Goal: Task Accomplishment & Management: Complete application form

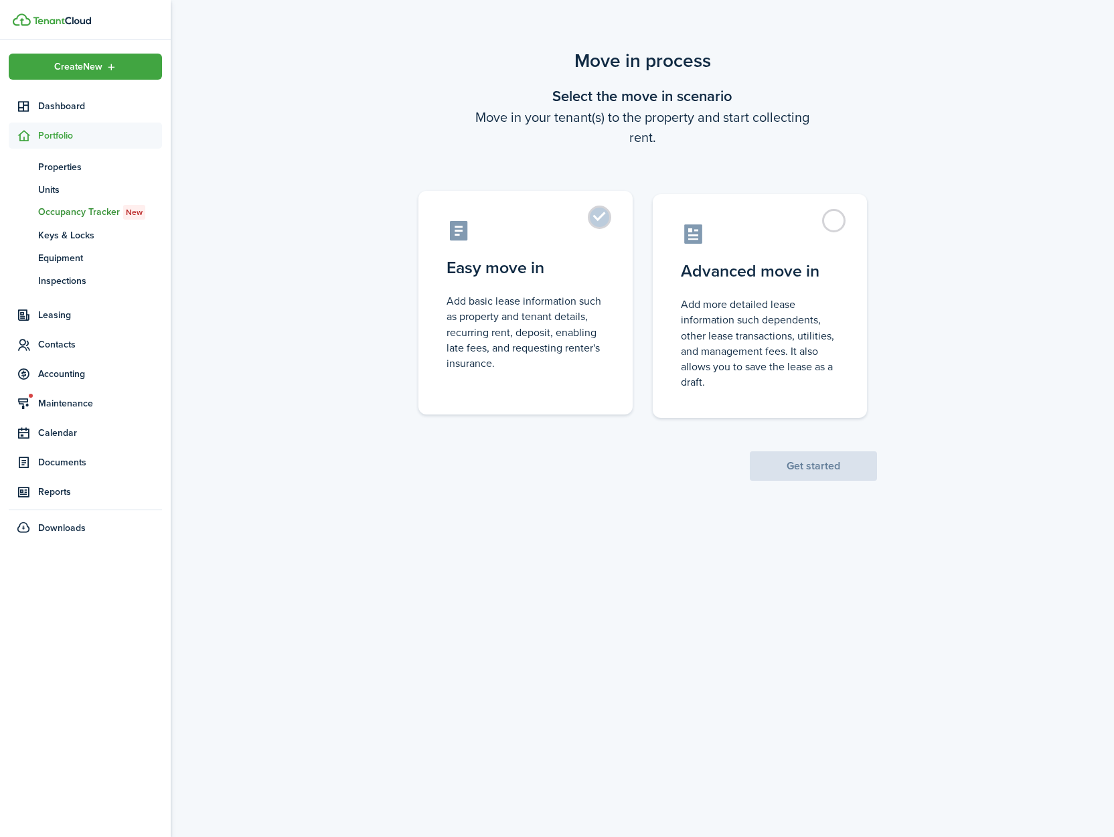
click at [608, 218] on label "Easy move in Add basic lease information such as property and tenant details, r…" at bounding box center [525, 303] width 214 height 224
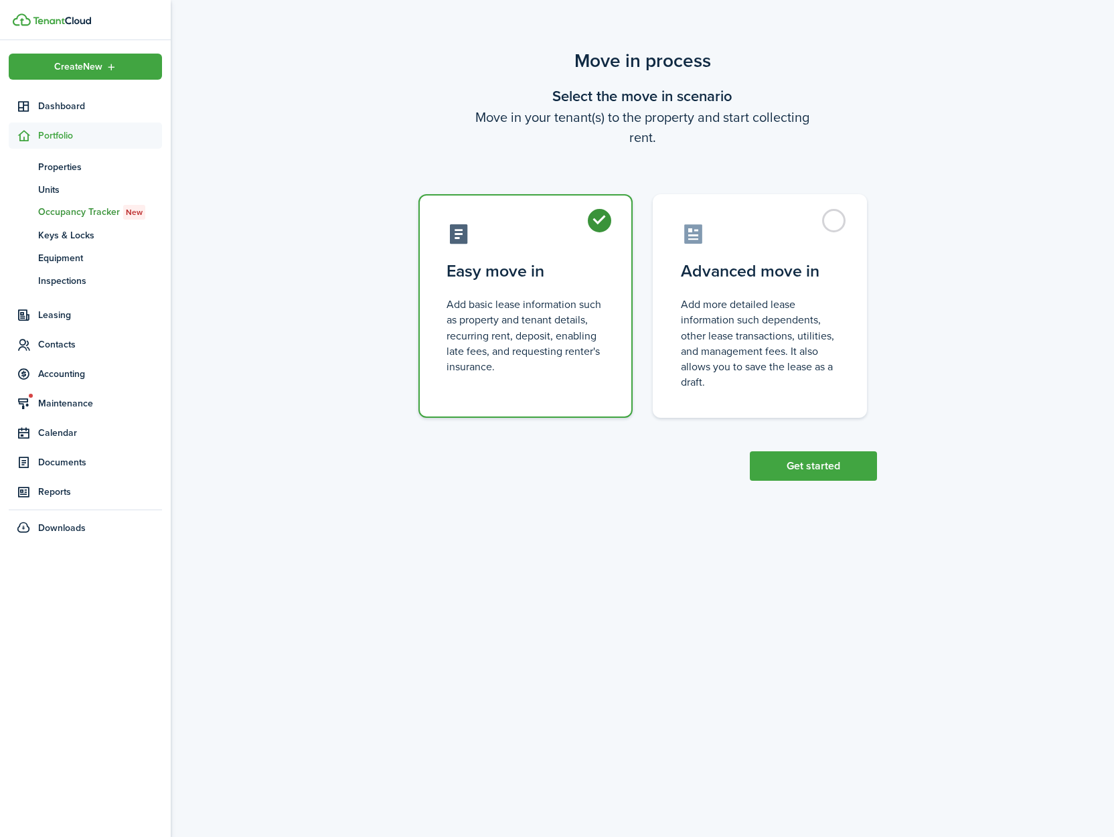
radio input "true"
click at [808, 475] on button "Get started" at bounding box center [813, 465] width 127 height 29
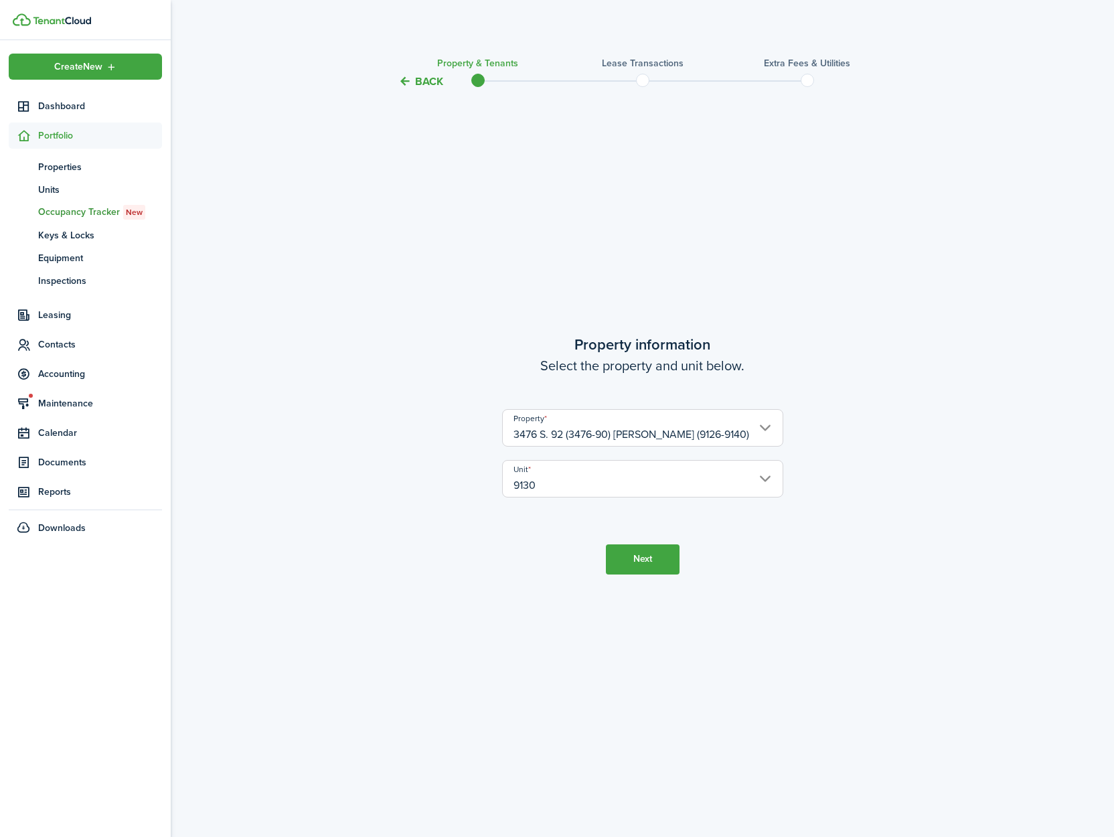
click at [652, 562] on button "Next" at bounding box center [643, 559] width 74 height 30
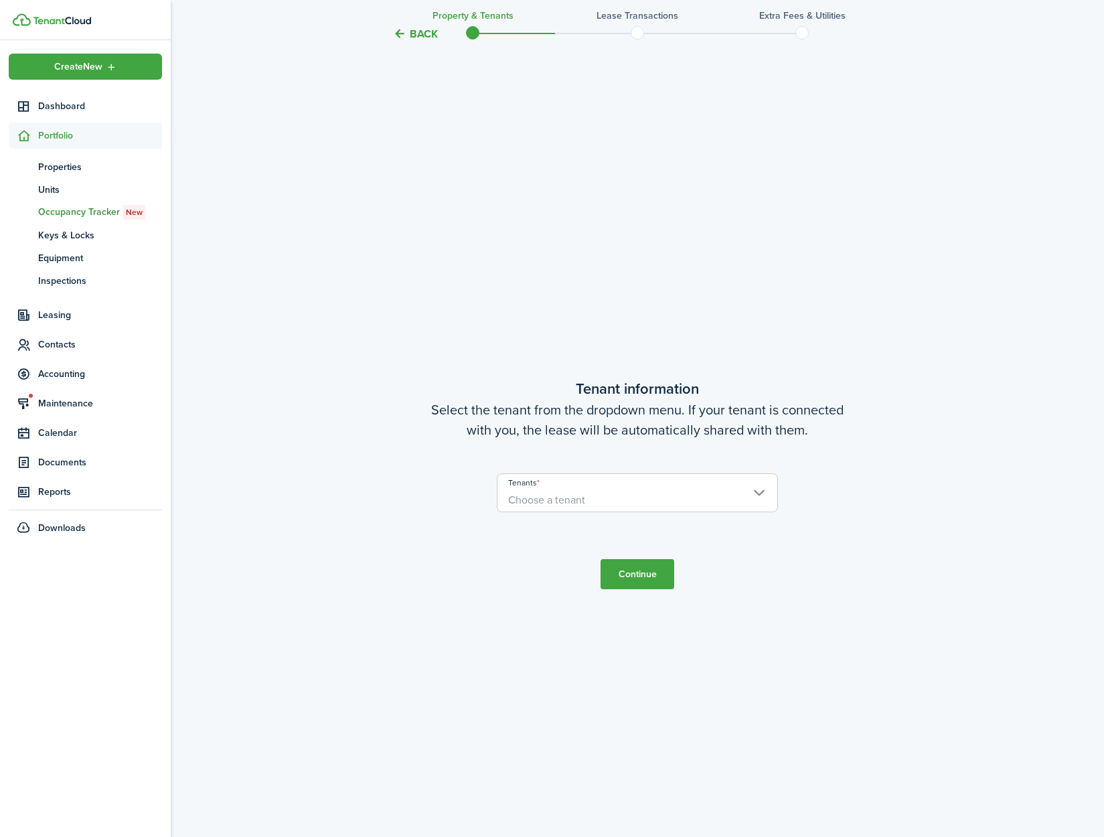
scroll to position [747, 0]
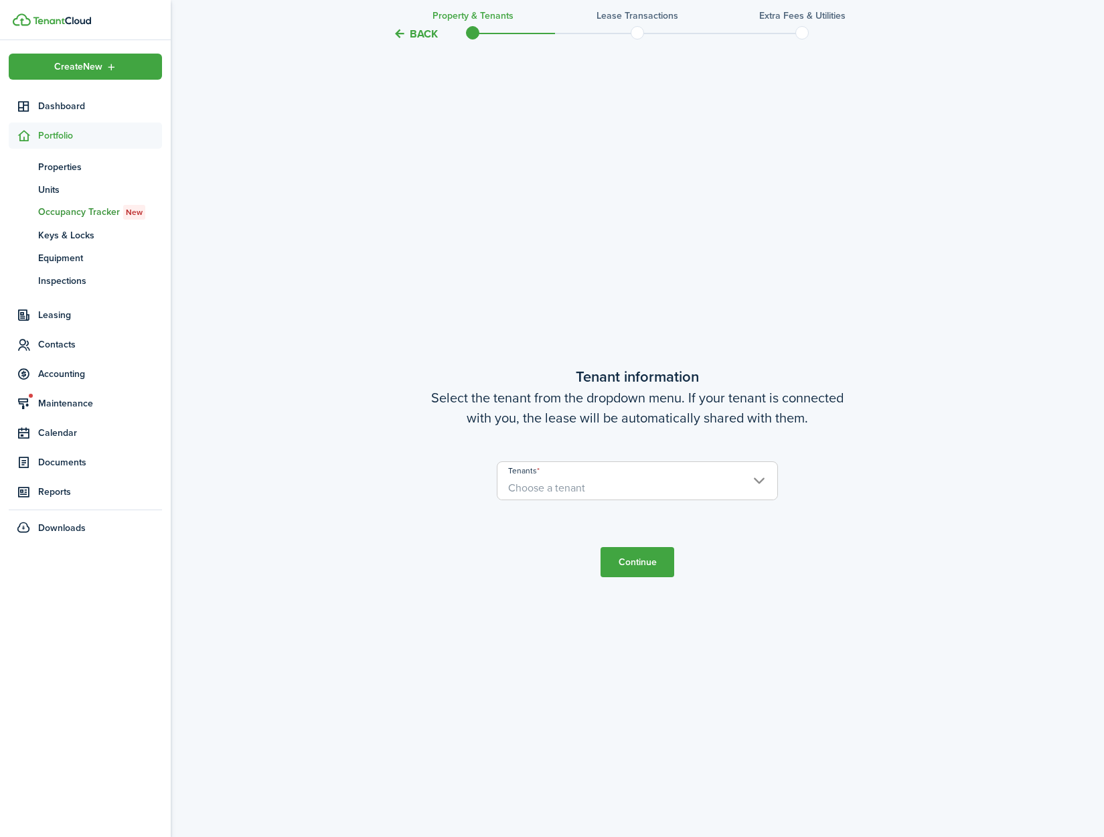
click at [560, 490] on span "Choose a tenant" at bounding box center [546, 487] width 77 height 15
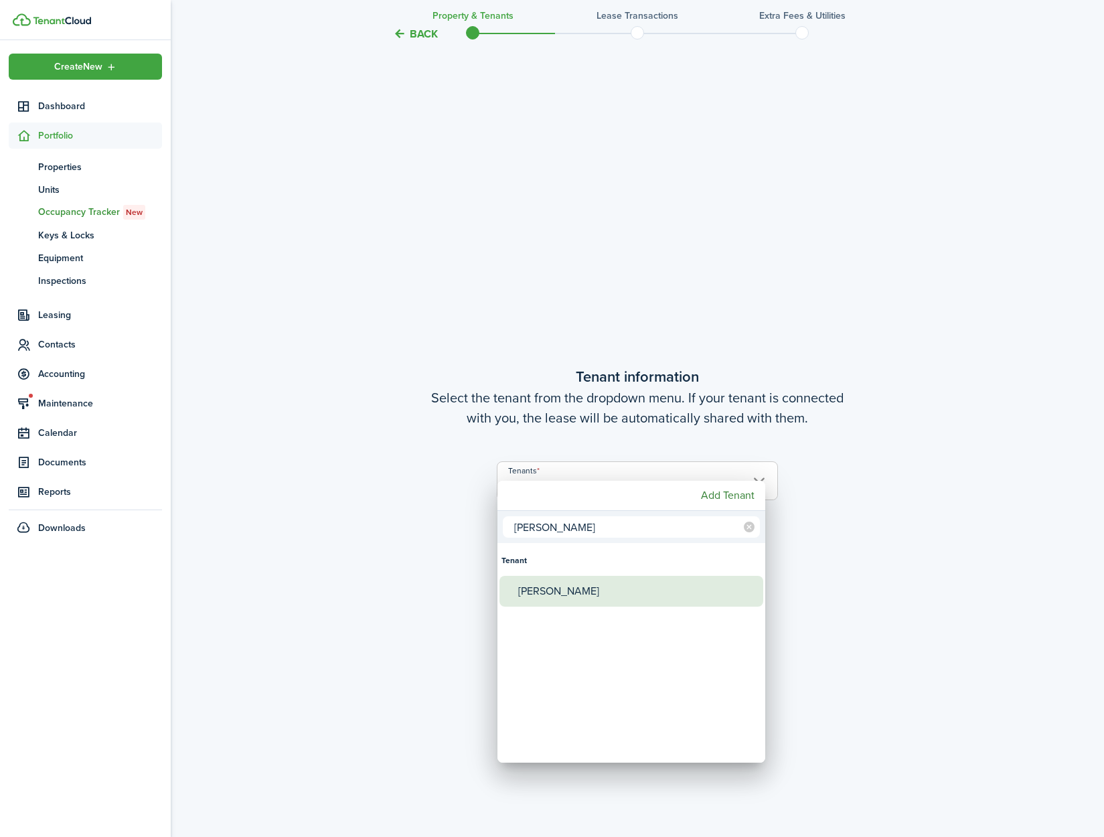
type input "[PERSON_NAME]"
click at [568, 599] on div "[PERSON_NAME]" at bounding box center [636, 591] width 237 height 31
type input "[PERSON_NAME]"
click at [877, 570] on div at bounding box center [552, 418] width 1318 height 1051
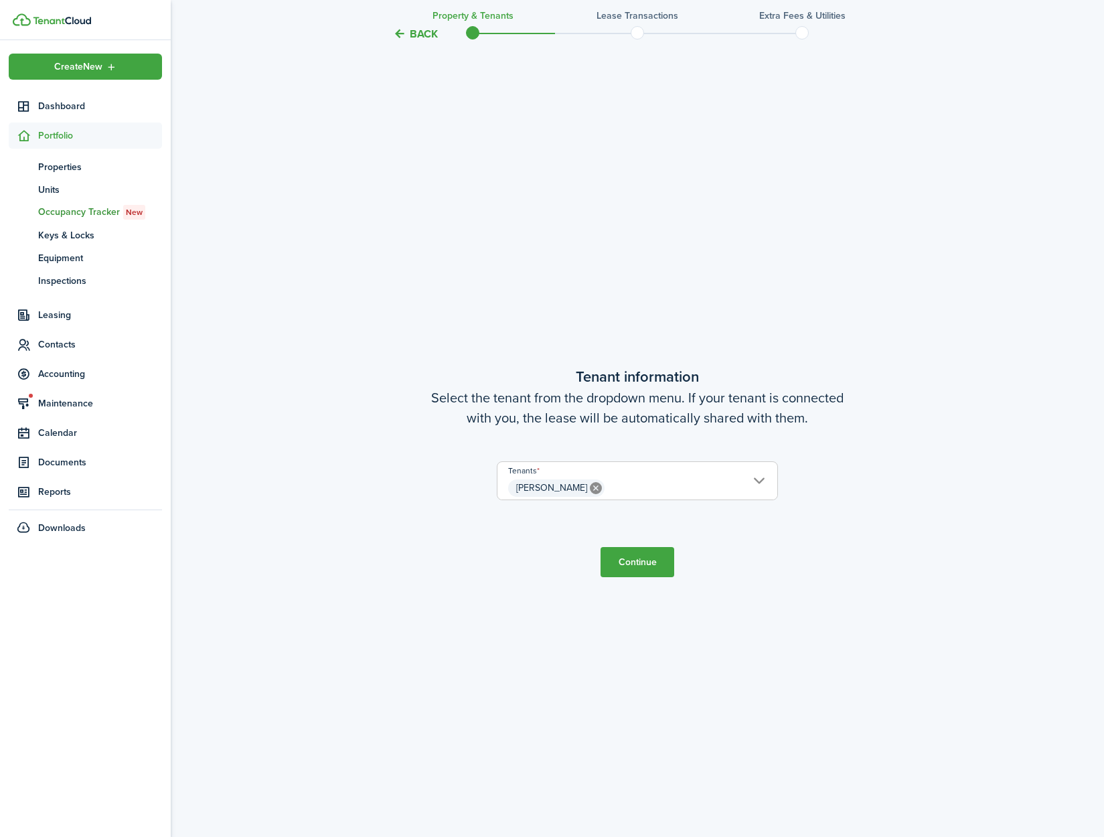
click at [638, 563] on button "Continue" at bounding box center [638, 562] width 74 height 30
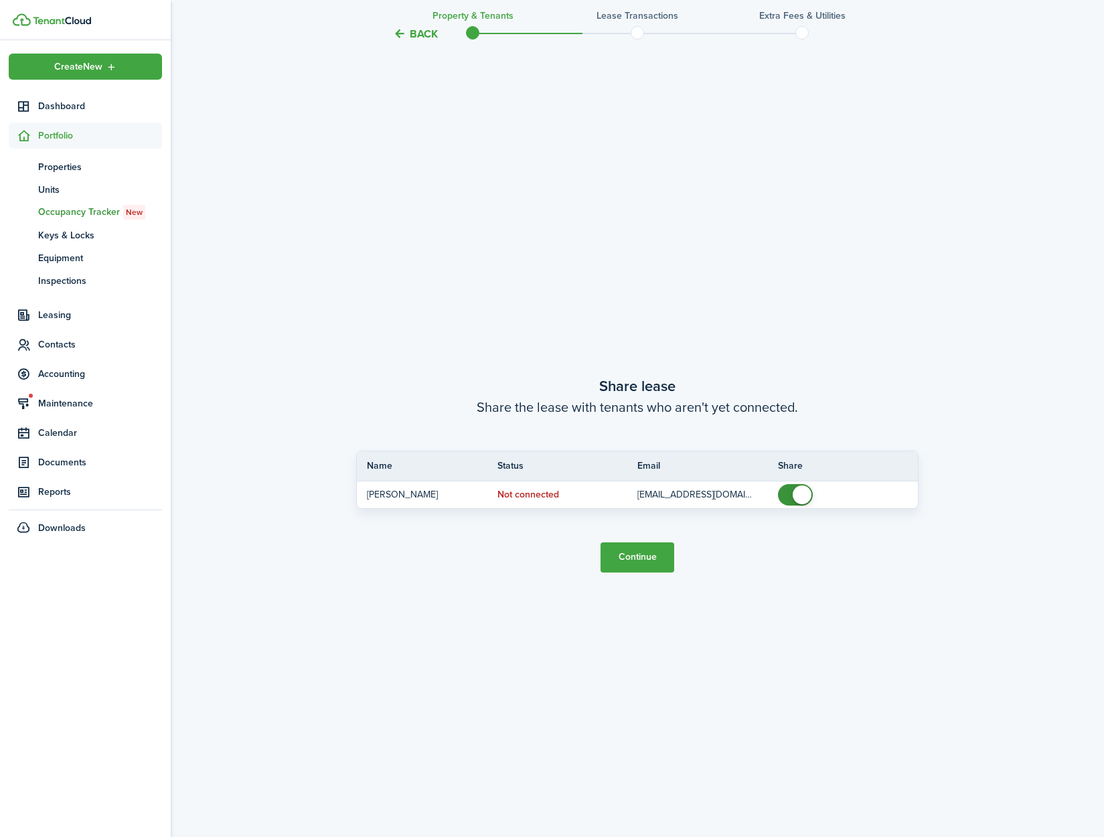
scroll to position [1584, 0]
click at [638, 563] on button "Continue" at bounding box center [638, 555] width 74 height 30
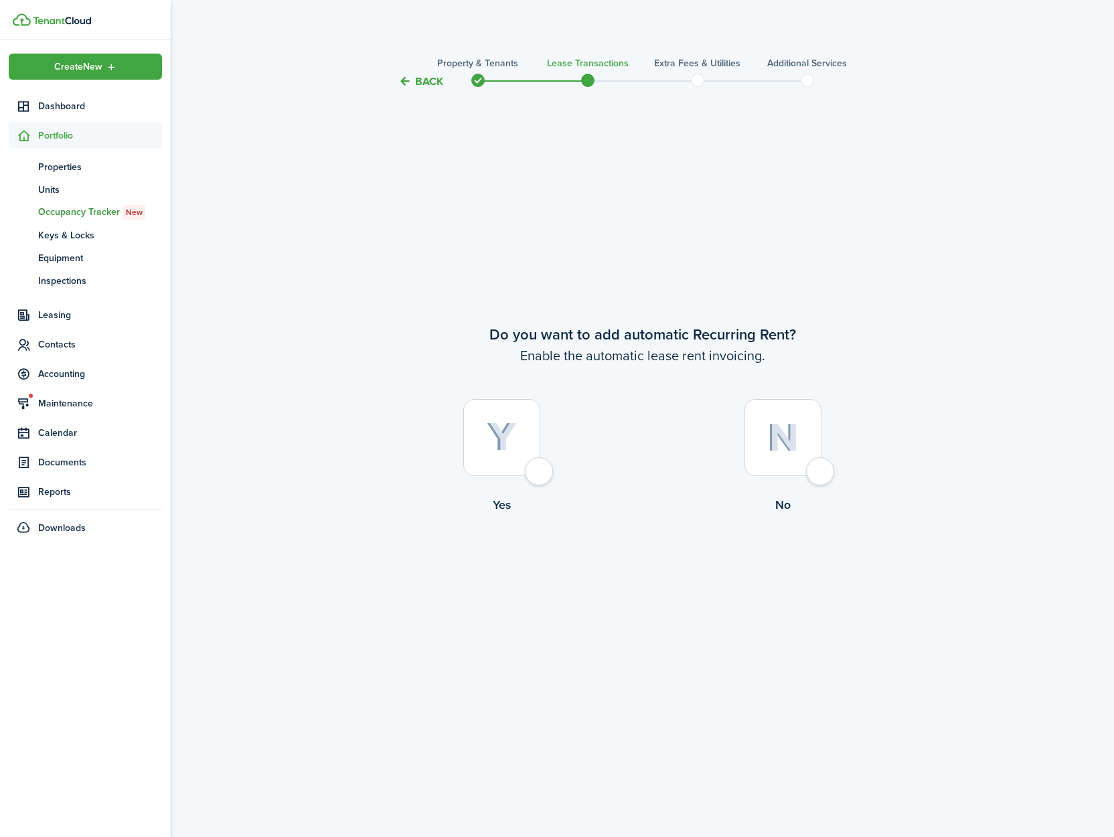
click at [540, 476] on div at bounding box center [501, 437] width 77 height 77
radio input "true"
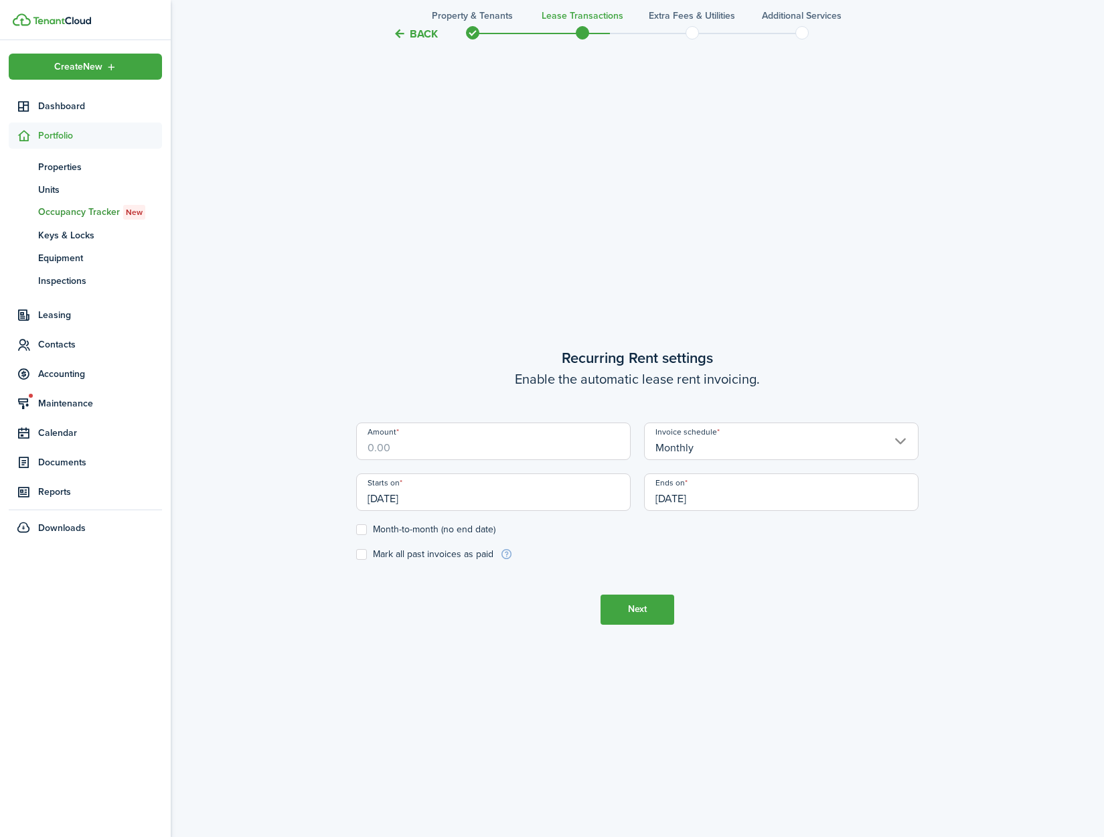
scroll to position [747, 0]
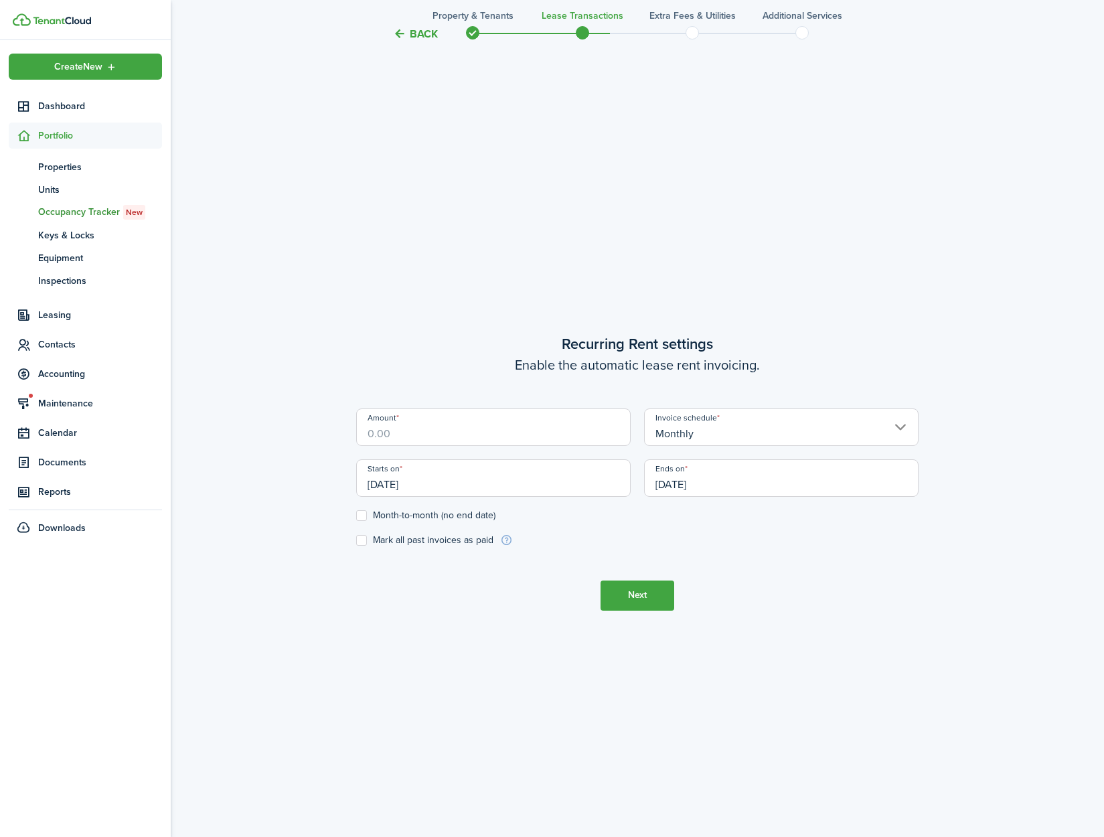
click at [418, 434] on input "Amount" at bounding box center [493, 426] width 275 height 37
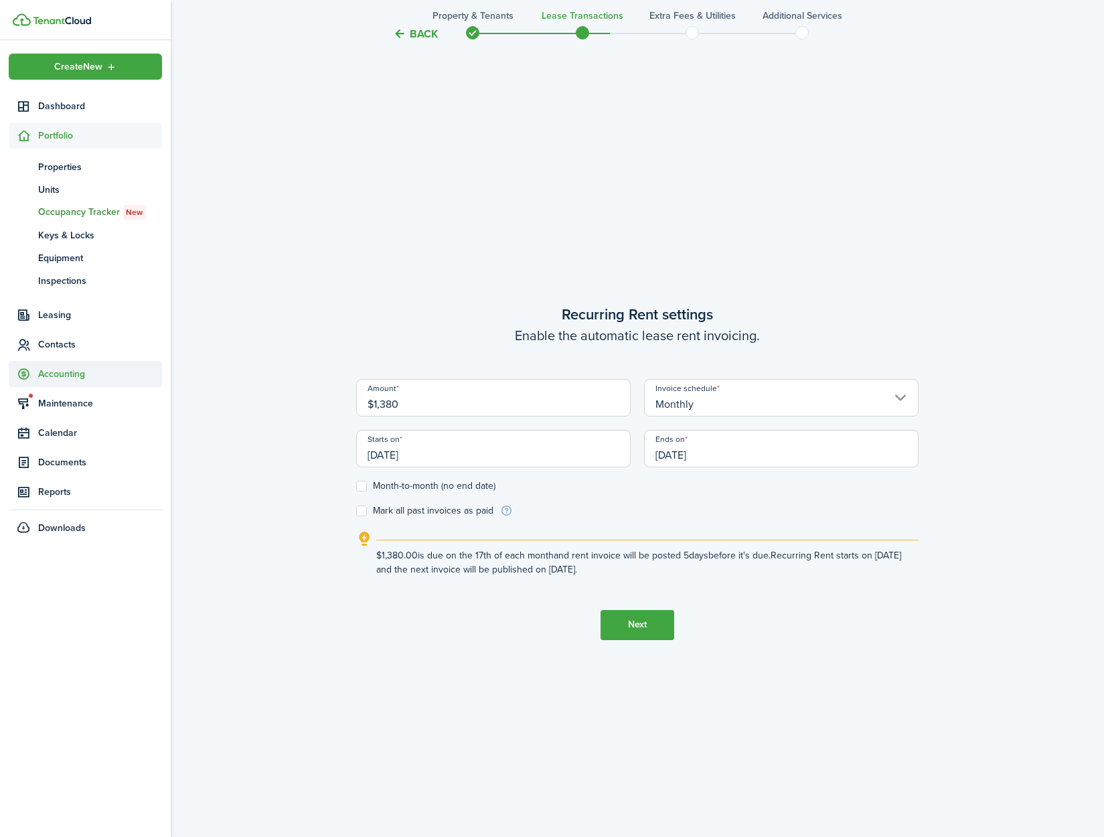
type input "$1,380.00"
click at [453, 450] on input "[DATE]" at bounding box center [493, 448] width 275 height 37
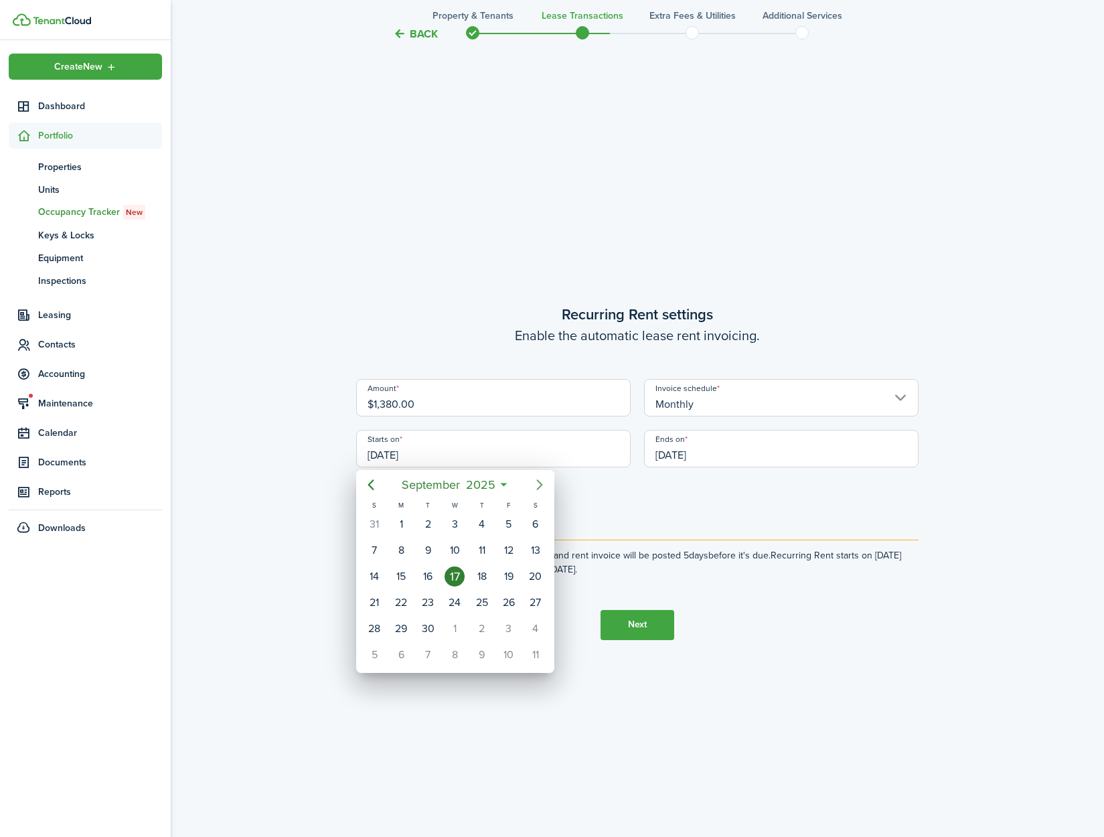
click at [535, 488] on icon "Next page" at bounding box center [540, 485] width 16 height 16
click at [461, 530] on div "1" at bounding box center [455, 524] width 20 height 20
type input "[DATE]"
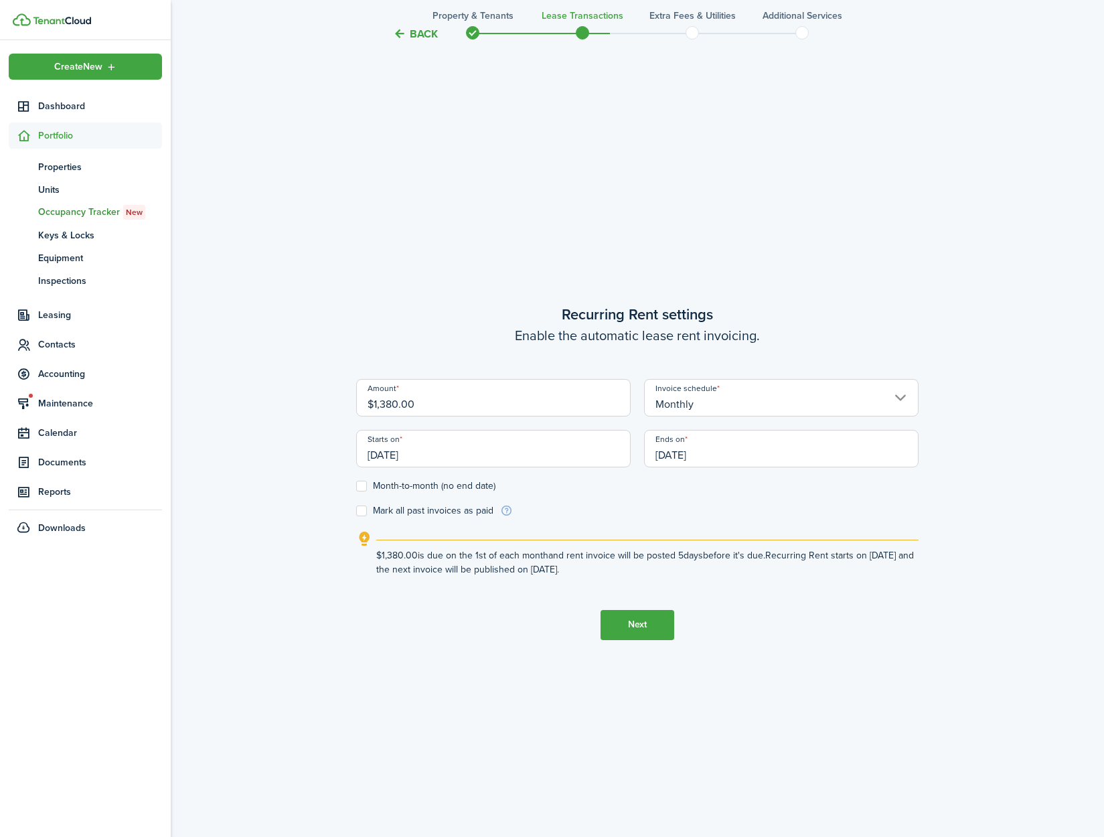
click at [719, 462] on input "[DATE]" at bounding box center [781, 448] width 275 height 37
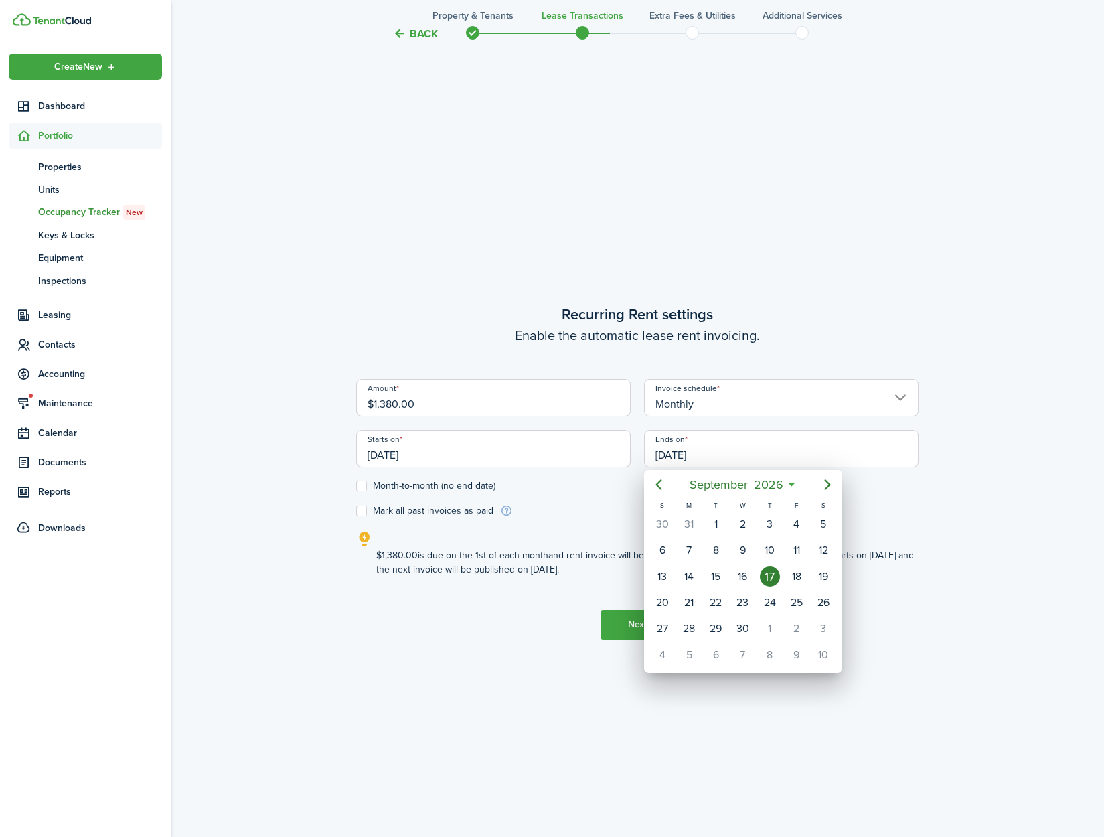
click at [768, 581] on div "17" at bounding box center [770, 576] width 20 height 20
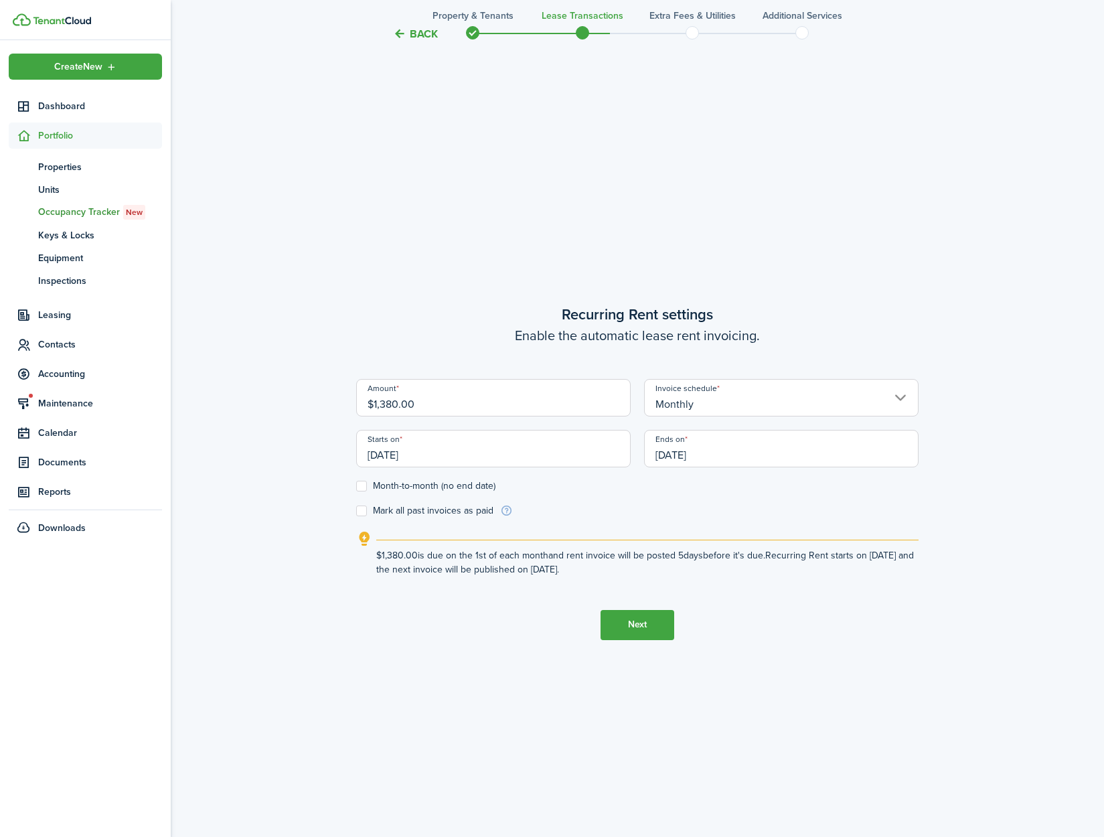
click at [727, 451] on input "[DATE]" at bounding box center [781, 448] width 275 height 37
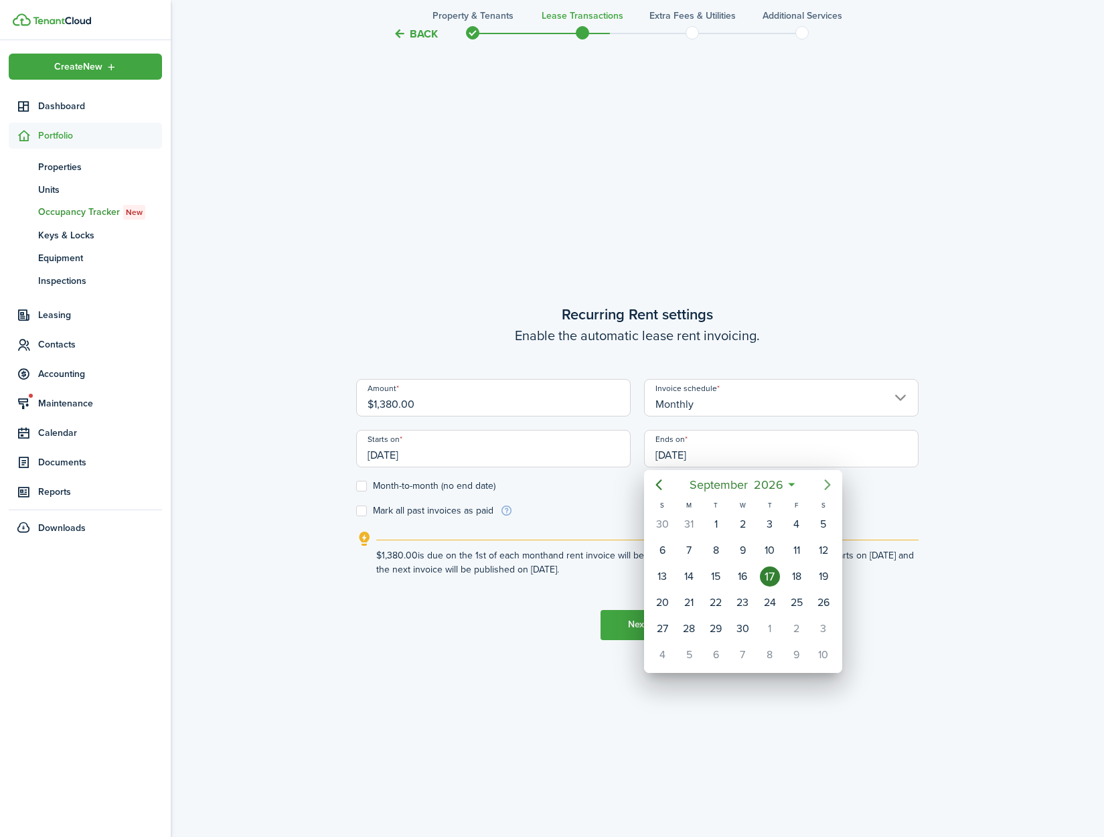
click at [822, 482] on icon "Next page" at bounding box center [828, 485] width 16 height 16
click at [659, 487] on icon "Previous page" at bounding box center [659, 484] width 6 height 11
click at [694, 658] on div "31" at bounding box center [689, 655] width 20 height 20
type input "[DATE]"
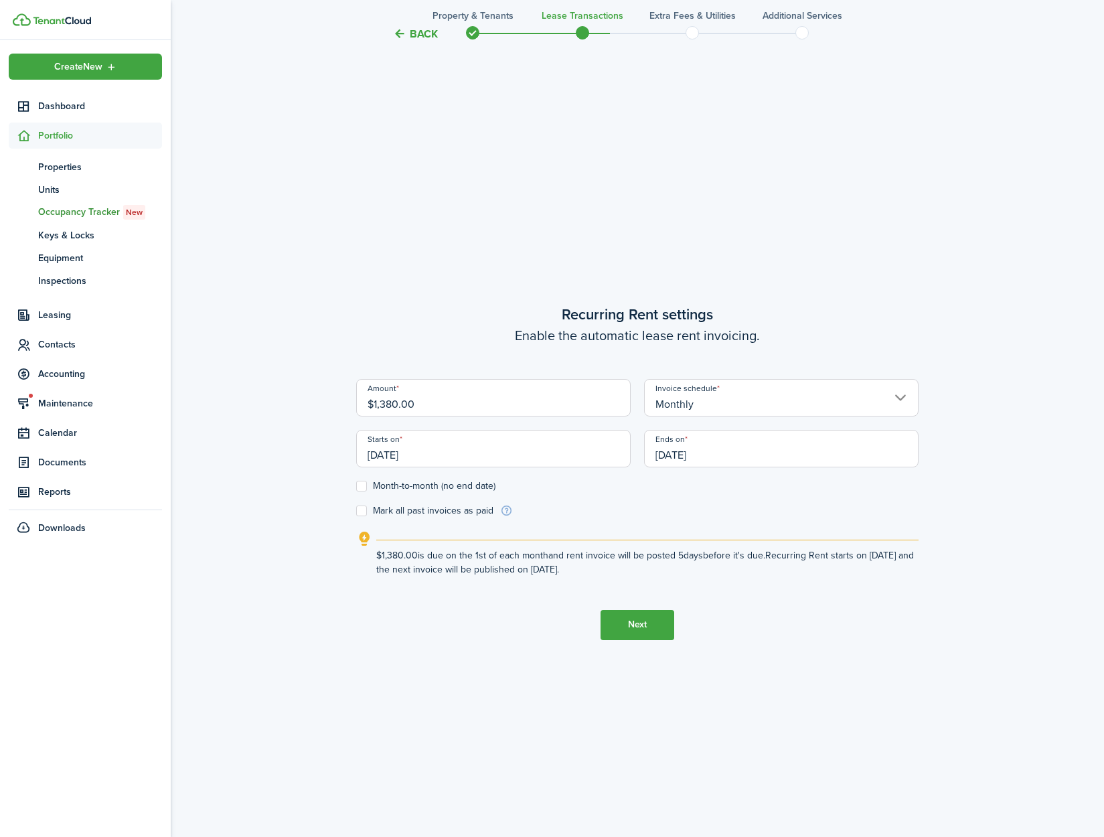
click at [625, 626] on button "Next" at bounding box center [638, 625] width 74 height 30
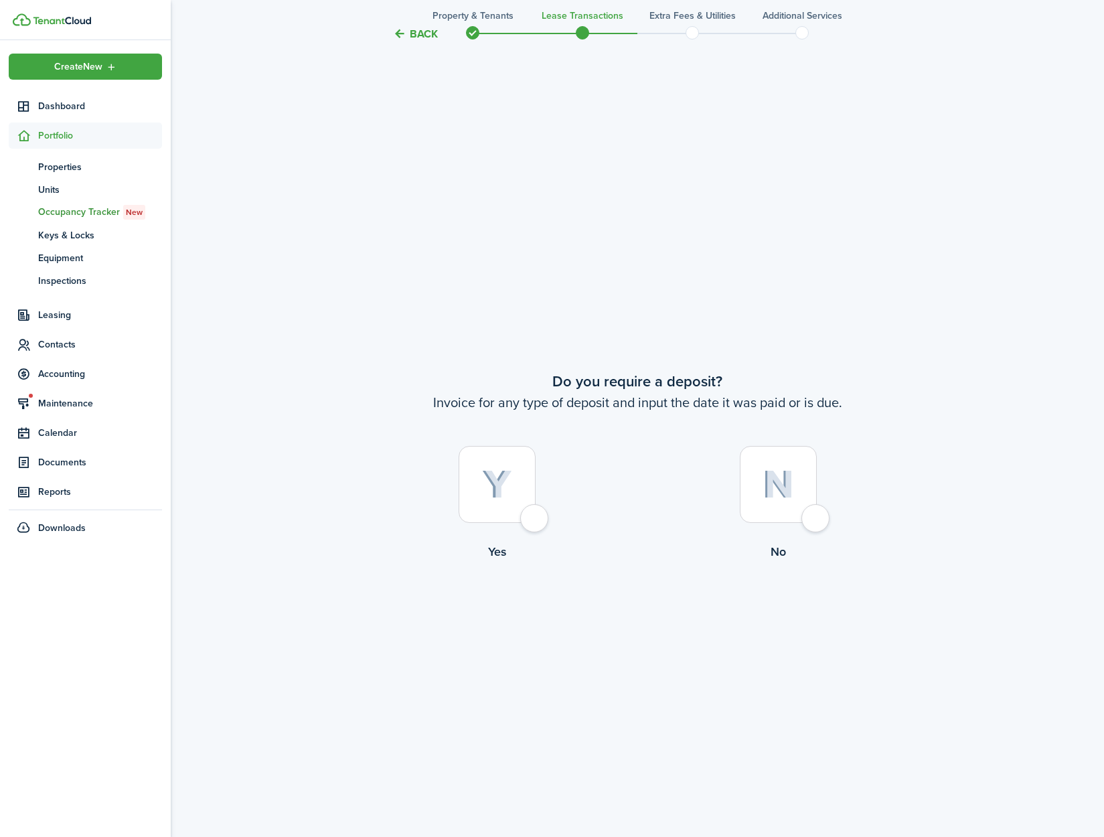
scroll to position [1584, 0]
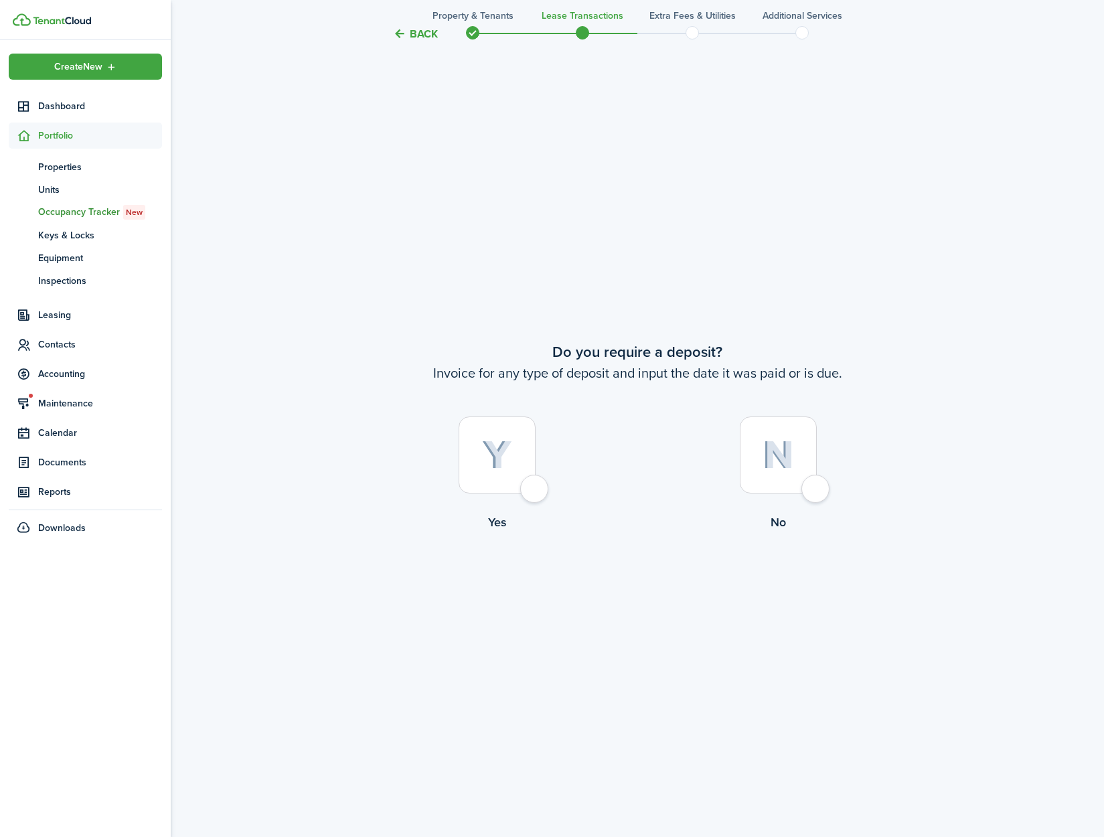
click at [534, 485] on div at bounding box center [497, 454] width 77 height 77
radio input "true"
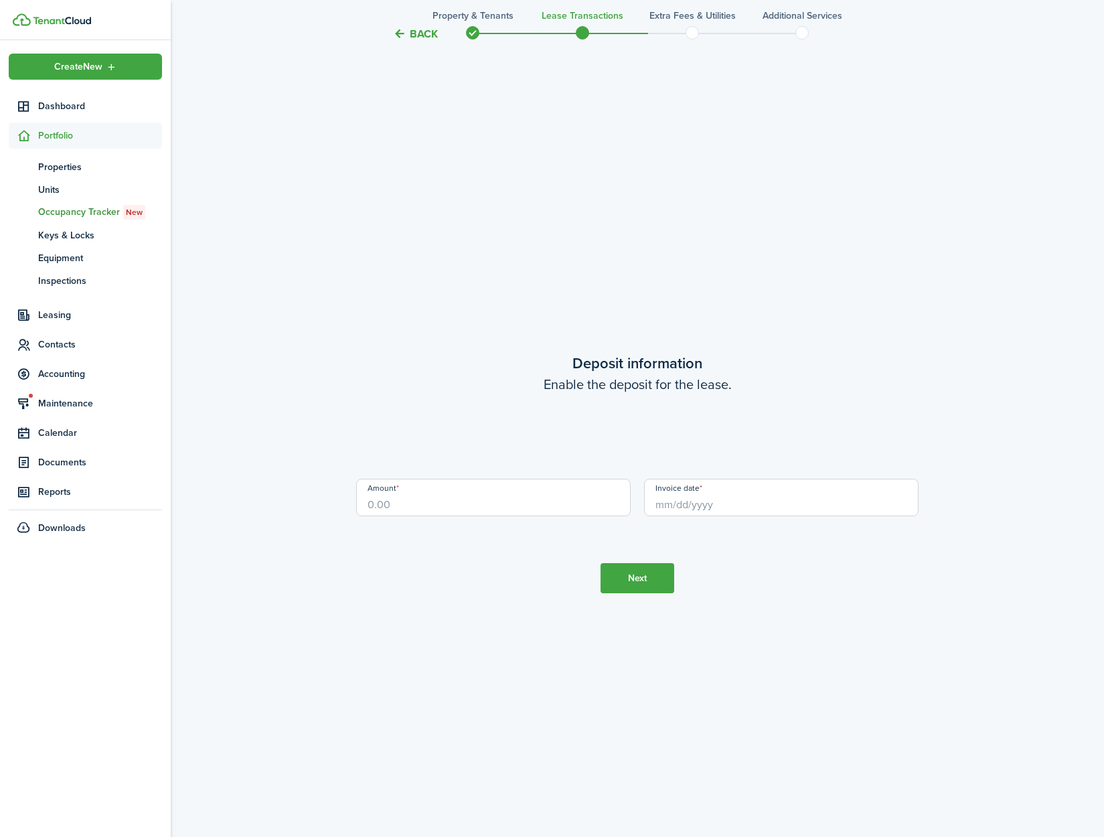
scroll to position [2421, 0]
click at [463, 508] on input "Amount" at bounding box center [493, 495] width 275 height 37
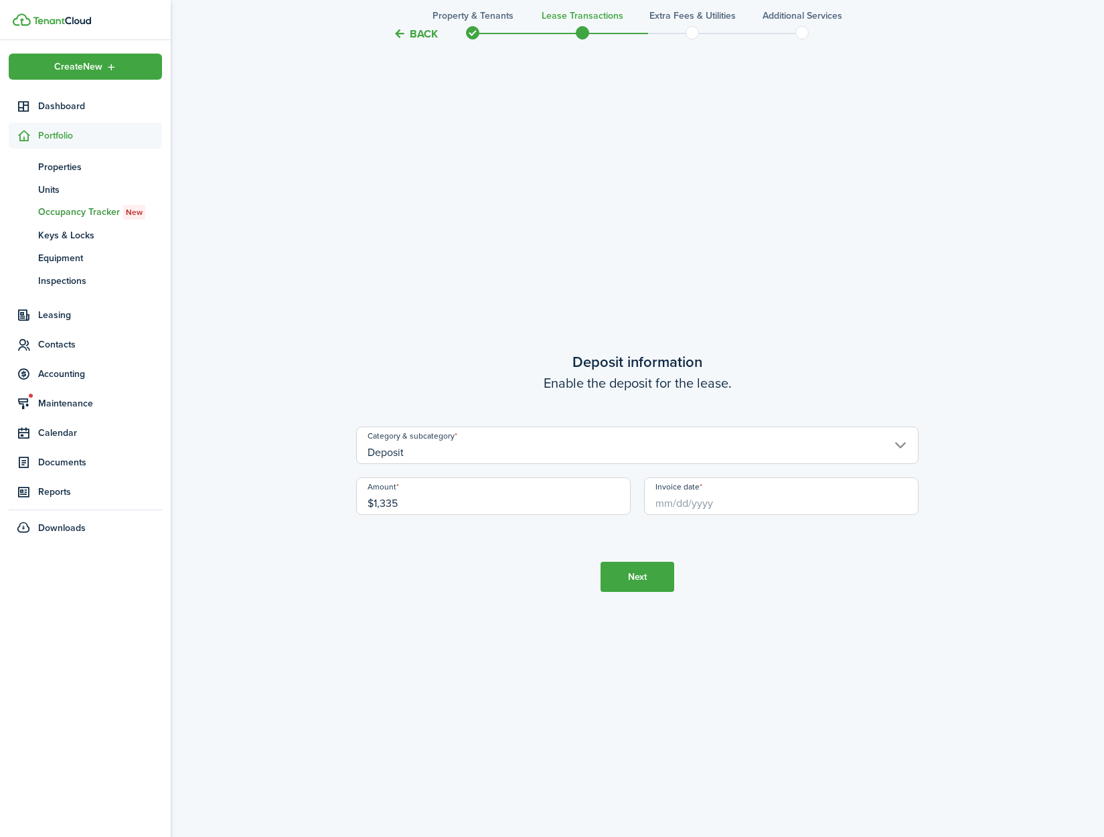
click at [701, 506] on input "Invoice date" at bounding box center [781, 495] width 275 height 37
type input "$1,335.00"
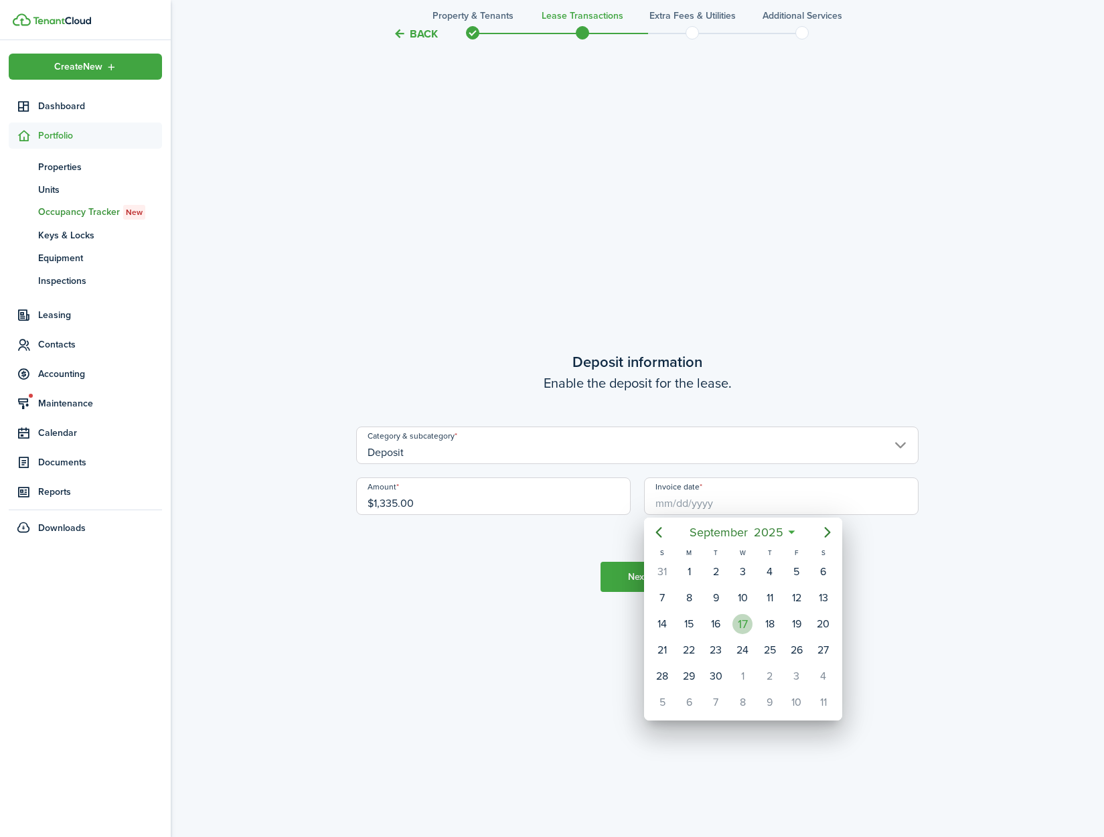
click at [743, 621] on div "17" at bounding box center [743, 624] width 20 height 20
type input "[DATE]"
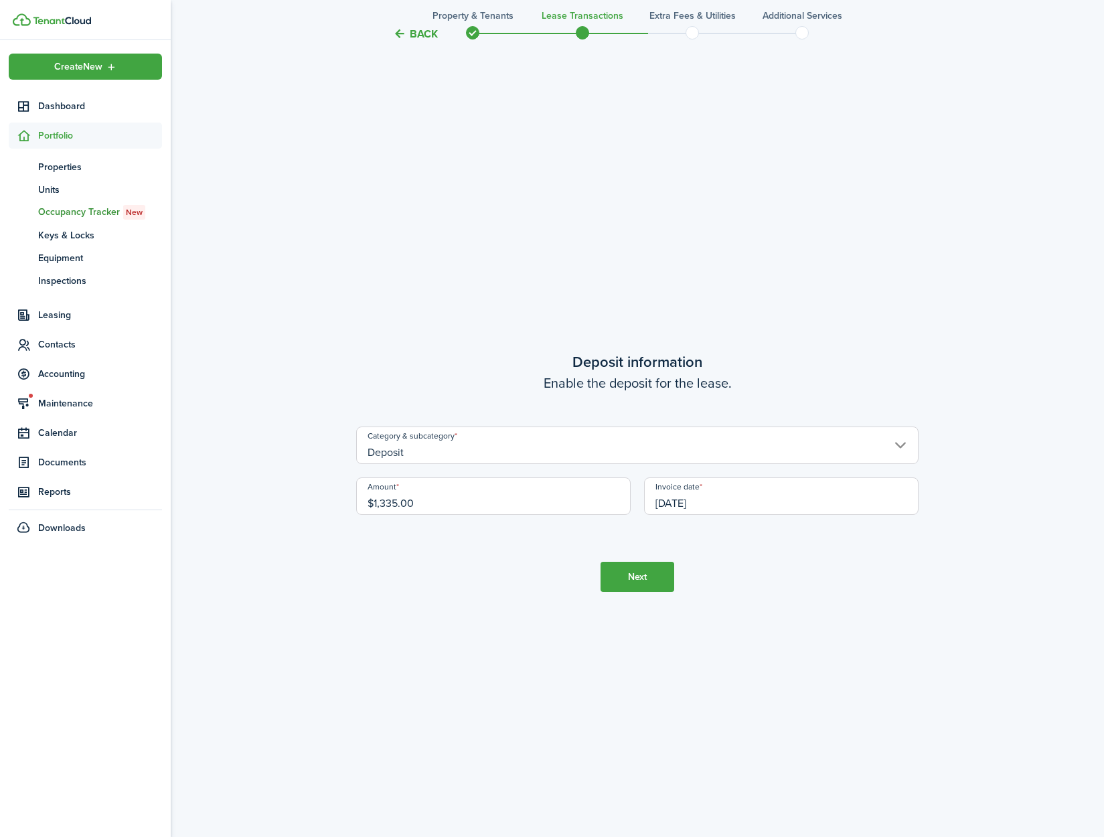
click at [636, 583] on button "Next" at bounding box center [638, 577] width 74 height 30
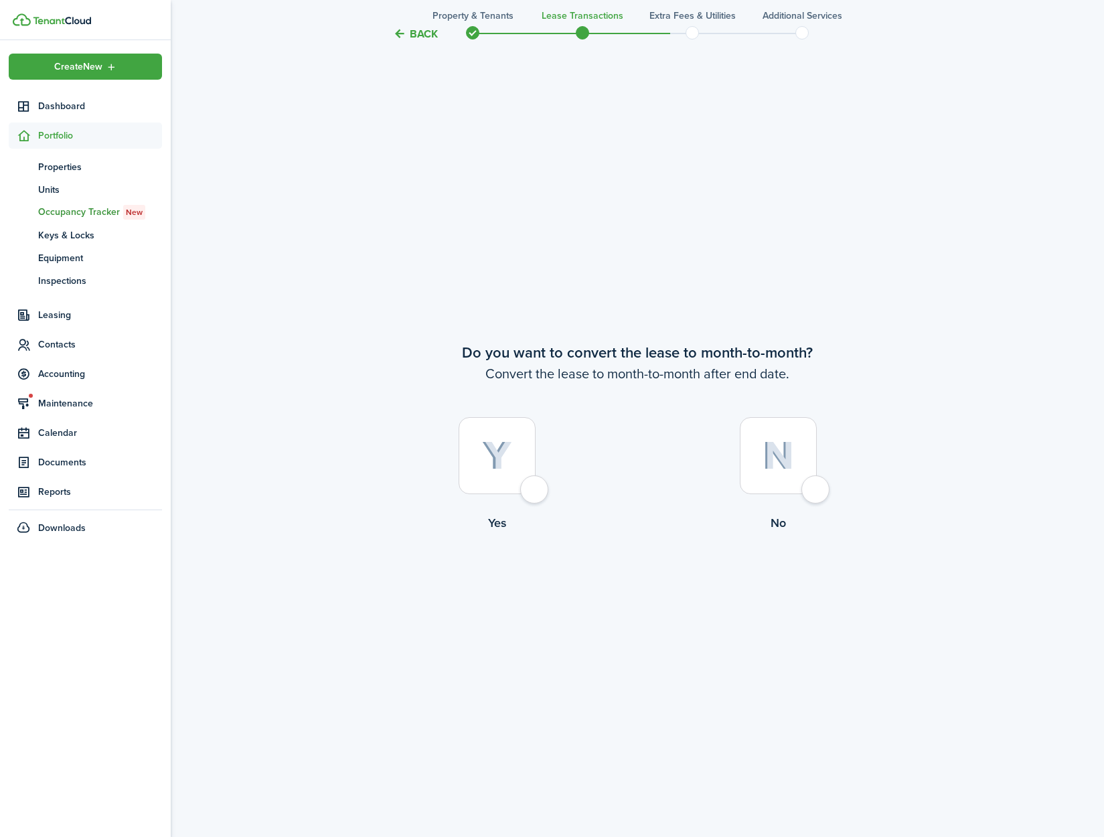
scroll to position [3258, 0]
click at [504, 496] on label "Yes" at bounding box center [496, 476] width 281 height 121
radio input "true"
click at [621, 586] on button "Continue" at bounding box center [638, 587] width 74 height 30
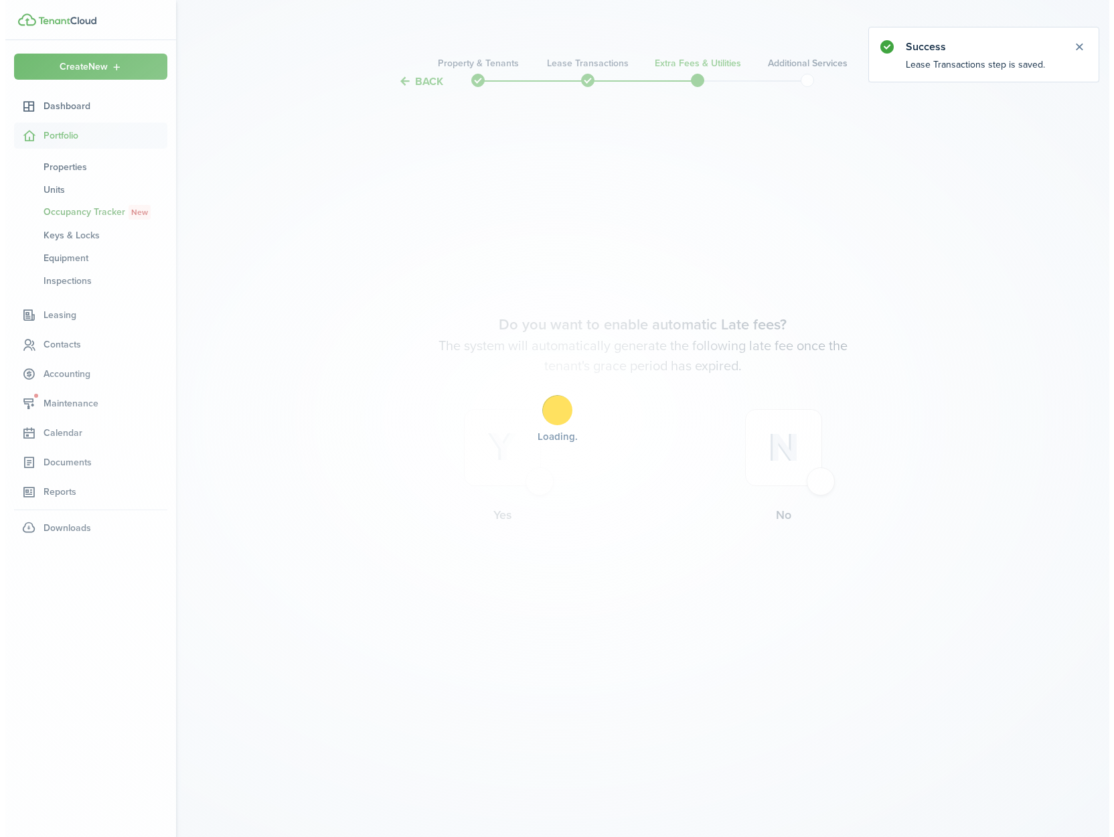
scroll to position [0, 0]
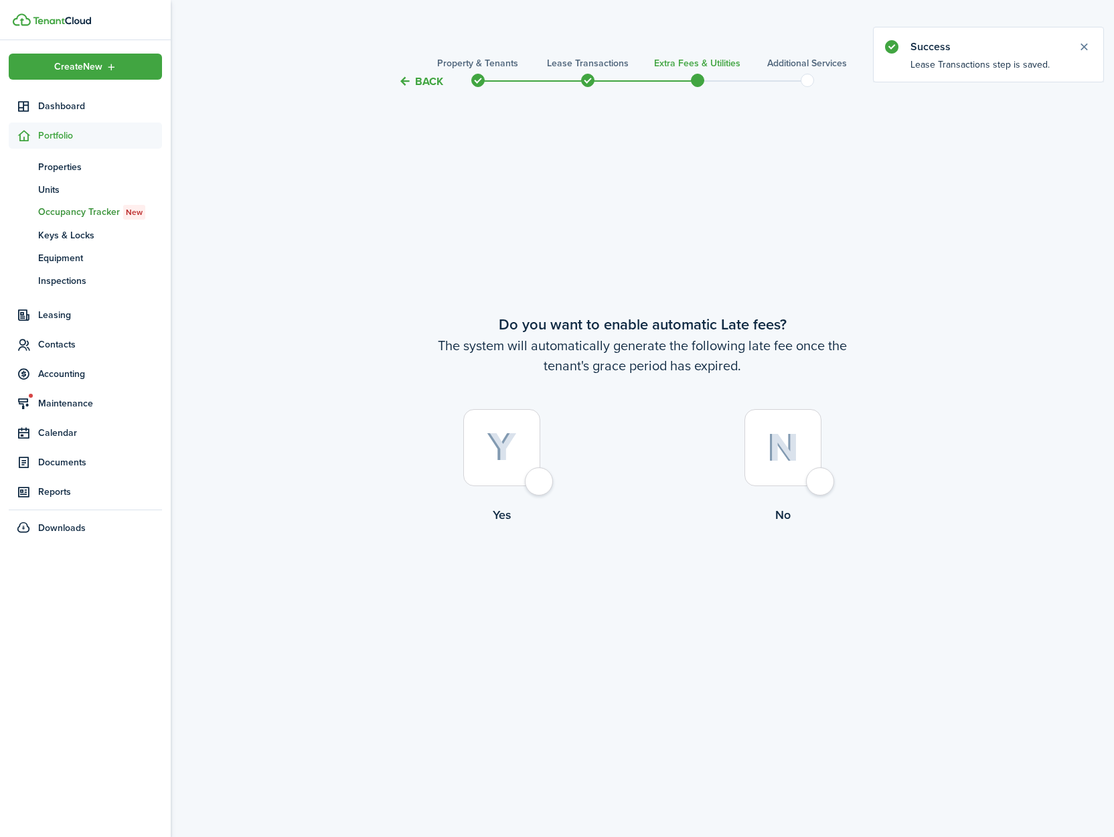
click at [536, 477] on div at bounding box center [501, 447] width 77 height 77
radio input "true"
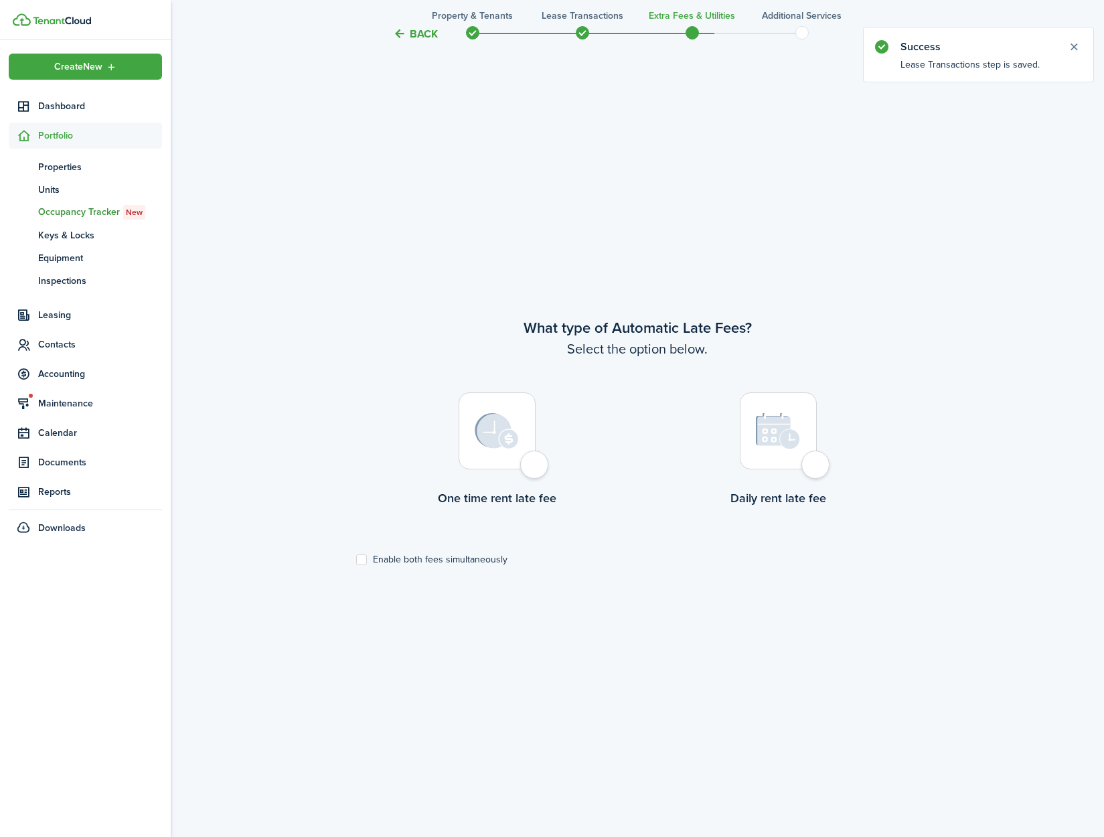
scroll to position [747, 0]
click at [530, 468] on div at bounding box center [497, 429] width 77 height 77
radio input "true"
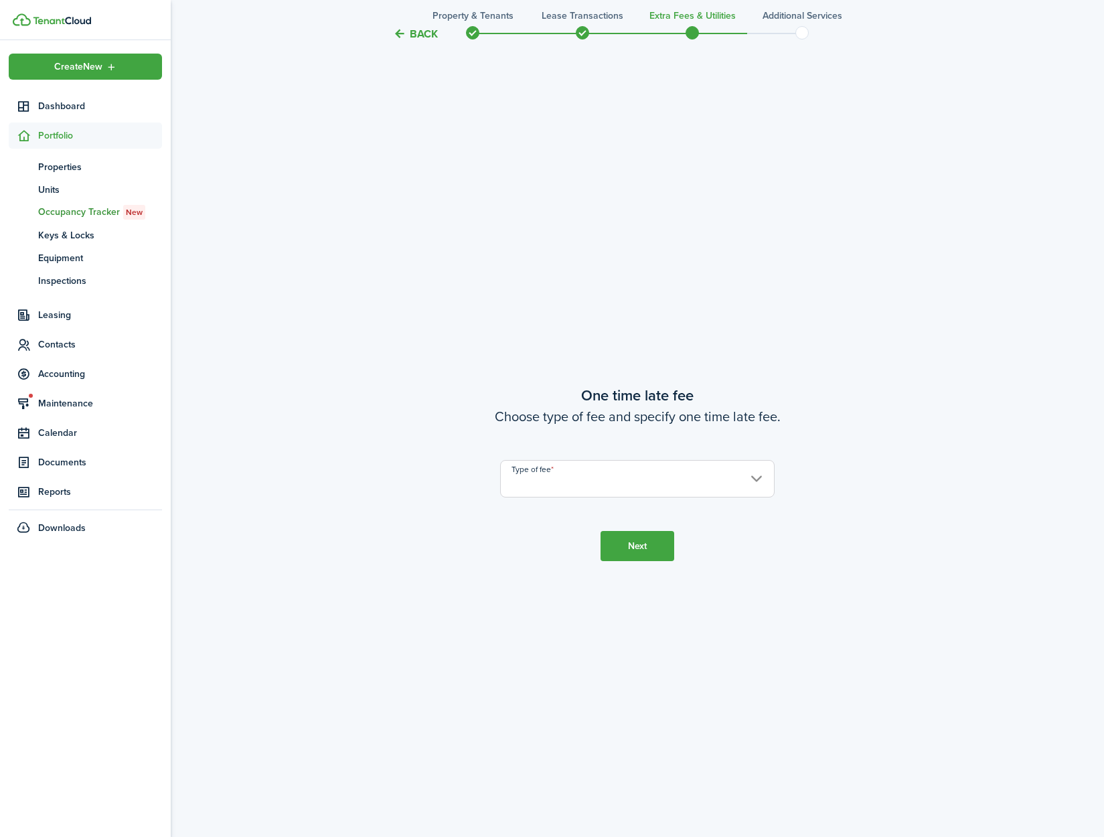
scroll to position [1584, 0]
click at [603, 491] on input "Type of fee" at bounding box center [637, 477] width 275 height 37
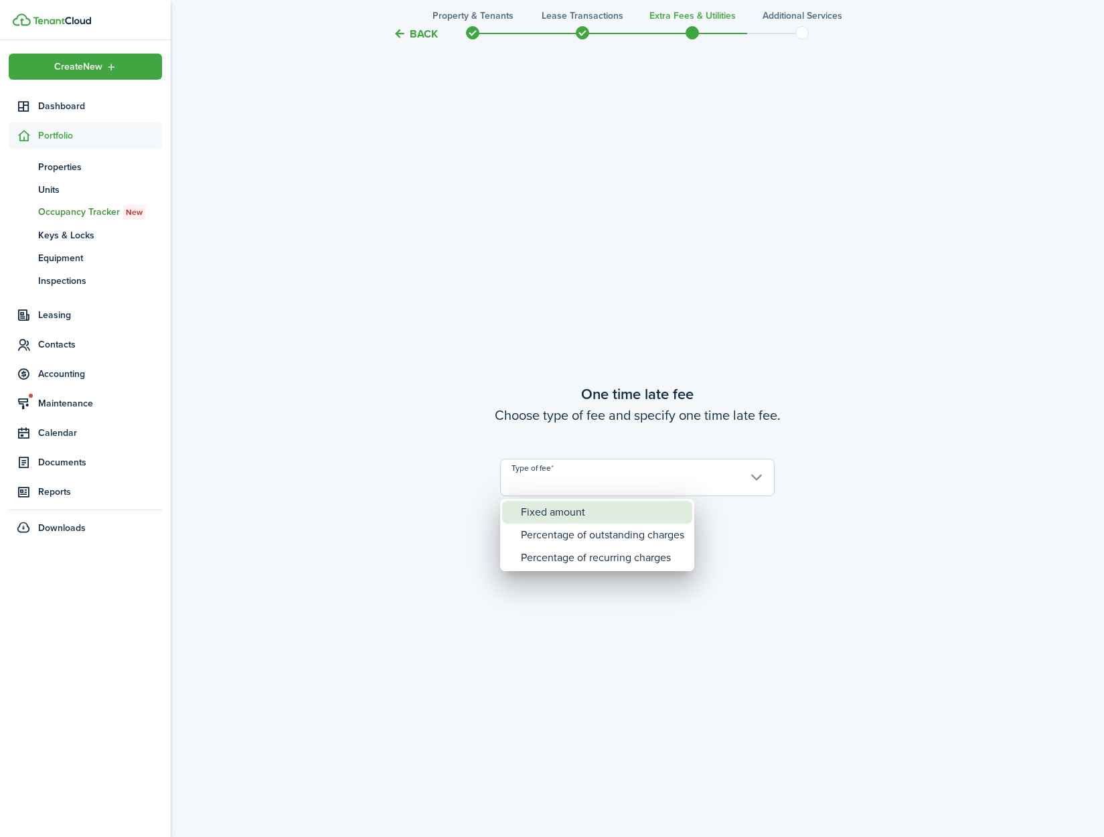
click at [594, 518] on div "Fixed amount" at bounding box center [602, 512] width 163 height 23
type input "Fixed amount"
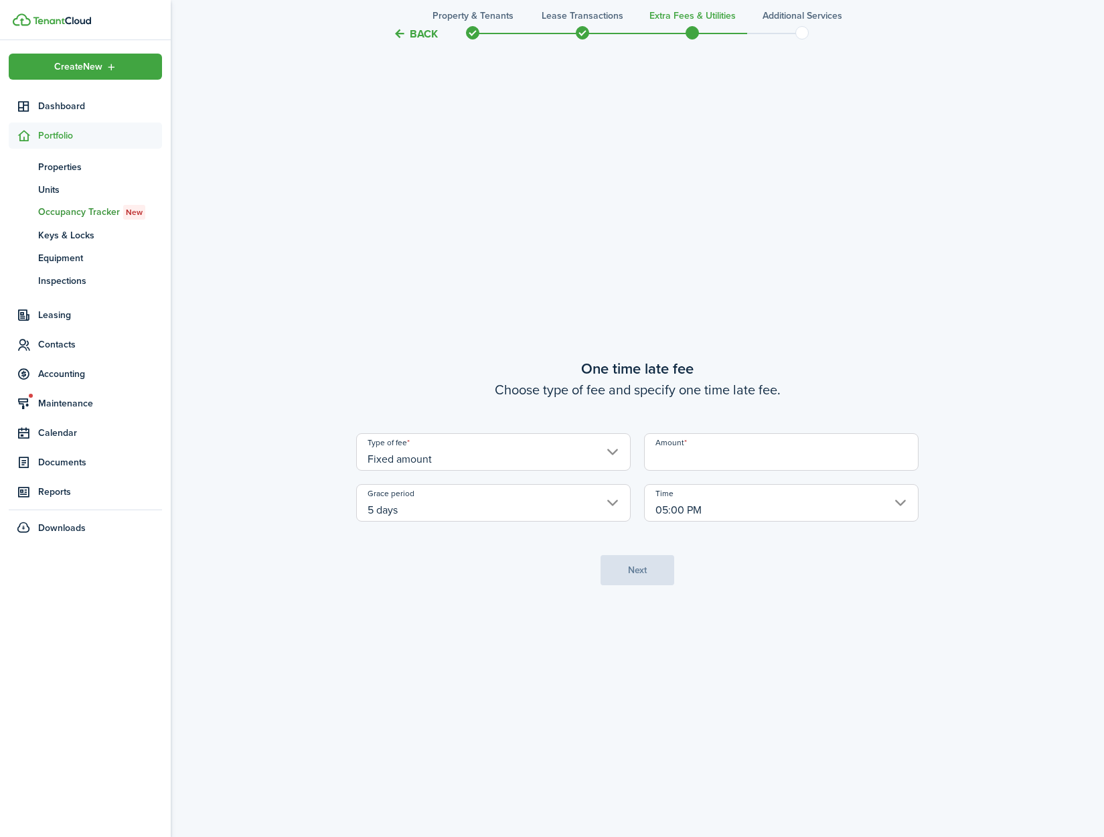
click at [707, 457] on input "Amount" at bounding box center [781, 451] width 275 height 37
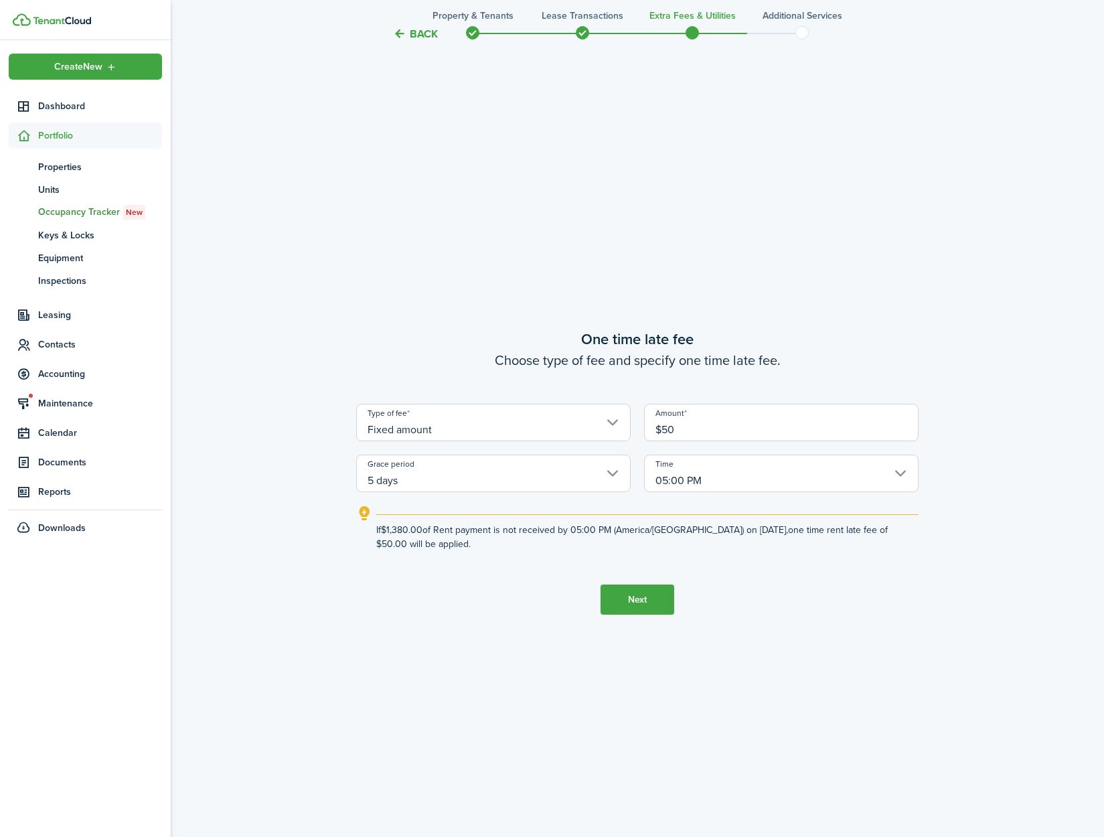
type input "$50.00"
click at [654, 612] on button "Next" at bounding box center [638, 600] width 74 height 30
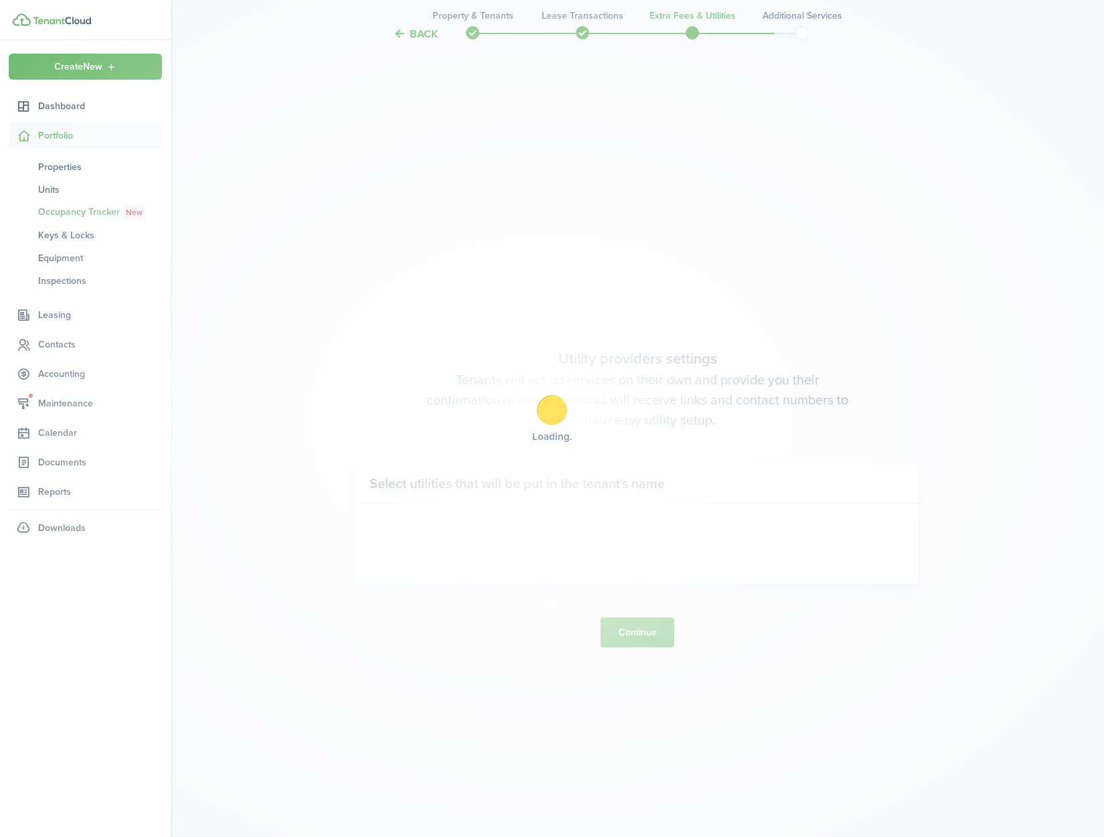
scroll to position [2421, 0]
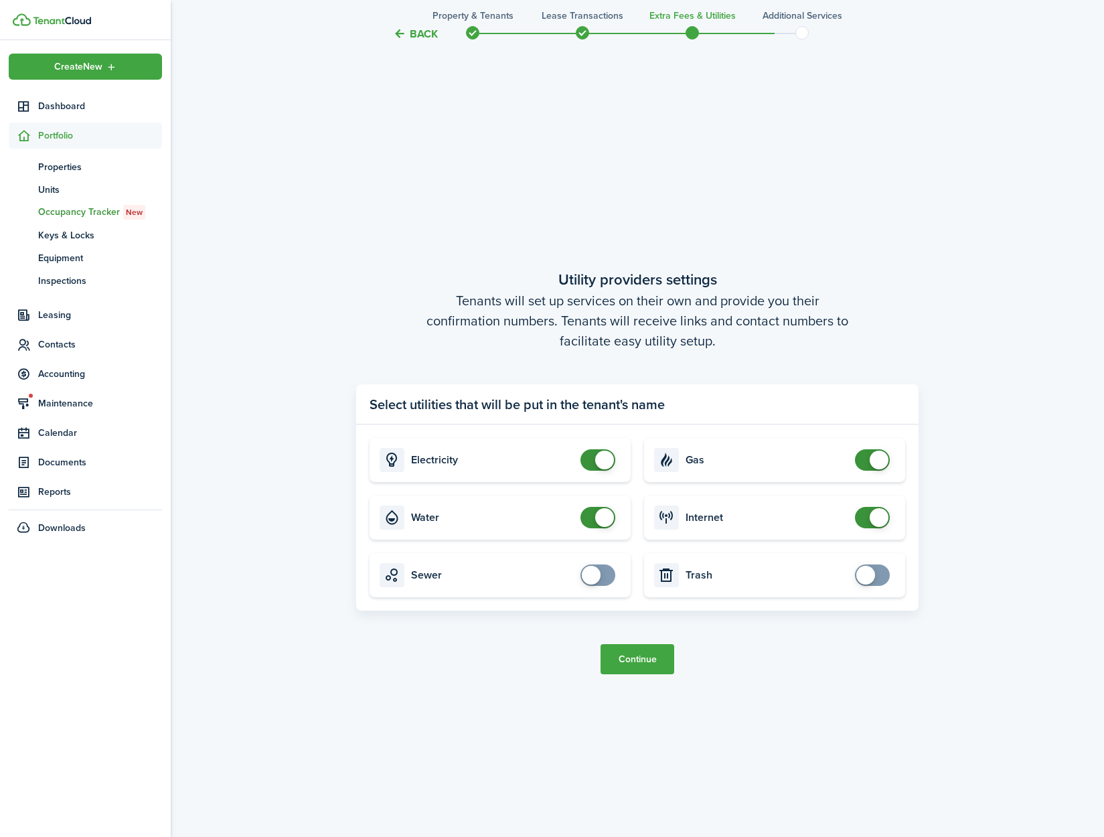
checkbox input "false"
click at [605, 509] on span at bounding box center [604, 517] width 19 height 19
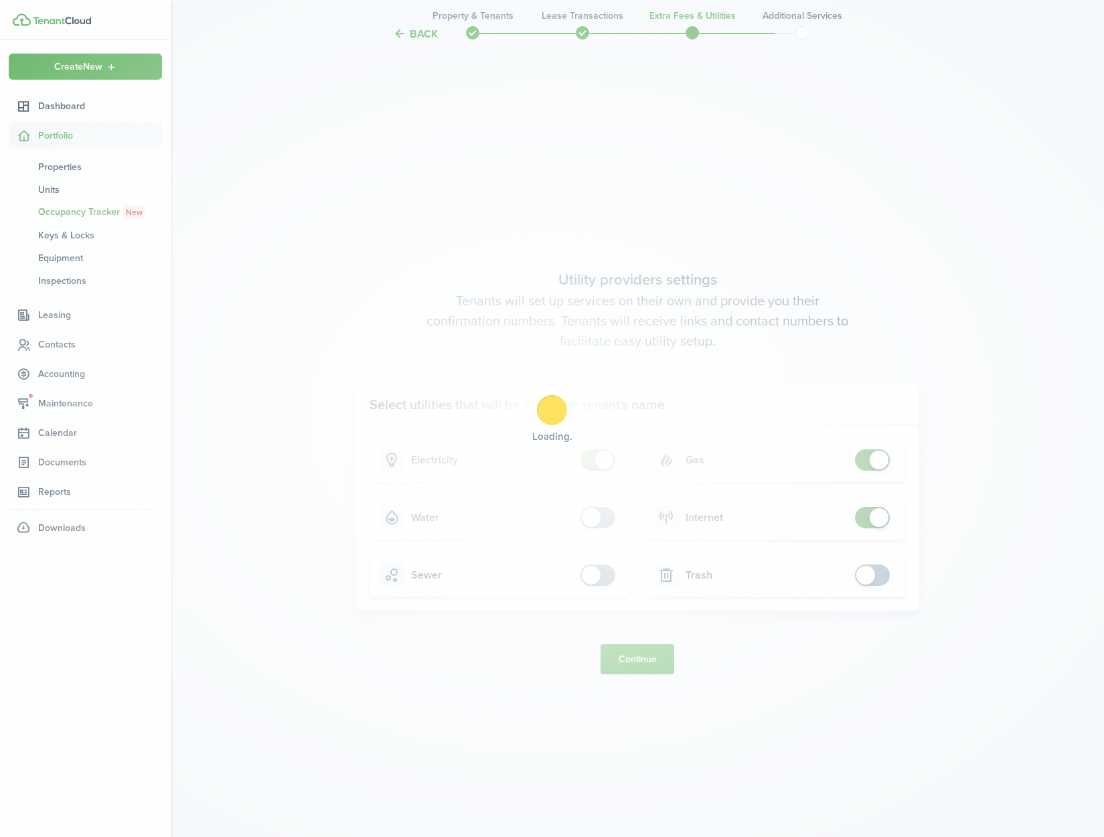
click at [653, 677] on div "Loading" at bounding box center [552, 418] width 1104 height 837
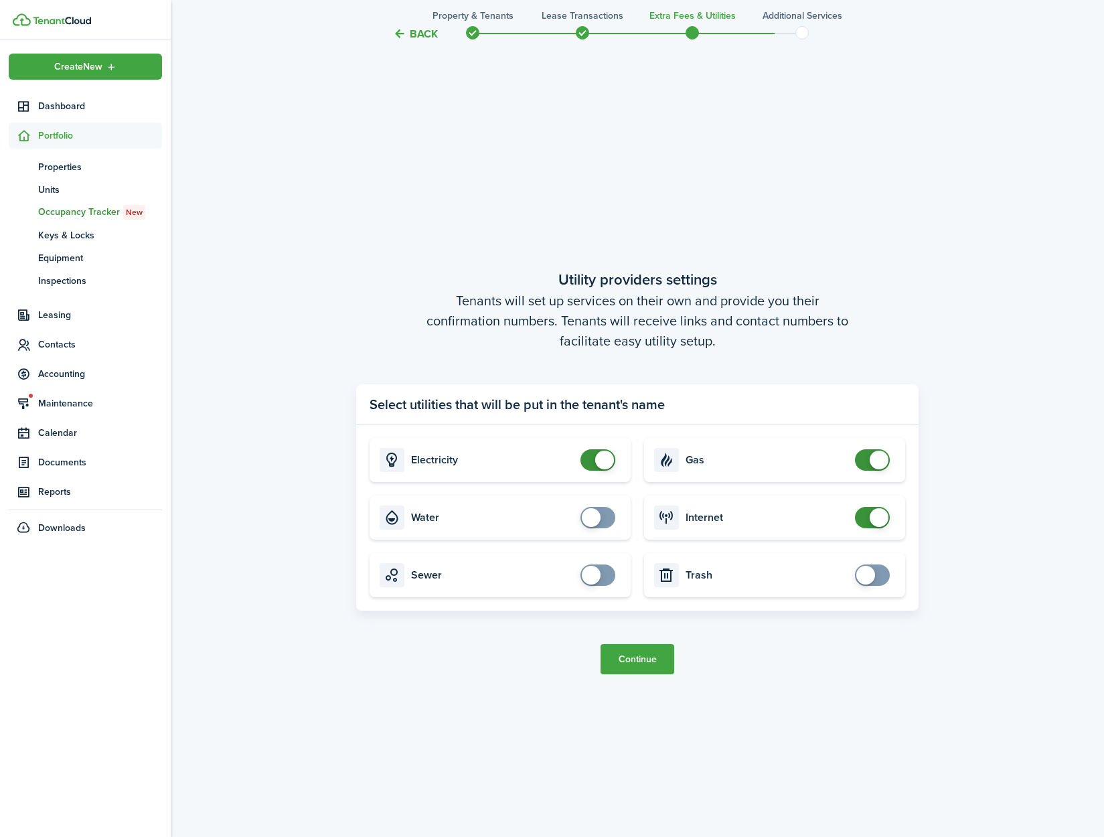
click at [650, 668] on button "Continue" at bounding box center [638, 659] width 74 height 30
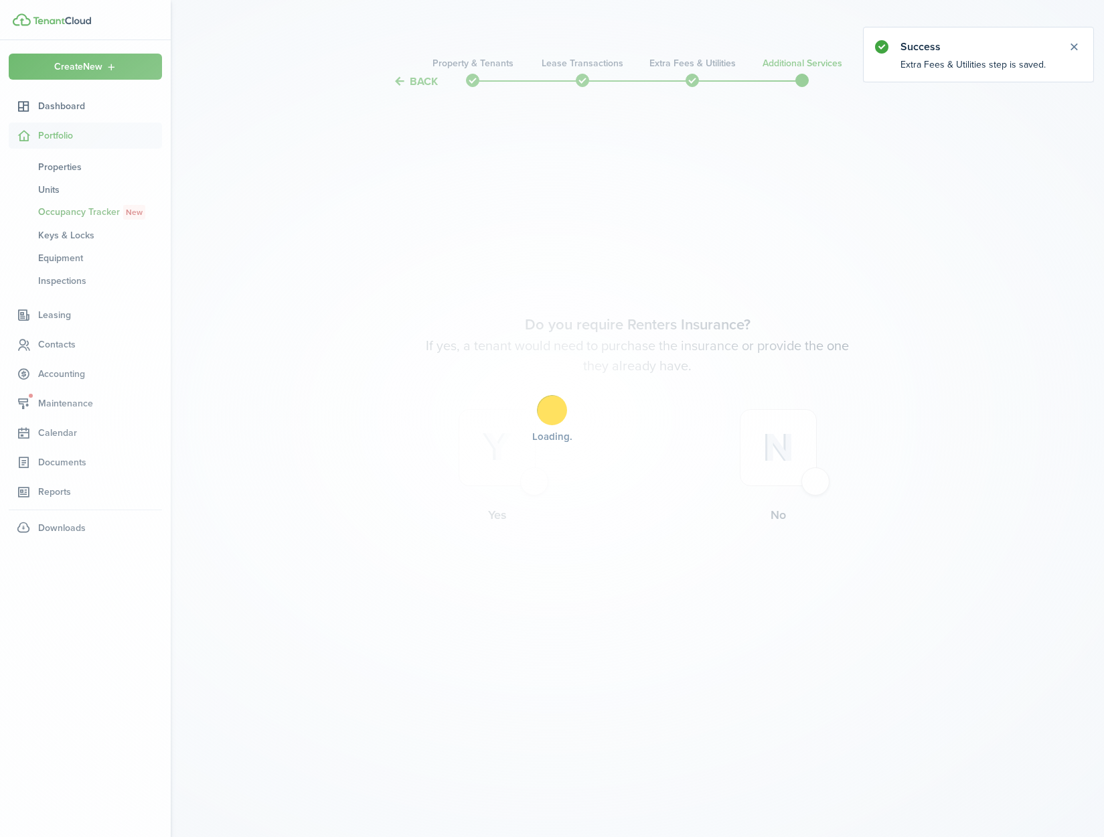
scroll to position [0, 0]
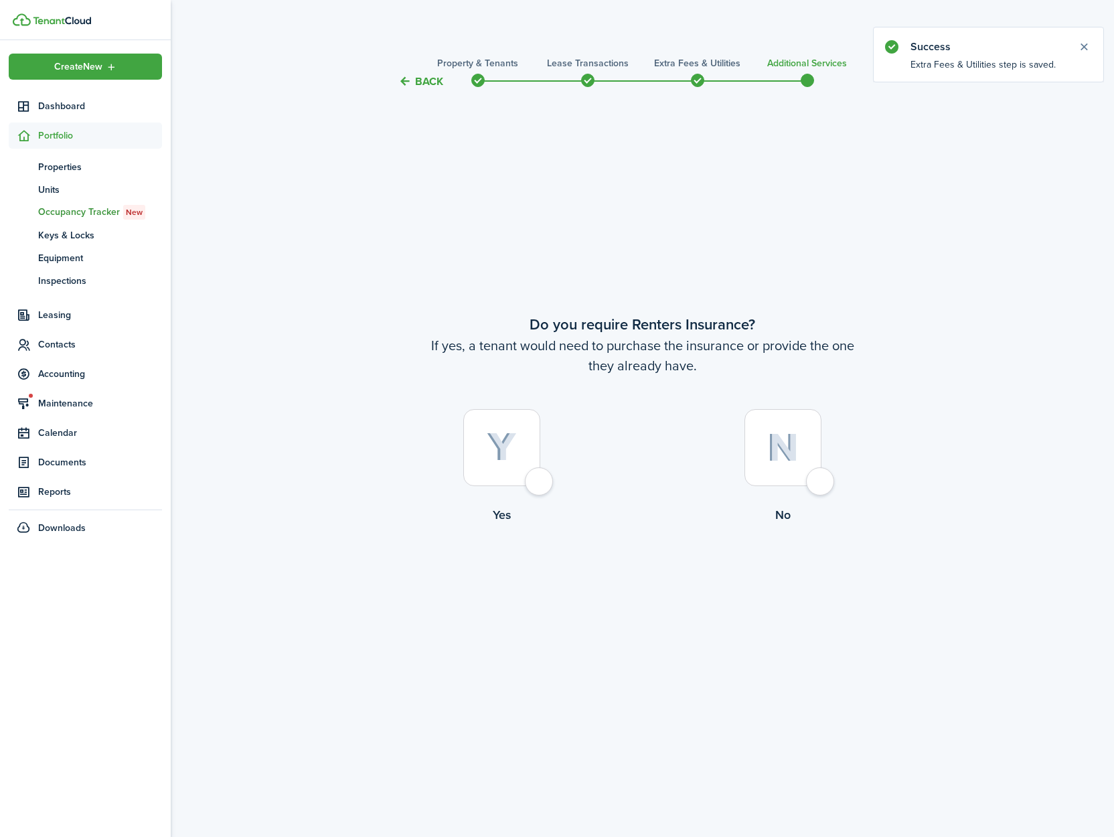
click at [822, 486] on div at bounding box center [783, 447] width 77 height 77
radio input "true"
click at [617, 574] on button "Complete move in" at bounding box center [642, 579] width 98 height 30
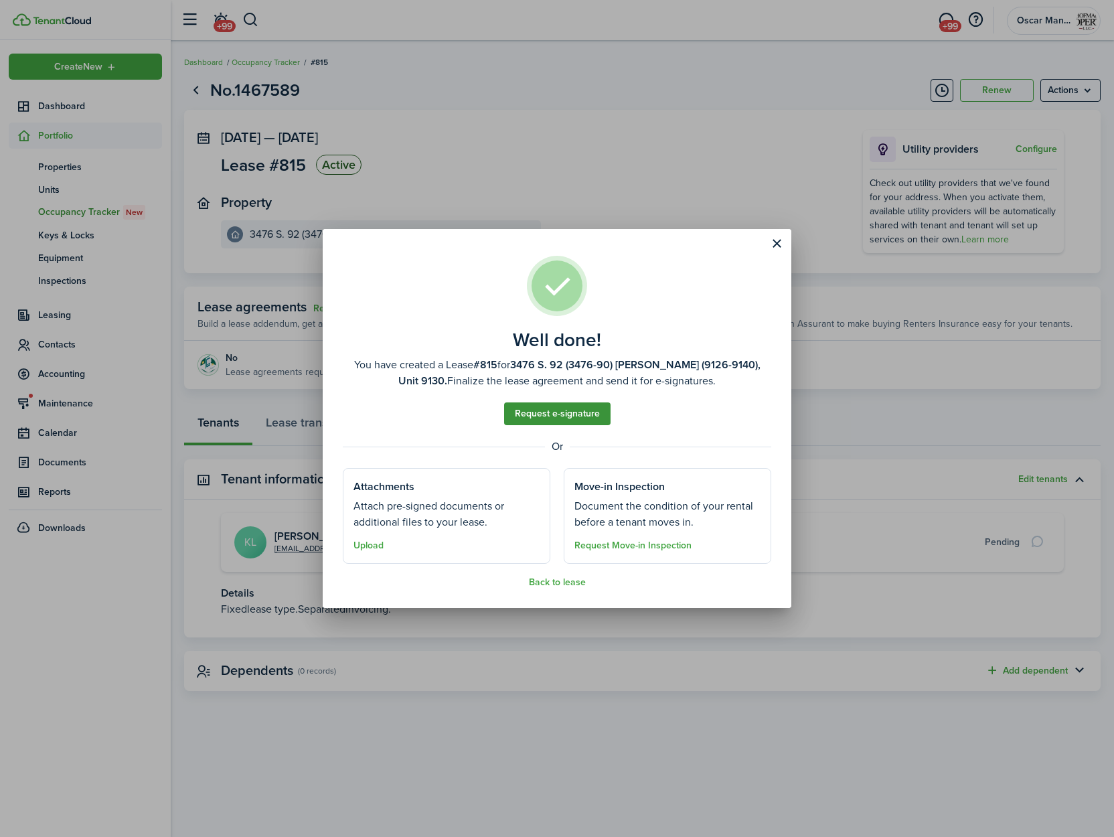
click at [559, 410] on link "Request e-signature" at bounding box center [557, 413] width 106 height 23
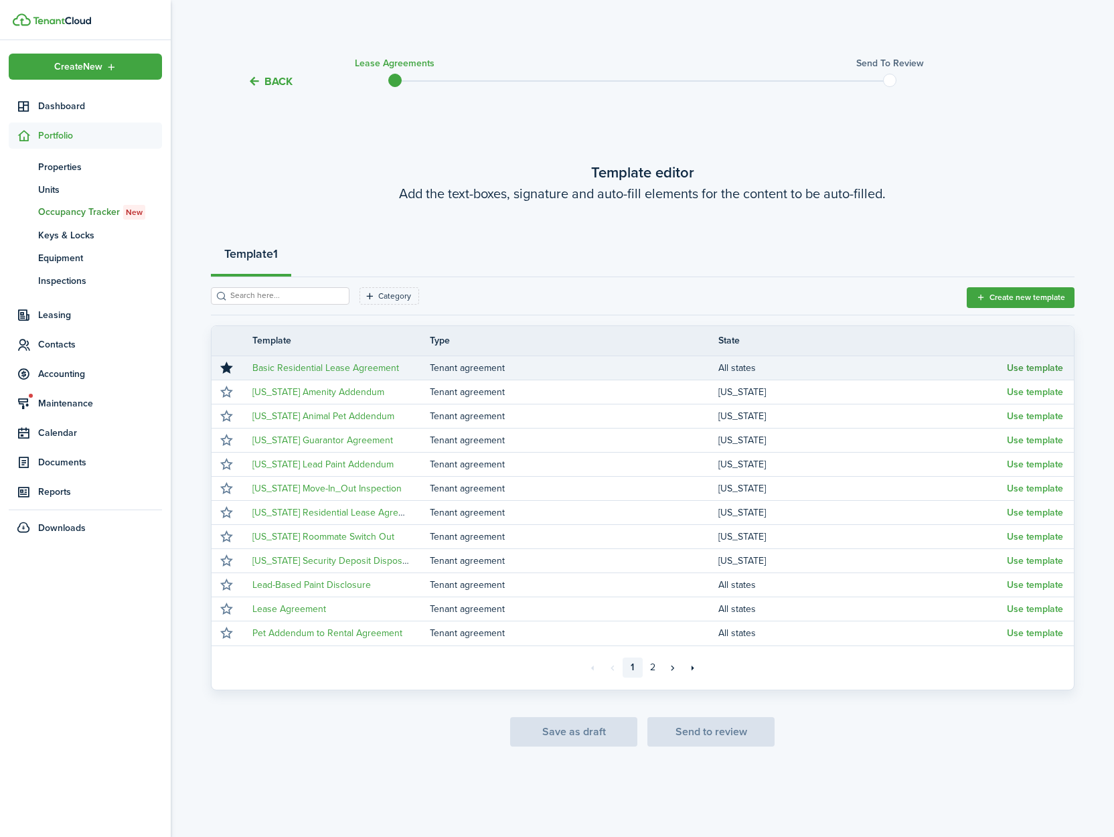
click at [1043, 369] on button "Use template" at bounding box center [1035, 368] width 56 height 11
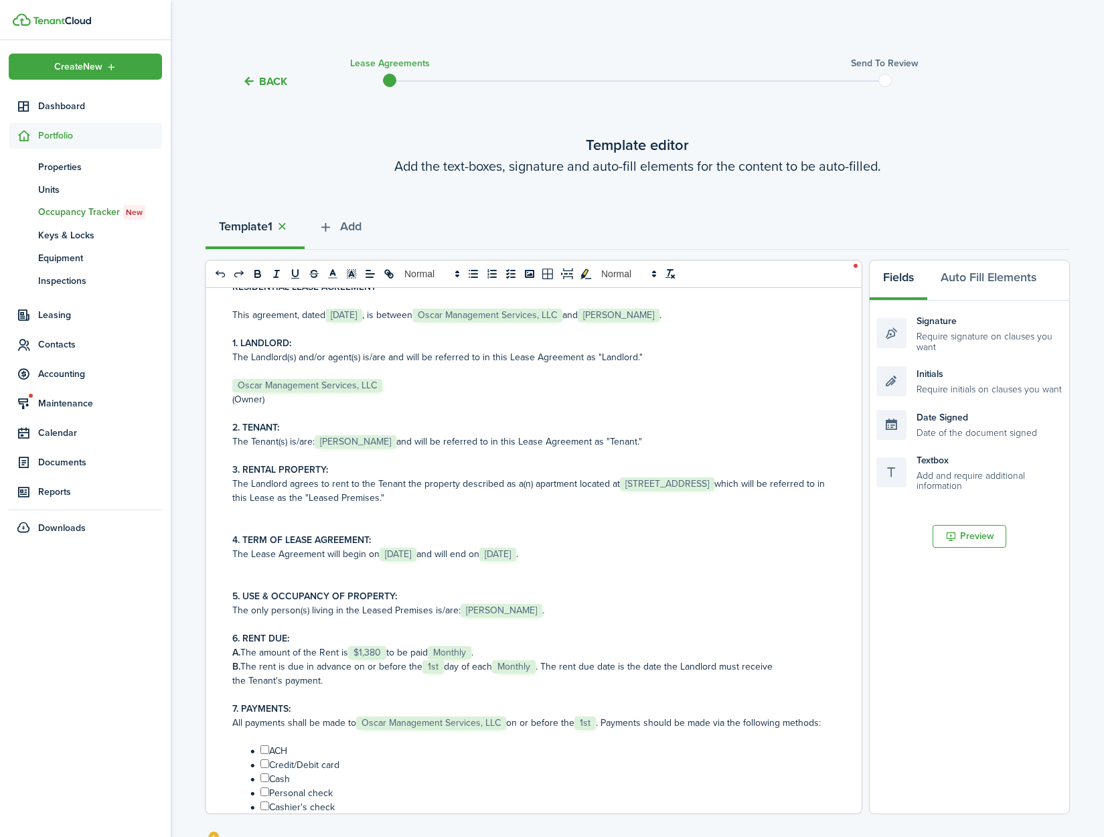
scroll to position [112, 0]
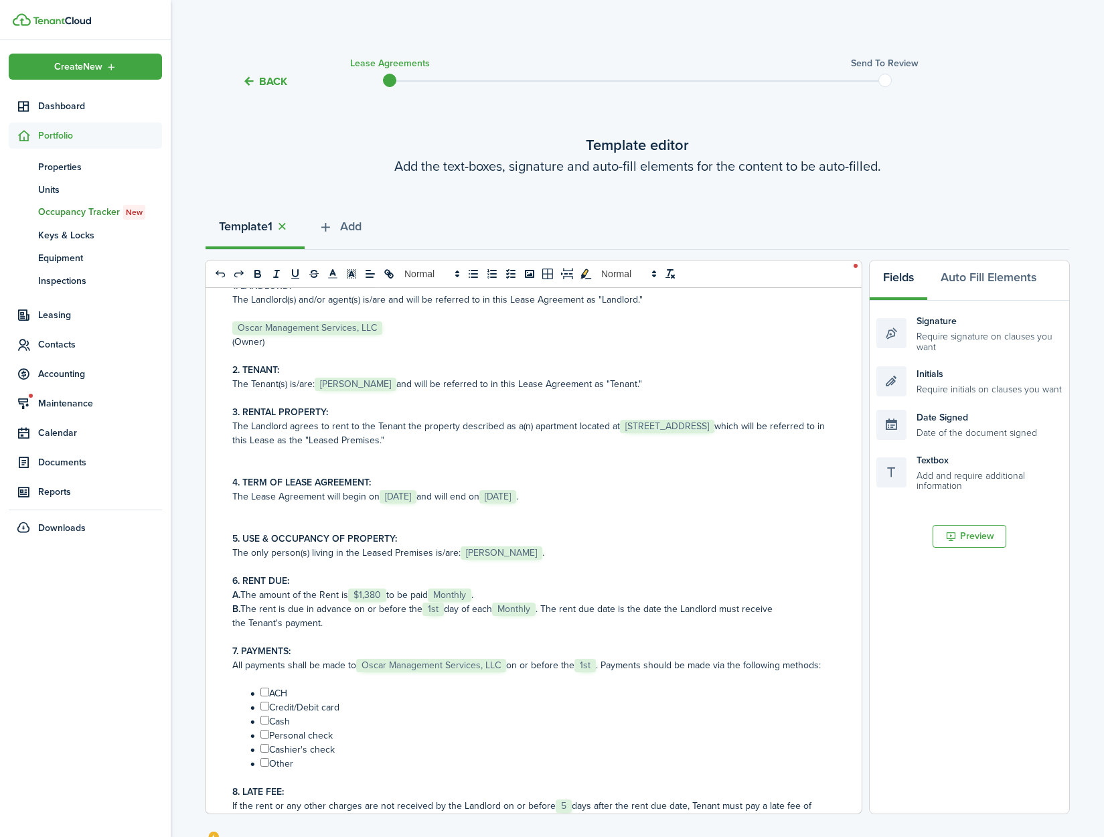
click at [660, 426] on span "[STREET_ADDRESS]" at bounding box center [667, 426] width 94 height 13
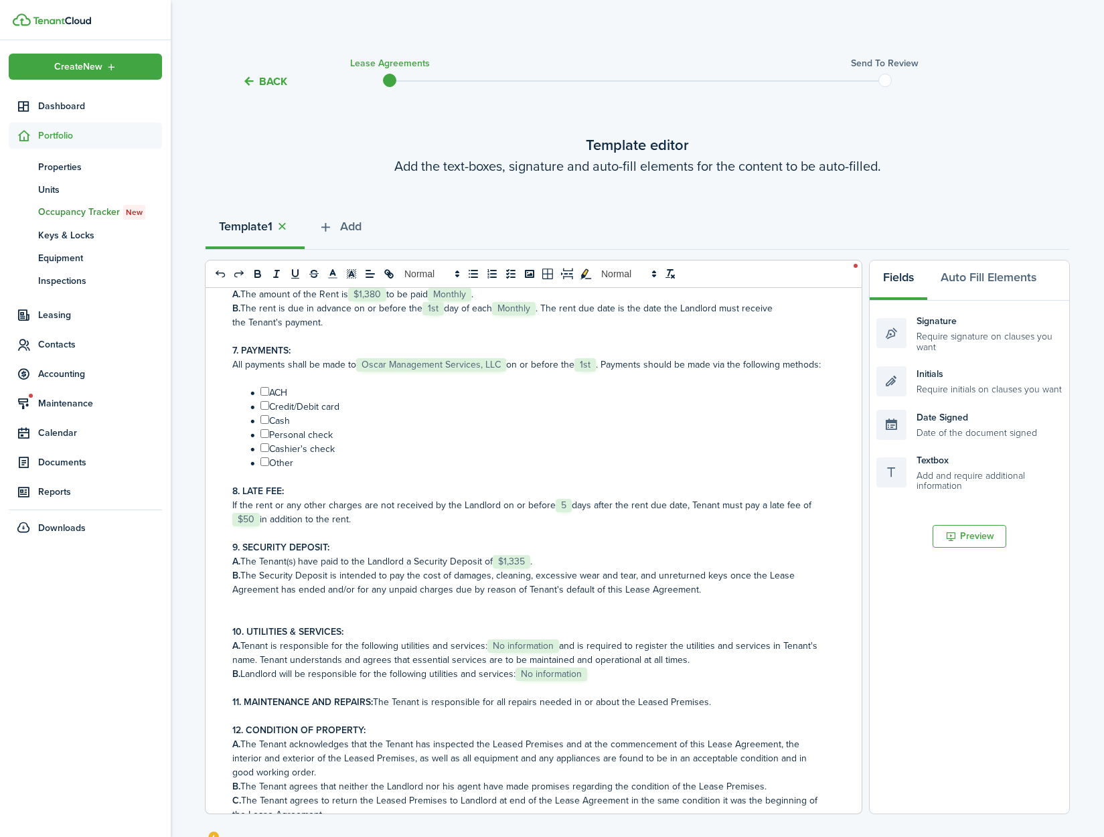
scroll to position [418, 0]
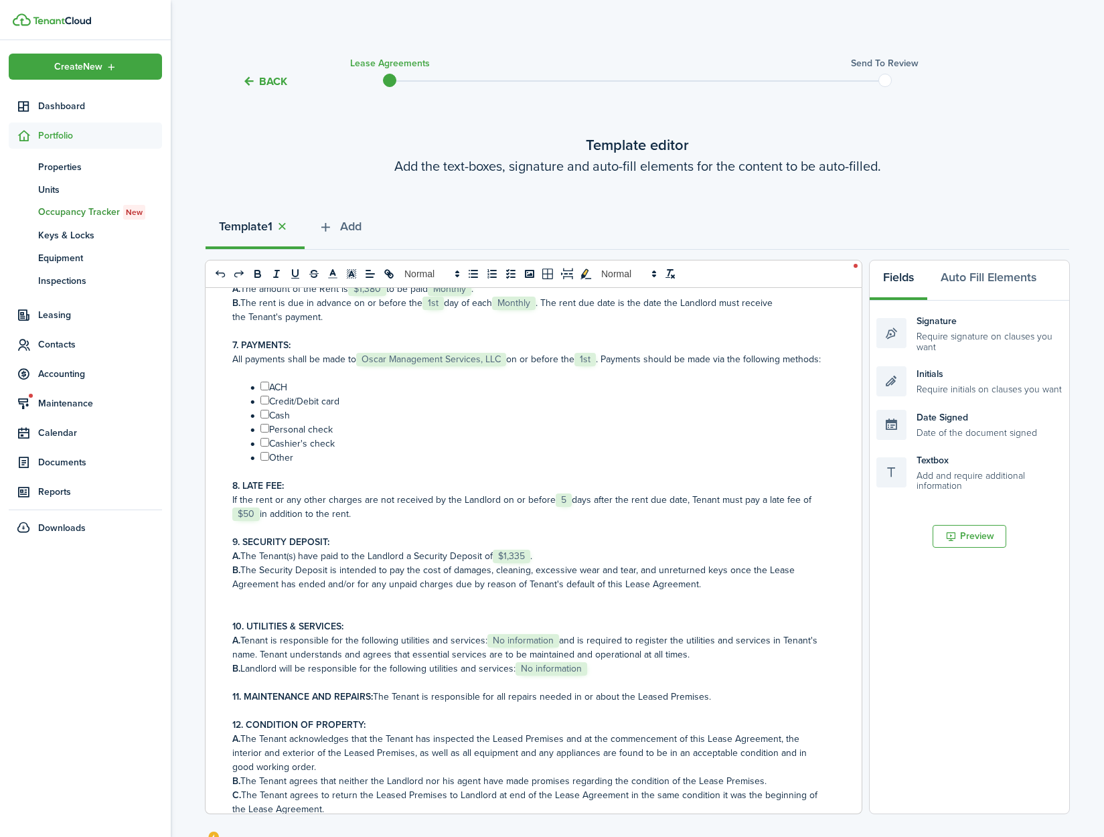
click at [521, 647] on span "No information" at bounding box center [523, 640] width 72 height 13
click at [556, 676] on span "No information" at bounding box center [552, 668] width 72 height 13
click at [557, 676] on span "No information" at bounding box center [552, 668] width 72 height 13
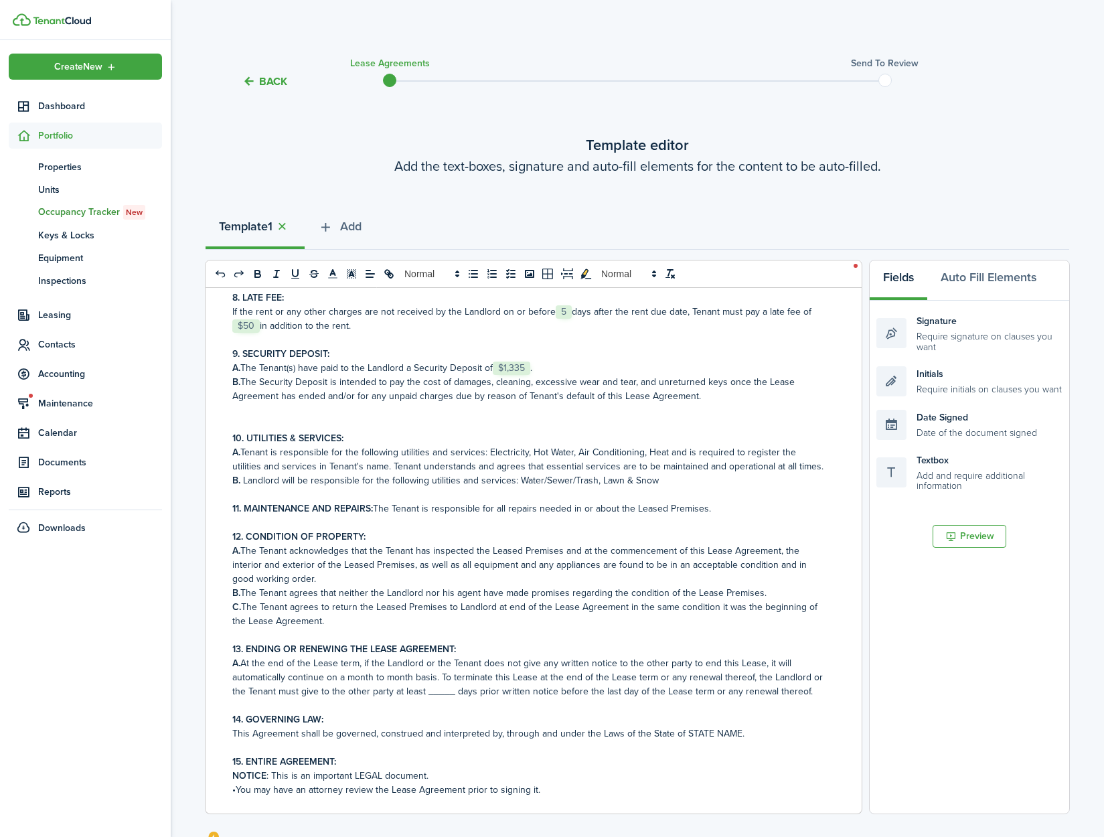
scroll to position [707, 0]
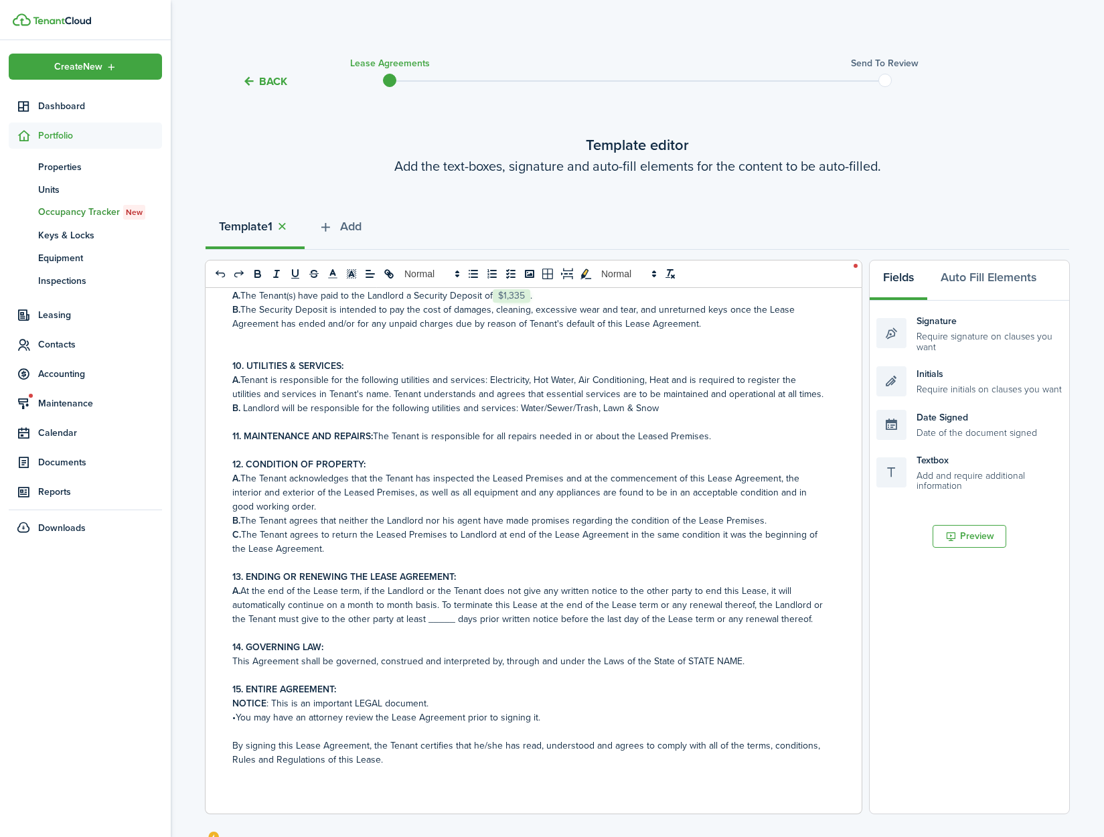
click at [446, 619] on p "A. At the end of the Lease term, if the Landlord or the Tenant does not give an…" at bounding box center [528, 605] width 593 height 42
drag, startPoint x: 733, startPoint y: 674, endPoint x: 682, endPoint y: 675, distance: 50.9
click at [682, 668] on p "This Agreement shall be governed, construed and interpreted by, through and und…" at bounding box center [528, 661] width 593 height 14
click at [682, 725] on p "•You may have an attorney review the Lease Agreement prior to signing it." at bounding box center [528, 717] width 593 height 14
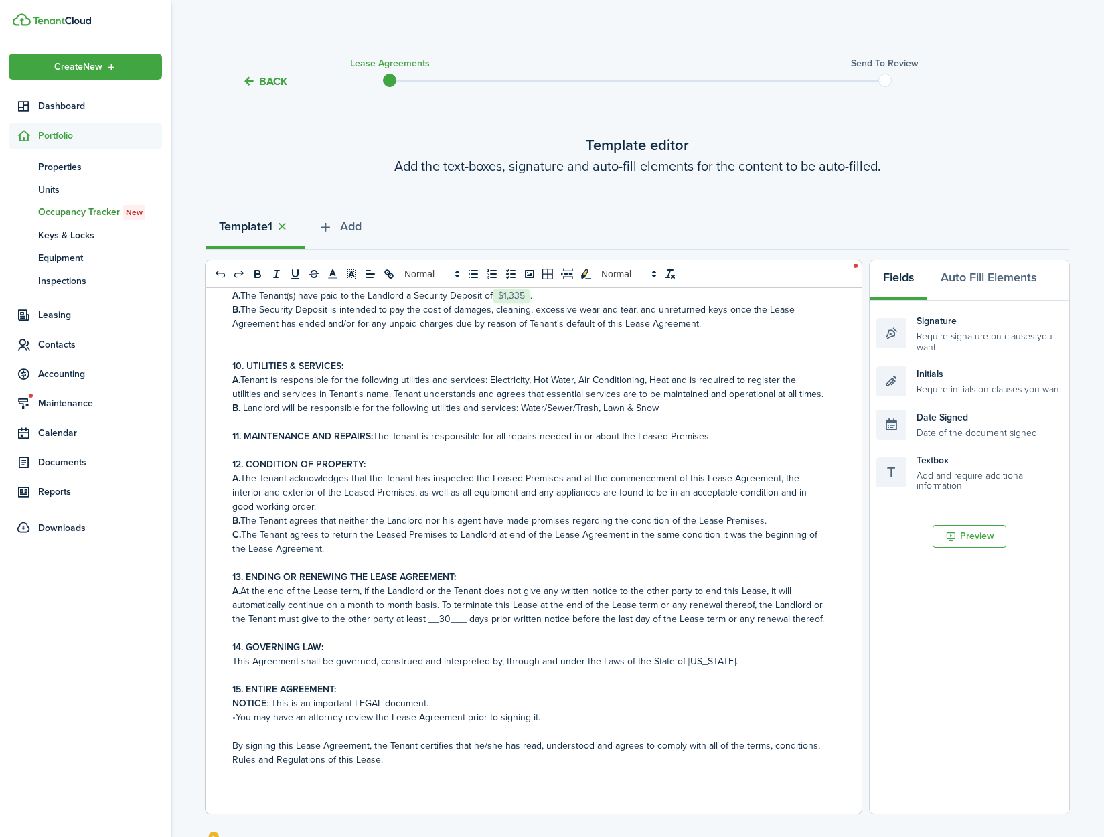
click at [706, 429] on p "11. MAINTENANCE AND REPAIRS: The Tenant is responsible for all repairs needed i…" at bounding box center [528, 436] width 593 height 14
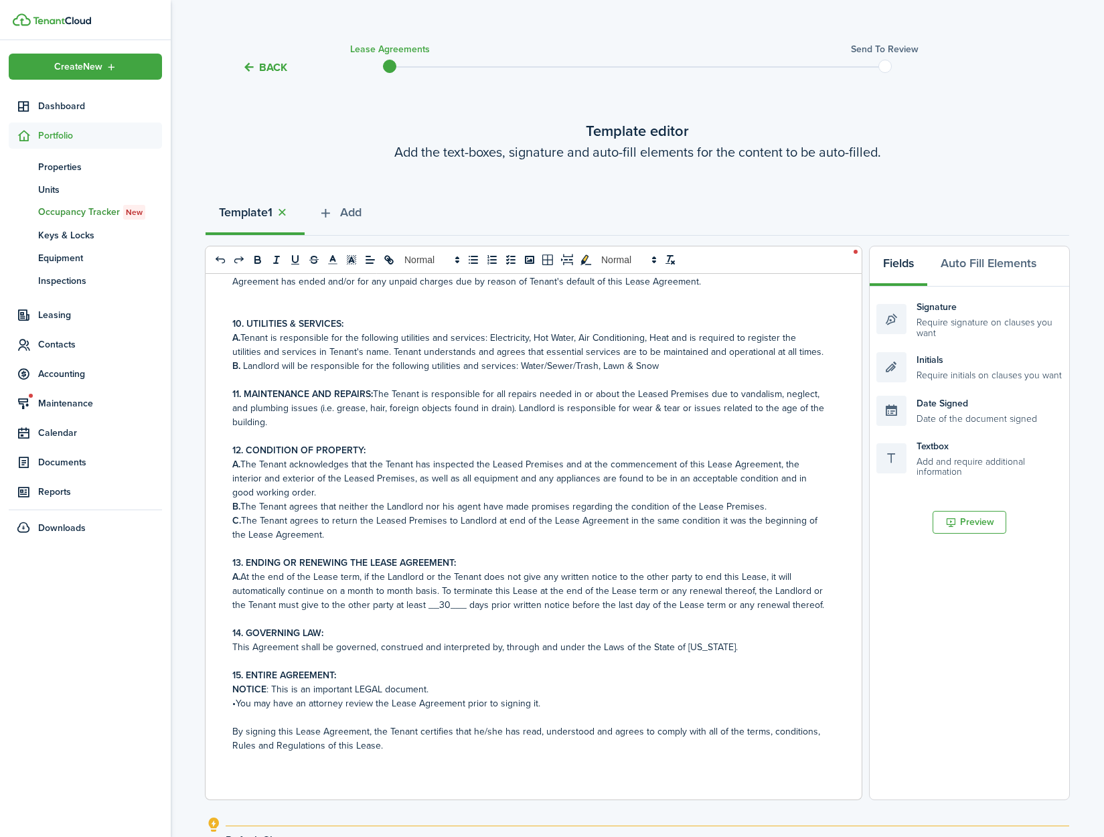
scroll to position [0, 0]
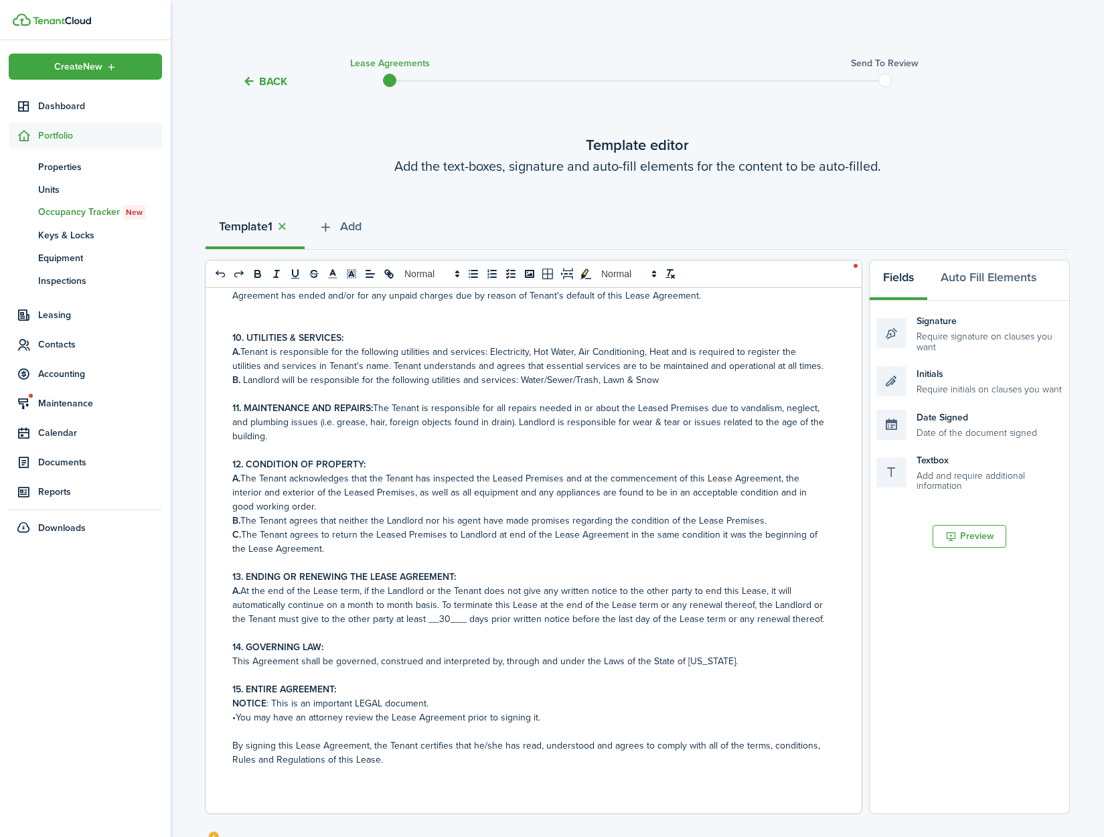
click at [437, 706] on p "NOTICE : This is an important LEGAL document." at bounding box center [528, 703] width 593 height 14
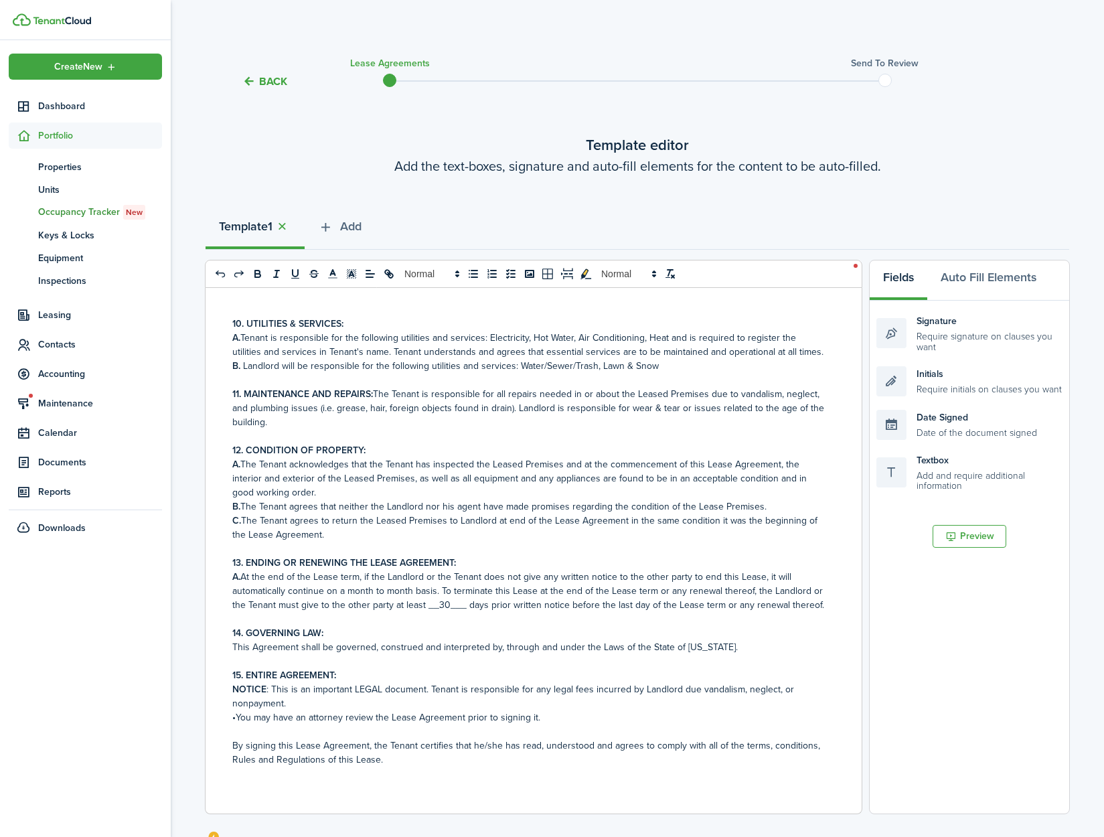
click at [624, 739] on p at bounding box center [528, 732] width 593 height 14
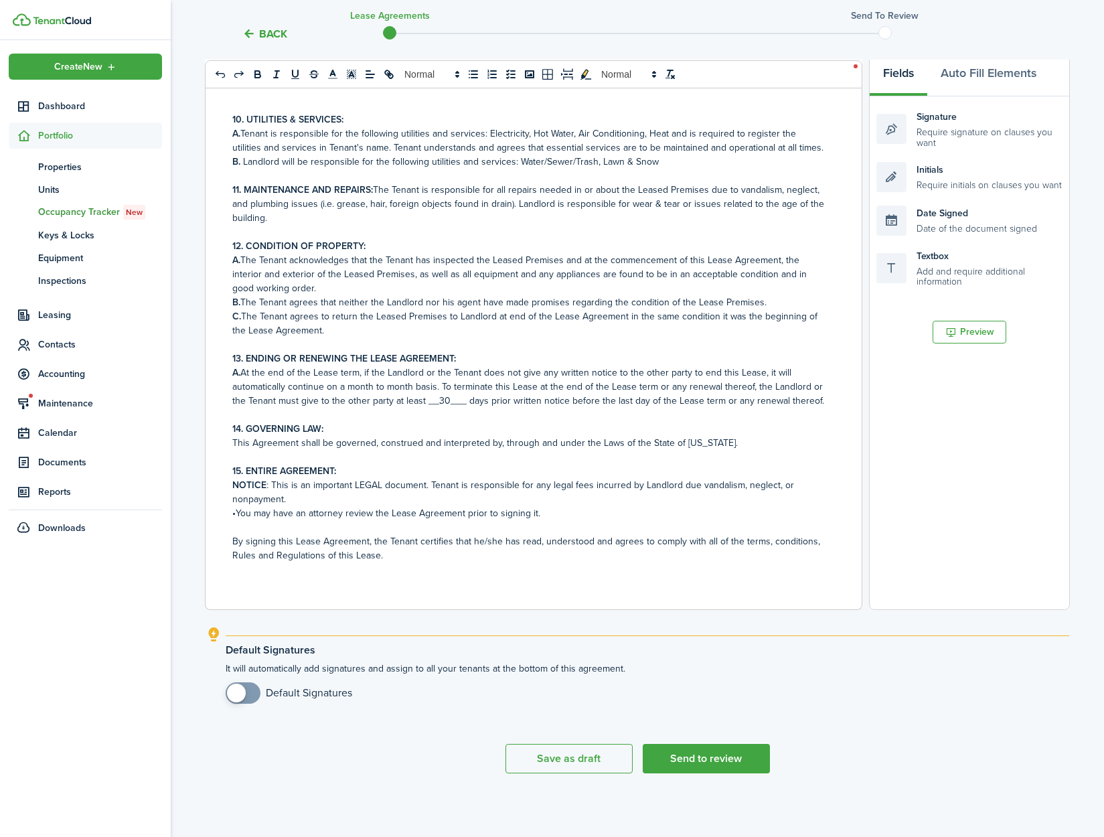
checkbox input "true"
click at [232, 695] on span at bounding box center [236, 693] width 19 height 19
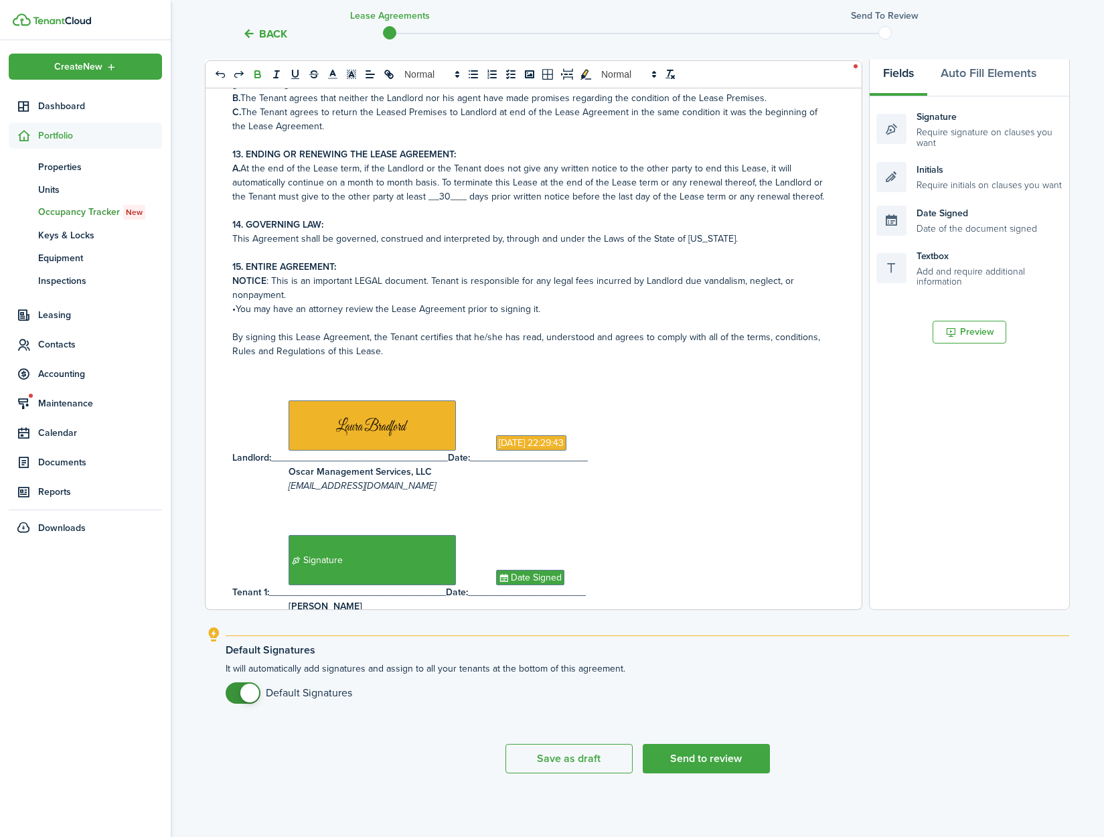
scroll to position [1047, 0]
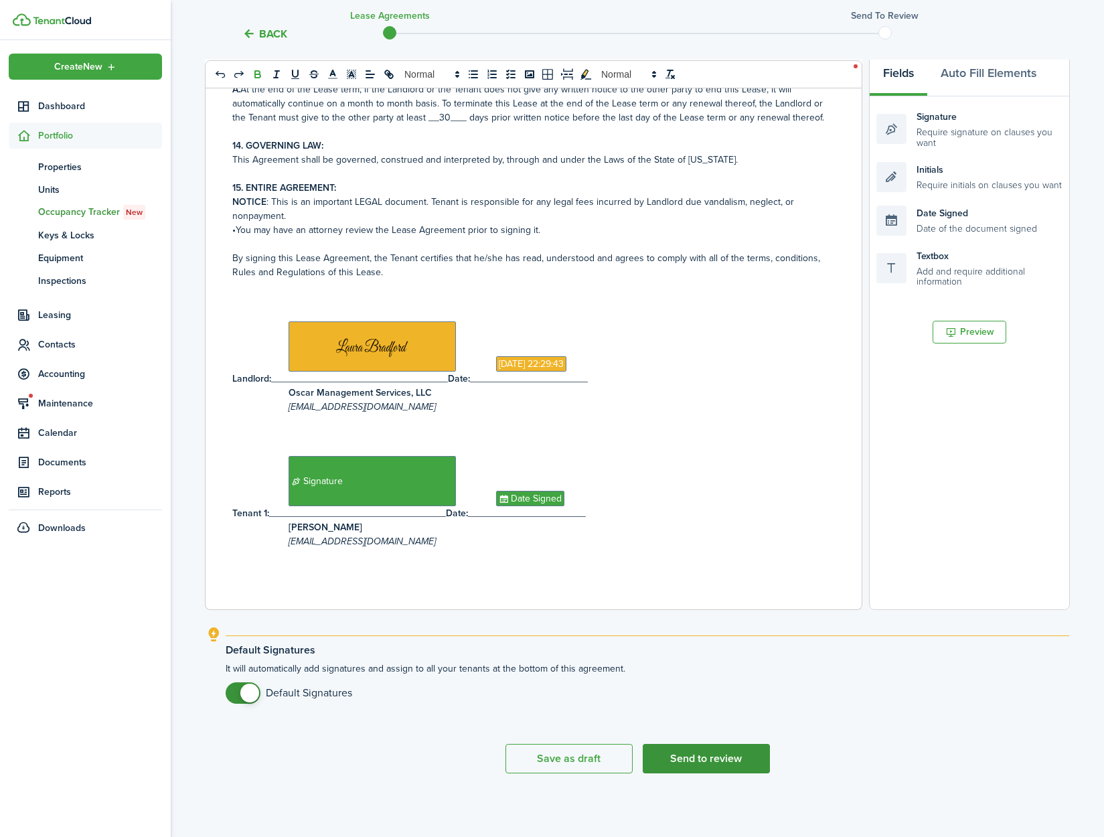
click at [710, 757] on button "Send to review" at bounding box center [706, 758] width 127 height 29
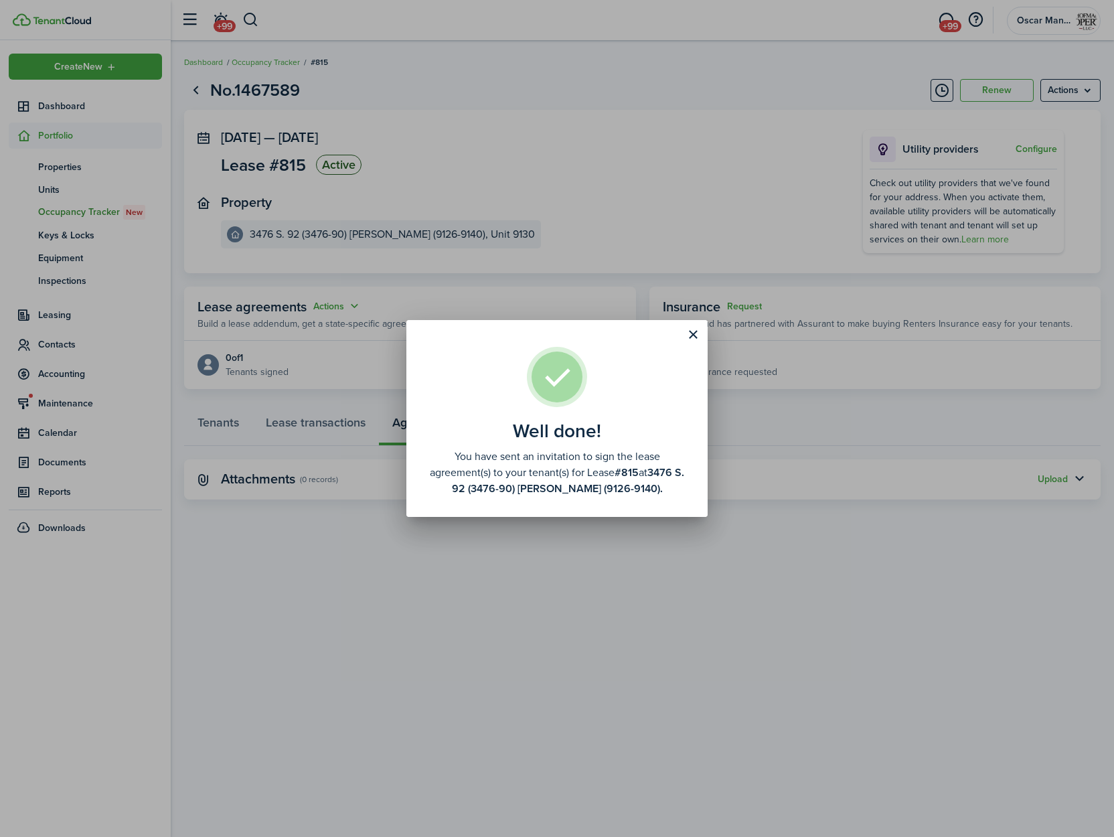
drag, startPoint x: 688, startPoint y: 334, endPoint x: 674, endPoint y: 333, distance: 13.4
click at [688, 334] on button "Close modal" at bounding box center [693, 334] width 23 height 23
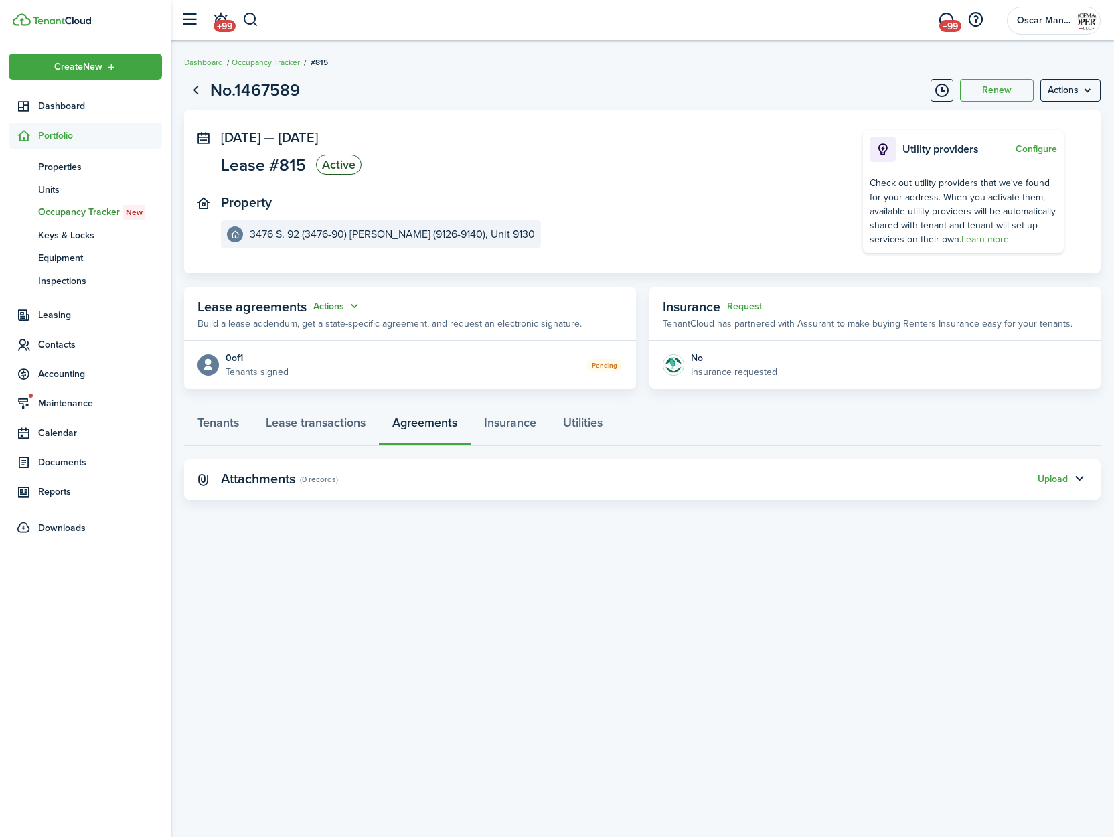
click at [331, 307] on button "Actions" at bounding box center [337, 306] width 48 height 15
click at [324, 335] on link "Edit" at bounding box center [304, 332] width 117 height 23
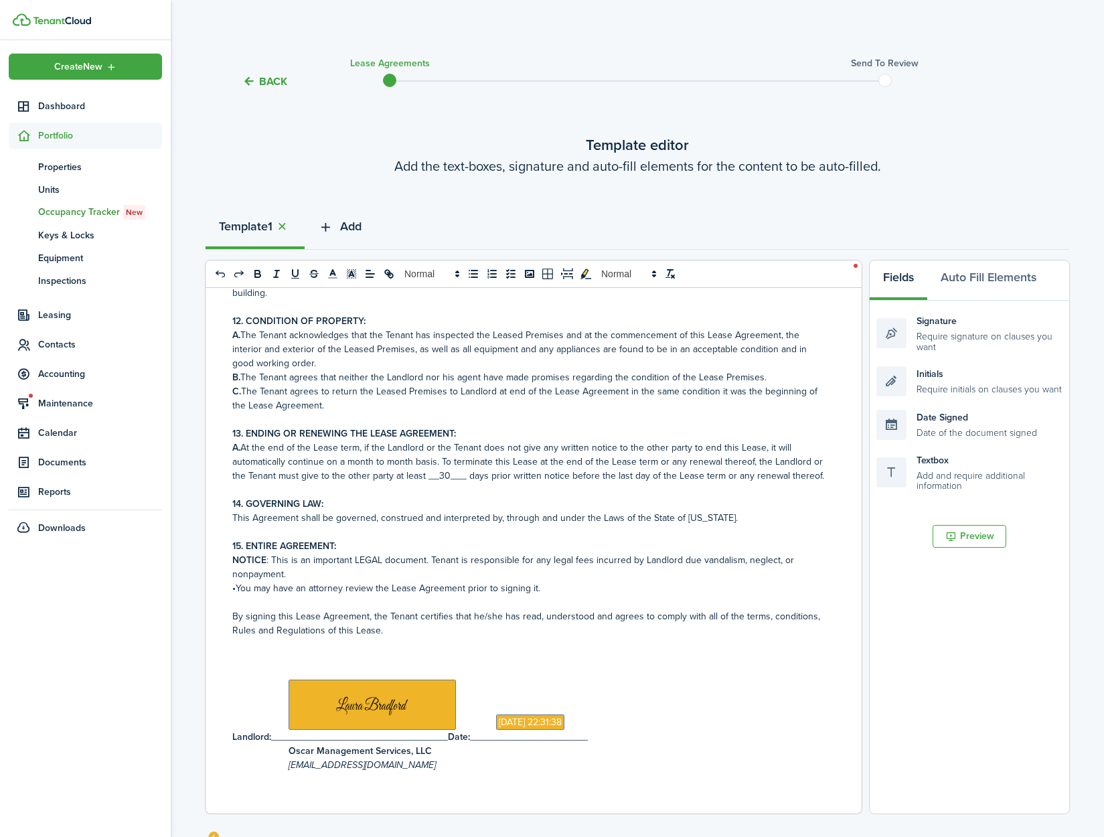
click at [346, 227] on span "Add" at bounding box center [350, 227] width 21 height 18
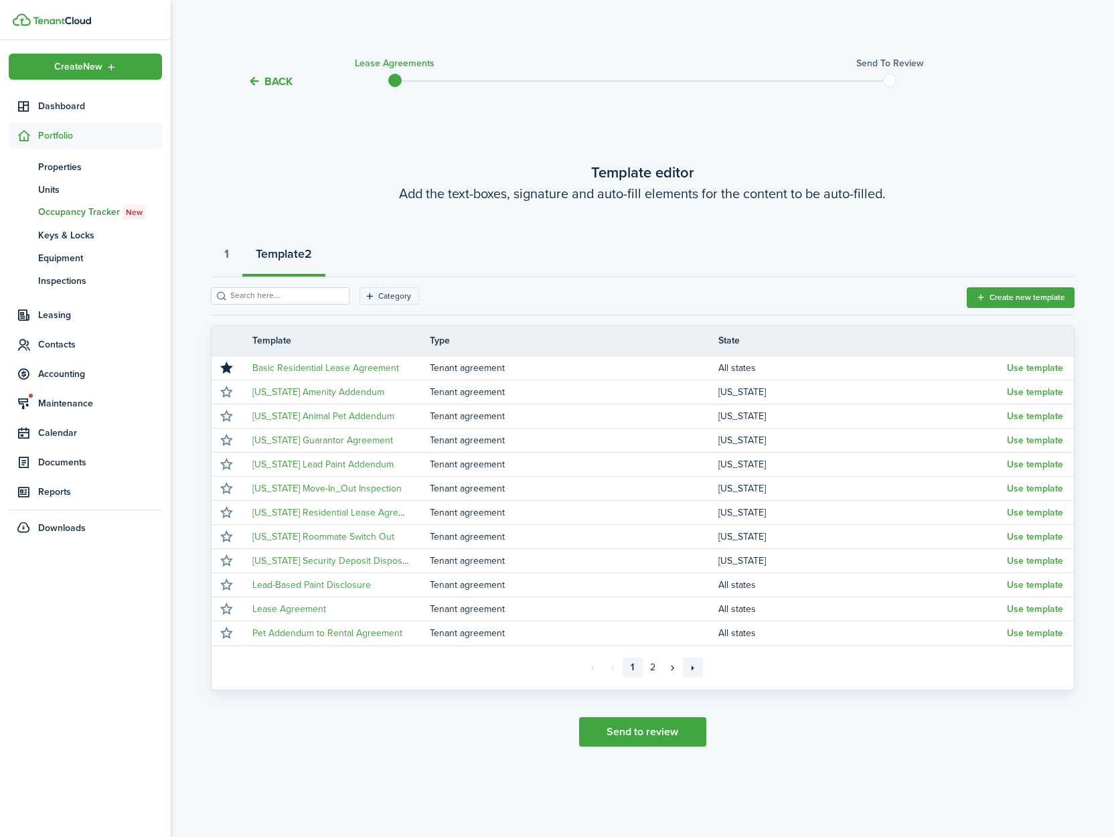
click at [689, 668] on link "»»" at bounding box center [693, 668] width 20 height 20
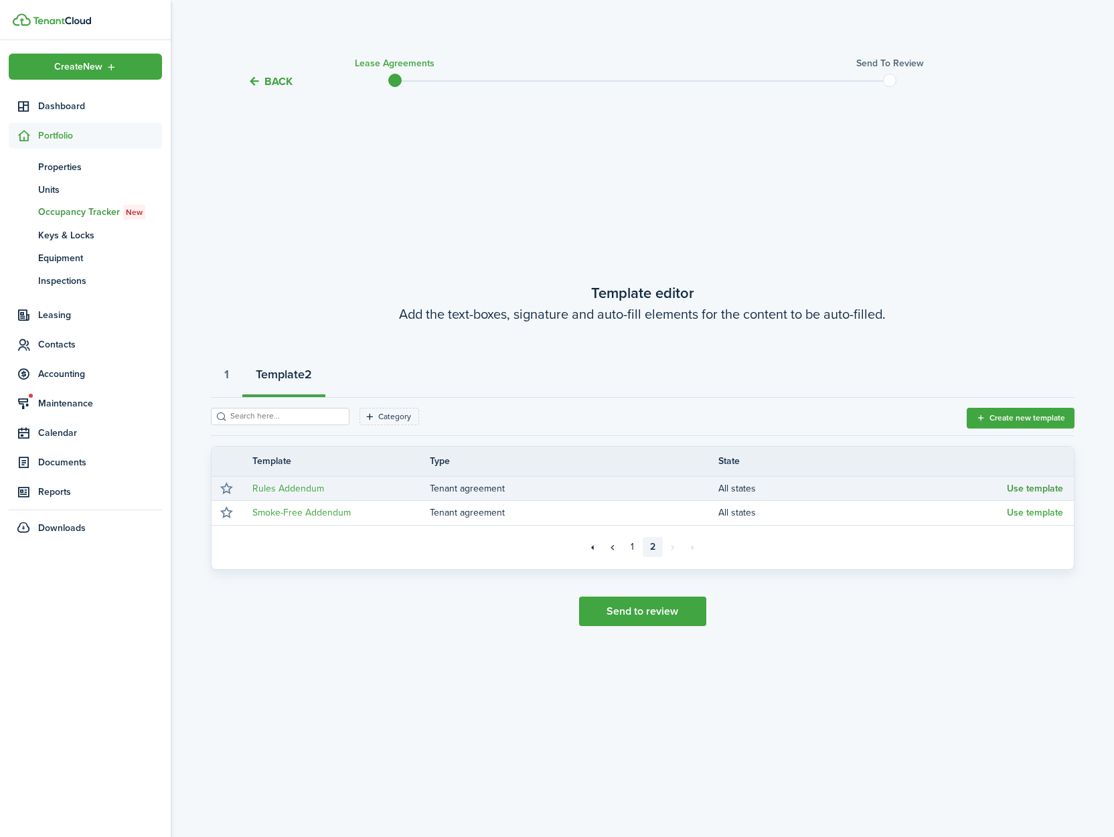
click at [1037, 493] on button "Use template" at bounding box center [1035, 488] width 56 height 11
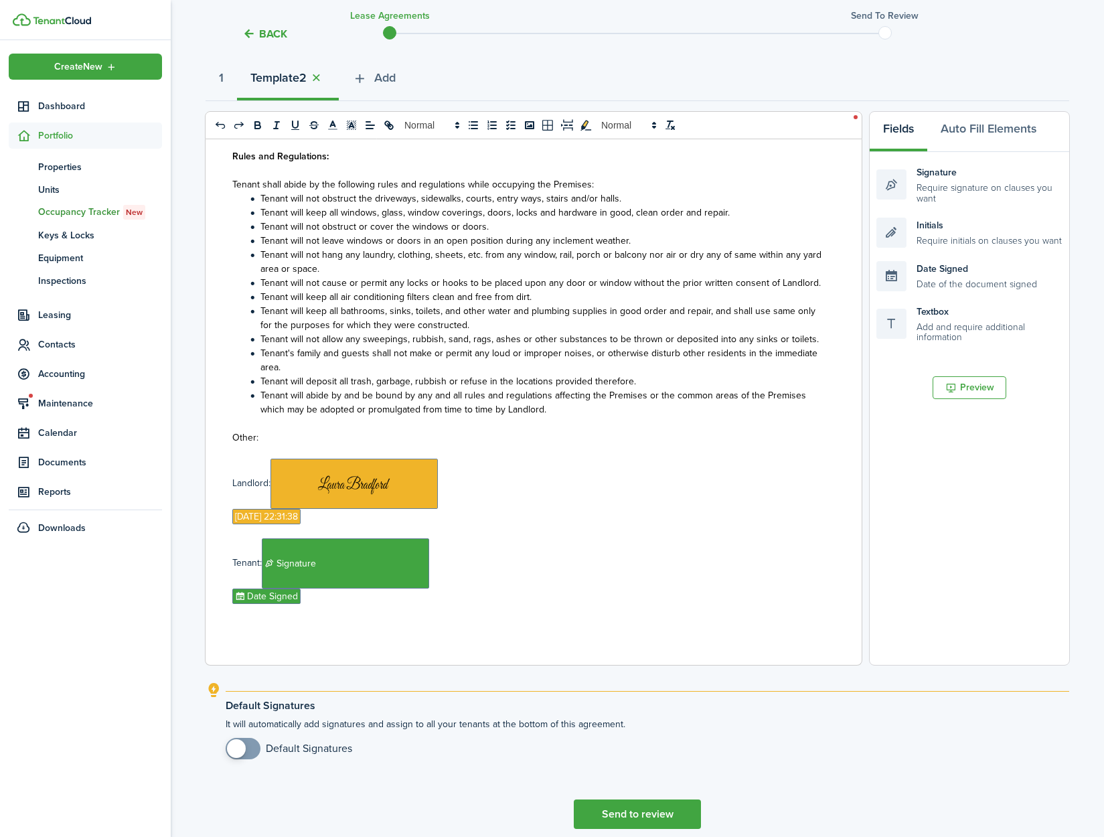
scroll to position [204, 0]
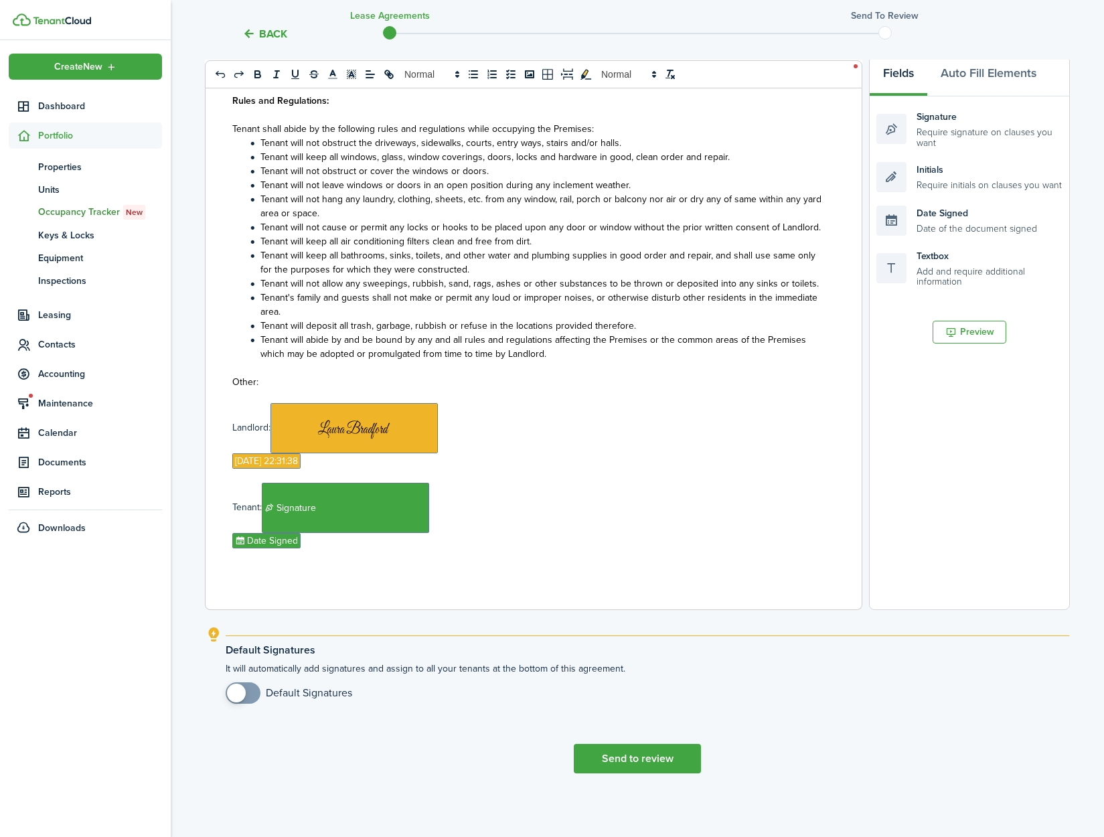
drag, startPoint x: 238, startPoint y: 691, endPoint x: 309, endPoint y: 693, distance: 71.0
checkbox input "true"
click at [238, 691] on span at bounding box center [236, 693] width 19 height 19
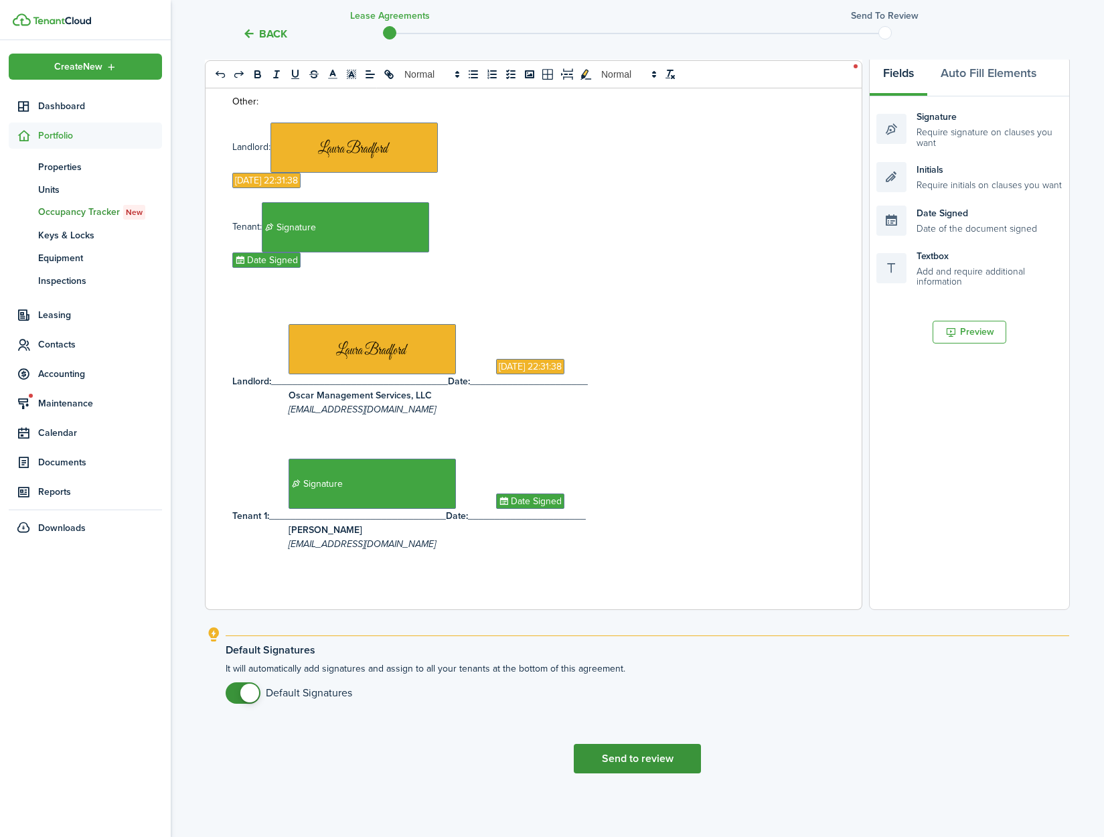
click at [661, 766] on button "Send to review" at bounding box center [637, 758] width 127 height 29
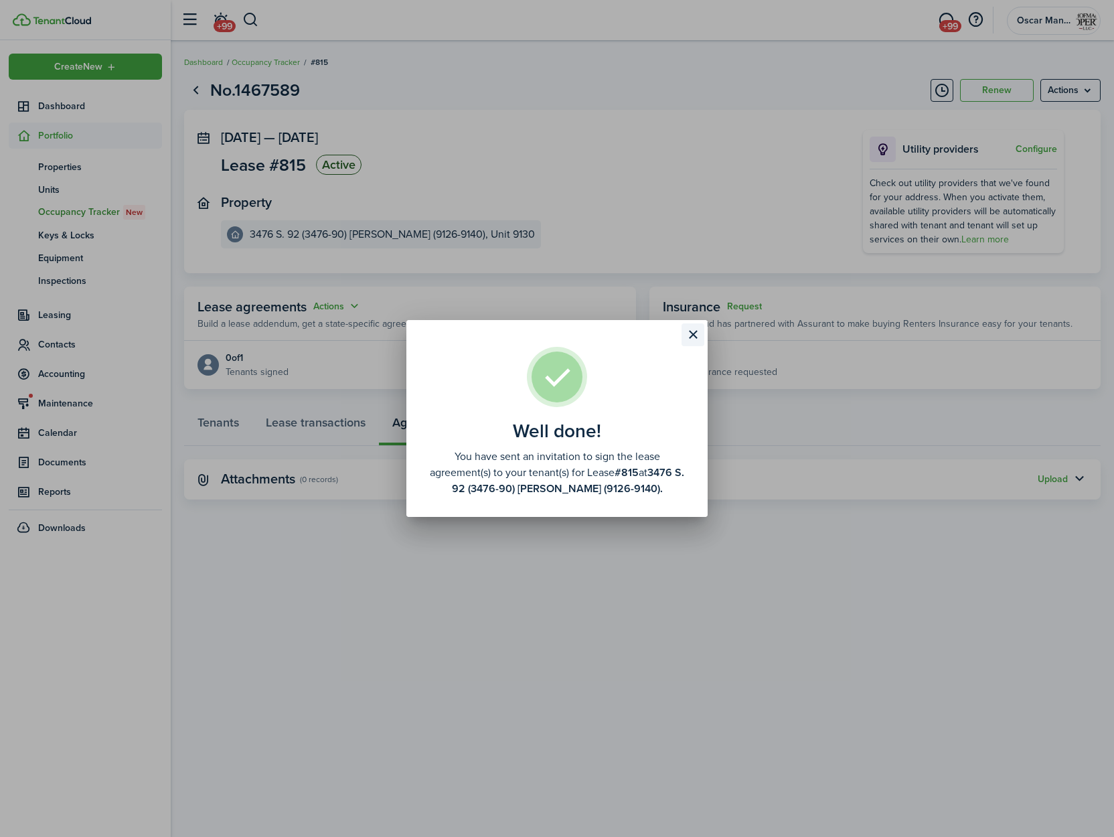
click at [690, 333] on button "Close modal" at bounding box center [693, 334] width 23 height 23
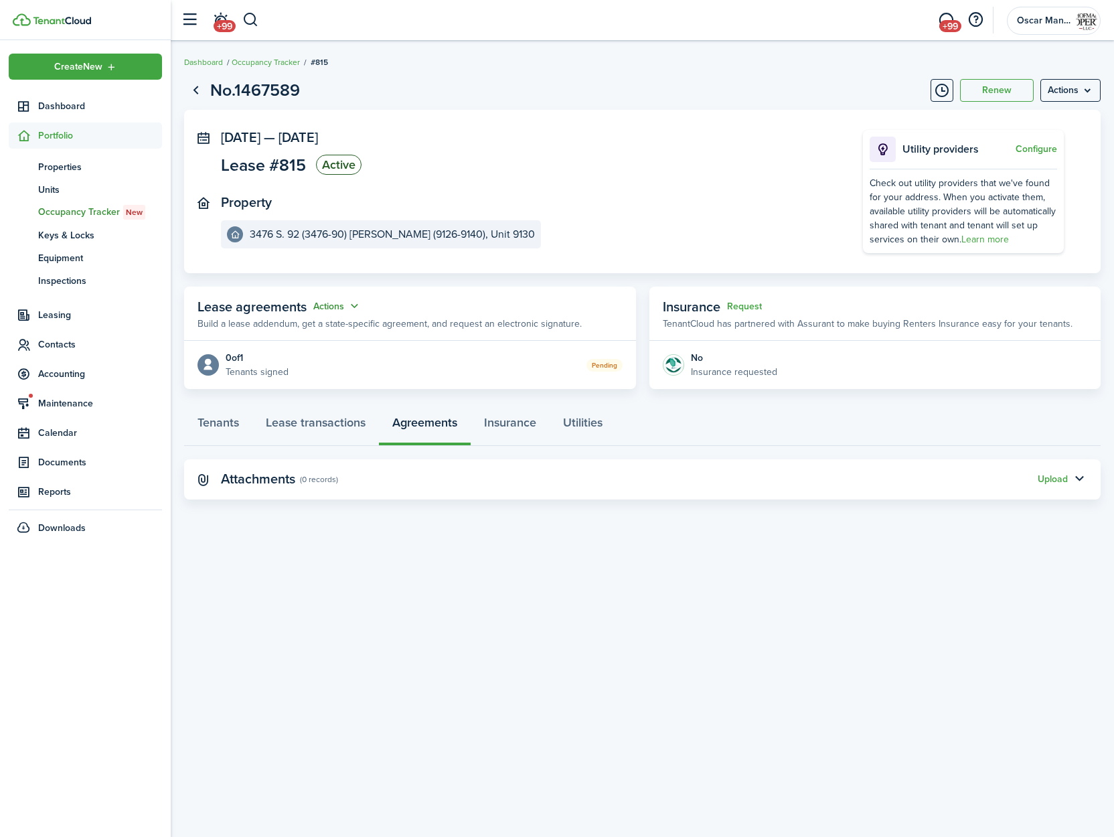
click at [350, 306] on button "Actions" at bounding box center [337, 306] width 48 height 15
click at [341, 338] on link "Edit" at bounding box center [304, 332] width 117 height 23
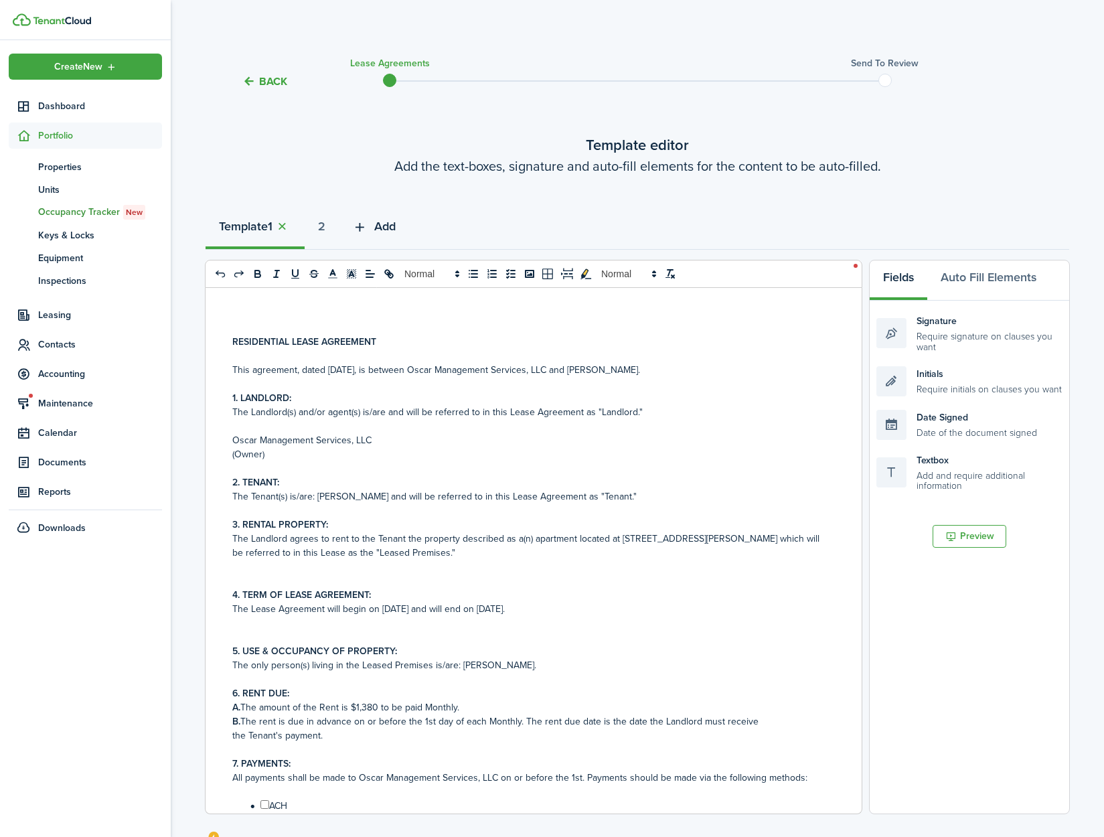
click at [383, 221] on span "Add" at bounding box center [384, 227] width 21 height 18
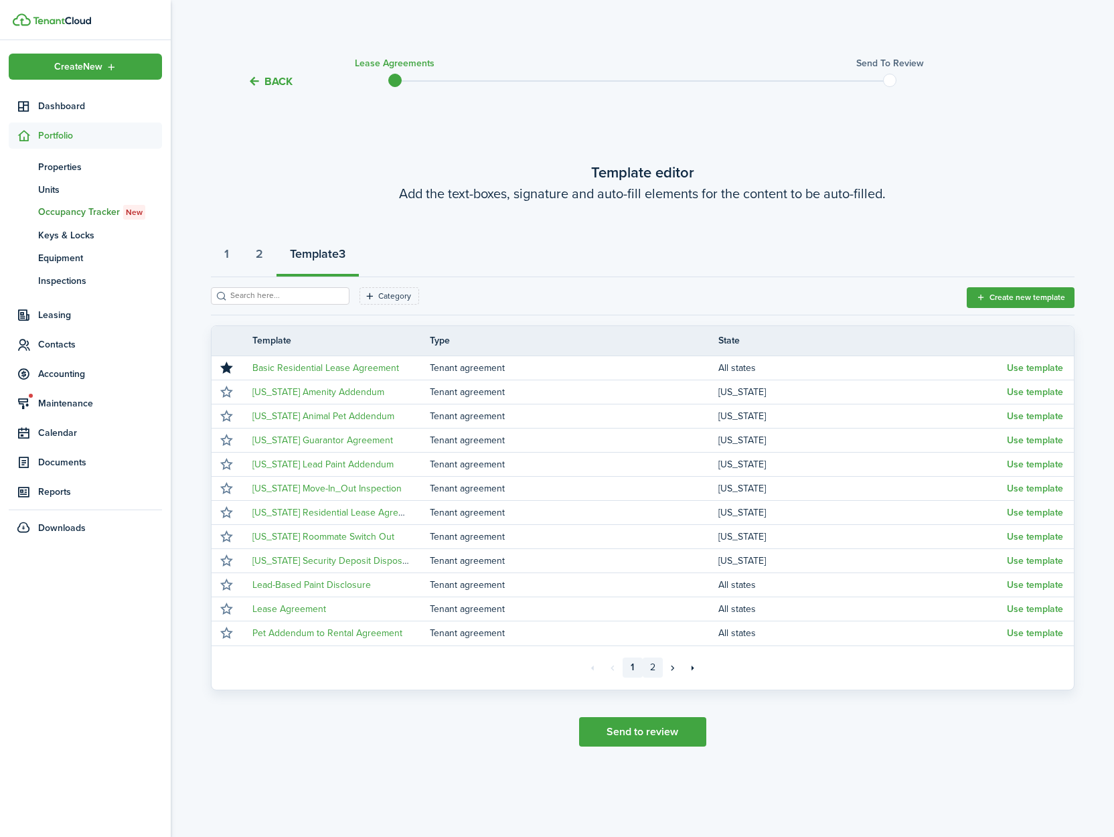
click at [650, 673] on link "2" at bounding box center [653, 668] width 20 height 20
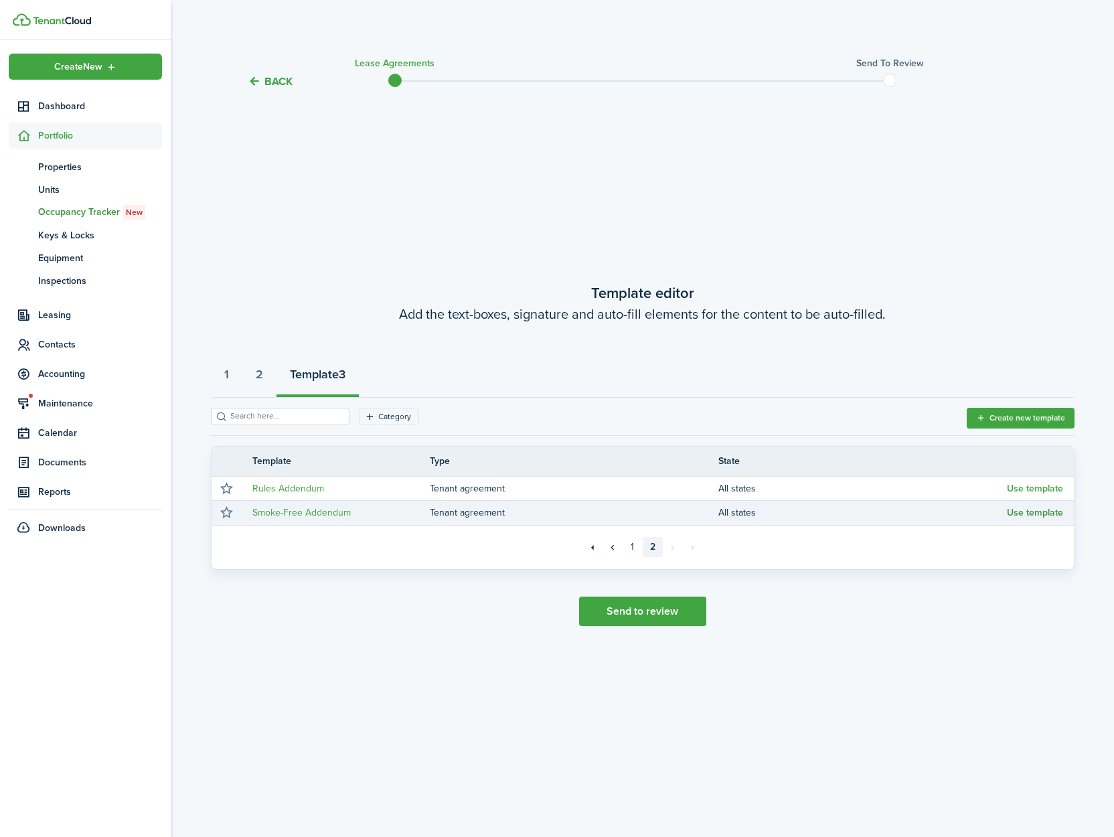
click at [1024, 516] on button "Use template" at bounding box center [1035, 513] width 56 height 11
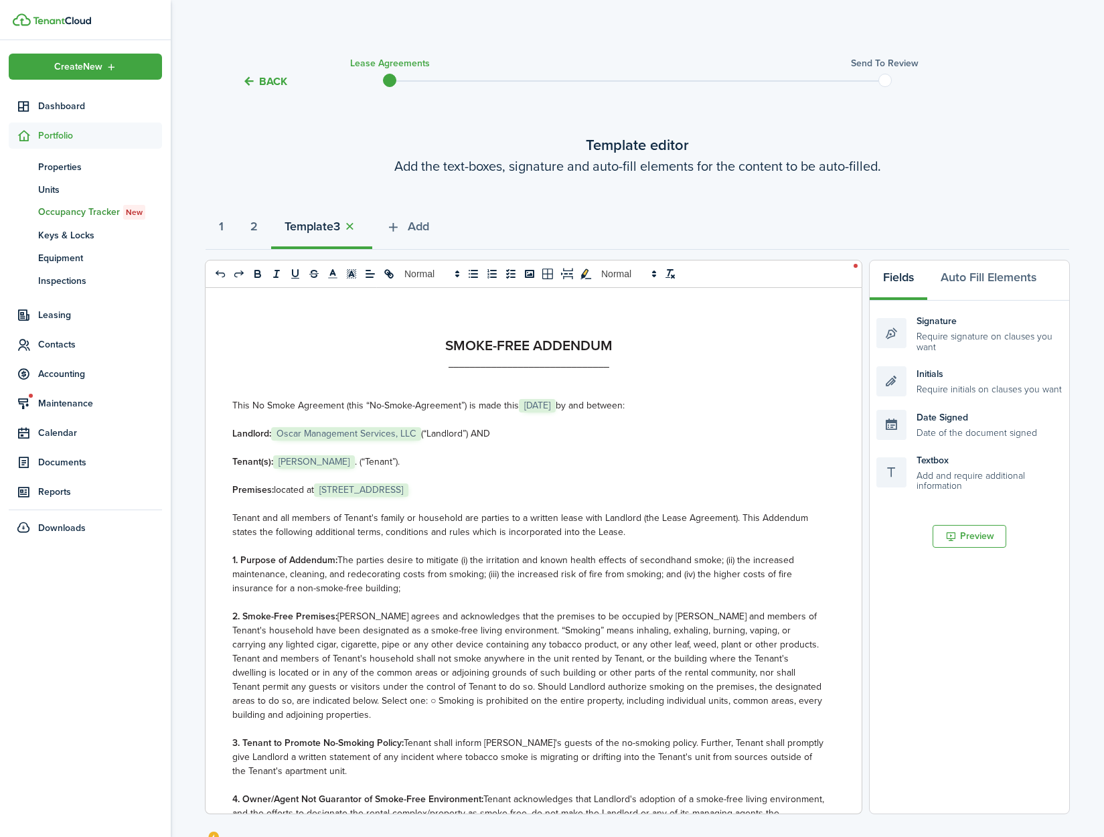
click at [404, 491] on span "[STREET_ADDRESS]" at bounding box center [361, 489] width 94 height 13
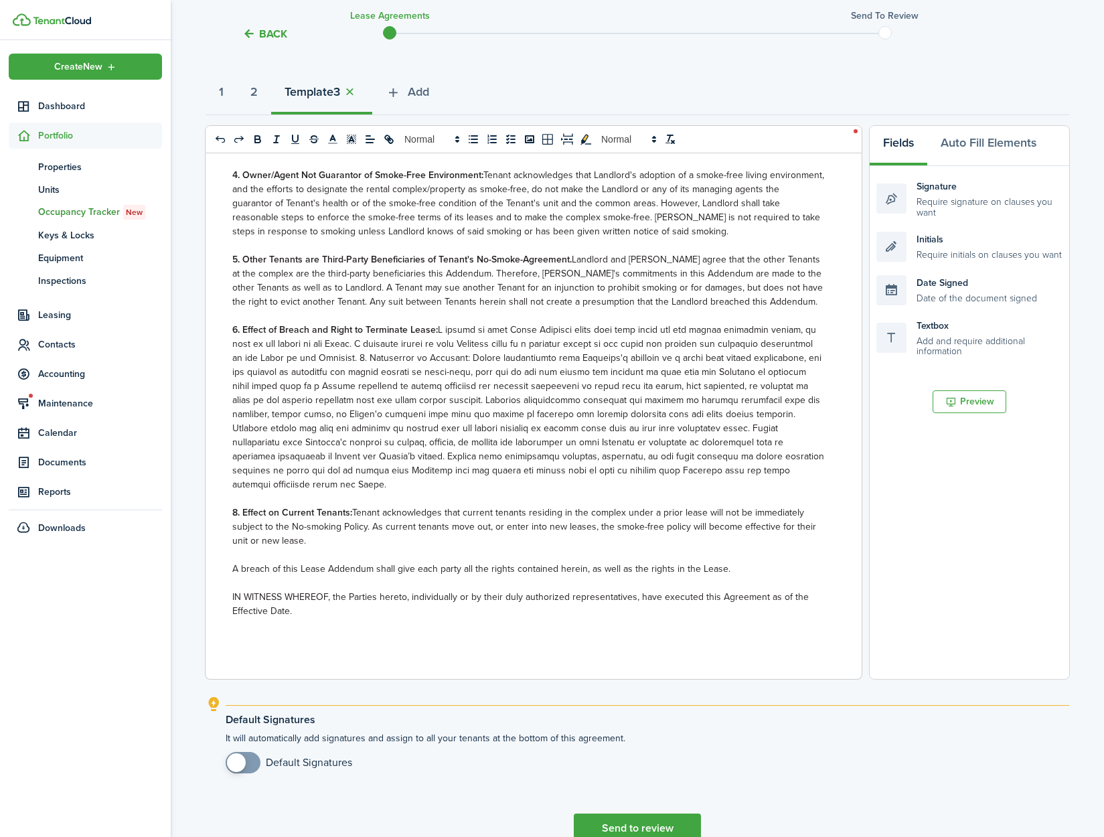
scroll to position [204, 0]
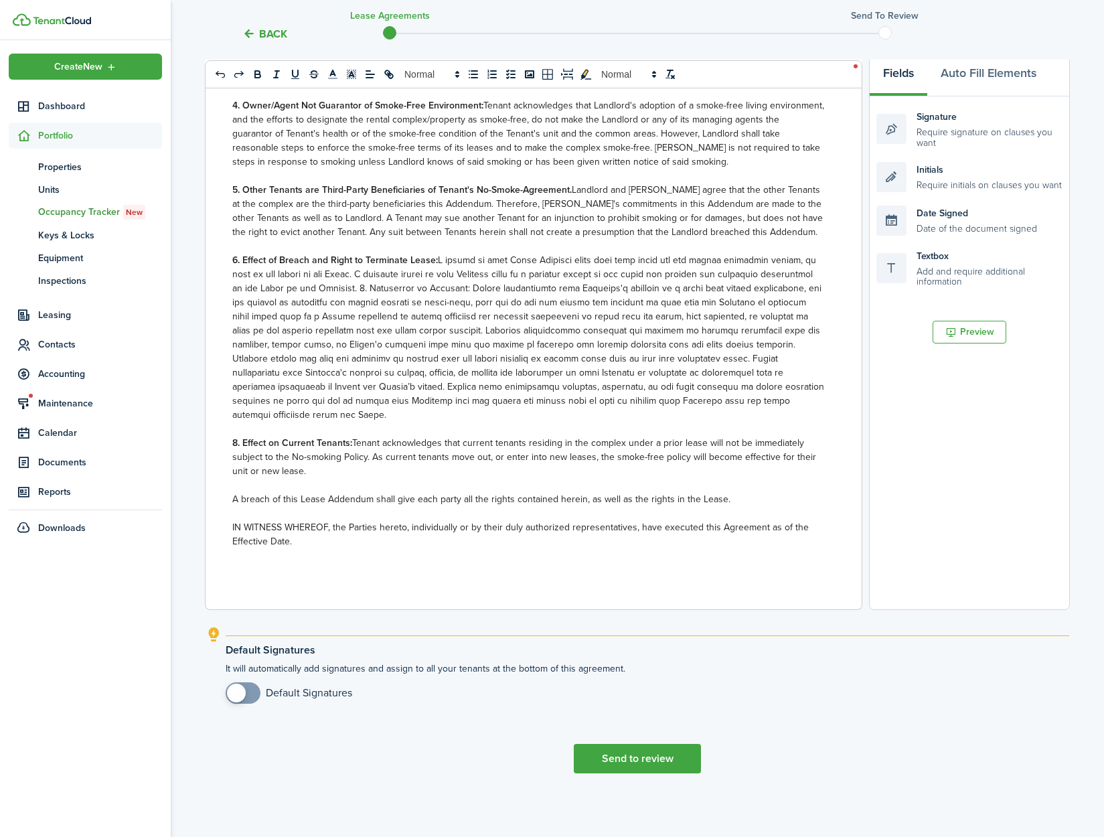
checkbox input "true"
click at [235, 701] on span at bounding box center [236, 693] width 19 height 19
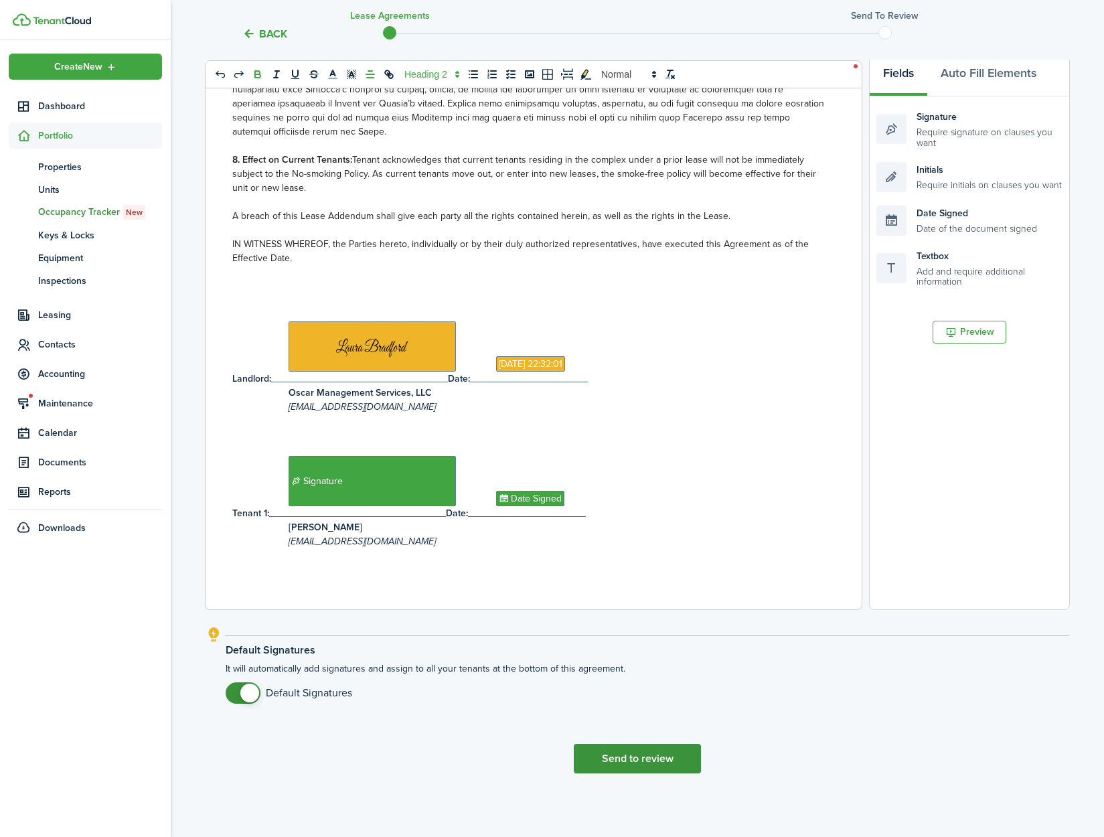
click at [640, 759] on button "Send to review" at bounding box center [637, 758] width 127 height 29
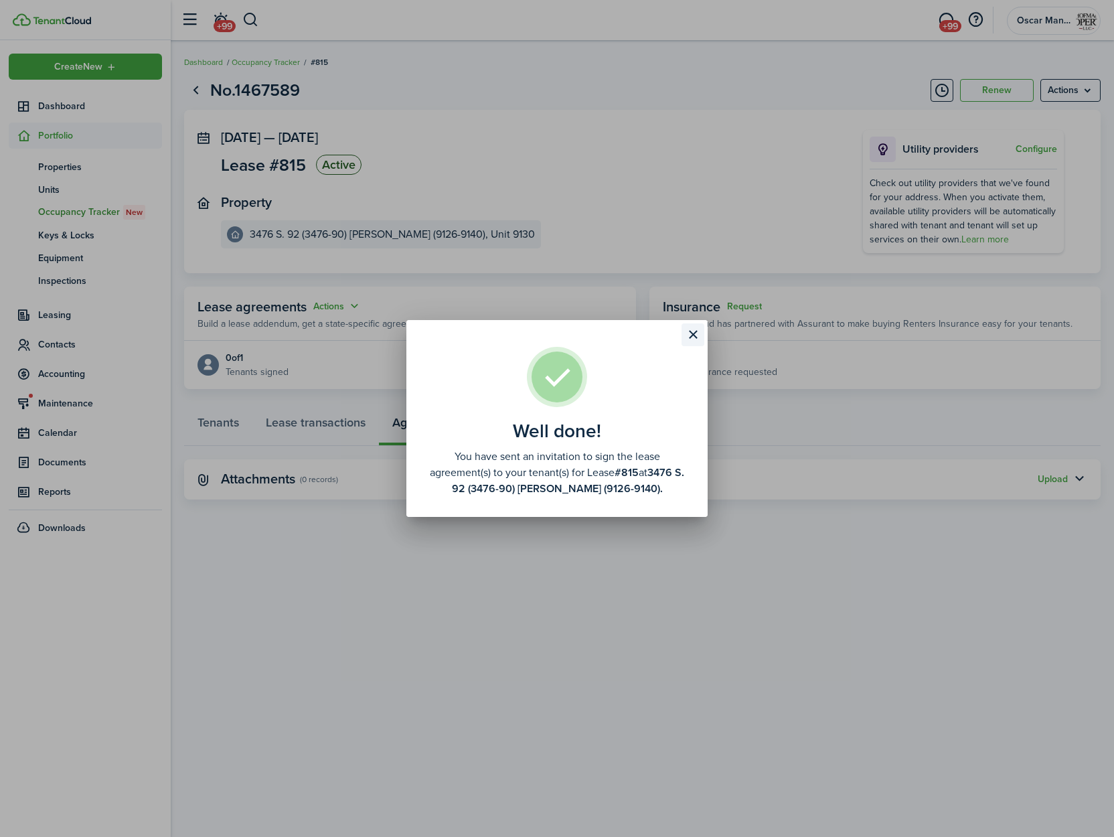
click at [696, 336] on button "Close modal" at bounding box center [693, 334] width 23 height 23
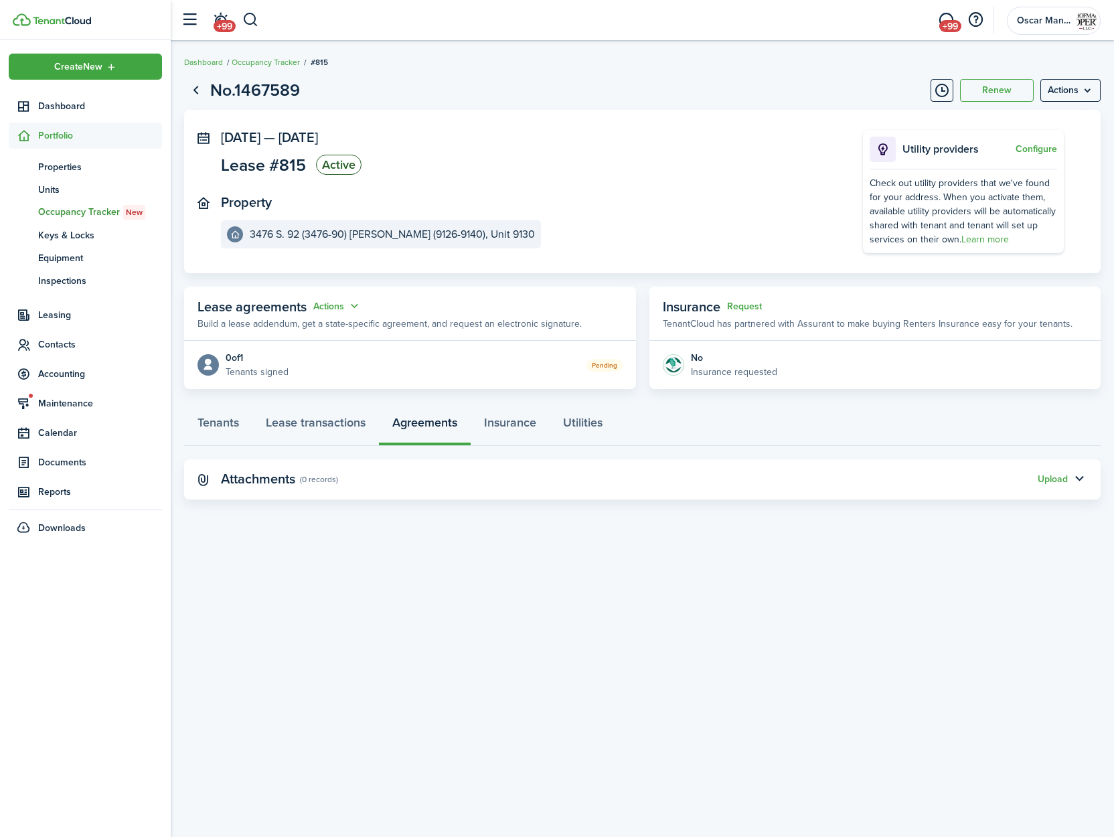
click at [569, 599] on div "No.1467589 Renew Actions [DATE] — [DATE] Lease #815 Active Property 3476 S. 92 …" at bounding box center [642, 439] width 943 height 736
click at [246, 19] on button "button" at bounding box center [250, 20] width 17 height 23
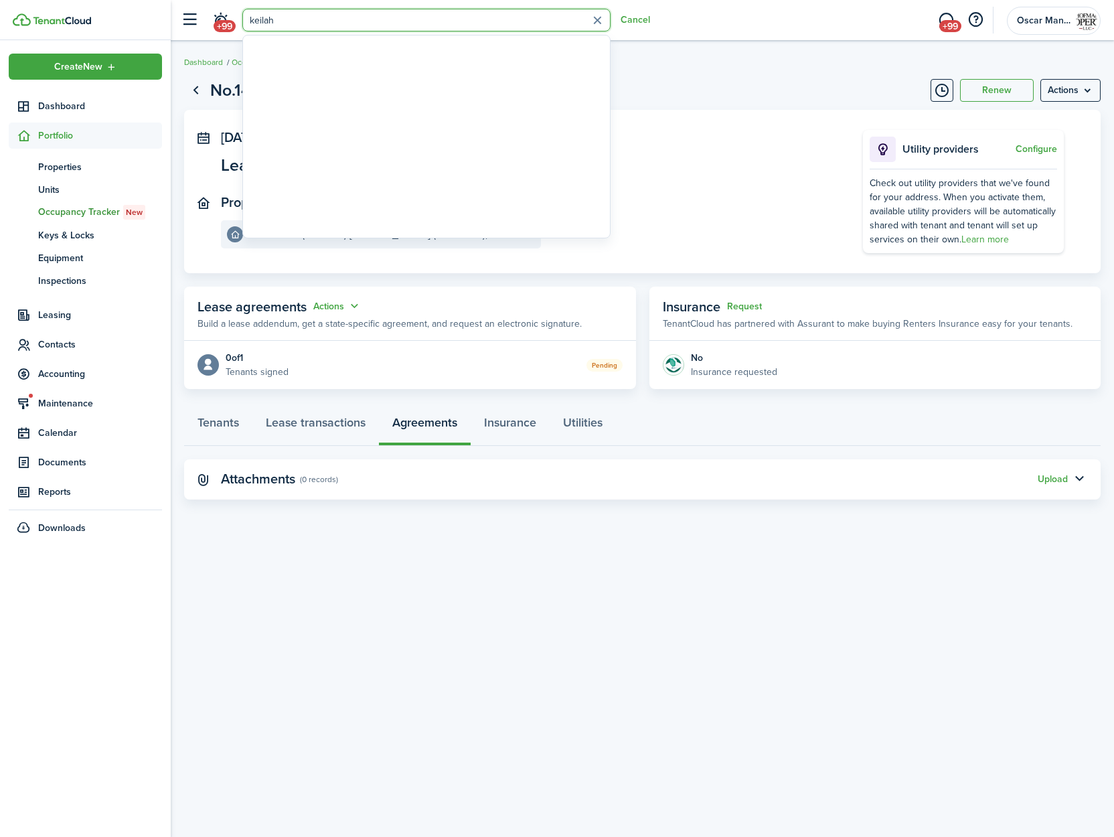
type input "keilah"
click at [329, 595] on div "No.1467589 Renew Actions [DATE] — [DATE] Lease #815 Active Property 3476 S. 92 …" at bounding box center [642, 439] width 943 height 736
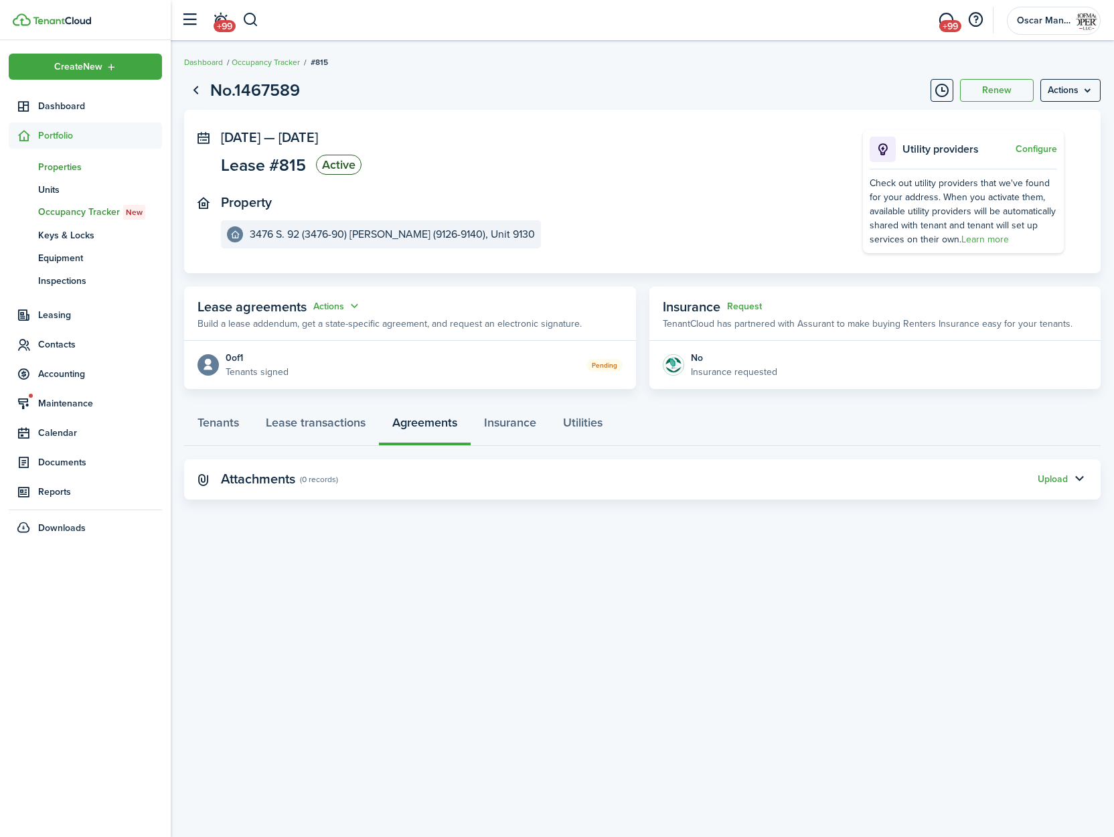
click at [57, 164] on span "Properties" at bounding box center [100, 167] width 124 height 14
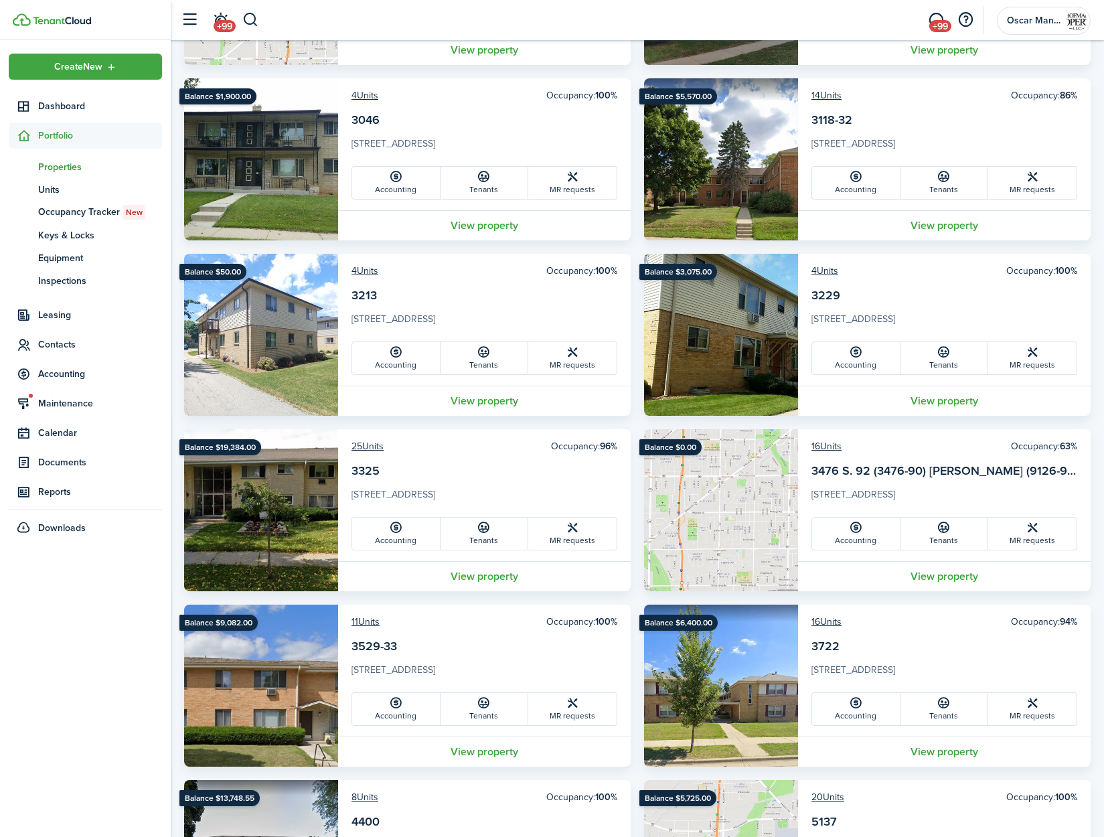
scroll to position [941, 0]
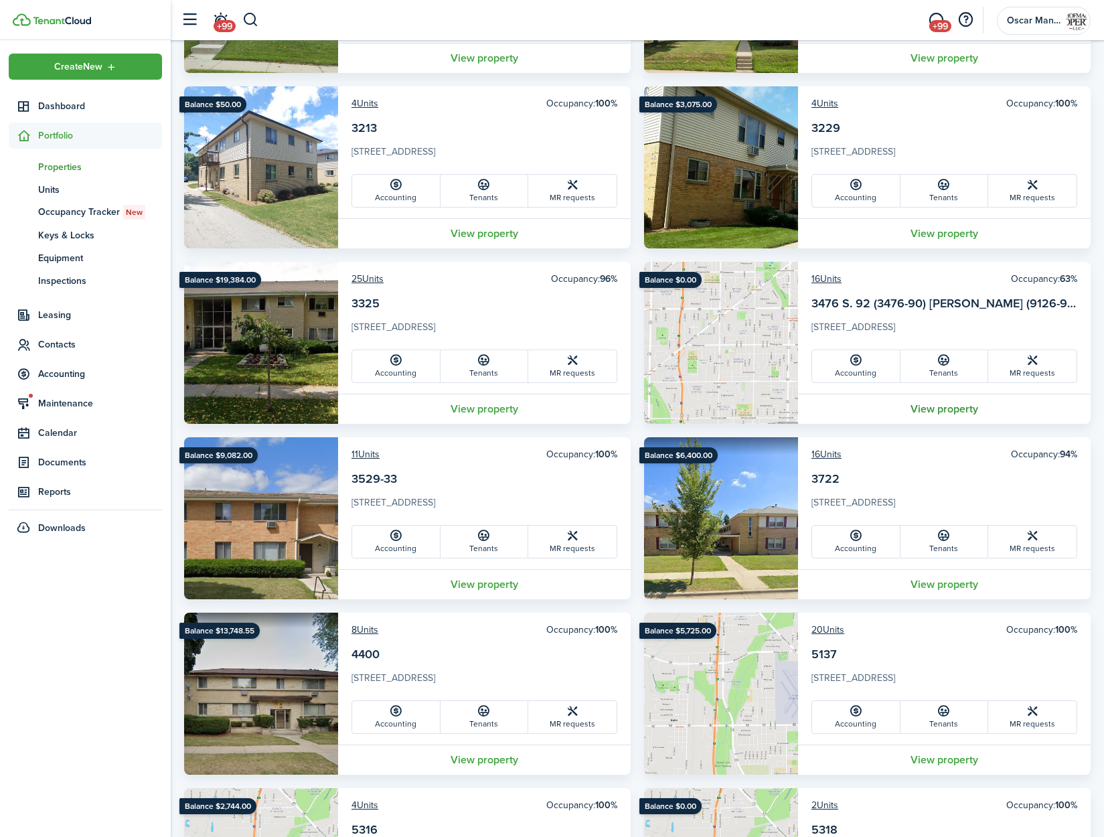
click at [943, 409] on link "View property" at bounding box center [944, 409] width 293 height 30
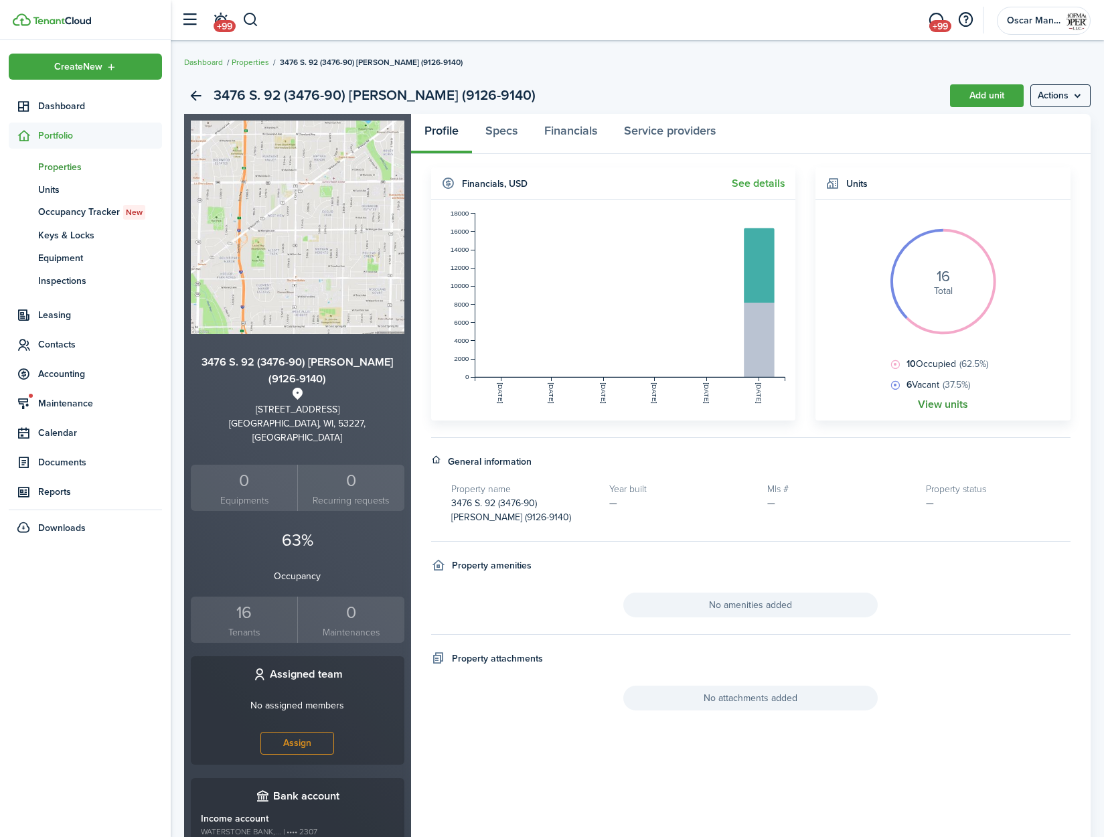
click at [953, 408] on link "View units" at bounding box center [943, 404] width 50 height 12
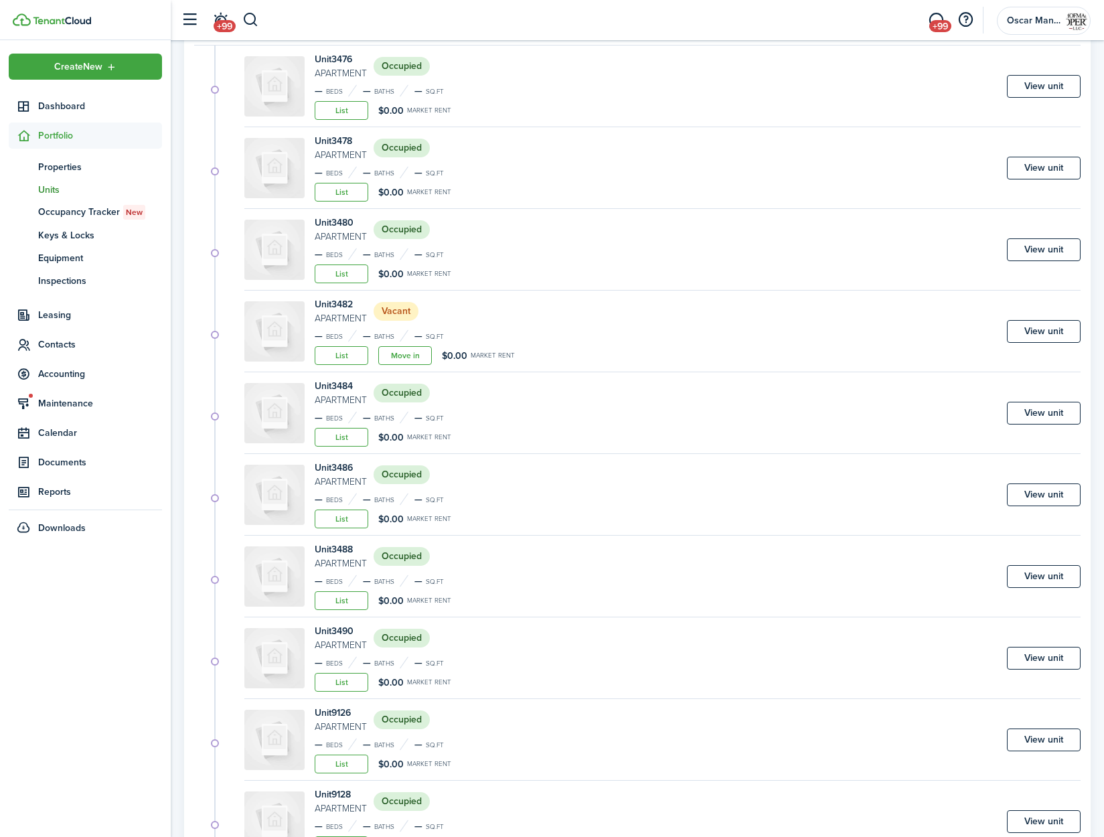
scroll to position [446, 0]
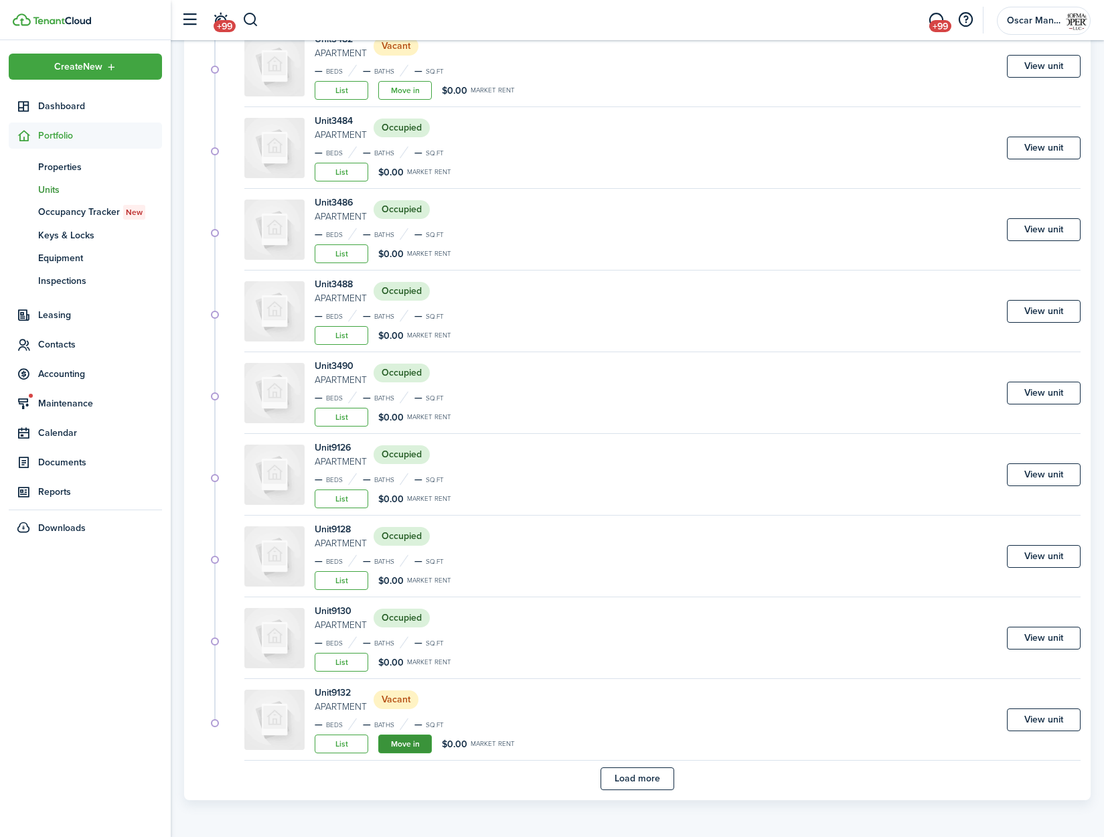
click at [396, 747] on link "Move in" at bounding box center [405, 744] width 54 height 19
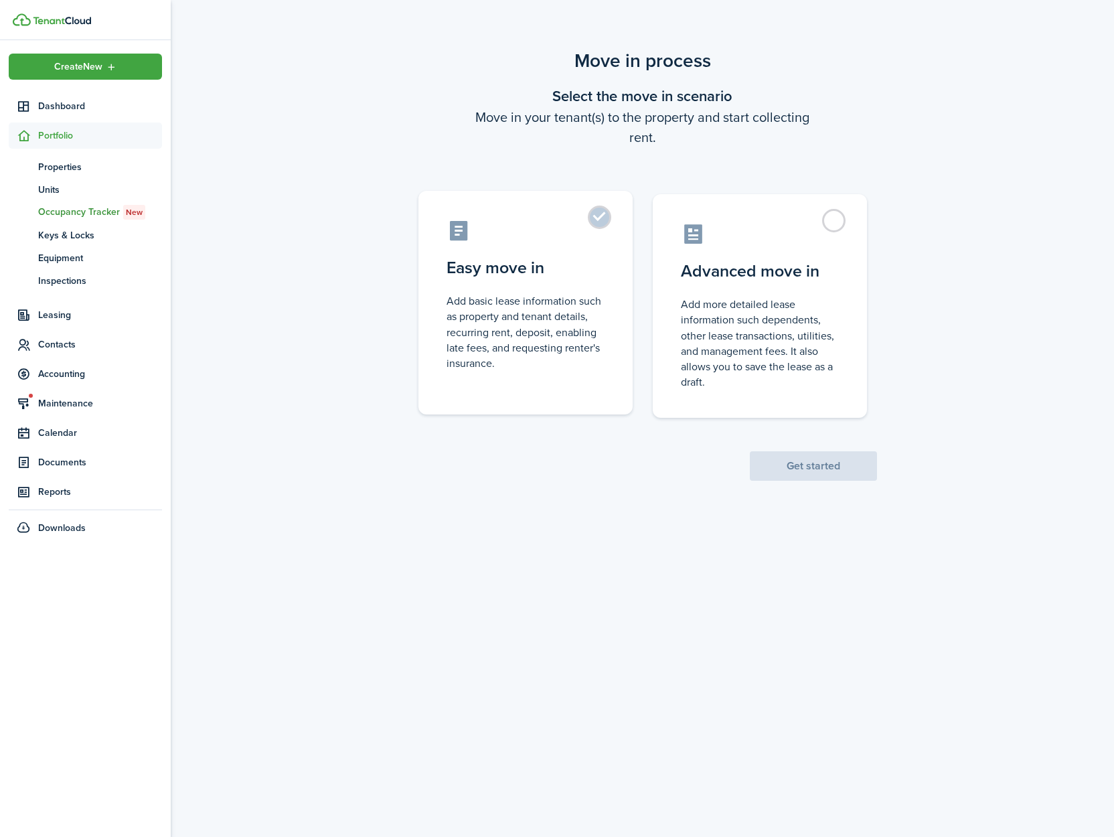
click at [601, 208] on label "Easy move in Add basic lease information such as property and tenant details, r…" at bounding box center [525, 303] width 214 height 224
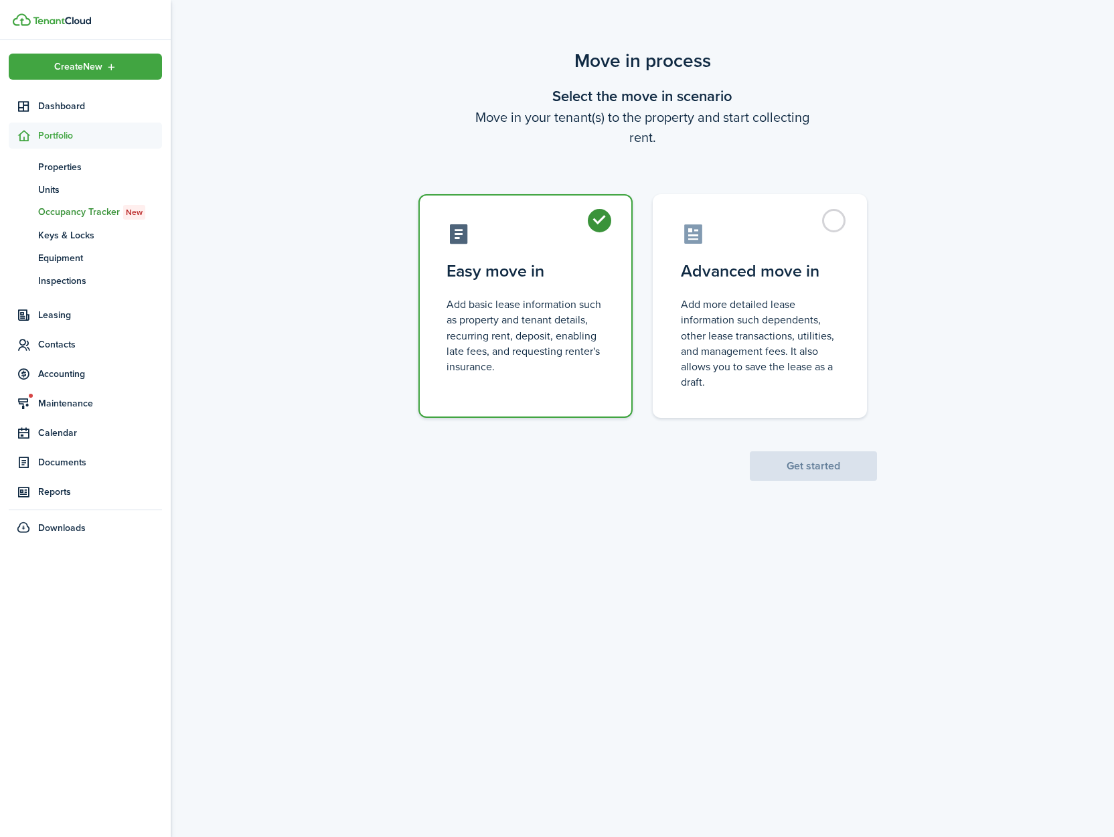
radio input "true"
click at [771, 463] on button "Get started" at bounding box center [813, 465] width 127 height 29
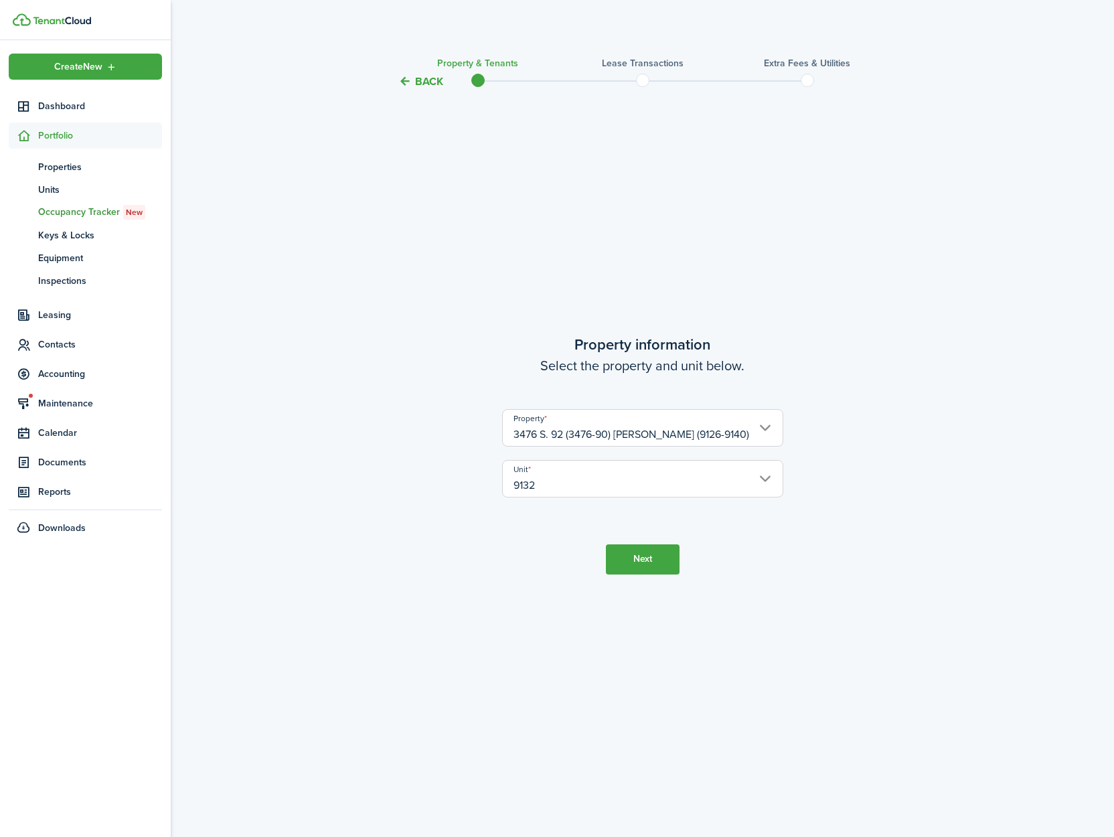
click at [628, 566] on button "Next" at bounding box center [643, 559] width 74 height 30
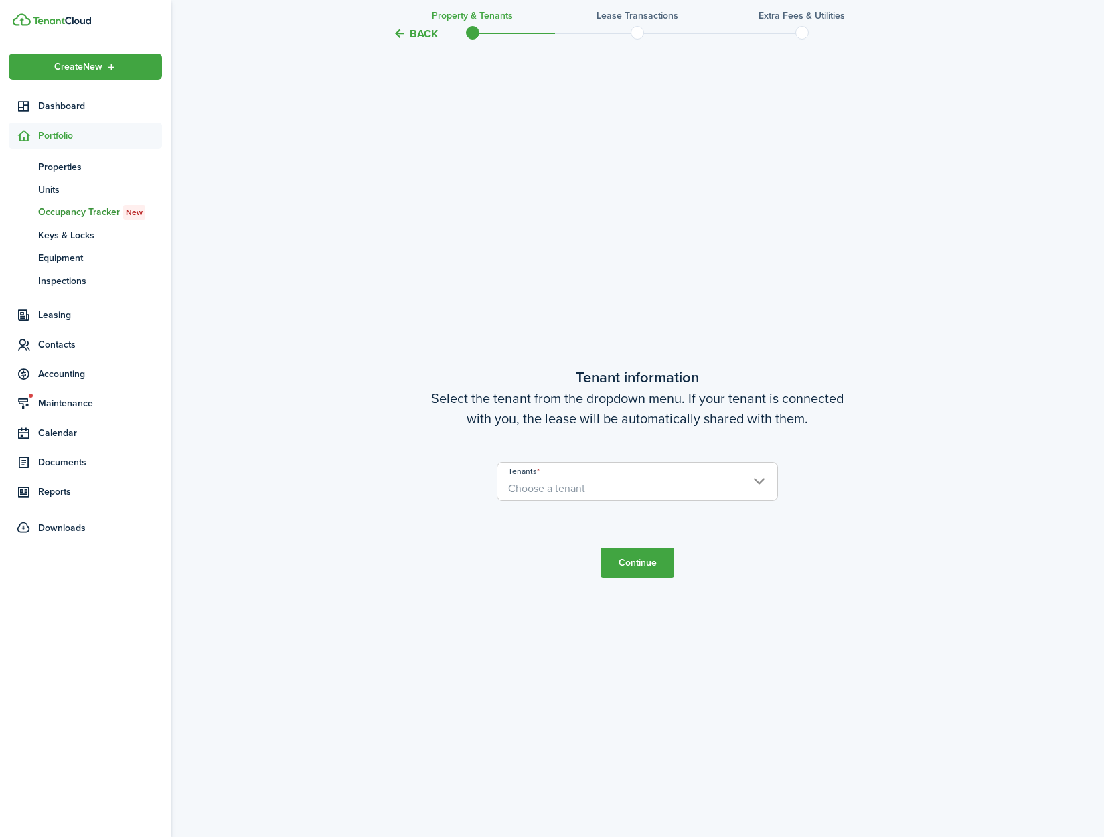
scroll to position [747, 0]
click at [570, 486] on span "Choose a tenant" at bounding box center [546, 487] width 77 height 15
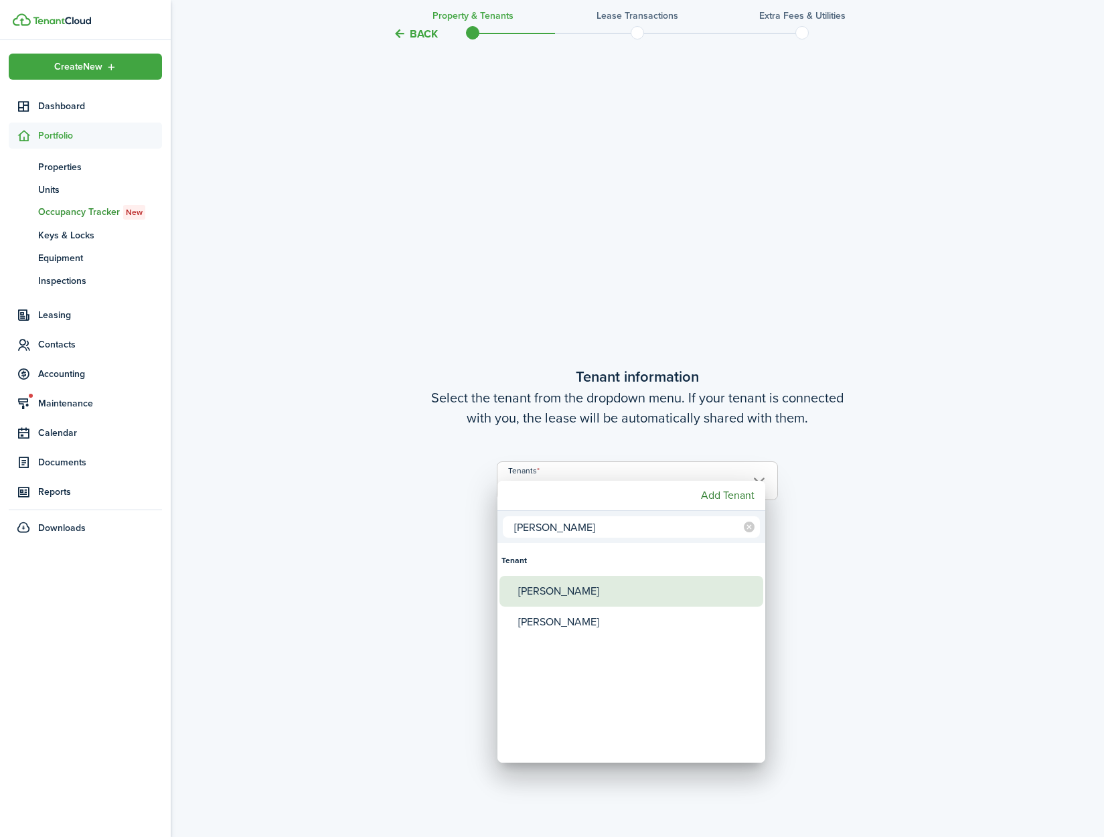
type input "[PERSON_NAME]"
click at [558, 593] on div "[PERSON_NAME]" at bounding box center [636, 591] width 237 height 31
type input "[PERSON_NAME]"
click at [812, 639] on div at bounding box center [552, 418] width 1318 height 1051
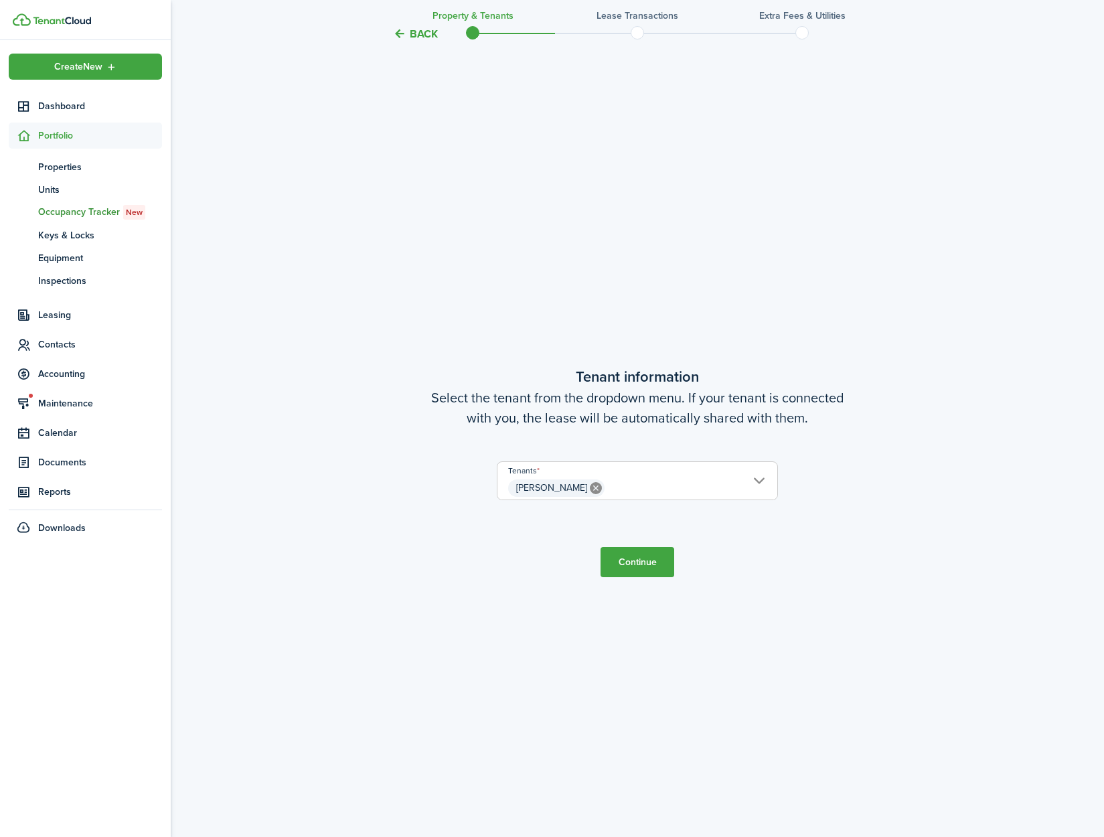
click at [655, 564] on button "Continue" at bounding box center [638, 562] width 74 height 30
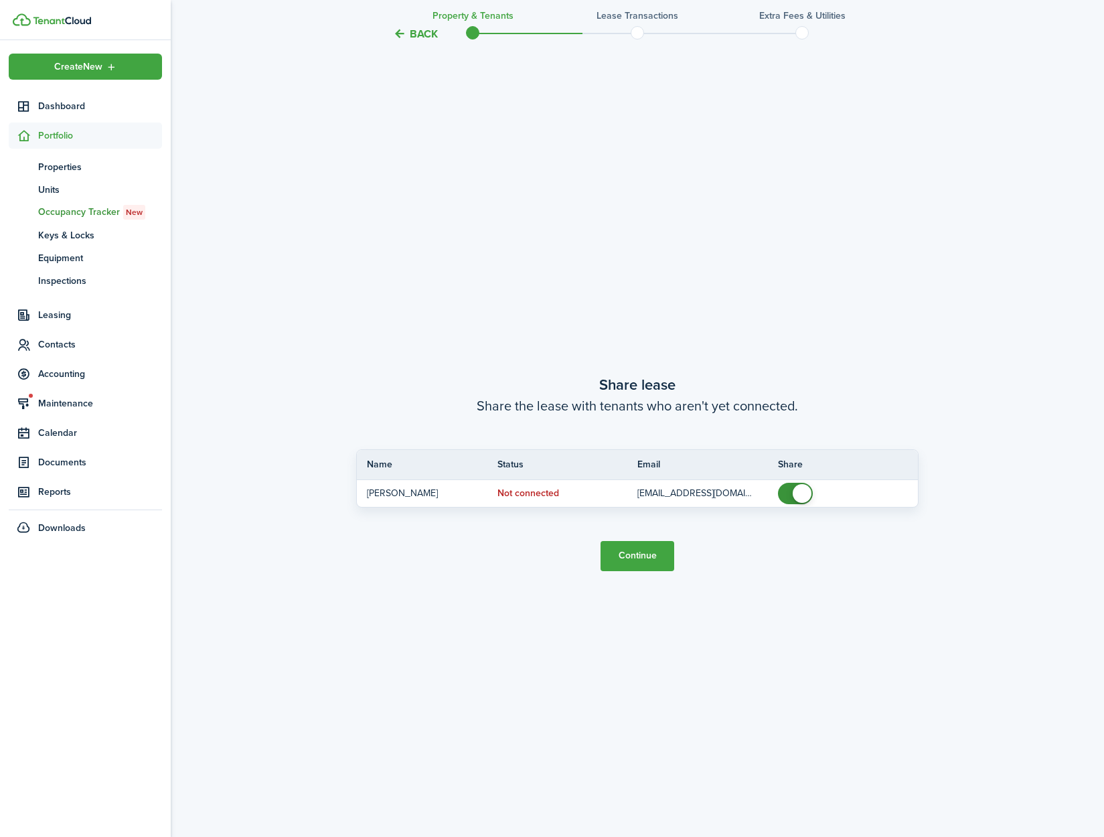
scroll to position [1584, 0]
click at [654, 565] on button "Continue" at bounding box center [638, 555] width 74 height 30
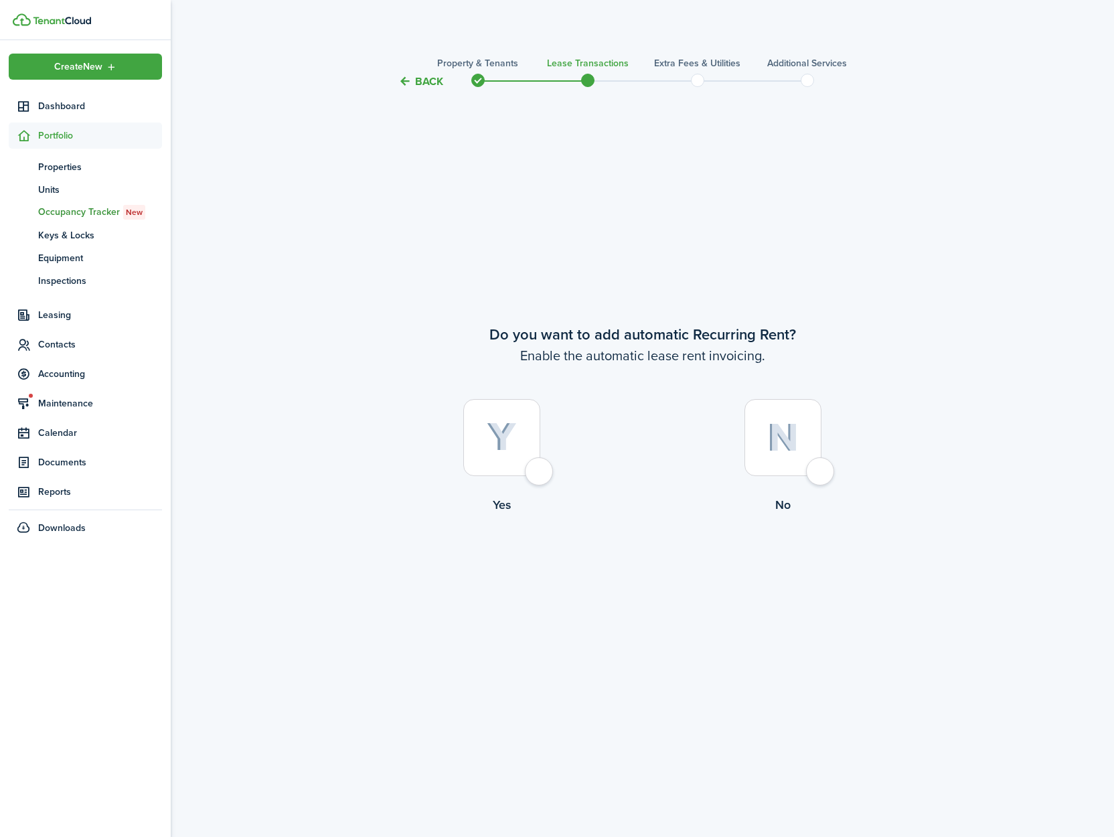
click at [540, 476] on div at bounding box center [501, 437] width 77 height 77
radio input "true"
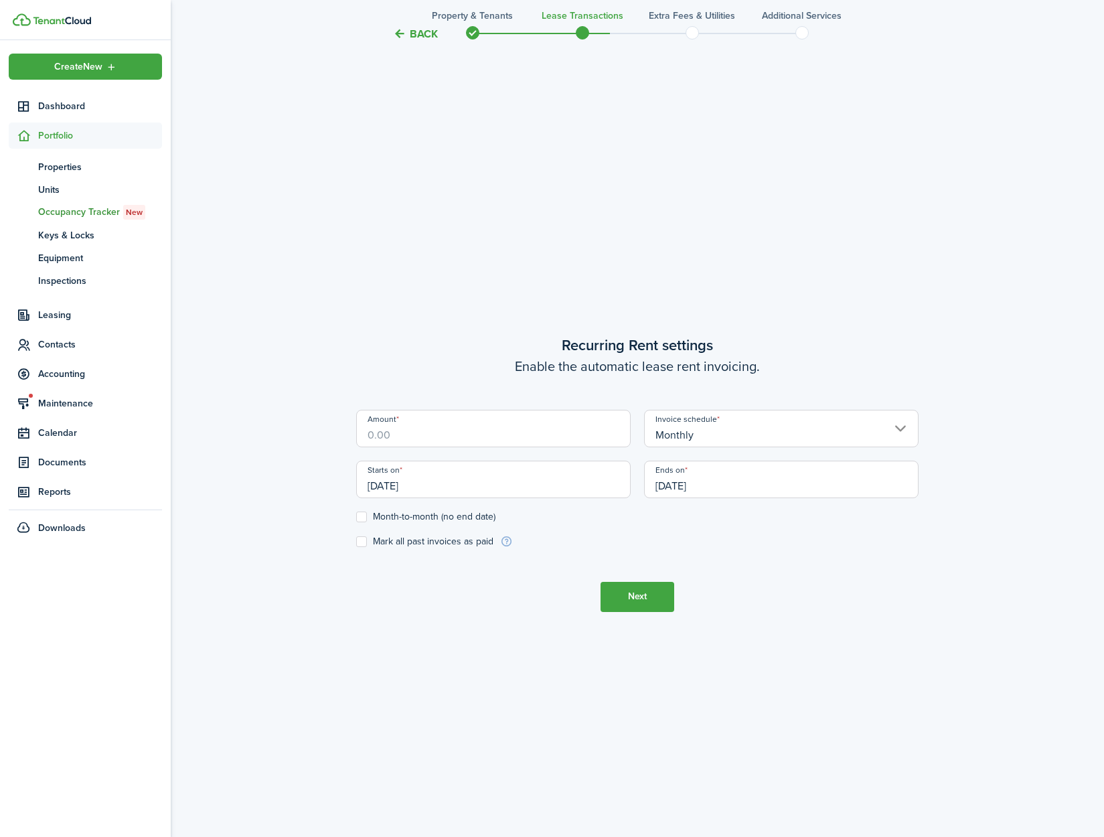
scroll to position [747, 0]
click at [440, 440] on input "Amount" at bounding box center [493, 426] width 275 height 37
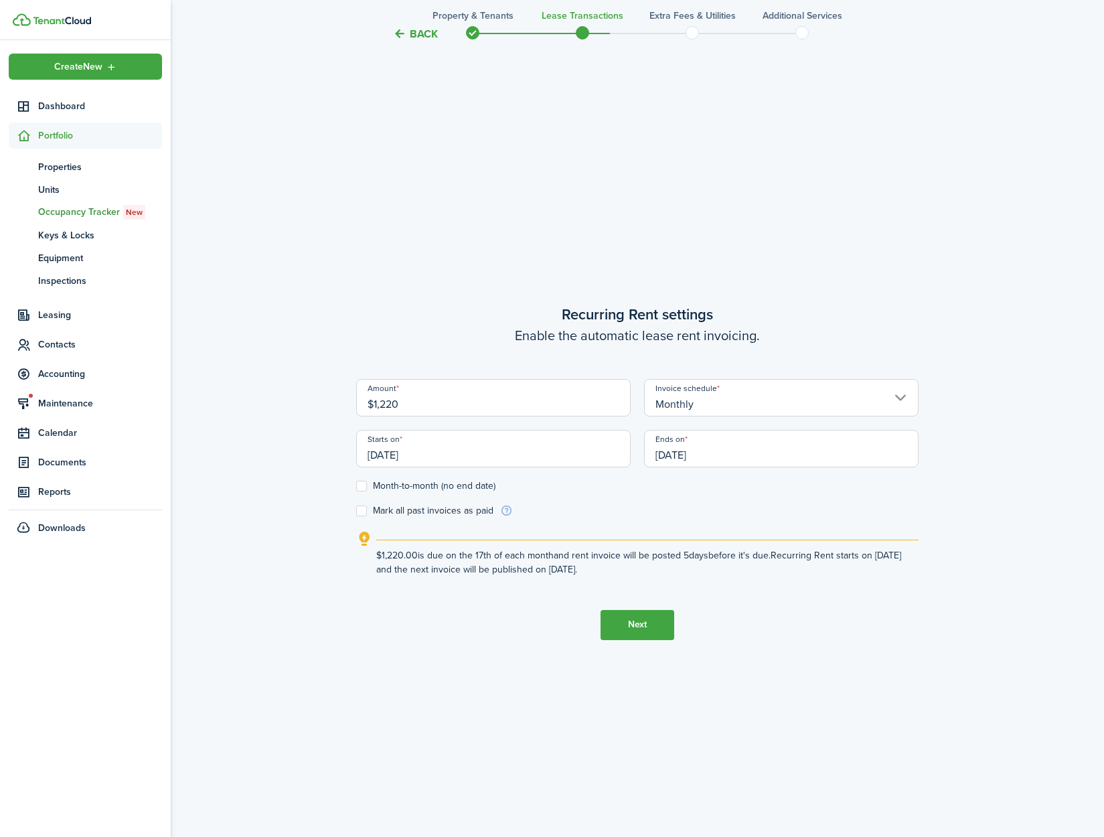
type input "$1,220.00"
click at [625, 515] on form "Amount $1,220.00 Invoice schedule Monthly Starts on [DATE] Ends on [DATE] Month…" at bounding box center [637, 448] width 562 height 139
click at [496, 462] on input "[DATE]" at bounding box center [493, 448] width 275 height 37
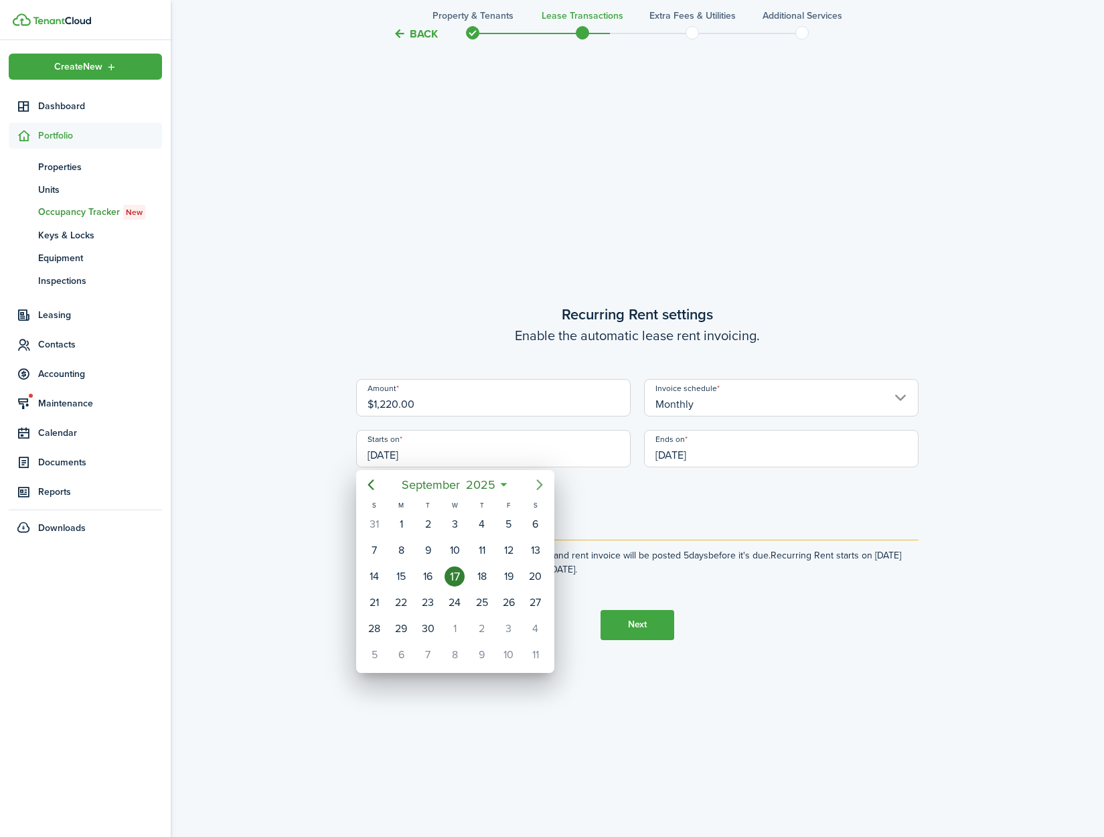
click at [544, 478] on icon "Next page" at bounding box center [540, 485] width 16 height 16
click at [463, 525] on div "1" at bounding box center [455, 524] width 20 height 20
type input "[DATE]"
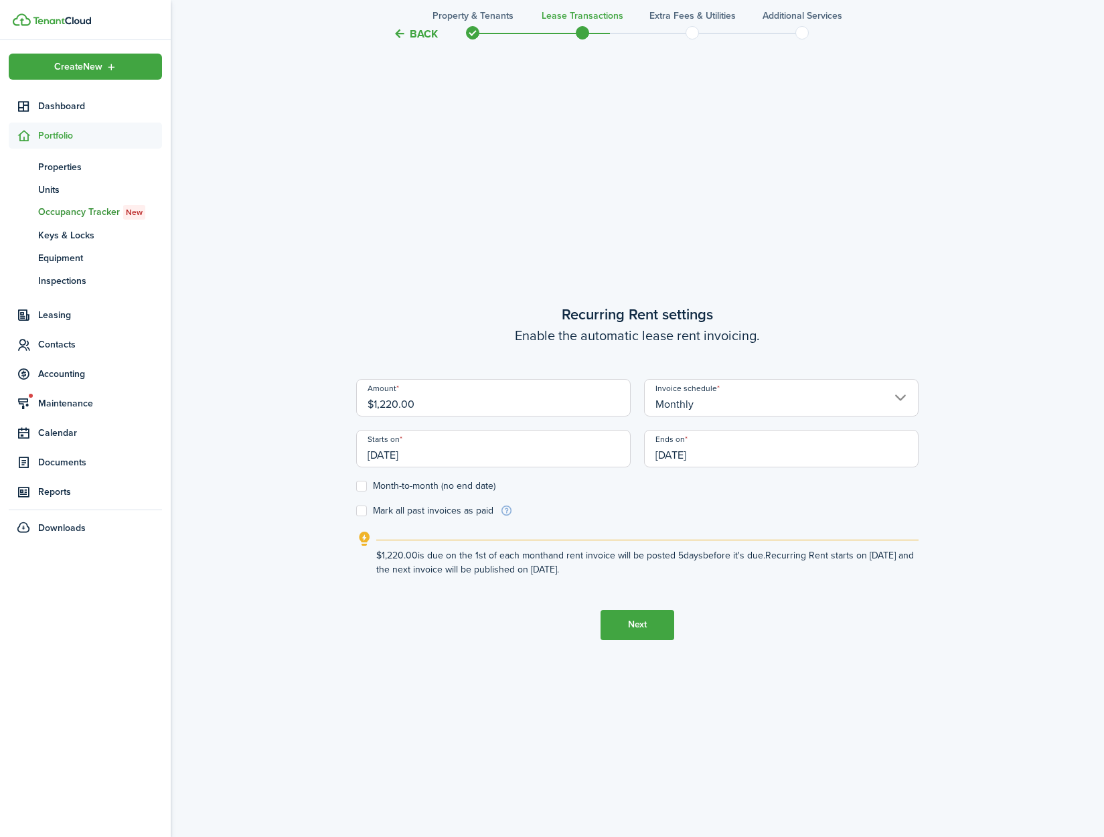
click at [735, 457] on input "[DATE]" at bounding box center [781, 448] width 275 height 37
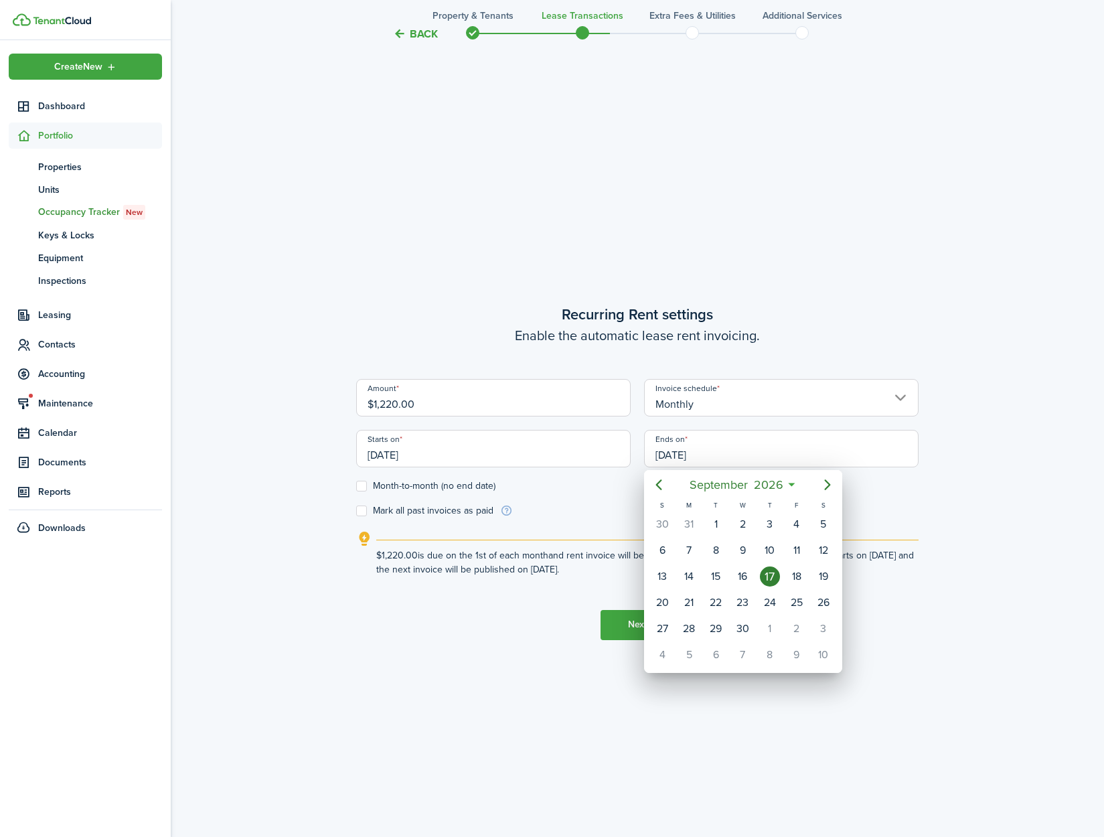
click at [742, 454] on div at bounding box center [552, 418] width 1318 height 1051
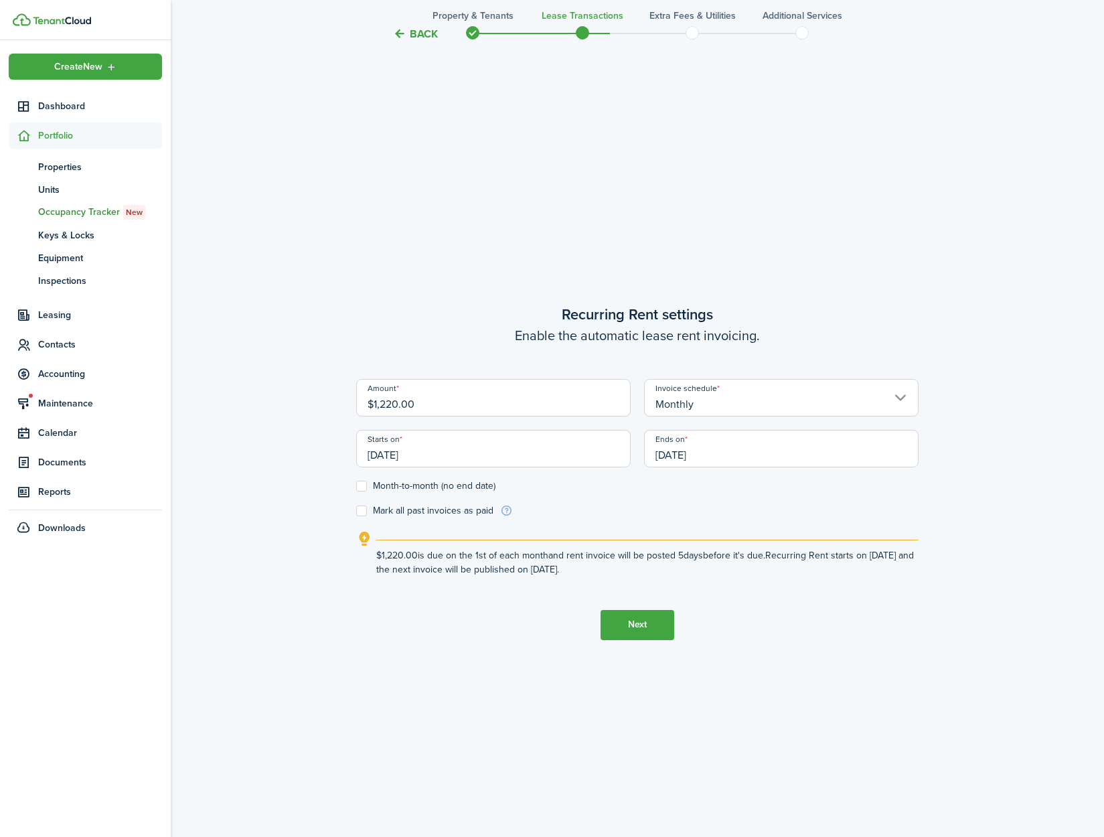
click at [733, 446] on input "[DATE]" at bounding box center [781, 448] width 275 height 37
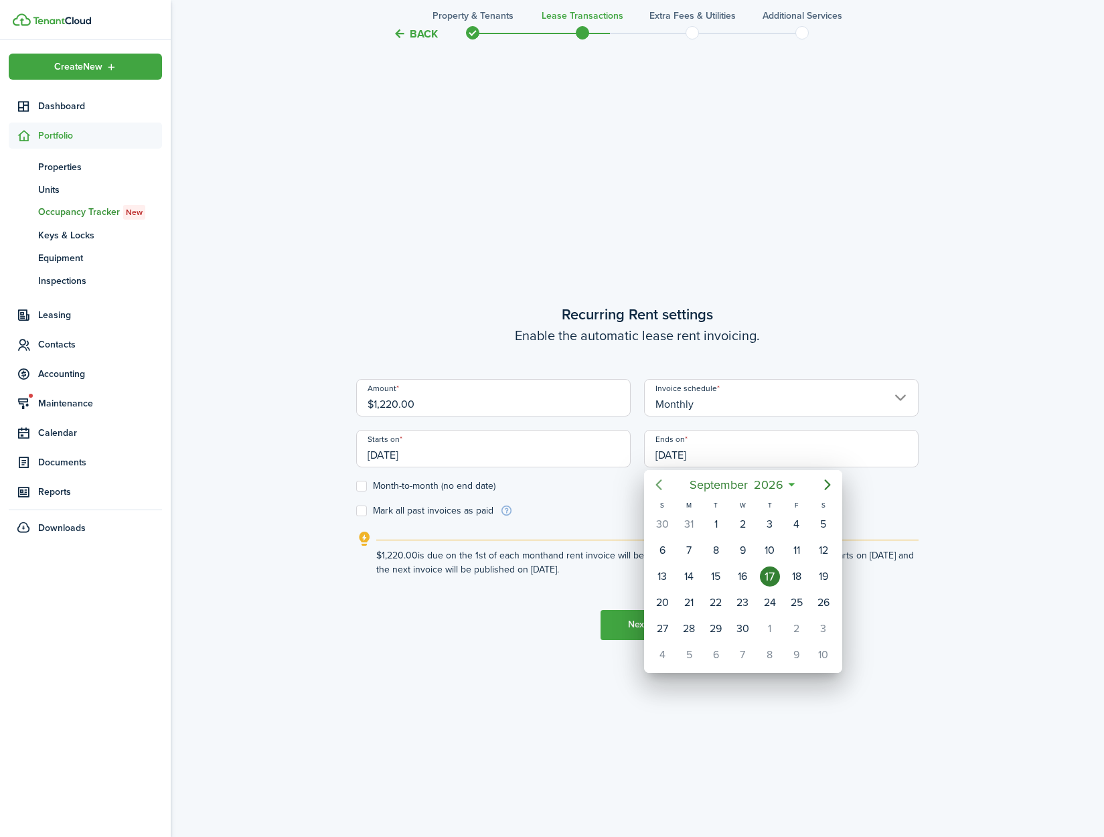
click at [659, 486] on icon "Previous page" at bounding box center [659, 484] width 6 height 11
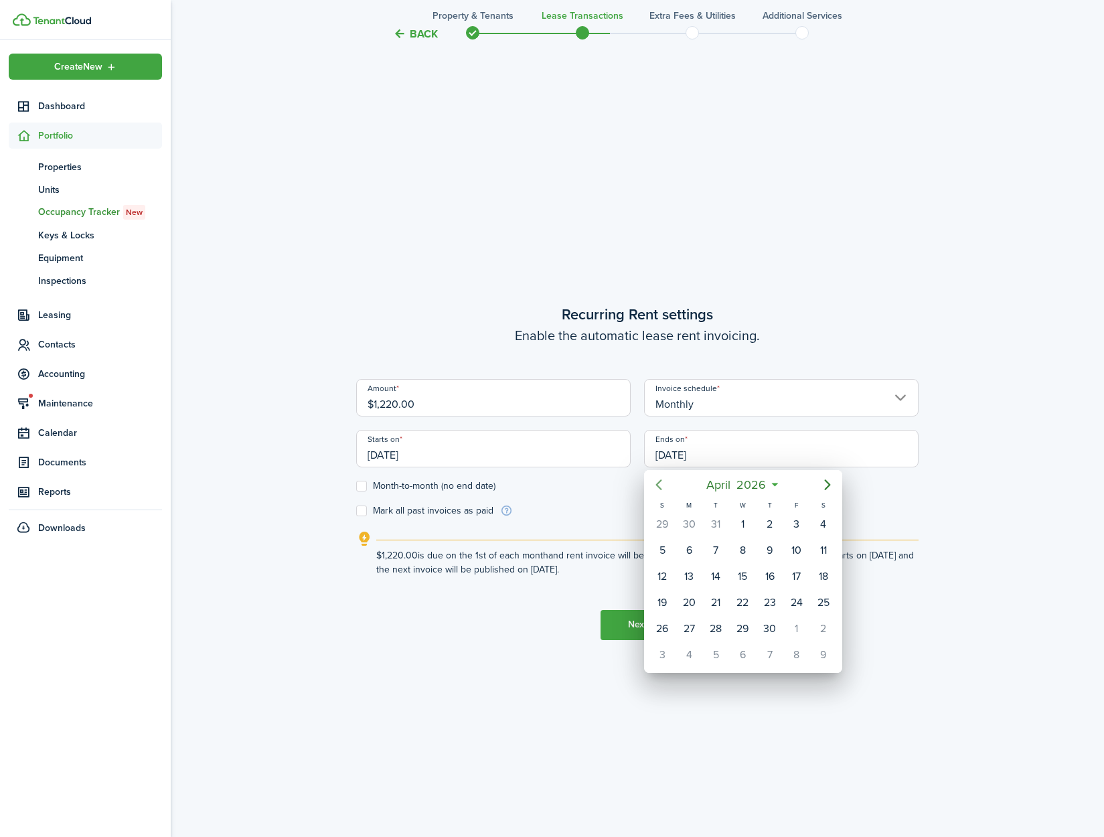
click at [659, 486] on icon "Previous page" at bounding box center [659, 484] width 6 height 11
click at [721, 624] on div "31" at bounding box center [716, 629] width 20 height 20
type input "[DATE]"
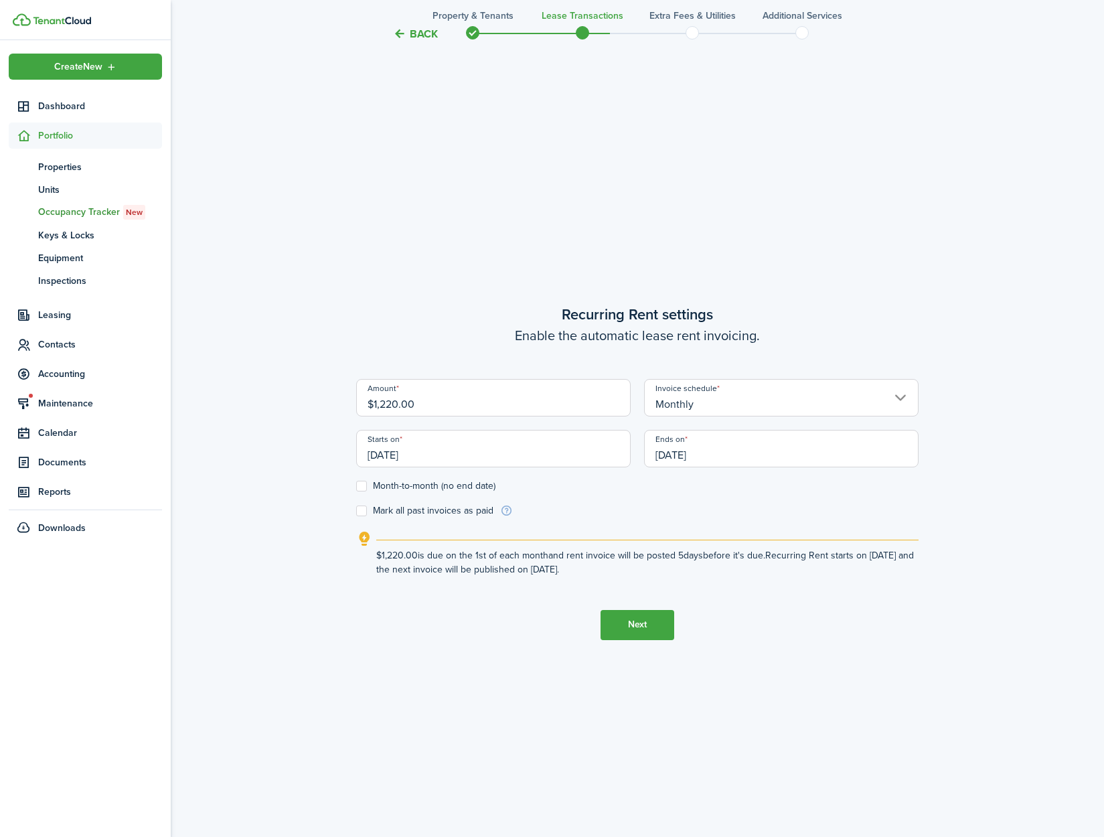
click at [662, 624] on button "Next" at bounding box center [638, 625] width 74 height 30
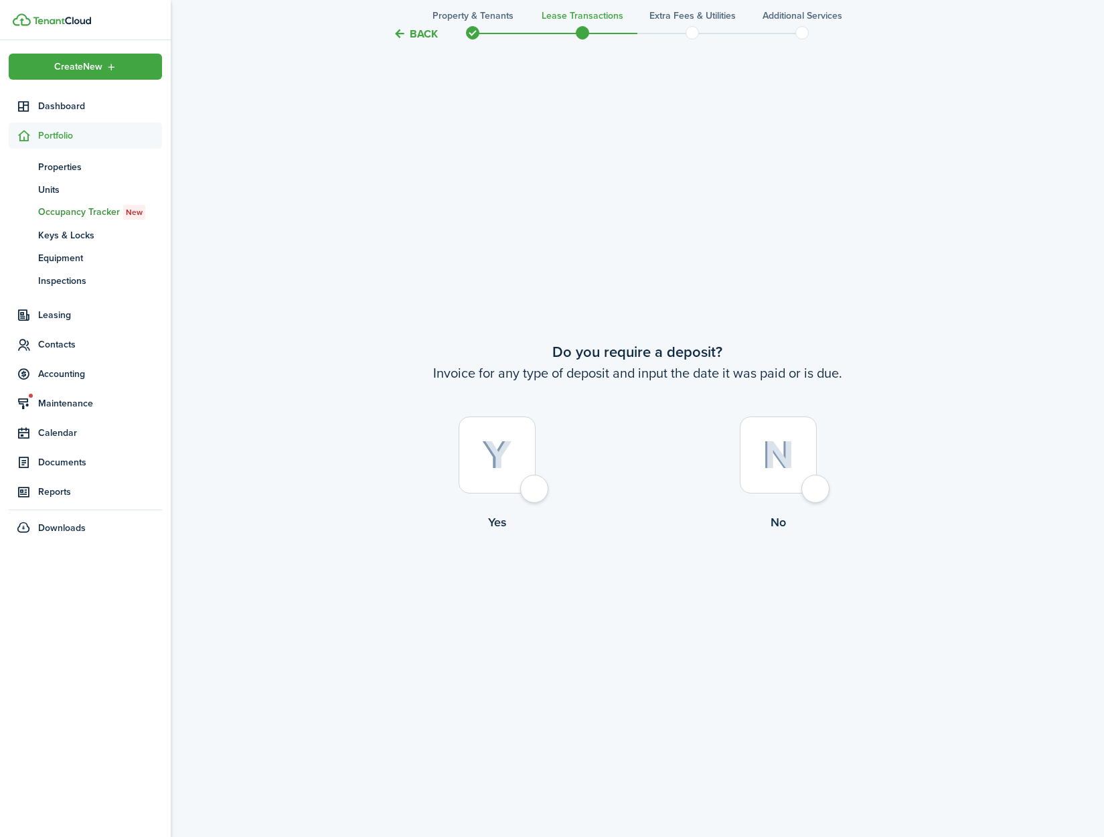
click at [532, 479] on div at bounding box center [497, 454] width 77 height 77
radio input "true"
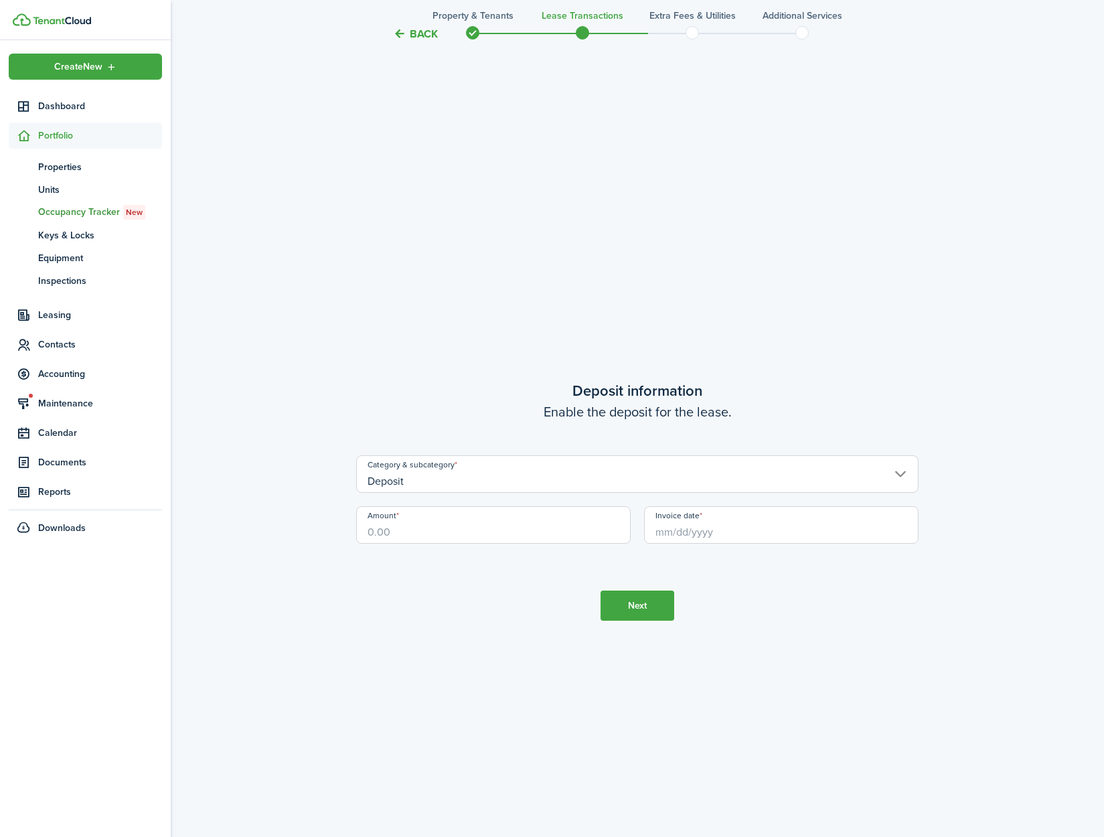
scroll to position [2421, 0]
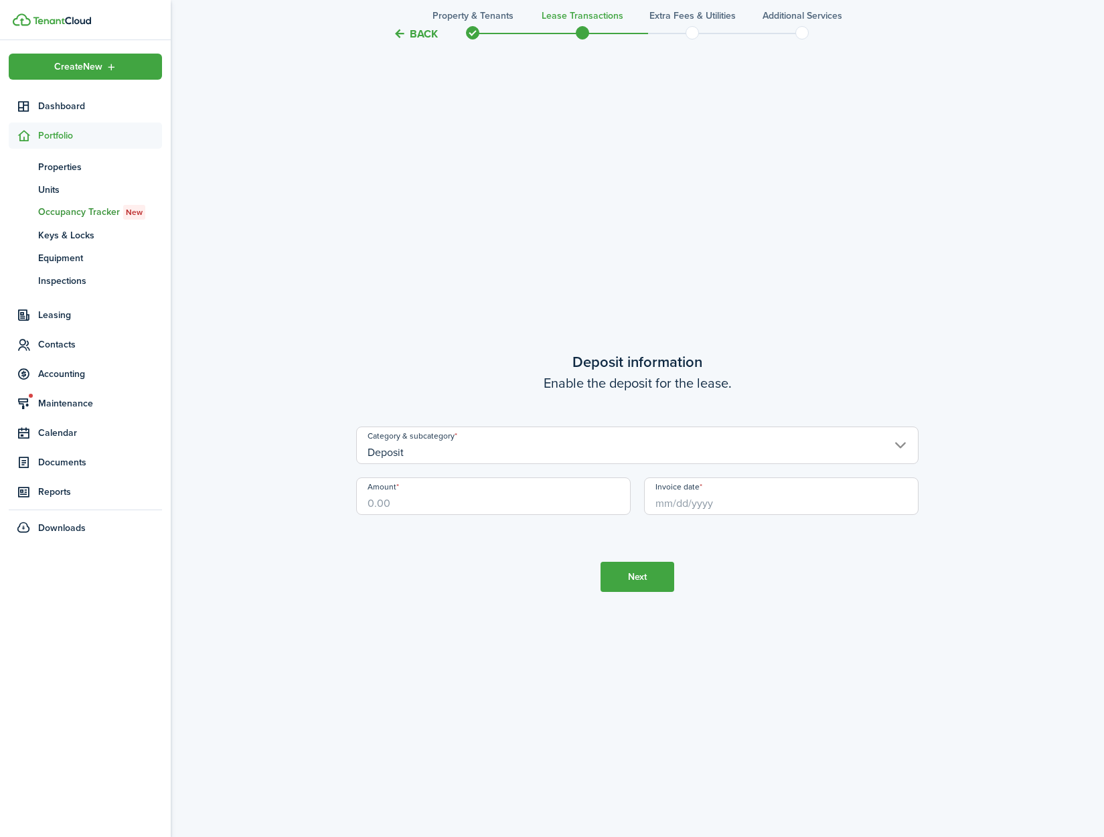
click at [441, 509] on input "Amount" at bounding box center [493, 495] width 275 height 37
type input "$1,175.00"
drag, startPoint x: 771, startPoint y: 539, endPoint x: 741, endPoint y: 517, distance: 36.8
click at [770, 539] on tc-wizard-step "Deposit information Enable the deposit for the lease. Category & subcategory De…" at bounding box center [637, 471] width 562 height 837
click at [732, 505] on input "Invoice date" at bounding box center [781, 495] width 275 height 37
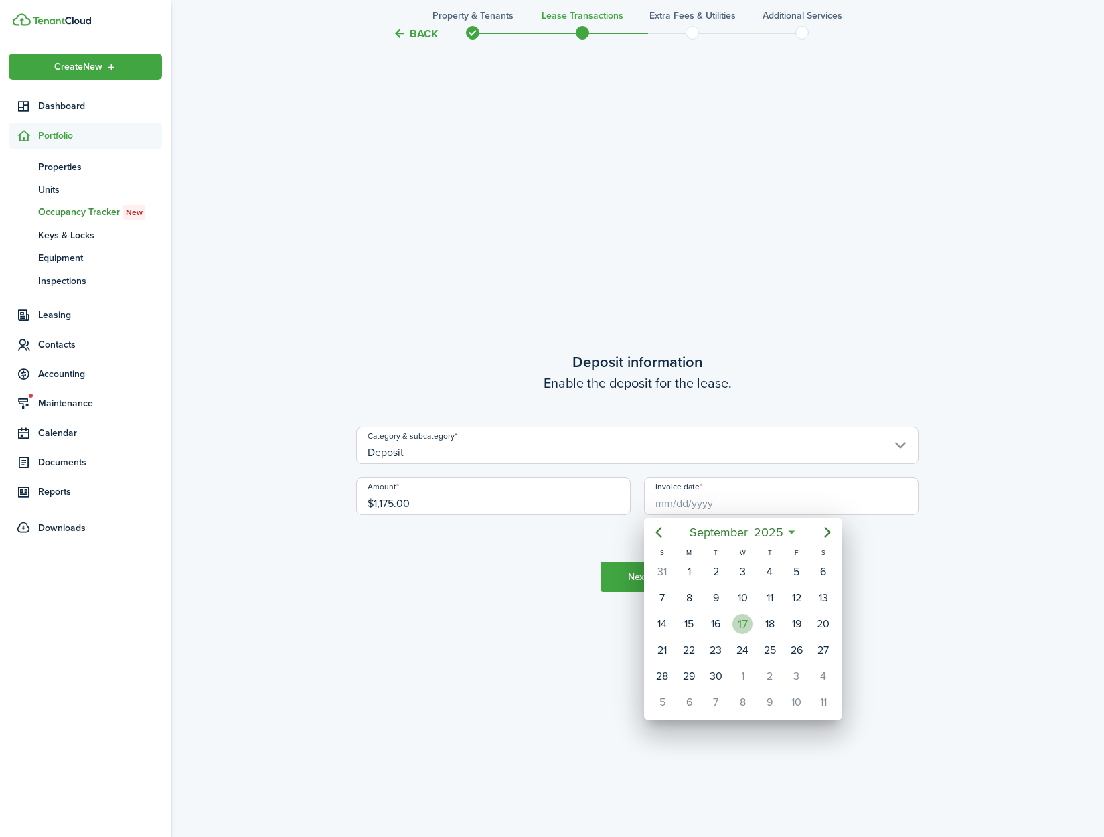
click at [738, 622] on div "17" at bounding box center [743, 624] width 20 height 20
type input "[DATE]"
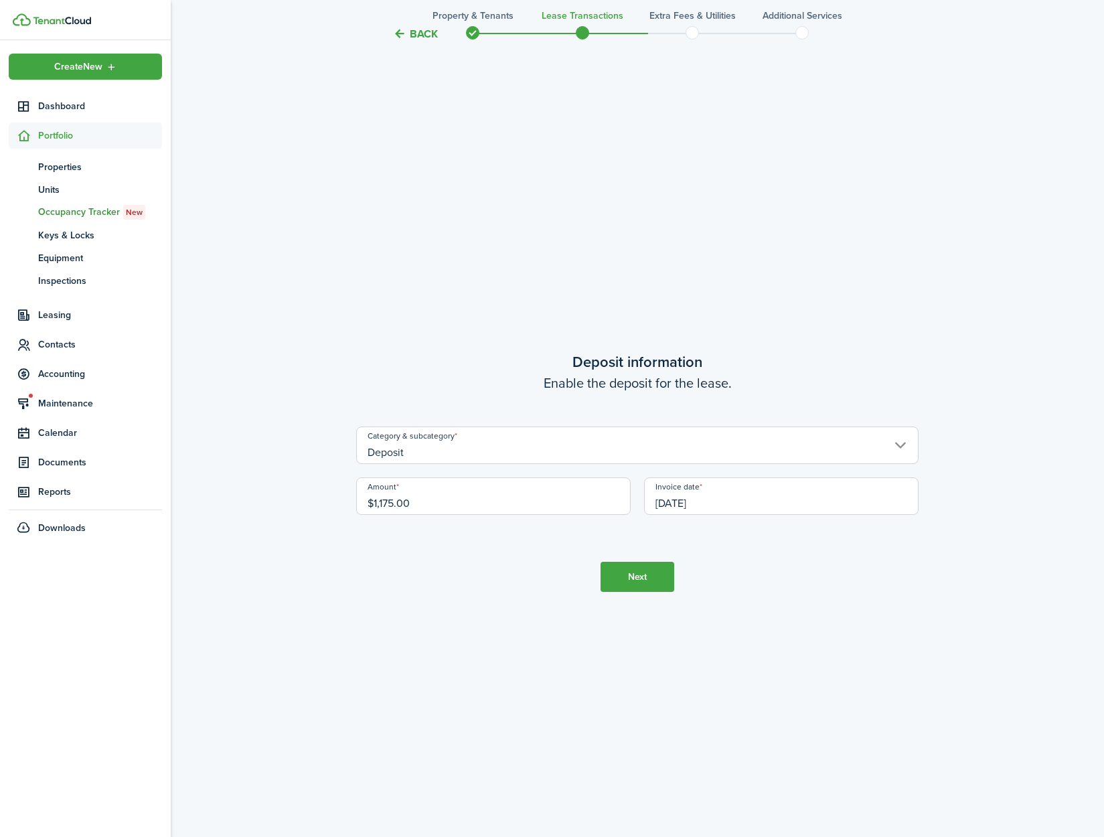
click at [617, 570] on button "Next" at bounding box center [638, 577] width 74 height 30
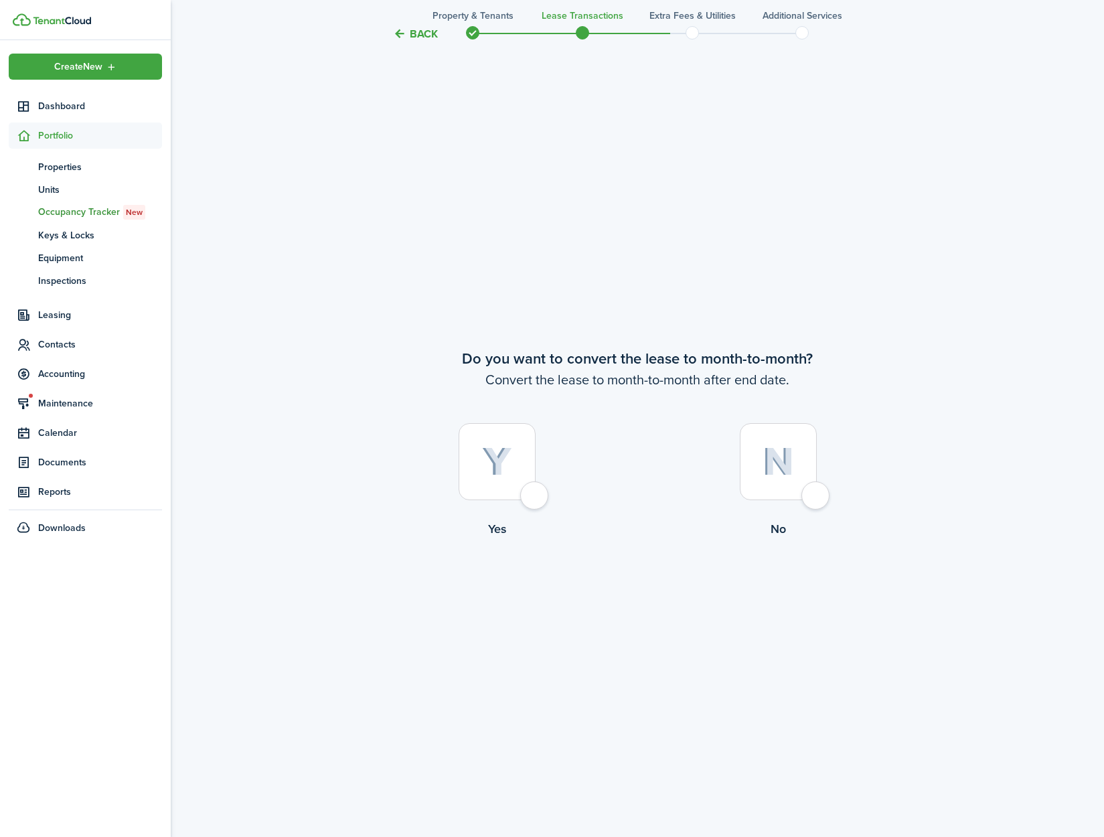
scroll to position [3258, 0]
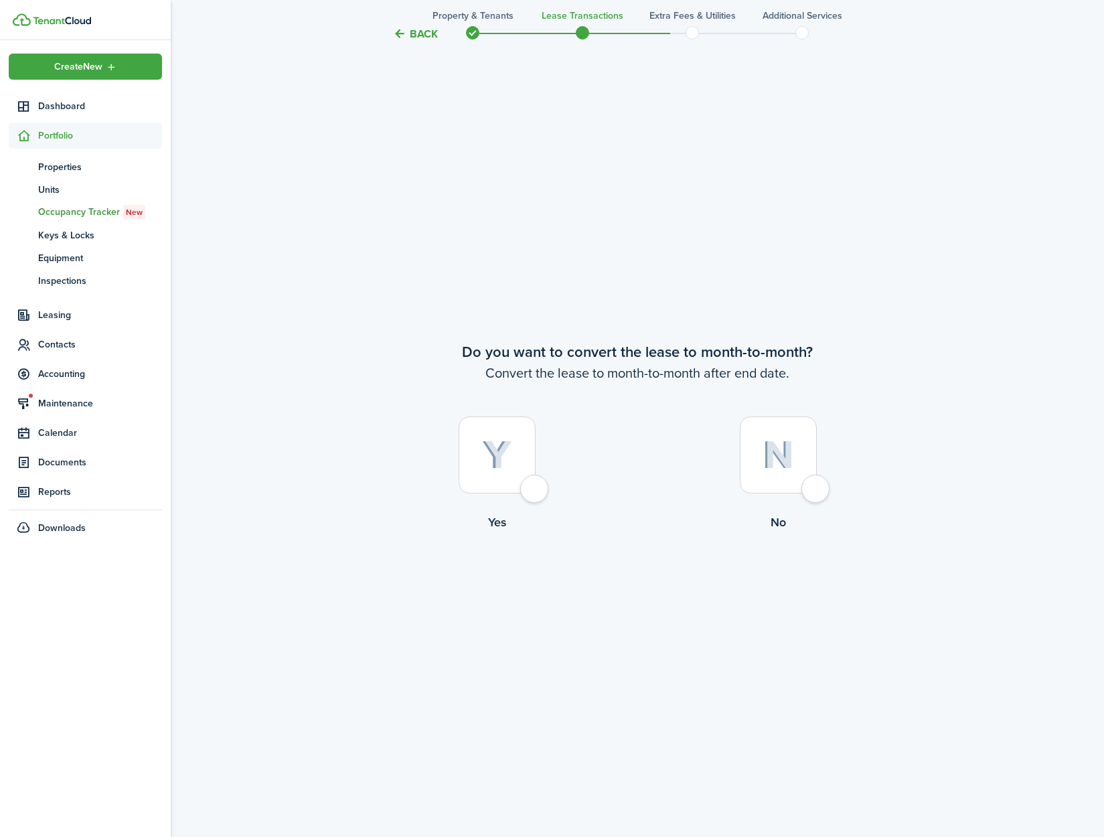
click at [528, 491] on div at bounding box center [497, 454] width 77 height 77
radio input "true"
click at [635, 590] on button "Continue" at bounding box center [638, 587] width 74 height 30
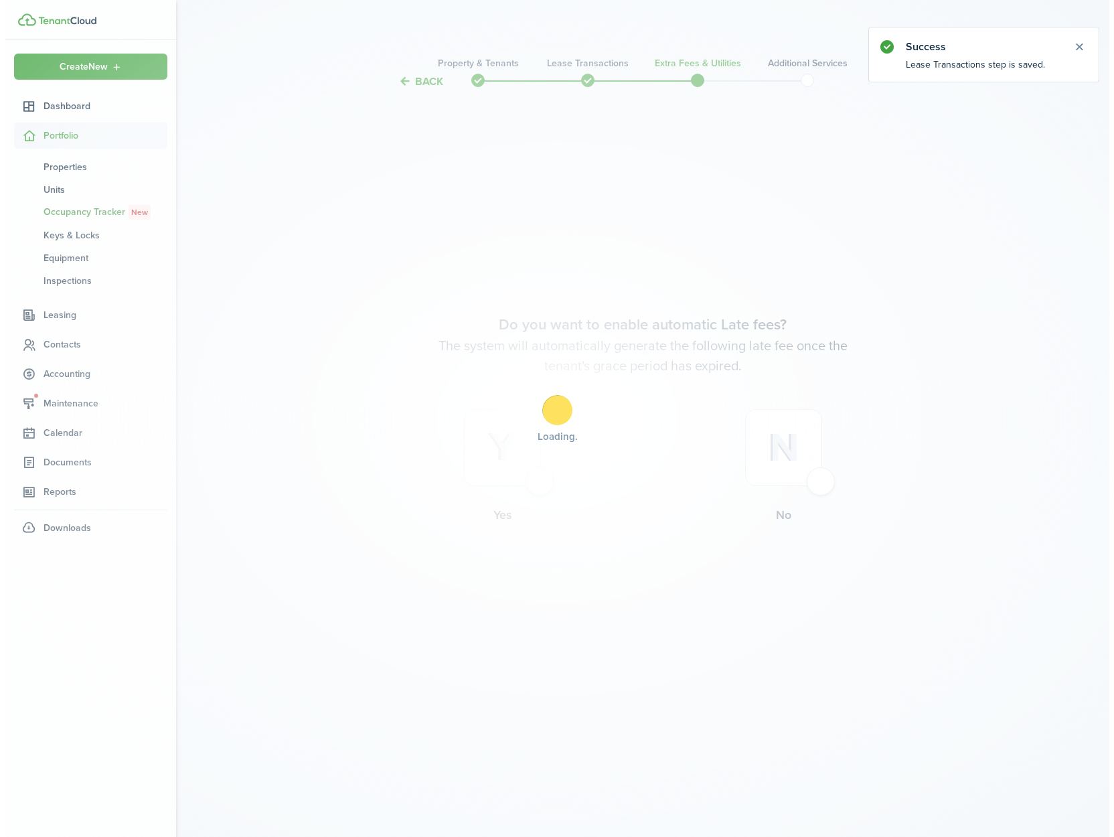
scroll to position [0, 0]
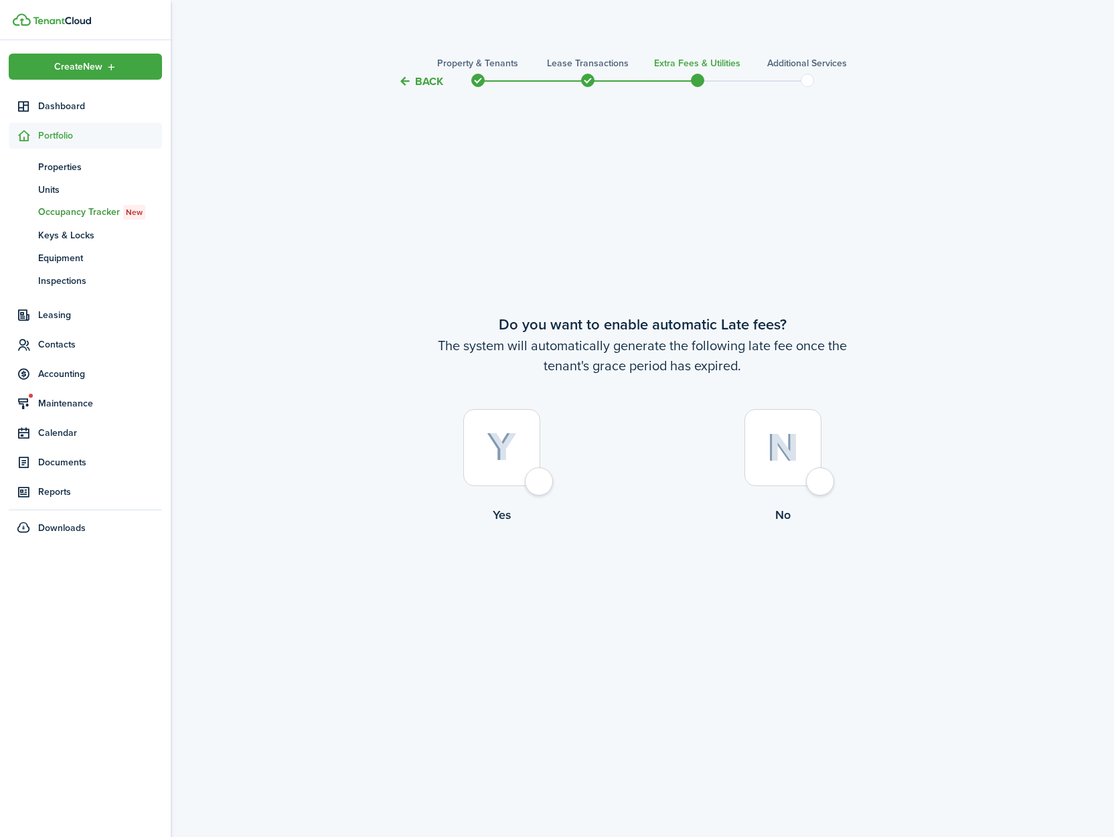
click at [540, 483] on div at bounding box center [501, 447] width 77 height 77
radio input "true"
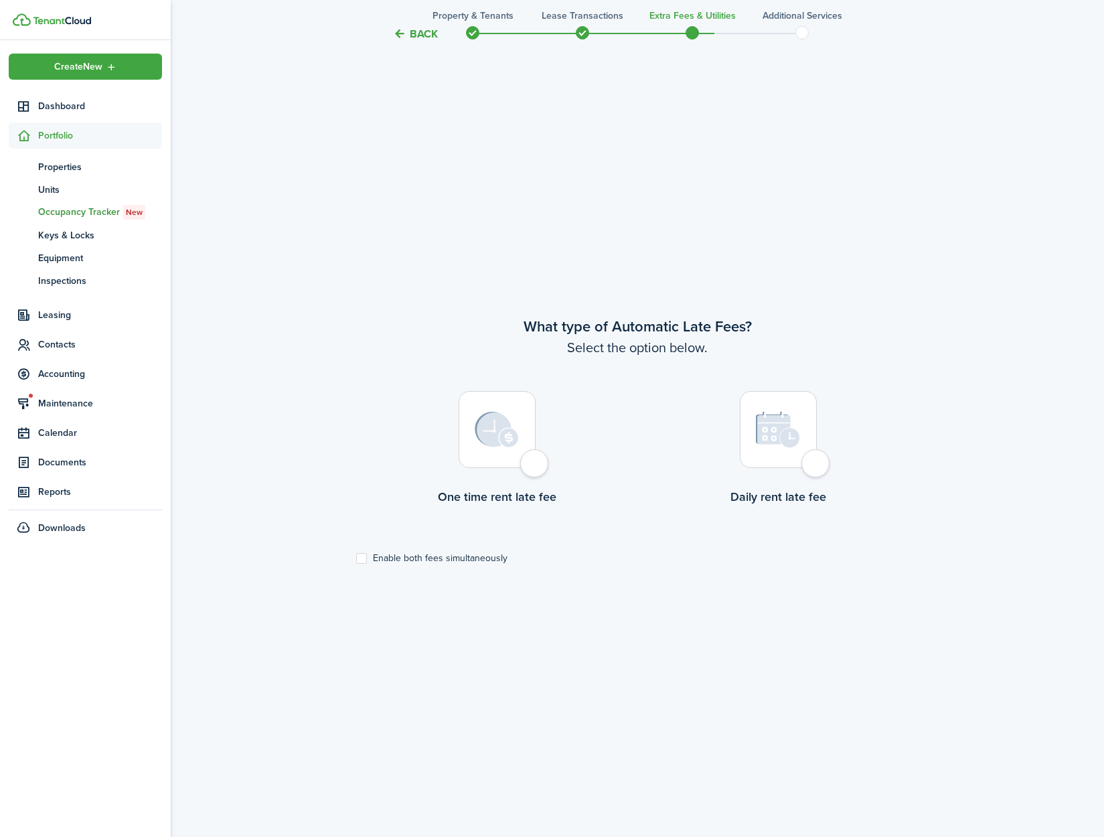
click at [534, 468] on div at bounding box center [497, 429] width 77 height 77
radio input "true"
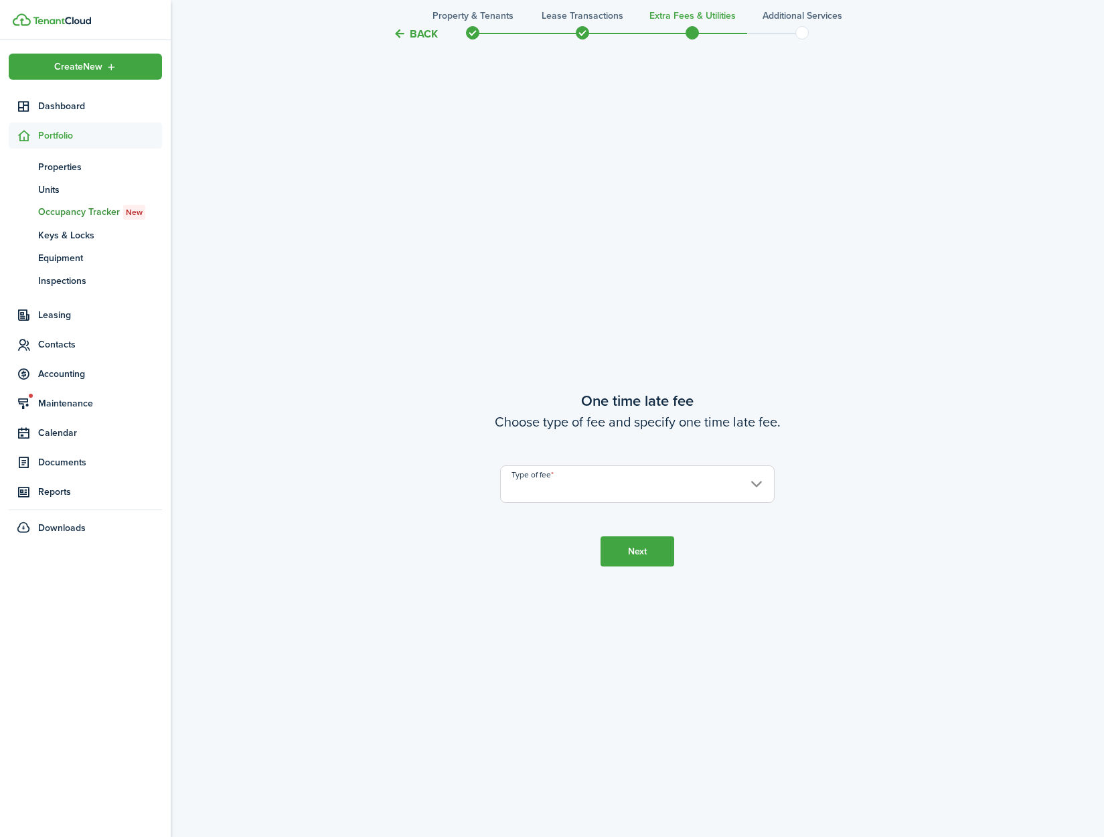
scroll to position [1584, 0]
click at [650, 481] on input "Type of fee" at bounding box center [637, 477] width 275 height 37
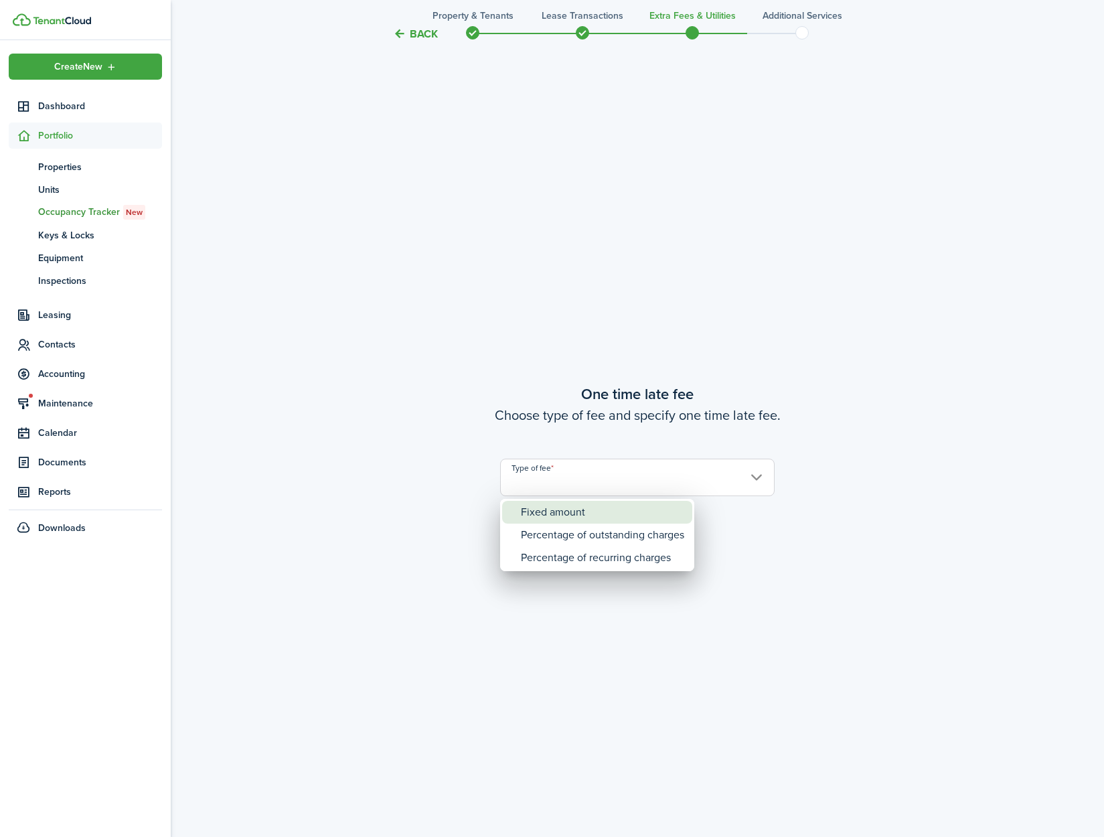
click at [618, 514] on div "Fixed amount" at bounding box center [602, 512] width 163 height 23
type input "Fixed amount"
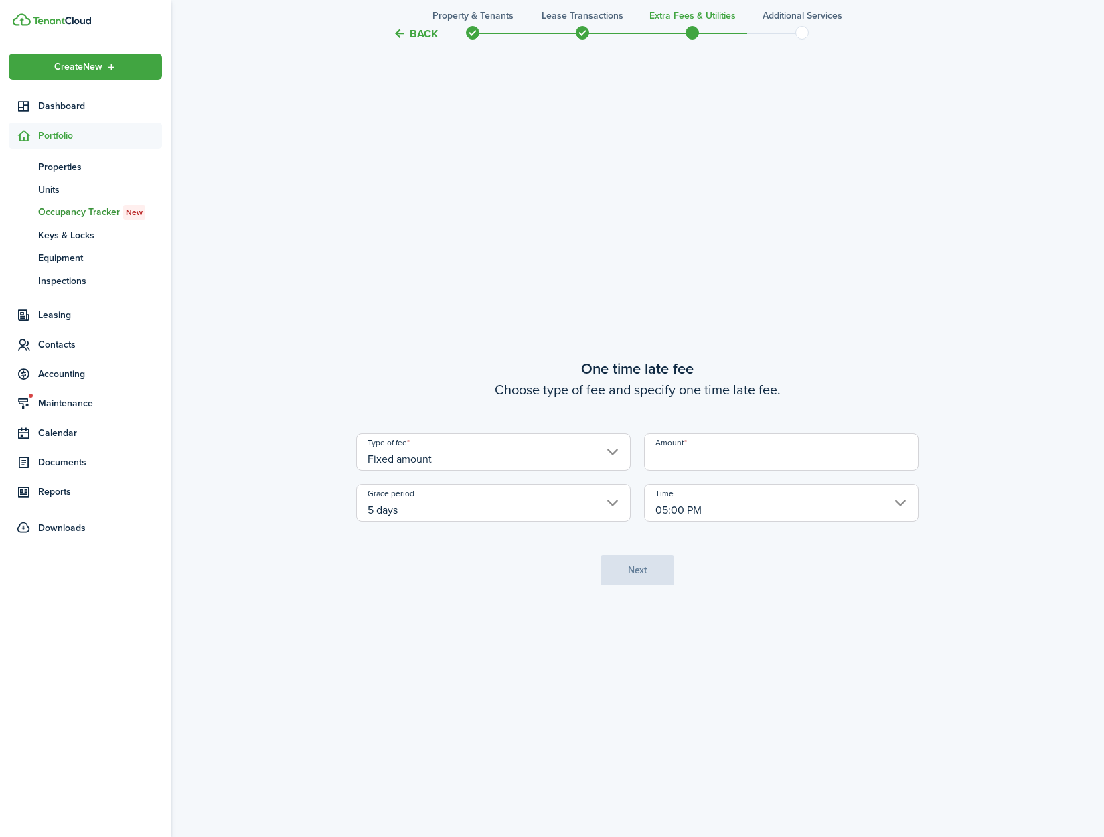
click at [691, 450] on input "Amount" at bounding box center [781, 451] width 275 height 37
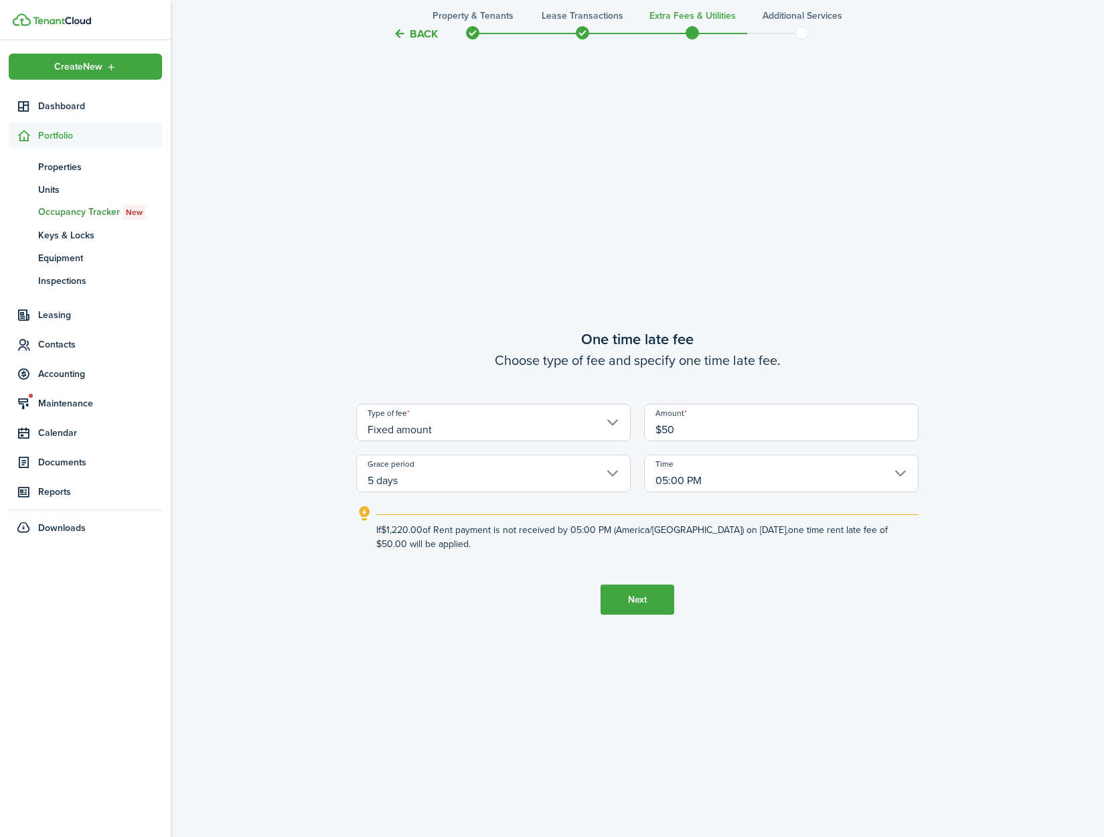
type input "$50.00"
click at [630, 606] on button "Next" at bounding box center [638, 600] width 74 height 30
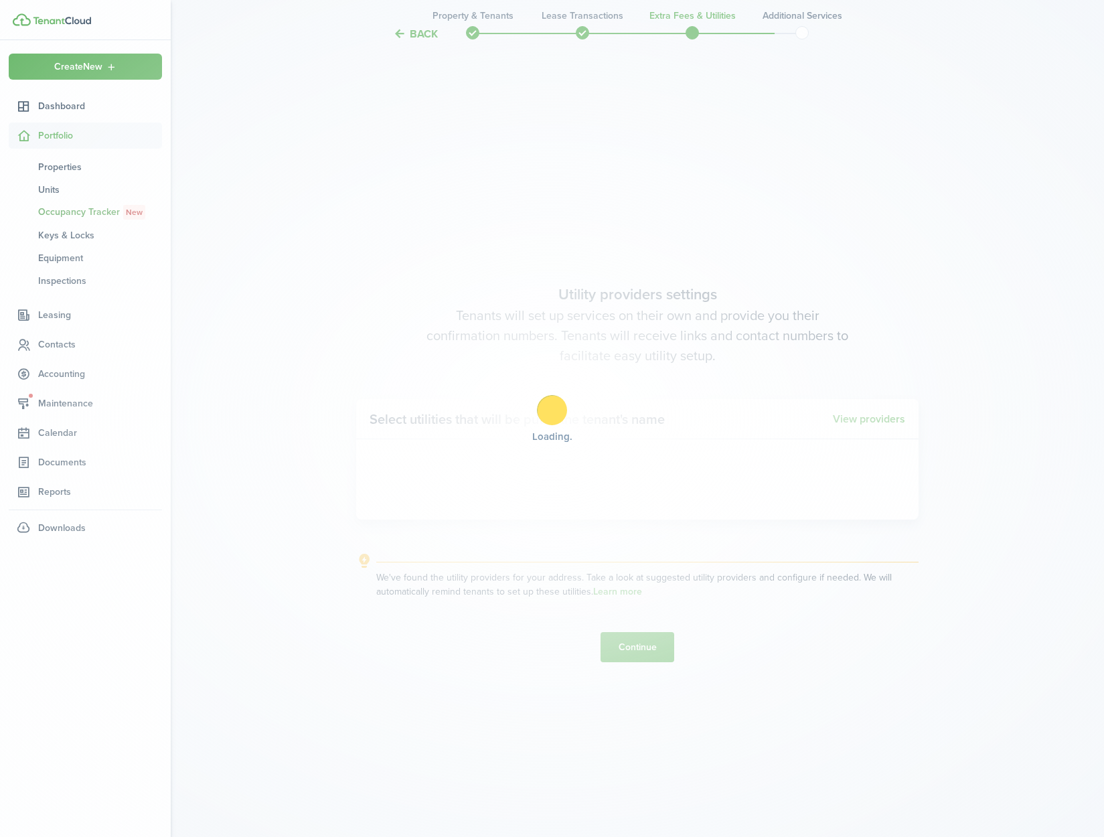
scroll to position [2421, 0]
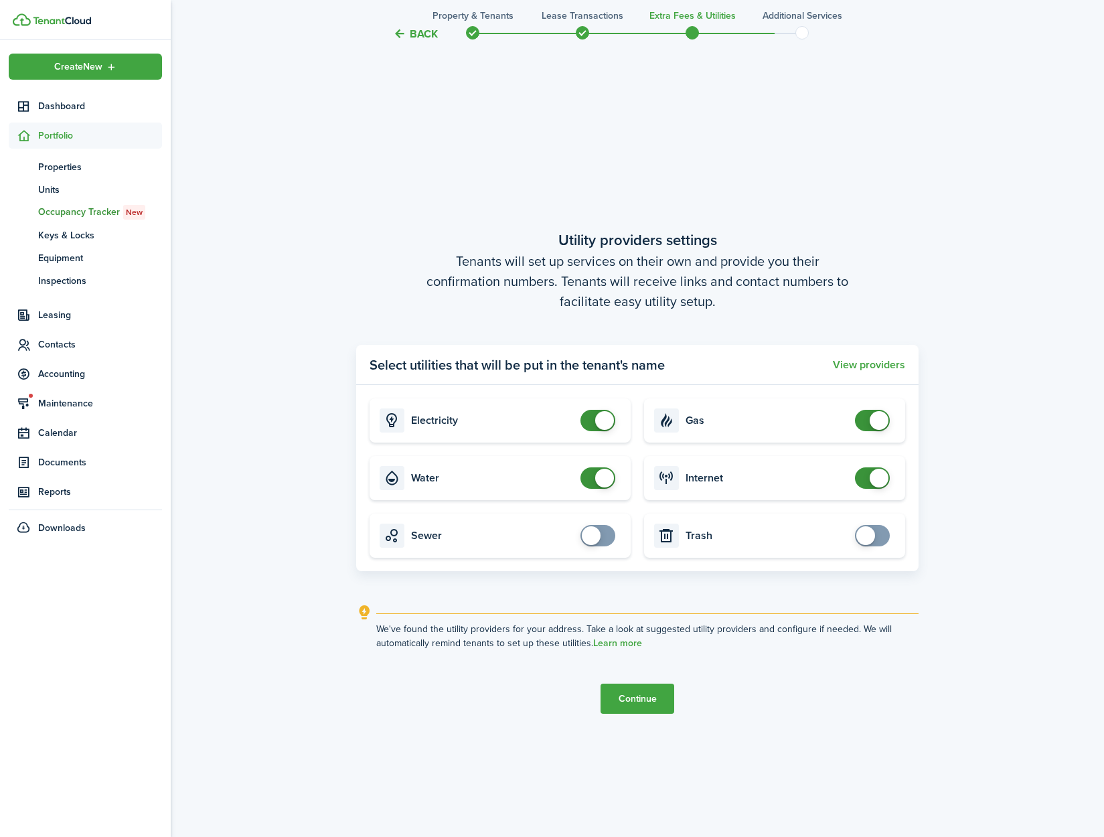
checkbox input "false"
click at [605, 475] on span at bounding box center [604, 478] width 19 height 19
click at [643, 707] on button "Continue" at bounding box center [638, 699] width 74 height 30
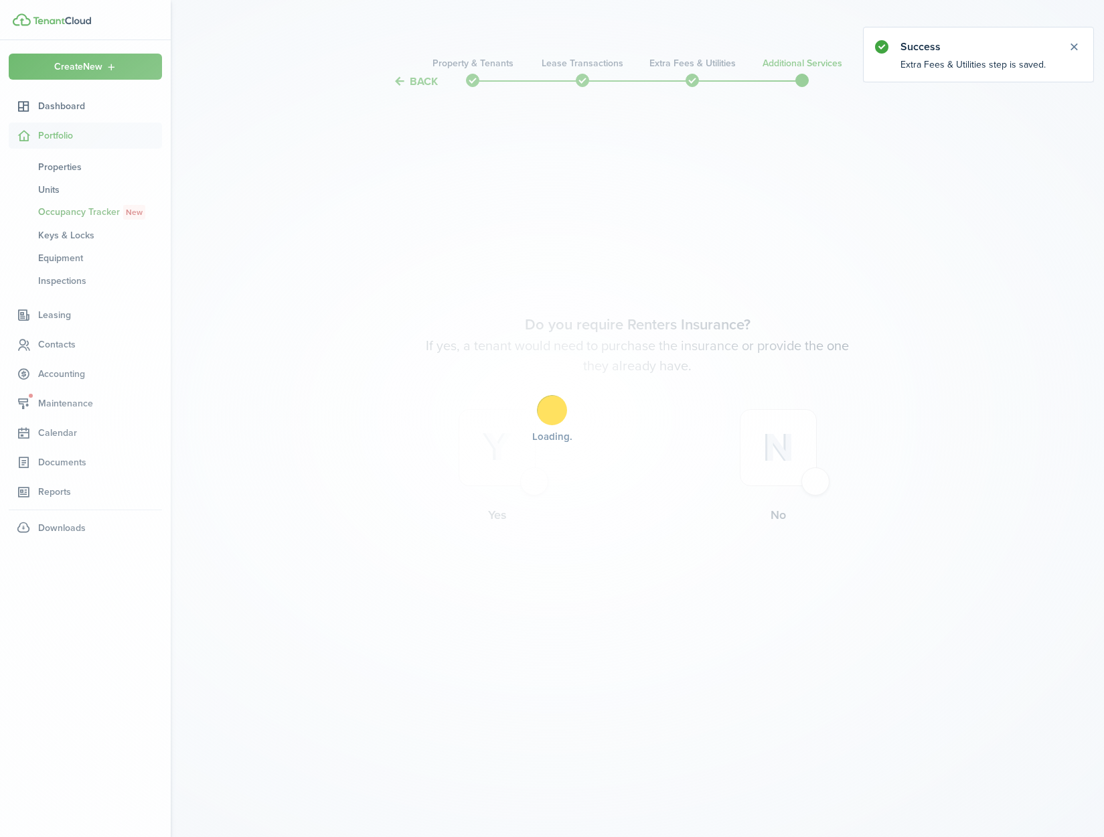
scroll to position [0, 0]
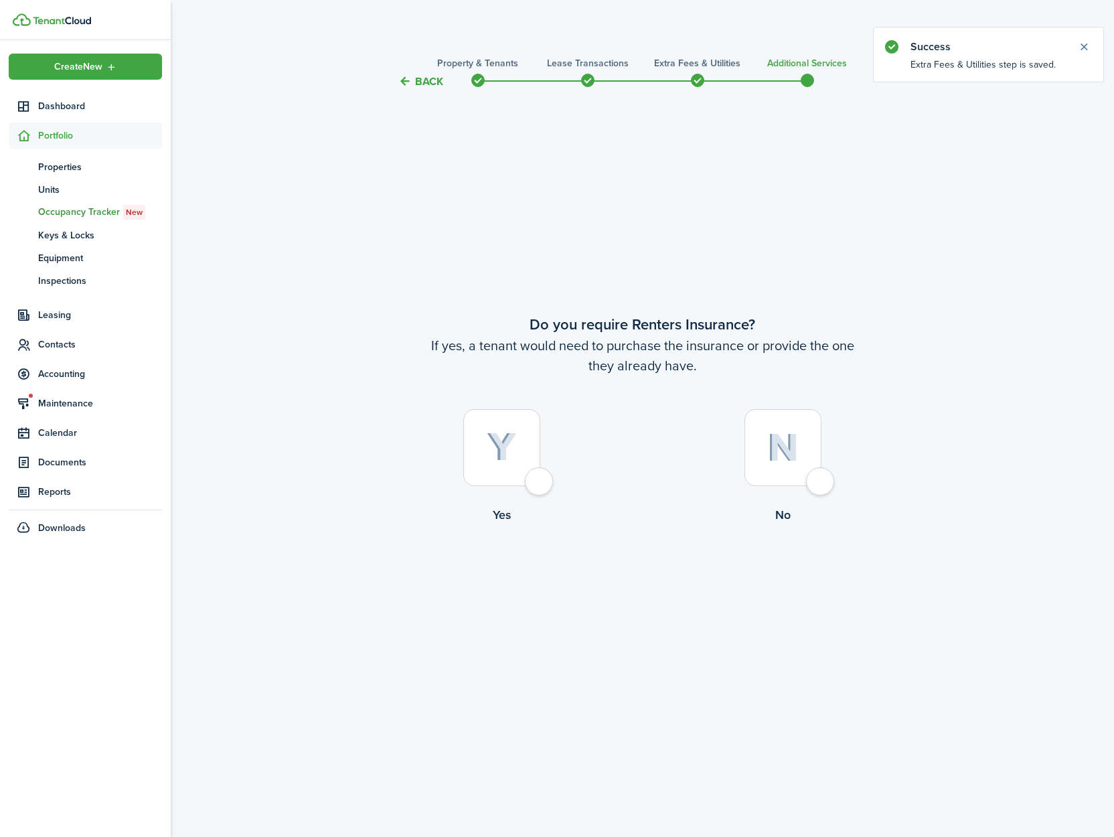
click at [822, 482] on div at bounding box center [783, 447] width 77 height 77
radio input "true"
click at [658, 587] on button "Complete move in" at bounding box center [642, 579] width 98 height 30
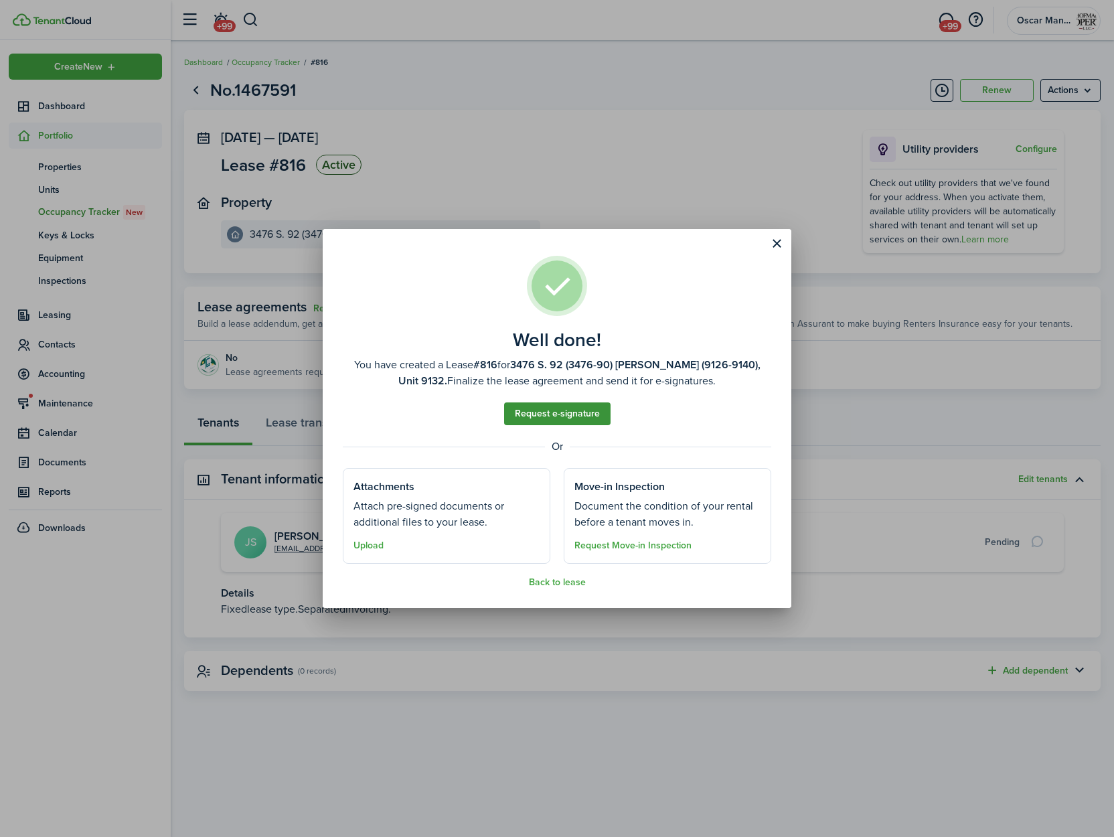
click at [546, 408] on link "Request e-signature" at bounding box center [557, 413] width 106 height 23
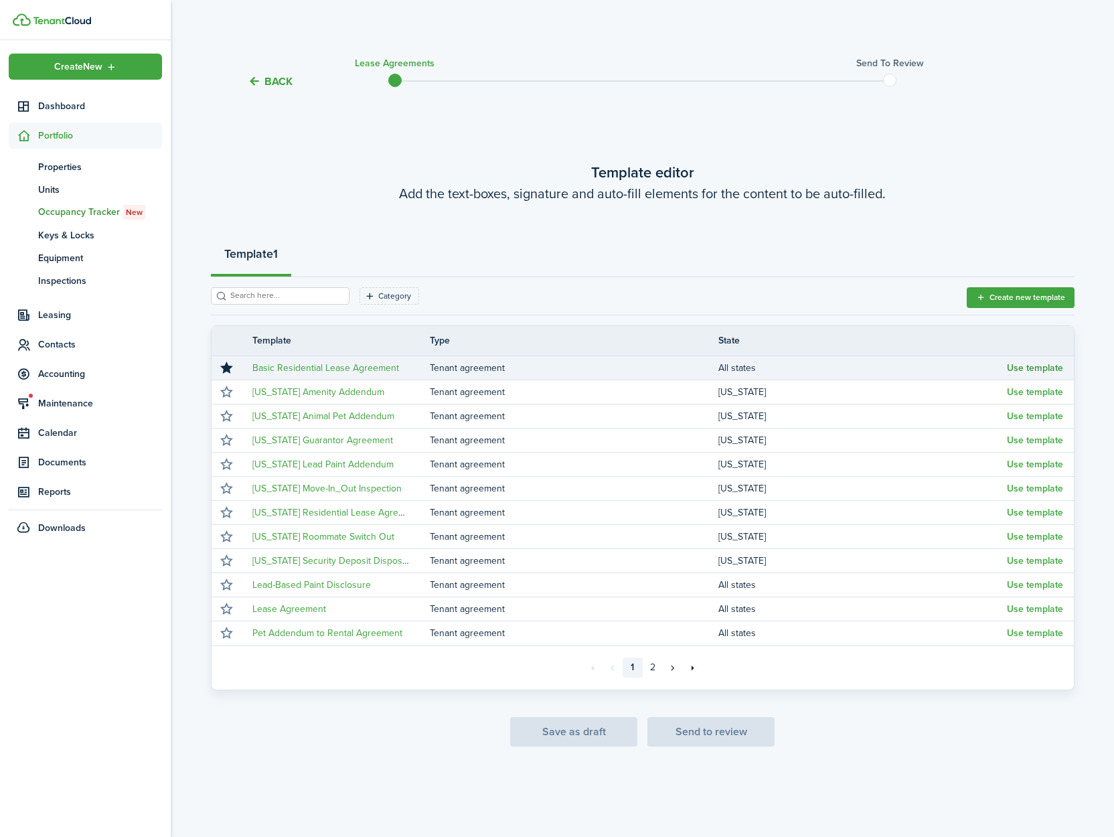
click at [1031, 368] on button "Use template" at bounding box center [1035, 368] width 56 height 11
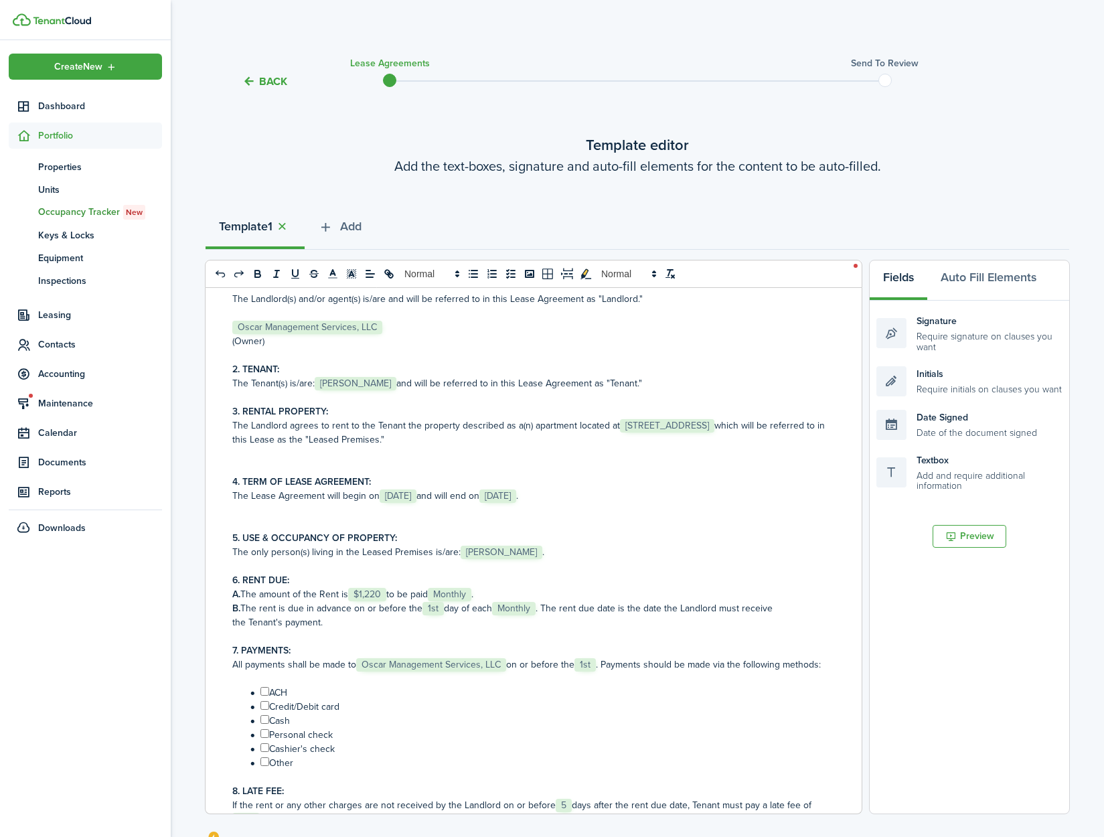
scroll to position [119, 0]
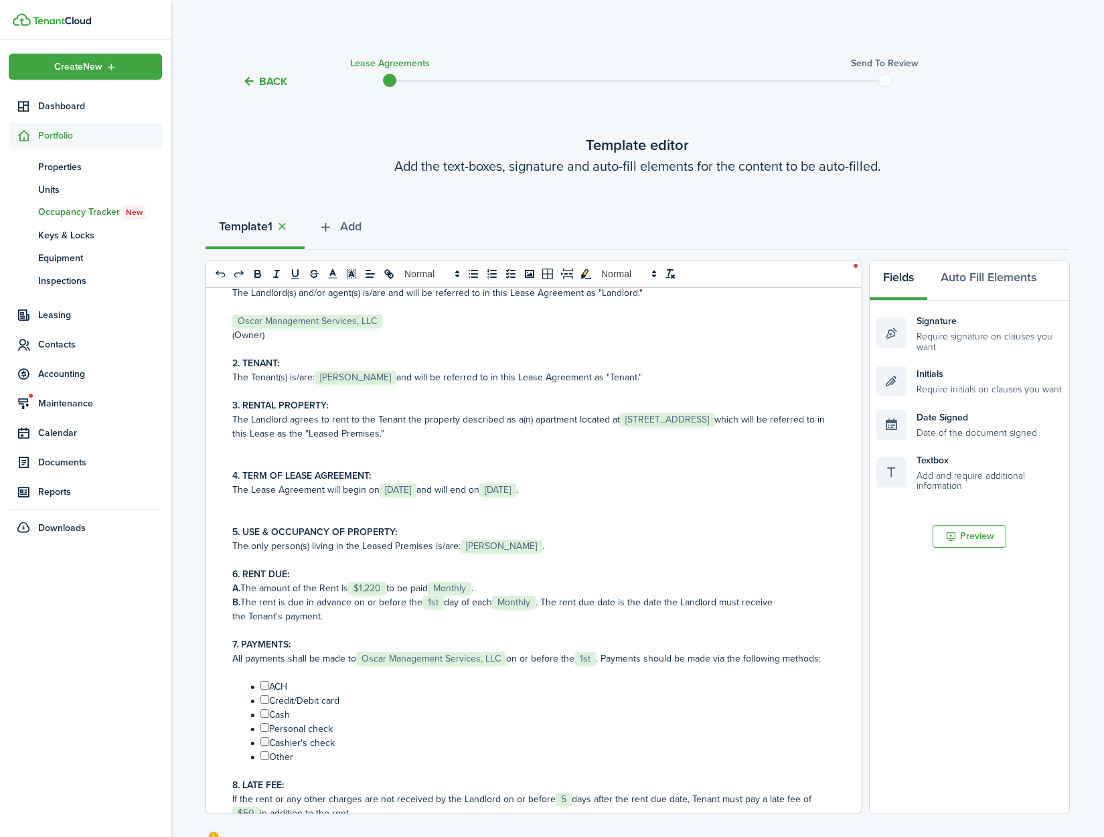
click at [689, 422] on span "[STREET_ADDRESS]" at bounding box center [667, 419] width 94 height 13
click at [658, 421] on span "[STREET_ADDRESS]" at bounding box center [667, 419] width 94 height 13
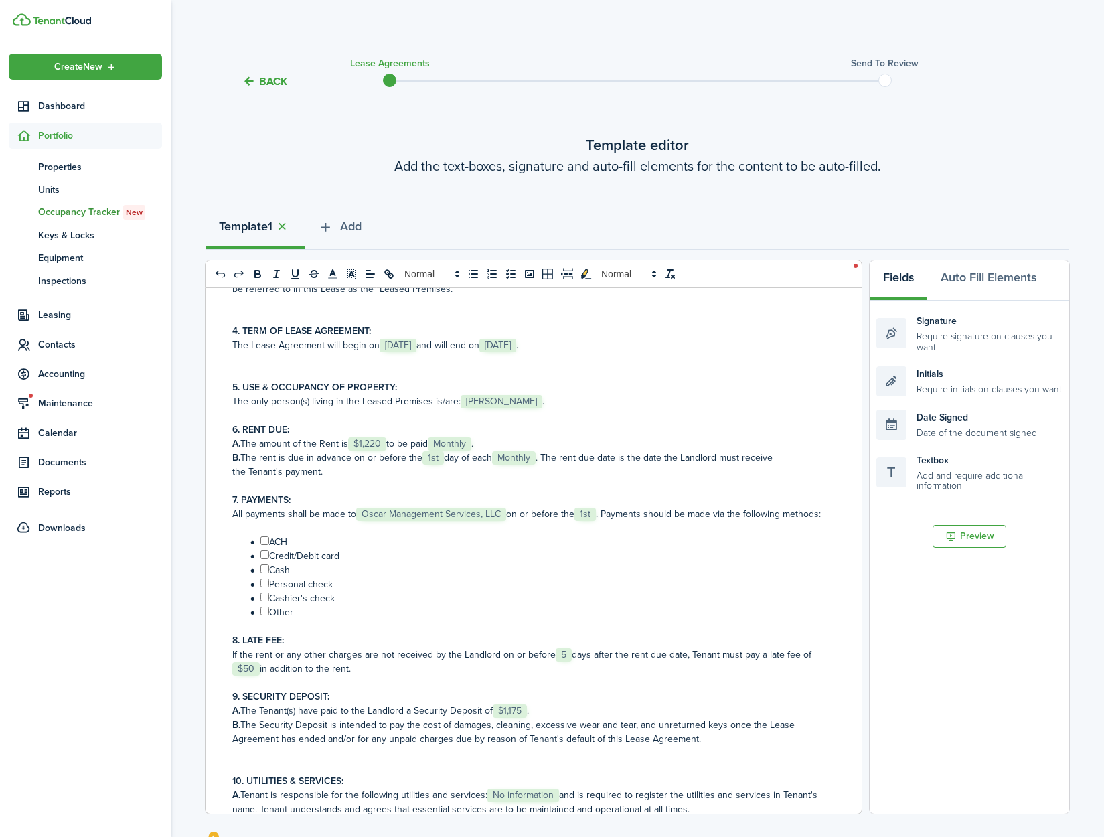
scroll to position [496, 0]
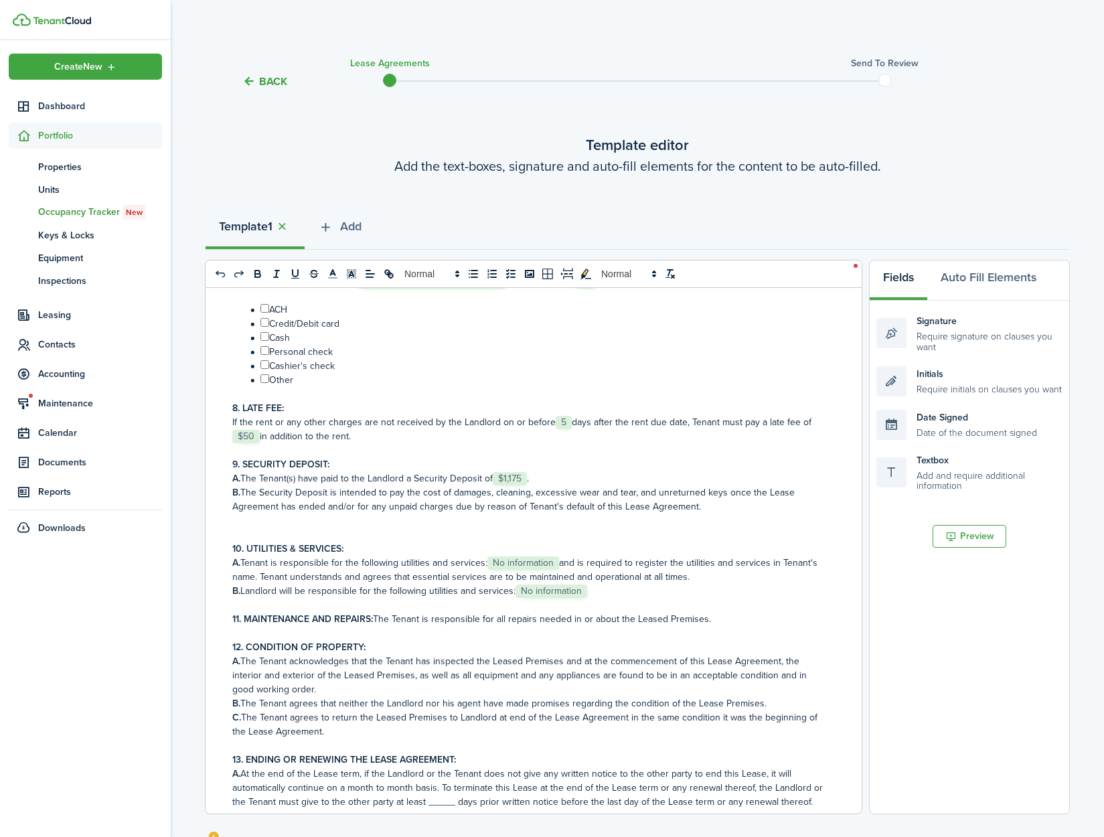
click at [528, 570] on span "No information" at bounding box center [523, 562] width 72 height 13
click at [546, 598] on span "No information" at bounding box center [552, 591] width 72 height 13
drag, startPoint x: 707, startPoint y: 647, endPoint x: 715, endPoint y: 647, distance: 8.0
click at [708, 626] on p "11. MAINTENANCE AND REPAIRS: The Tenant is responsible for all repairs needed i…" at bounding box center [528, 619] width 593 height 14
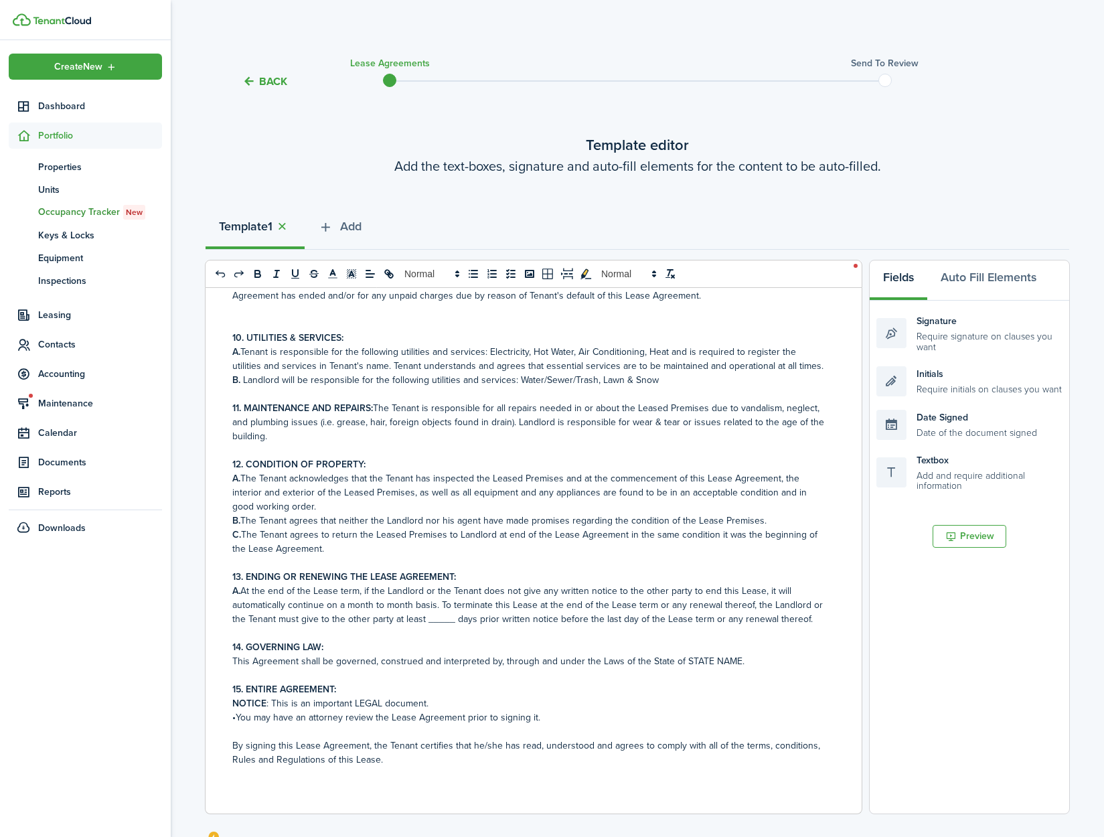
scroll to position [723, 0]
click at [443, 626] on p "A. At the end of the Lease term, if the Landlord or the Tenant does not give an…" at bounding box center [528, 605] width 593 height 42
drag, startPoint x: 733, startPoint y: 686, endPoint x: 682, endPoint y: 688, distance: 50.2
click at [682, 668] on p "This Agreement shall be governed, construed and interpreted by, through and und…" at bounding box center [528, 661] width 593 height 14
click at [685, 710] on p "NOTICE : This is an important LEGAL document." at bounding box center [528, 703] width 593 height 14
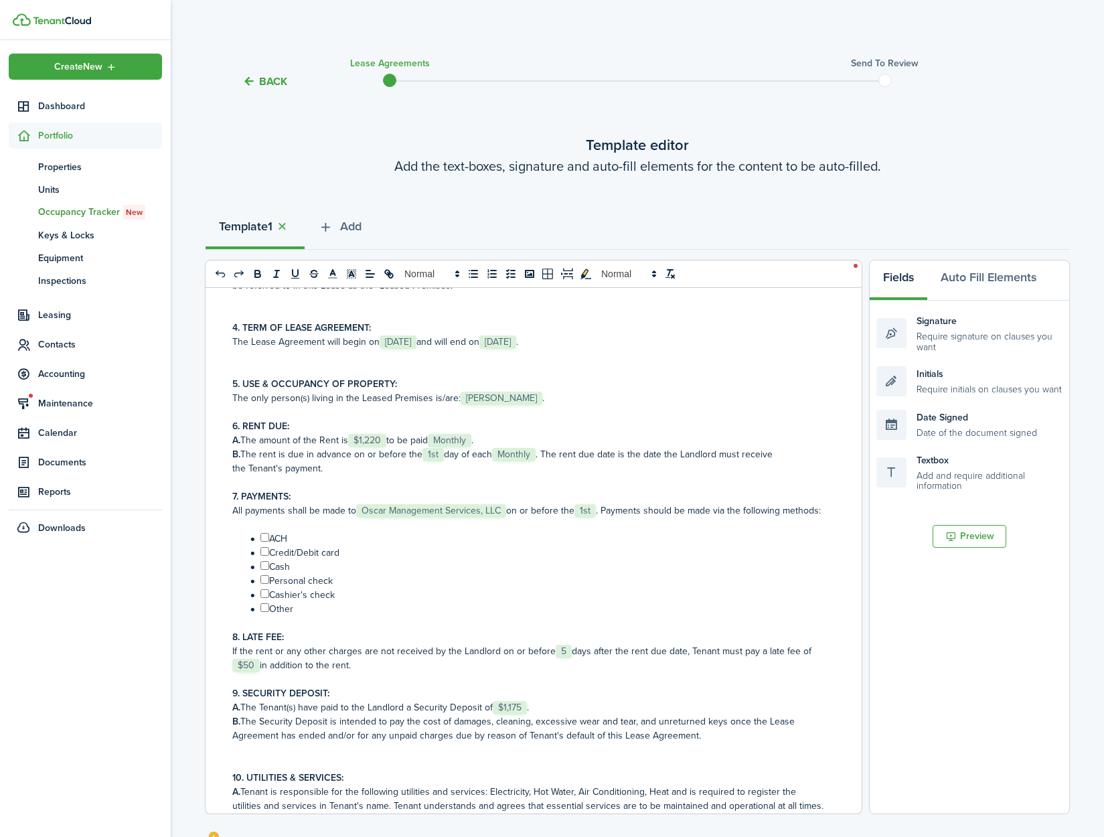
scroll to position [260, 0]
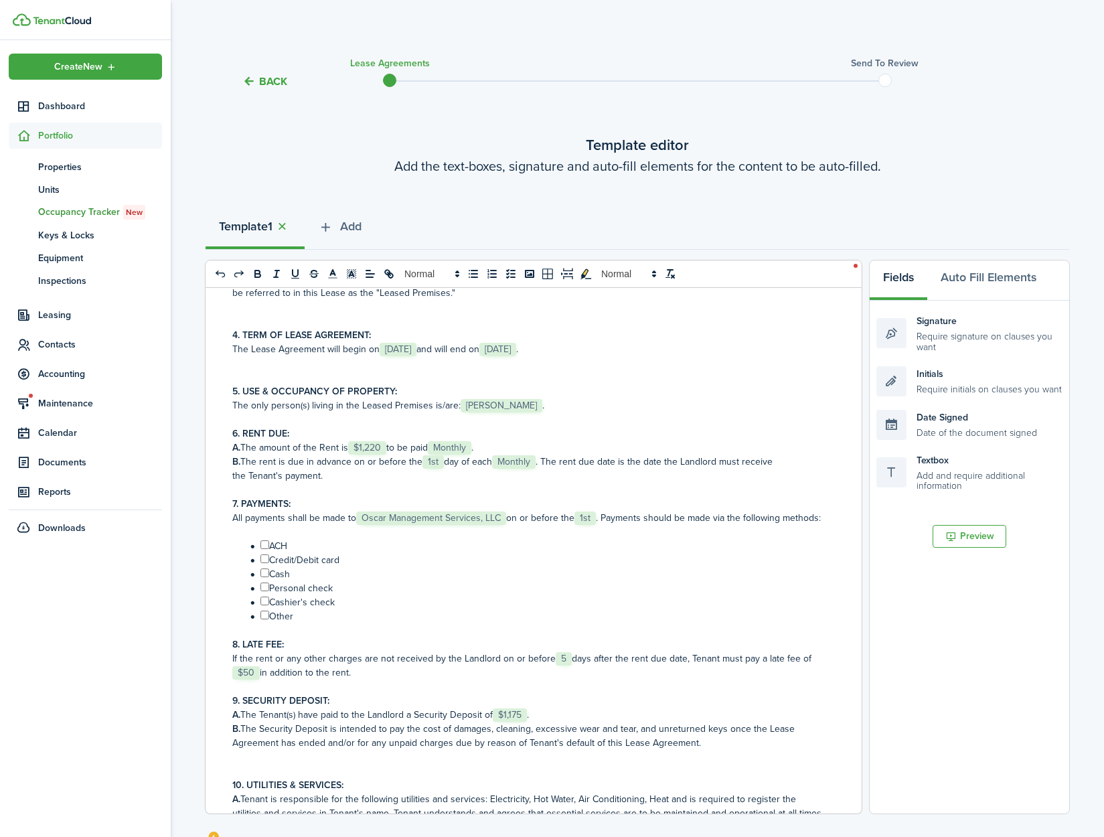
click at [264, 549] on input "﻿ ﻿" at bounding box center [264, 544] width 9 height 9
checkbox input "true"
click at [264, 567] on li "﻿ ﻿ Credit/Debit card" at bounding box center [535, 560] width 579 height 14
click at [264, 563] on input "﻿ ﻿" at bounding box center [264, 558] width 9 height 9
checkbox input "true"
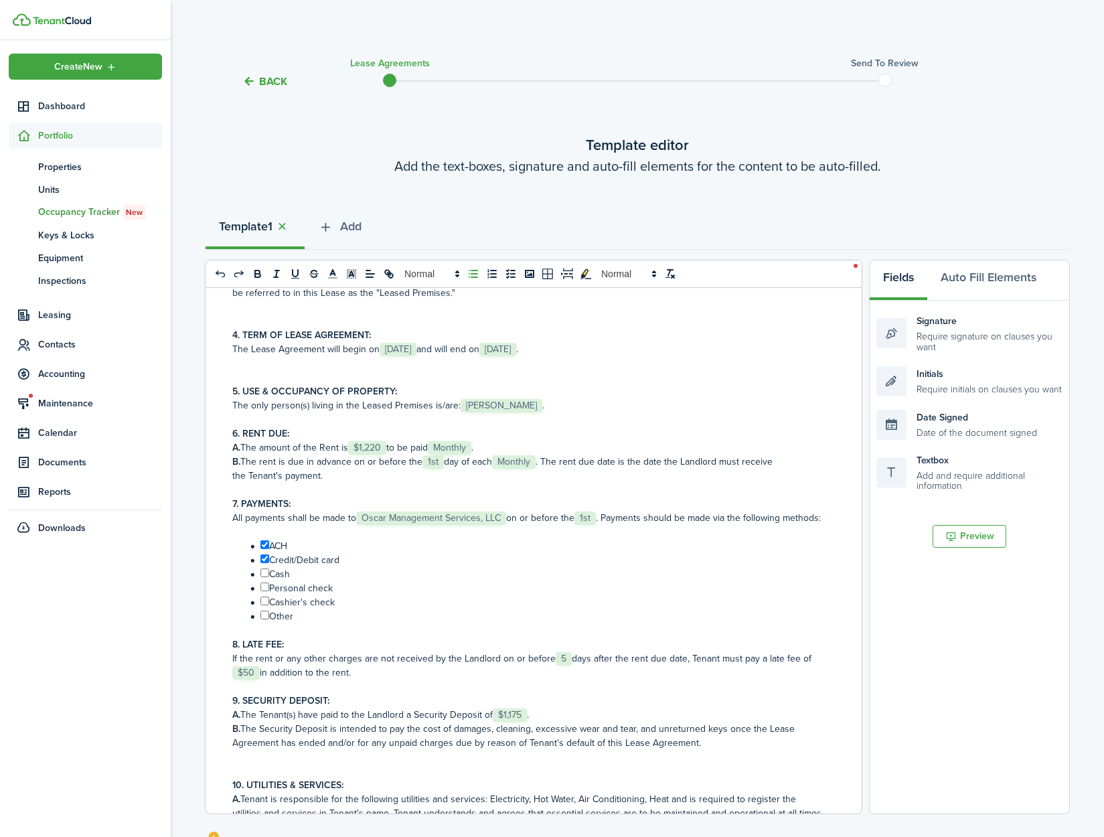
click at [266, 577] on input "﻿ ﻿" at bounding box center [264, 572] width 9 height 9
checkbox input "true"
click at [265, 591] on input "﻿ ﻿" at bounding box center [264, 587] width 9 height 9
checkbox input "true"
click at [264, 605] on input "﻿ ﻿" at bounding box center [264, 601] width 9 height 9
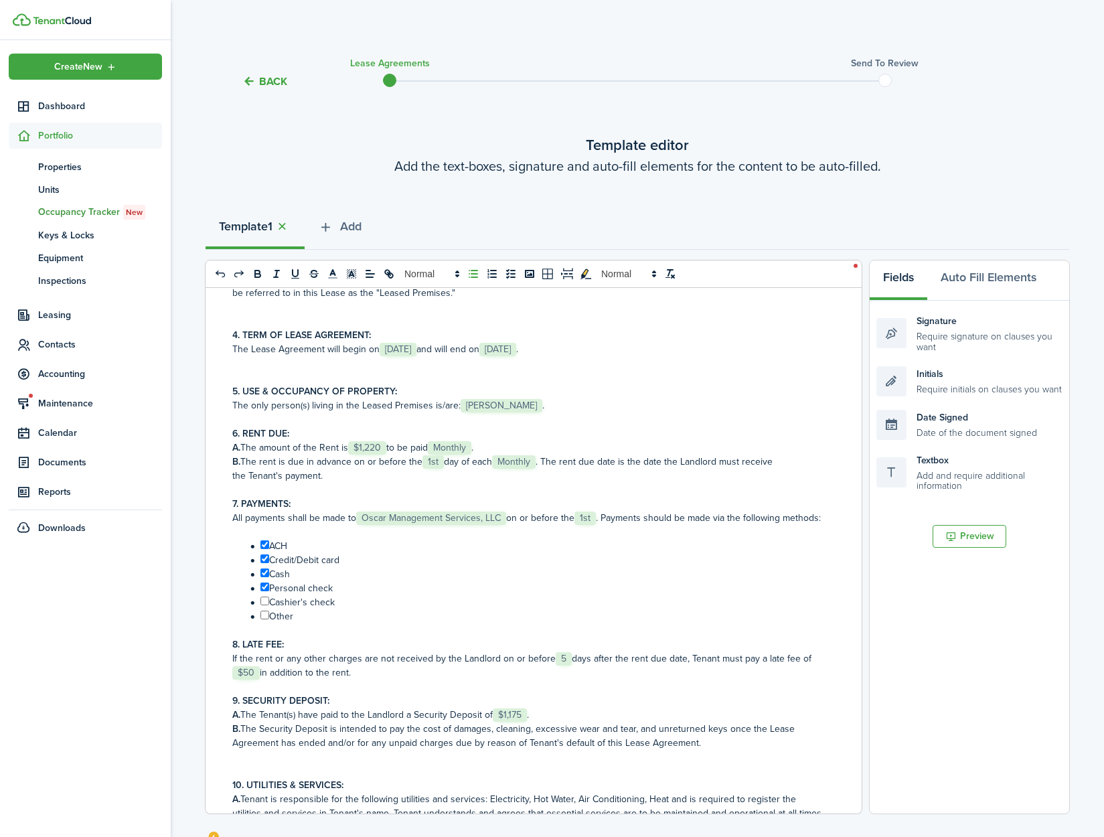
checkbox input "true"
click at [266, 619] on input "﻿ ﻿" at bounding box center [264, 615] width 9 height 9
checkbox input "false"
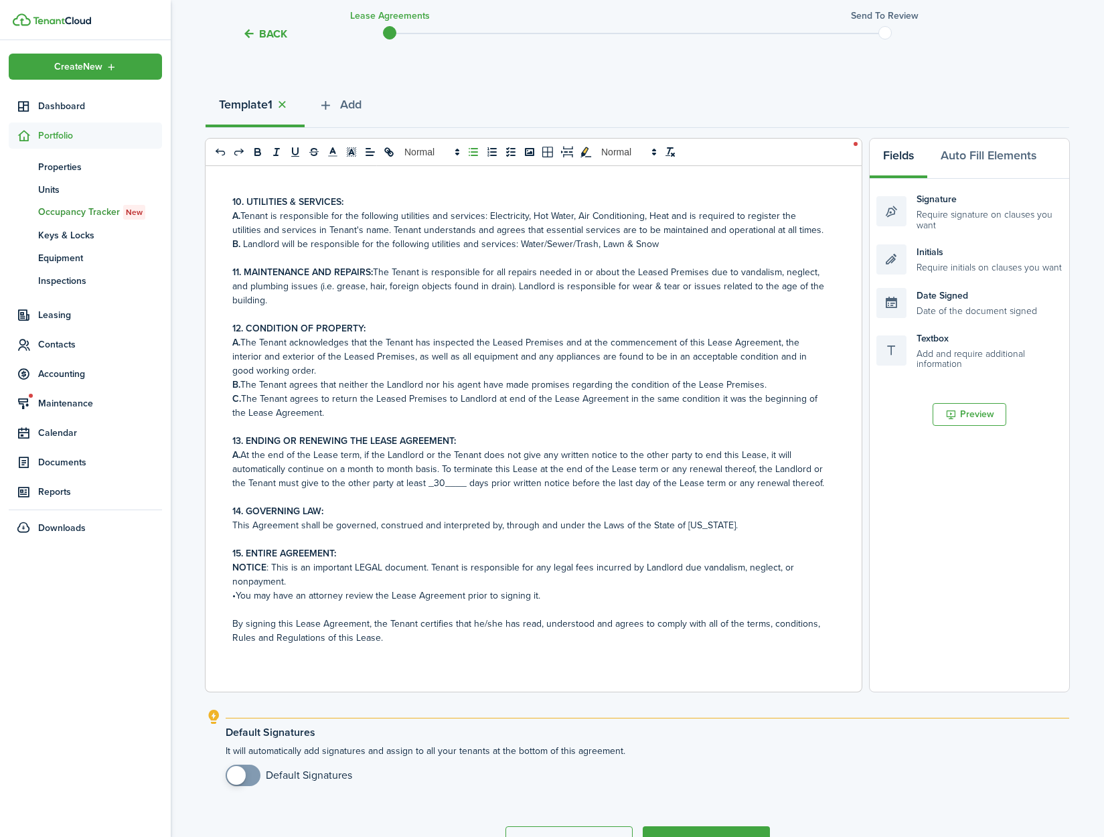
scroll to position [204, 0]
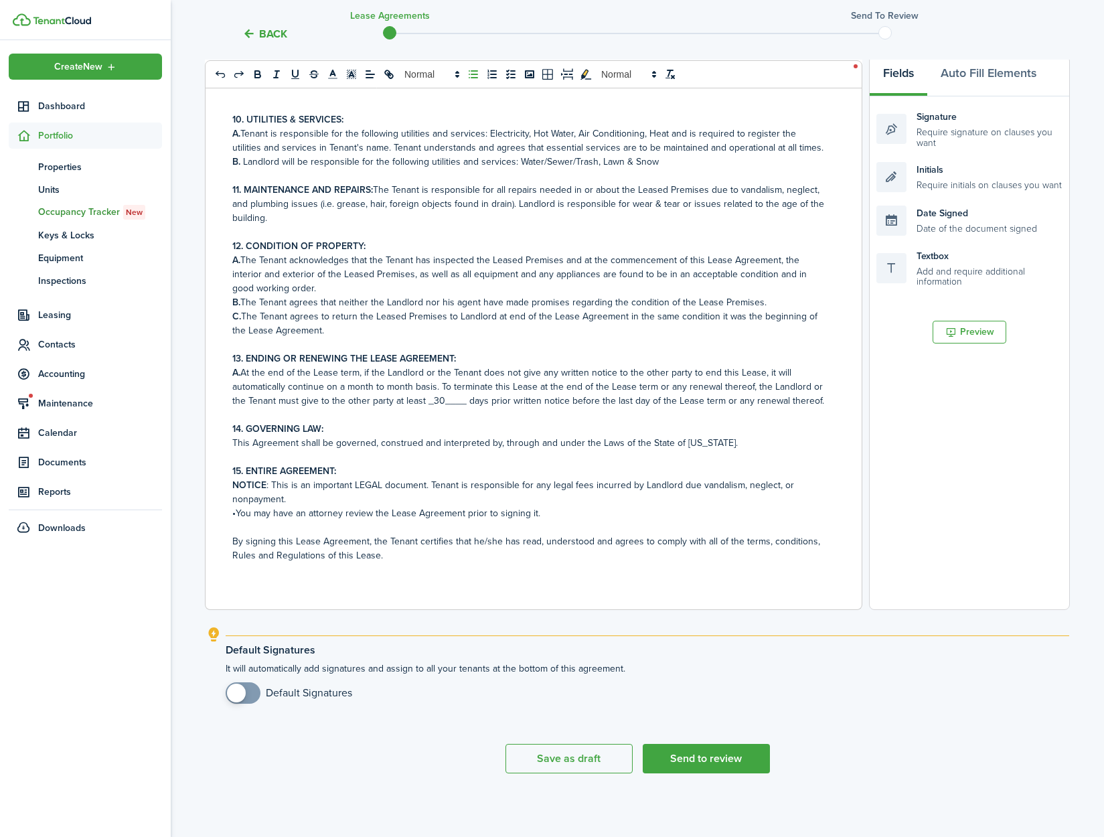
checkbox input "true"
click at [237, 695] on span at bounding box center [236, 693] width 19 height 19
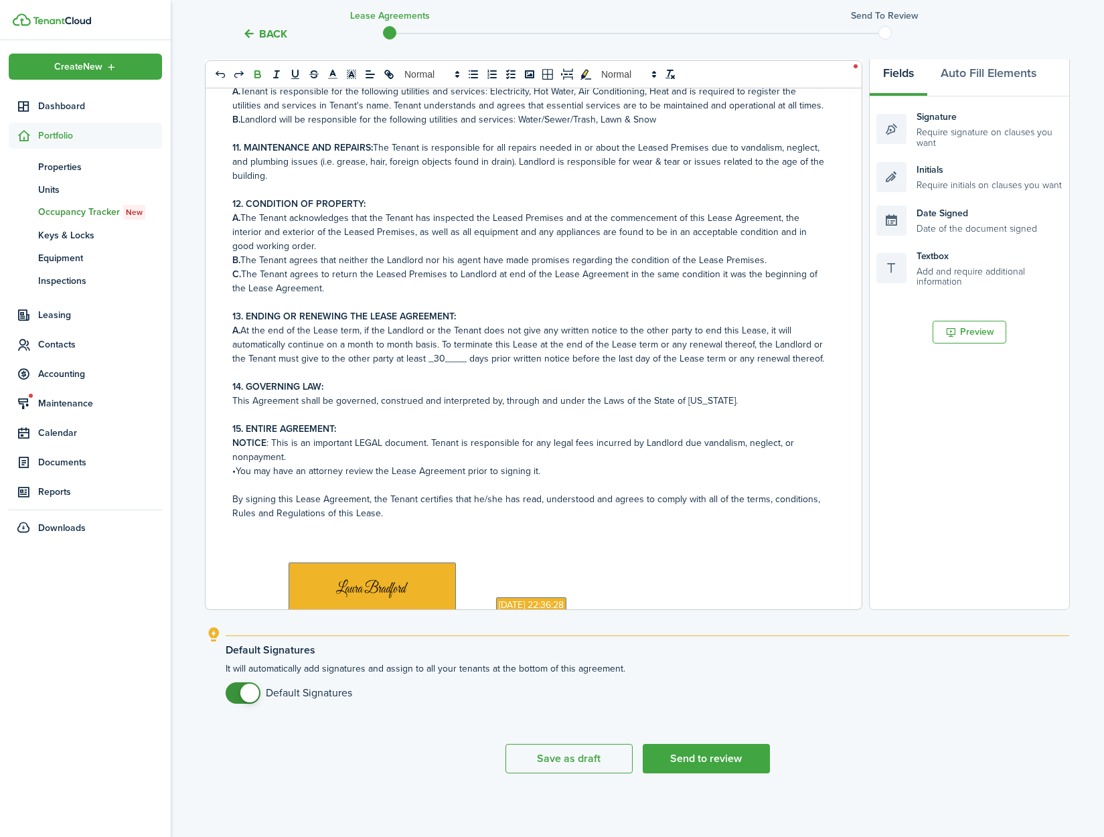
scroll to position [1047, 0]
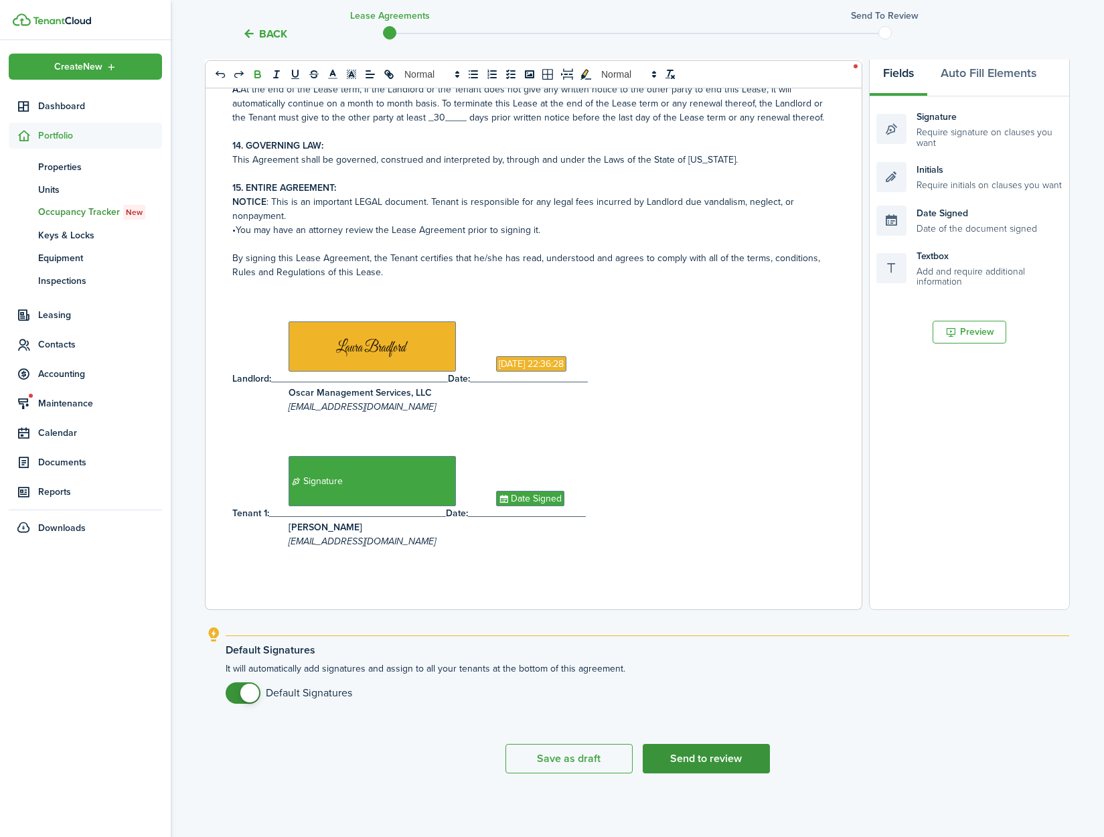
click at [710, 757] on button "Send to review" at bounding box center [706, 758] width 127 height 29
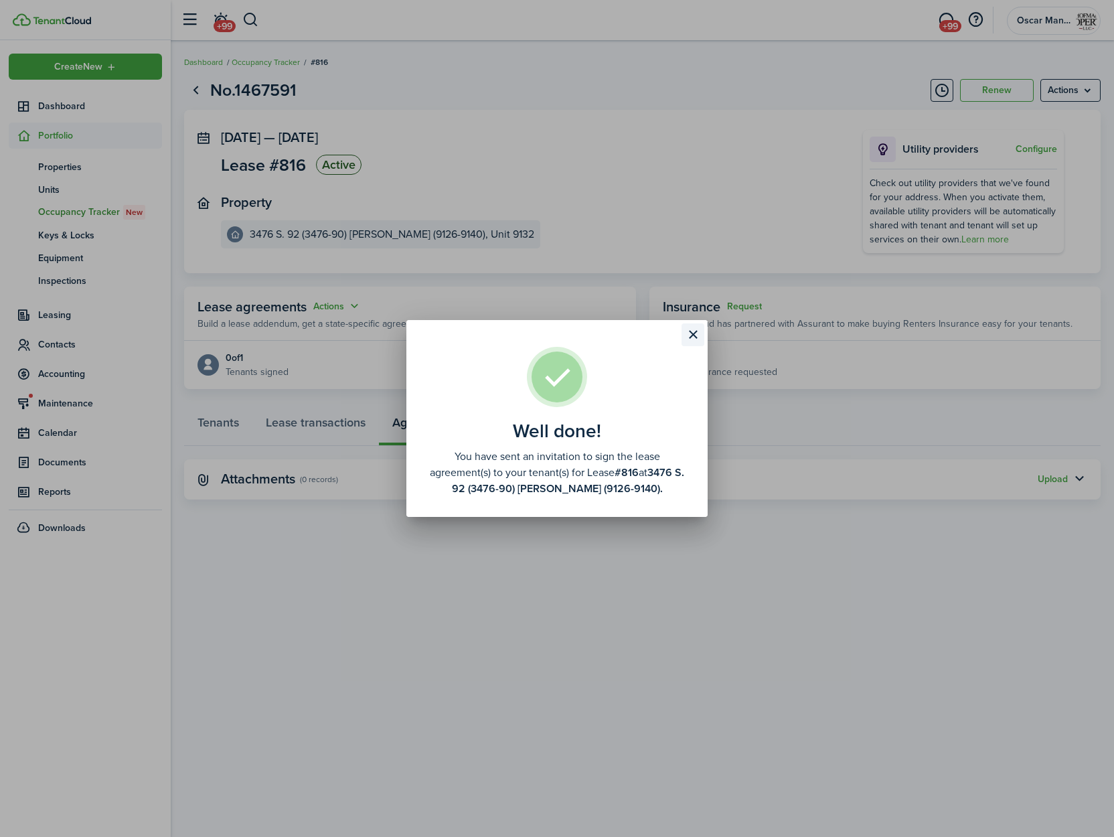
click at [692, 337] on button "Close modal" at bounding box center [693, 334] width 23 height 23
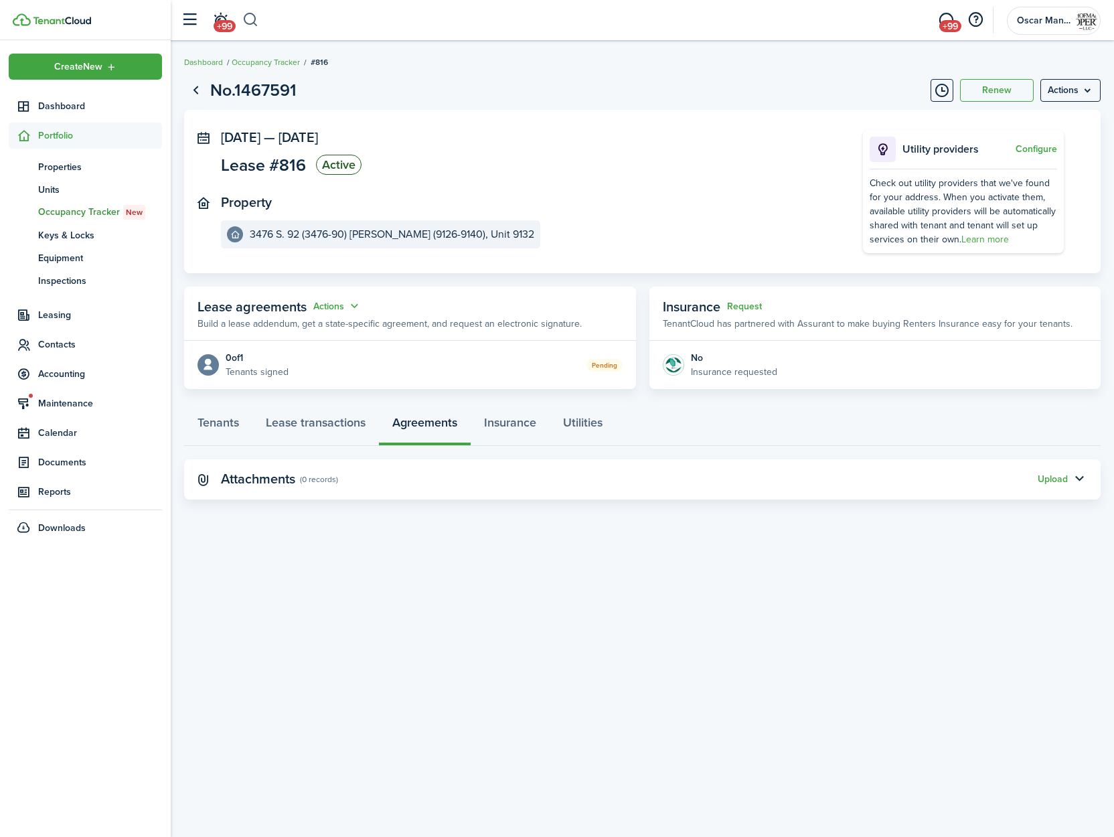
click at [248, 18] on button "button" at bounding box center [250, 20] width 17 height 23
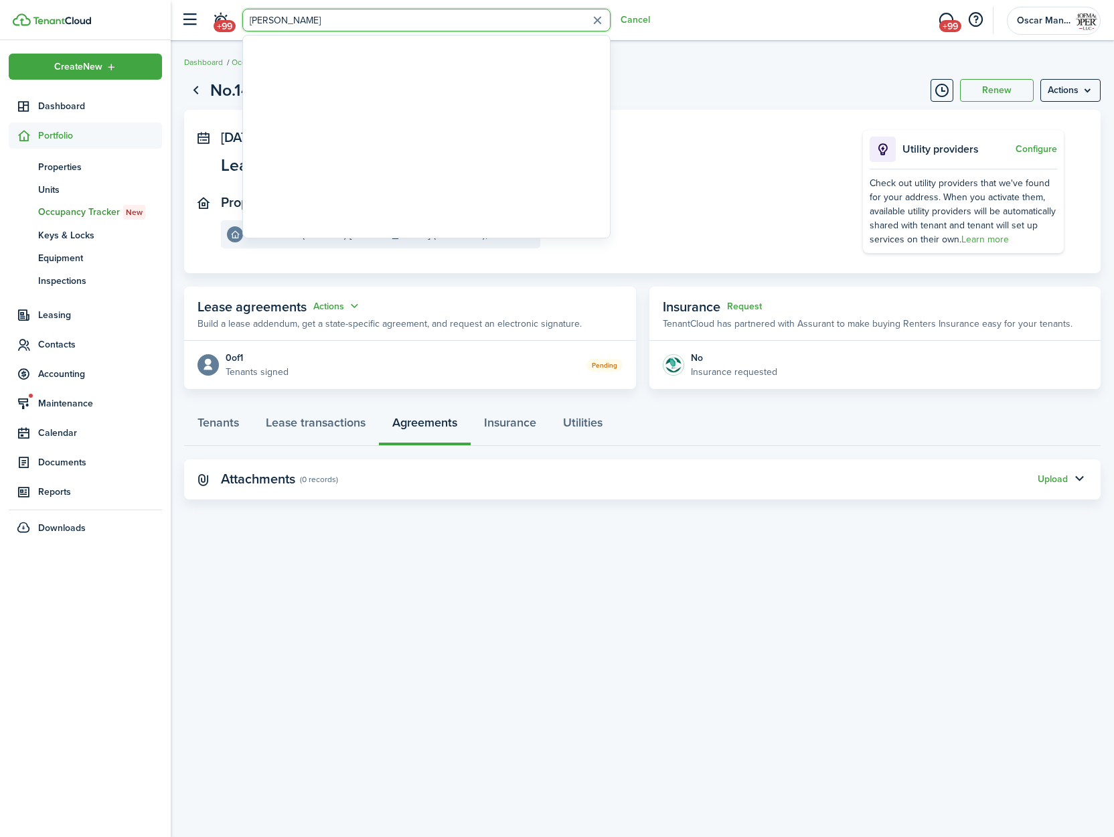
type input "[PERSON_NAME]"
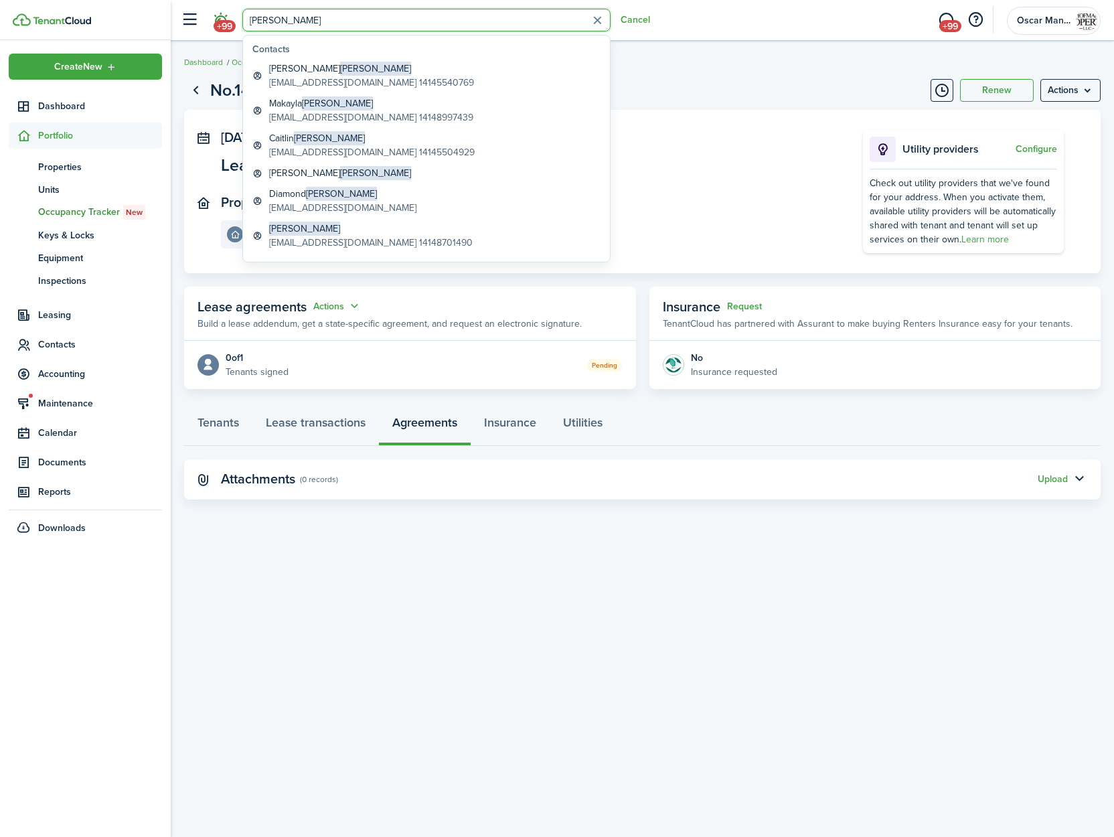
drag, startPoint x: 285, startPoint y: 17, endPoint x: 218, endPoint y: 18, distance: 67.0
click at [218, 18] on header-control-items "+99 [PERSON_NAME]" at bounding box center [412, 20] width 476 height 34
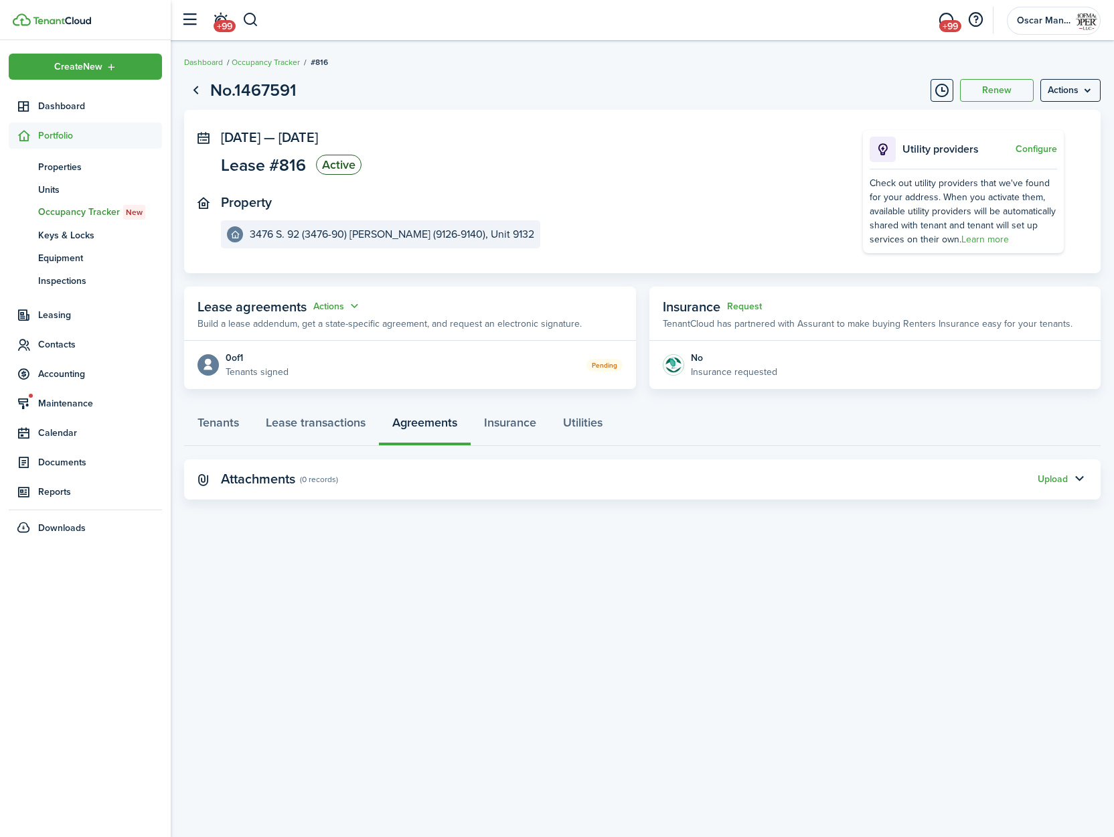
click at [259, 18] on header-wrapper "+99 +99 Oscar Management Services, LLC" at bounding box center [637, 20] width 927 height 40
click at [253, 19] on button "button" at bounding box center [250, 20] width 17 height 23
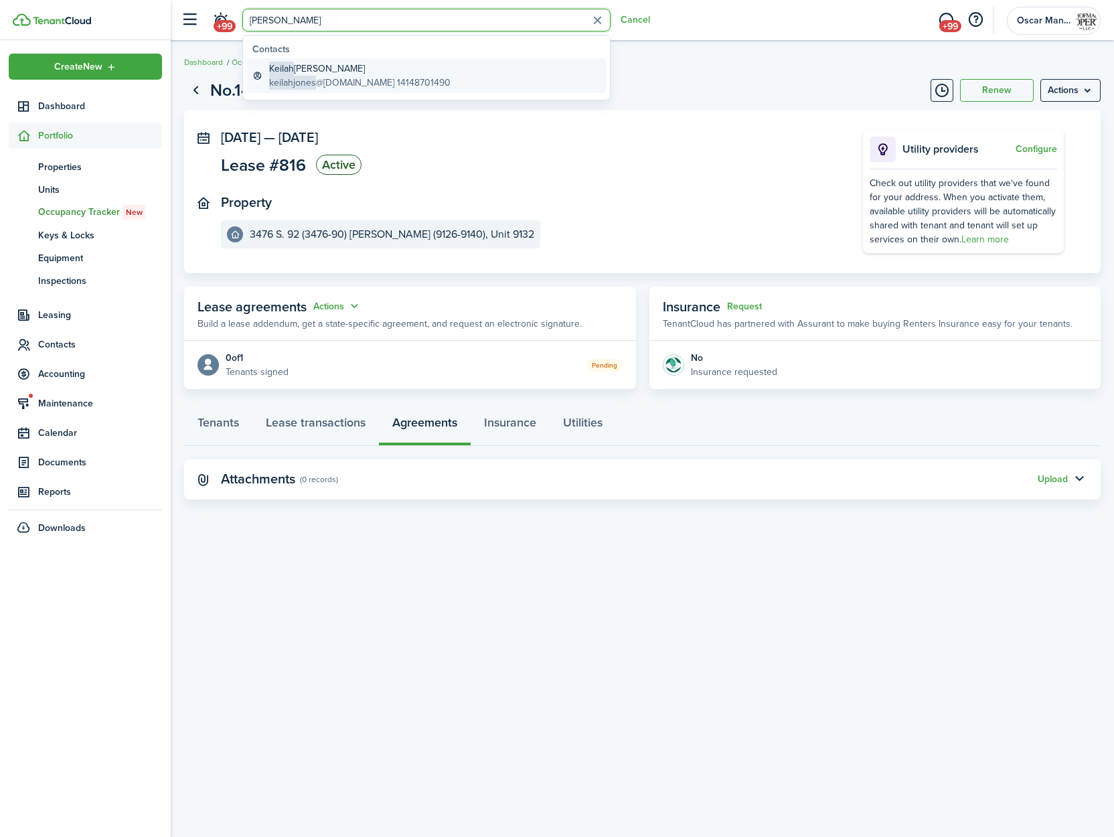
type input "[PERSON_NAME]"
click at [297, 71] on global-search-item-title "[PERSON_NAME]" at bounding box center [359, 69] width 181 height 14
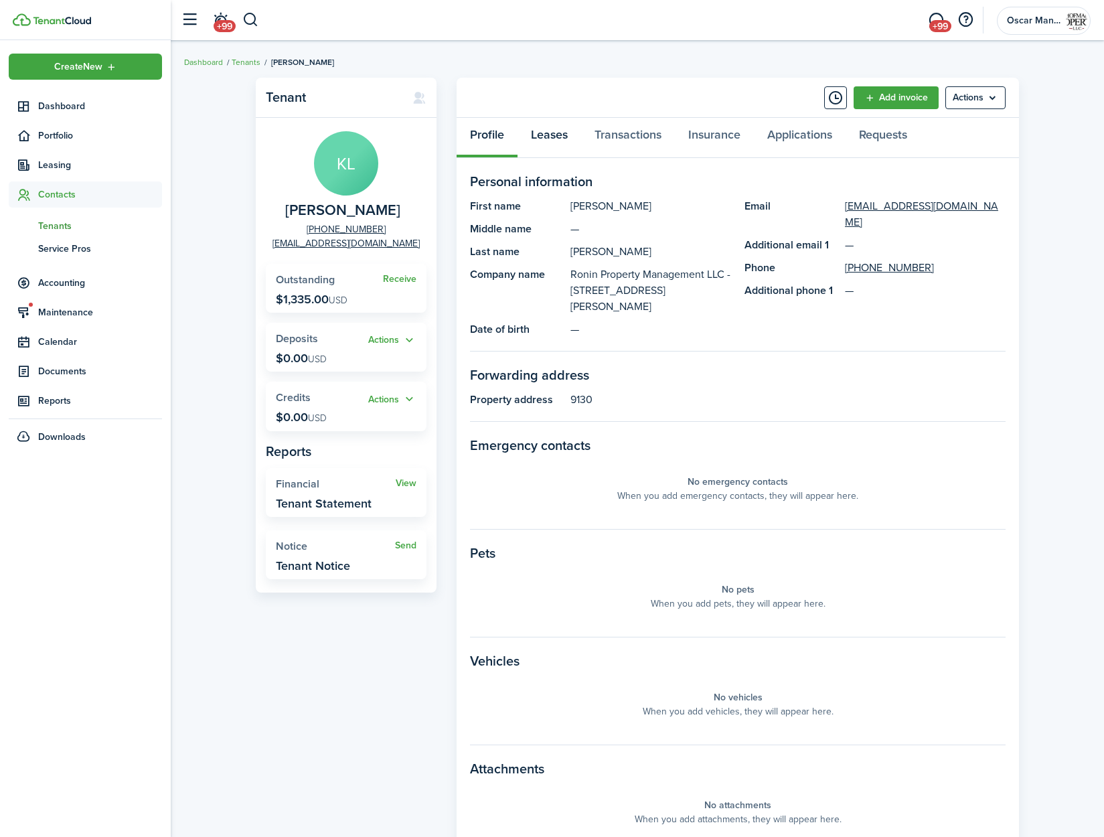
click at [551, 133] on link "Leases" at bounding box center [550, 138] width 64 height 40
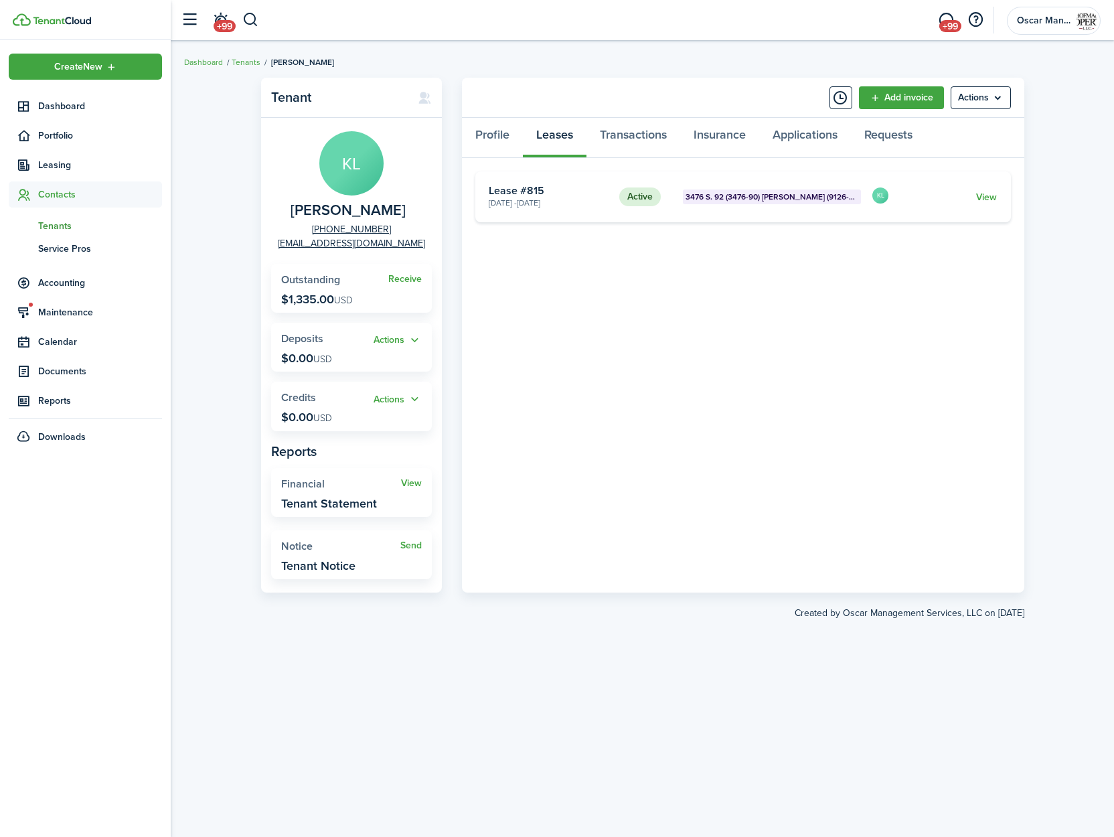
click at [610, 202] on card "Active 3476 S. 92 (3476-90) [PERSON_NAME] (9126-9140), Unit 9130 [DATE] - [DATE…" at bounding box center [743, 196] width 536 height 51
click at [990, 198] on link "View" at bounding box center [986, 197] width 21 height 14
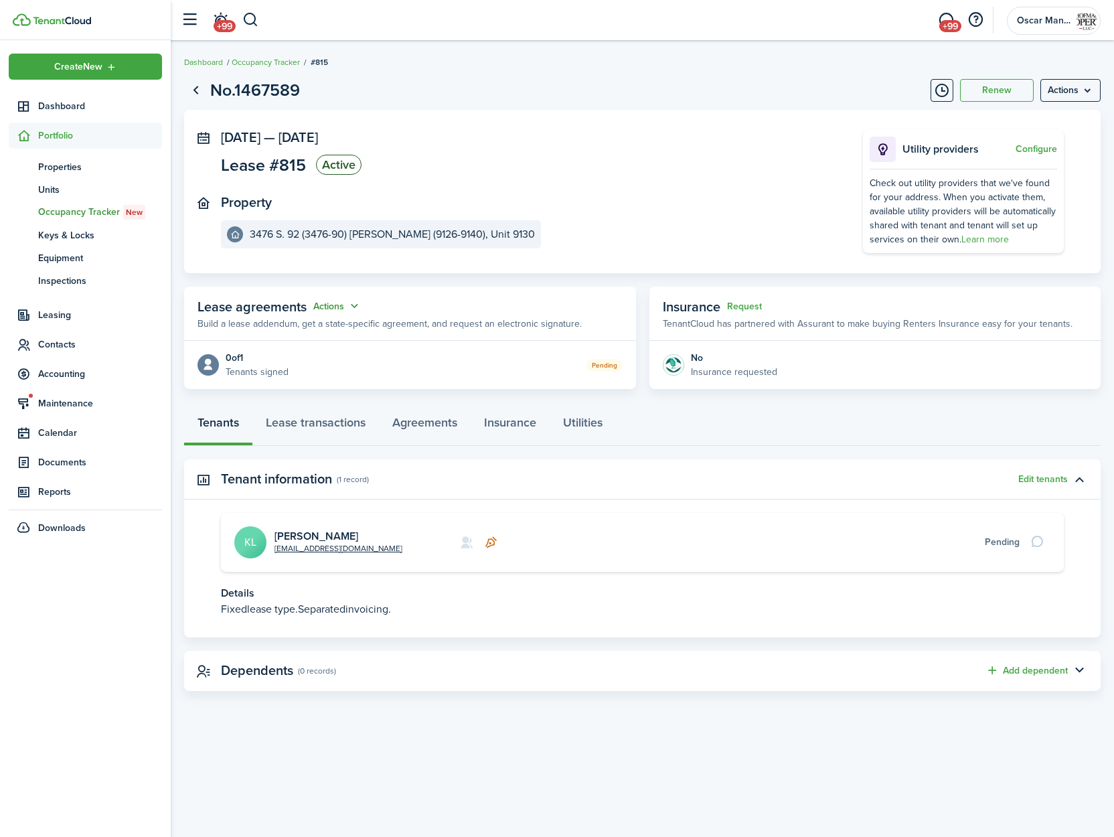
click at [337, 303] on button "Actions" at bounding box center [337, 306] width 48 height 15
click at [334, 337] on link "Edit" at bounding box center [304, 332] width 117 height 23
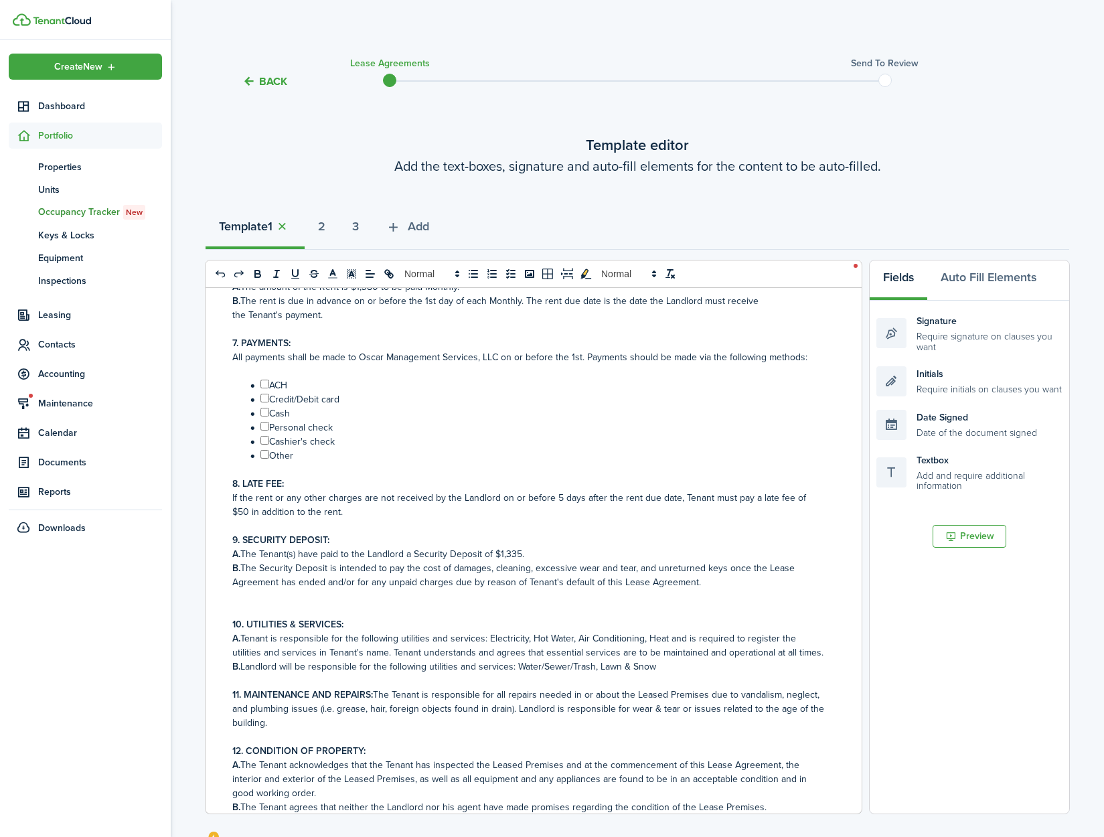
scroll to position [310, 0]
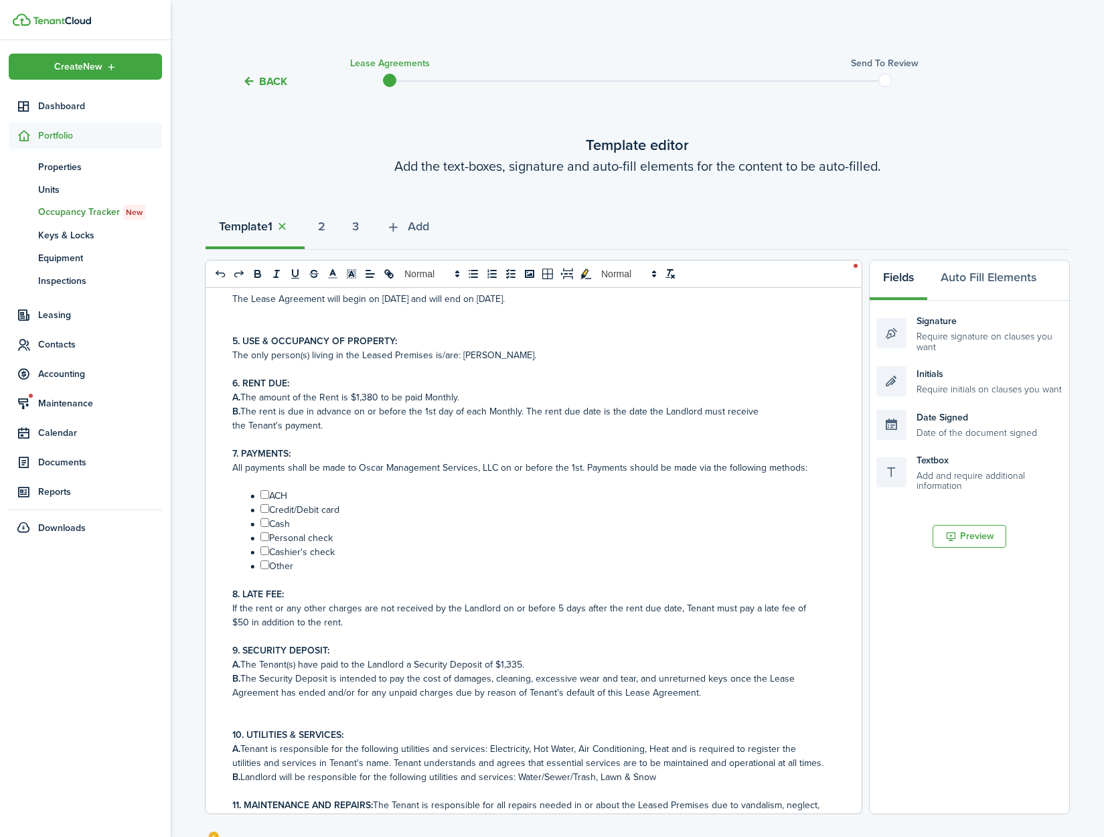
click at [264, 492] on input "﻿ ﻿" at bounding box center [264, 494] width 9 height 9
checkbox input "true"
click at [266, 511] on input "﻿ ﻿" at bounding box center [264, 508] width 9 height 9
checkbox input "true"
click at [266, 522] on input "﻿ ﻿" at bounding box center [264, 522] width 9 height 9
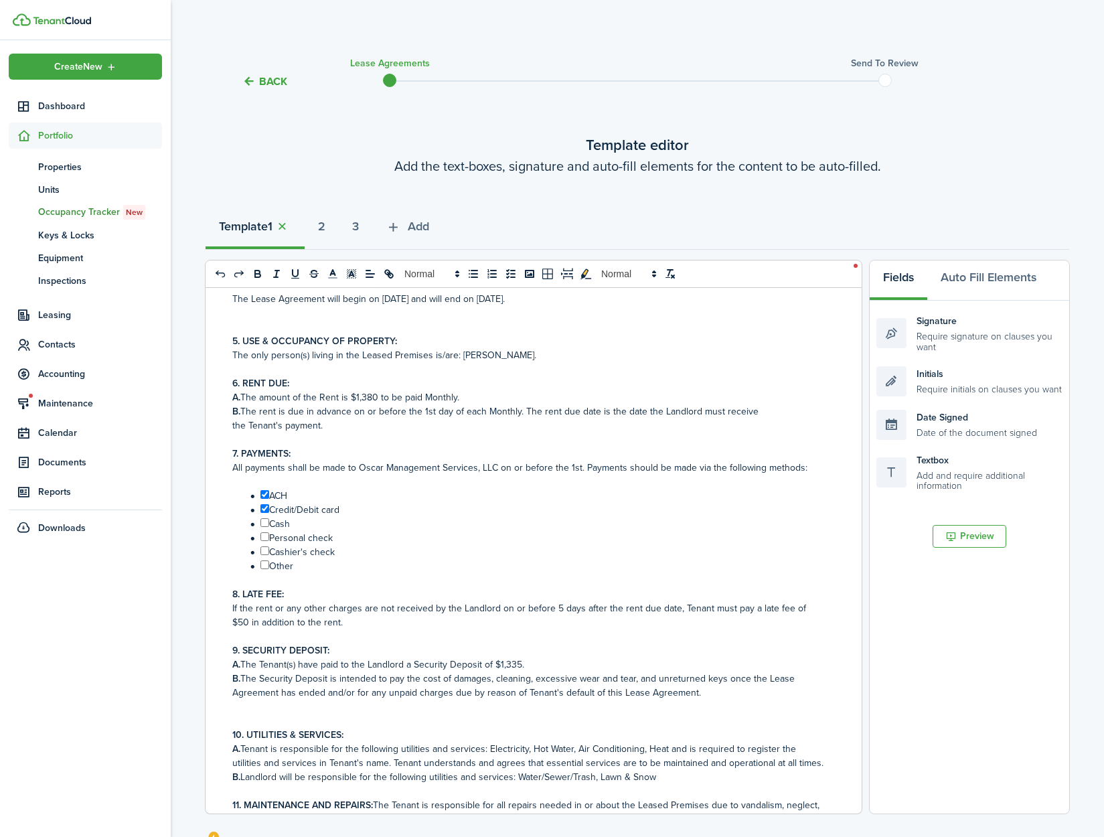
checkbox input "true"
click at [262, 537] on input "﻿ ﻿" at bounding box center [264, 536] width 9 height 9
checkbox input "true"
click at [265, 553] on input "﻿ ﻿" at bounding box center [264, 550] width 9 height 9
checkbox input "true"
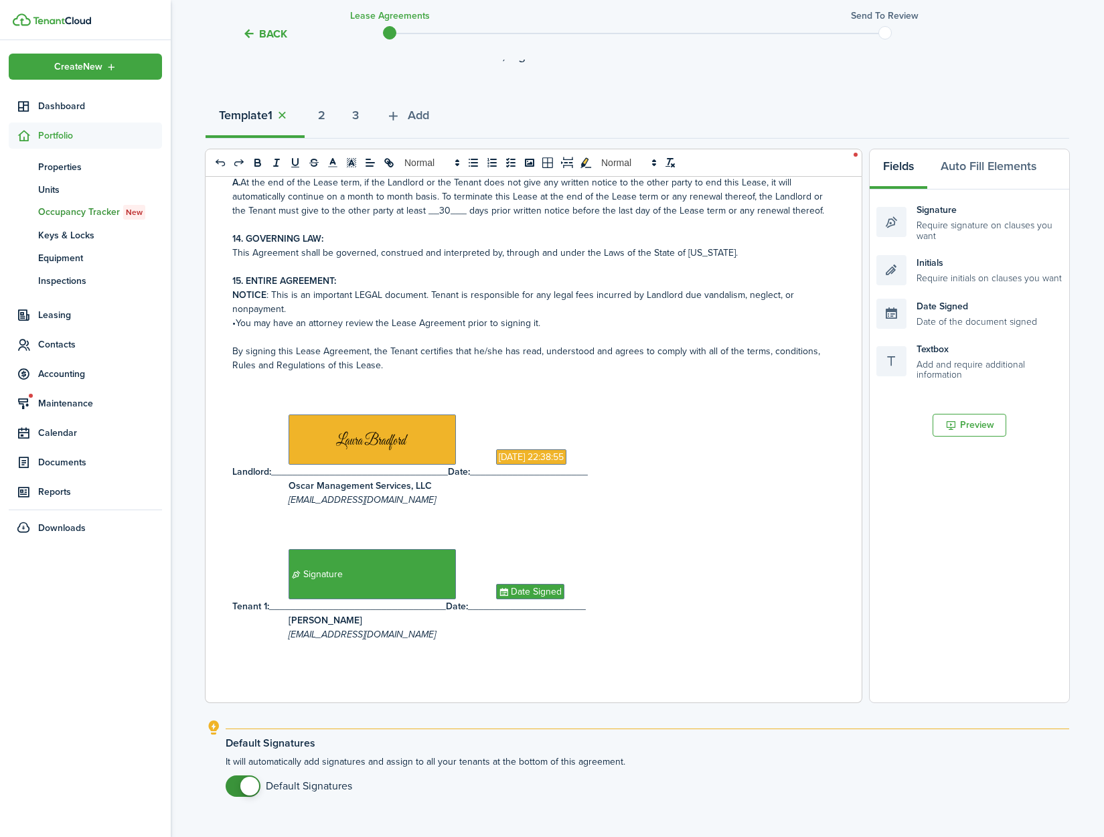
scroll to position [204, 0]
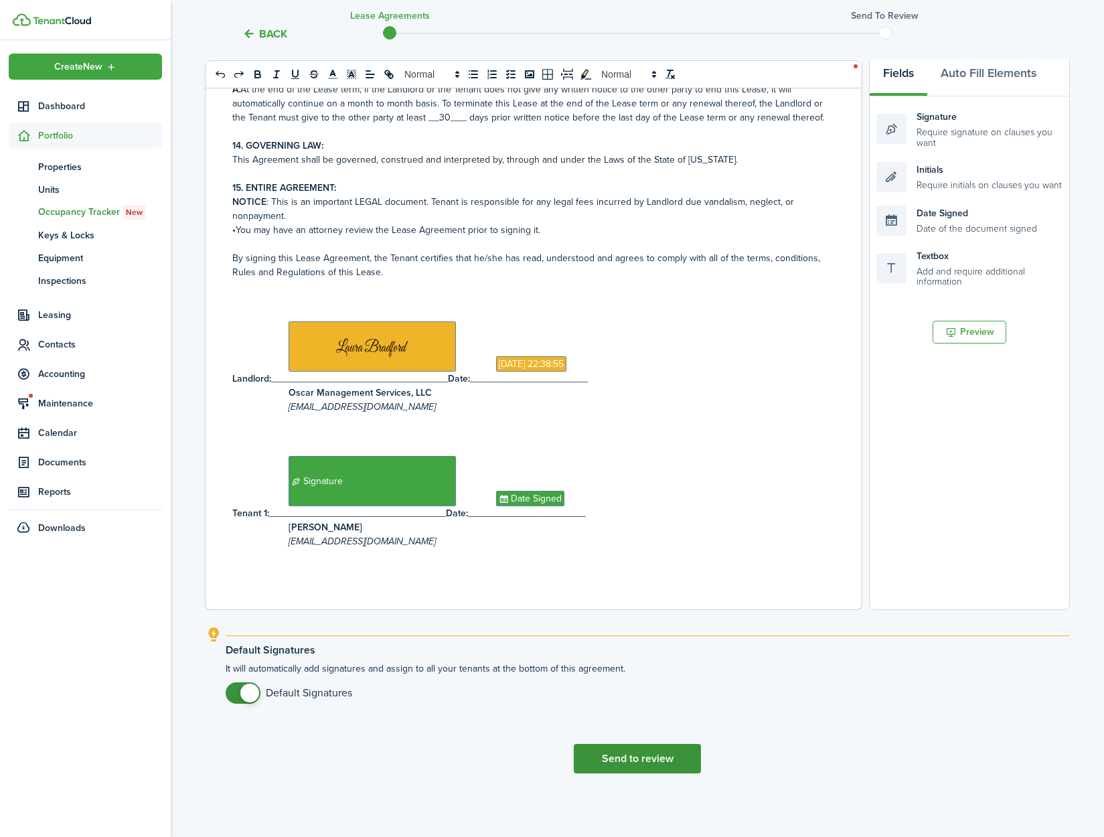
click at [625, 763] on button "Send to review" at bounding box center [637, 758] width 127 height 29
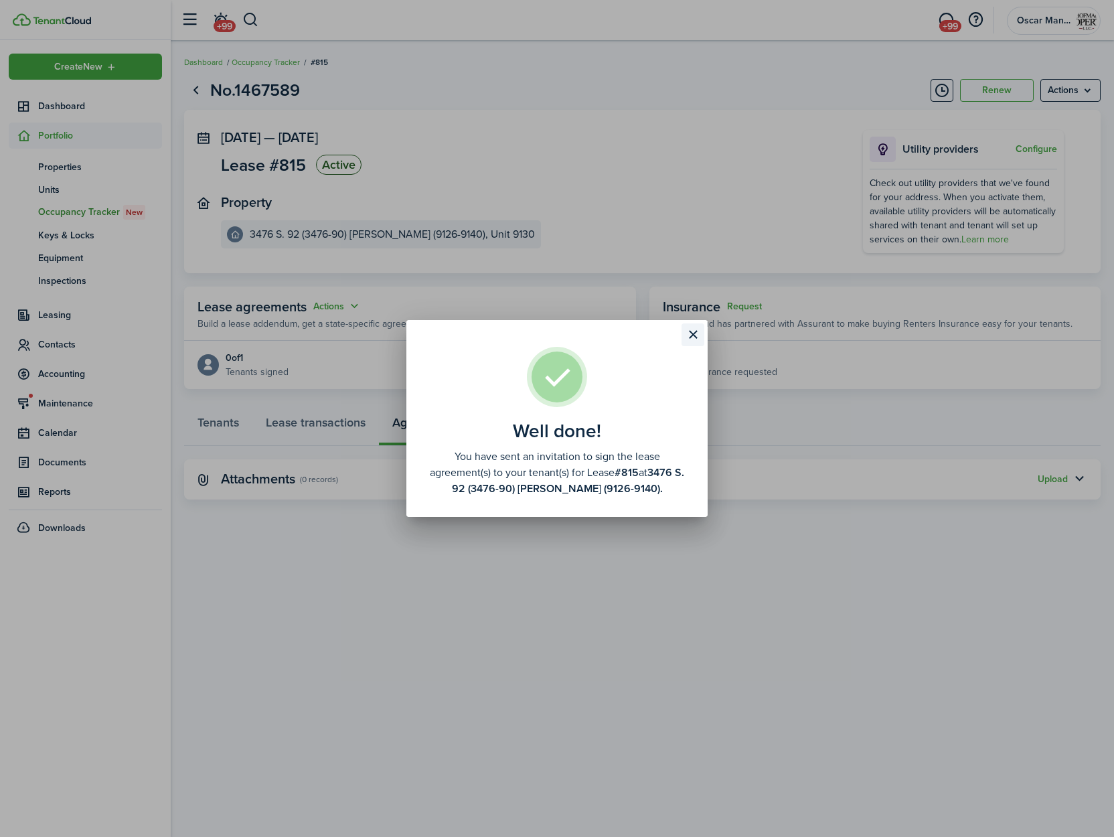
click at [695, 339] on button "Close modal" at bounding box center [693, 334] width 23 height 23
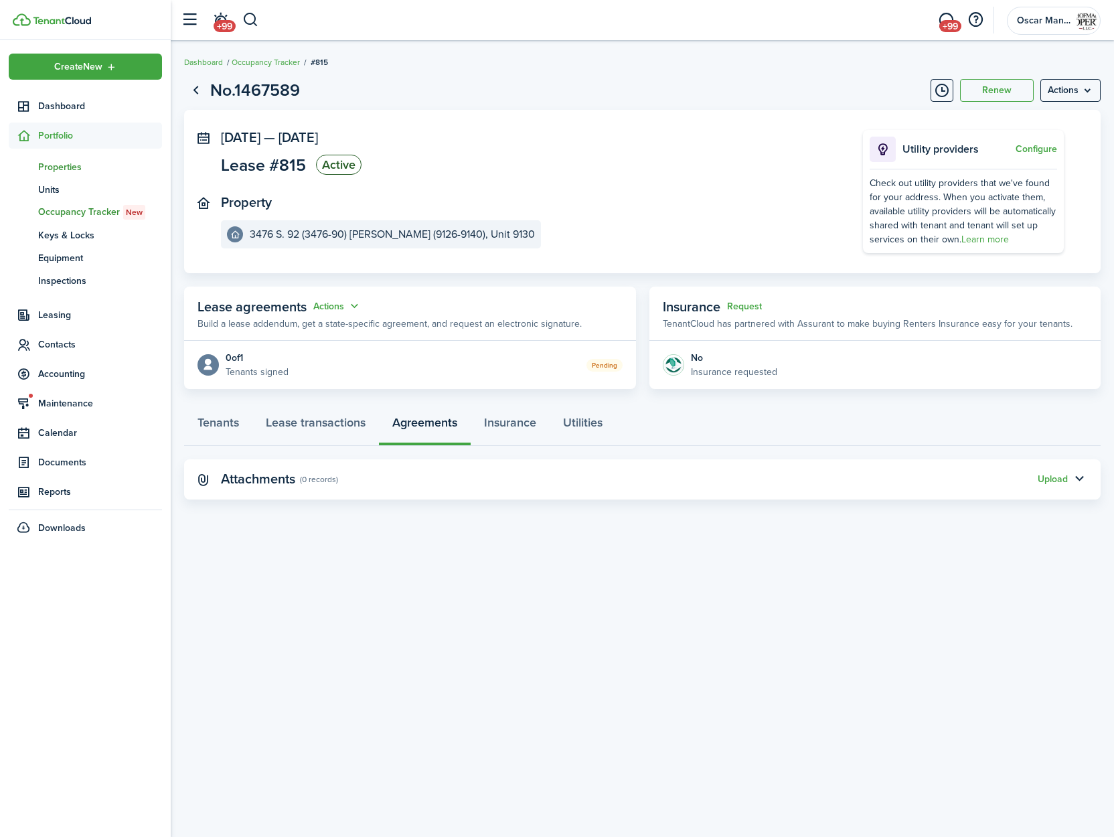
click at [70, 167] on span "Properties" at bounding box center [100, 167] width 124 height 14
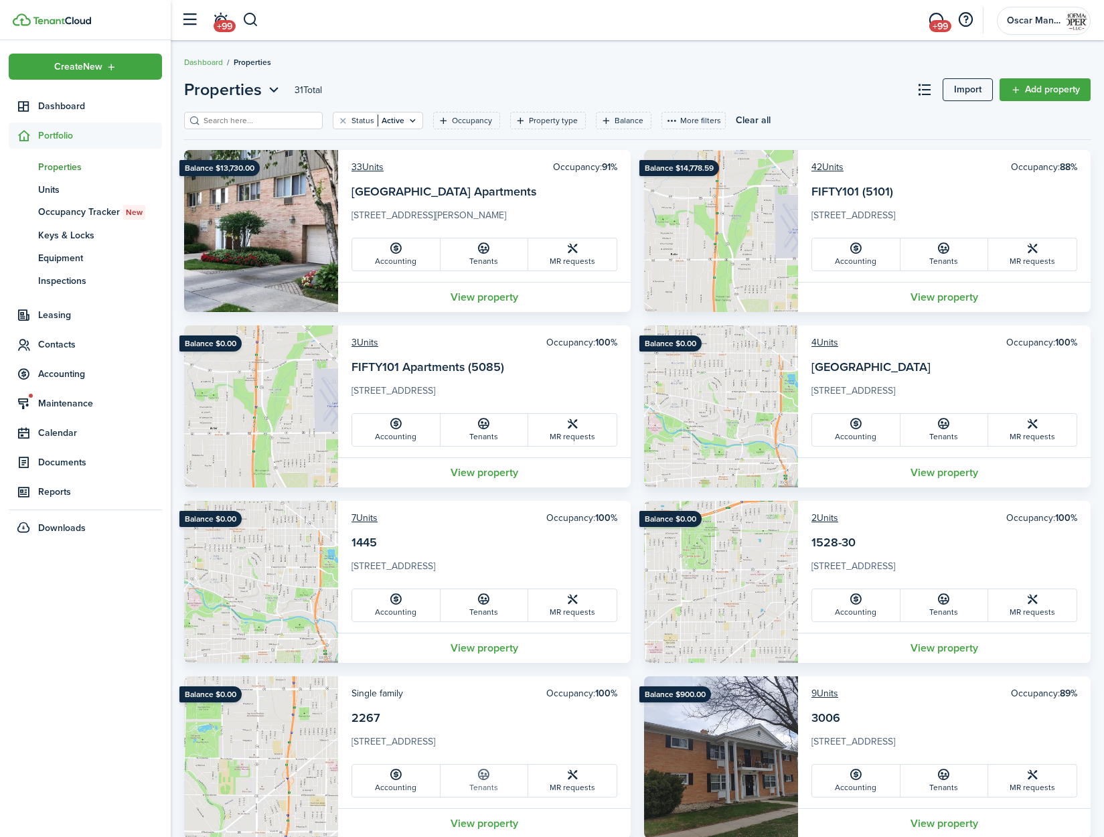
scroll to position [828, 0]
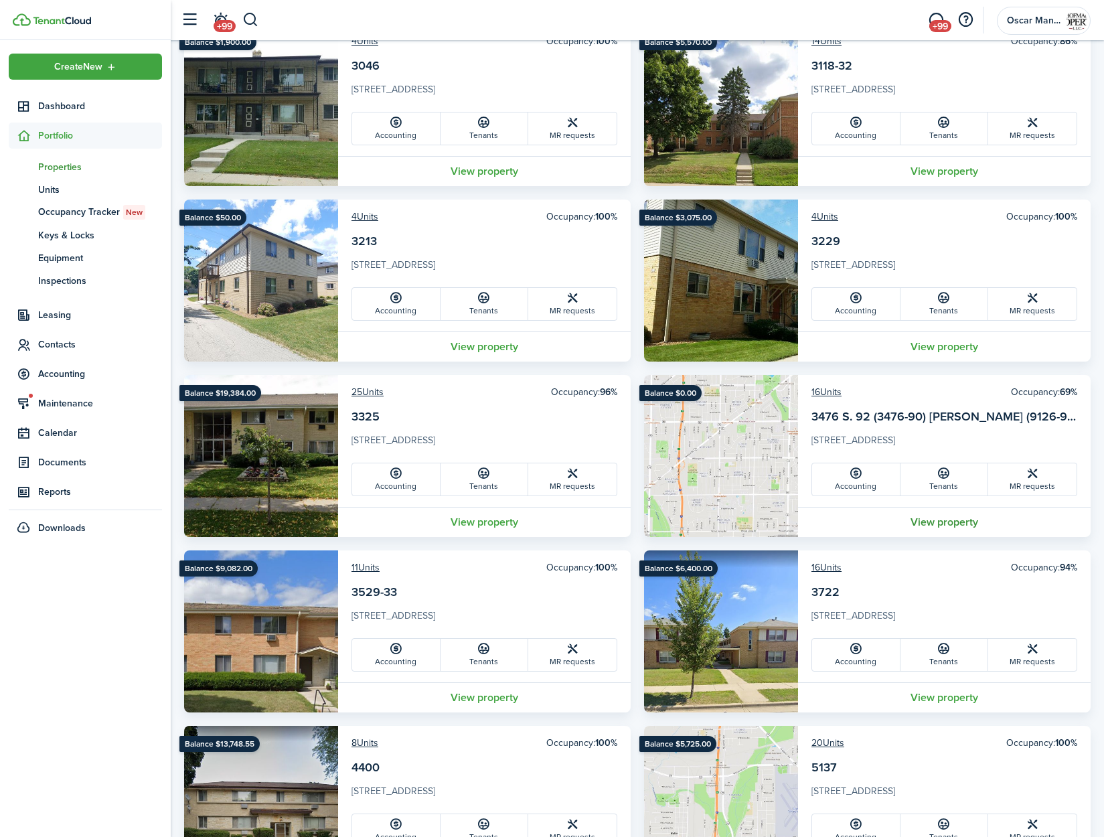
click at [970, 527] on link "View property" at bounding box center [944, 522] width 293 height 30
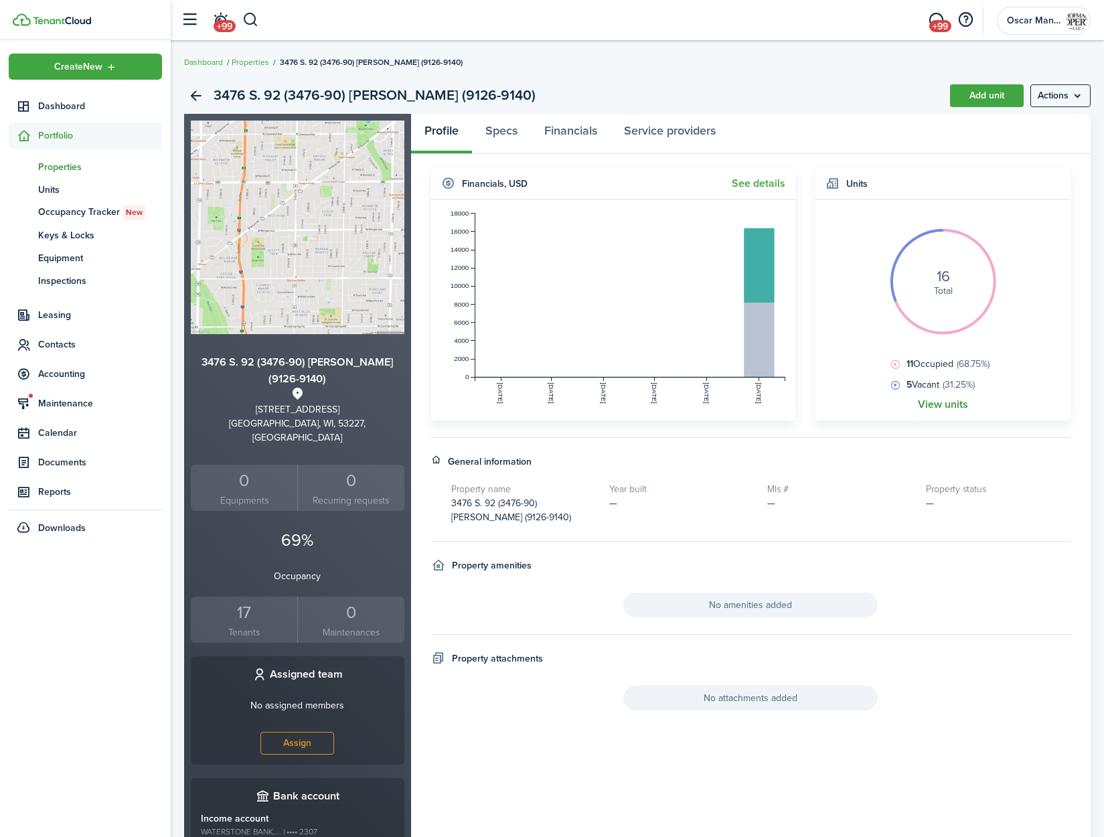
click at [945, 407] on link "View units" at bounding box center [943, 404] width 50 height 12
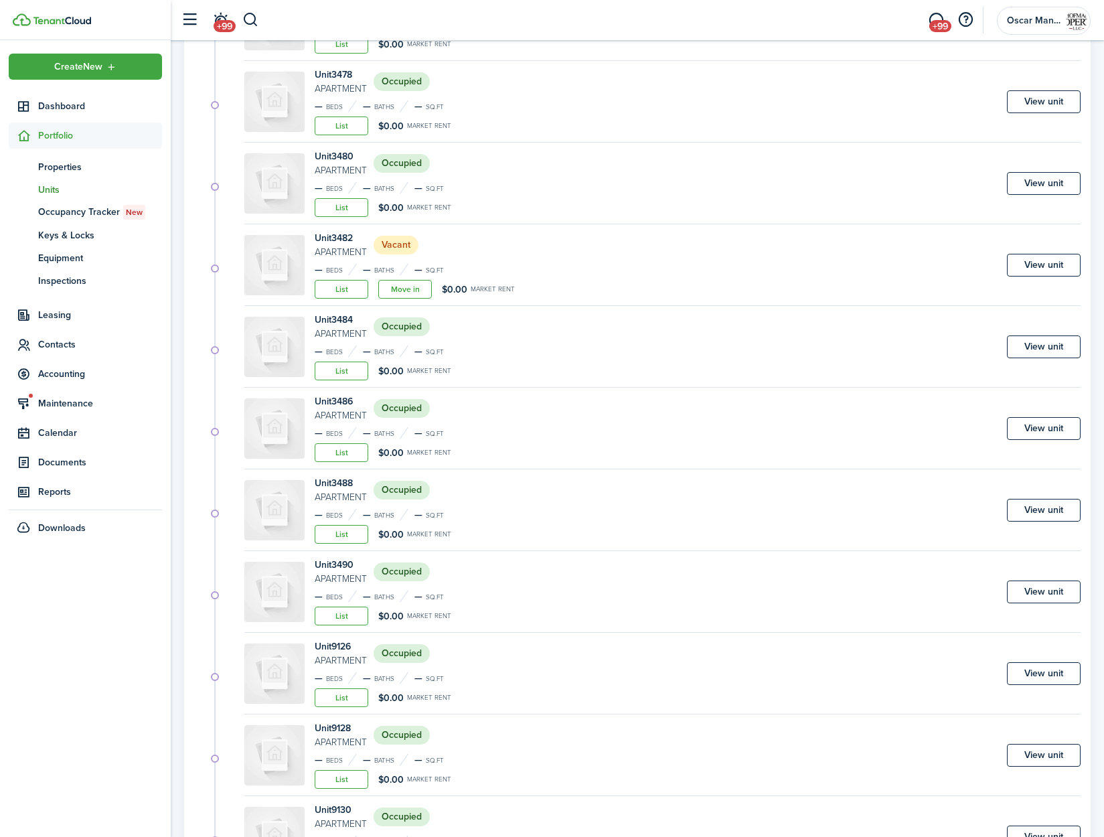
scroll to position [446, 0]
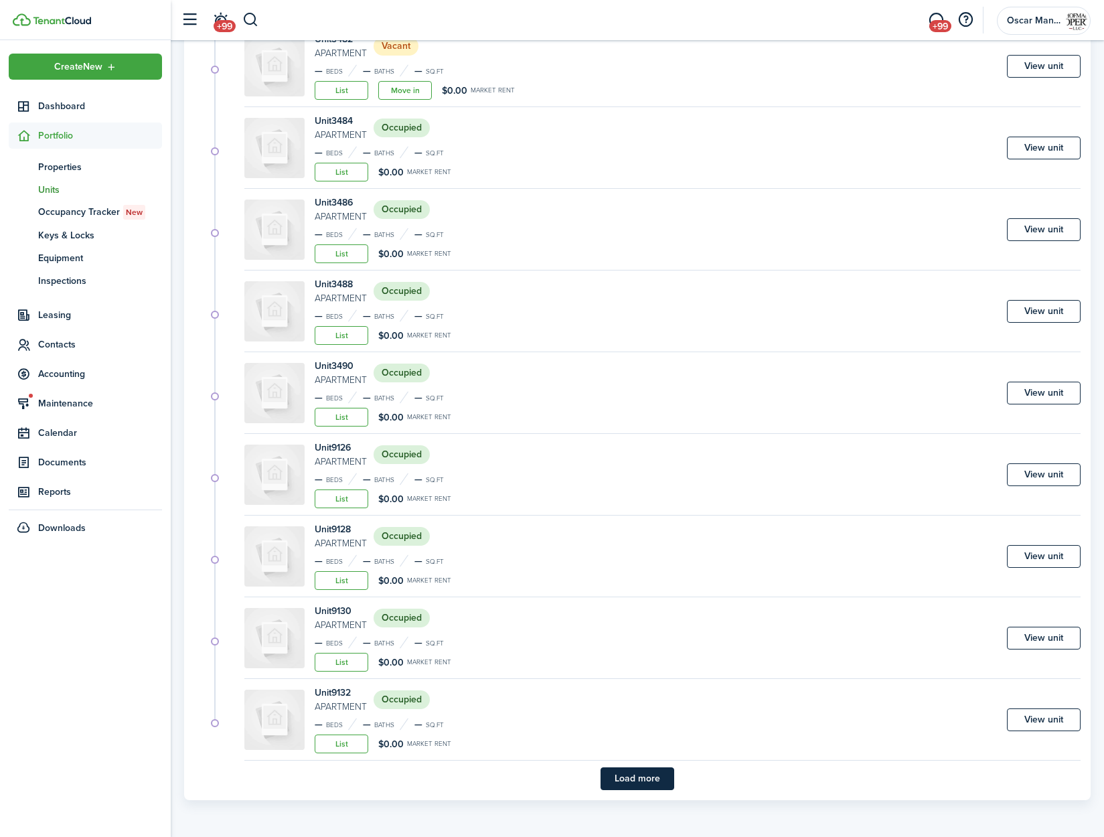
click at [635, 781] on button "Load more" at bounding box center [638, 778] width 74 height 23
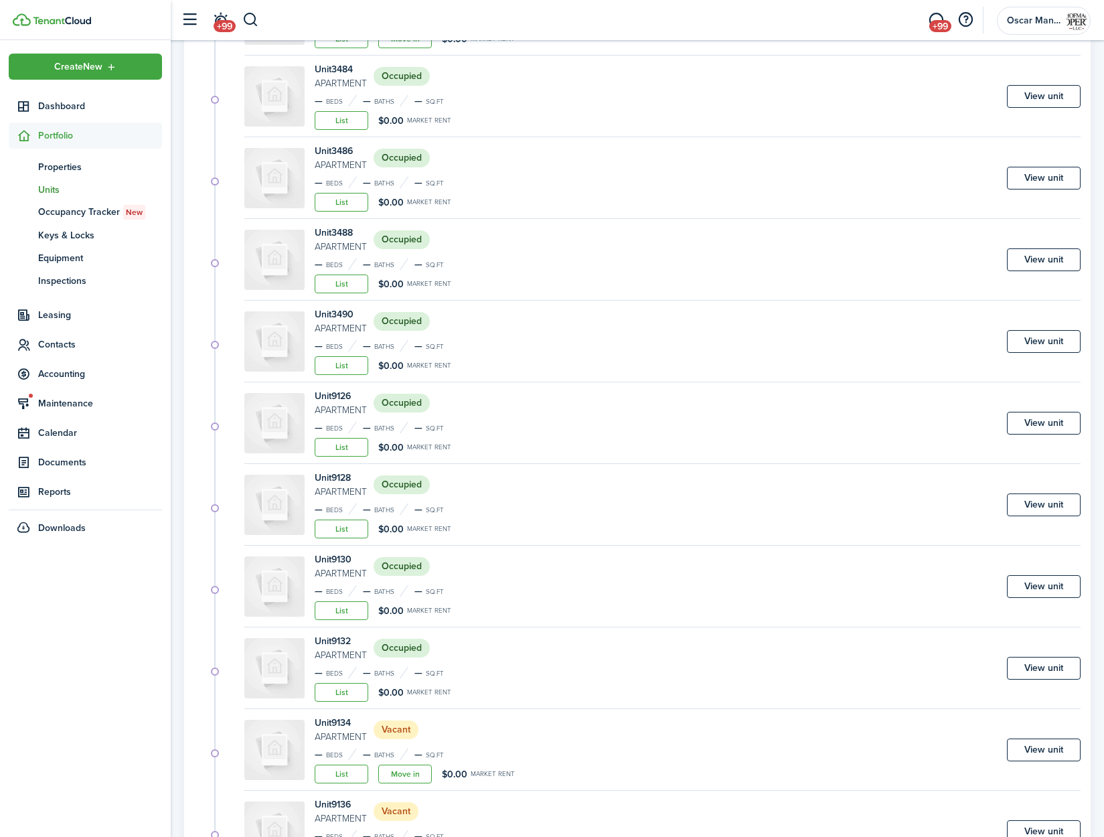
scroll to position [736, 0]
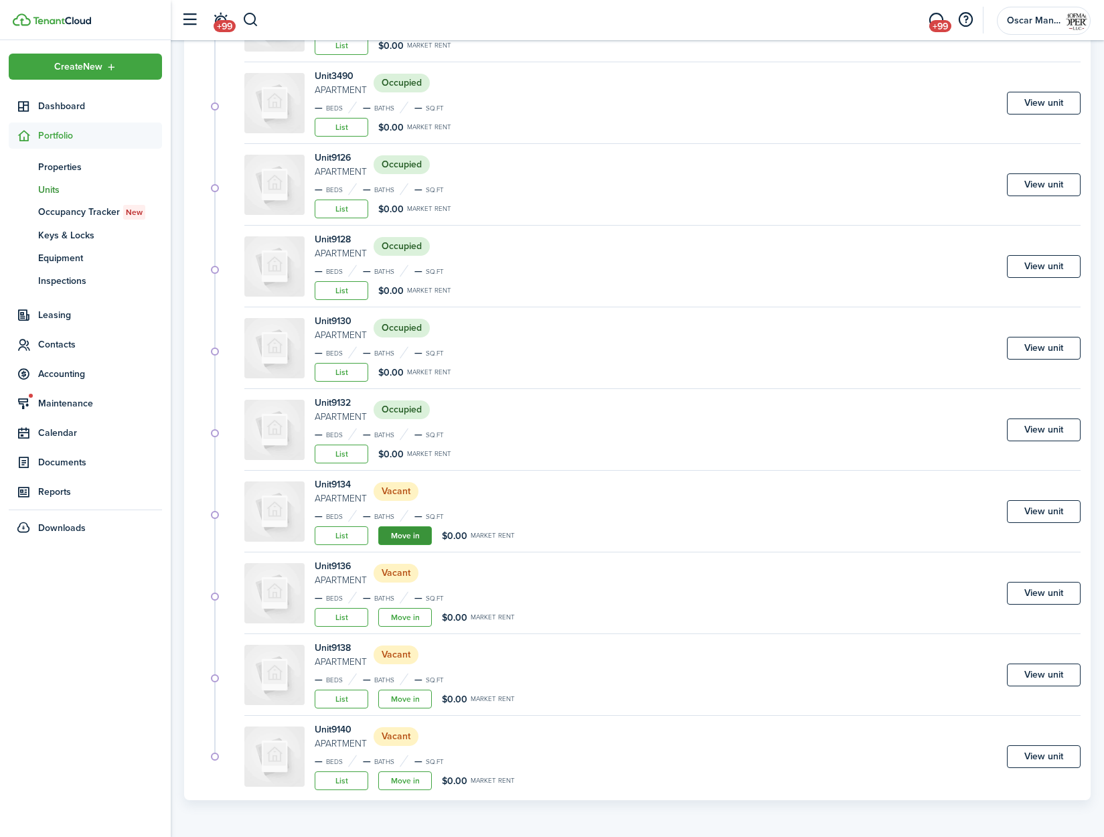
click at [400, 539] on link "Move in" at bounding box center [405, 535] width 54 height 19
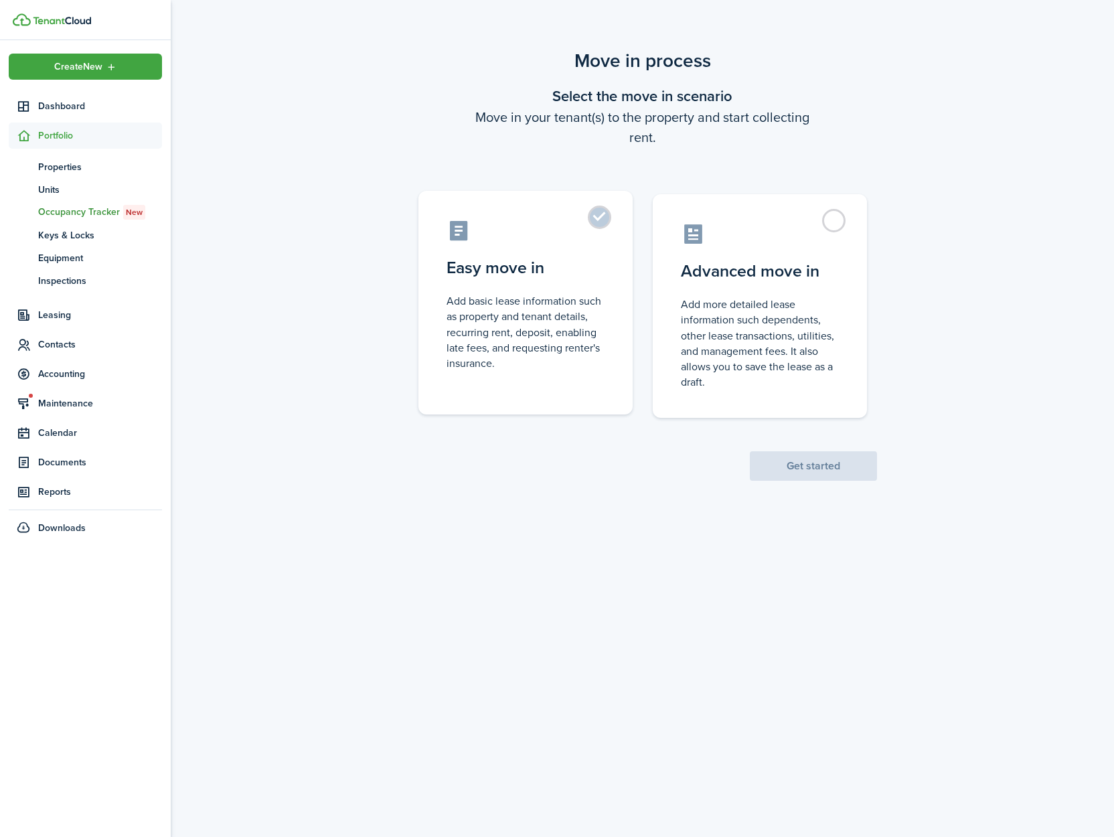
click at [595, 213] on label "Easy move in Add basic lease information such as property and tenant details, r…" at bounding box center [525, 303] width 214 height 224
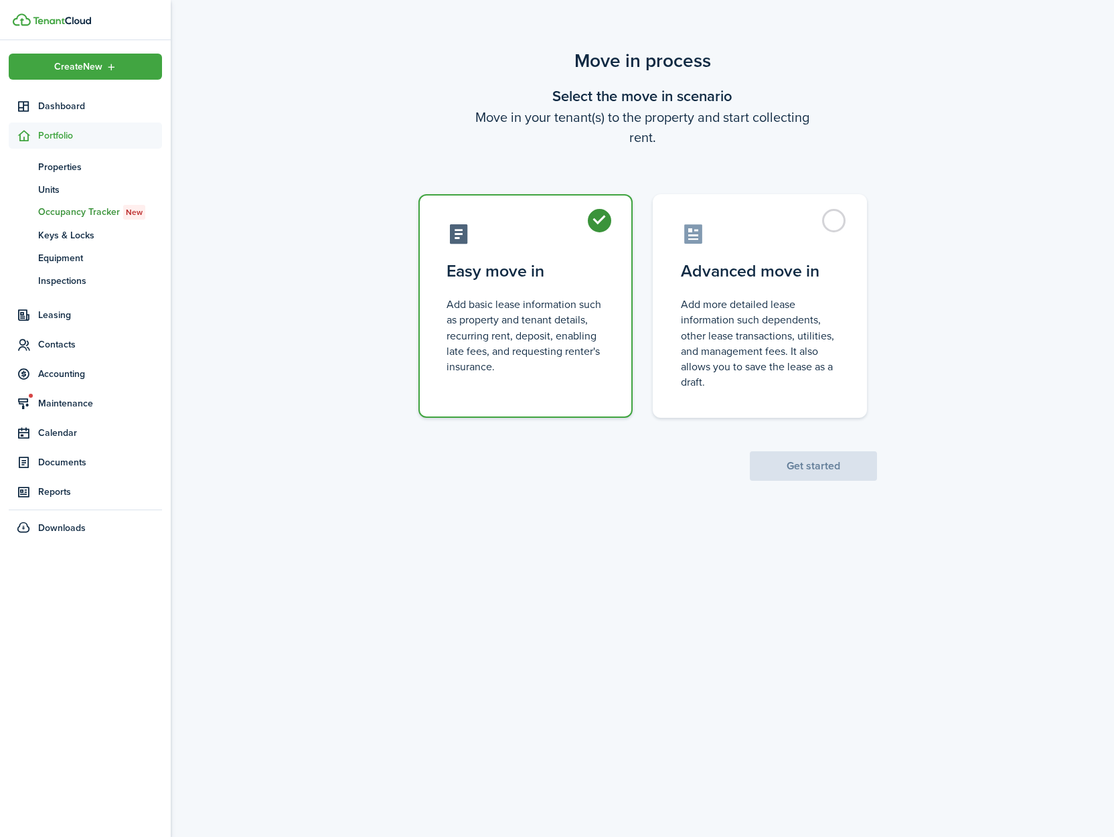
radio input "true"
click at [780, 467] on button "Get started" at bounding box center [813, 465] width 127 height 29
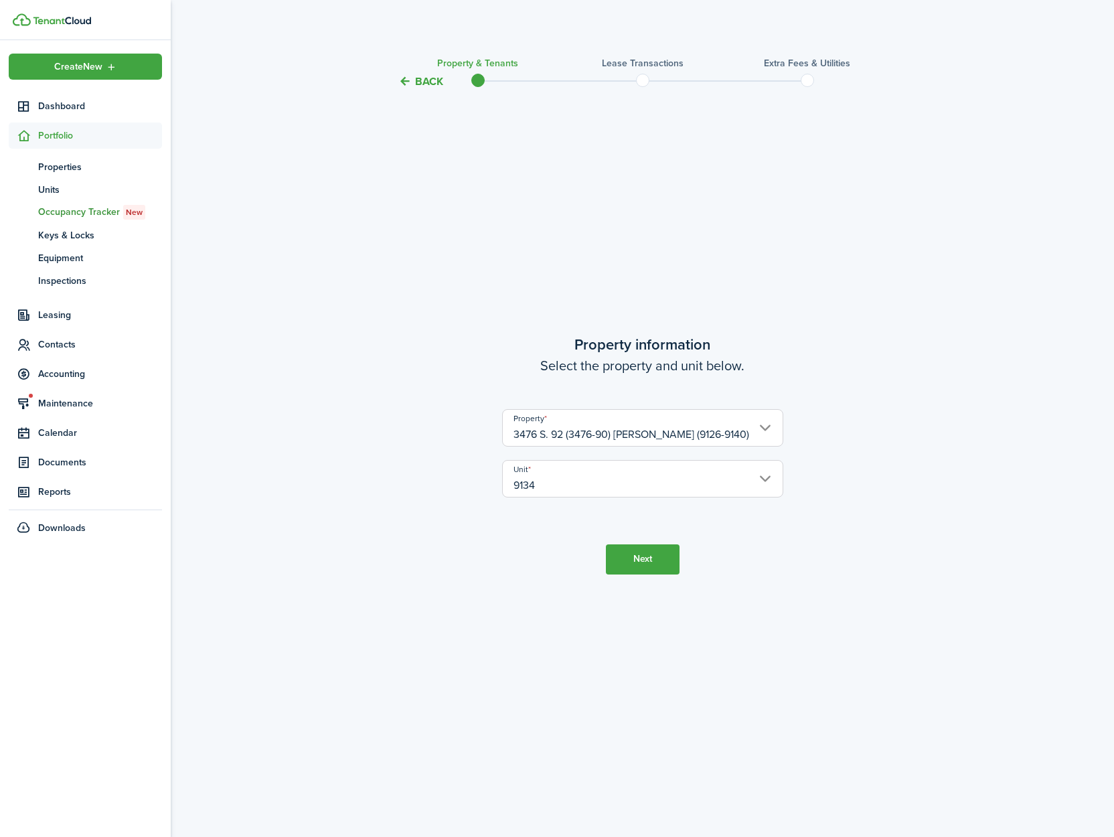
click at [643, 564] on button "Next" at bounding box center [643, 559] width 74 height 30
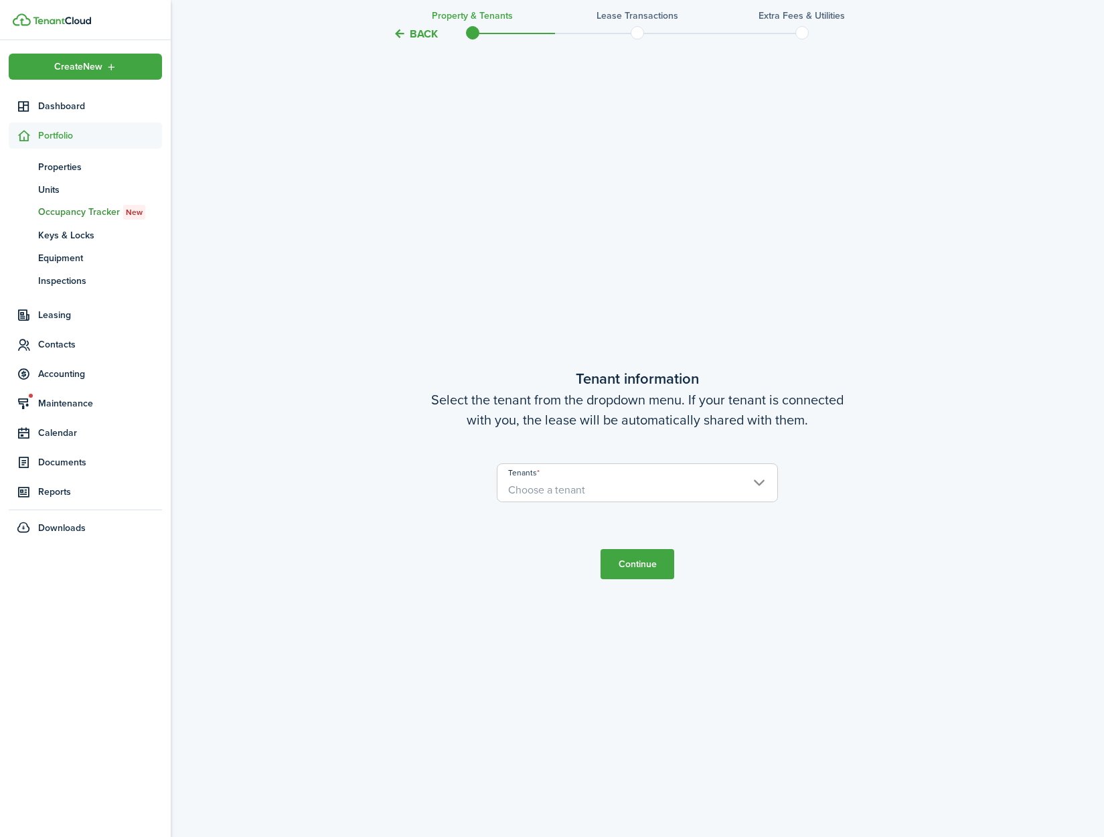
scroll to position [747, 0]
click at [625, 495] on span "Choose a tenant" at bounding box center [638, 488] width 280 height 23
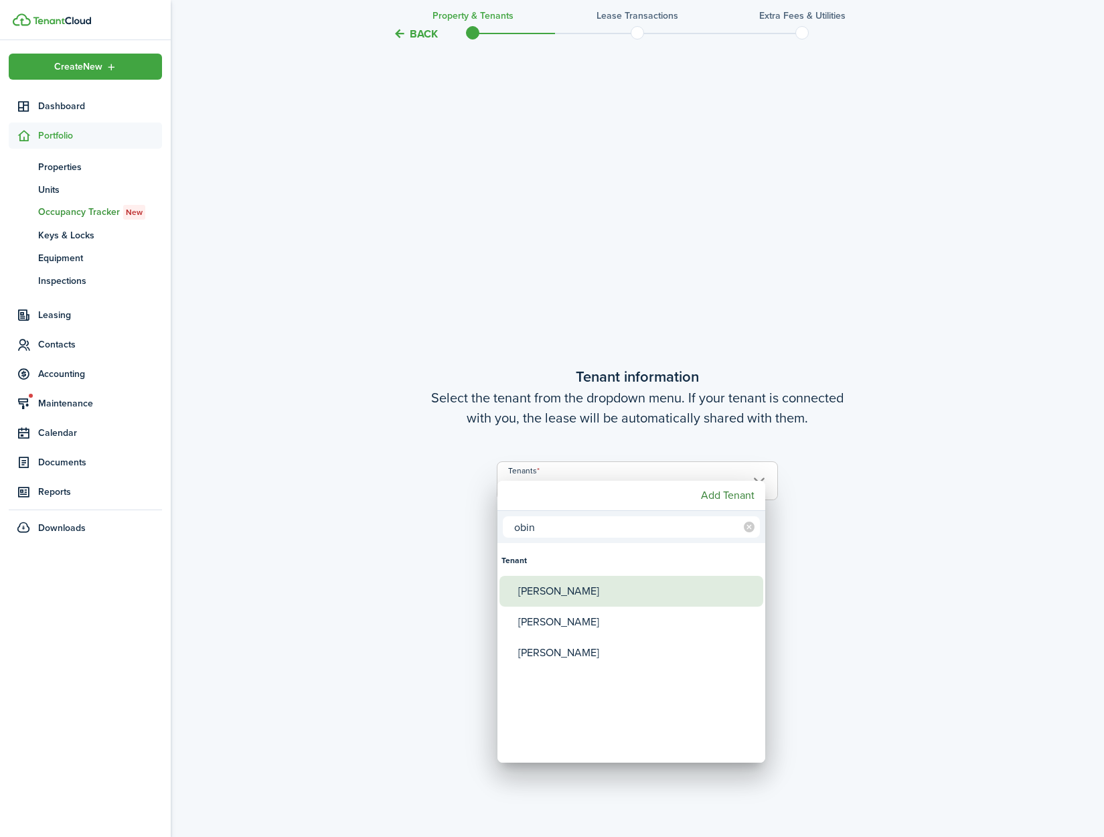
type input "obin"
click at [609, 596] on div "[PERSON_NAME]" at bounding box center [636, 591] width 237 height 31
type input "[PERSON_NAME]"
click at [956, 591] on div at bounding box center [552, 418] width 1318 height 1051
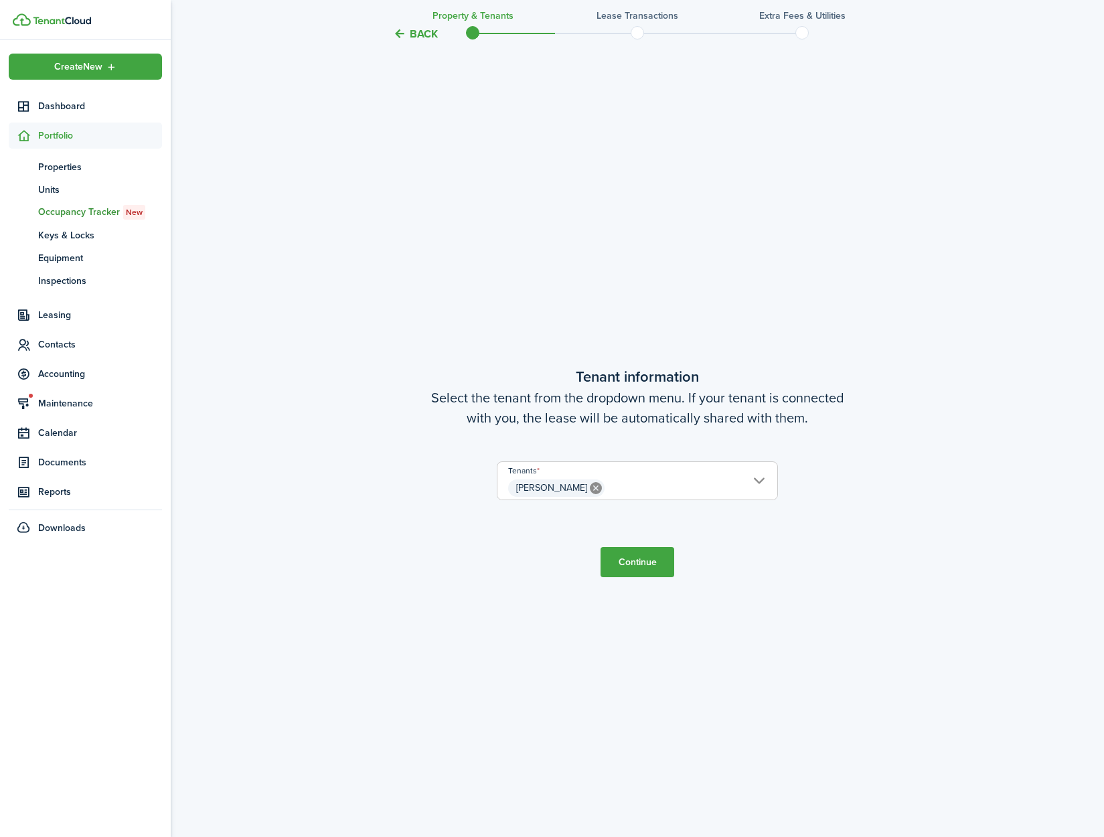
click at [654, 570] on button "Continue" at bounding box center [638, 562] width 74 height 30
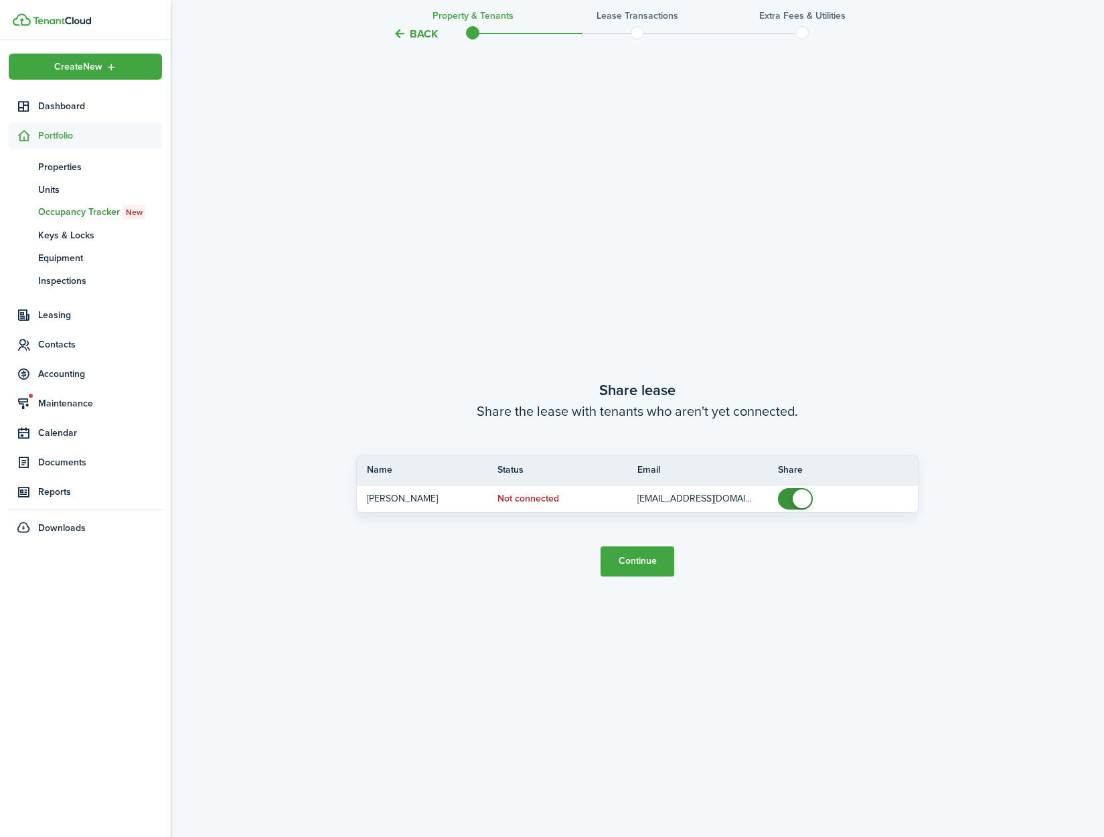
scroll to position [1584, 0]
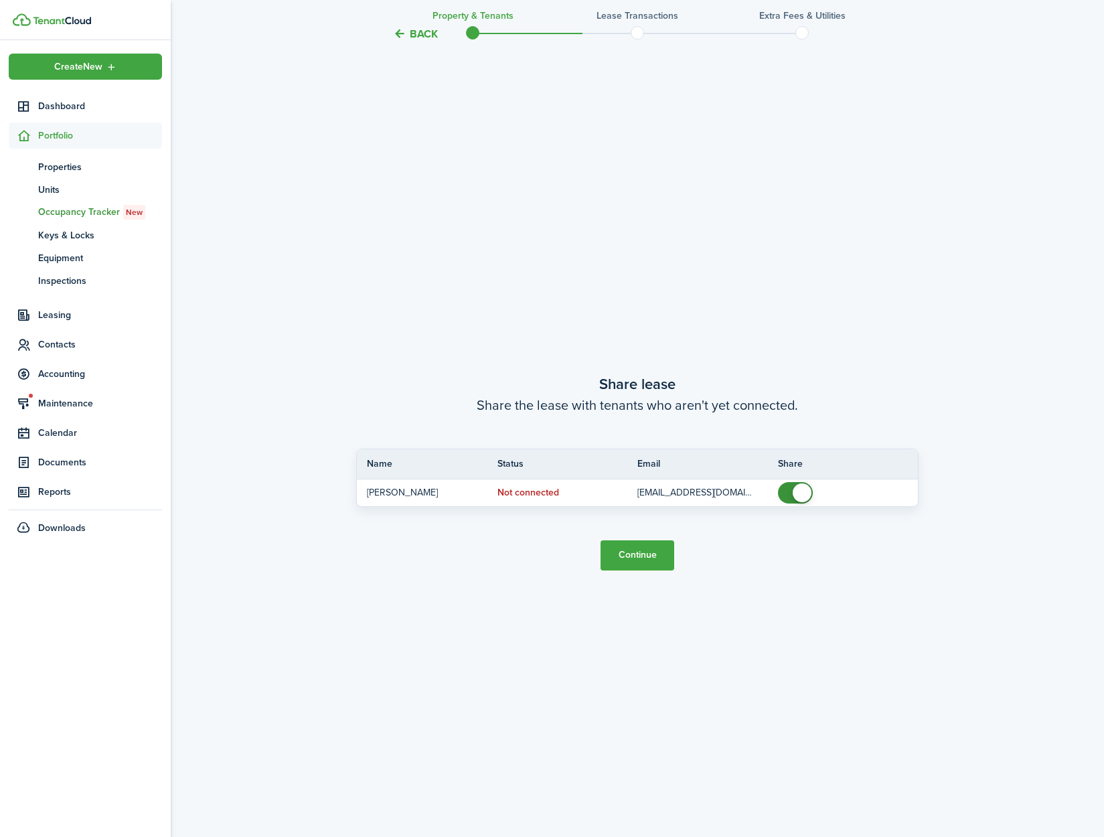
click at [646, 562] on button "Continue" at bounding box center [638, 555] width 74 height 30
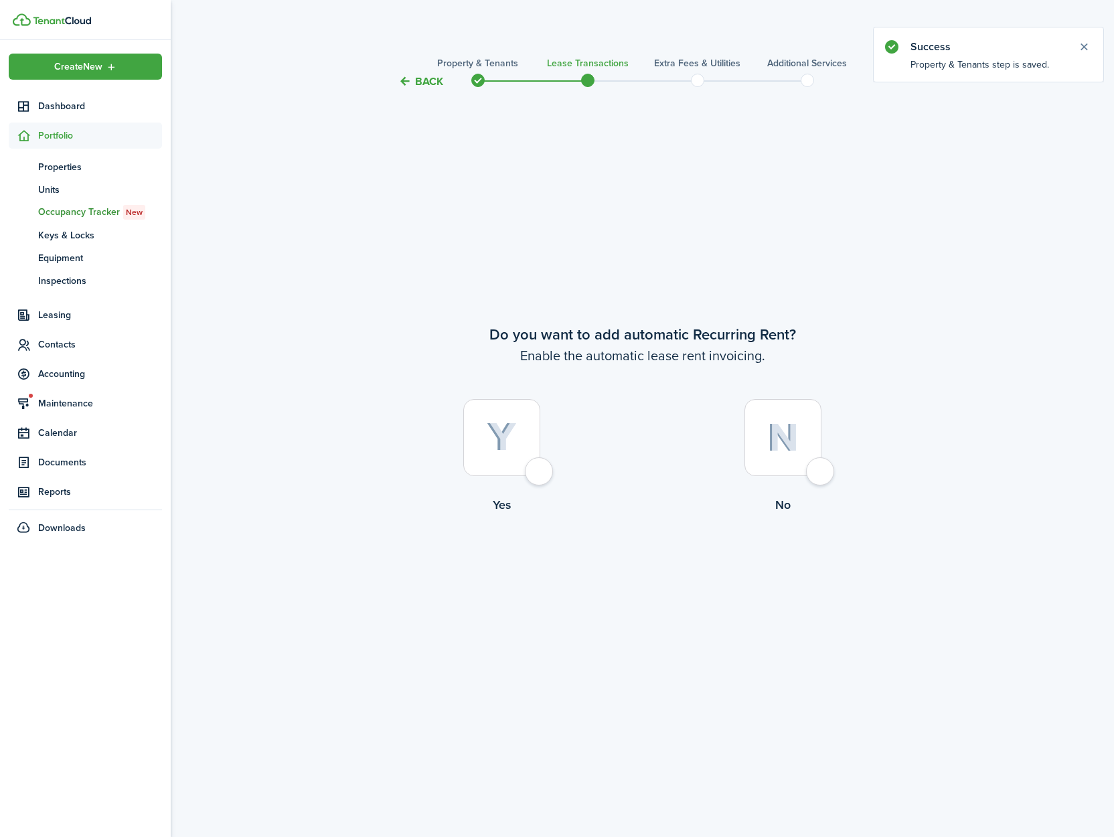
click at [540, 465] on div at bounding box center [501, 437] width 77 height 77
radio input "true"
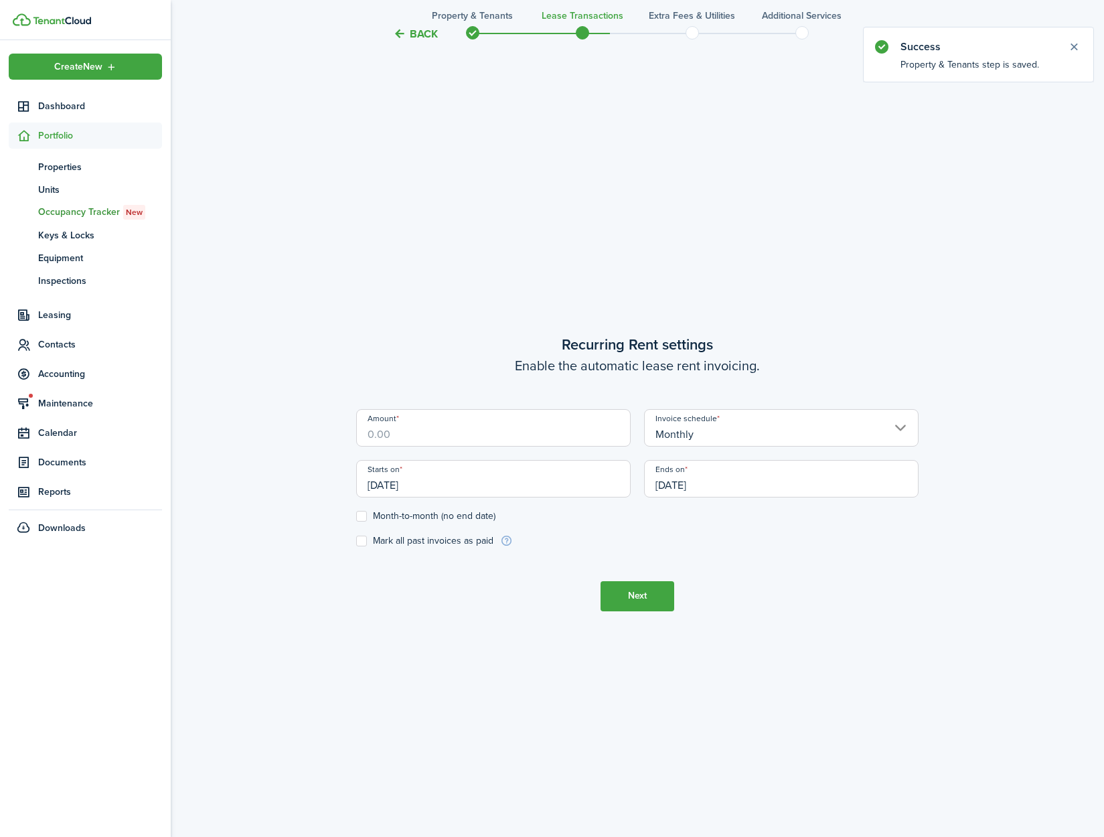
scroll to position [747, 0]
click at [460, 442] on input "Amount" at bounding box center [493, 426] width 275 height 37
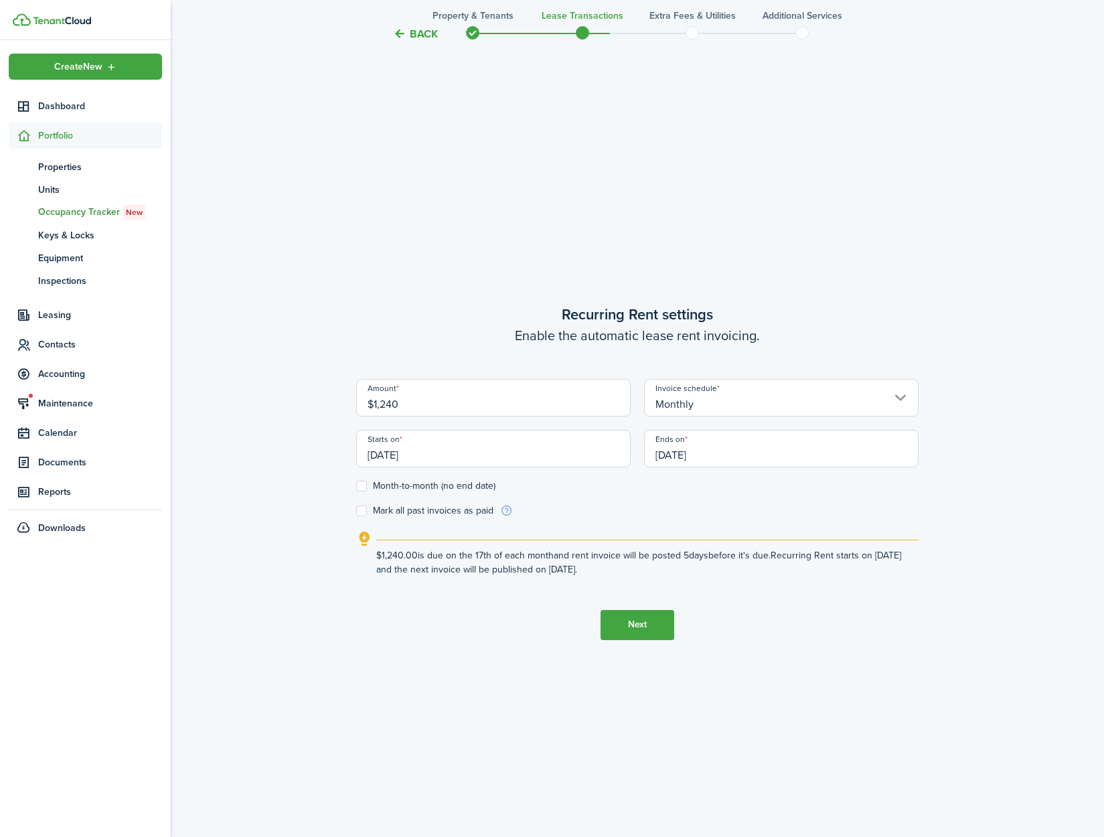
click at [485, 459] on input "[DATE]" at bounding box center [493, 448] width 275 height 37
type input "$1,240.00"
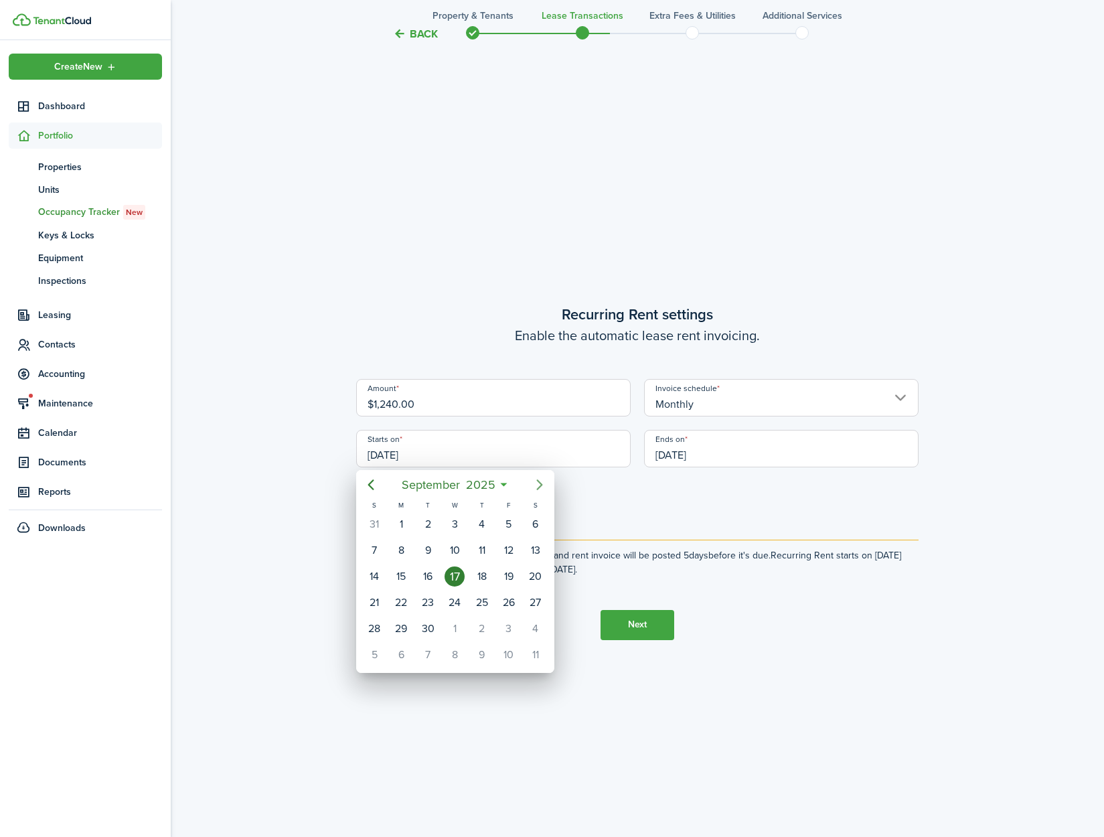
click at [534, 477] on icon "Next page" at bounding box center [540, 485] width 16 height 16
drag, startPoint x: 457, startPoint y: 514, endPoint x: 752, endPoint y: 493, distance: 296.0
click at [457, 514] on div "1" at bounding box center [455, 524] width 20 height 20
type input "[DATE]"
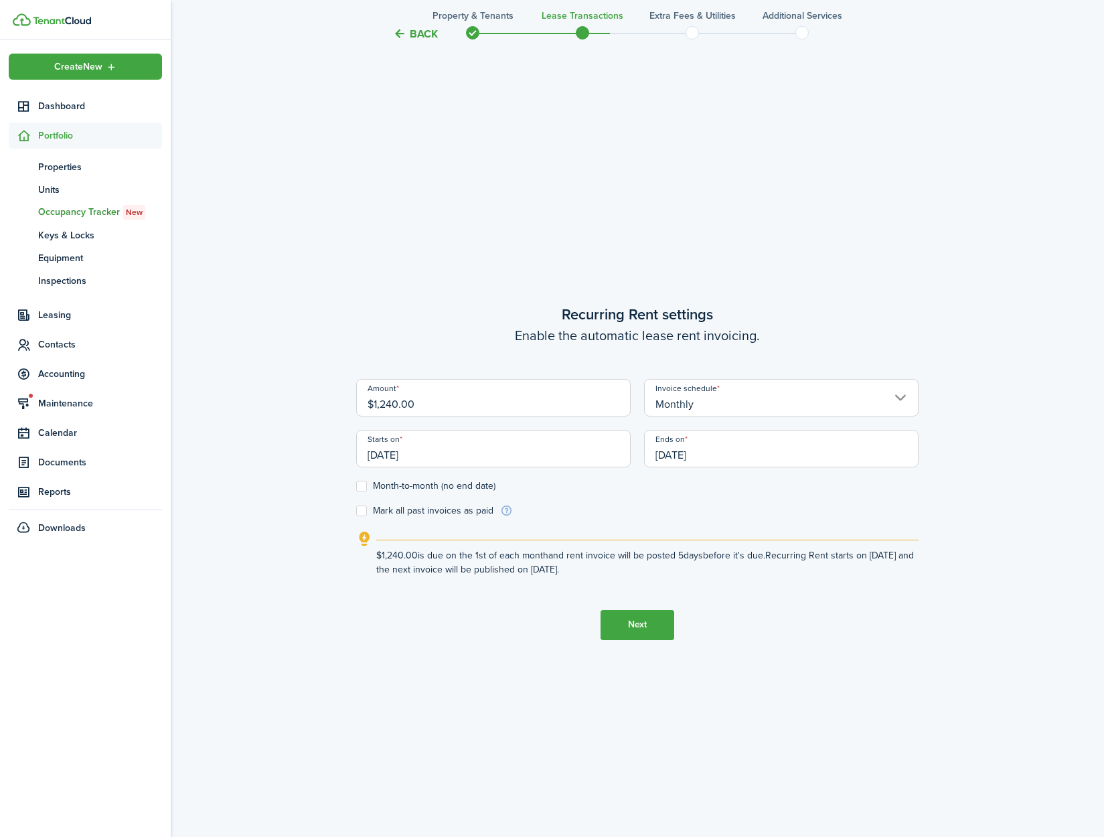
click at [869, 457] on input "[DATE]" at bounding box center [781, 448] width 275 height 37
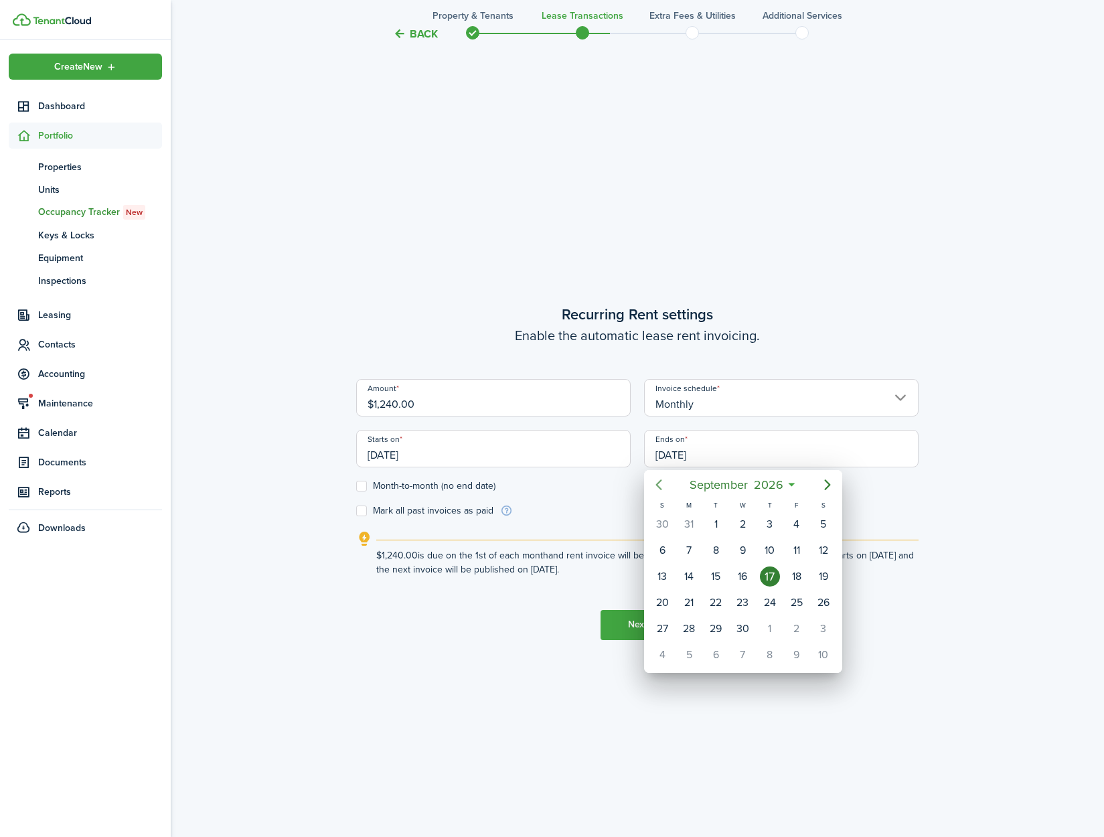
click at [665, 487] on icon "Previous page" at bounding box center [659, 485] width 16 height 16
click at [653, 646] on div "31" at bounding box center [662, 654] width 27 height 25
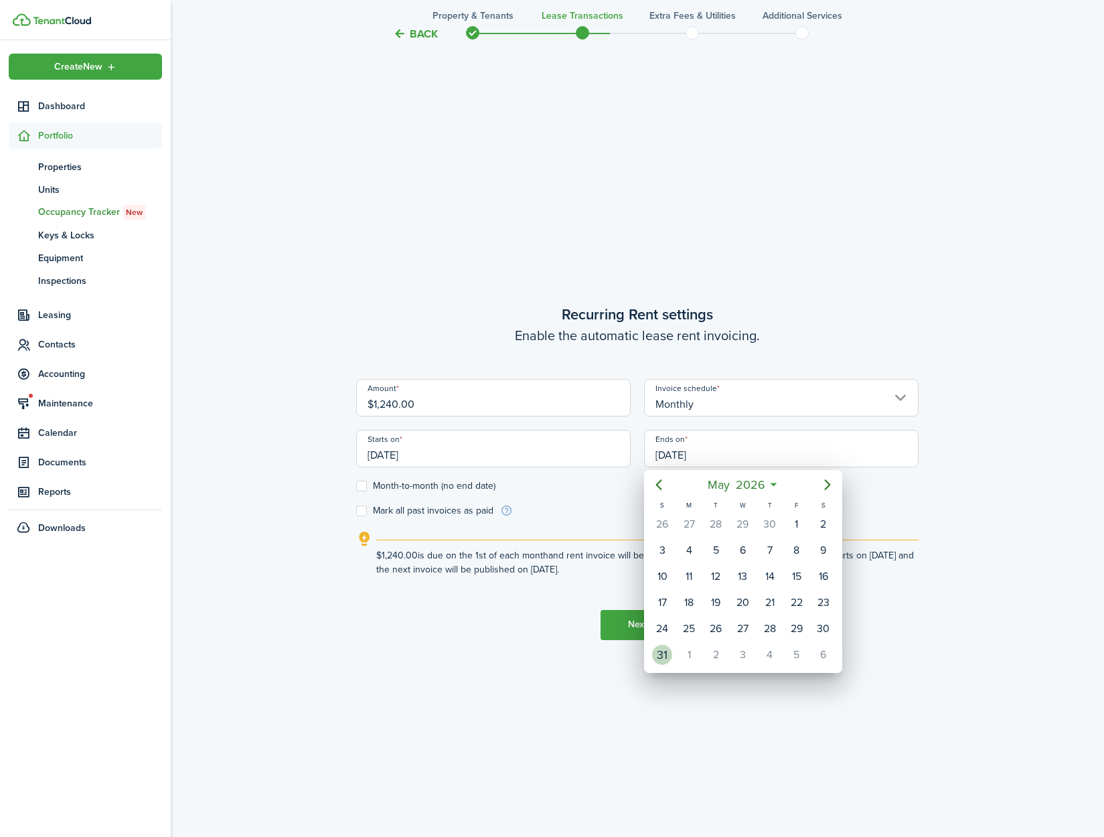
type input "[DATE]"
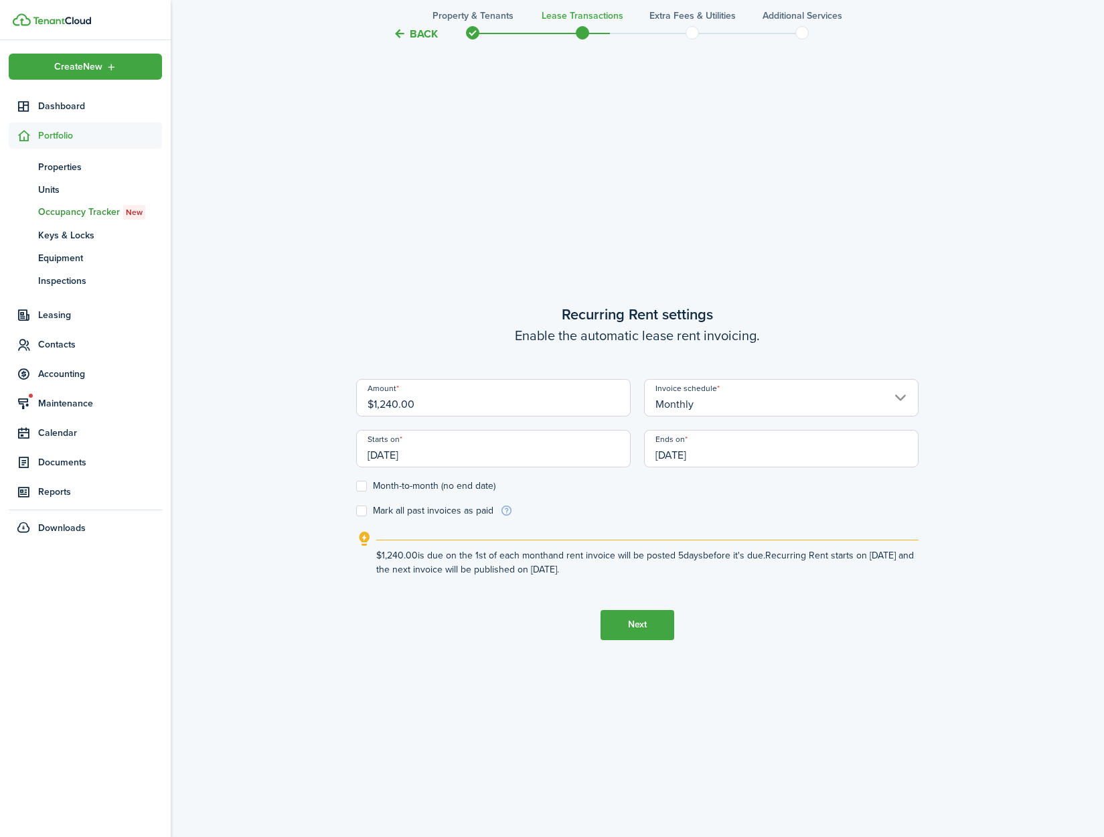
click at [633, 629] on button "Next" at bounding box center [638, 625] width 74 height 30
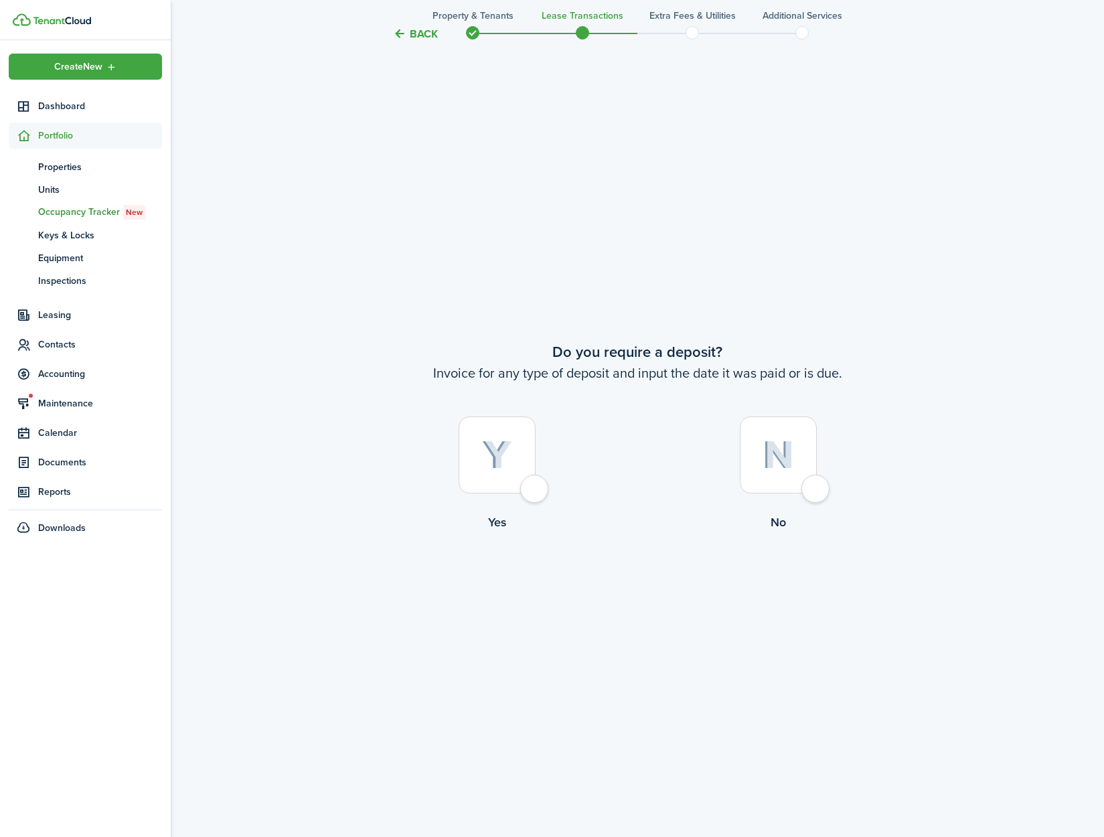
click at [530, 491] on div at bounding box center [497, 454] width 77 height 77
radio input "true"
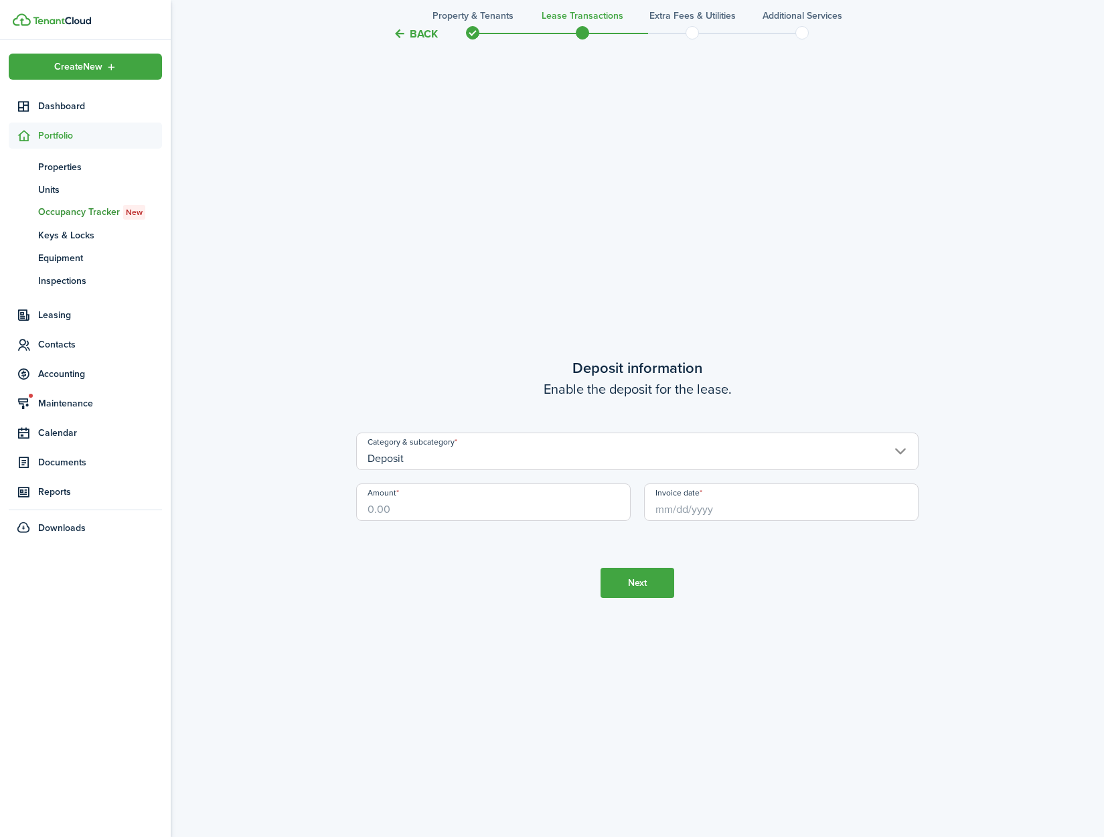
scroll to position [2421, 0]
click at [455, 511] on input "Amount" at bounding box center [493, 495] width 275 height 37
click at [672, 504] on input "Invoice date" at bounding box center [781, 495] width 275 height 37
type input "$1,100.00"
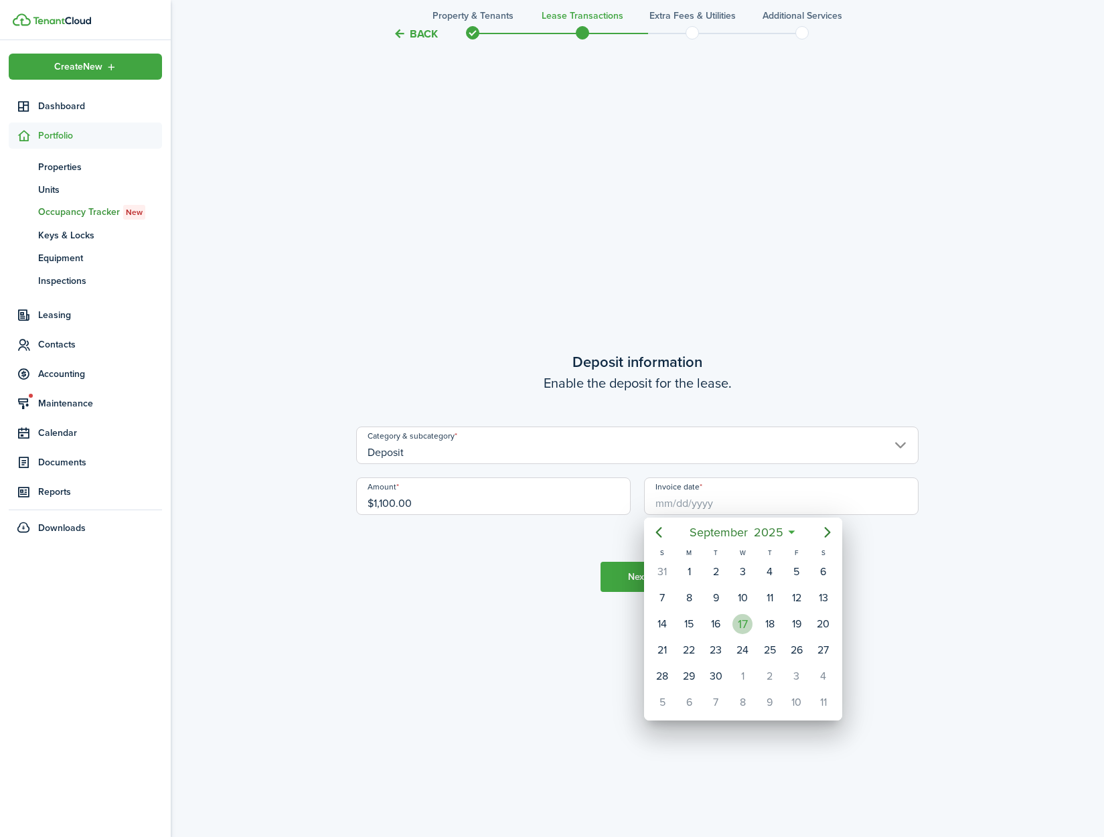
click at [742, 621] on div "17" at bounding box center [743, 624] width 20 height 20
type input "[DATE]"
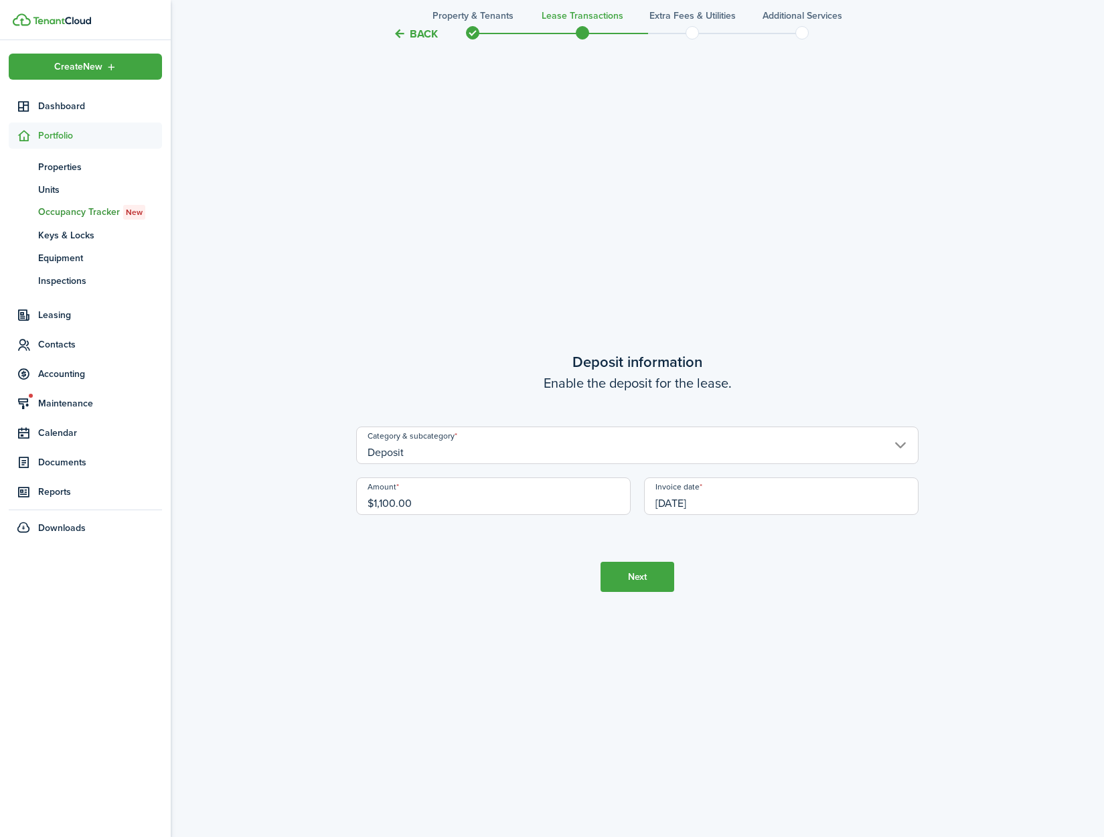
click at [647, 587] on button "Next" at bounding box center [638, 577] width 74 height 30
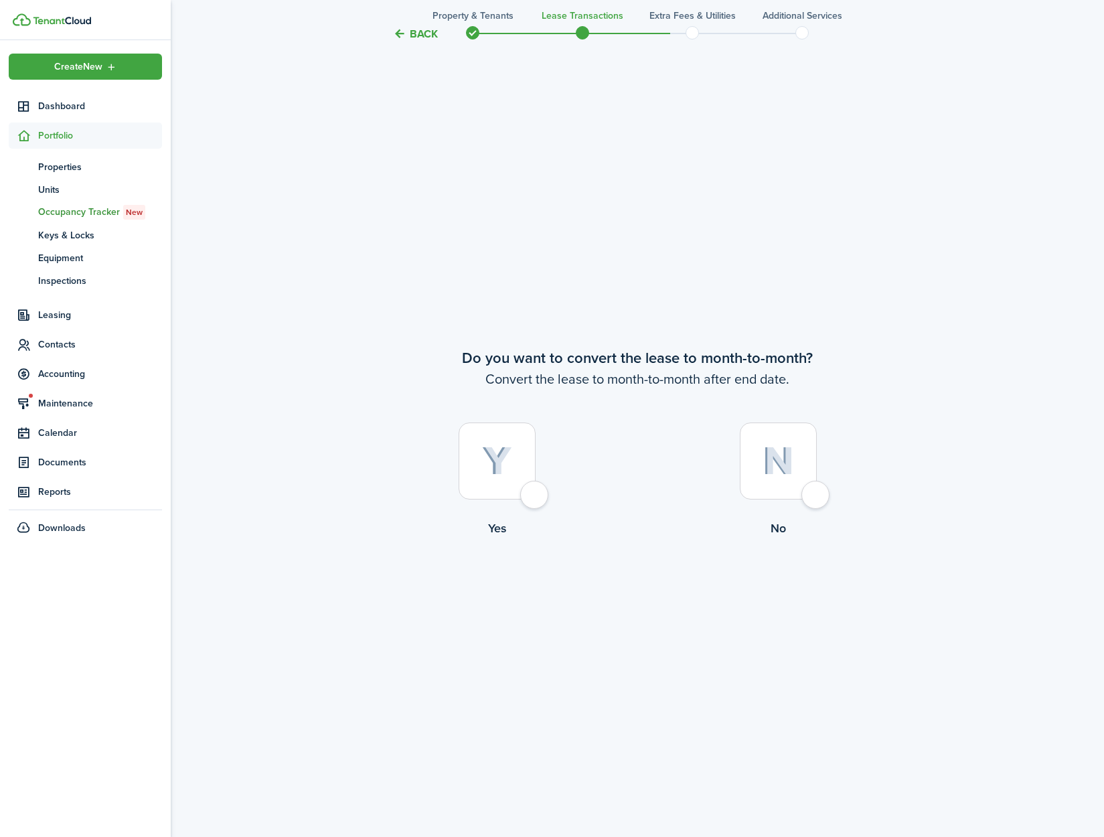
scroll to position [3258, 0]
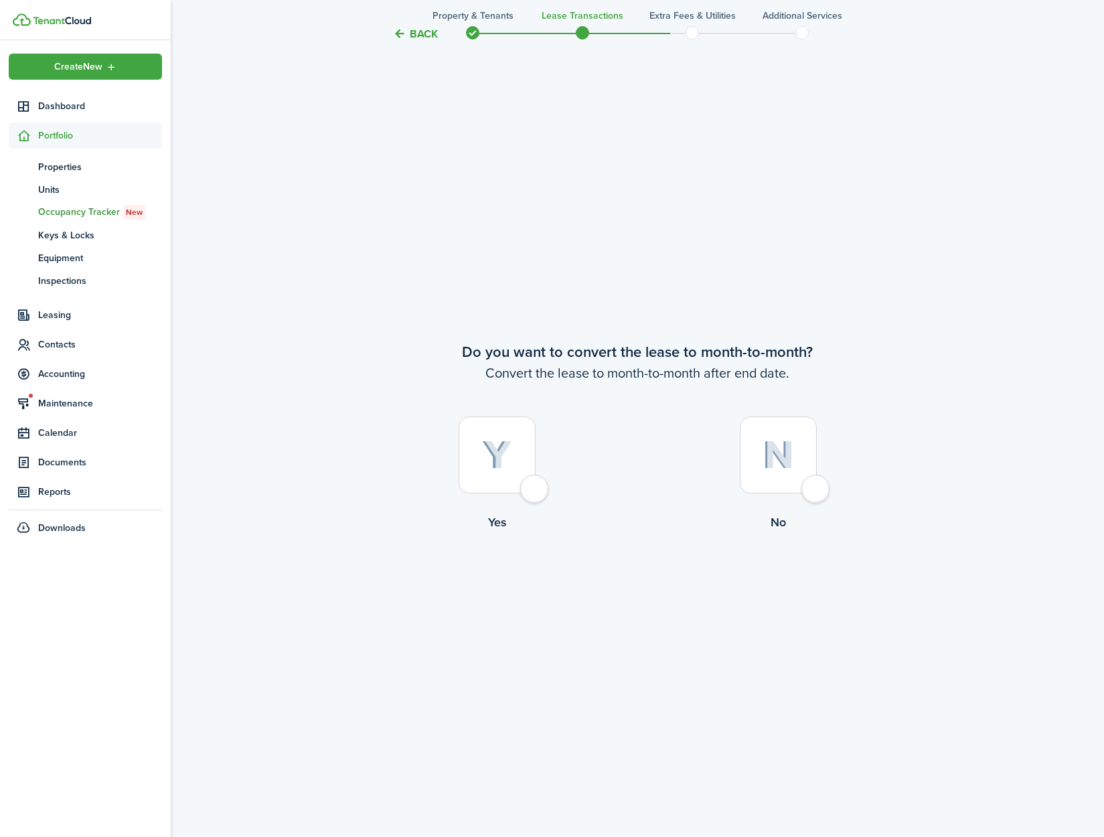
click at [527, 493] on div at bounding box center [497, 454] width 77 height 77
radio input "true"
click at [623, 590] on button "Continue" at bounding box center [638, 587] width 74 height 30
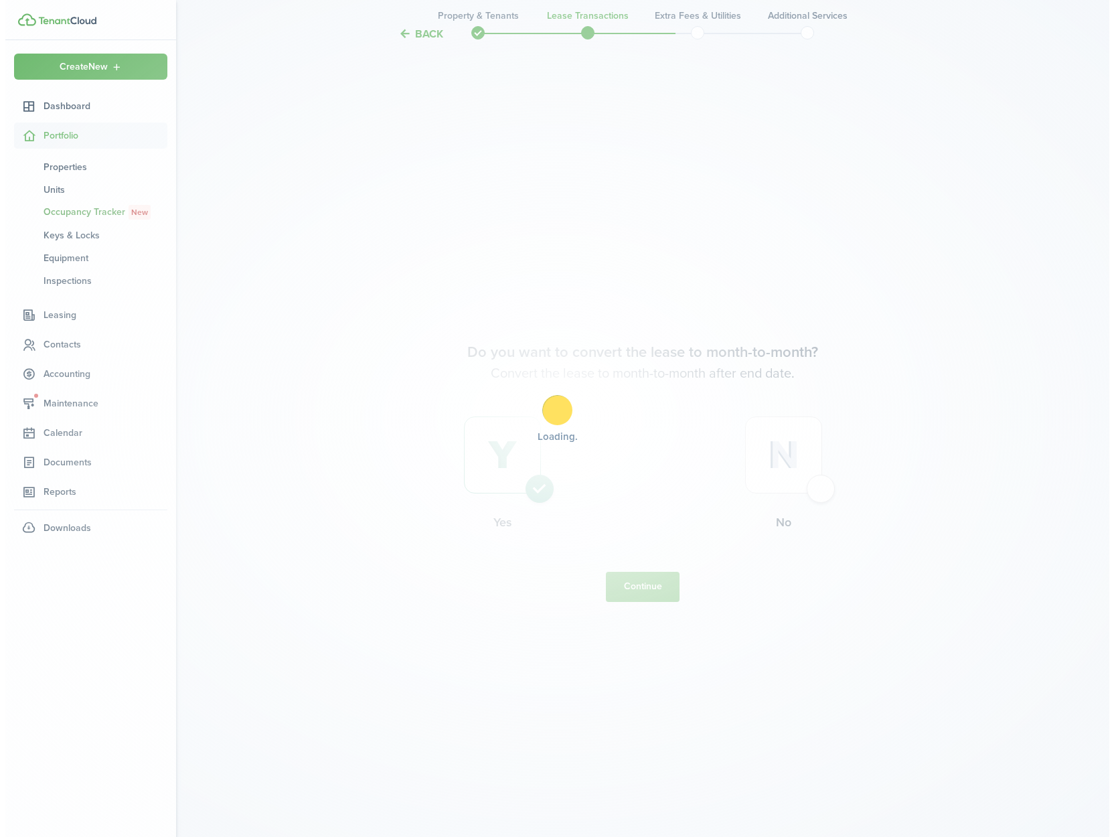
scroll to position [0, 0]
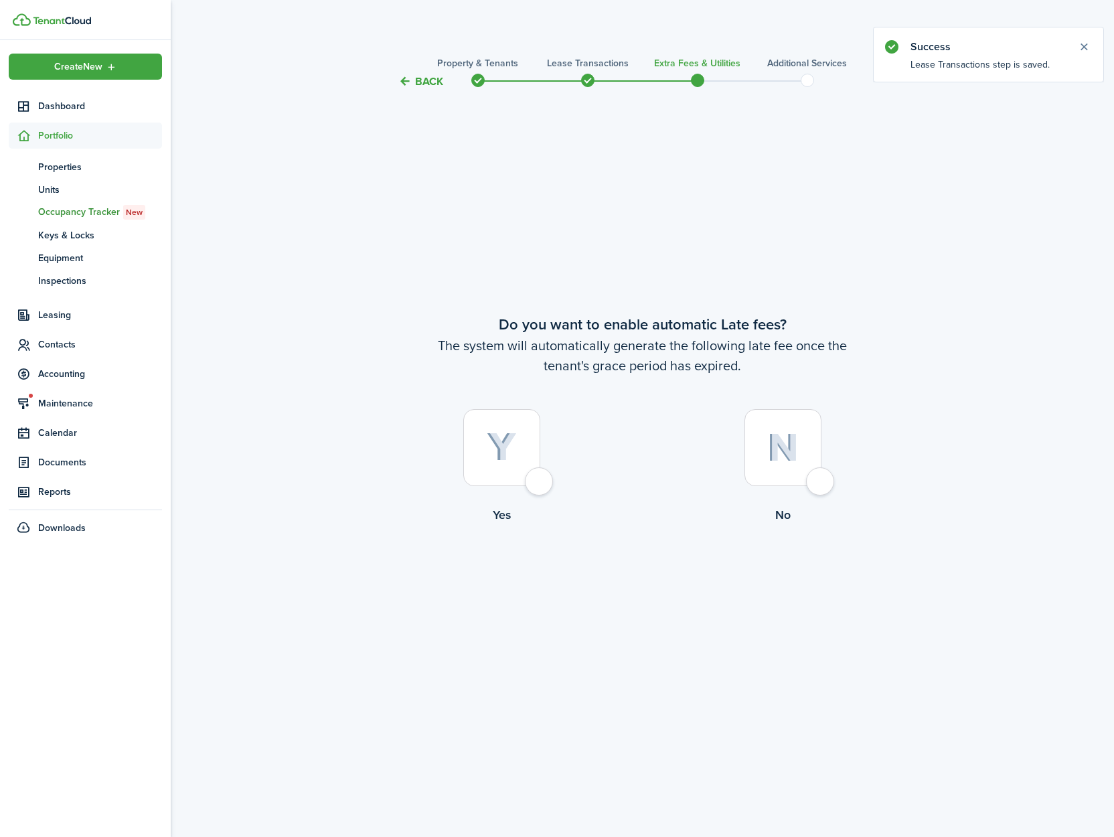
click at [540, 486] on div at bounding box center [501, 447] width 77 height 77
radio input "true"
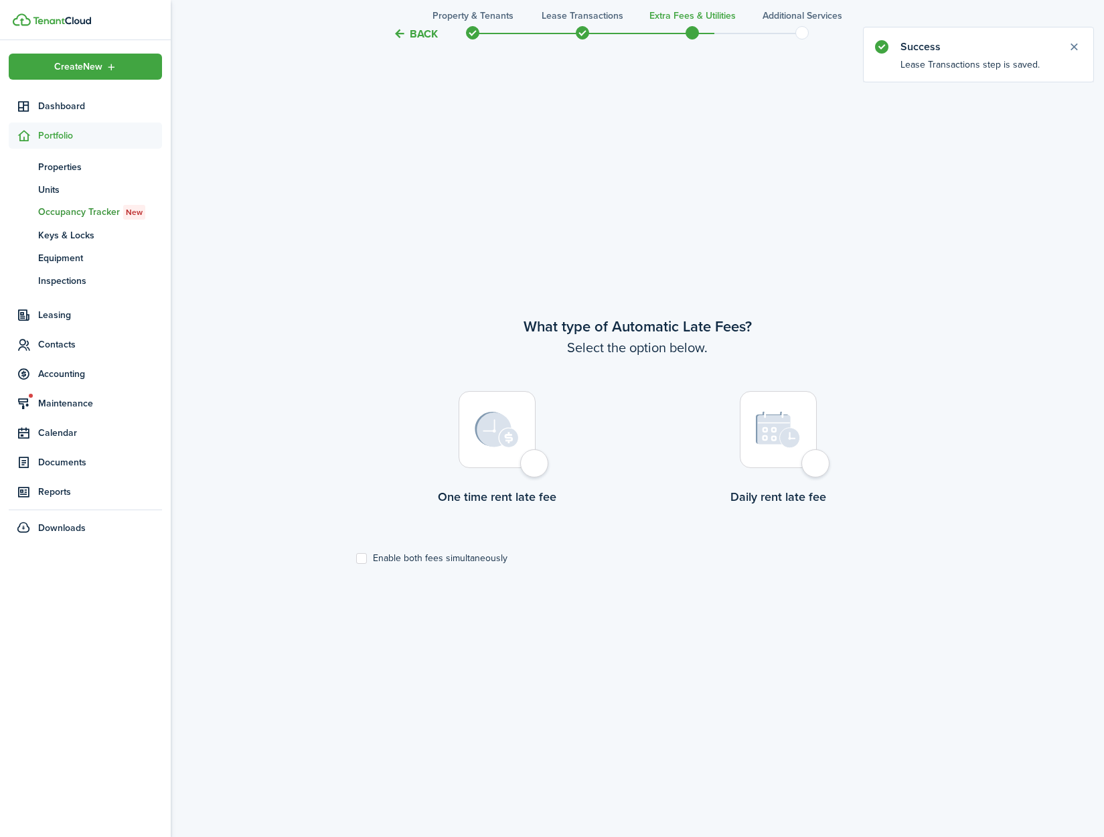
click at [536, 468] on div at bounding box center [497, 429] width 77 height 77
radio input "true"
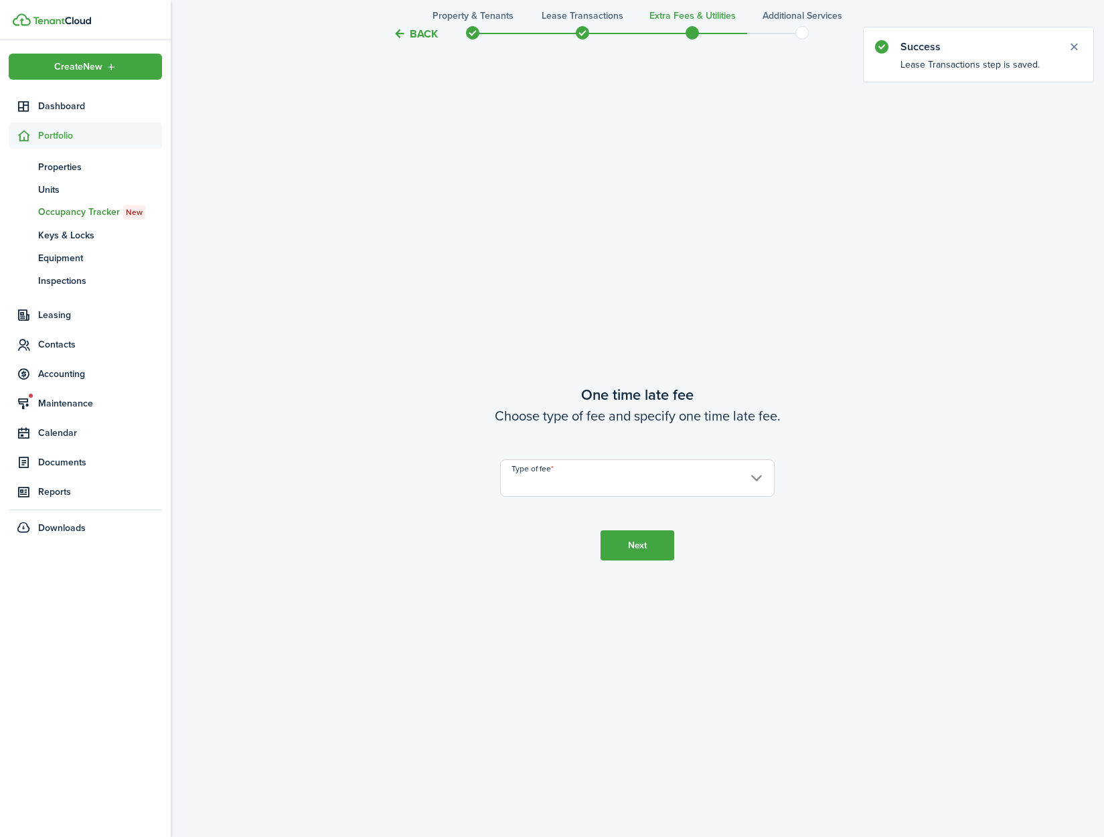
scroll to position [1584, 0]
click at [545, 482] on input "Type of fee" at bounding box center [637, 477] width 275 height 37
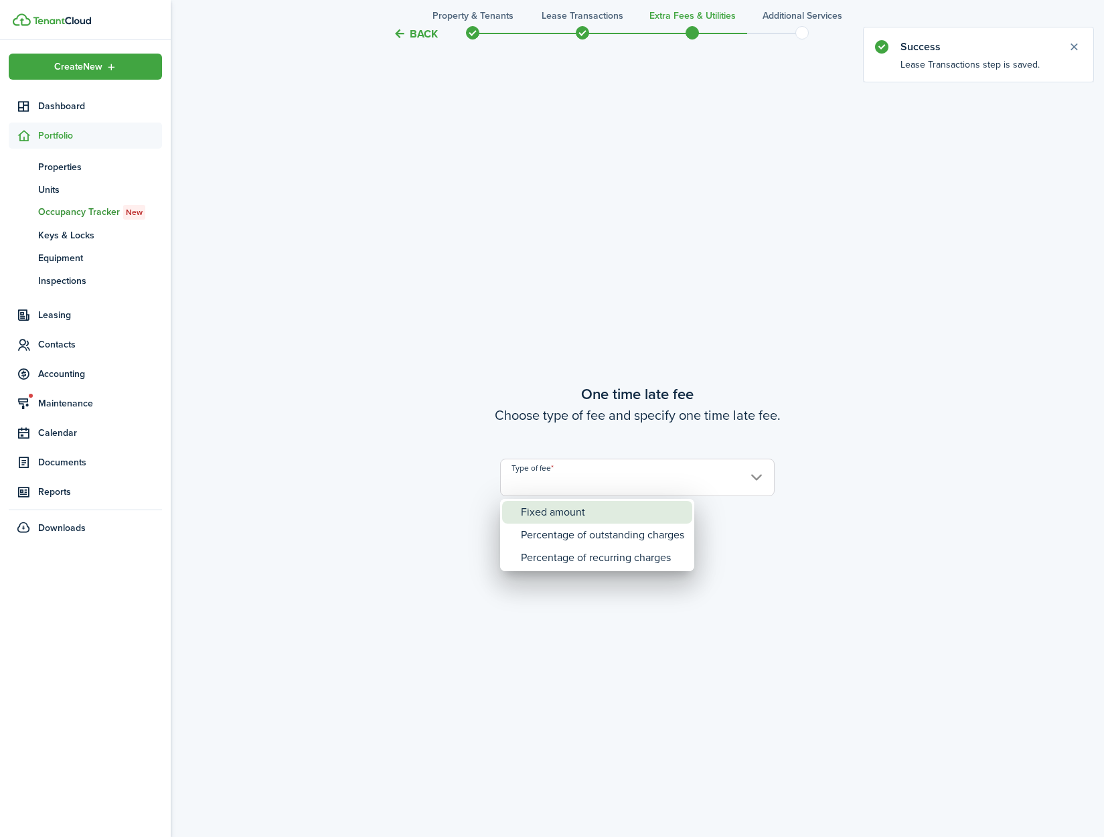
click at [546, 510] on div "Fixed amount" at bounding box center [602, 512] width 163 height 23
type input "Fixed amount"
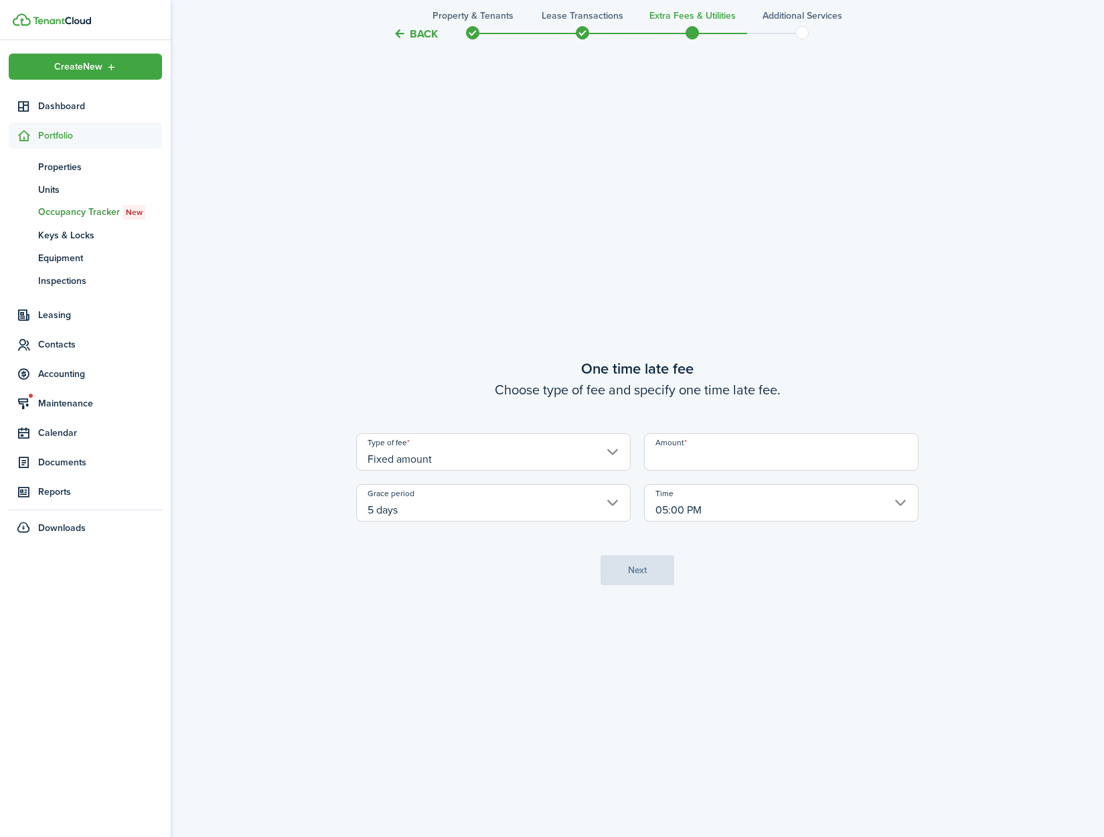
click at [688, 455] on input "Amount" at bounding box center [781, 451] width 275 height 37
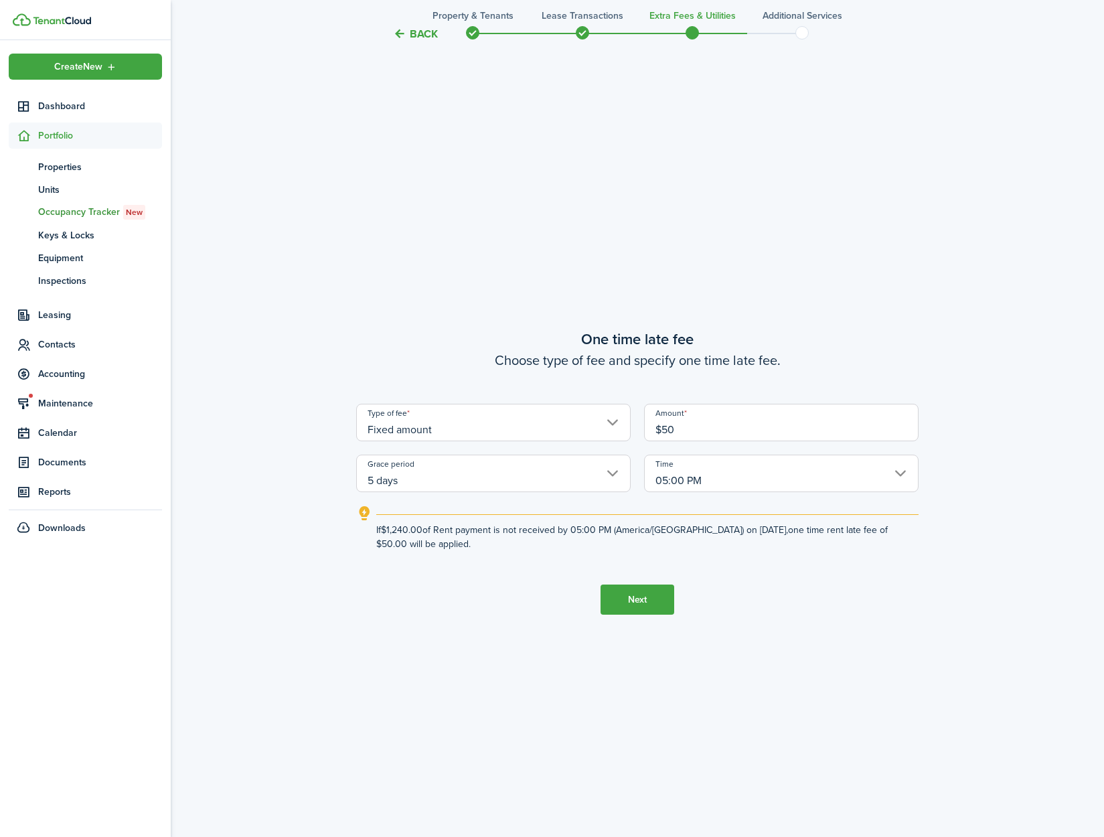
type input "$50.00"
click at [650, 591] on button "Next" at bounding box center [638, 600] width 74 height 30
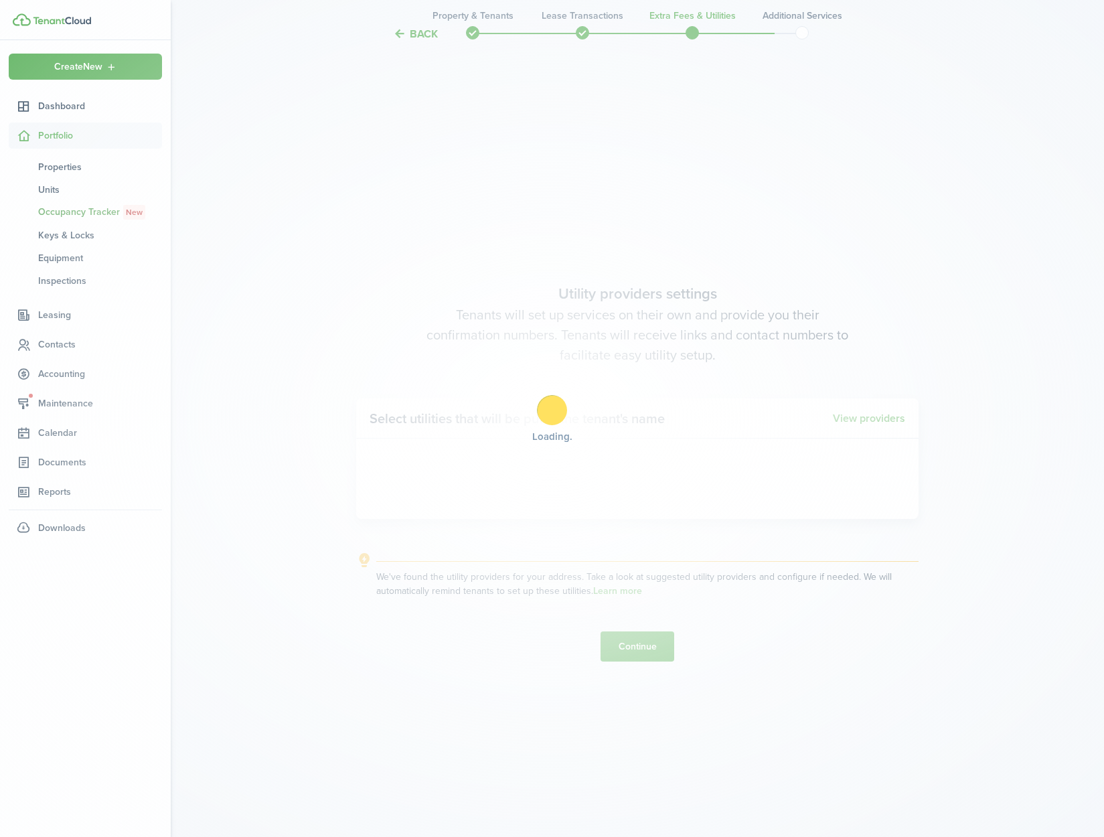
scroll to position [2421, 0]
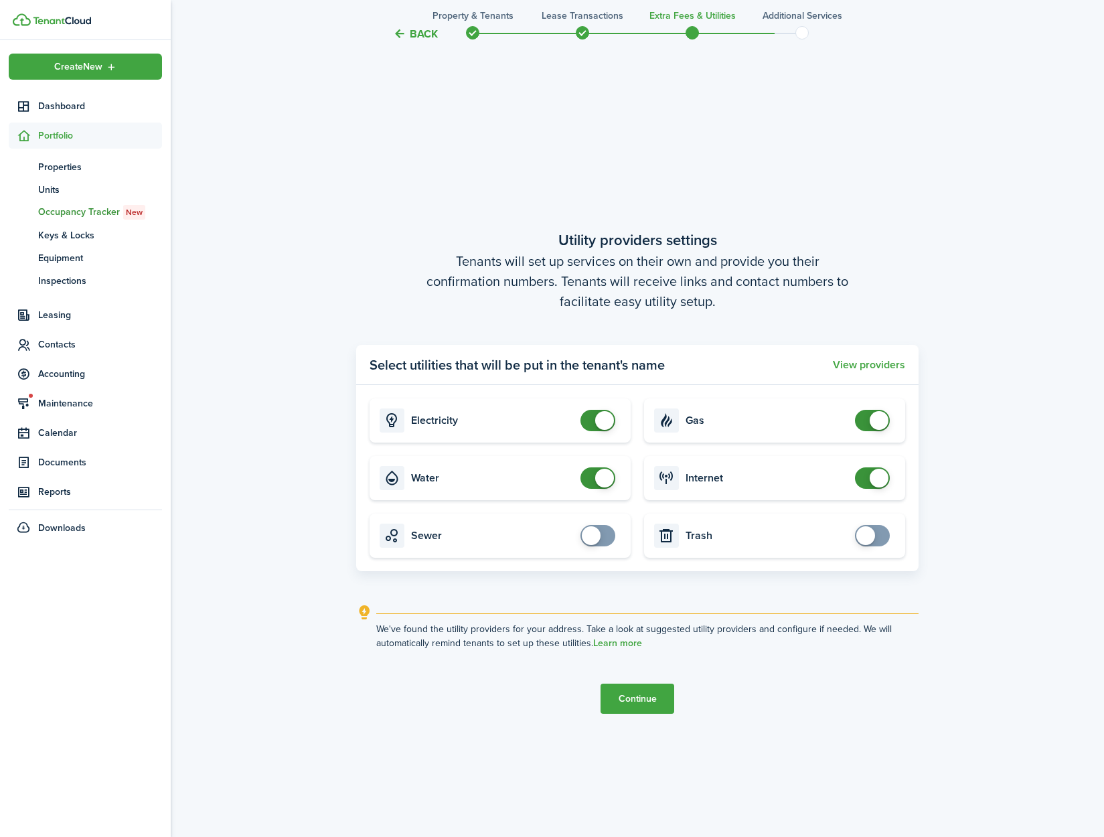
checkbox input "false"
click at [603, 468] on span at bounding box center [597, 477] width 13 height 21
click at [624, 711] on button "Continue" at bounding box center [638, 699] width 74 height 30
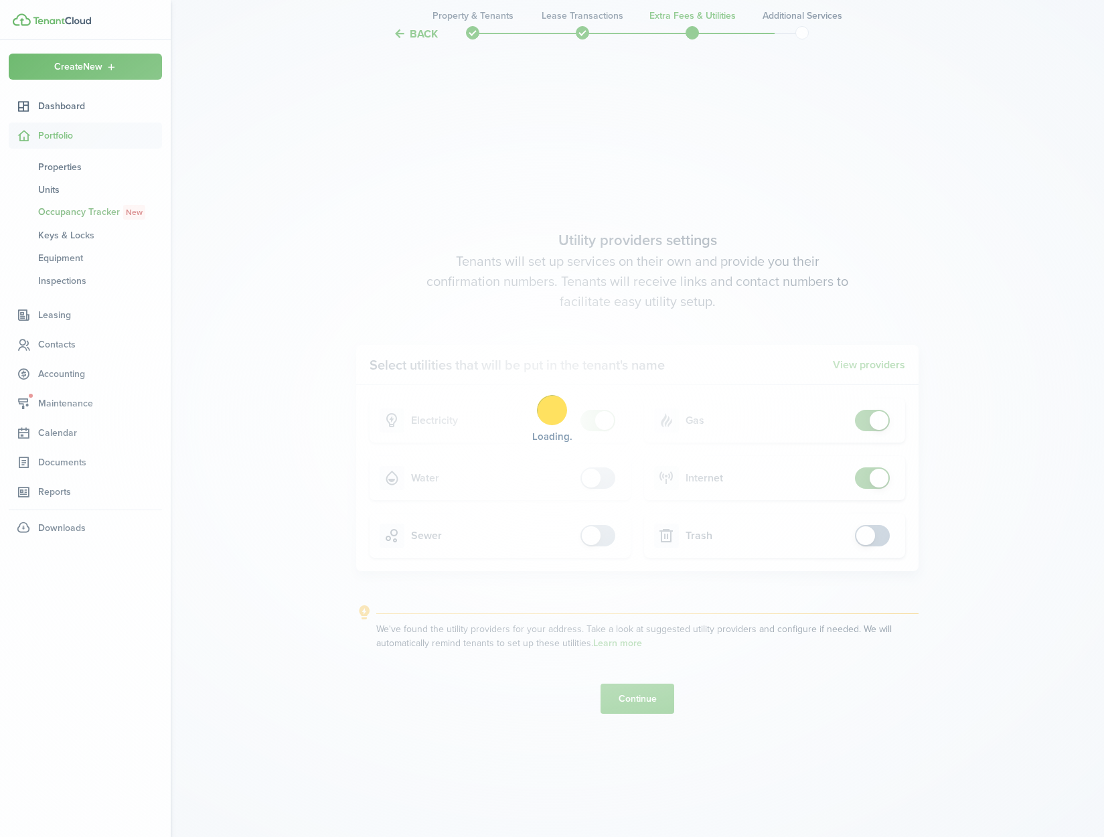
scroll to position [0, 0]
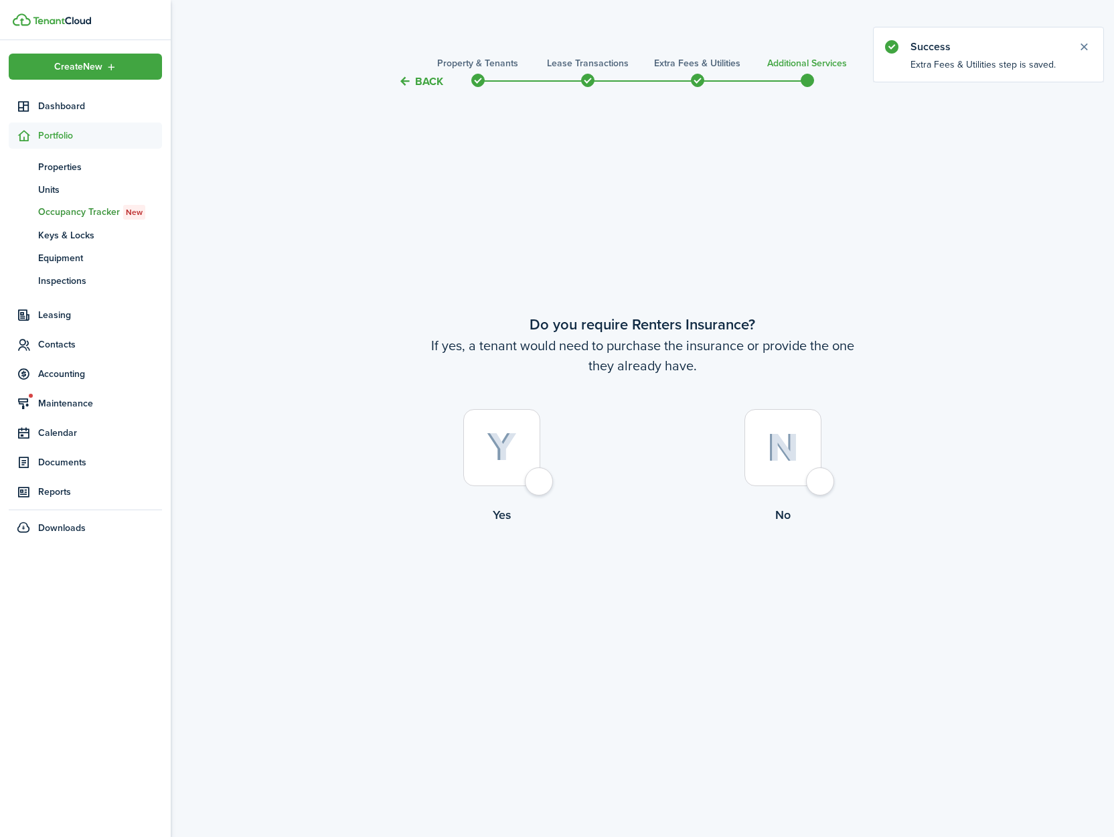
click at [812, 482] on div at bounding box center [783, 447] width 77 height 77
radio input "true"
click at [664, 581] on button "Complete move in" at bounding box center [642, 579] width 98 height 30
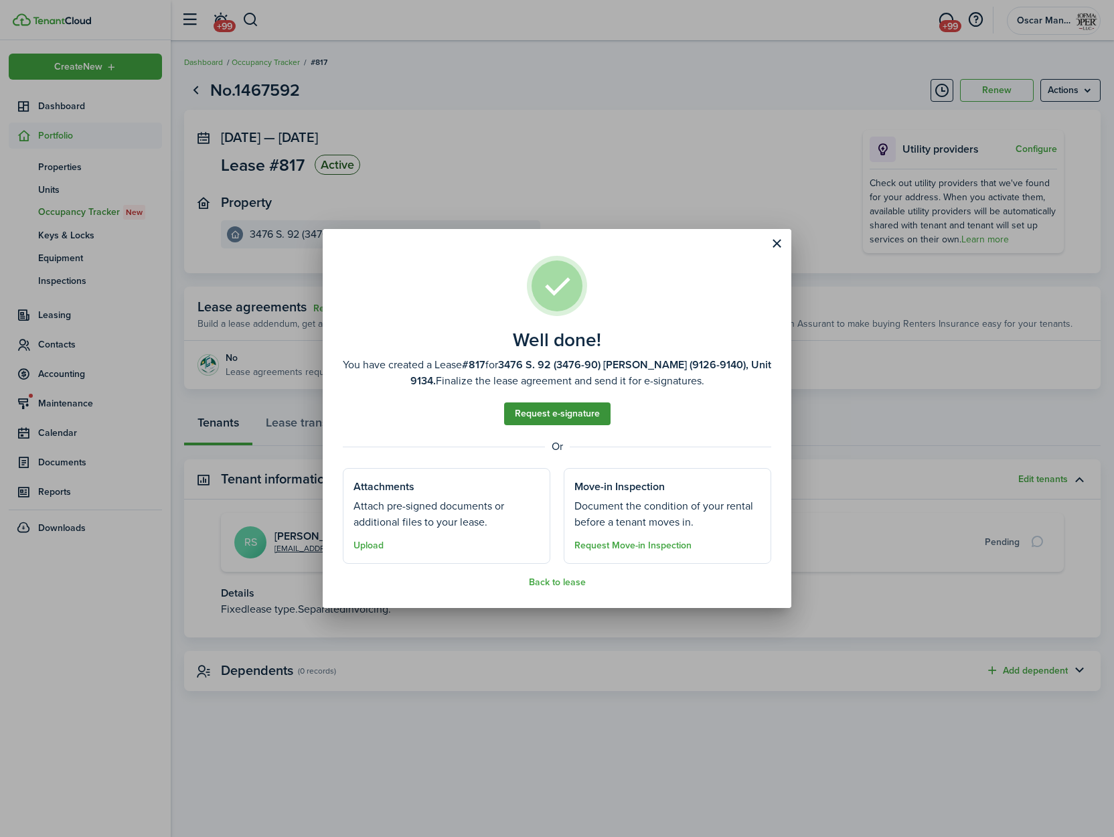
click at [546, 418] on link "Request e-signature" at bounding box center [557, 413] width 106 height 23
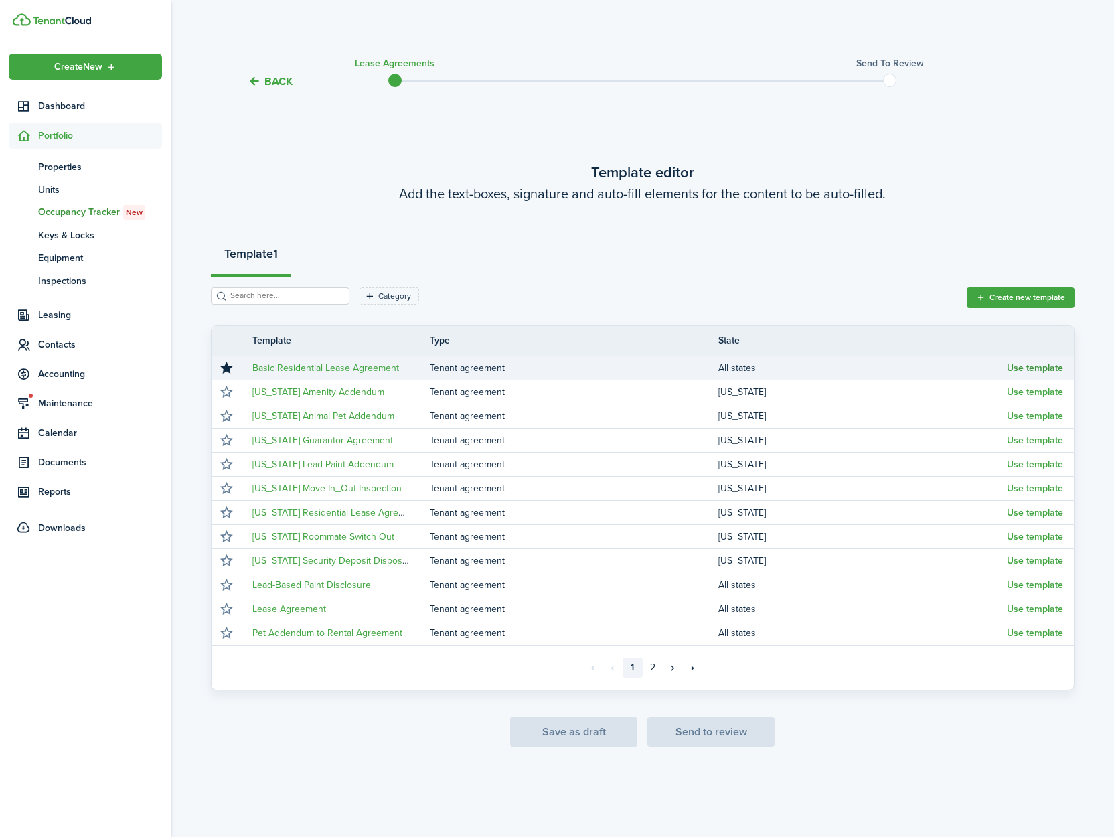
click at [1036, 368] on button "Use template" at bounding box center [1035, 368] width 56 height 11
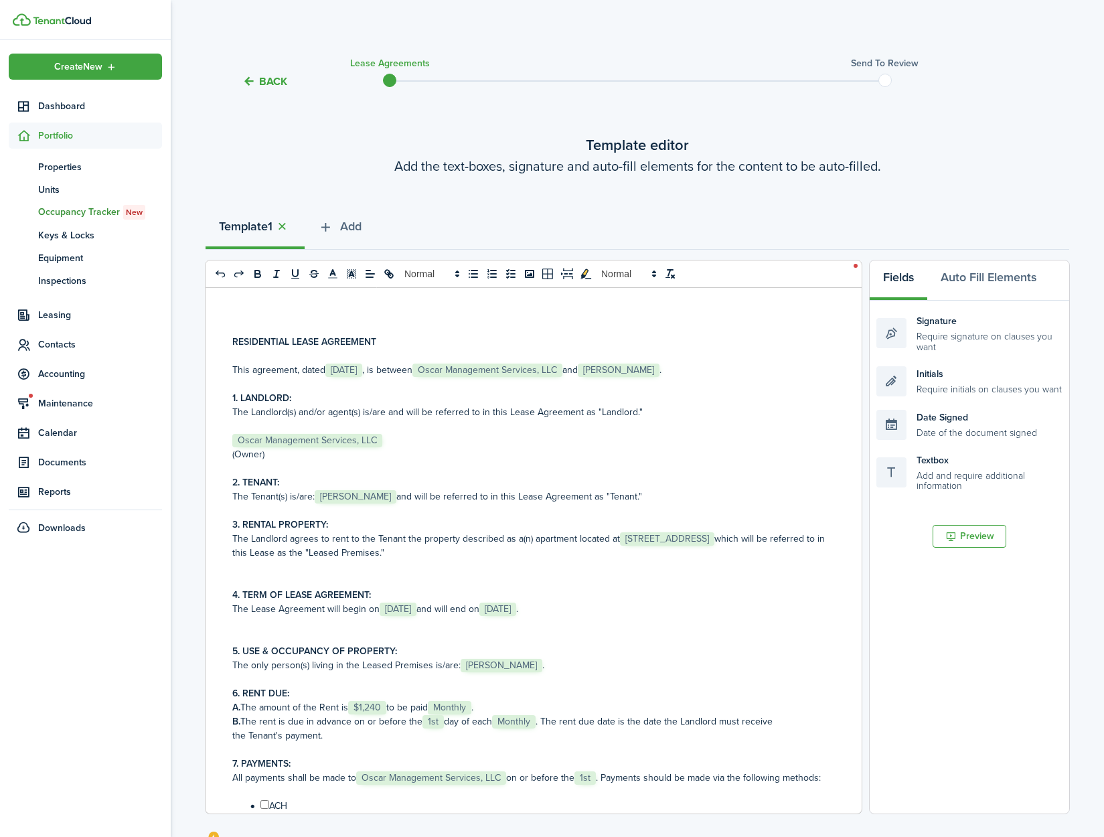
click at [680, 536] on span "[STREET_ADDRESS]" at bounding box center [667, 538] width 94 height 13
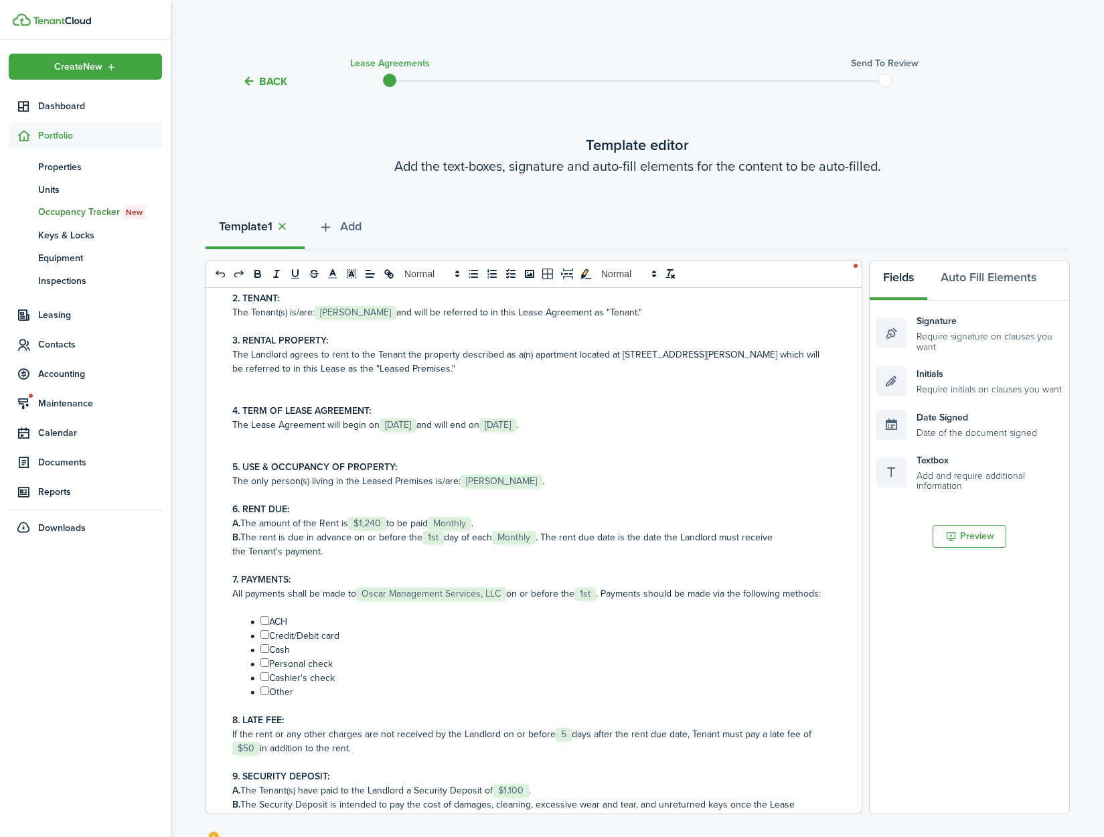
scroll to position [244, 0]
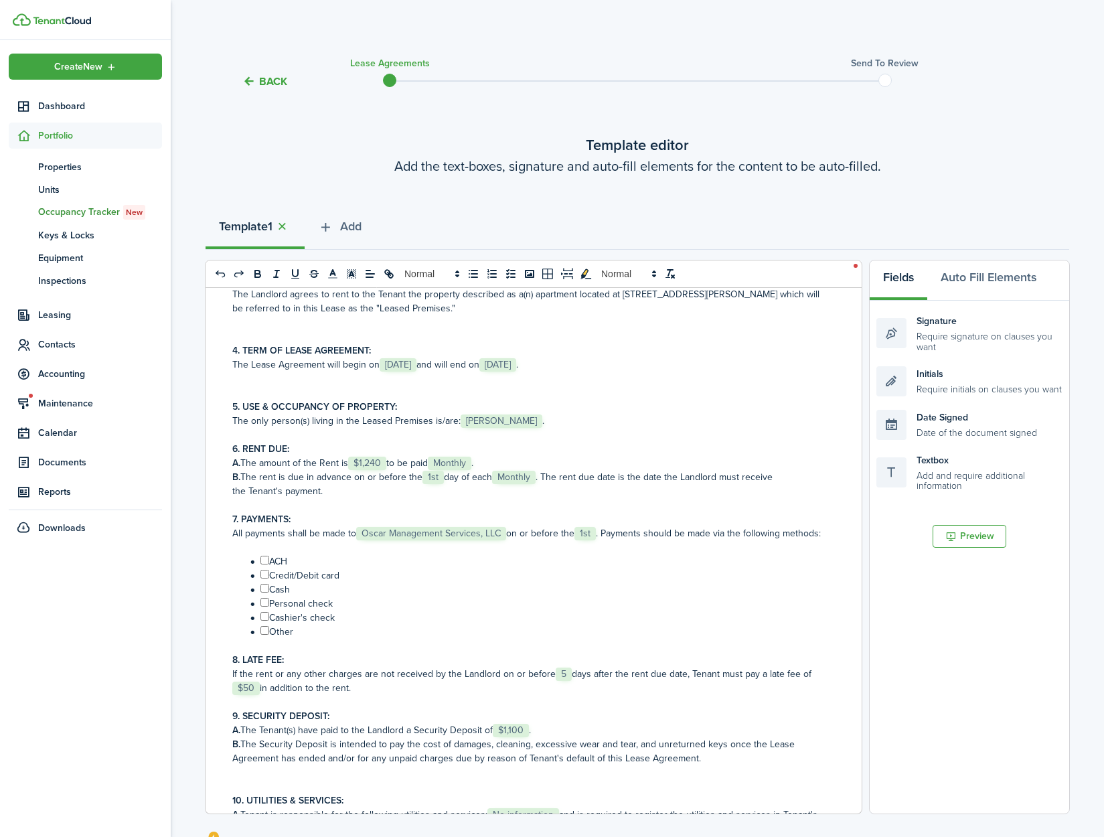
click at [266, 564] on input "﻿ ﻿" at bounding box center [264, 560] width 9 height 9
checkbox input "true"
click at [266, 579] on input "﻿ ﻿" at bounding box center [264, 574] width 9 height 9
checkbox input "true"
click at [266, 593] on input "﻿ ﻿" at bounding box center [264, 588] width 9 height 9
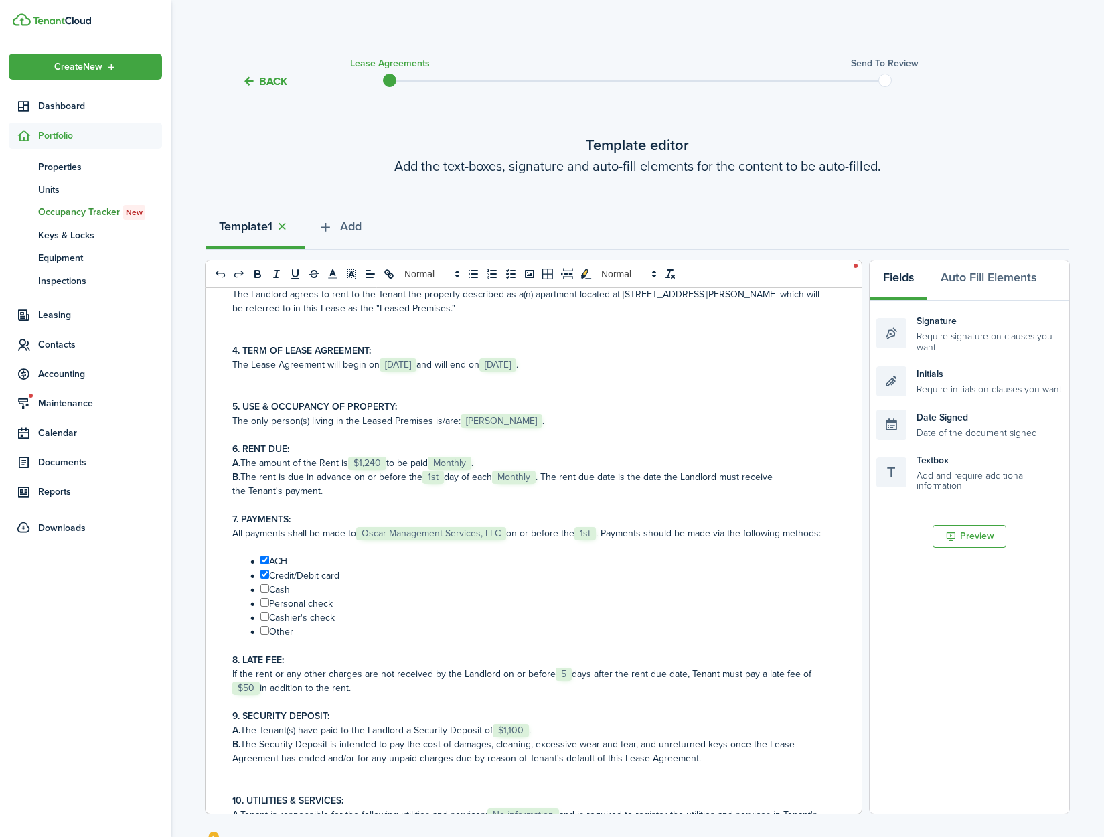
checkbox input "true"
click at [266, 607] on input "﻿ ﻿" at bounding box center [264, 602] width 9 height 9
checkbox input "true"
click at [266, 621] on input "﻿ ﻿" at bounding box center [264, 616] width 9 height 9
checkbox input "true"
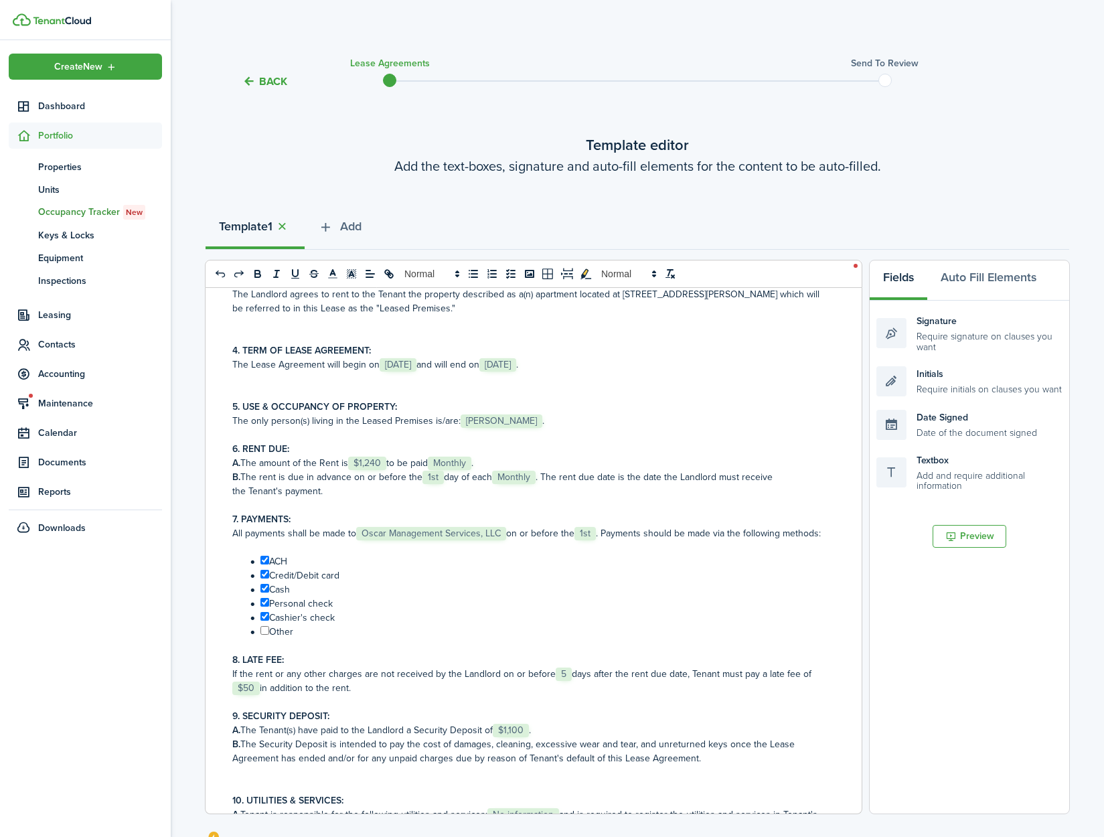
click at [266, 635] on input "﻿ ﻿" at bounding box center [264, 630] width 9 height 9
checkbox input "true"
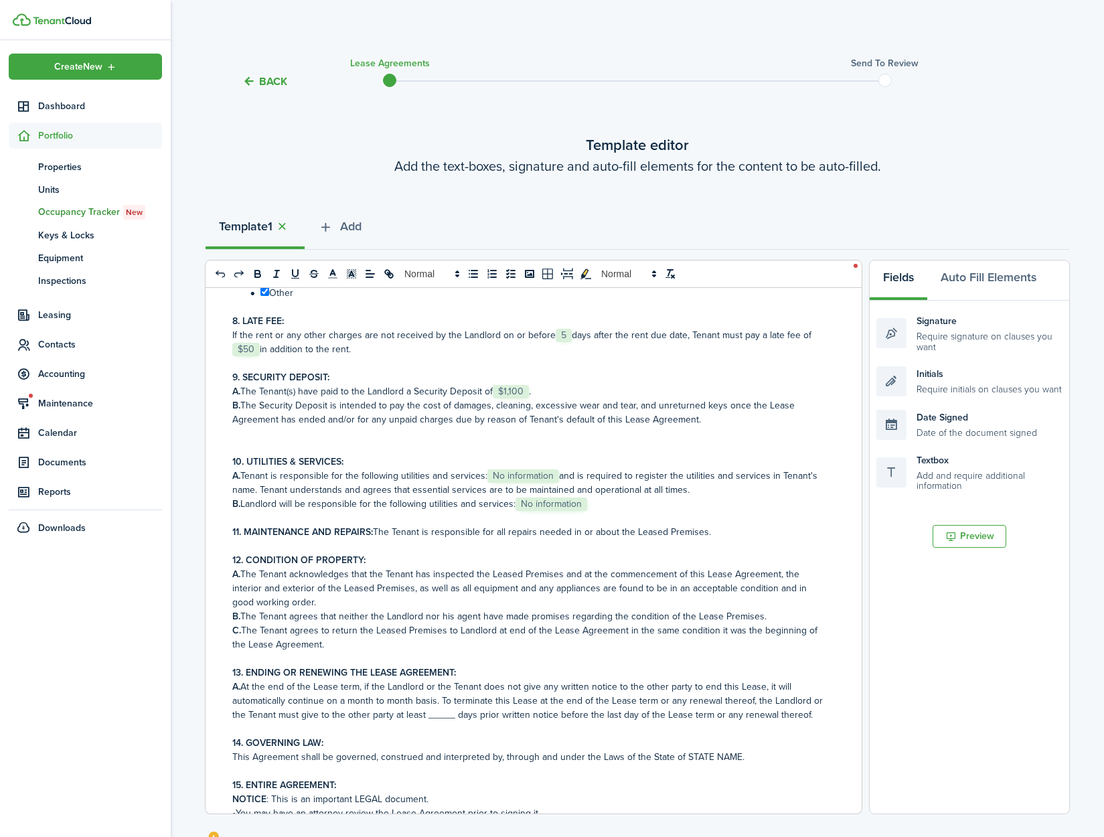
scroll to position [579, 0]
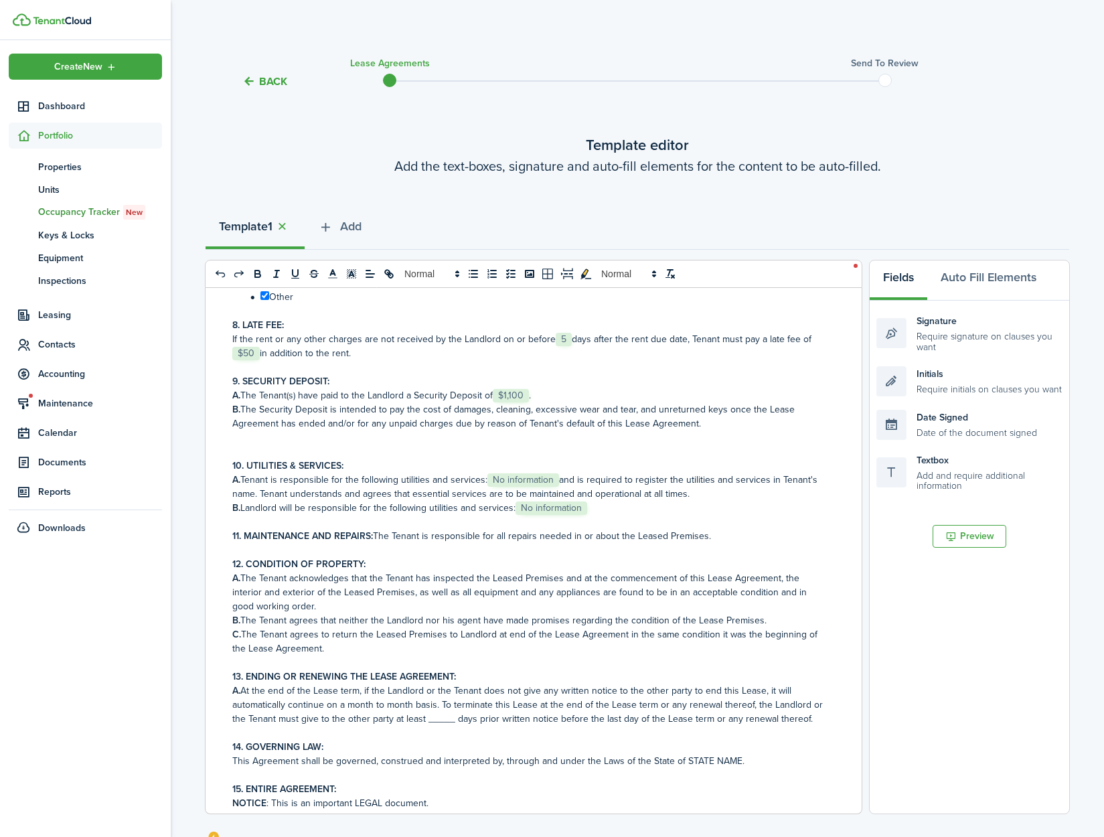
click at [516, 487] on span "No information" at bounding box center [523, 479] width 72 height 13
click at [543, 515] on span "No information" at bounding box center [552, 508] width 72 height 13
click at [446, 726] on p "A. At the end of the Lease term, if the Landlord or the Tenant does not give an…" at bounding box center [528, 705] width 593 height 42
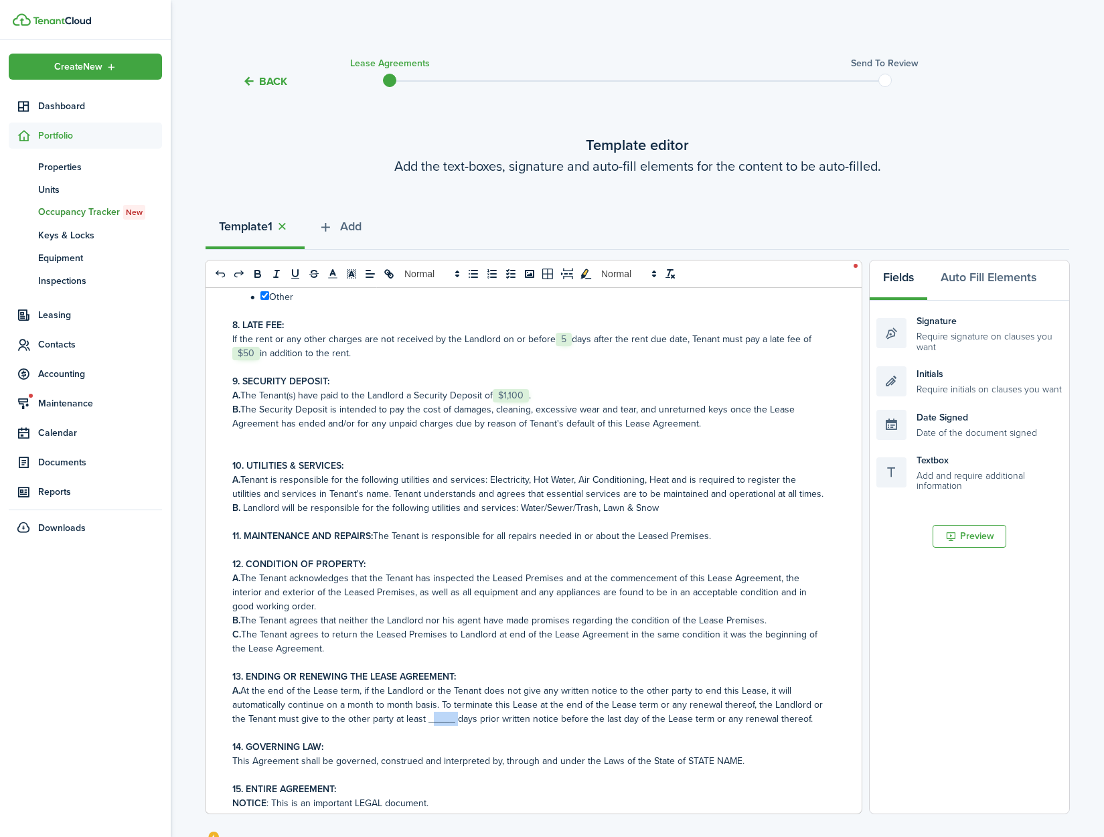
click at [449, 726] on p "A. At the end of the Lease term, if the Landlord or the Tenant does not give an…" at bounding box center [528, 705] width 593 height 42
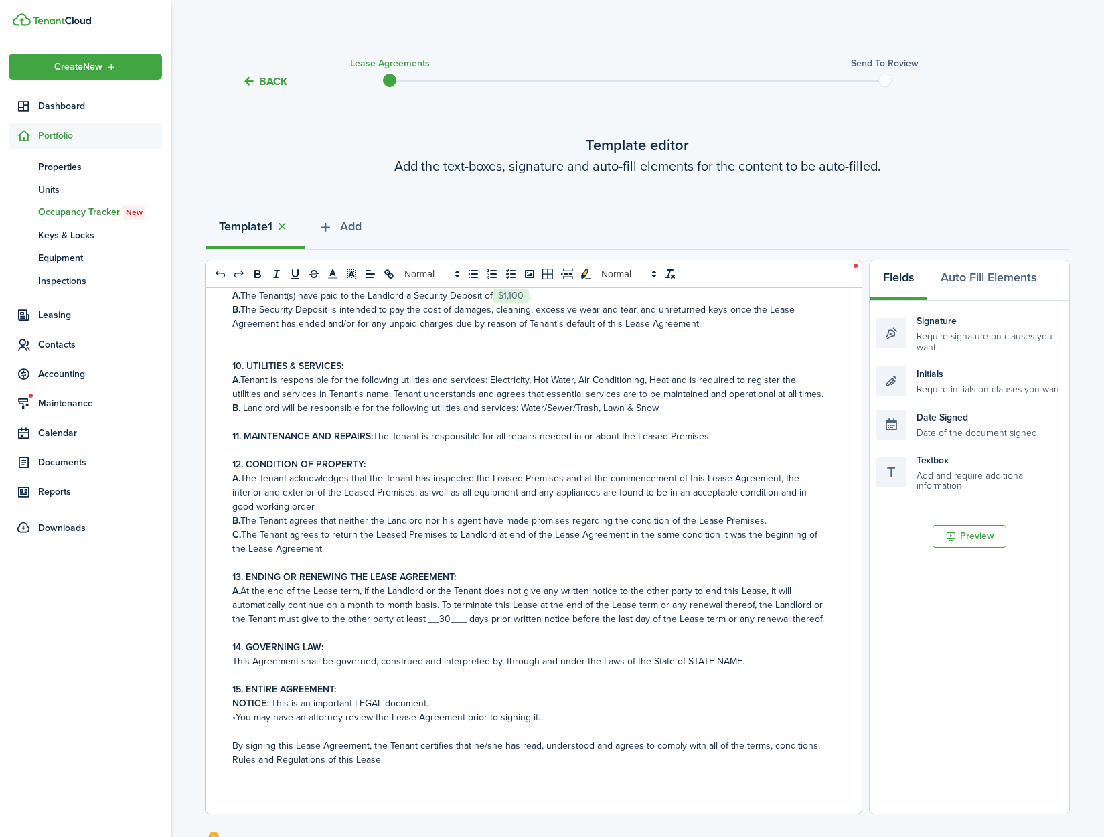
scroll to position [721, 0]
drag, startPoint x: 733, startPoint y: 660, endPoint x: 682, endPoint y: 660, distance: 50.9
click at [682, 660] on p "This Agreement shall be governed, construed and interpreted by, through and und…" at bounding box center [528, 661] width 593 height 14
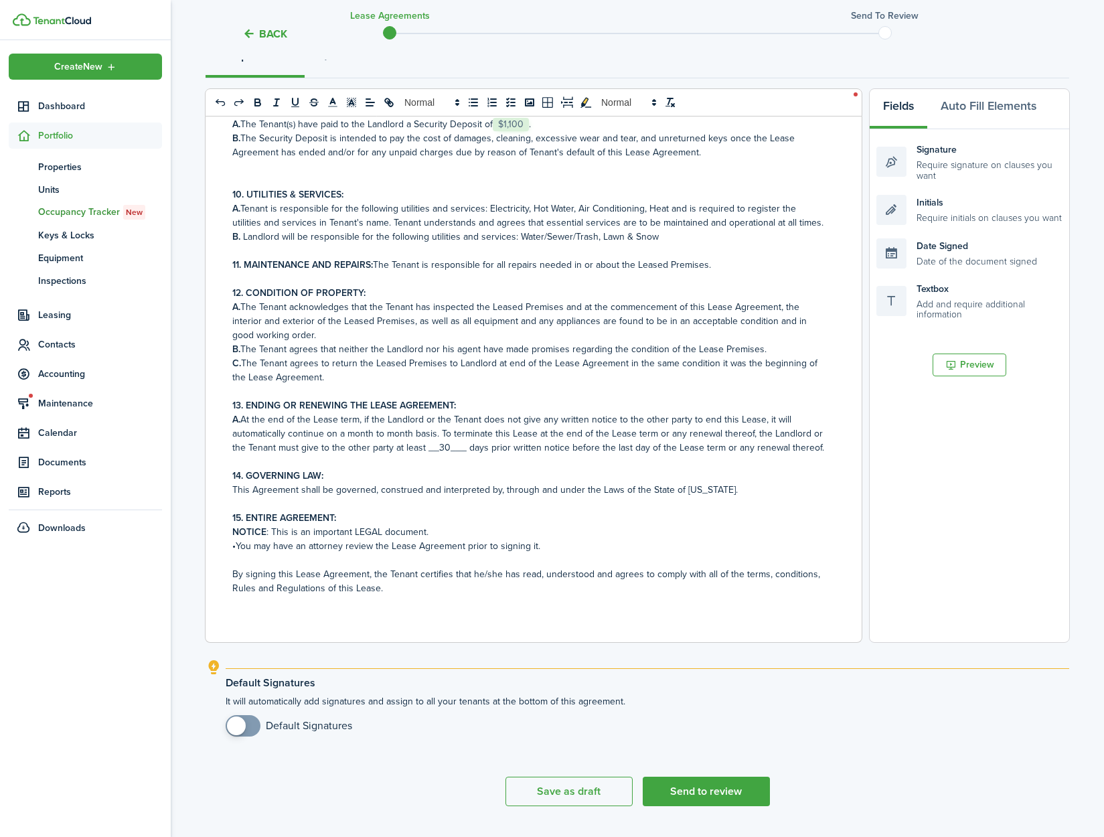
scroll to position [204, 0]
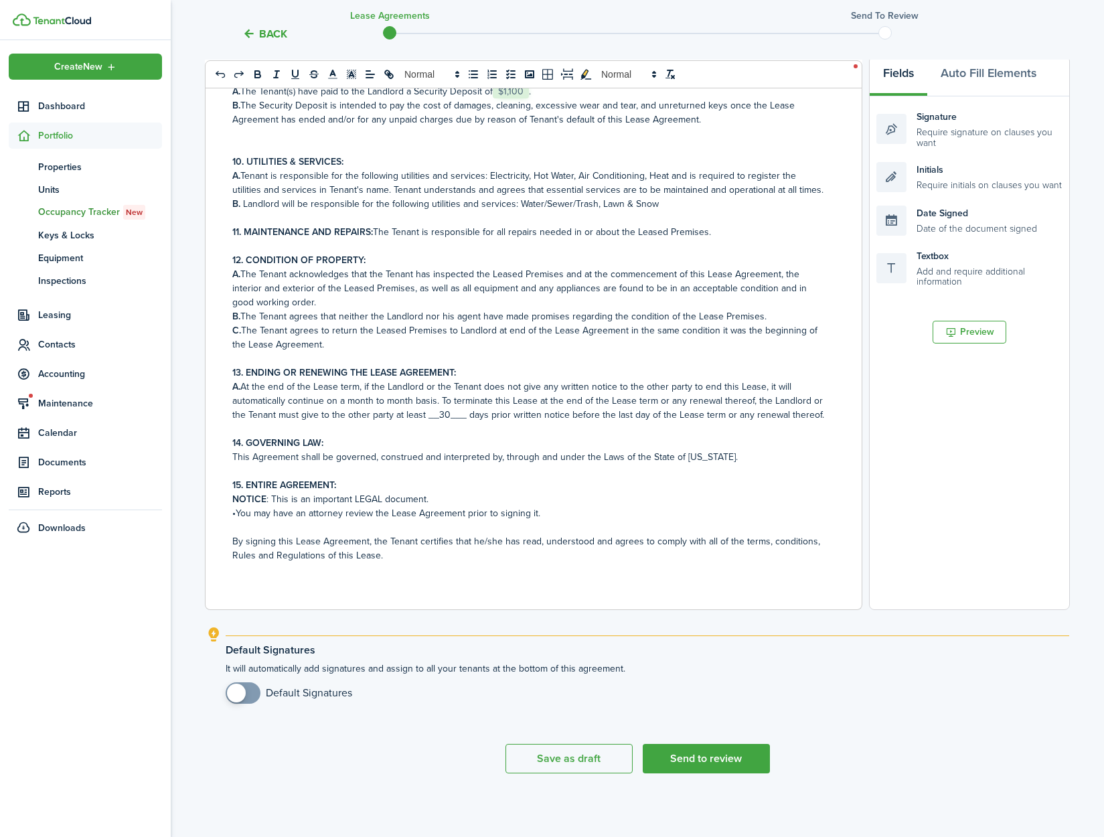
checkbox input "true"
click at [238, 687] on span at bounding box center [236, 693] width 19 height 19
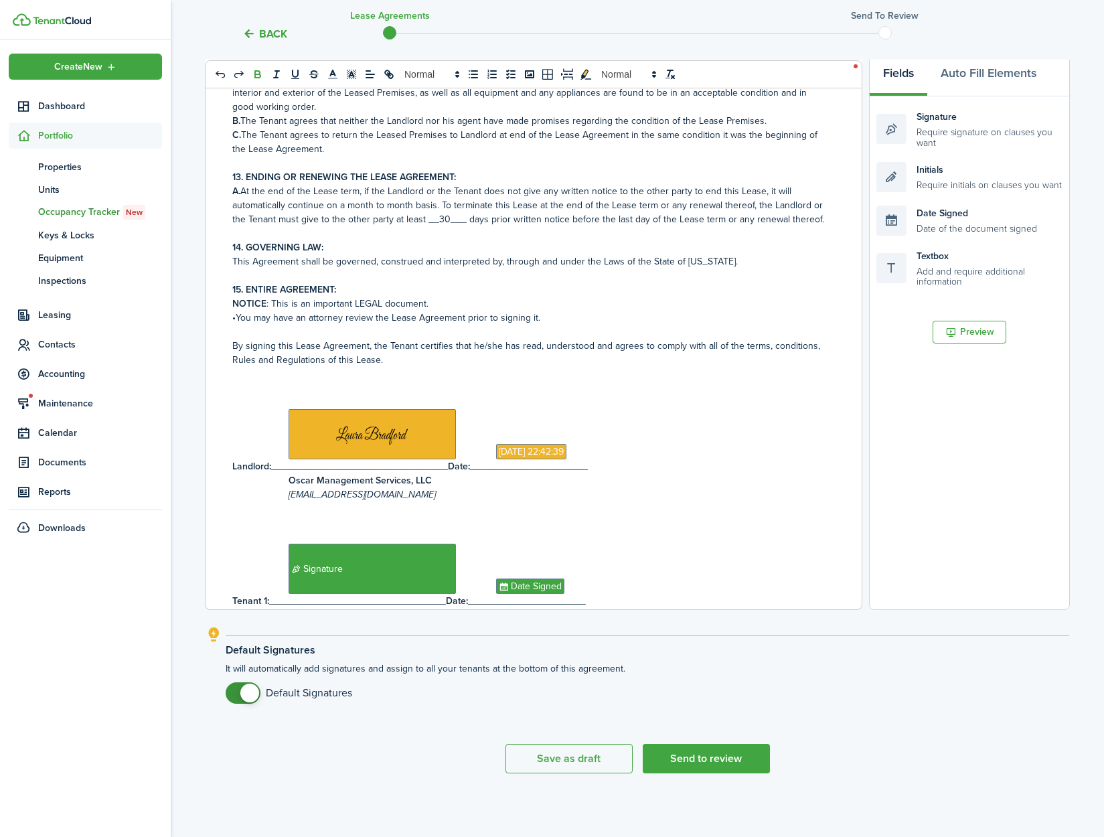
scroll to position [909, 0]
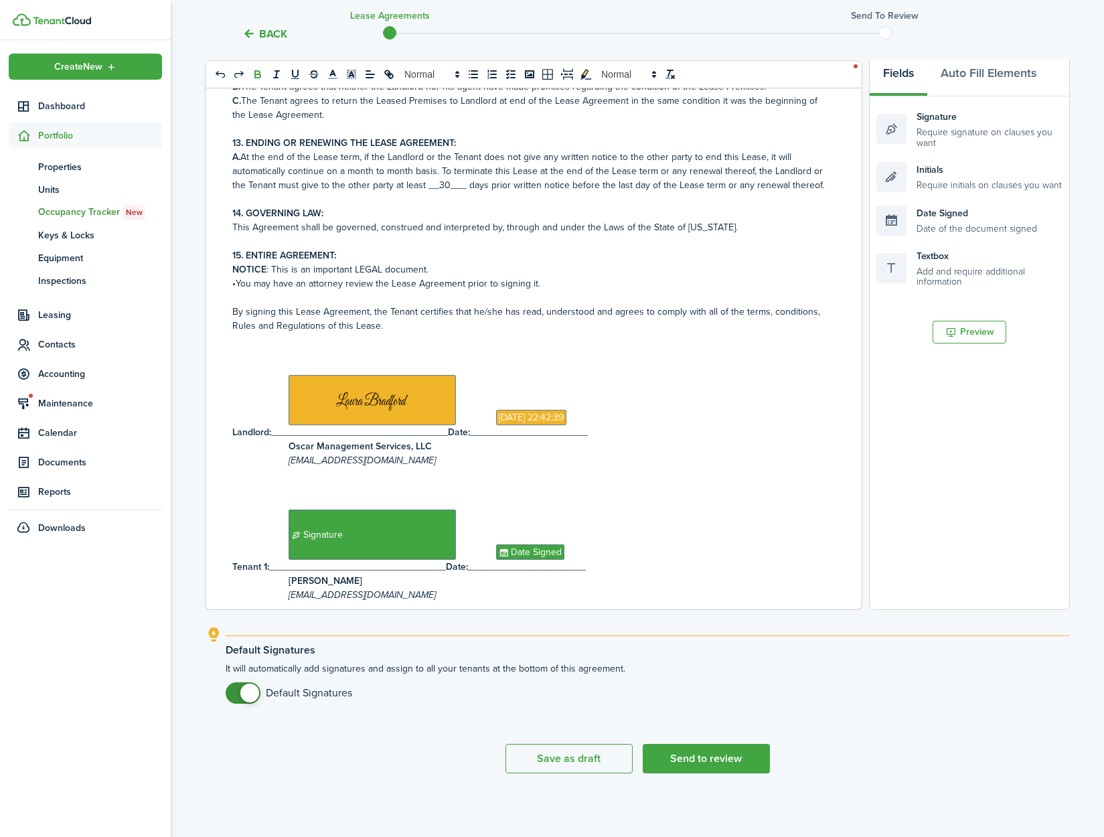
click at [432, 277] on p "NOTICE : This is an important LEGAL document." at bounding box center [528, 269] width 593 height 14
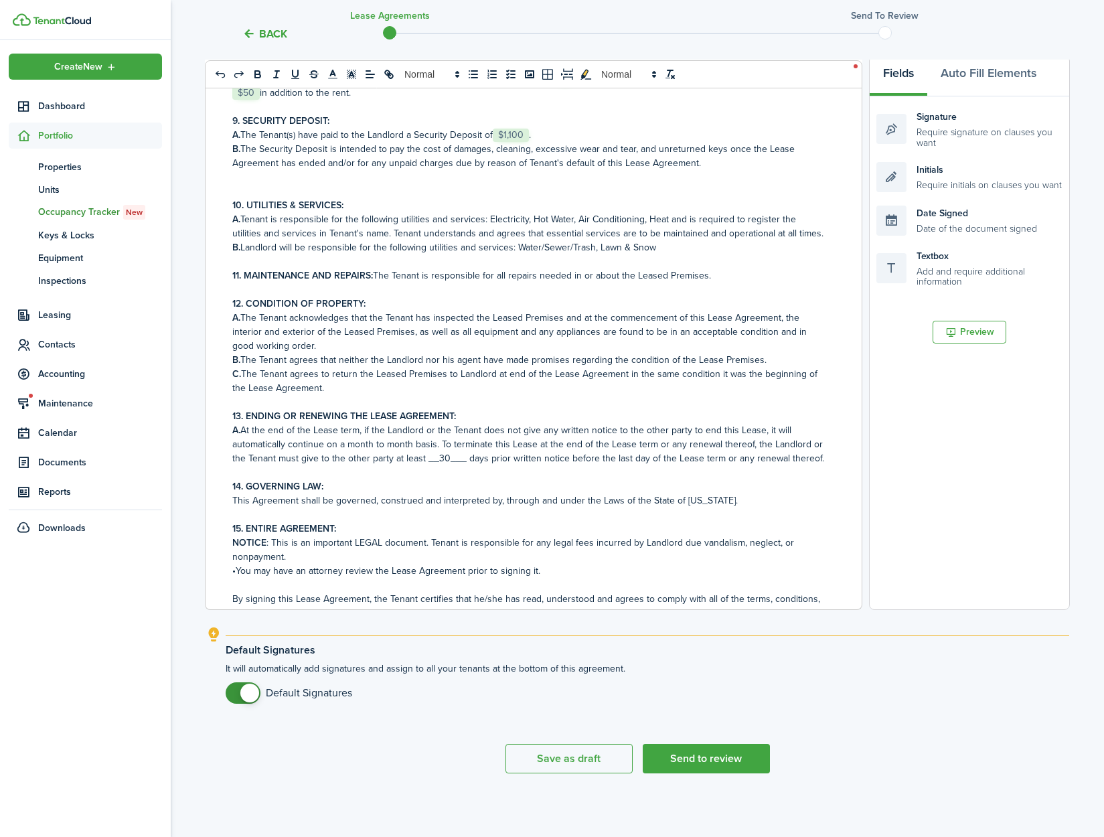
scroll to position [632, 0]
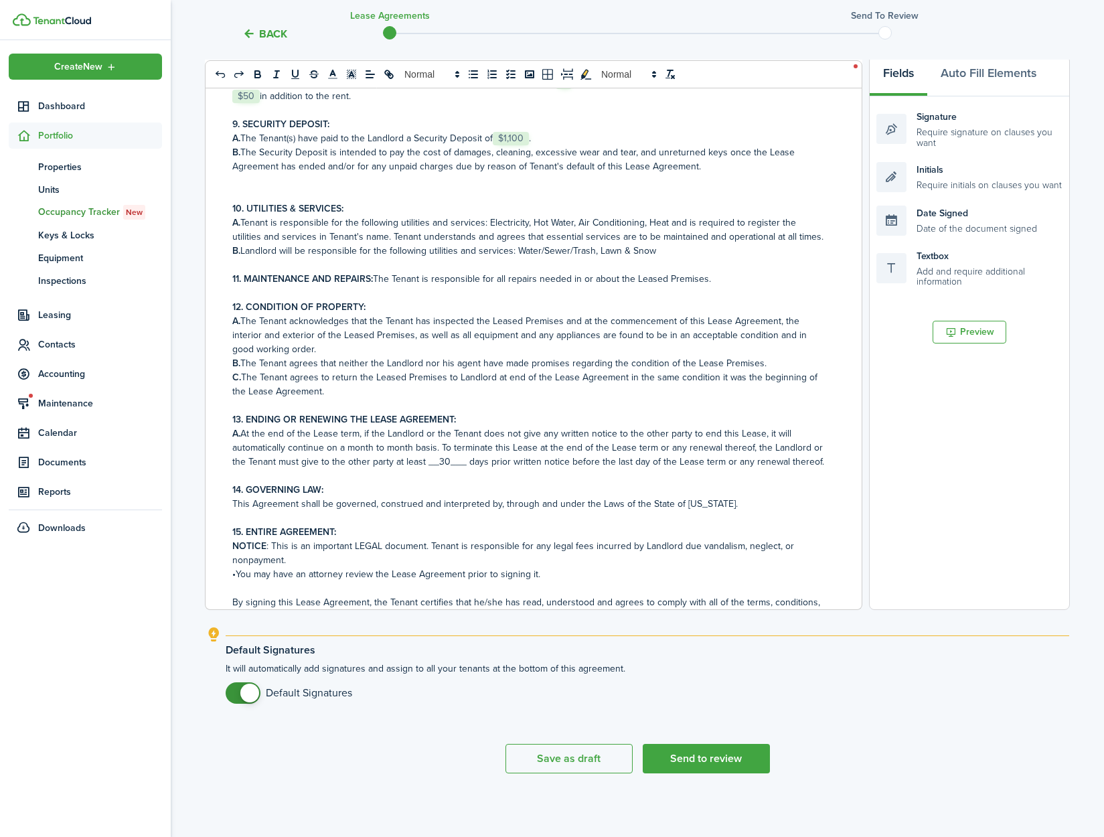
click at [708, 286] on p "11. MAINTENANCE AND REPAIRS: The Tenant is responsible for all repairs needed i…" at bounding box center [528, 279] width 593 height 14
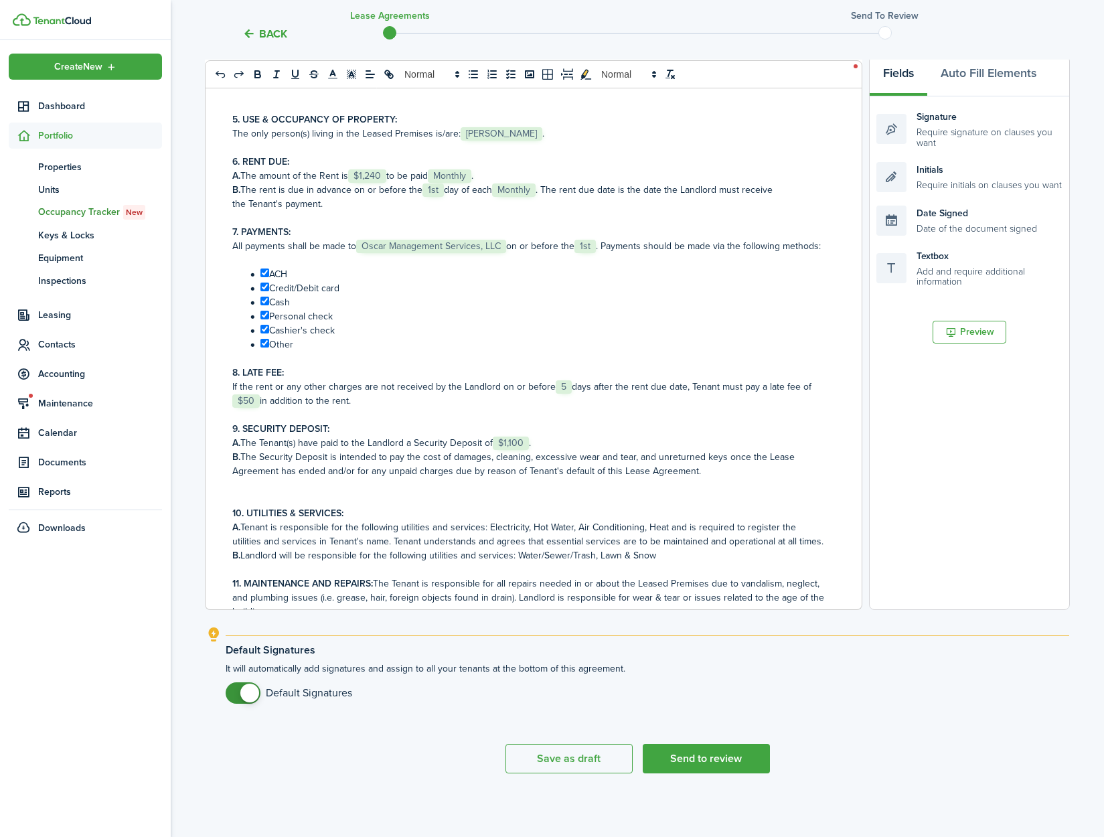
scroll to position [311, 0]
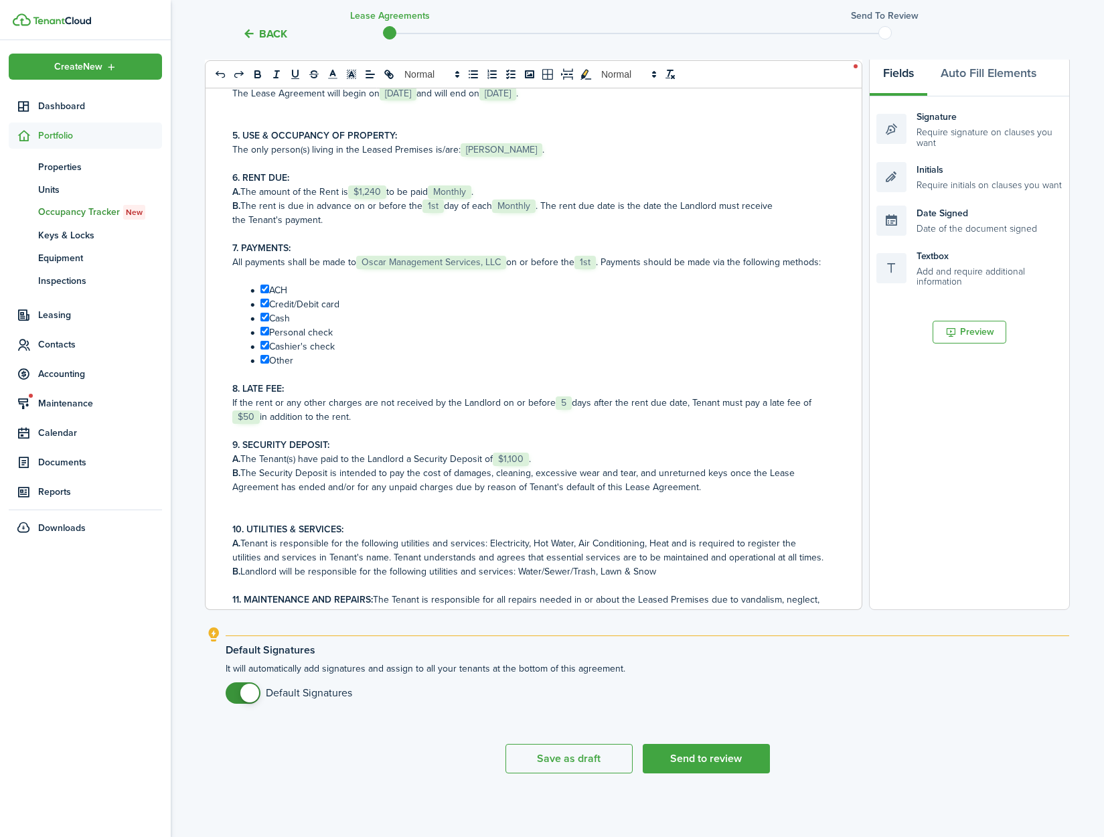
click at [266, 364] on input "﻿ ﻿" at bounding box center [264, 359] width 9 height 9
checkbox input "false"
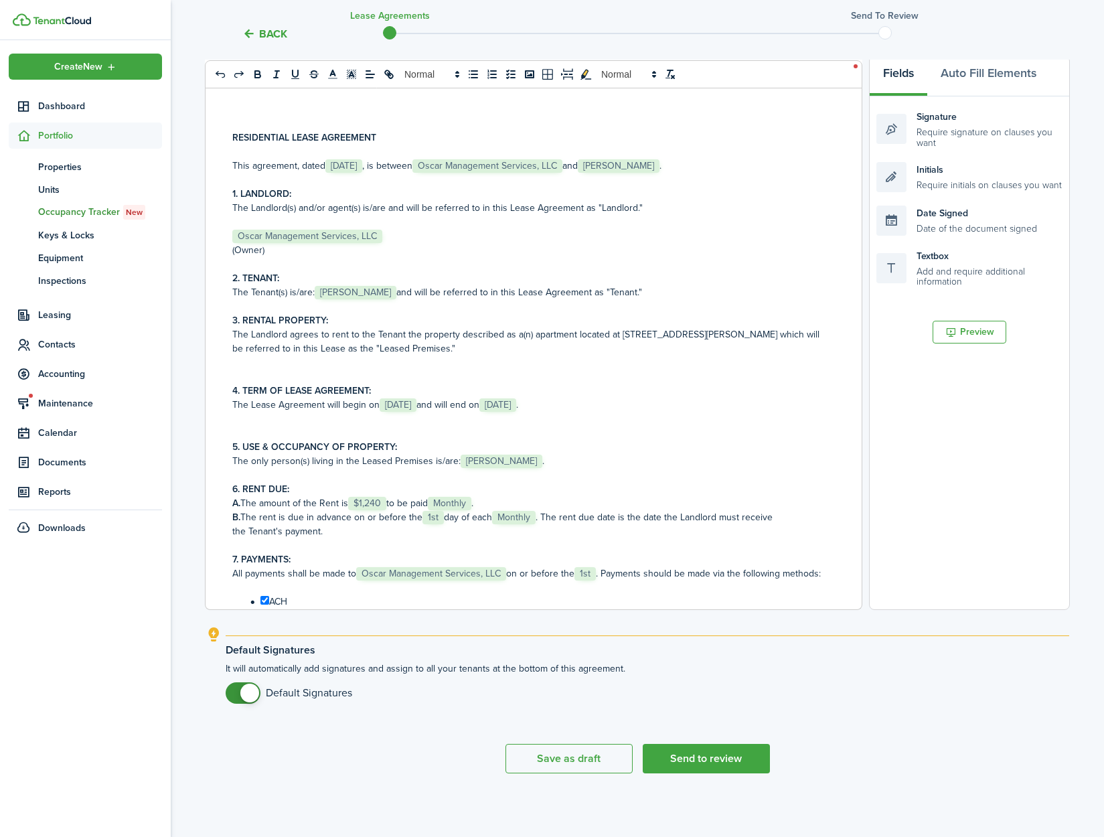
scroll to position [25, 0]
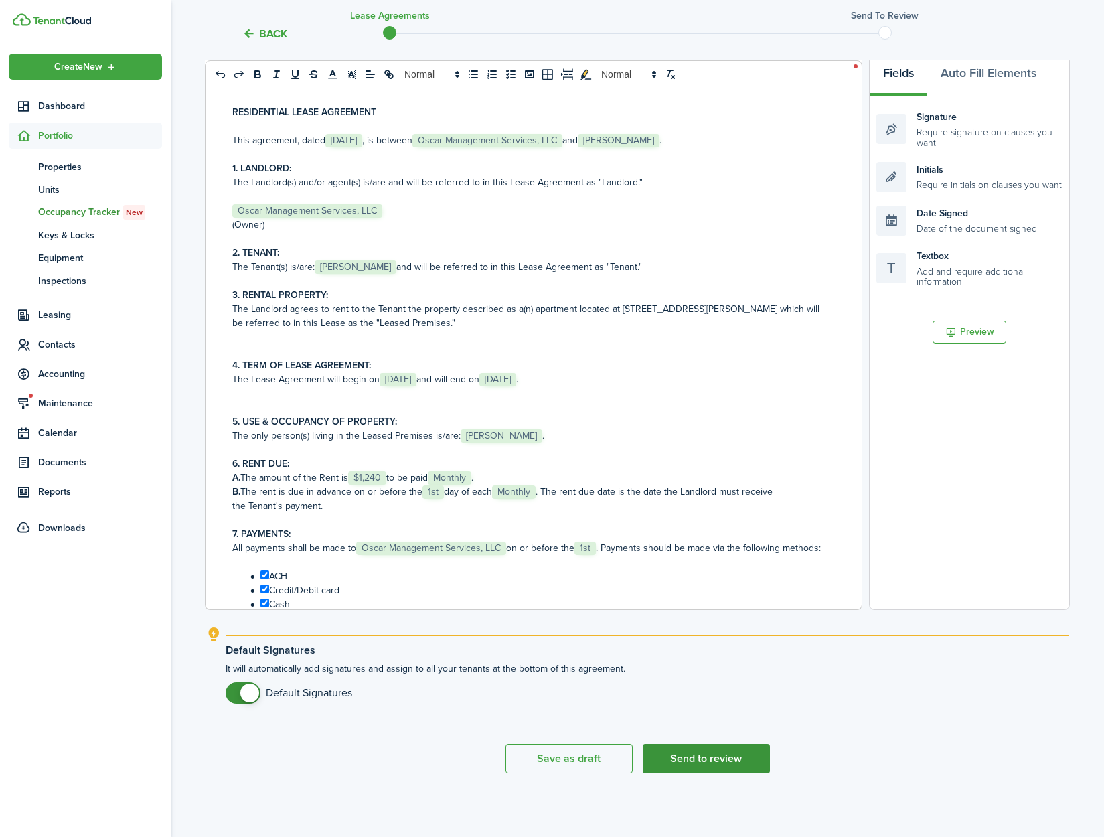
click at [704, 765] on button "Send to review" at bounding box center [706, 758] width 127 height 29
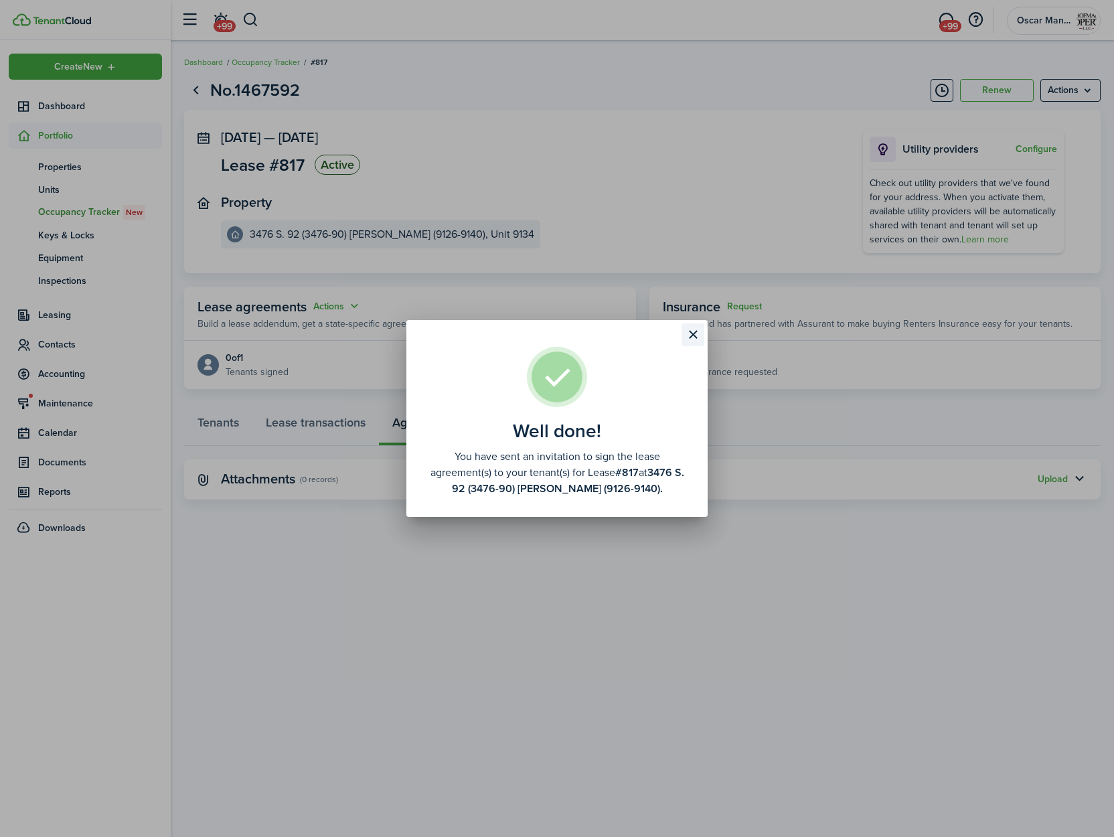
click at [694, 329] on button "Close modal" at bounding box center [693, 334] width 23 height 23
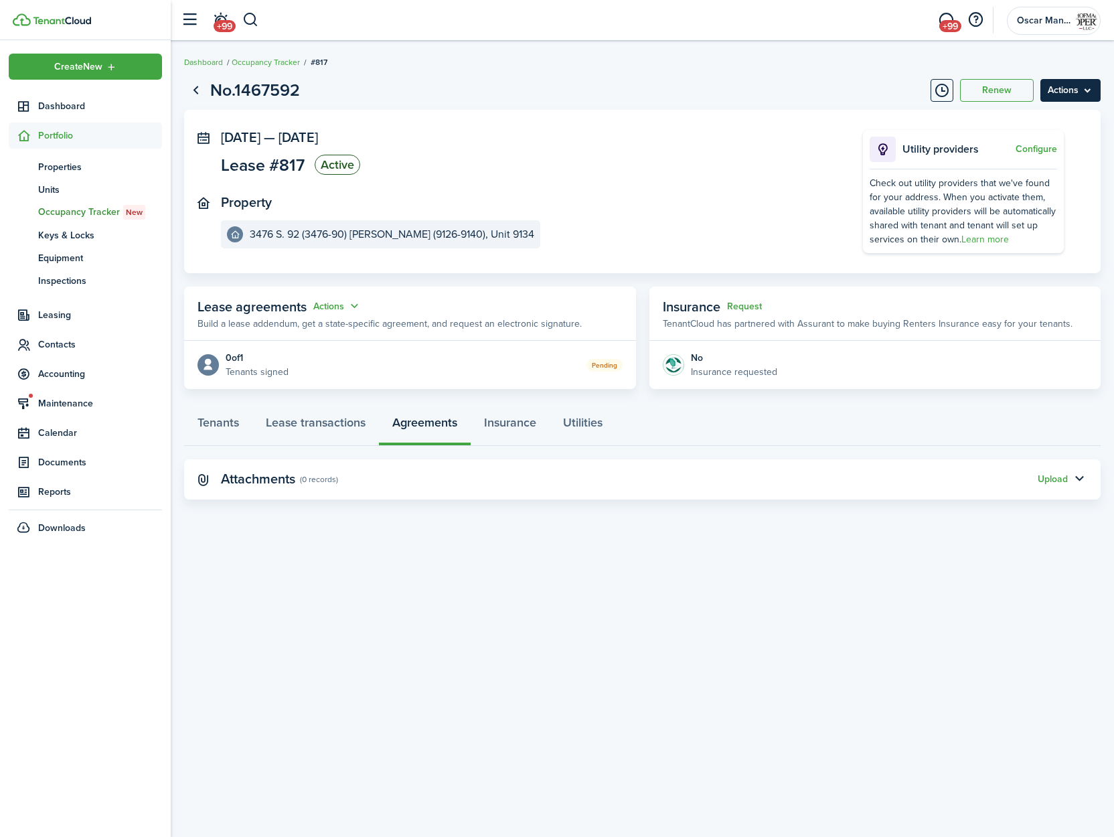
click at [1075, 92] on menu-btn "Actions" at bounding box center [1071, 90] width 60 height 23
drag, startPoint x: 618, startPoint y: 654, endPoint x: 481, endPoint y: 494, distance: 210.4
click at [617, 654] on div "No.1467592 Renew Actions [DATE] — [DATE] Lease #817 Active Property 3476 S. 92 …" at bounding box center [642, 439] width 943 height 736
click at [332, 307] on button "Actions" at bounding box center [337, 306] width 48 height 15
click at [320, 327] on link "Edit" at bounding box center [304, 332] width 117 height 23
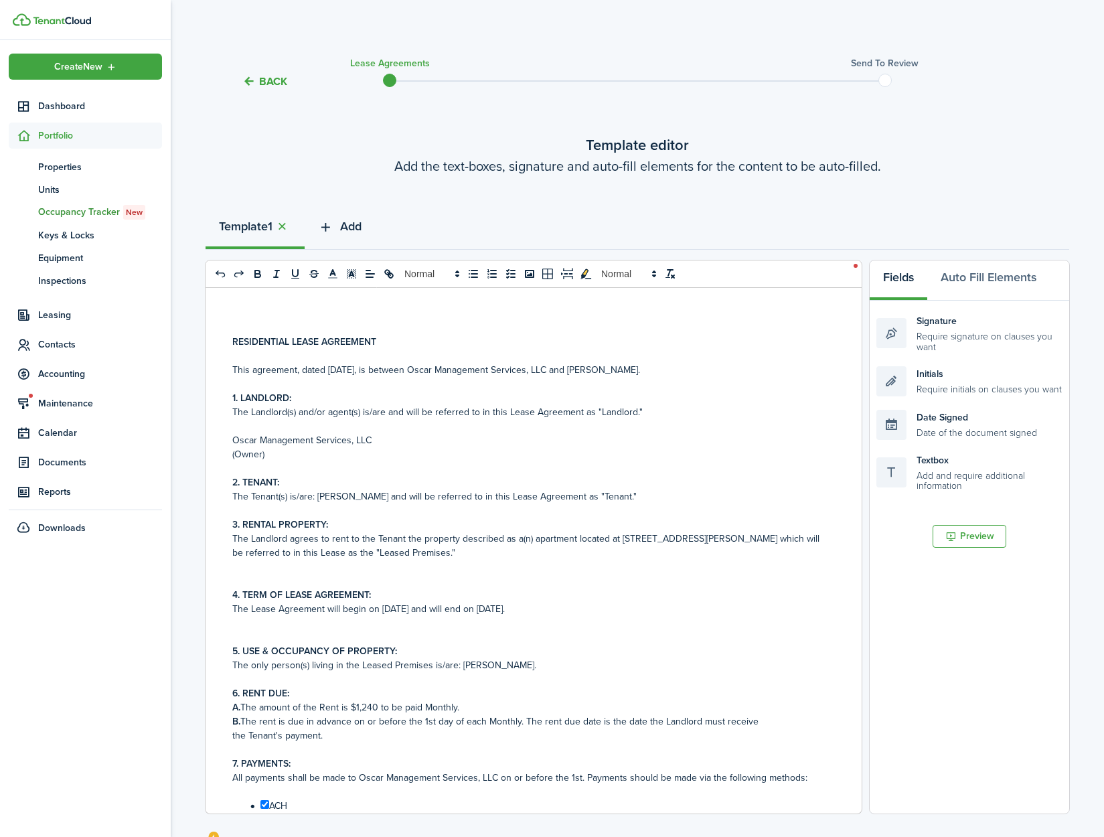
click at [358, 230] on span "Add" at bounding box center [350, 227] width 21 height 18
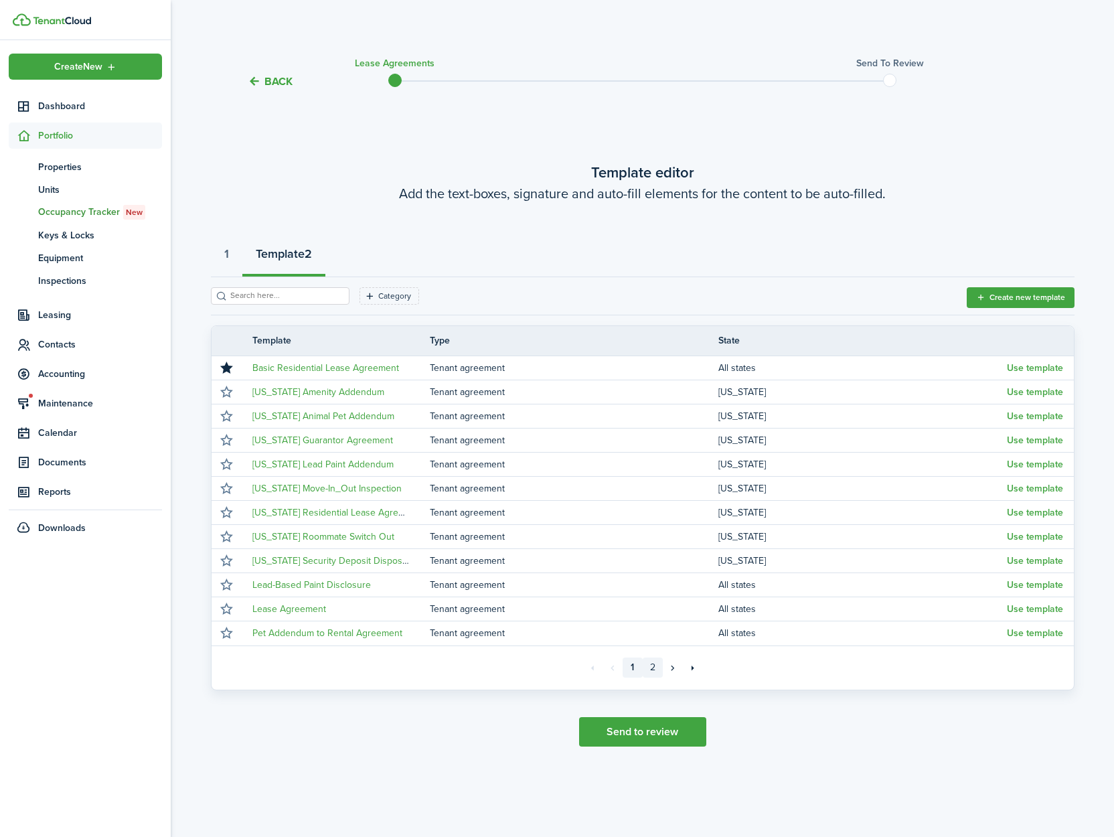
click at [651, 670] on link "2" at bounding box center [653, 668] width 20 height 20
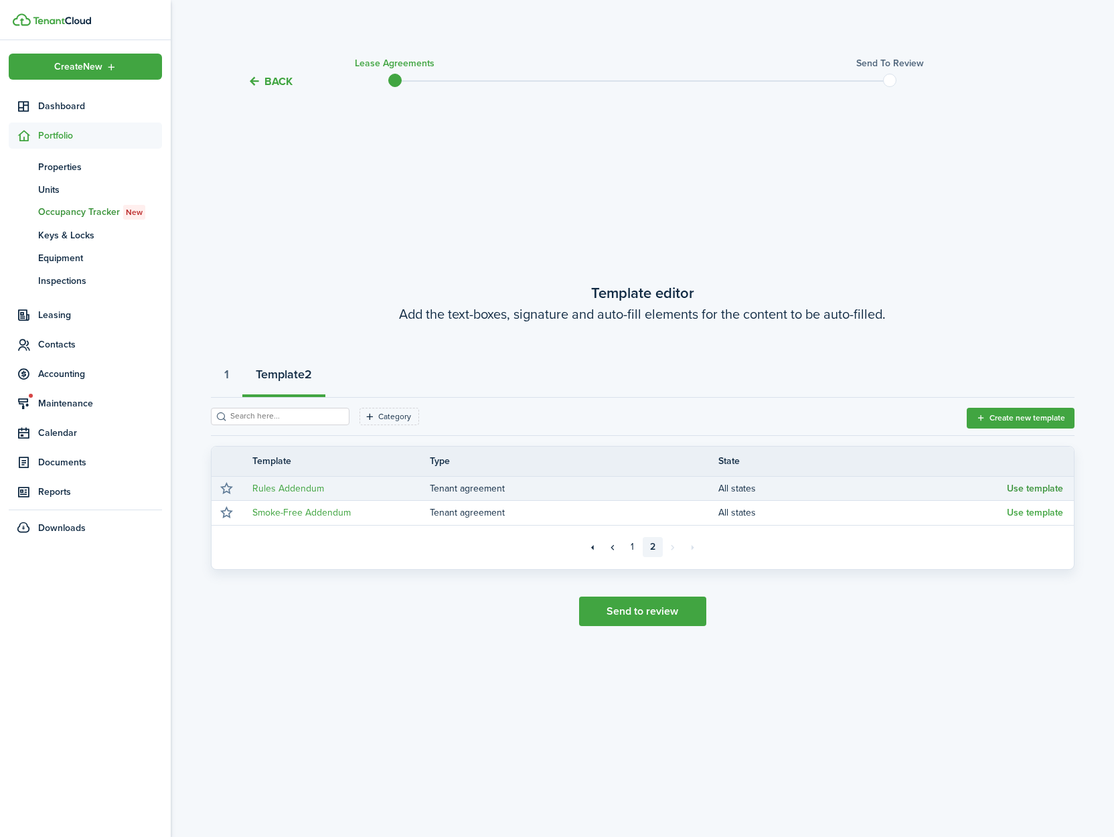
click at [1028, 487] on button "Use template" at bounding box center [1035, 488] width 56 height 11
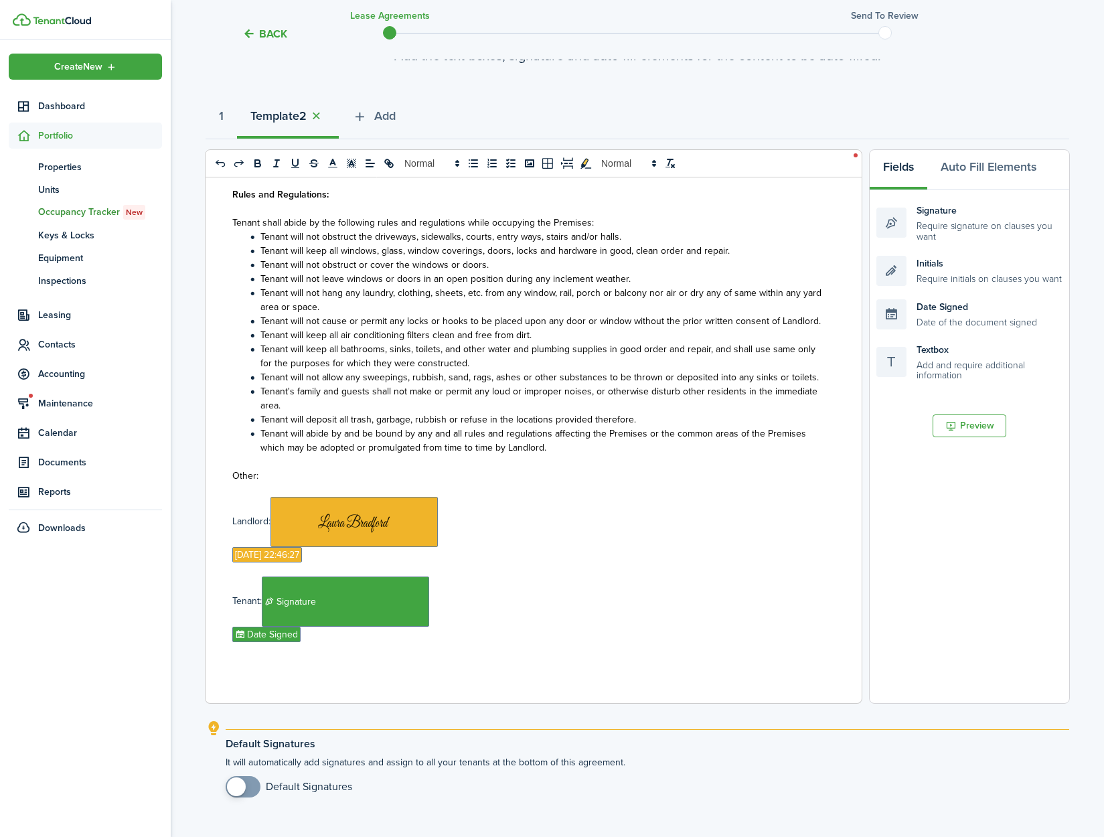
scroll to position [204, 0]
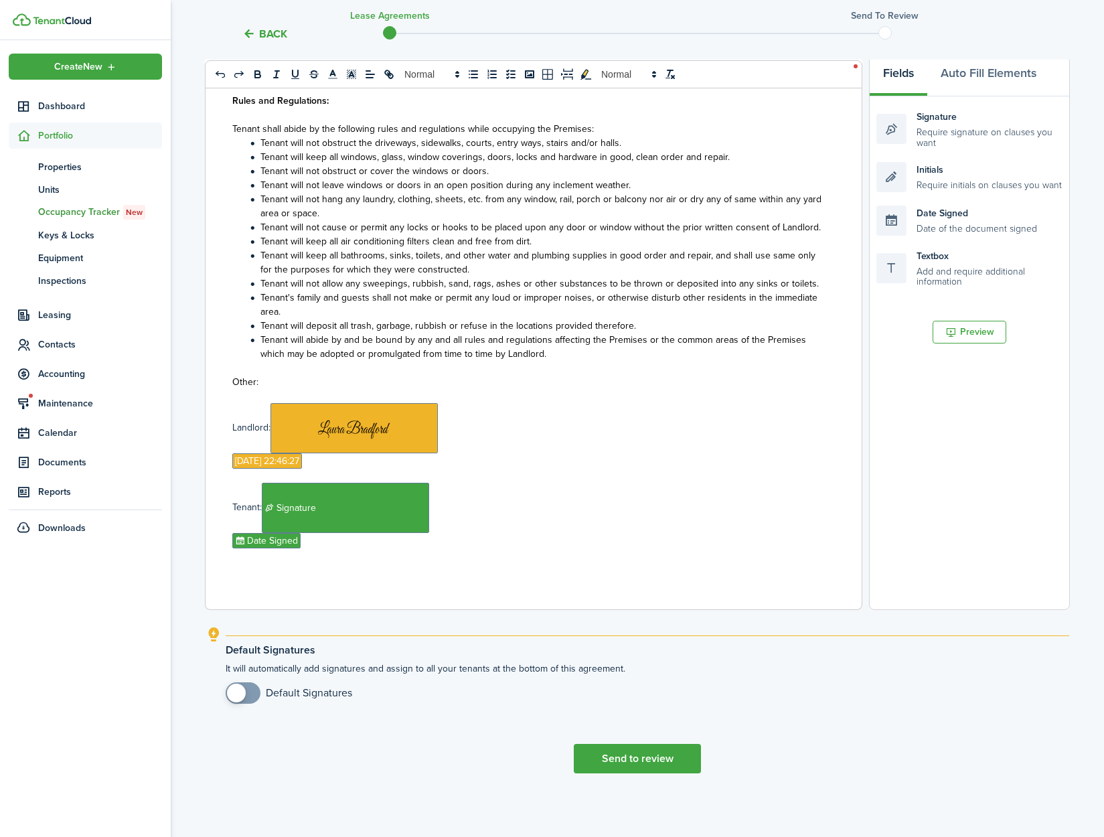
checkbox input "true"
click at [237, 691] on span at bounding box center [236, 693] width 19 height 19
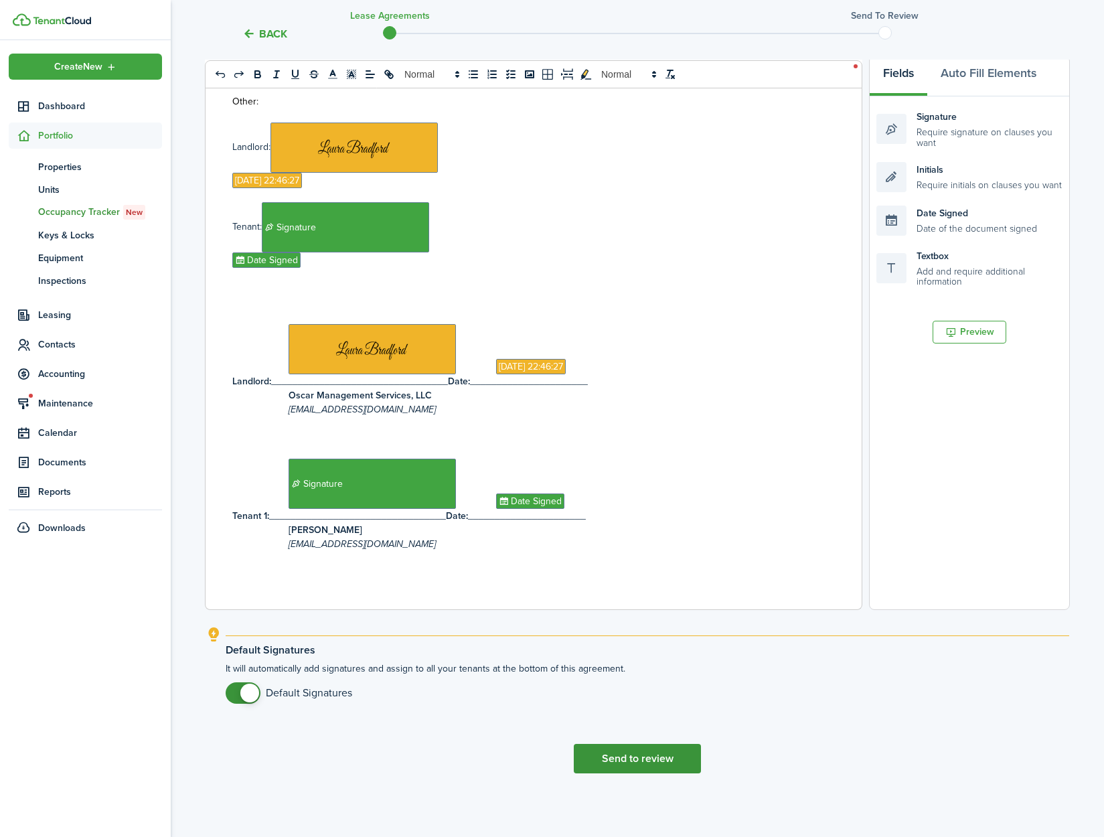
click at [617, 755] on button "Send to review" at bounding box center [637, 758] width 127 height 29
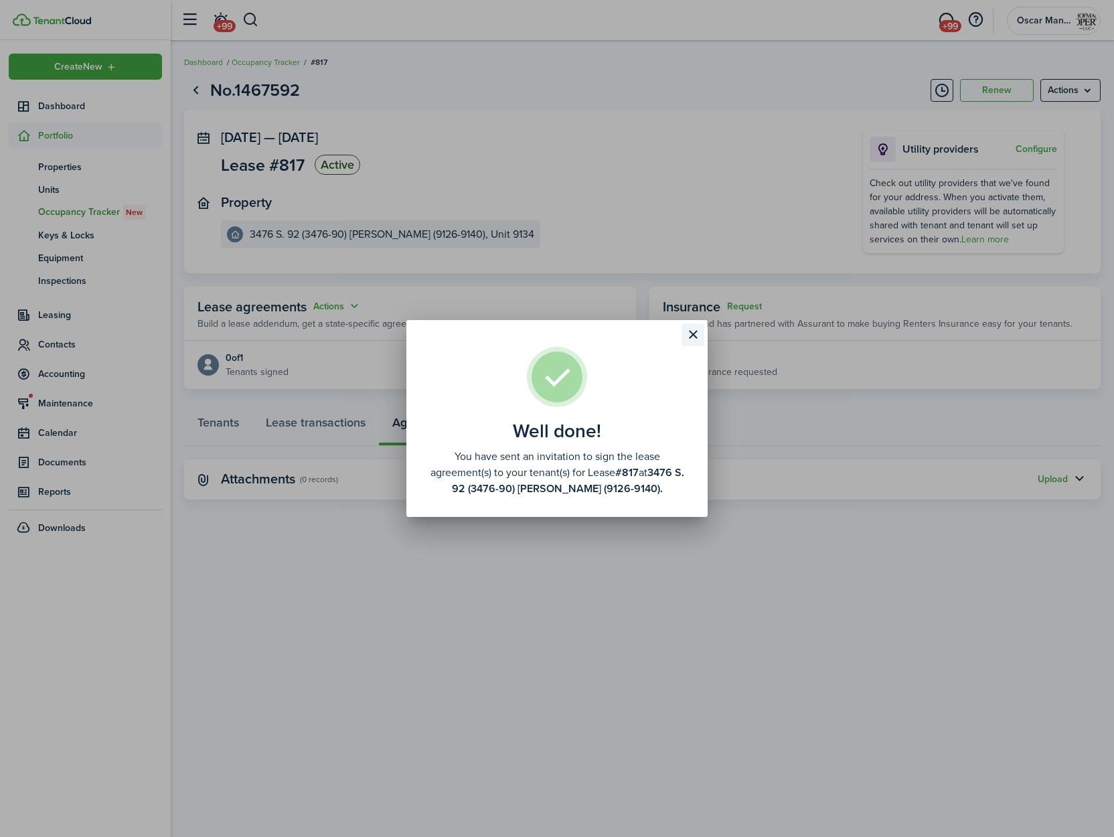
click at [689, 336] on button "Close modal" at bounding box center [693, 334] width 23 height 23
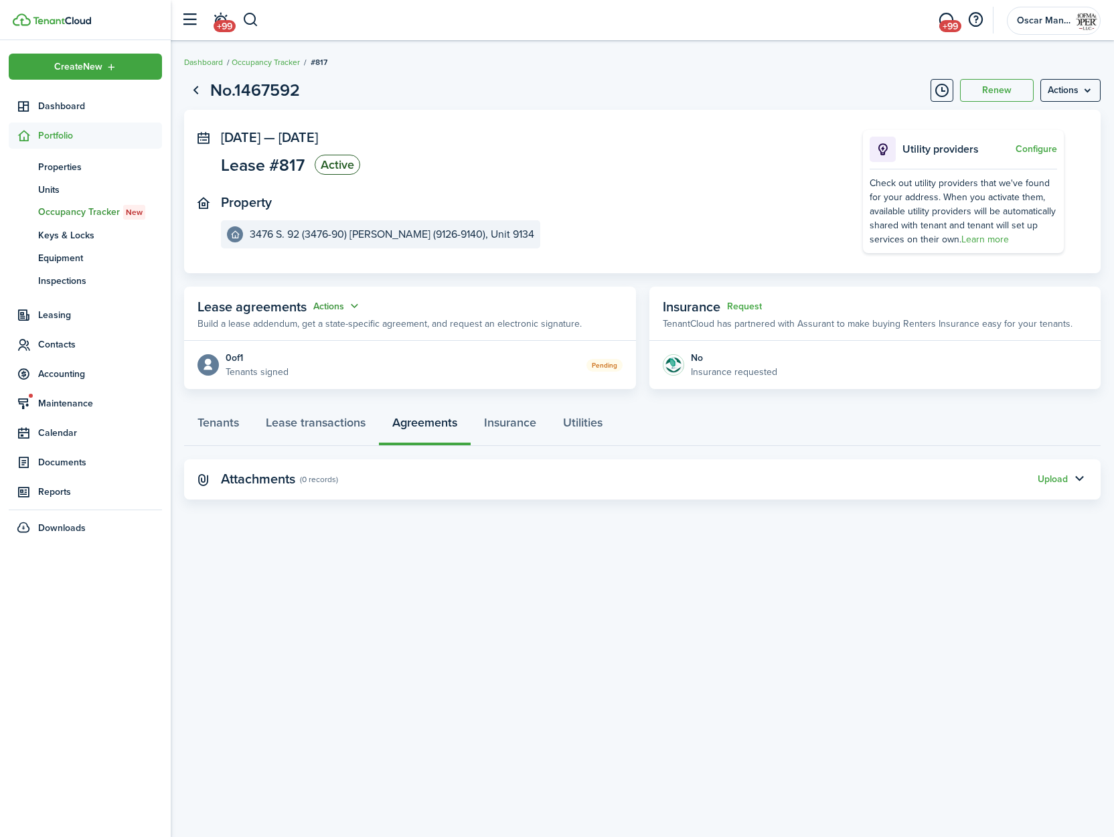
click at [332, 307] on button "Actions" at bounding box center [337, 306] width 48 height 15
click at [333, 330] on link "Edit" at bounding box center [304, 332] width 117 height 23
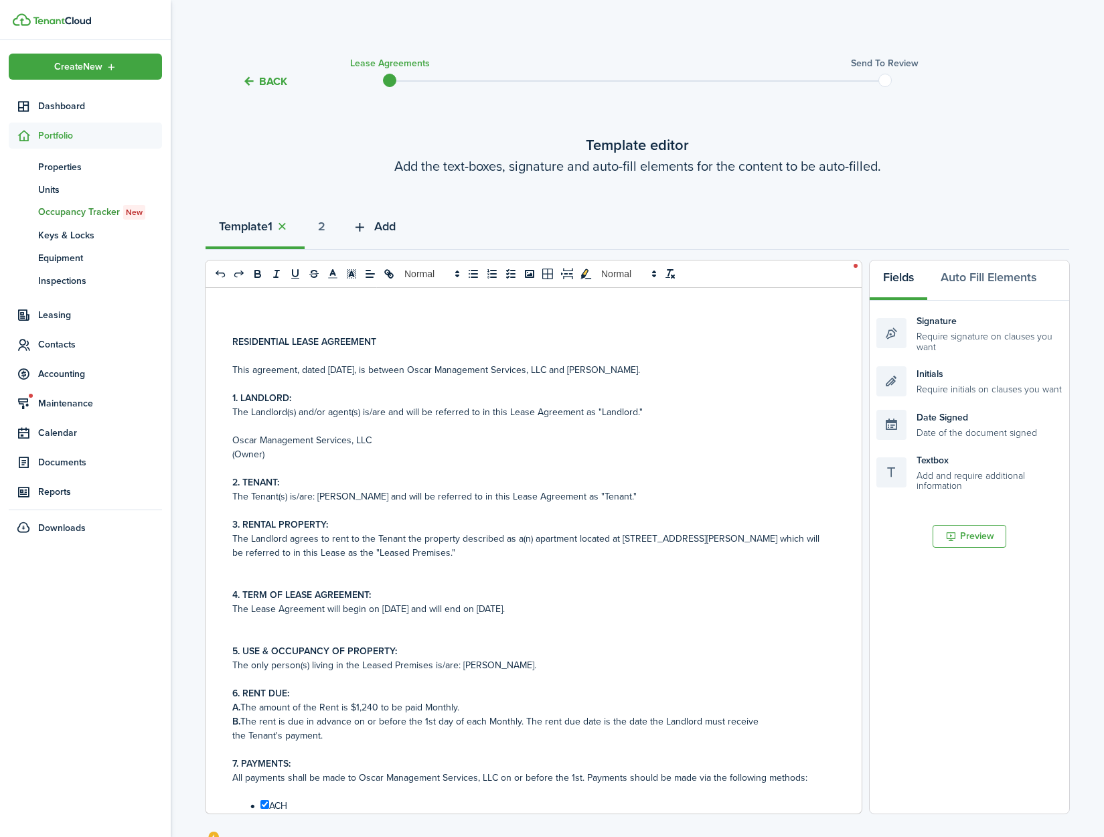
click at [396, 224] on span "Add" at bounding box center [384, 227] width 21 height 18
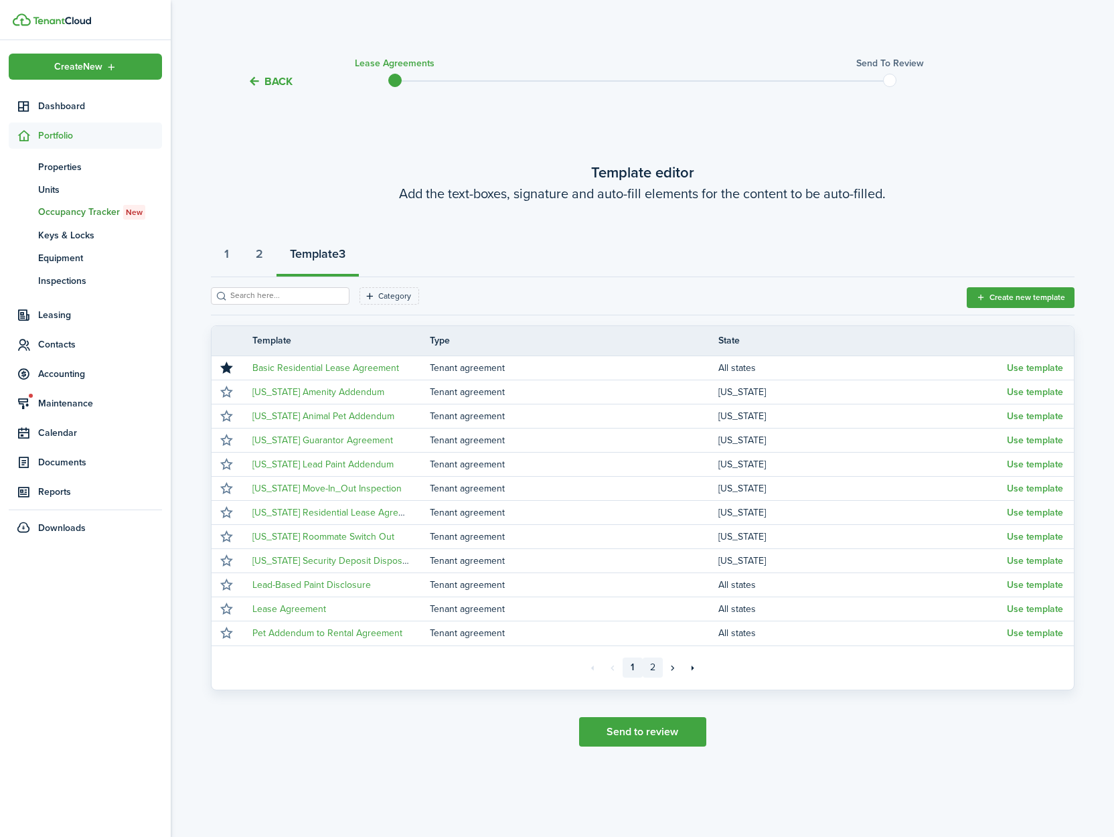
click at [655, 670] on link "2" at bounding box center [653, 668] width 20 height 20
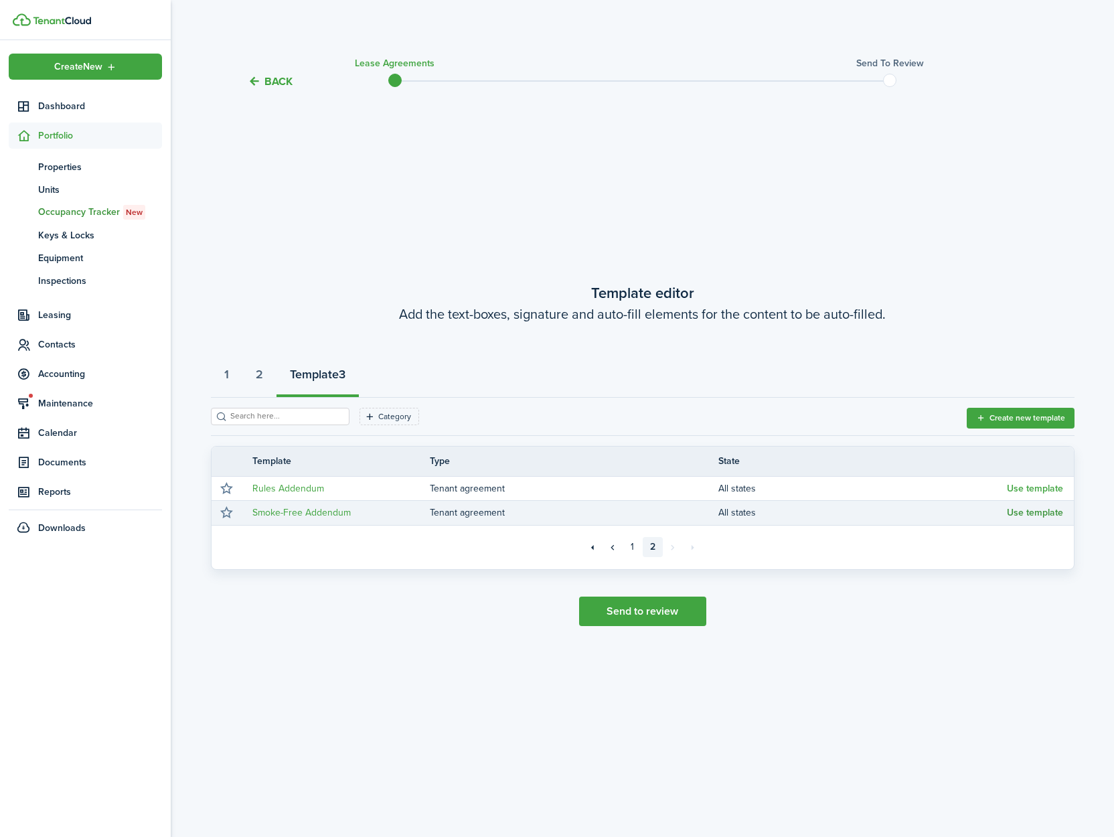
click at [1052, 517] on button "Use template" at bounding box center [1035, 513] width 56 height 11
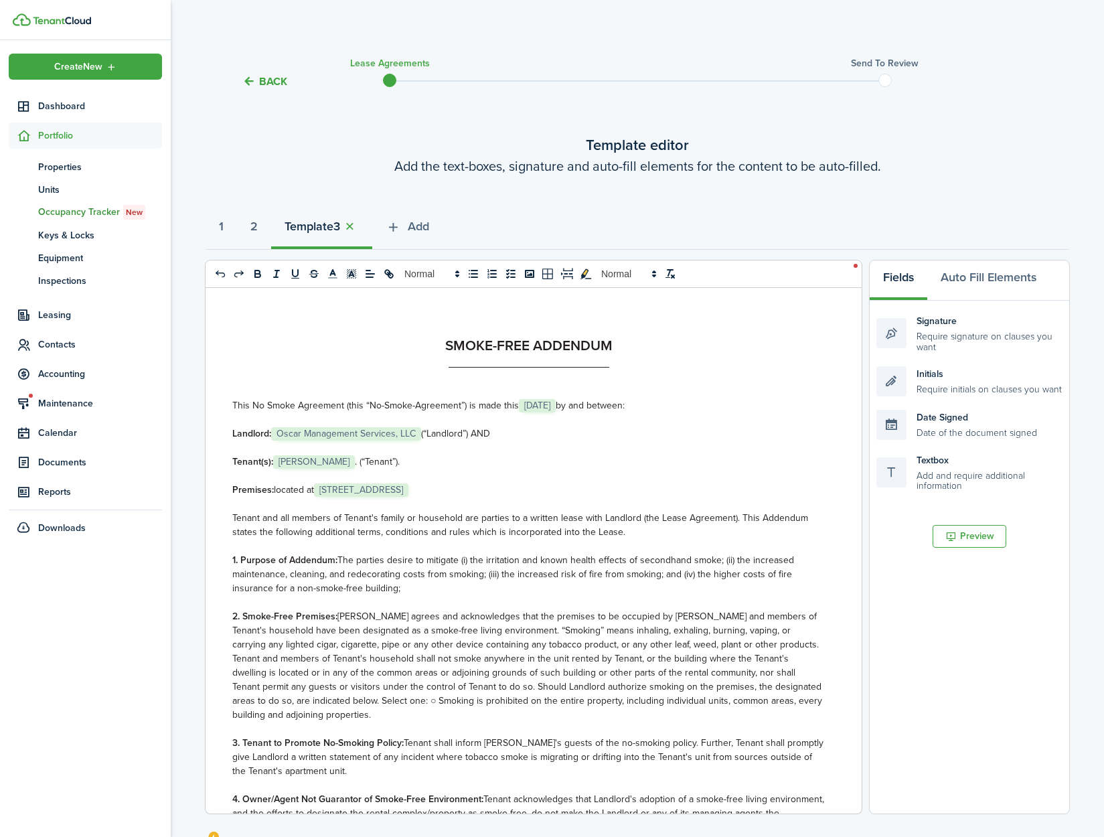
click at [370, 490] on span "[STREET_ADDRESS]" at bounding box center [361, 489] width 94 height 13
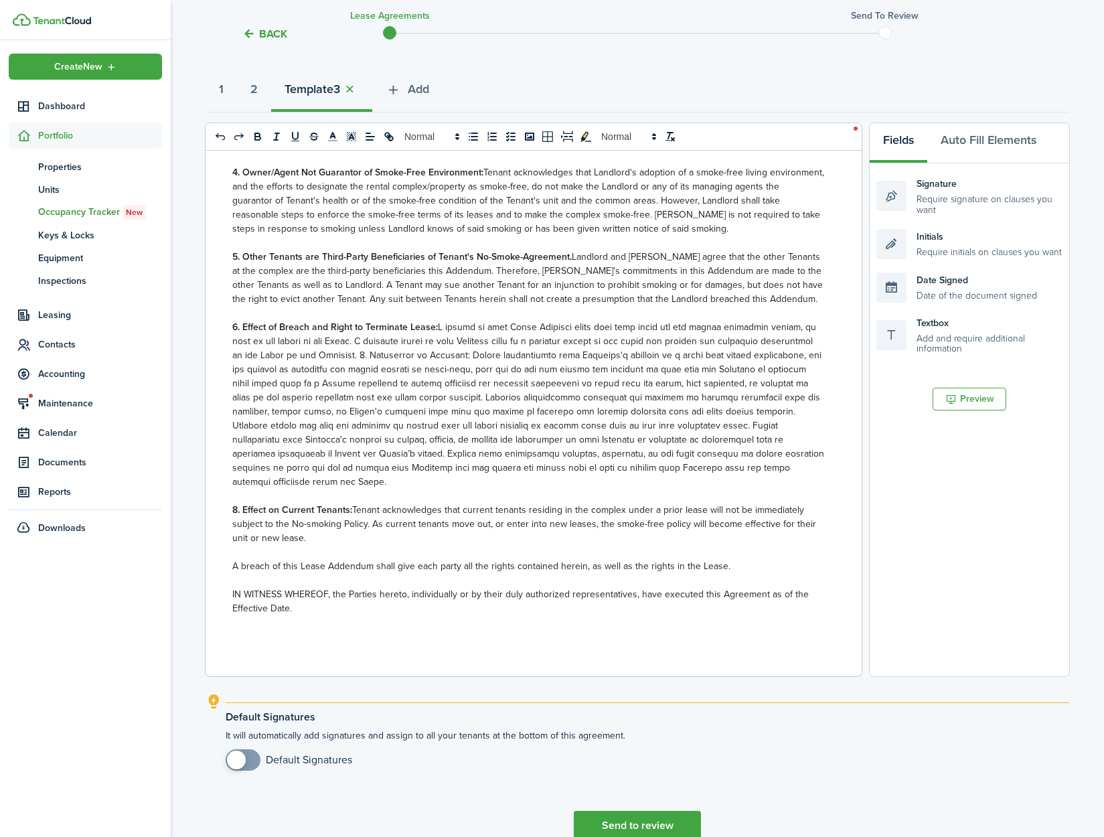
scroll to position [204, 0]
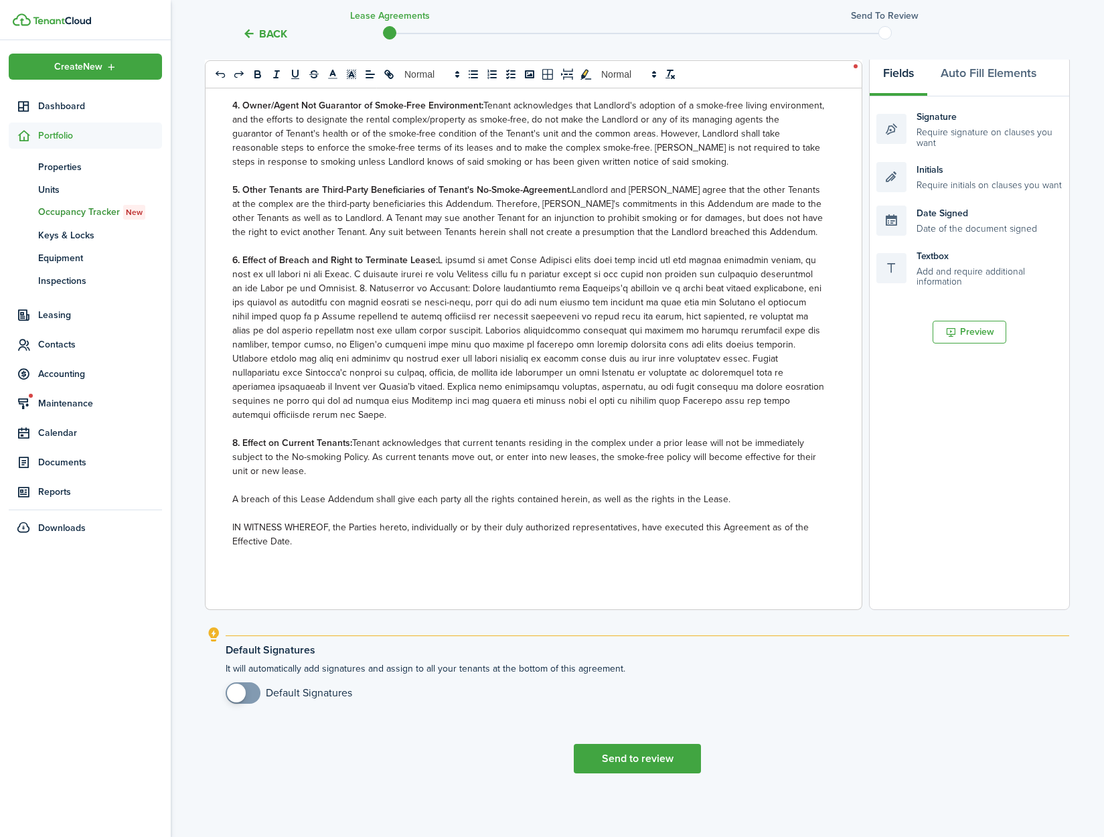
checkbox input "true"
click at [231, 700] on span at bounding box center [236, 693] width 19 height 19
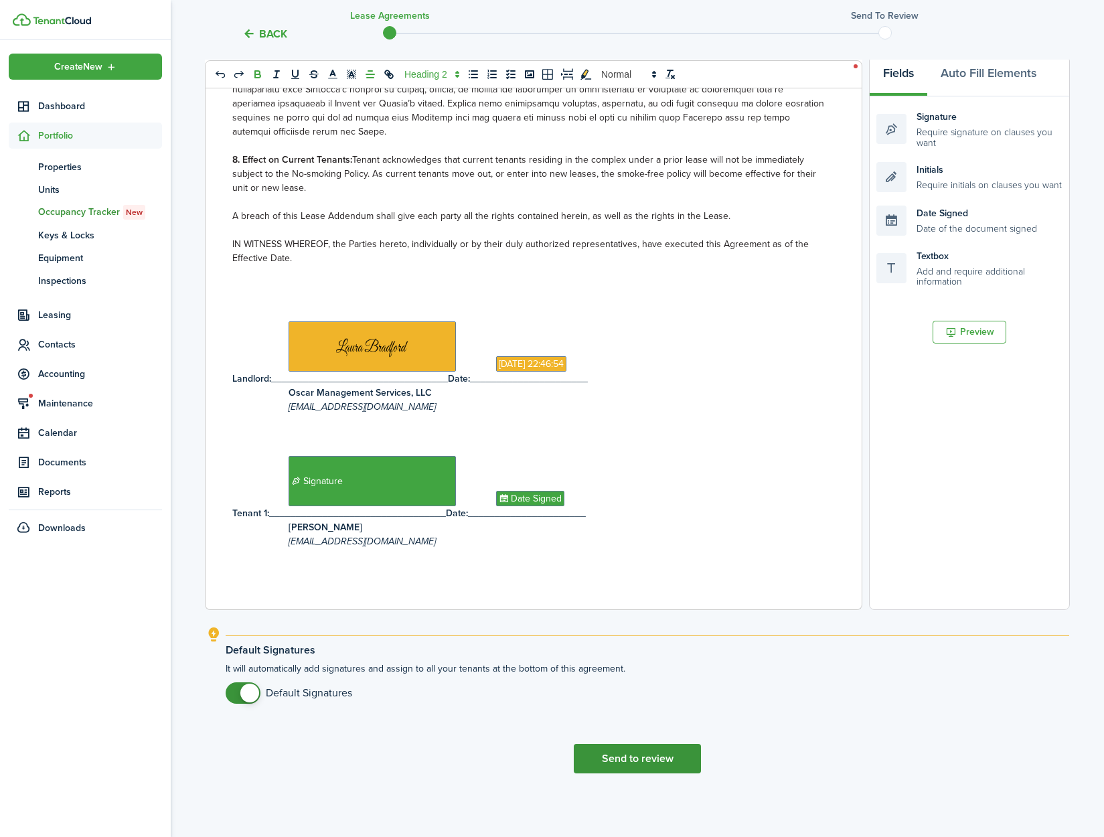
click at [623, 764] on button "Send to review" at bounding box center [637, 758] width 127 height 29
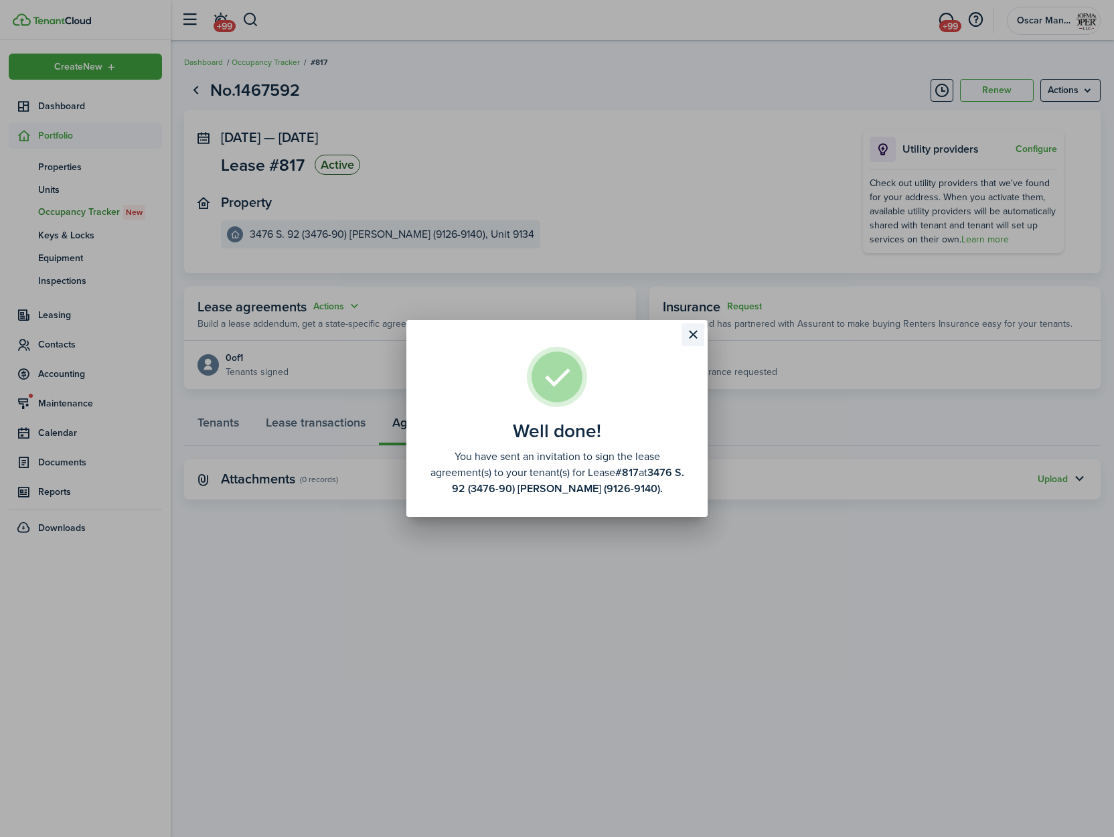
click at [689, 334] on button "Close modal" at bounding box center [693, 334] width 23 height 23
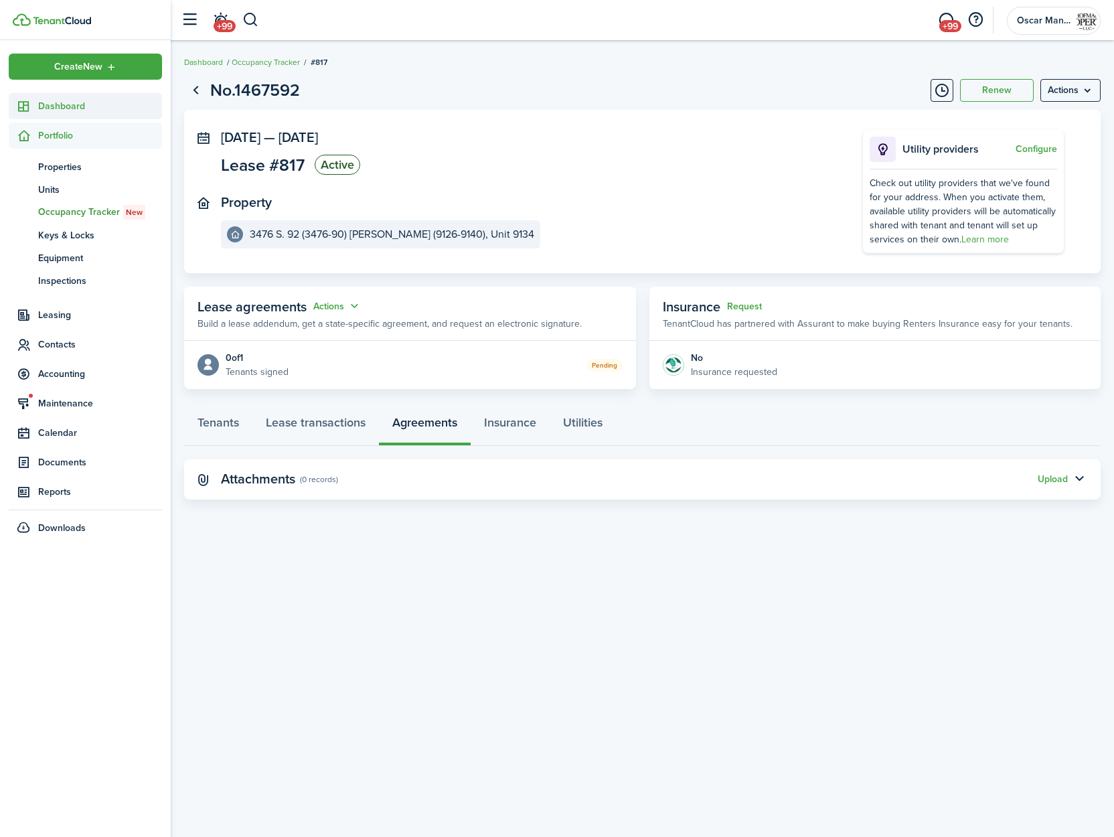
click at [66, 110] on span "Dashboard" at bounding box center [100, 106] width 124 height 14
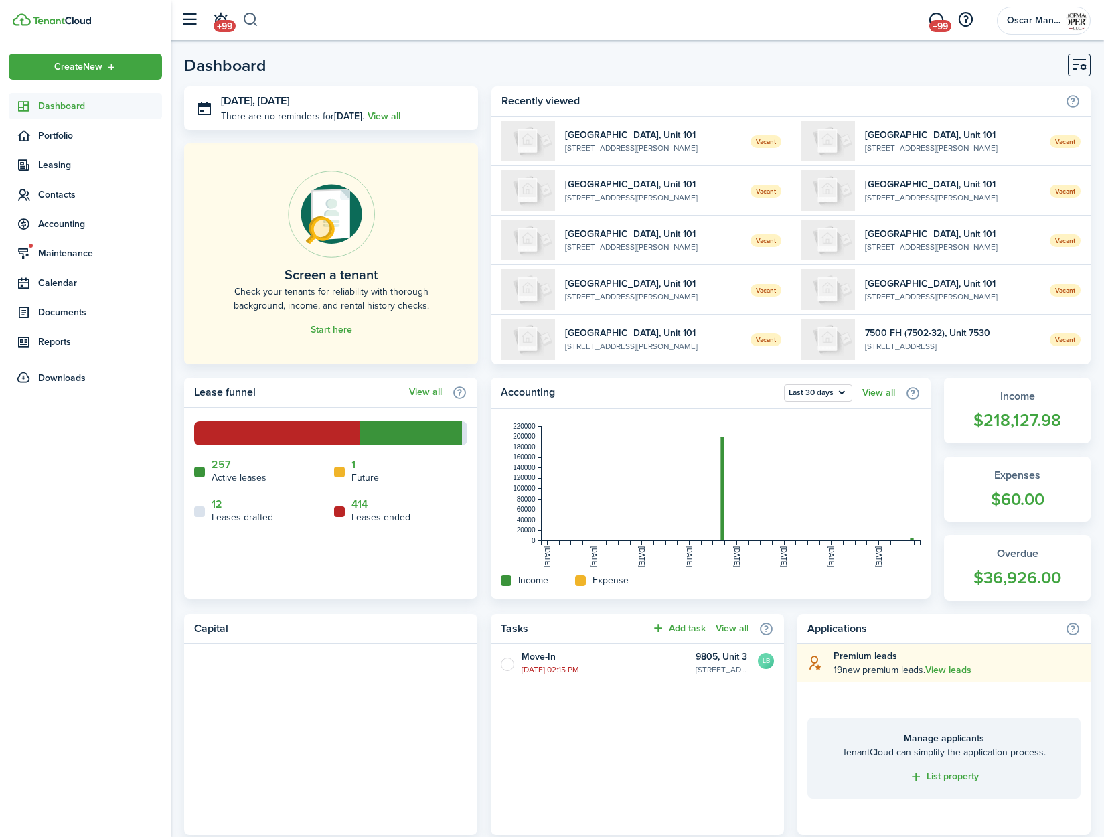
click at [250, 17] on button "button" at bounding box center [250, 20] width 17 height 23
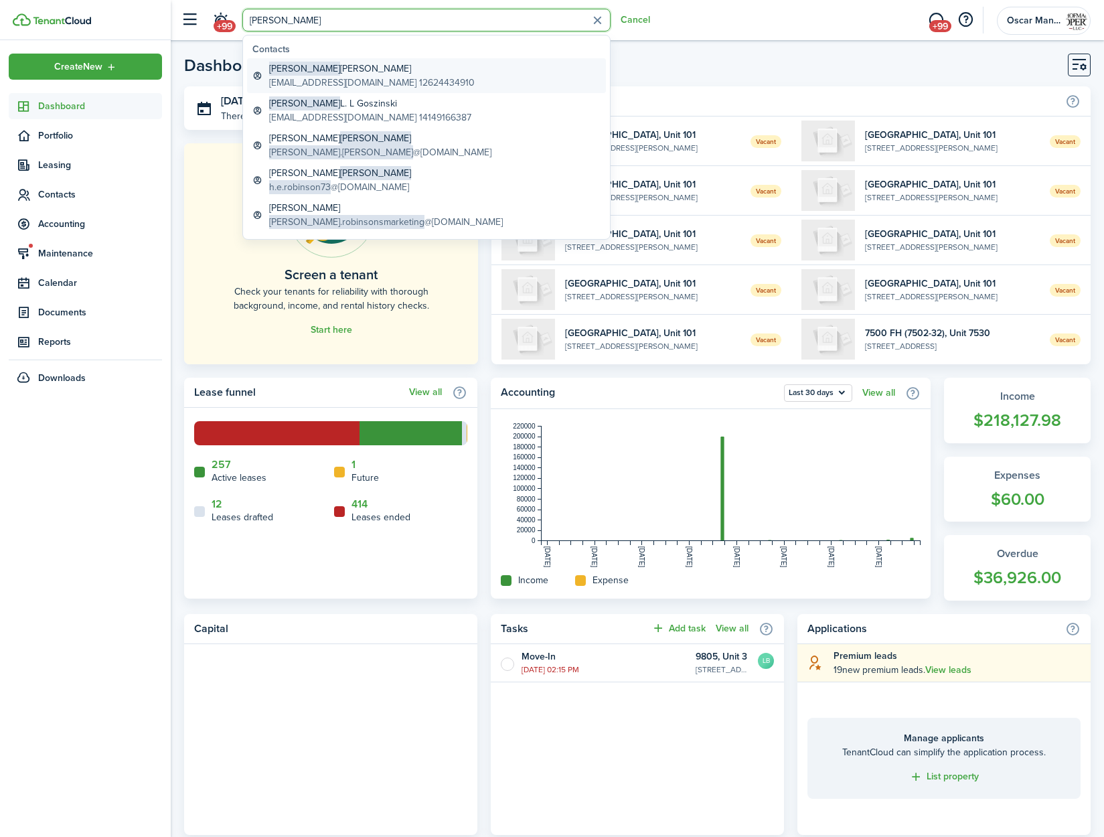
type input "[PERSON_NAME]"
click at [317, 76] on global-search-item-description "[EMAIL_ADDRESS][DOMAIN_NAME] 12624434910" at bounding box center [372, 83] width 206 height 14
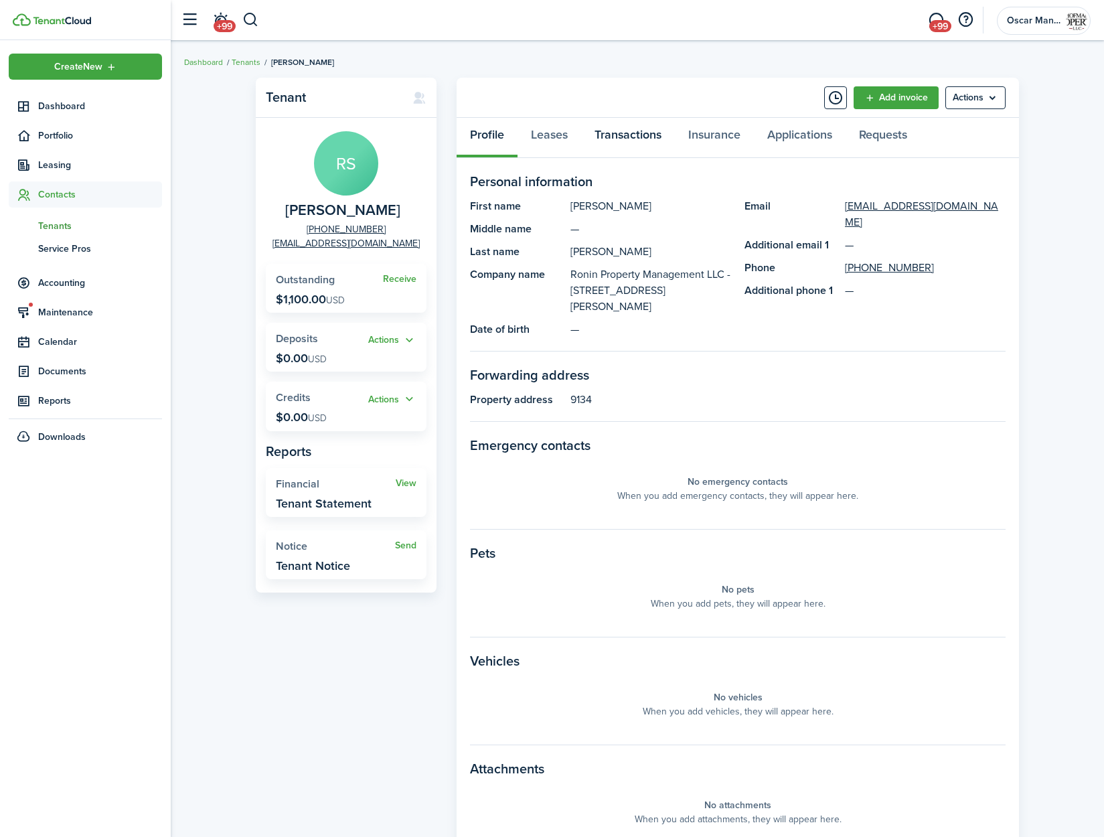
click at [638, 138] on link "Transactions" at bounding box center [628, 138] width 94 height 40
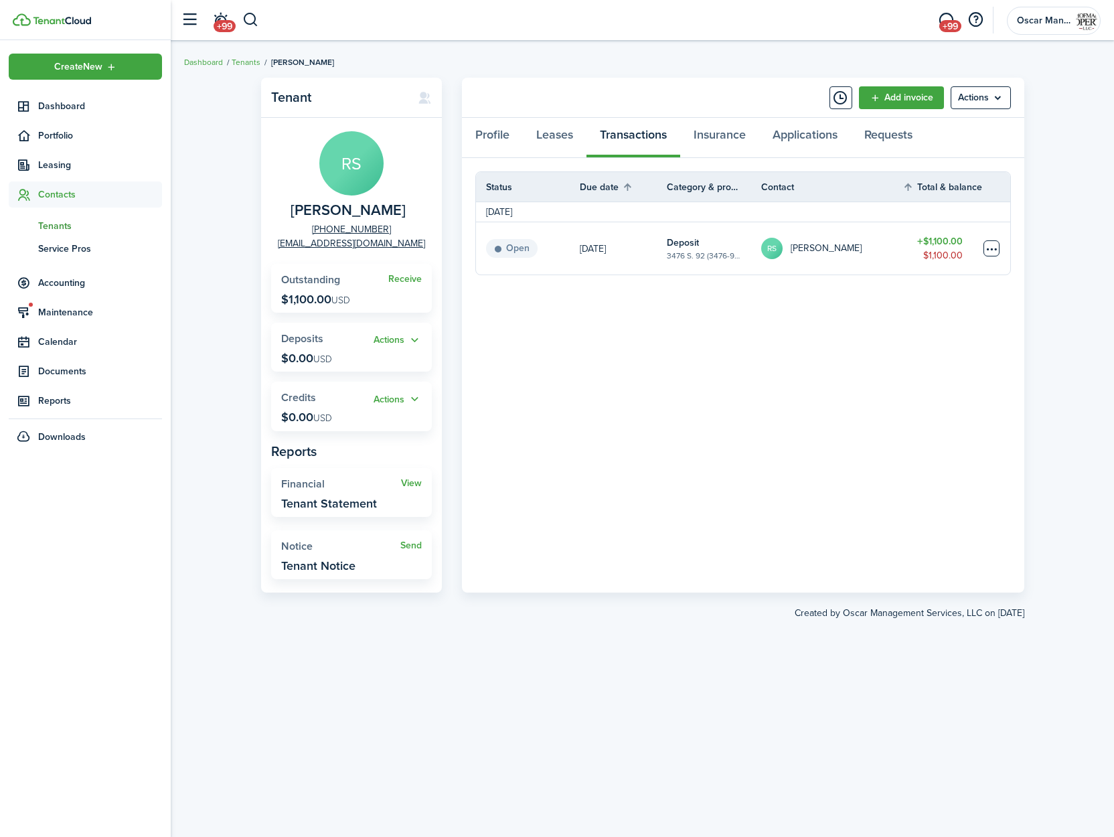
click at [998, 249] on table-menu-btn-icon at bounding box center [992, 248] width 16 height 16
click at [916, 306] on link "Mark as paid" at bounding box center [941, 298] width 117 height 23
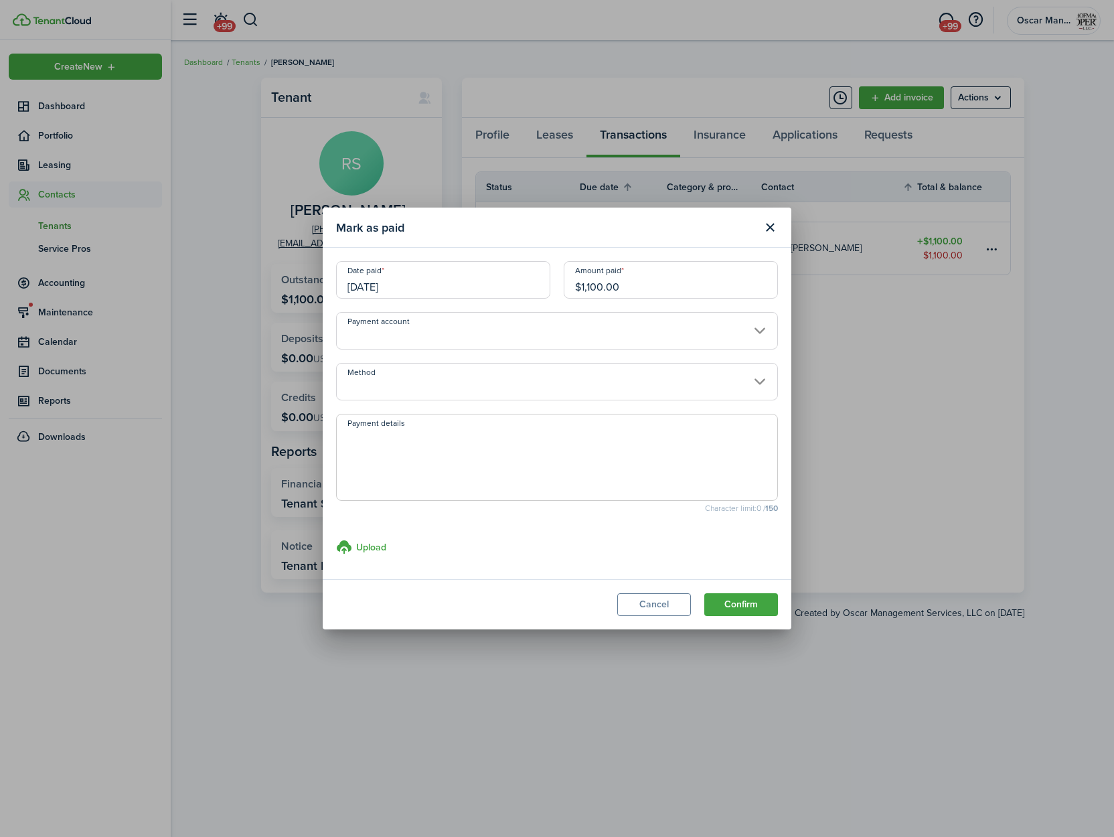
click at [387, 437] on textarea "Payment details" at bounding box center [557, 461] width 441 height 64
type textarea "Paid as part of the sale."
click at [749, 600] on button "Confirm" at bounding box center [741, 604] width 74 height 23
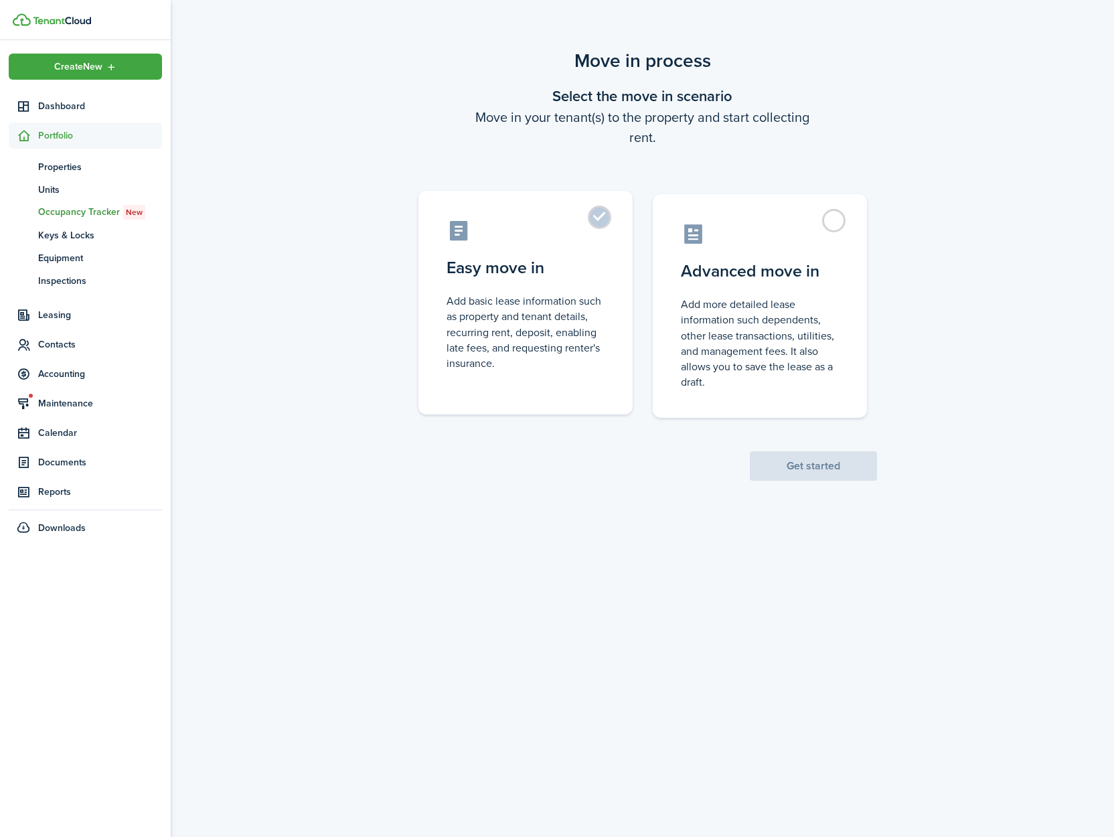
click at [605, 225] on label "Easy move in Add basic lease information such as property and tenant details, r…" at bounding box center [525, 303] width 214 height 224
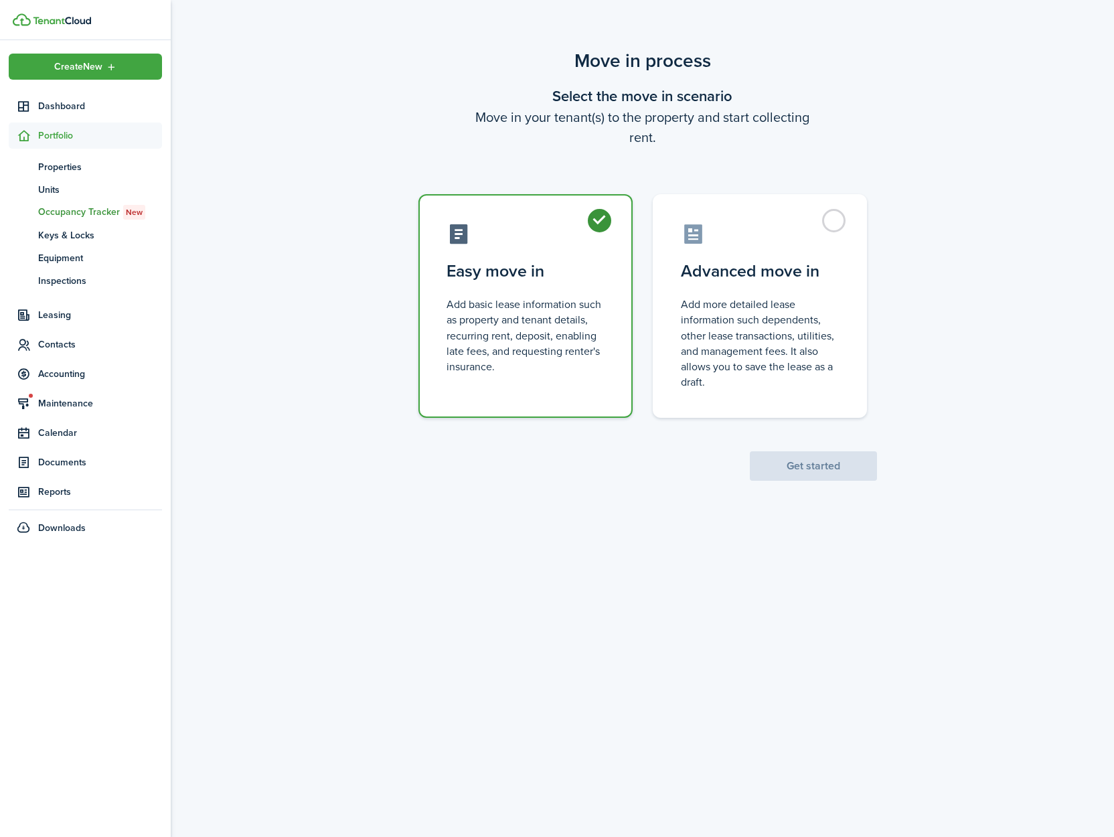
radio input "true"
click at [795, 455] on button "Get started" at bounding box center [813, 465] width 127 height 29
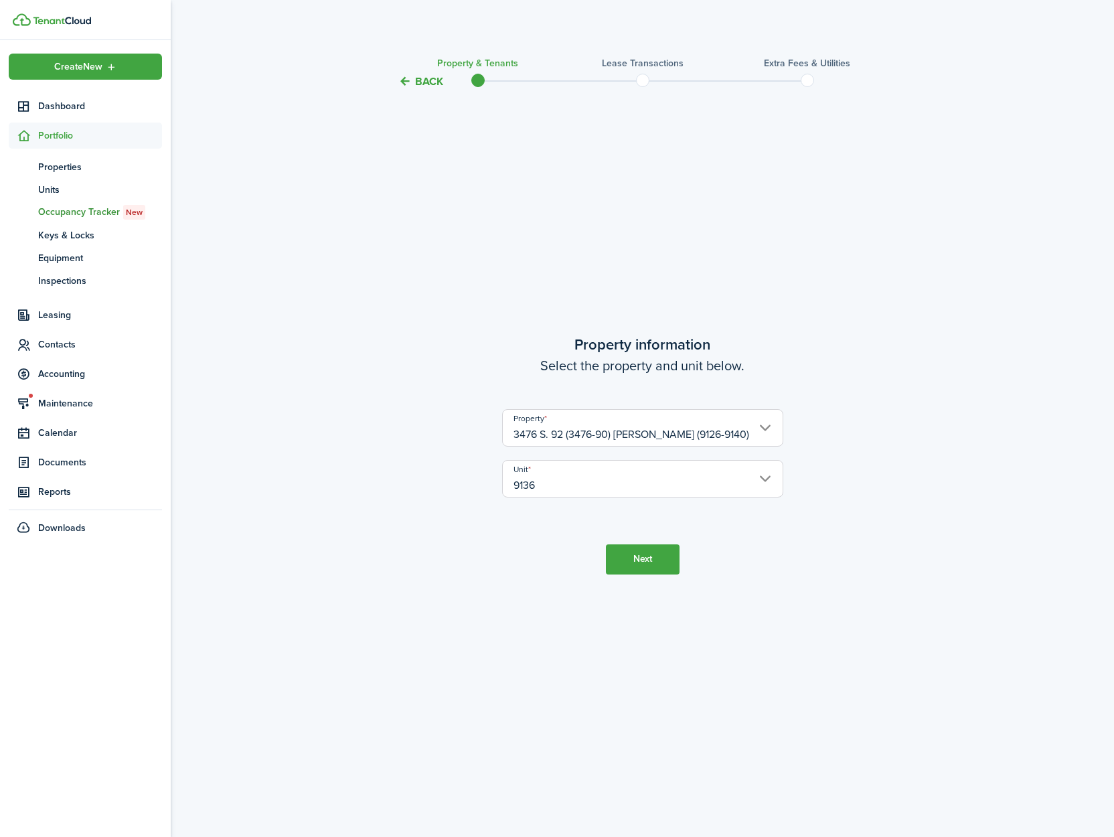
click at [656, 558] on button "Next" at bounding box center [643, 559] width 74 height 30
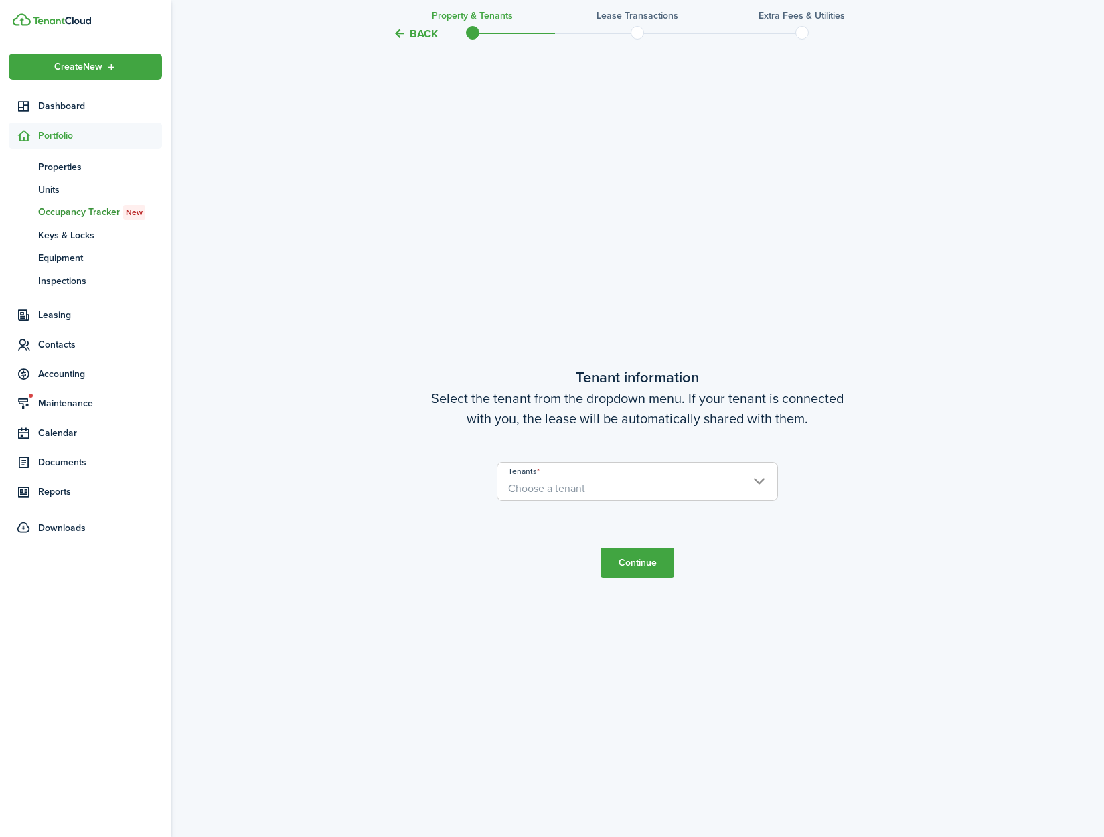
scroll to position [747, 0]
click at [609, 487] on span "Choose a tenant" at bounding box center [638, 488] width 280 height 23
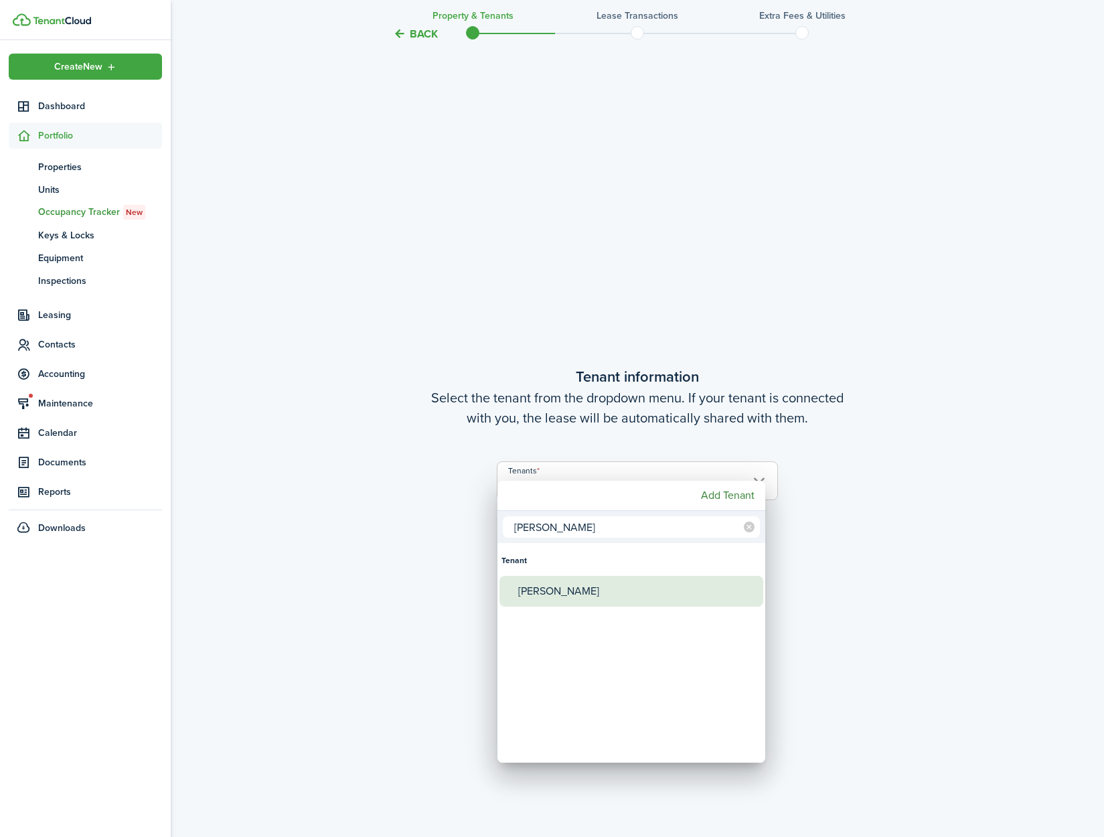
type input "suzann"
click at [611, 598] on div "[PERSON_NAME]" at bounding box center [636, 591] width 237 height 31
type input "[PERSON_NAME]"
click at [841, 595] on div at bounding box center [552, 418] width 1318 height 1051
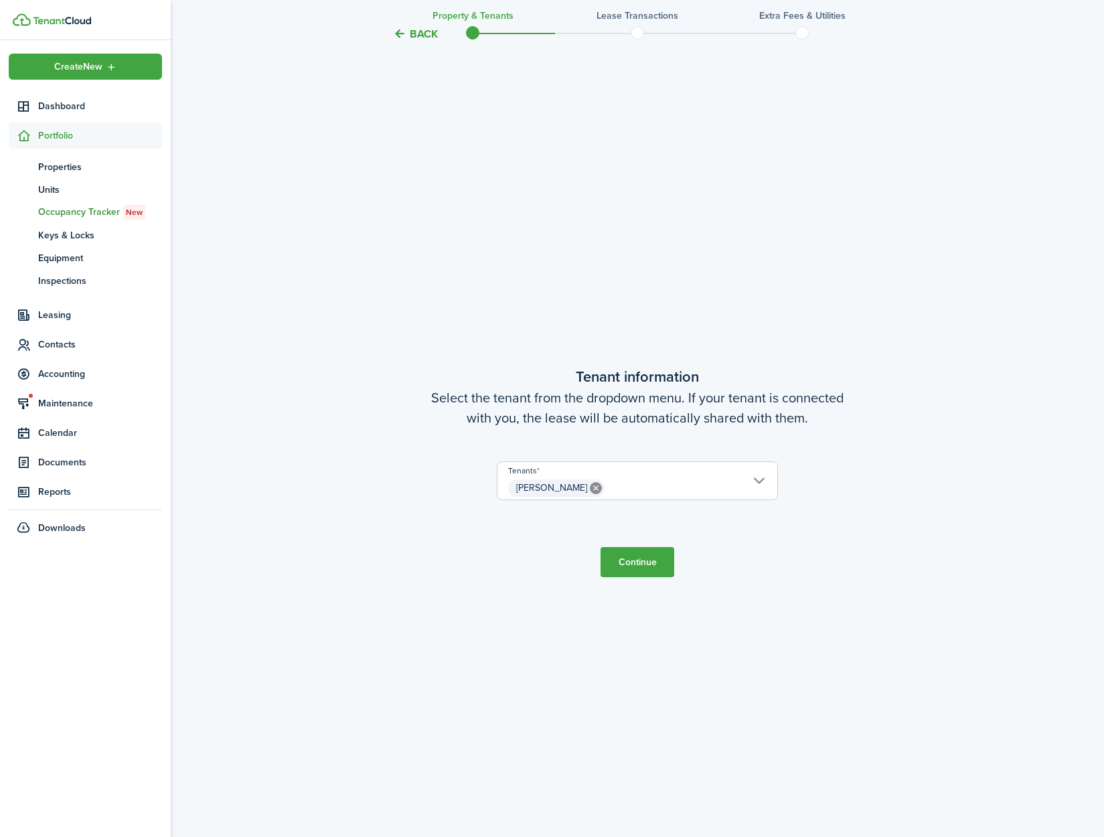
click at [641, 567] on button "Continue" at bounding box center [638, 562] width 74 height 30
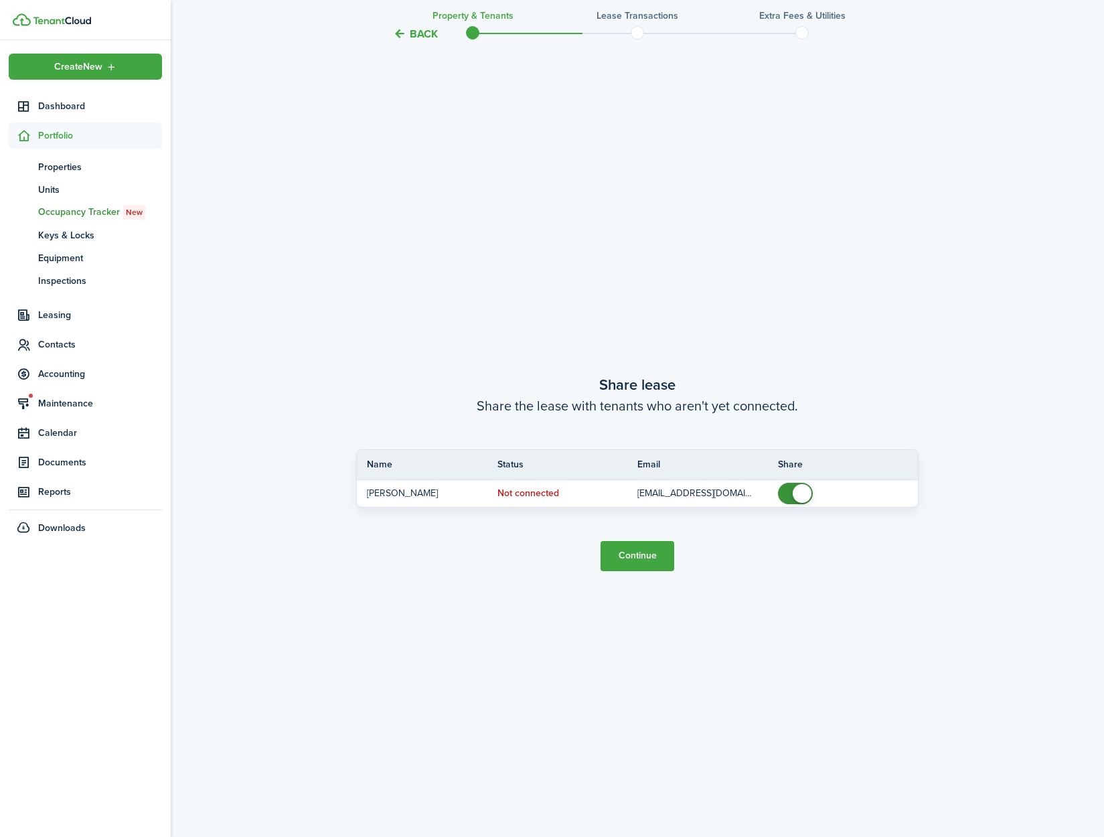
scroll to position [1584, 0]
click at [629, 564] on button "Continue" at bounding box center [638, 555] width 74 height 30
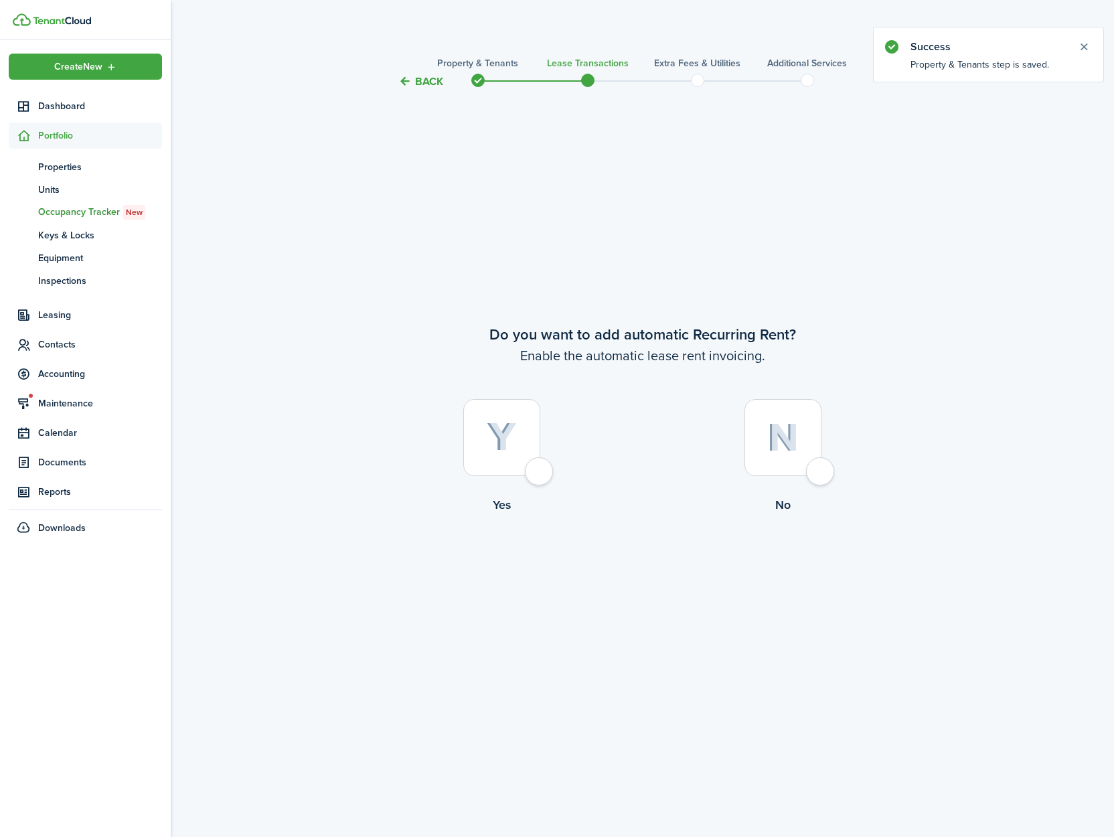
click at [540, 468] on div at bounding box center [501, 437] width 77 height 77
radio input "true"
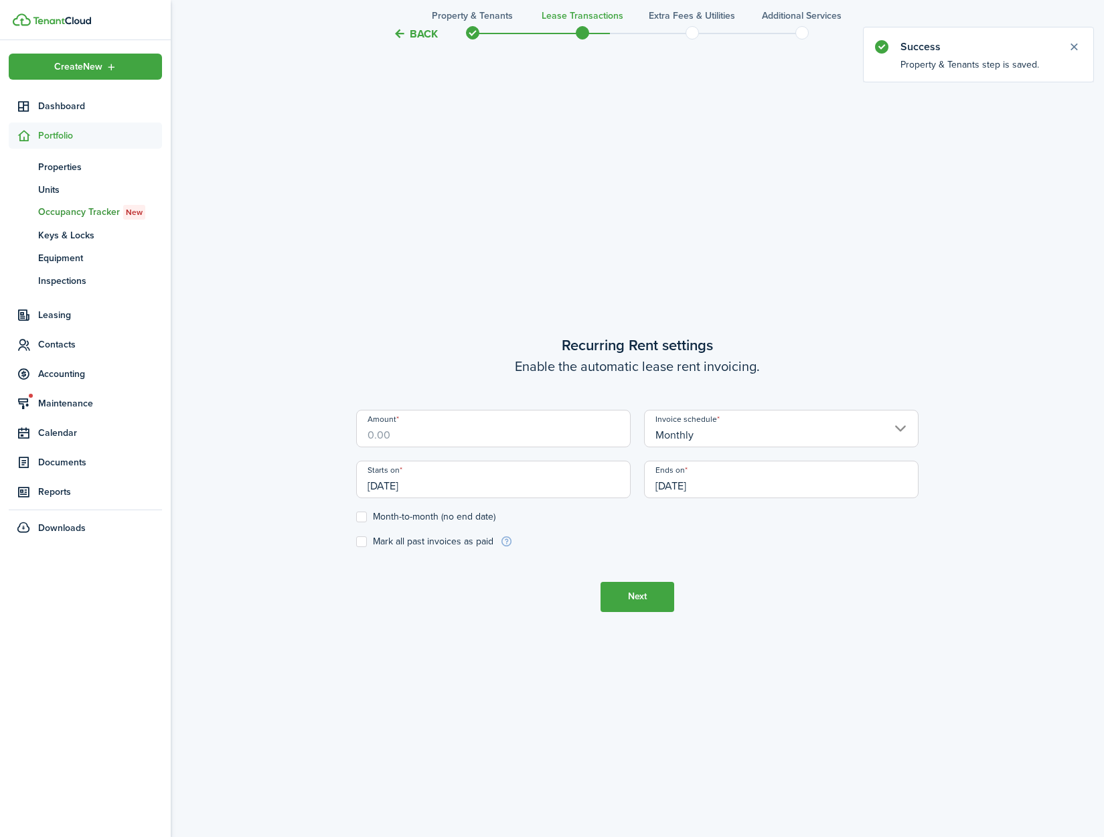
scroll to position [747, 0]
click at [473, 437] on input "Amount" at bounding box center [493, 426] width 275 height 37
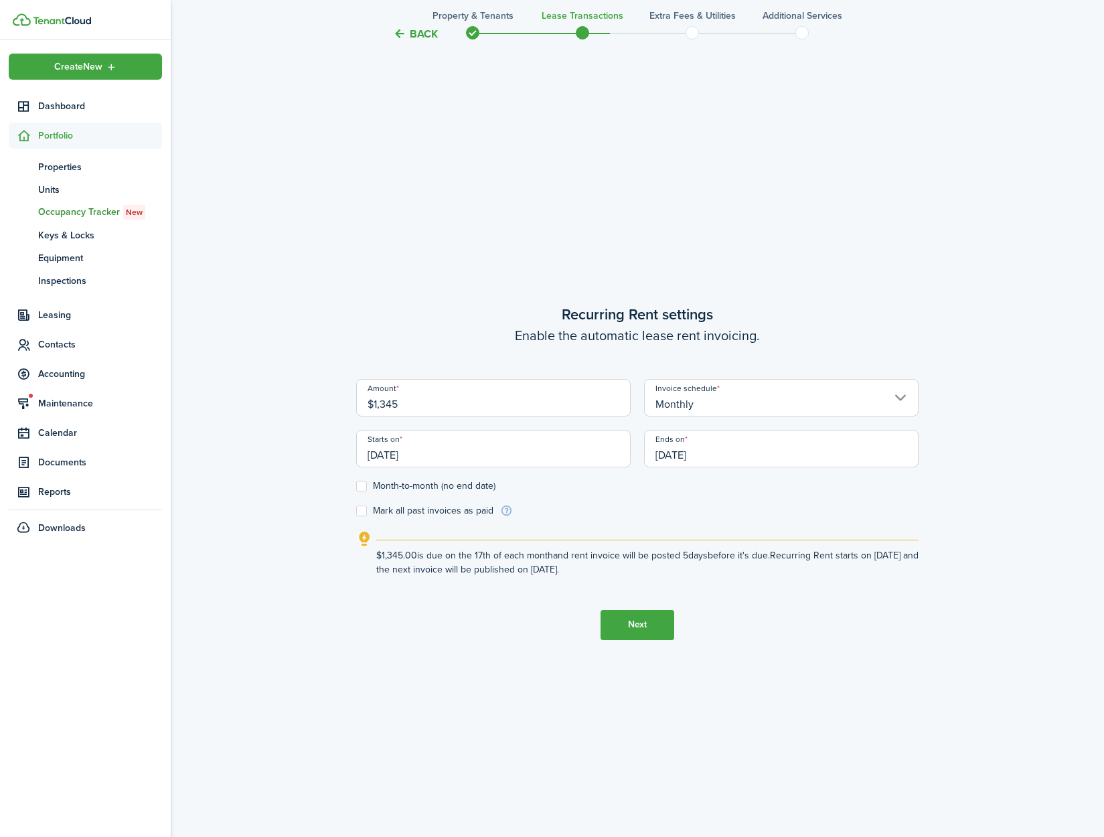
type input "$1,345.00"
click at [643, 632] on button "Next" at bounding box center [638, 625] width 74 height 30
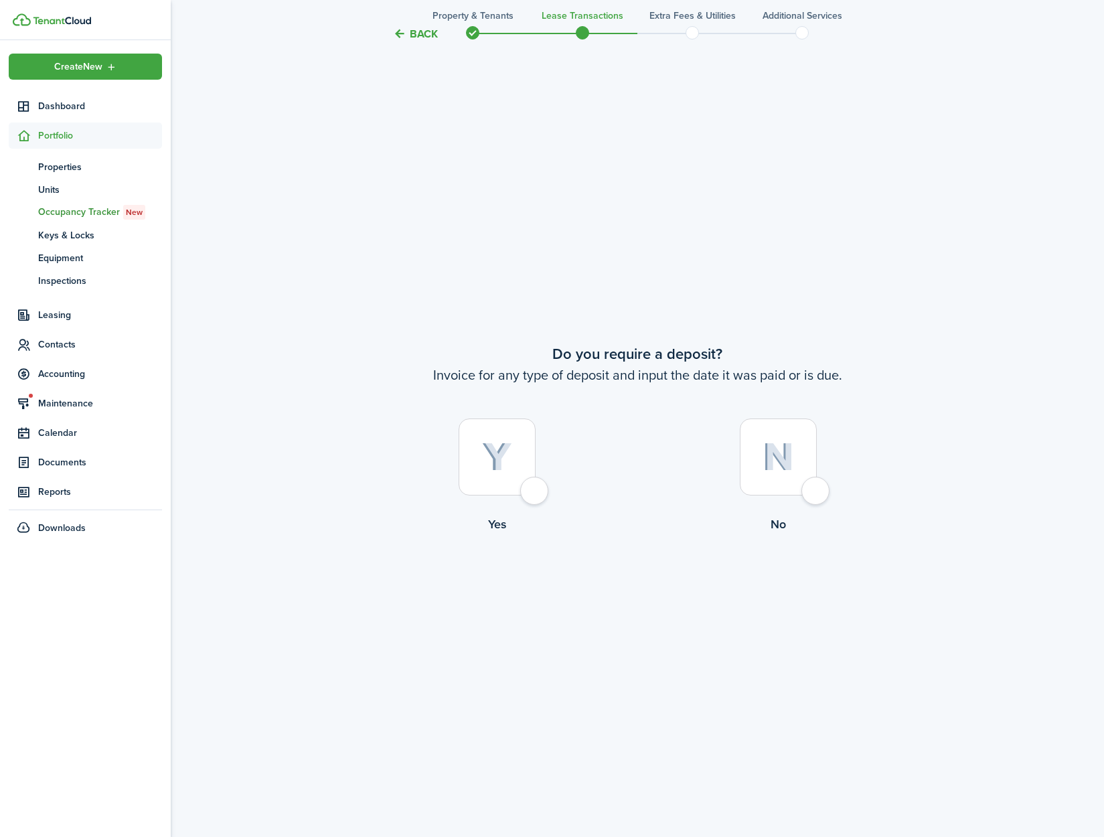
scroll to position [1584, 0]
click at [412, 31] on button "Back" at bounding box center [415, 34] width 45 height 14
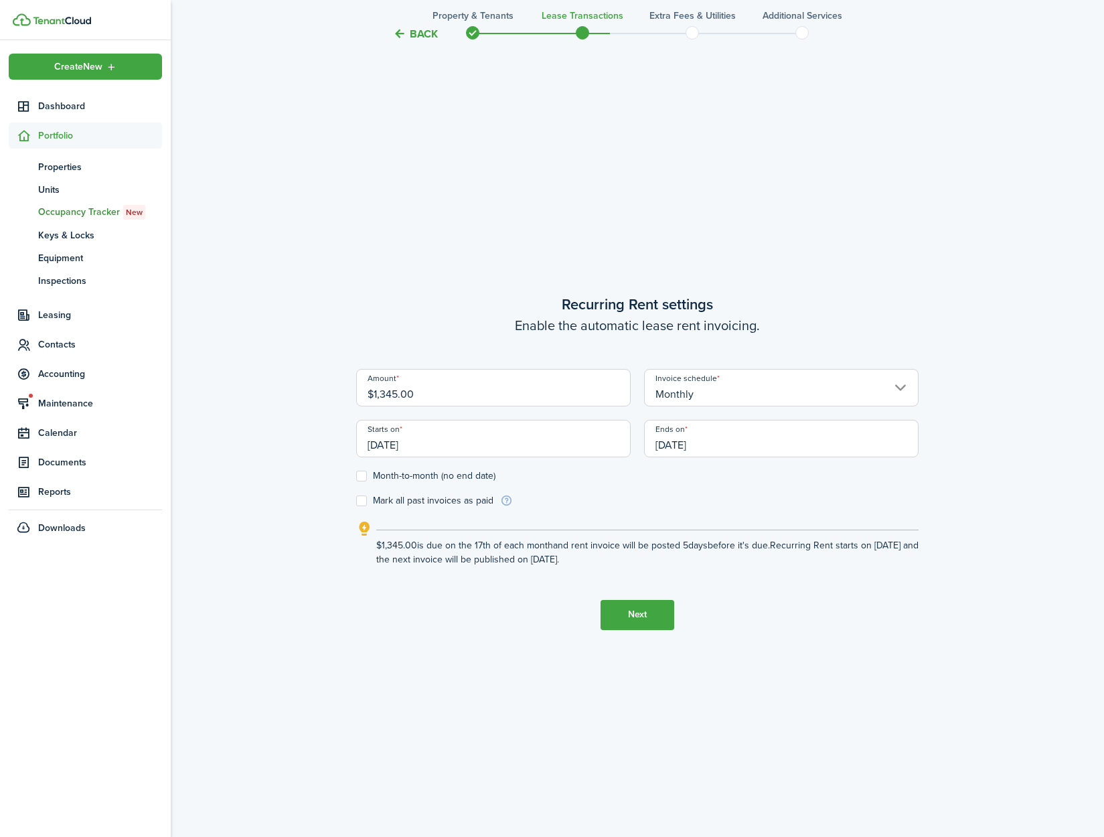
scroll to position [747, 0]
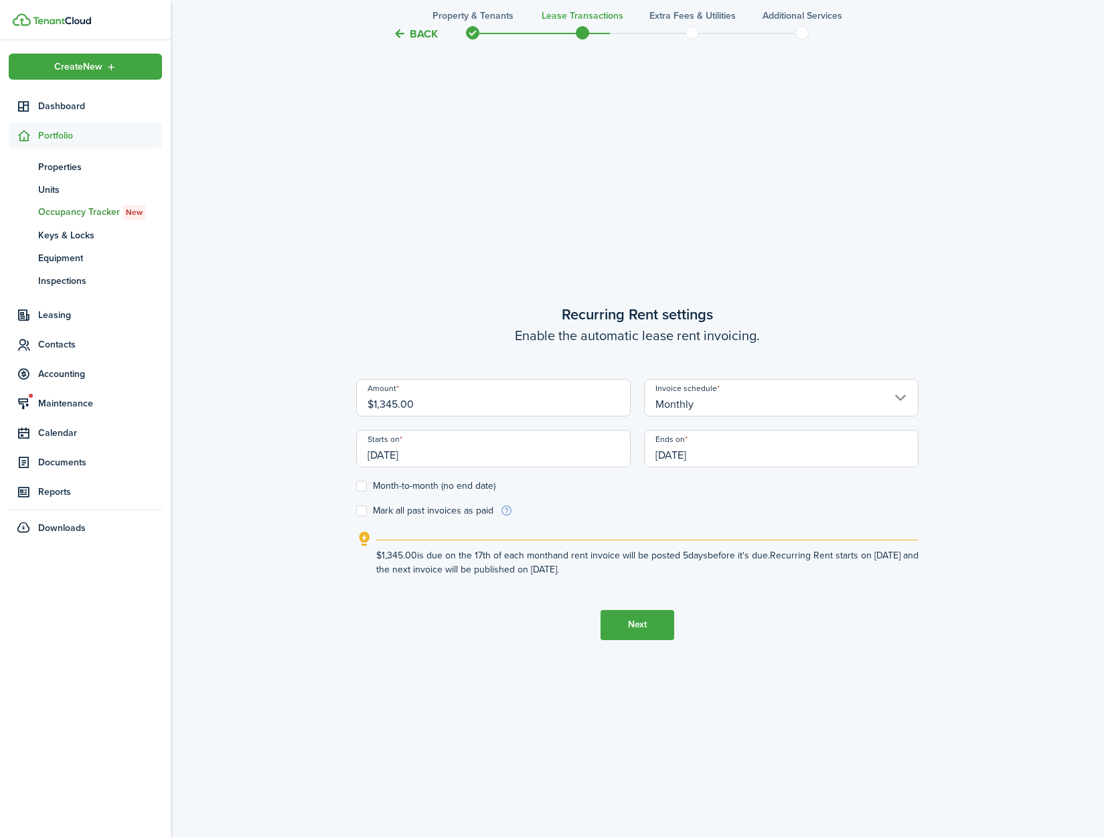
click at [487, 461] on input "[DATE]" at bounding box center [493, 448] width 275 height 37
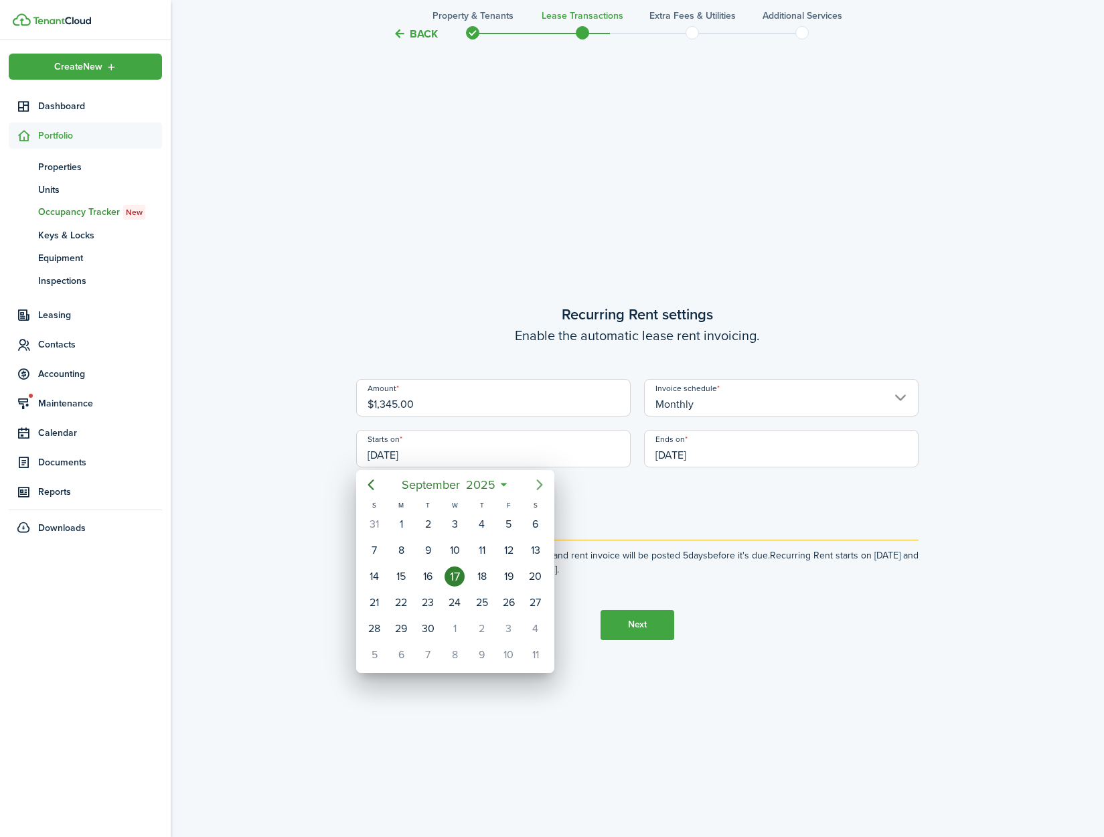
click at [540, 492] on icon "Next page" at bounding box center [540, 485] width 16 height 16
click at [453, 526] on div "1" at bounding box center [455, 524] width 20 height 20
type input "[DATE]"
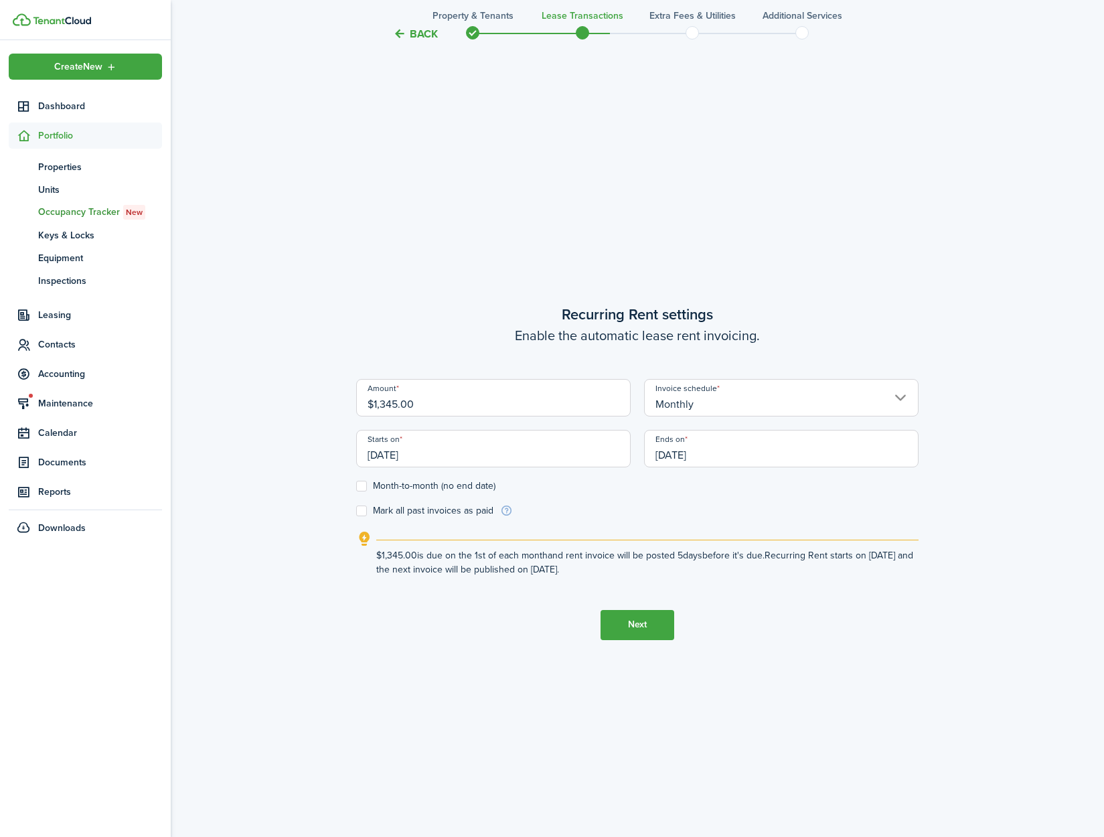
click at [720, 451] on input "[DATE]" at bounding box center [781, 448] width 275 height 37
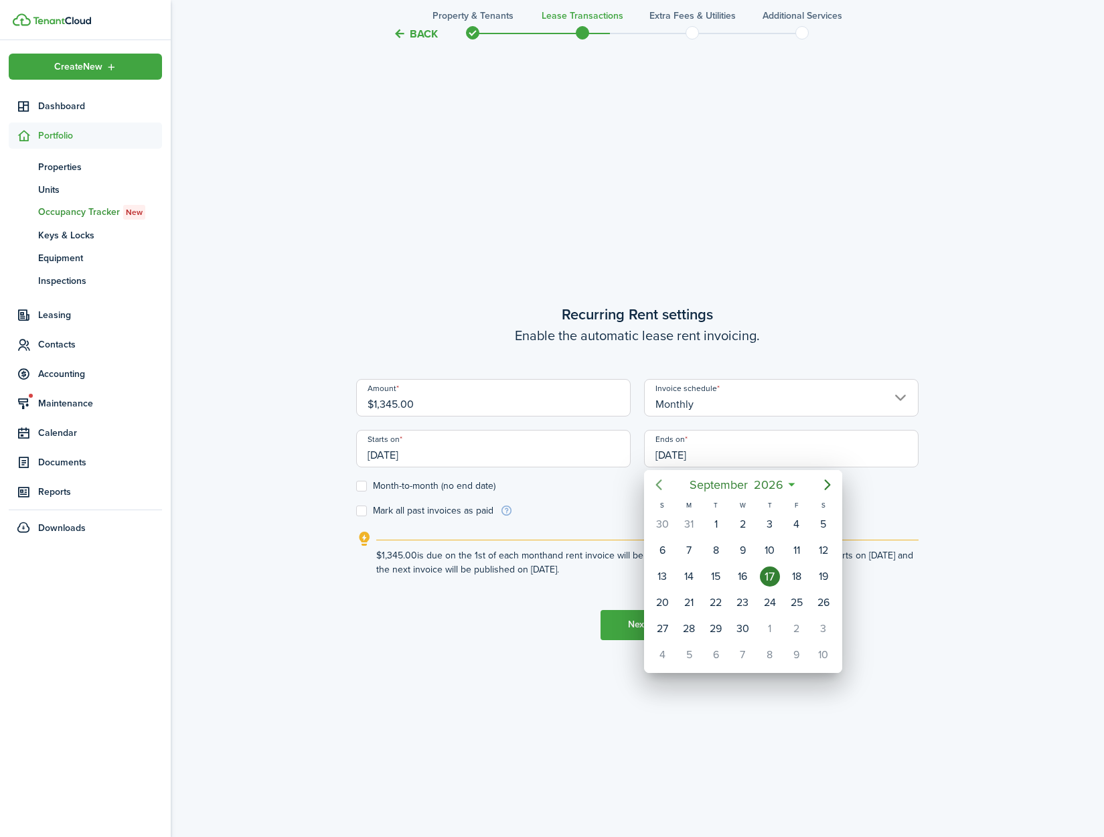
click at [652, 482] on icon "Previous page" at bounding box center [659, 485] width 16 height 16
click at [655, 482] on icon "Previous page" at bounding box center [659, 485] width 16 height 16
click at [656, 491] on icon "Previous page" at bounding box center [659, 485] width 16 height 16
click at [671, 652] on div "31" at bounding box center [662, 655] width 20 height 20
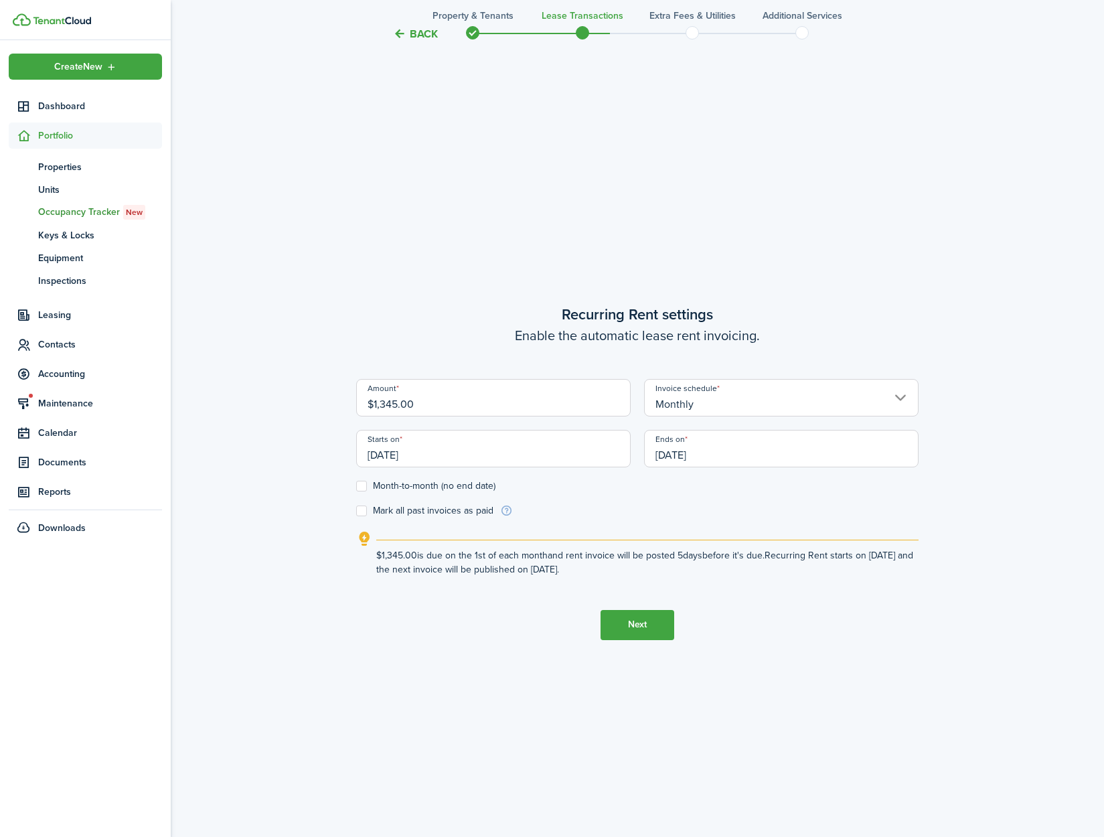
click at [736, 451] on input "[DATE]" at bounding box center [781, 448] width 275 height 37
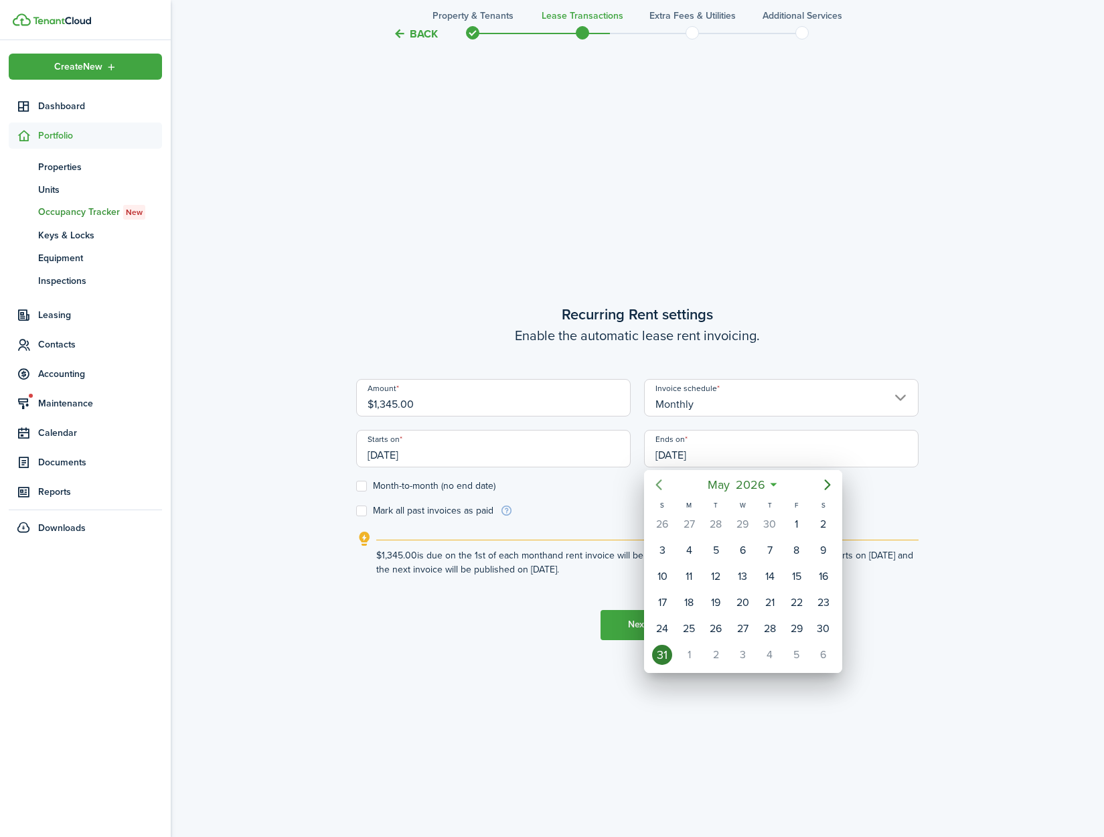
click at [667, 487] on mbsc-button "Previous page" at bounding box center [658, 484] width 27 height 27
click at [761, 626] on div "30" at bounding box center [770, 629] width 20 height 20
type input "04/30/2026"
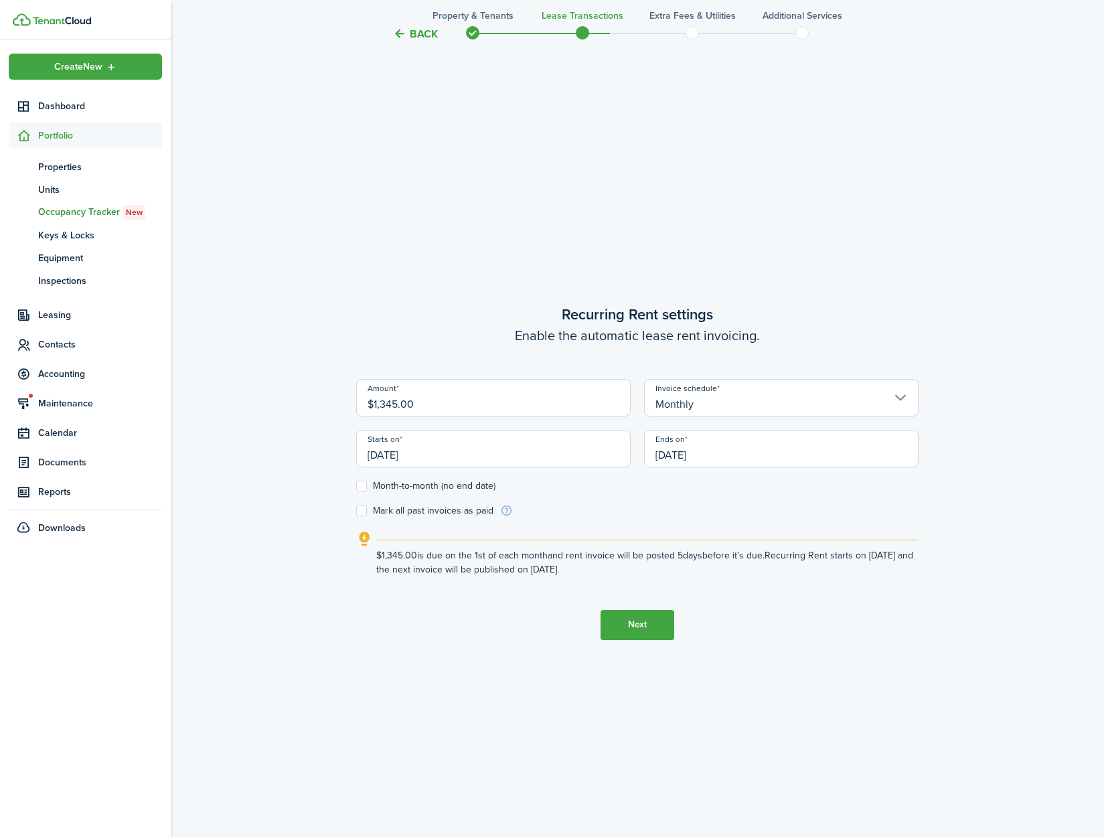
click at [639, 621] on button "Next" at bounding box center [638, 625] width 74 height 30
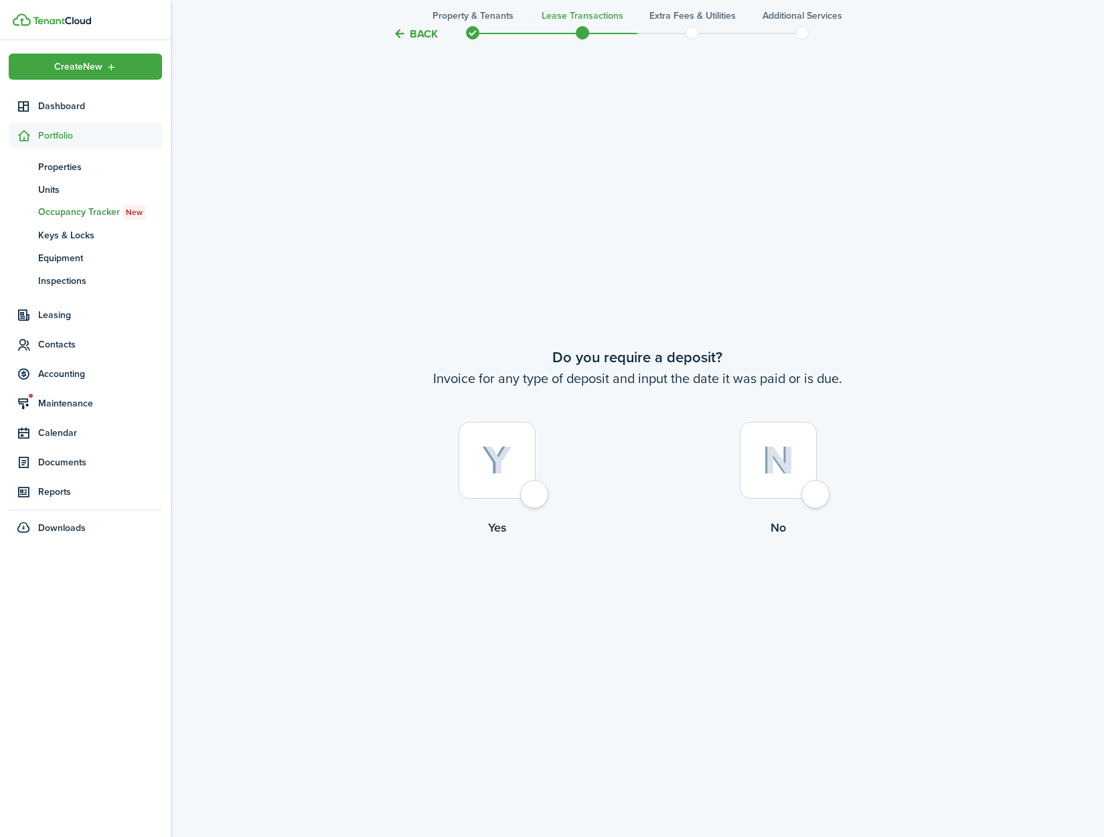
scroll to position [1584, 0]
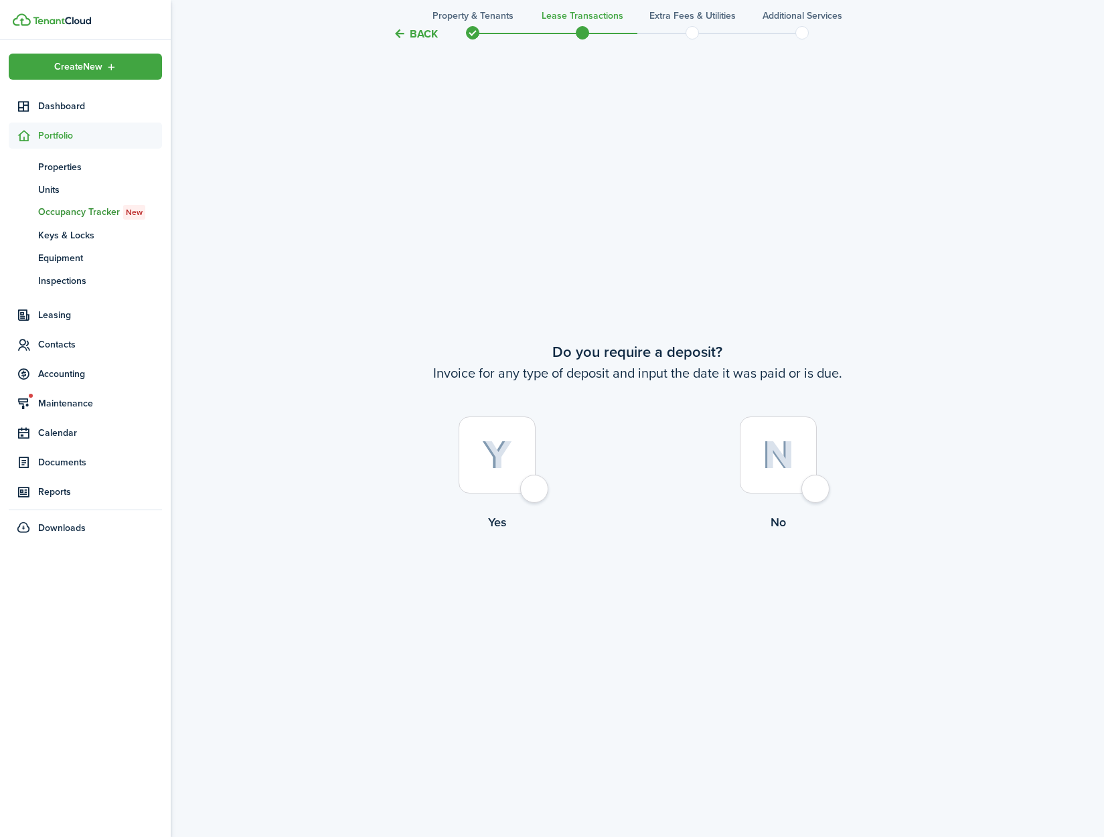
click at [535, 503] on label "Yes" at bounding box center [496, 476] width 281 height 121
radio input "true"
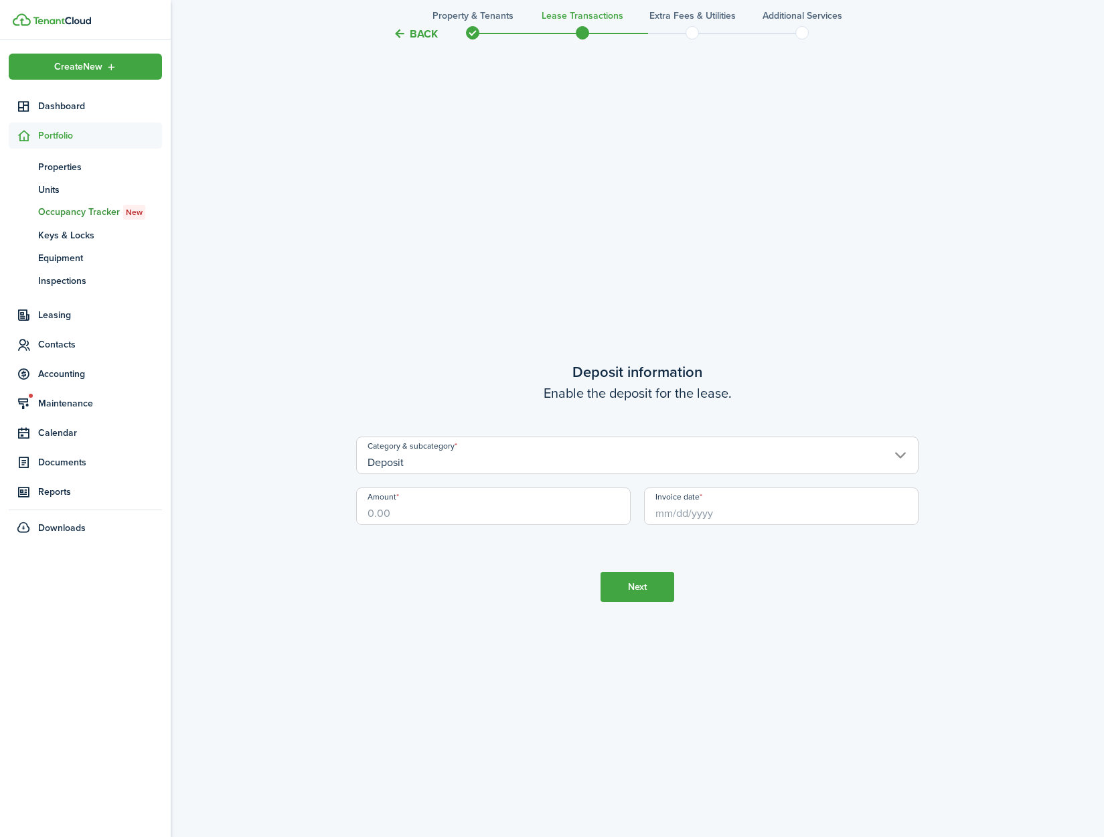
scroll to position [2421, 0]
click at [441, 512] on input "Amount" at bounding box center [493, 495] width 275 height 37
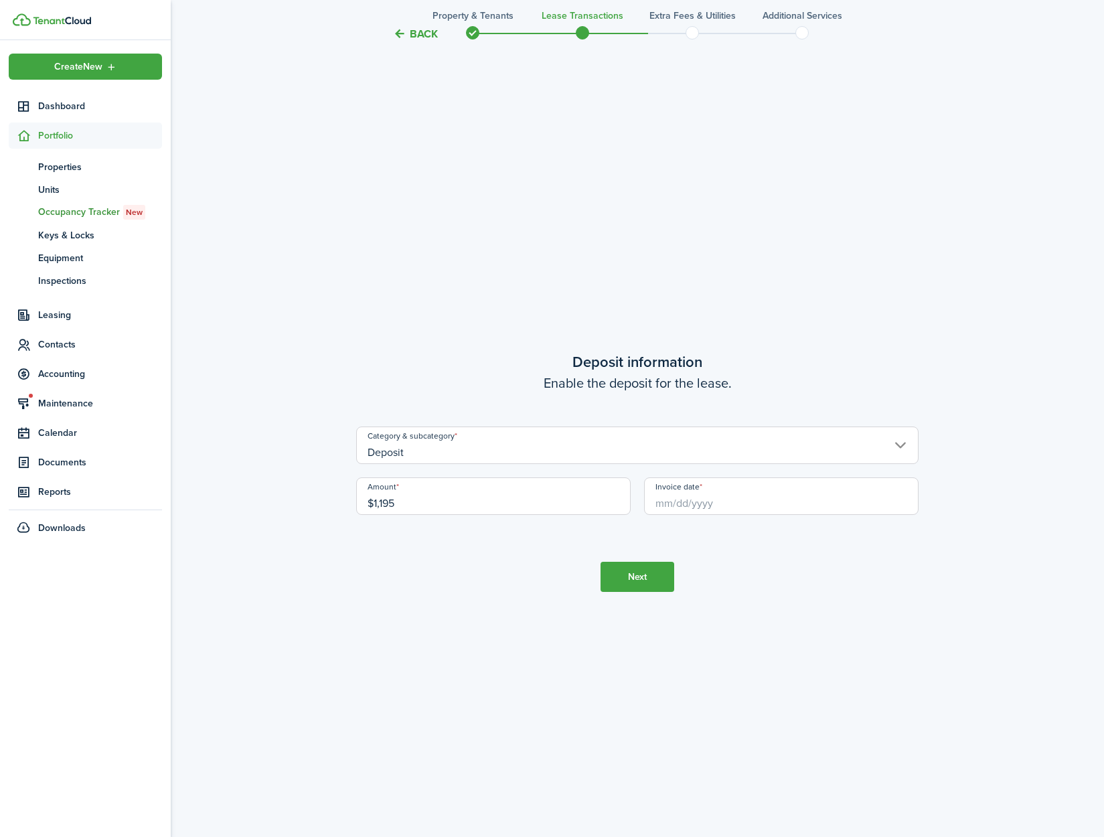
click at [676, 506] on input "Invoice date" at bounding box center [781, 495] width 275 height 37
type input "$1,195.00"
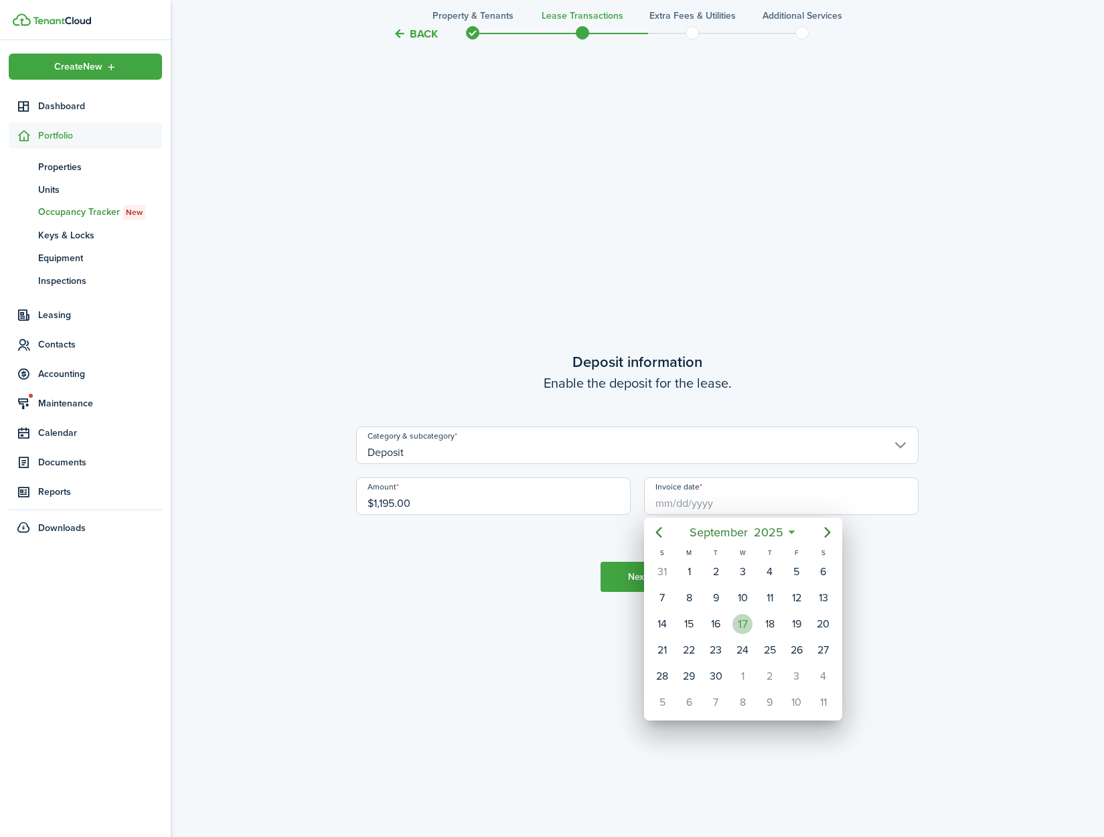
click at [738, 631] on div "17" at bounding box center [743, 624] width 20 height 20
type input "[DATE]"
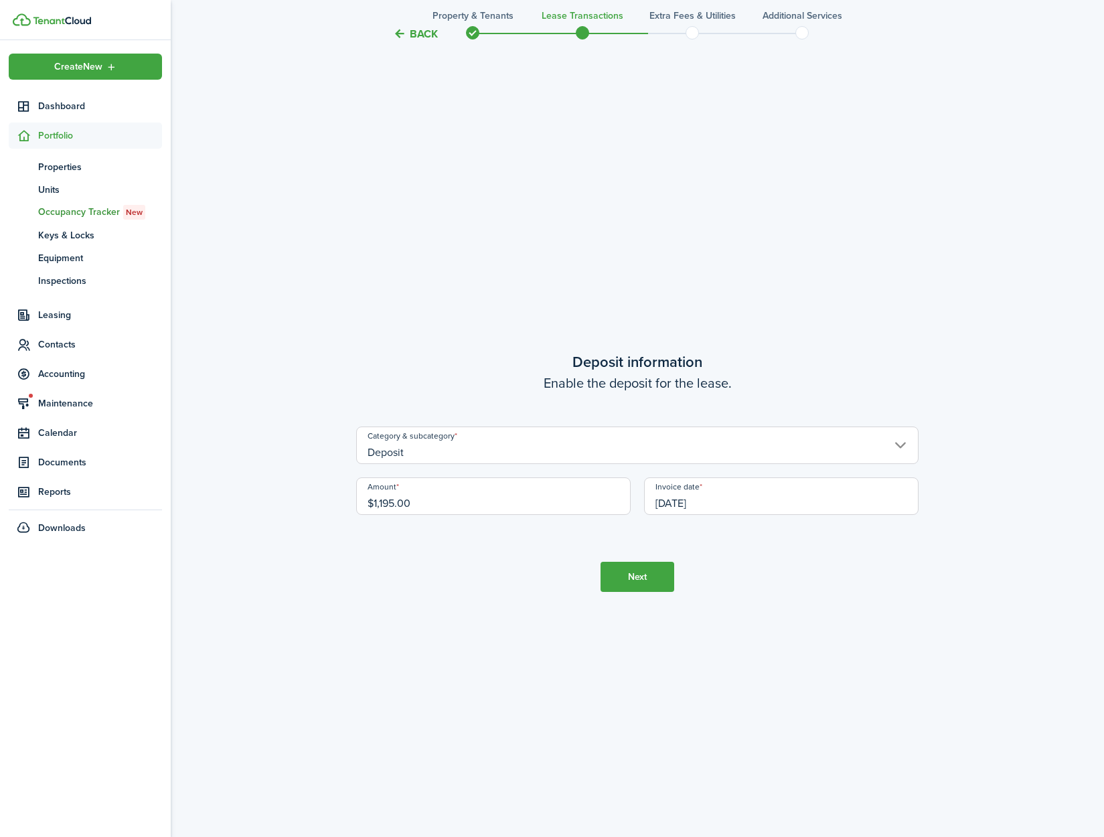
click at [627, 584] on button "Next" at bounding box center [638, 577] width 74 height 30
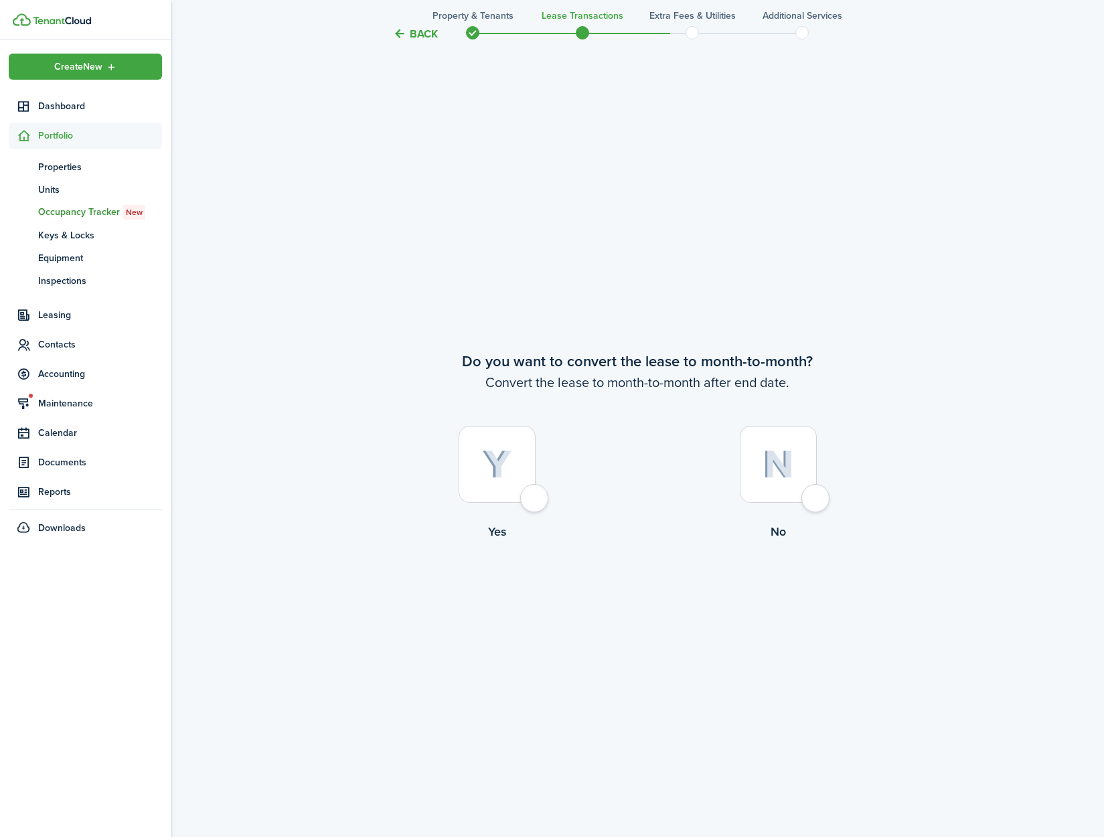
scroll to position [3258, 0]
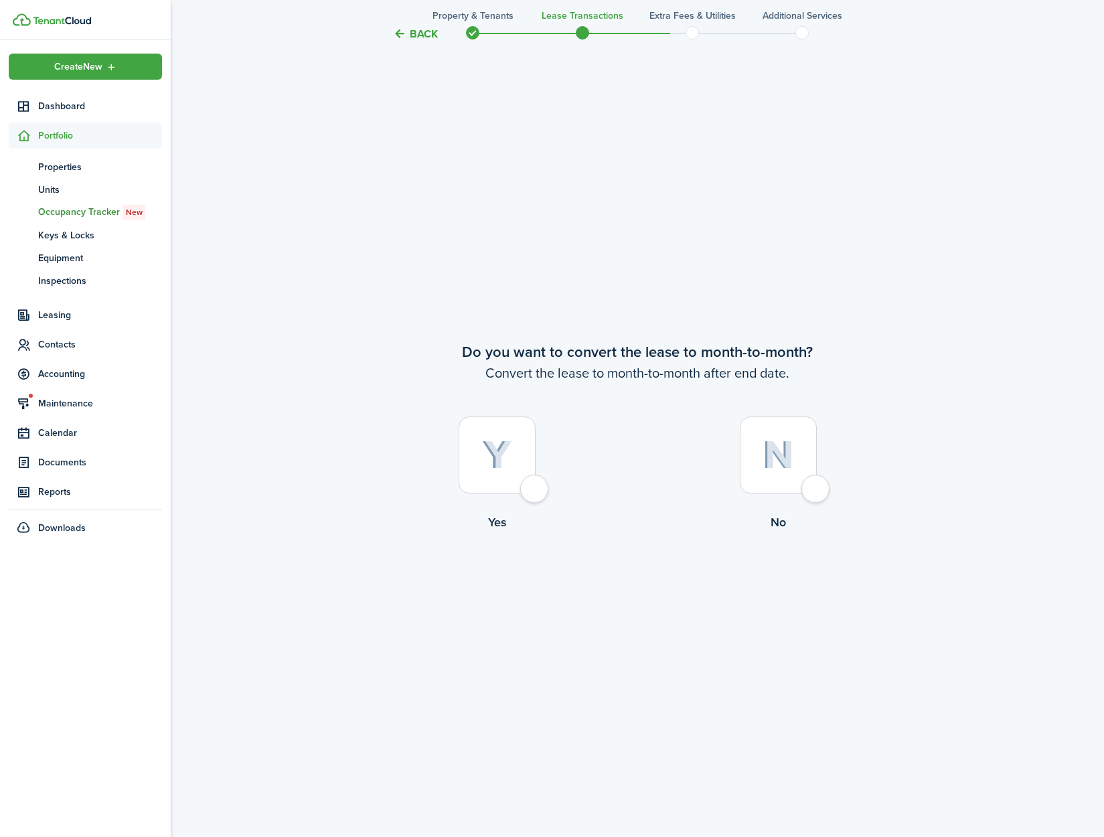
click at [528, 492] on div at bounding box center [497, 454] width 77 height 77
radio input "true"
click at [623, 587] on button "Continue" at bounding box center [638, 587] width 74 height 30
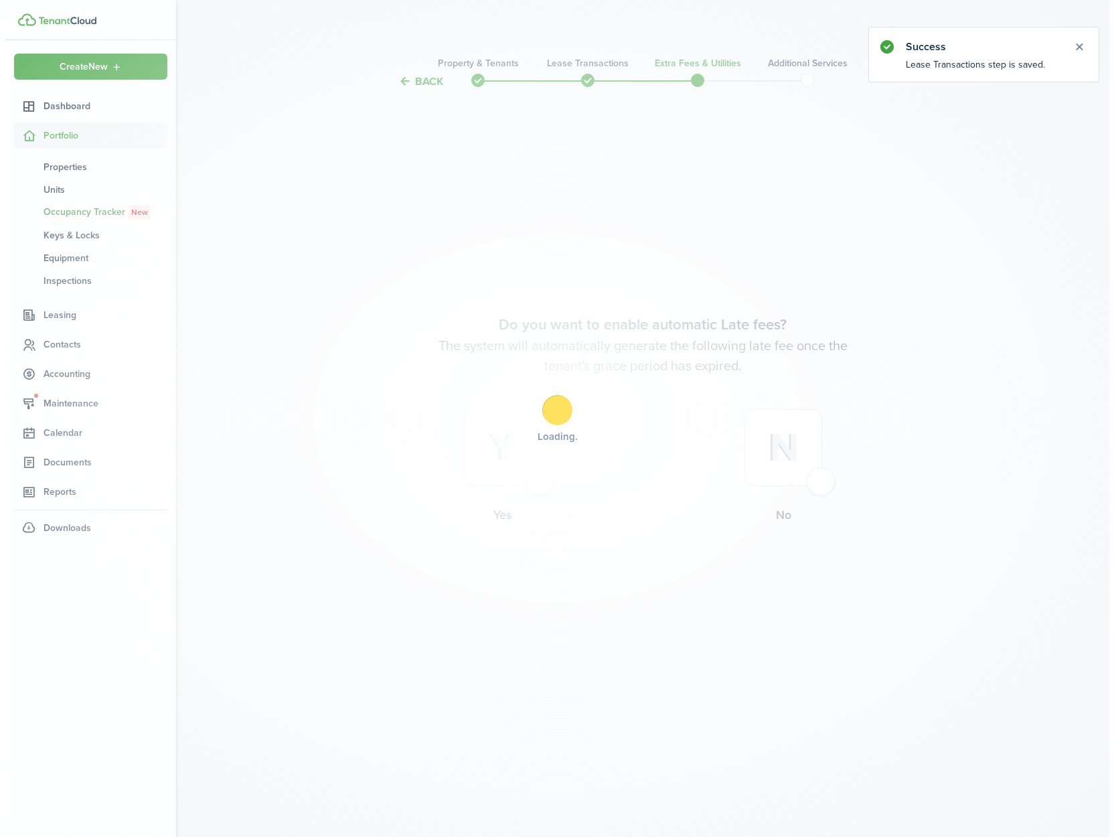
scroll to position [0, 0]
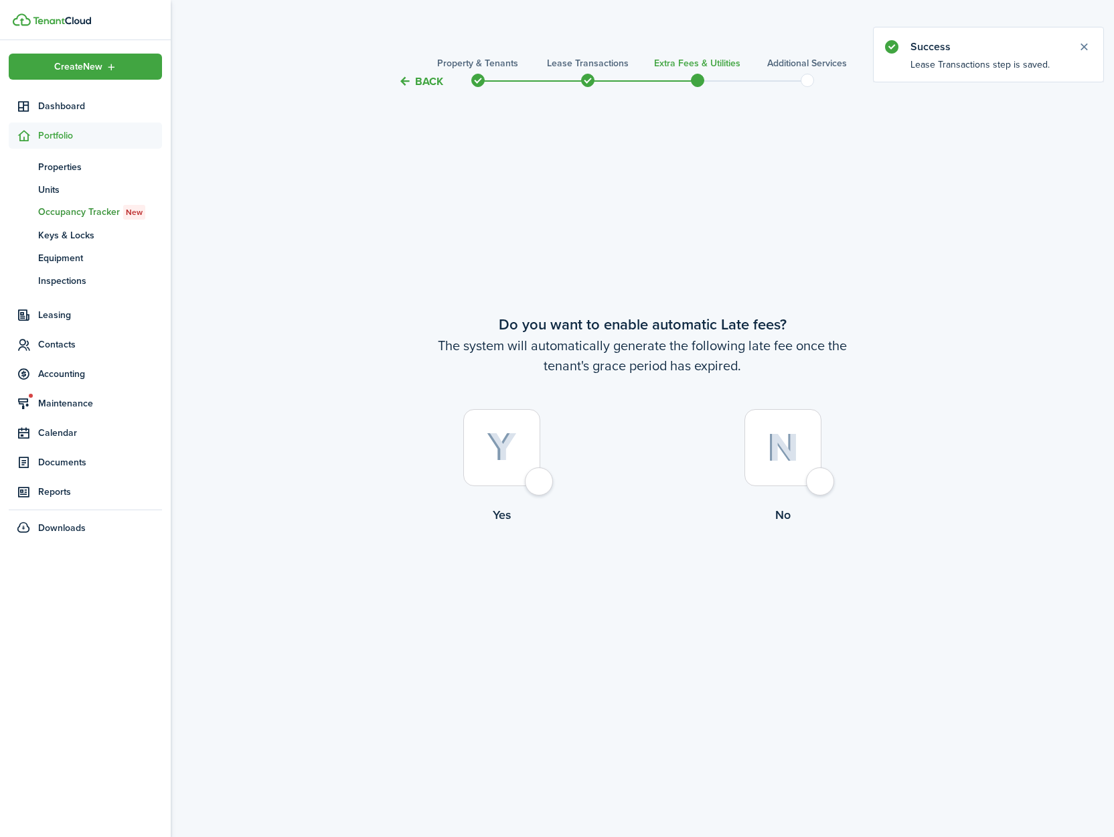
click at [540, 483] on div at bounding box center [501, 447] width 77 height 77
radio input "true"
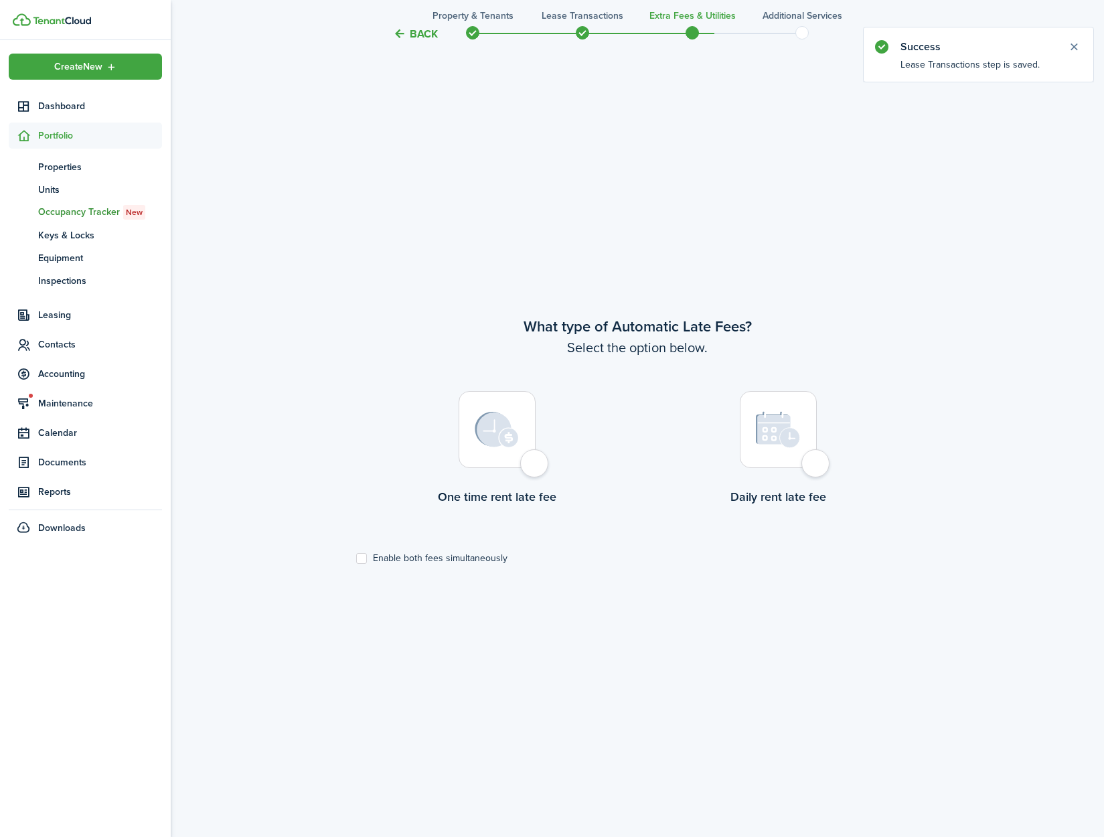
click at [534, 468] on div at bounding box center [497, 429] width 77 height 77
radio input "true"
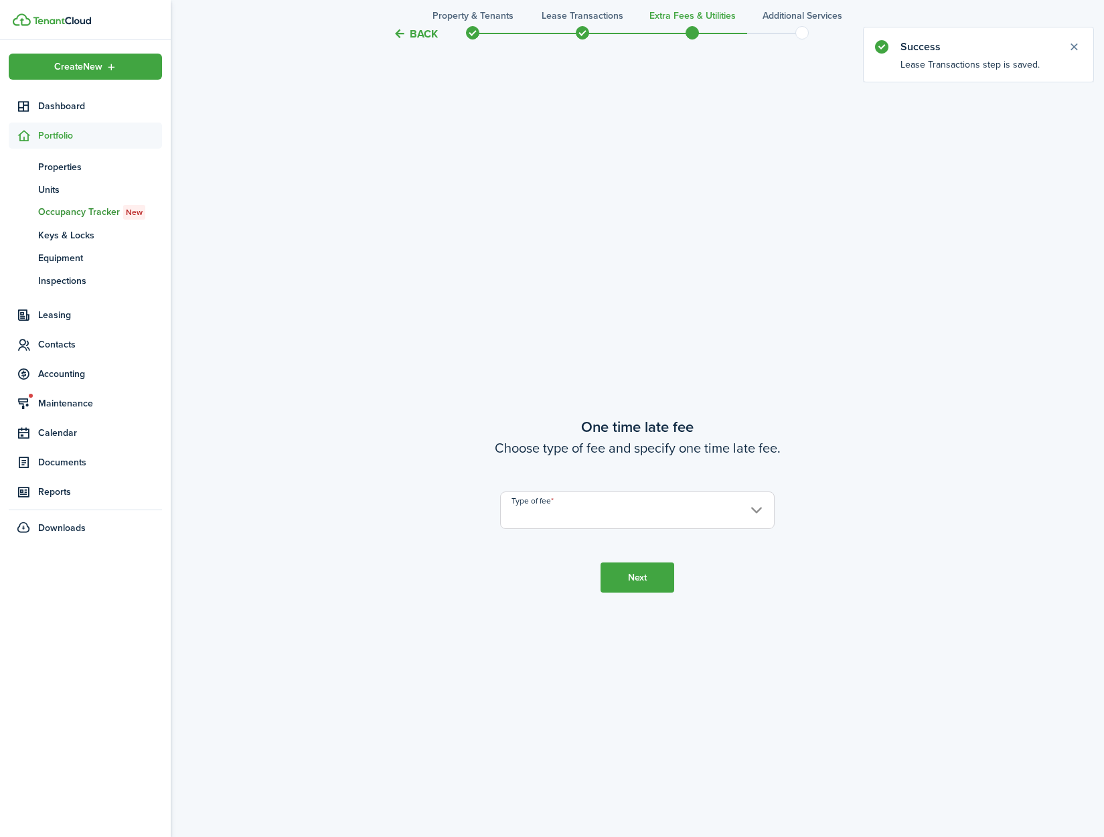
scroll to position [1584, 0]
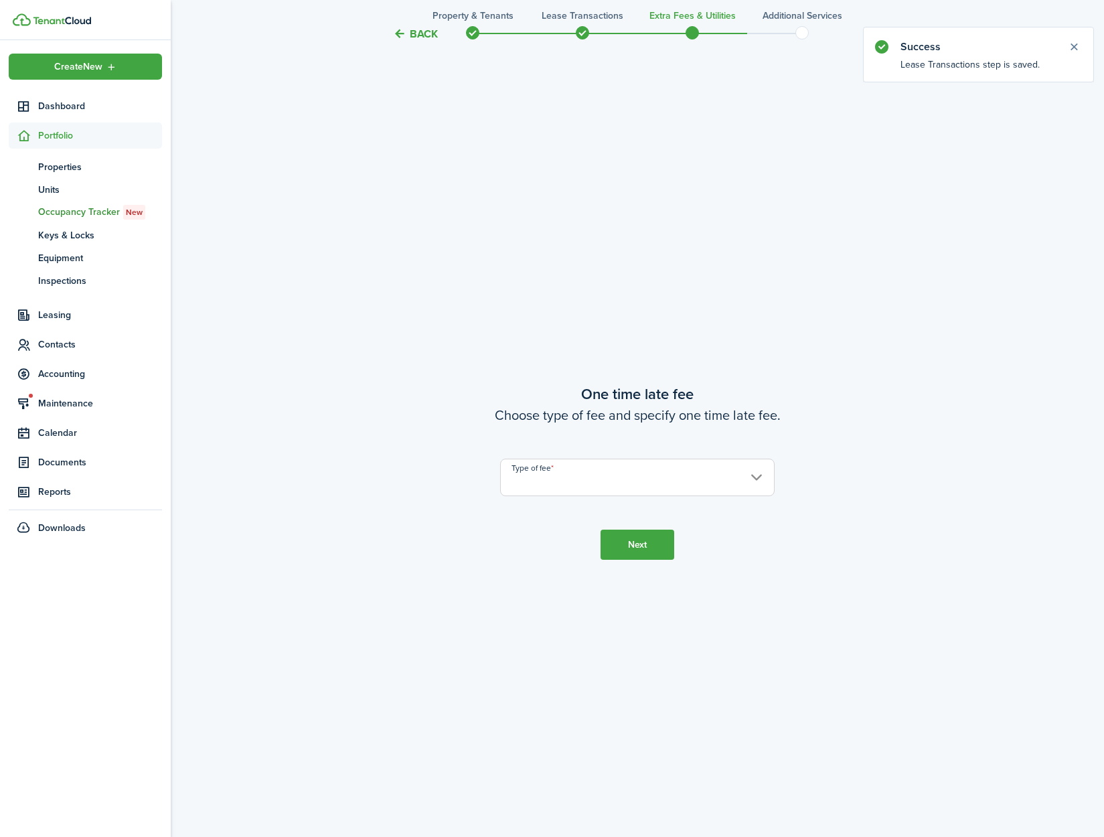
click at [579, 483] on input "Type of fee" at bounding box center [637, 477] width 275 height 37
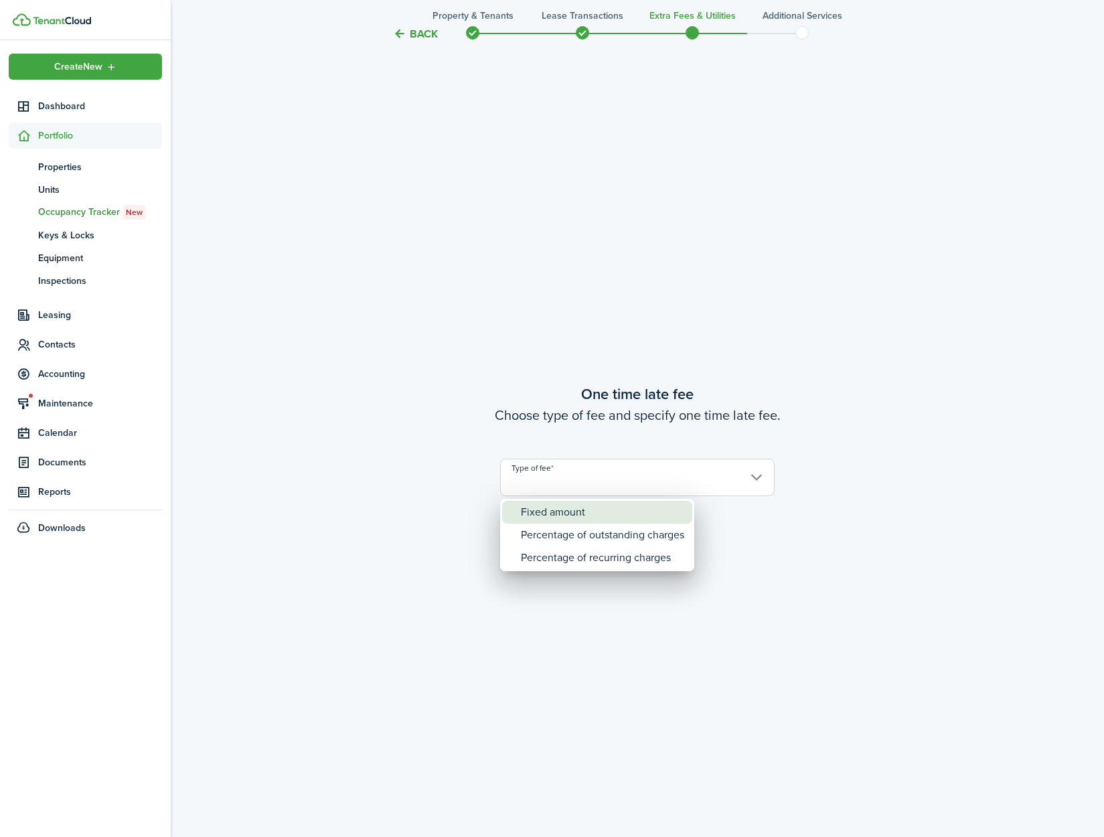
click at [575, 519] on div "Fixed amount" at bounding box center [602, 512] width 163 height 23
type input "Fixed amount"
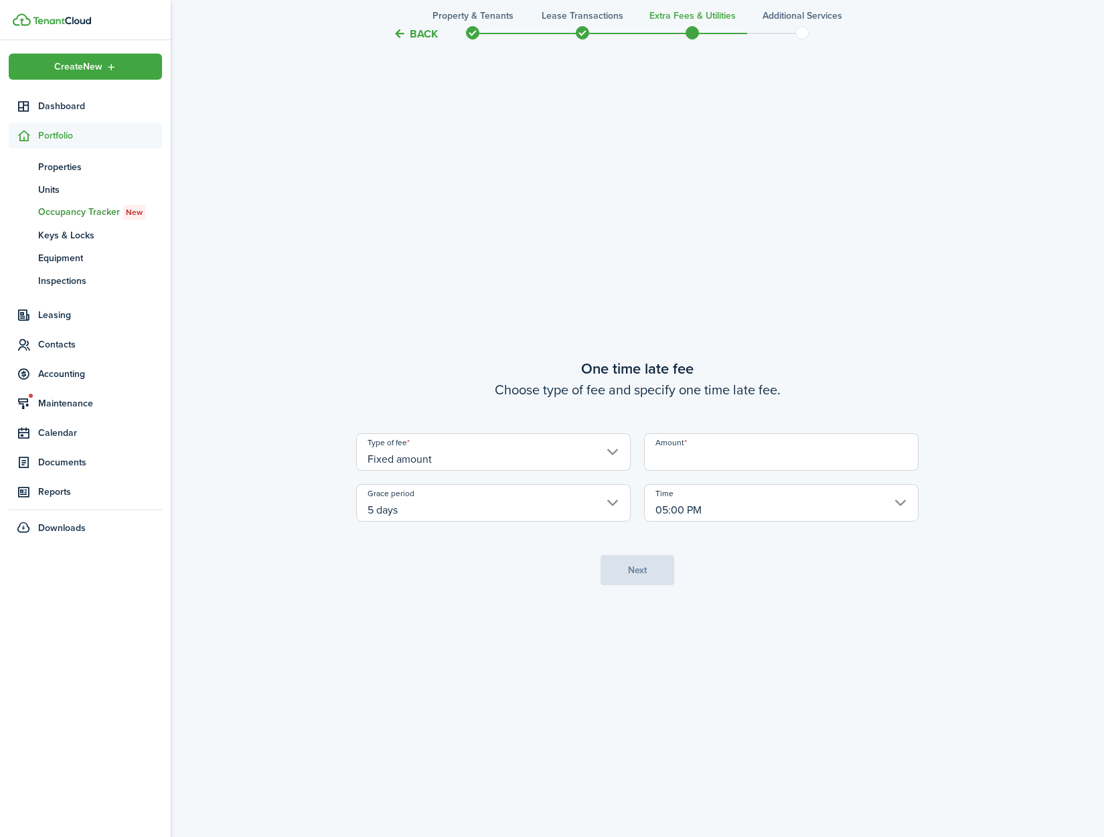
click at [696, 465] on input "Amount" at bounding box center [781, 451] width 275 height 37
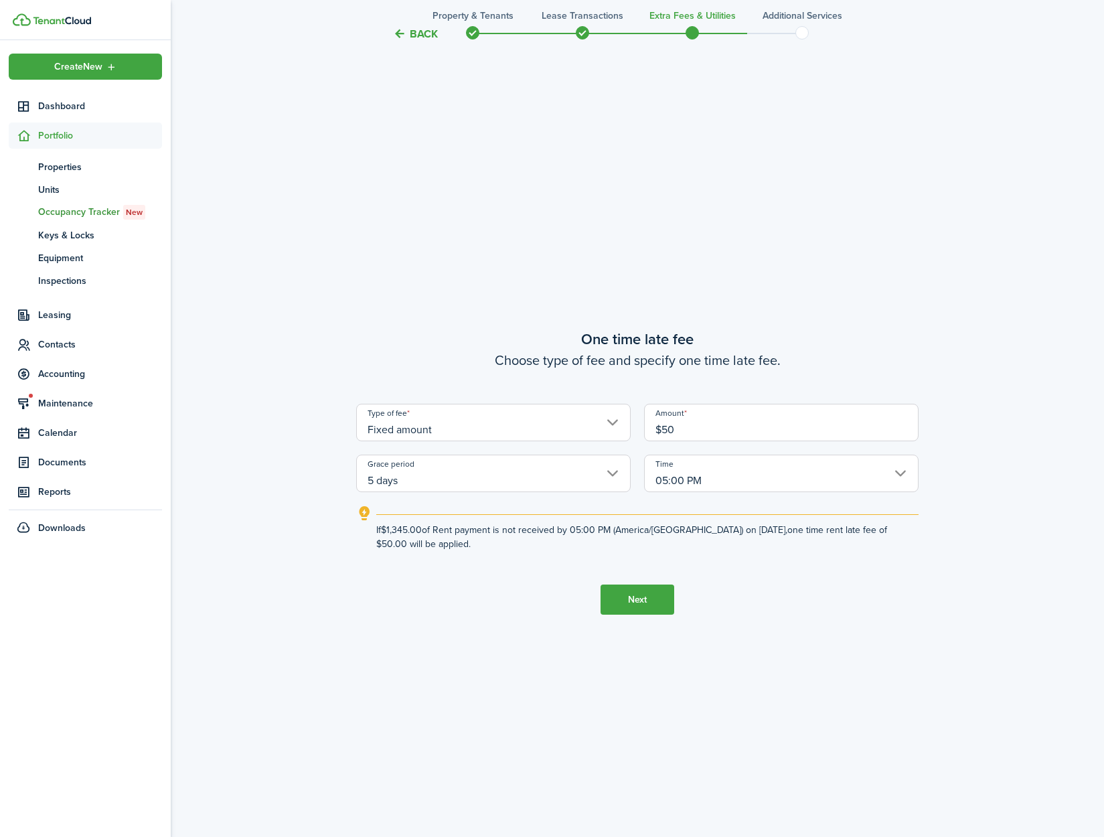
type input "$50.00"
click at [625, 607] on button "Next" at bounding box center [638, 600] width 74 height 30
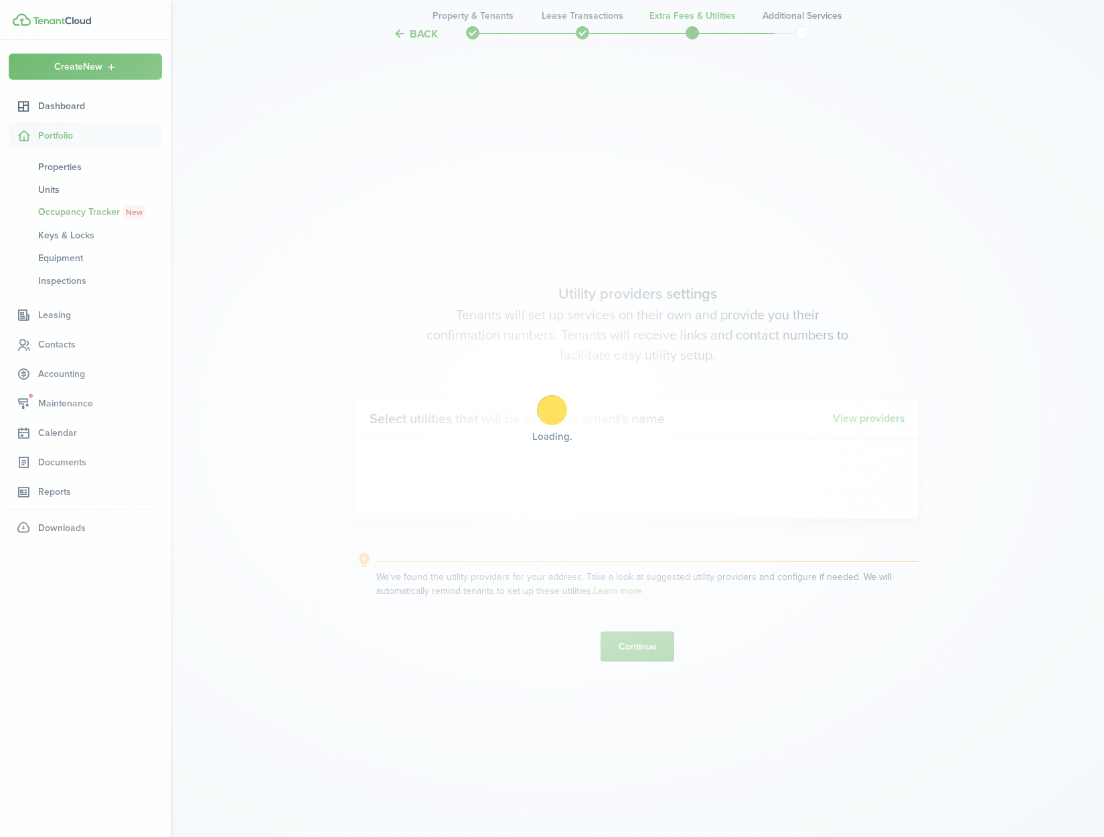
scroll to position [2421, 0]
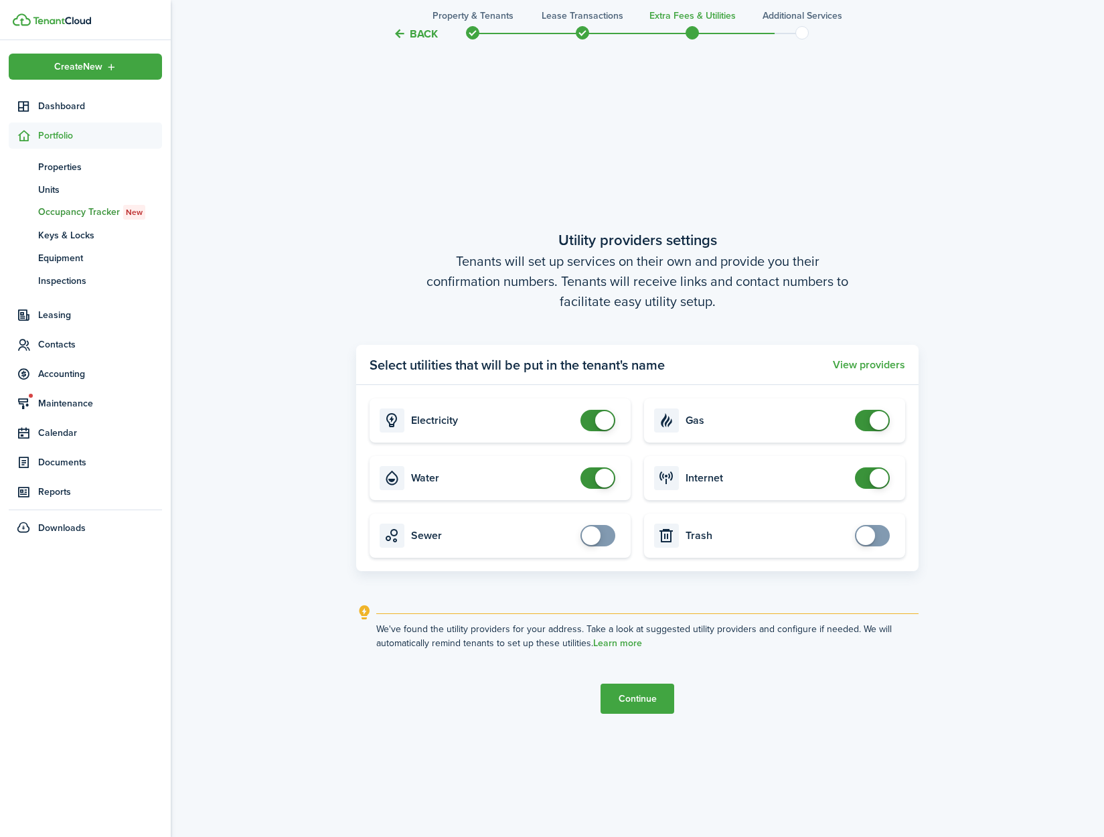
checkbox input "false"
click at [601, 477] on span at bounding box center [604, 478] width 19 height 19
click at [623, 702] on button "Continue" at bounding box center [638, 699] width 74 height 30
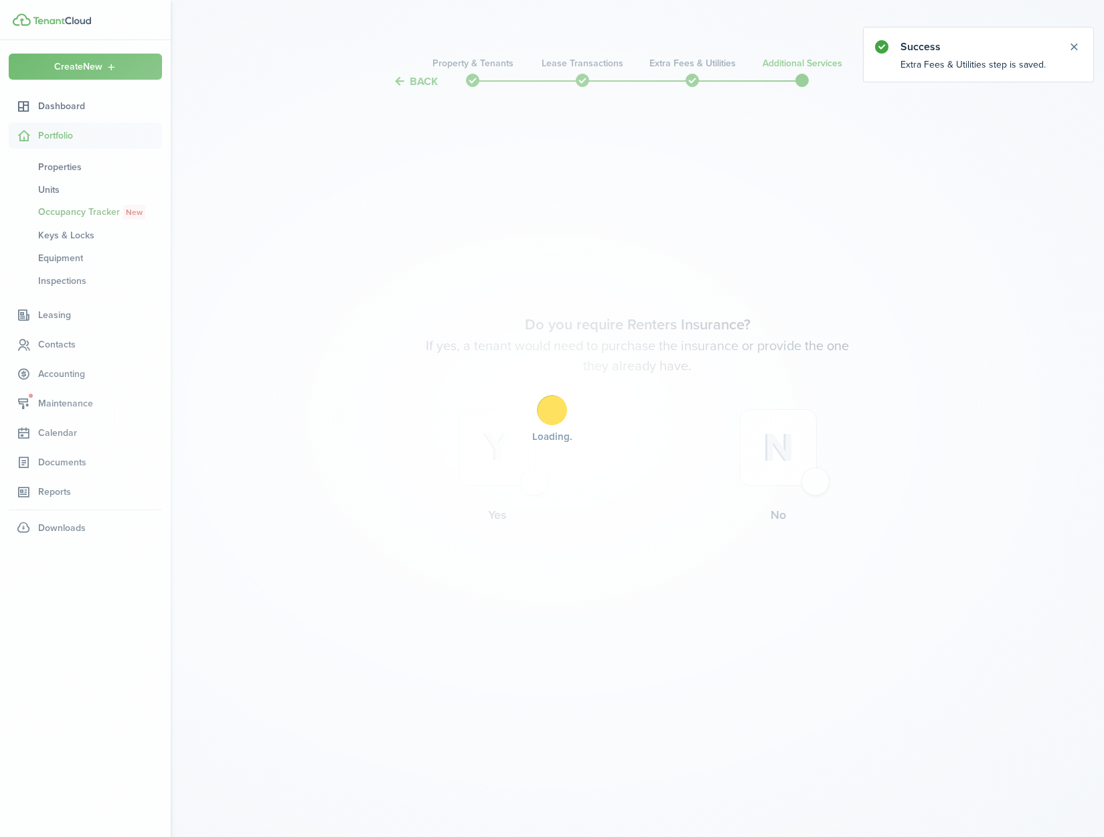
scroll to position [0, 0]
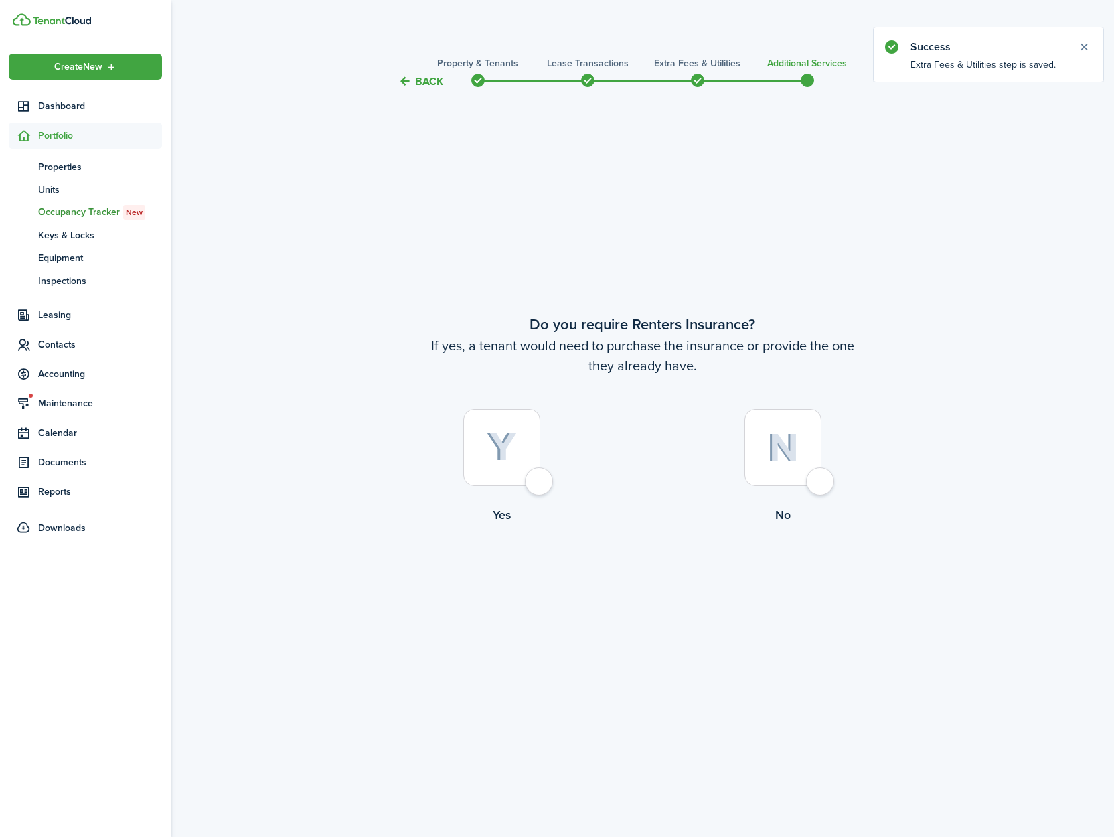
click at [822, 485] on div at bounding box center [783, 447] width 77 height 77
radio input "true"
click at [643, 570] on button "Complete move in" at bounding box center [642, 579] width 98 height 30
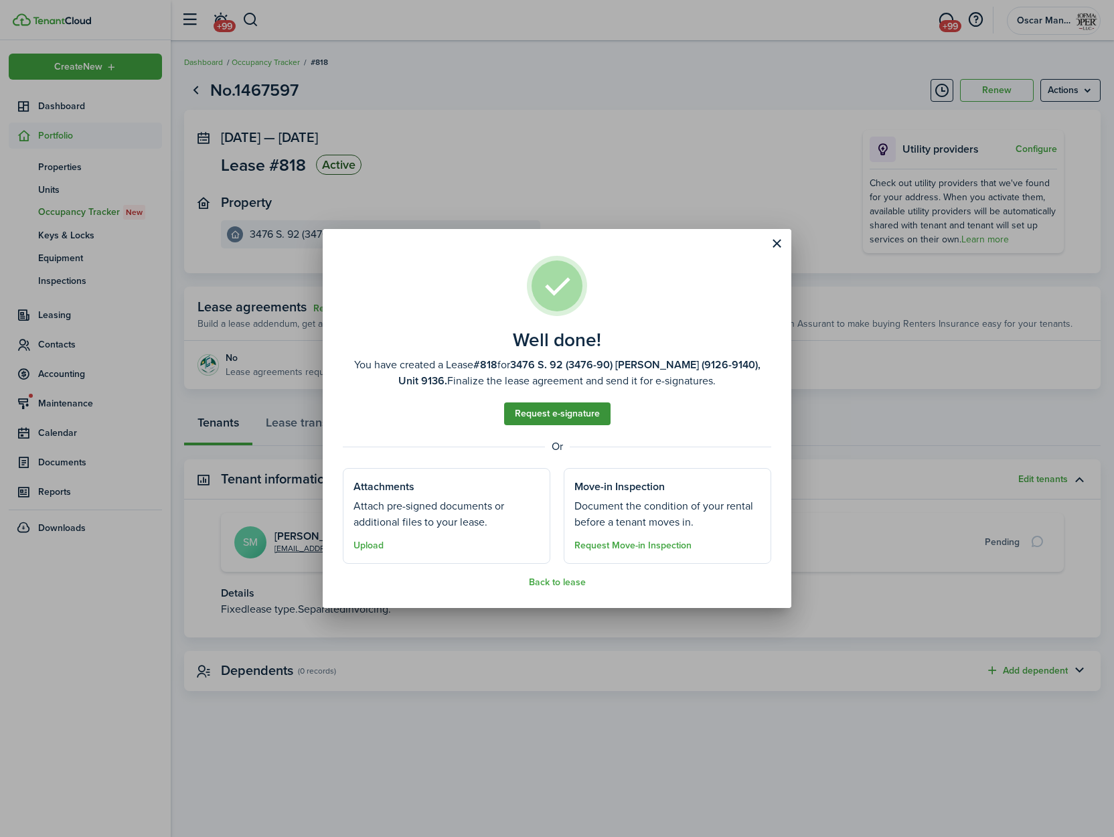
click at [560, 415] on link "Request e-signature" at bounding box center [557, 413] width 106 height 23
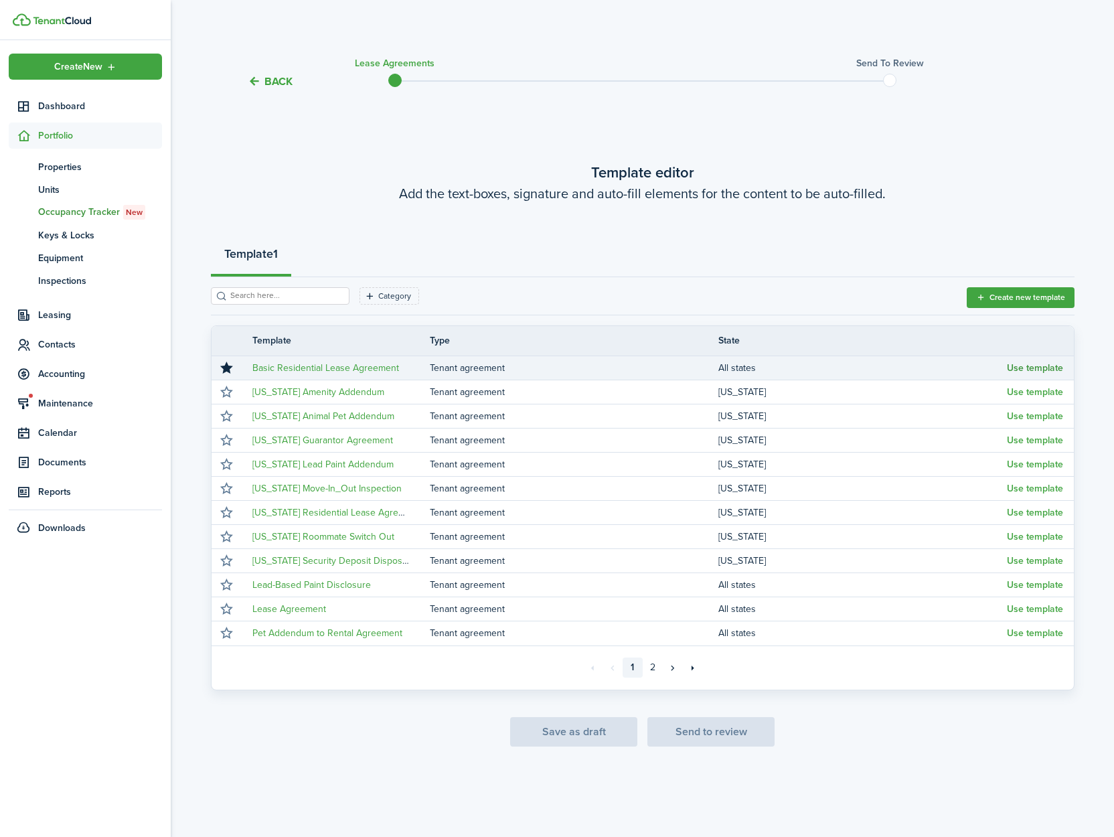
click at [1018, 365] on button "Use template" at bounding box center [1035, 368] width 56 height 11
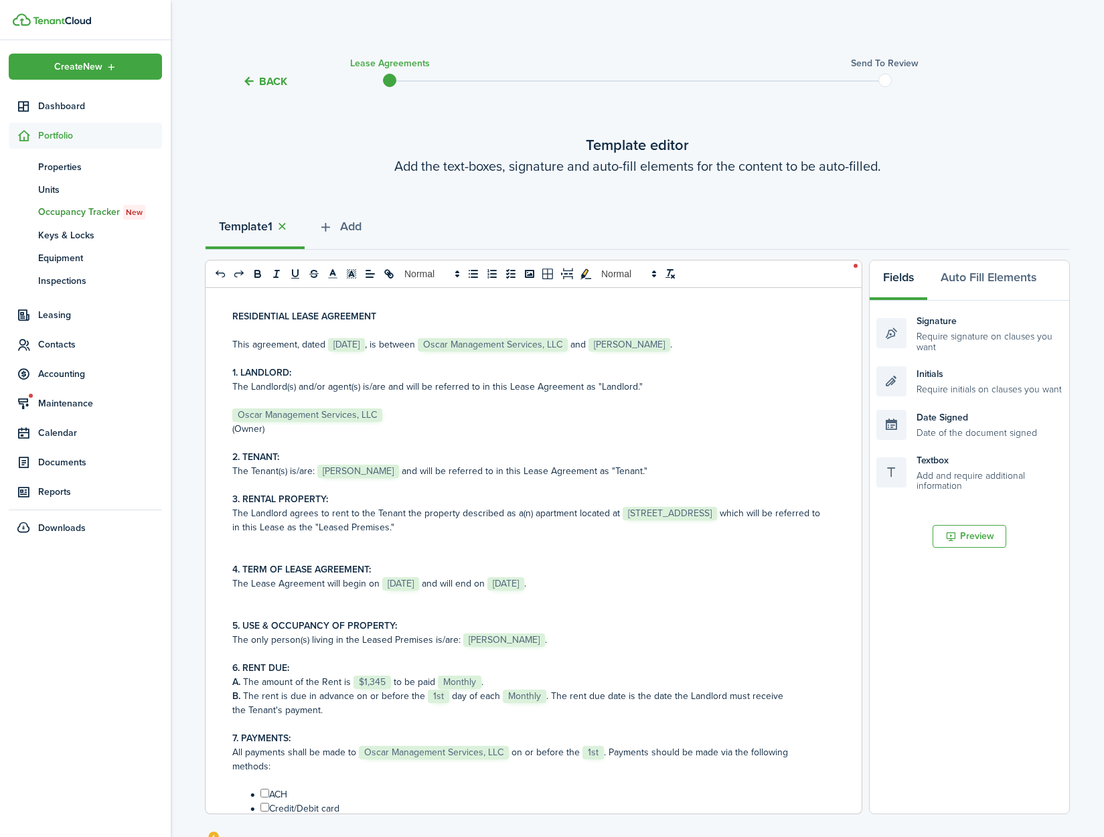
scroll to position [41, 0]
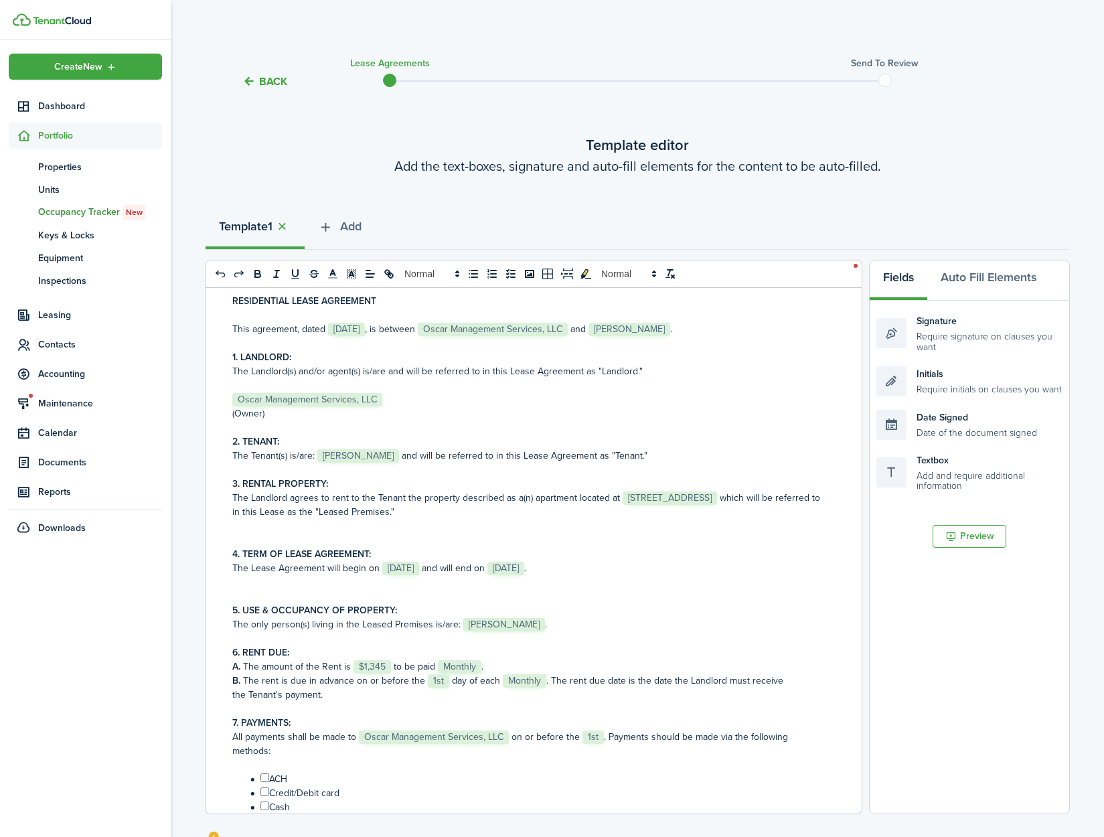
click at [647, 500] on span "[STREET_ADDRESS]" at bounding box center [670, 497] width 94 height 13
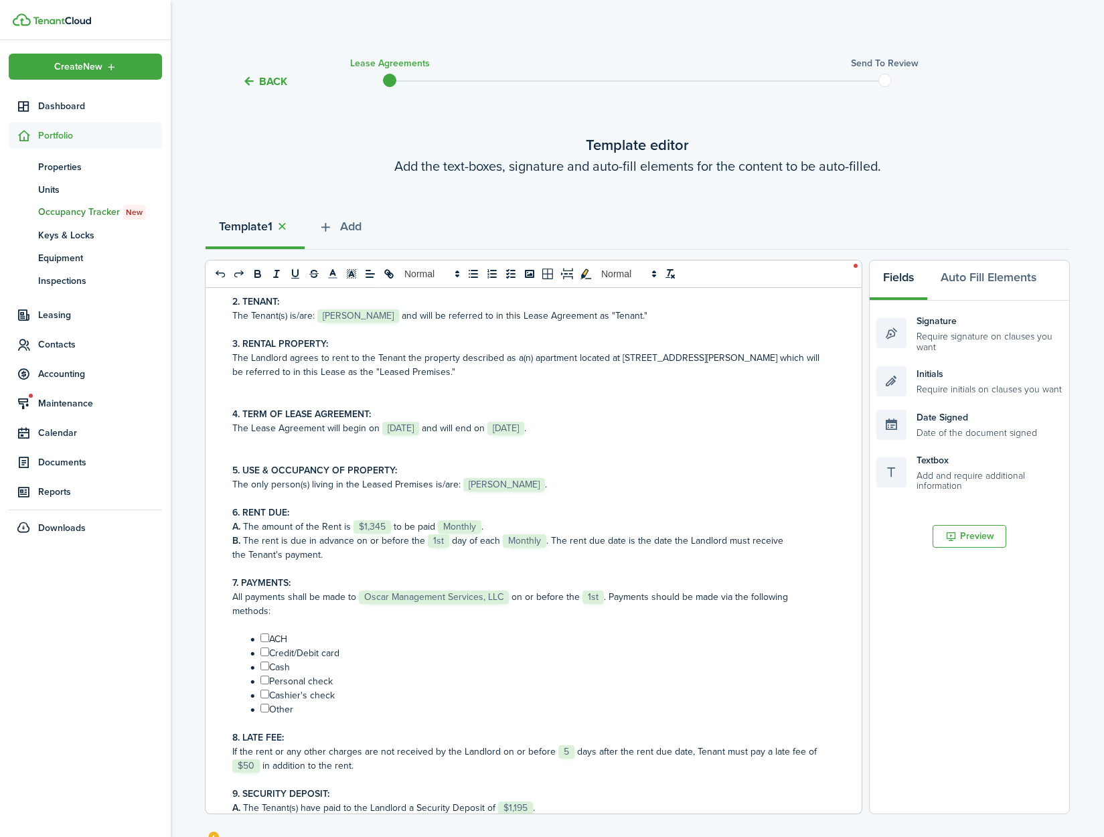
scroll to position [351, 0]
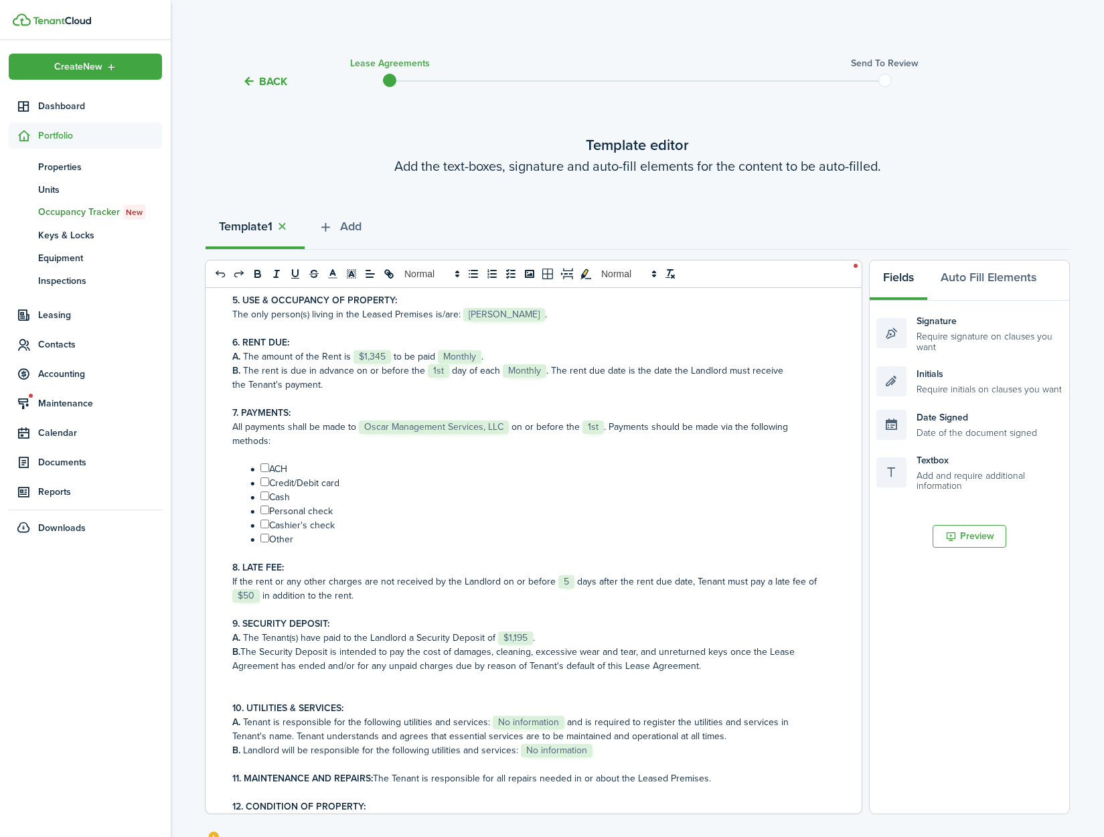
click at [266, 481] on input "﻿ ﻿" at bounding box center [264, 481] width 9 height 9
checkbox input "true"
click at [266, 493] on input "﻿ ﻿" at bounding box center [264, 495] width 9 height 9
checkbox input "true"
click at [265, 506] on input "﻿ ﻿" at bounding box center [264, 510] width 9 height 9
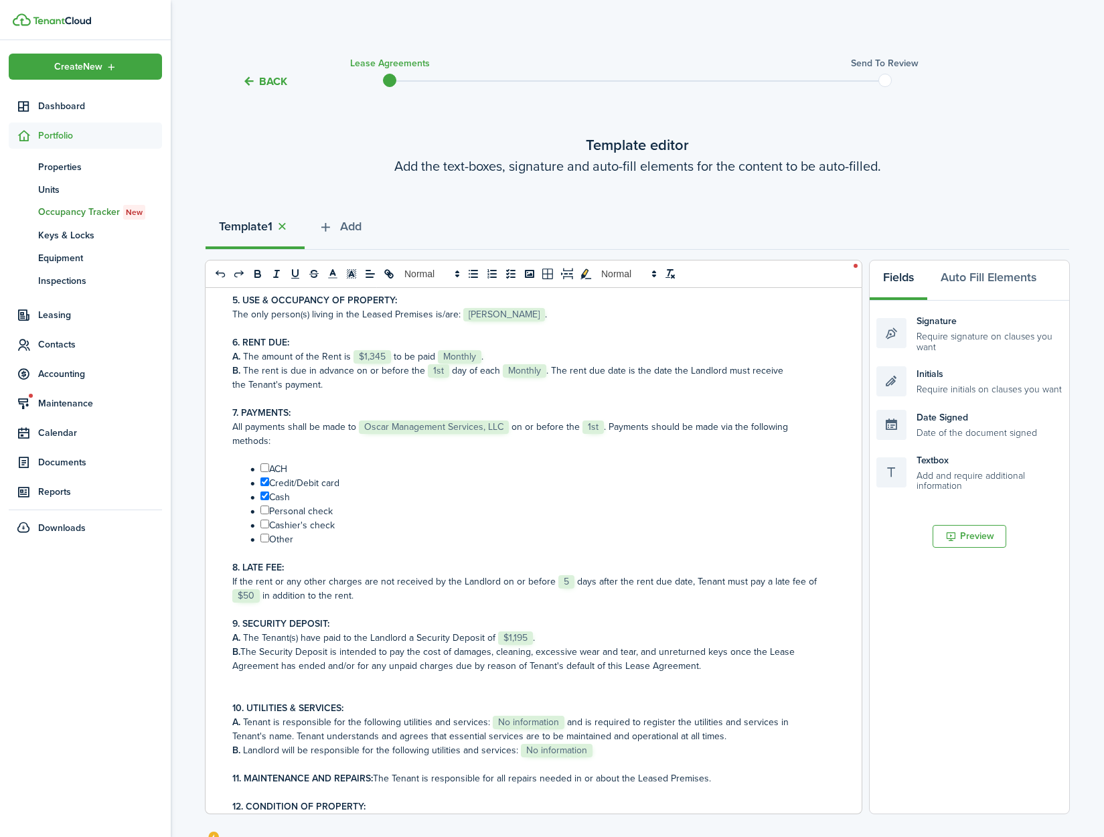
checkbox input "true"
click at [266, 522] on input "﻿ ﻿" at bounding box center [264, 524] width 9 height 9
checkbox input "true"
click at [264, 471] on input "﻿ ﻿" at bounding box center [264, 467] width 9 height 9
checkbox input "true"
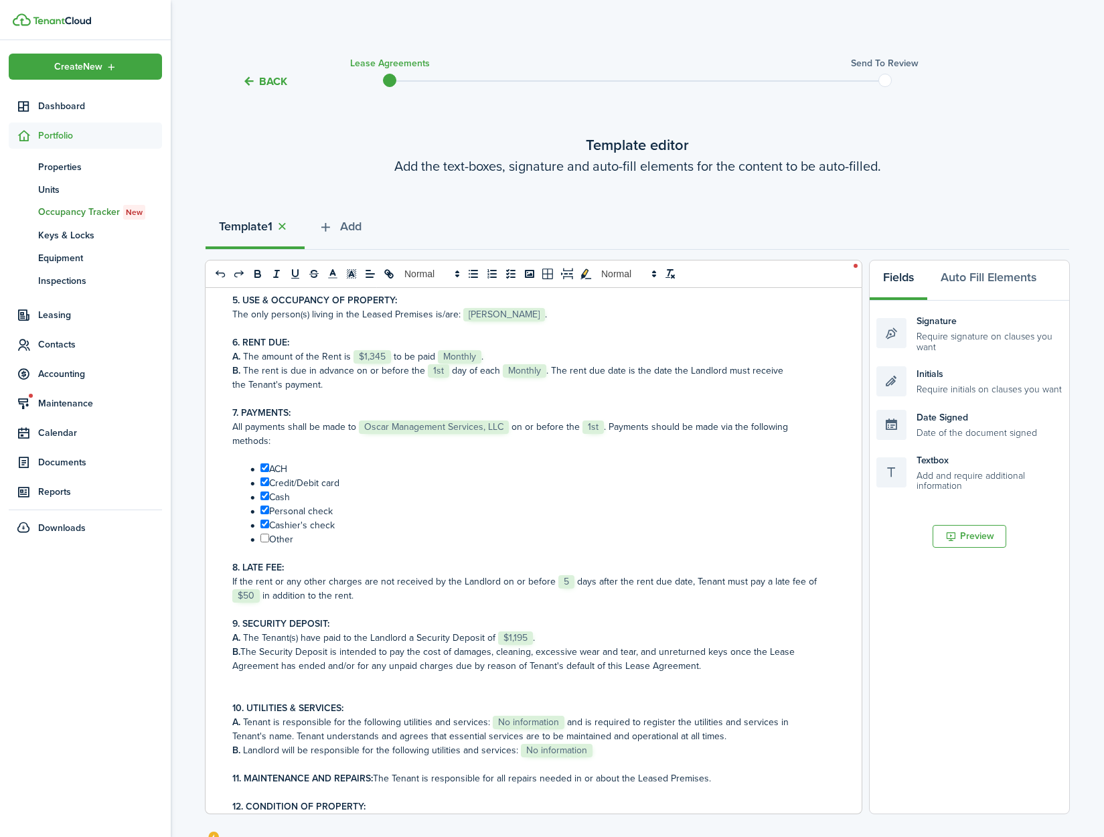
click at [518, 720] on span "No information" at bounding box center [529, 722] width 72 height 13
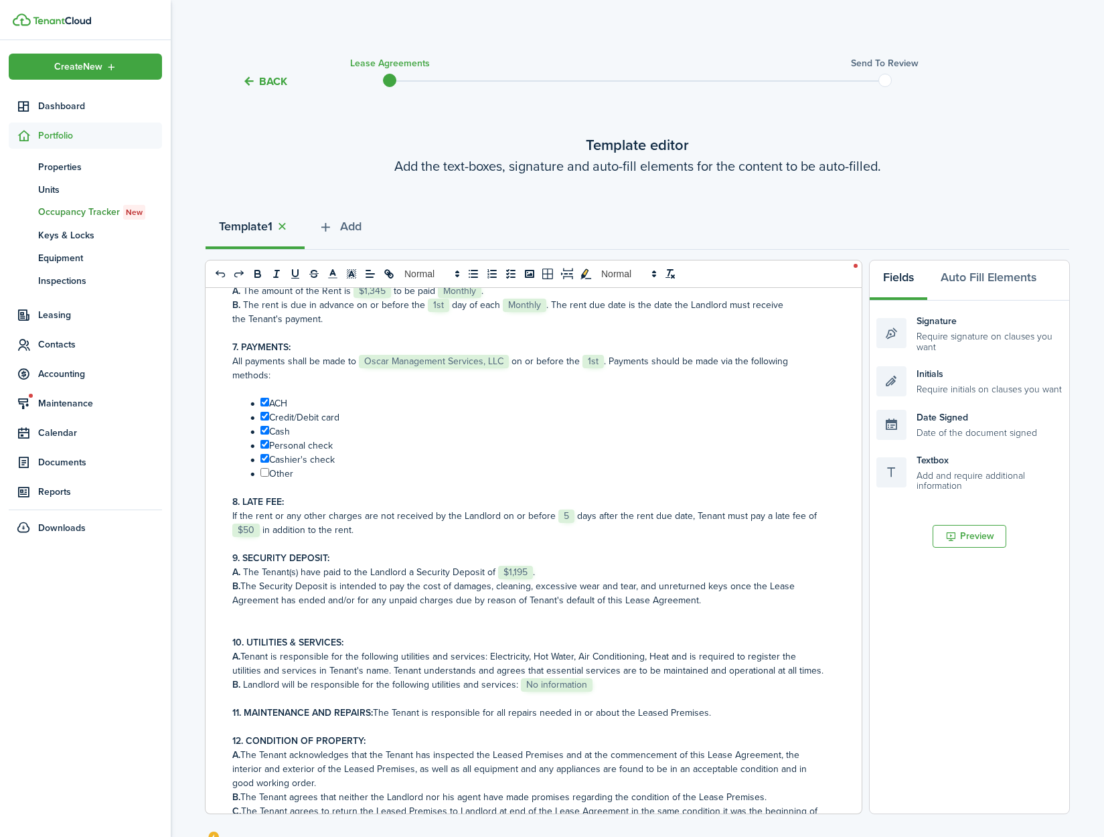
scroll to position [421, 0]
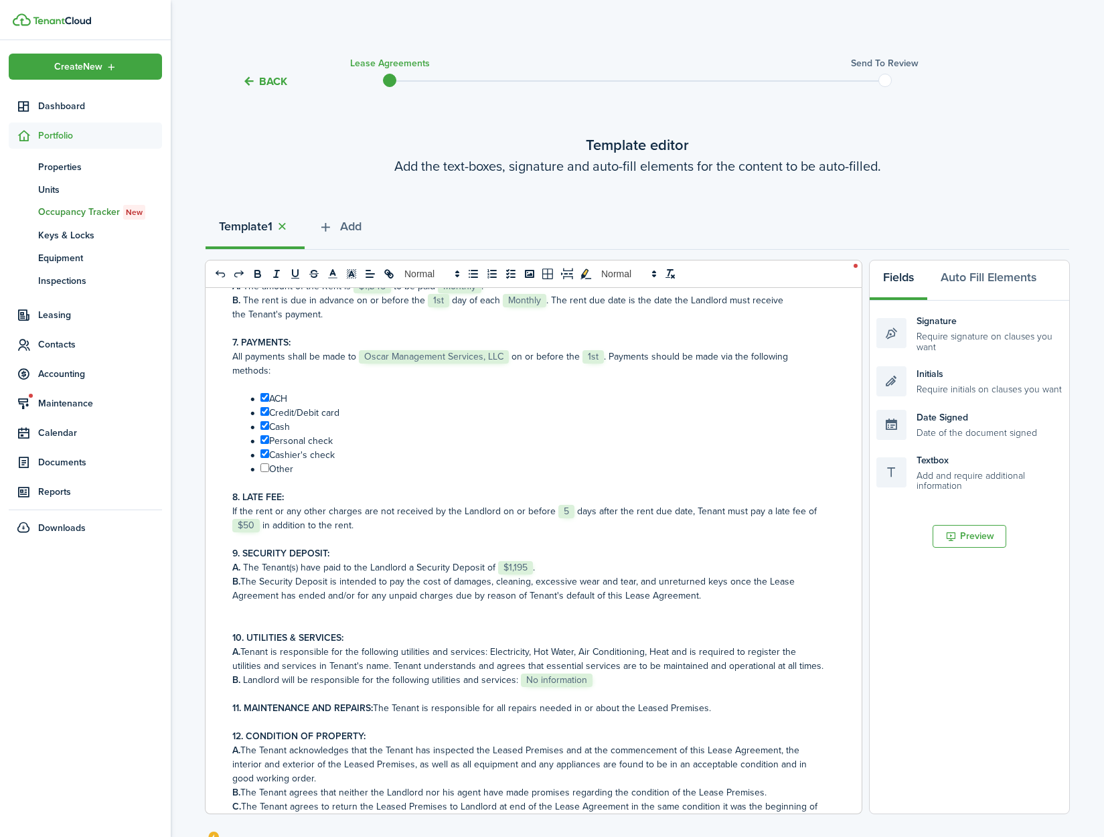
click at [551, 687] on span "No information" at bounding box center [557, 680] width 72 height 13
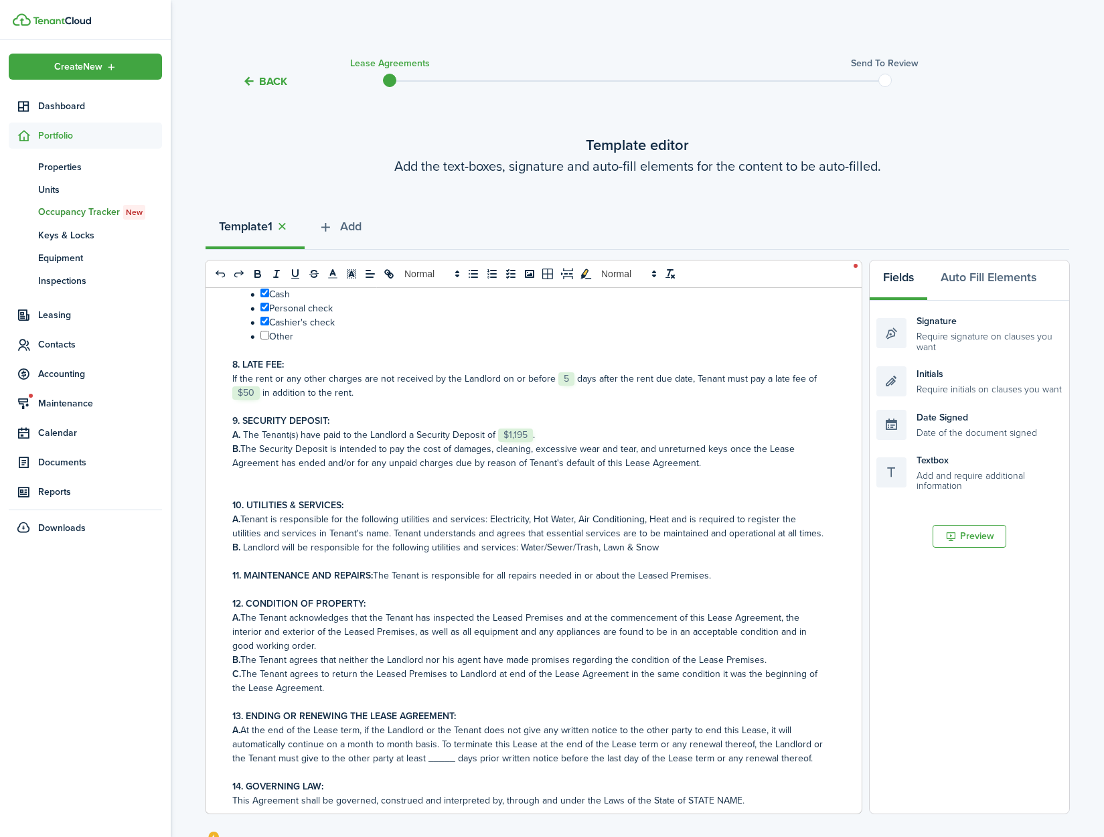
scroll to position [575, 0]
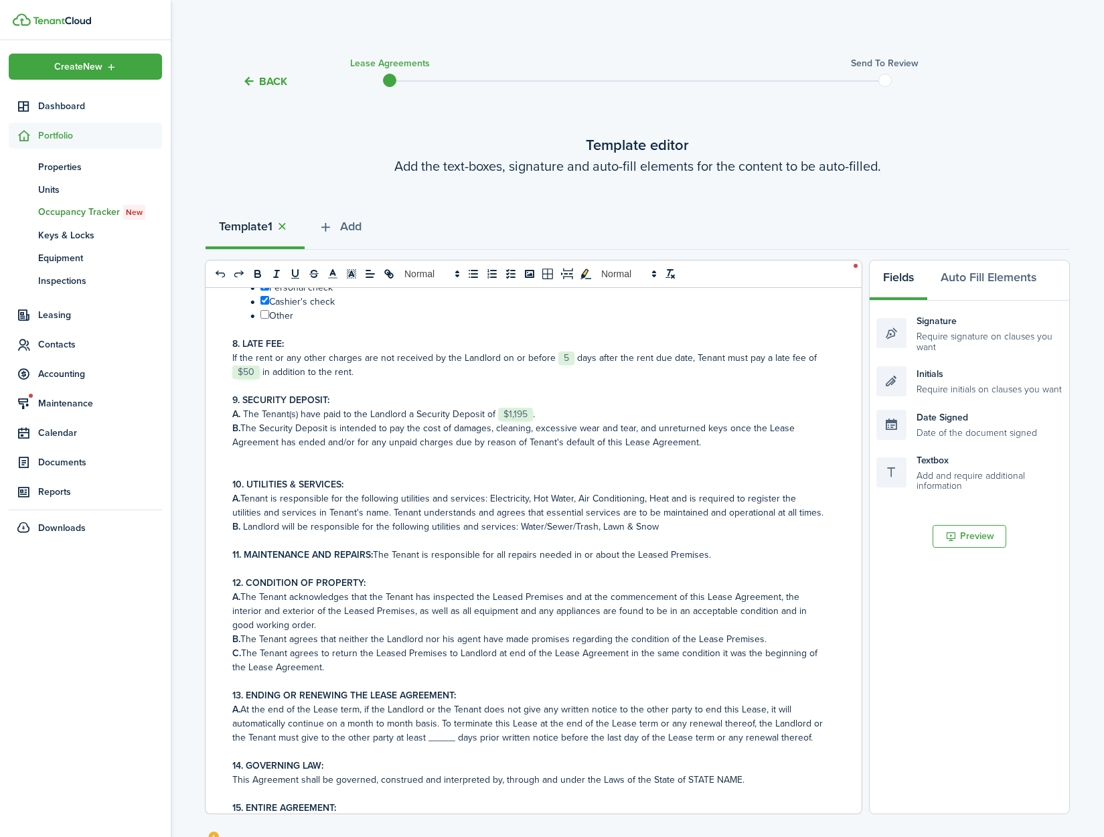
click at [708, 562] on p "11. MAINTENANCE AND REPAIRS: The Tenant is responsible for all repairs needed i…" at bounding box center [528, 555] width 593 height 14
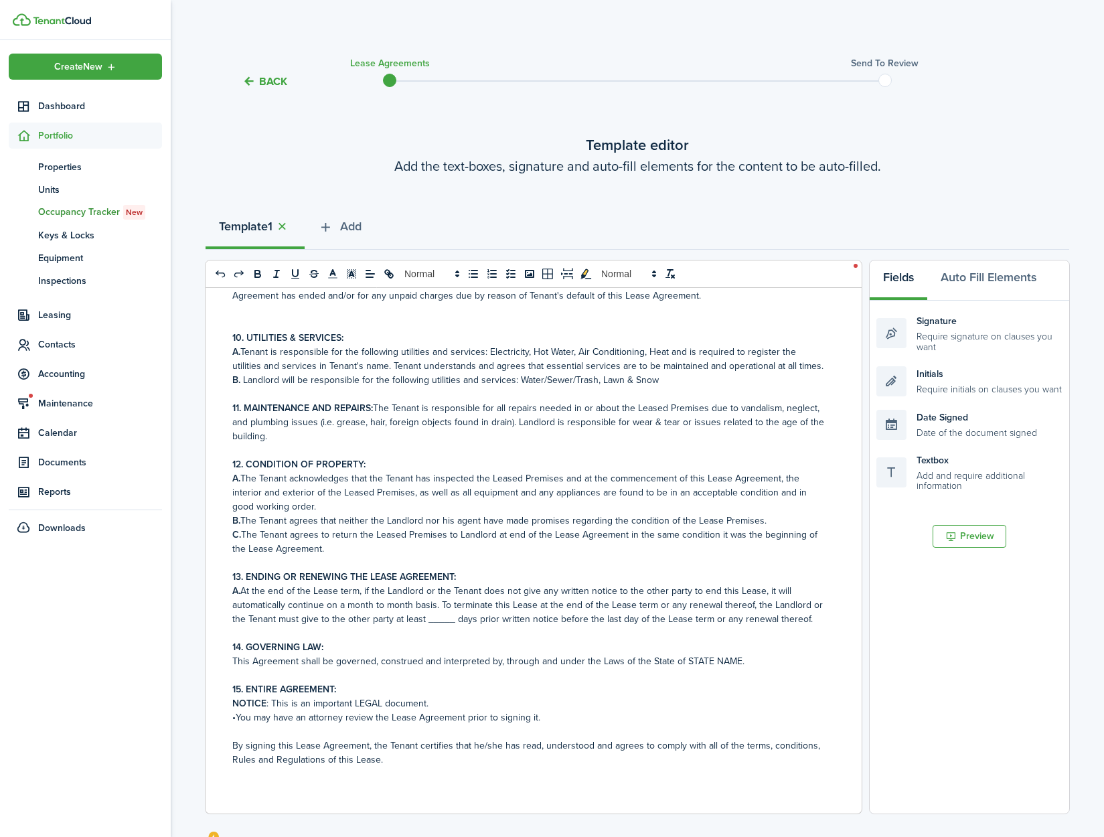
scroll to position [735, 0]
click at [447, 619] on p "A. At the end of the Lease term, if the Landlord or the Tenant does not give an…" at bounding box center [528, 605] width 593 height 42
drag, startPoint x: 735, startPoint y: 672, endPoint x: 682, endPoint y: 674, distance: 52.9
click at [682, 668] on p "This Agreement shall be governed, construed and interpreted by, through and und…" at bounding box center [528, 661] width 593 height 14
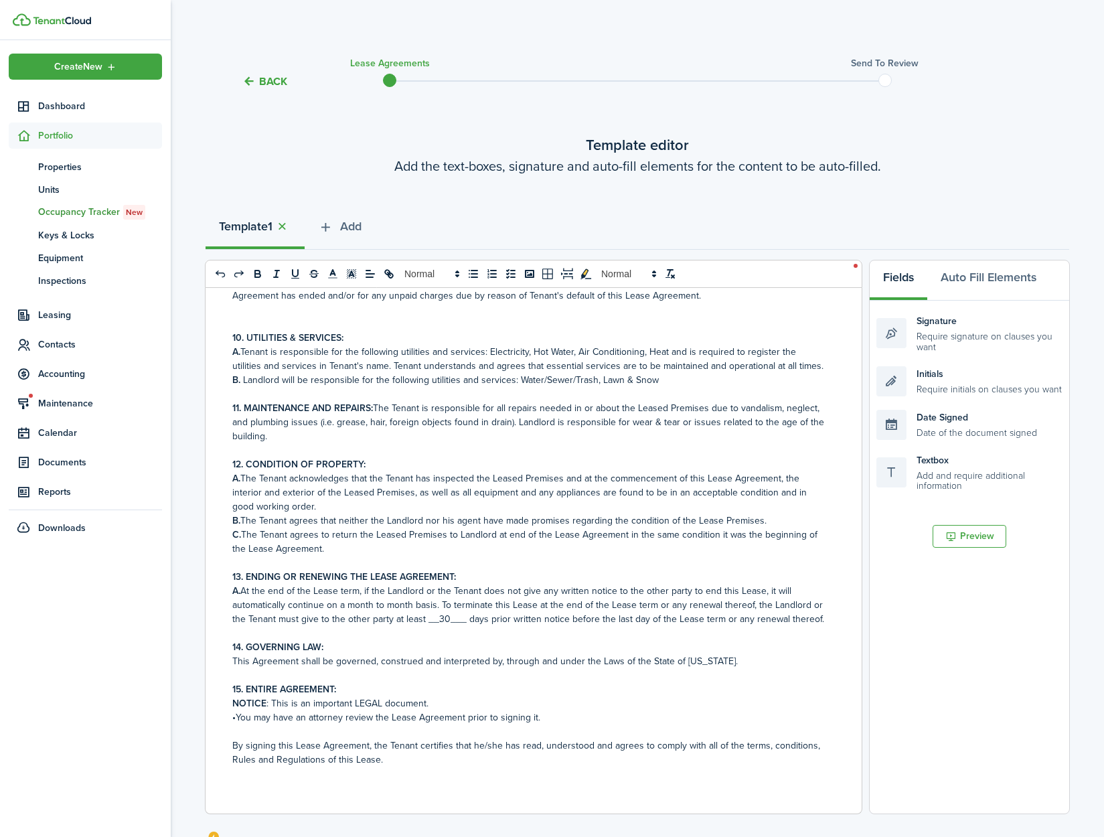
click at [435, 704] on p "NOTICE : This is an important LEGAL document." at bounding box center [528, 703] width 593 height 14
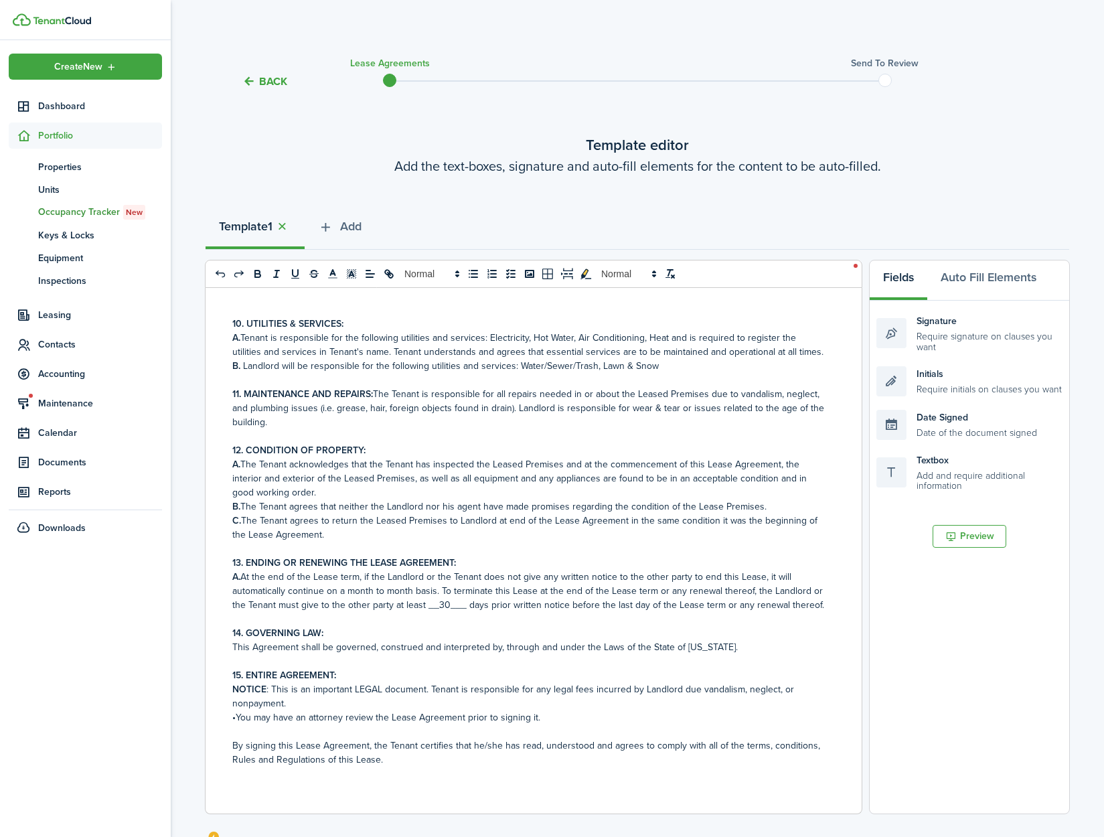
click at [575, 725] on p "•You may have an attorney review the Lease Agreement prior to signing it." at bounding box center [528, 717] width 593 height 14
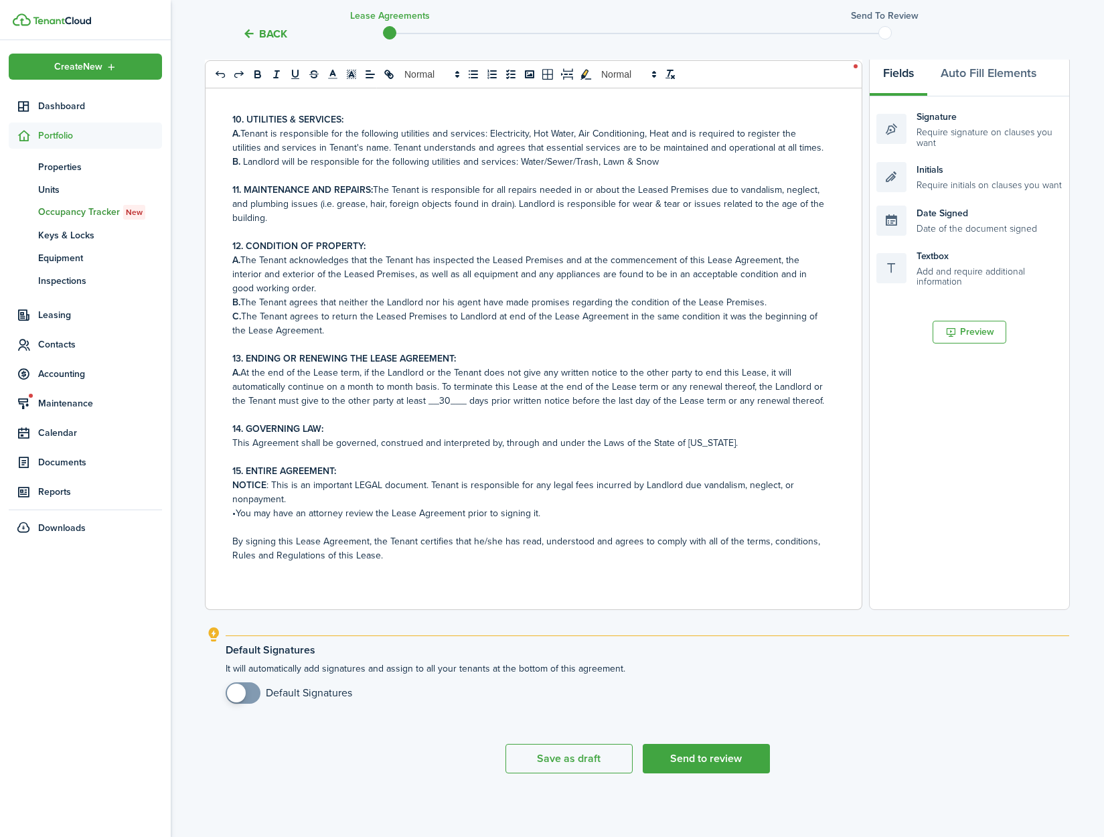
click at [238, 702] on span at bounding box center [242, 692] width 13 height 21
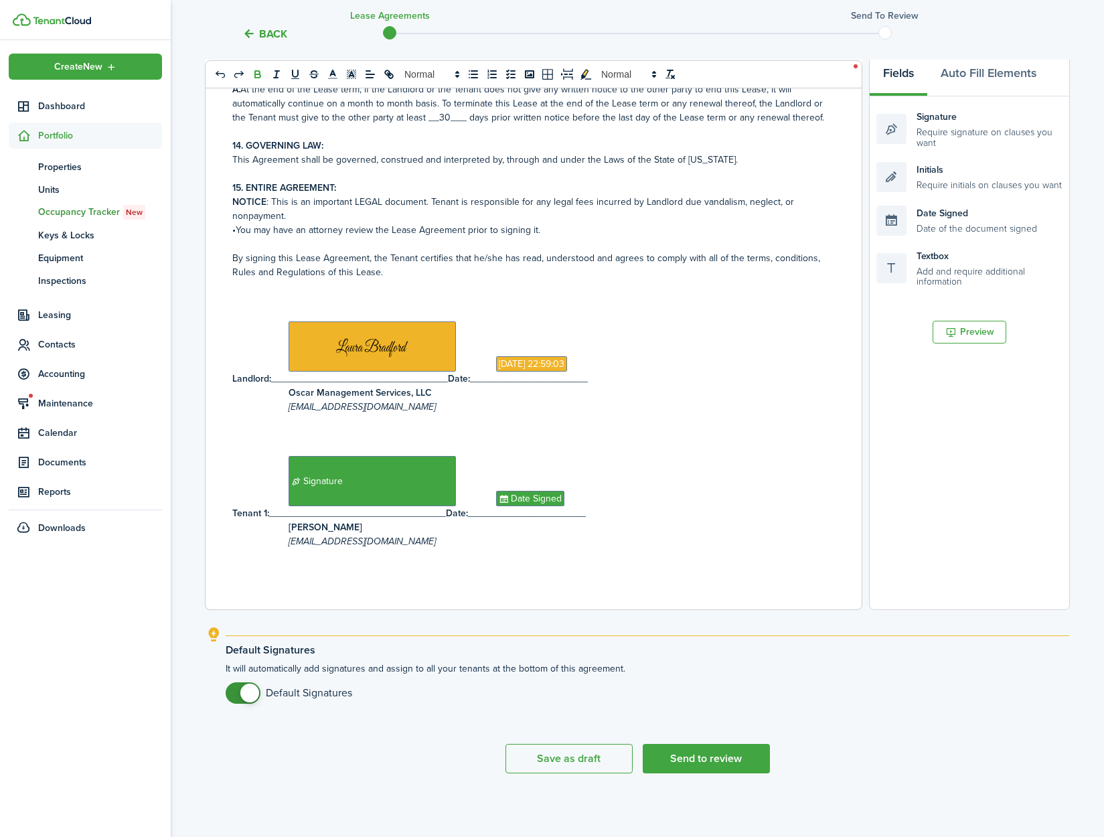
click at [238, 698] on span at bounding box center [242, 692] width 13 height 21
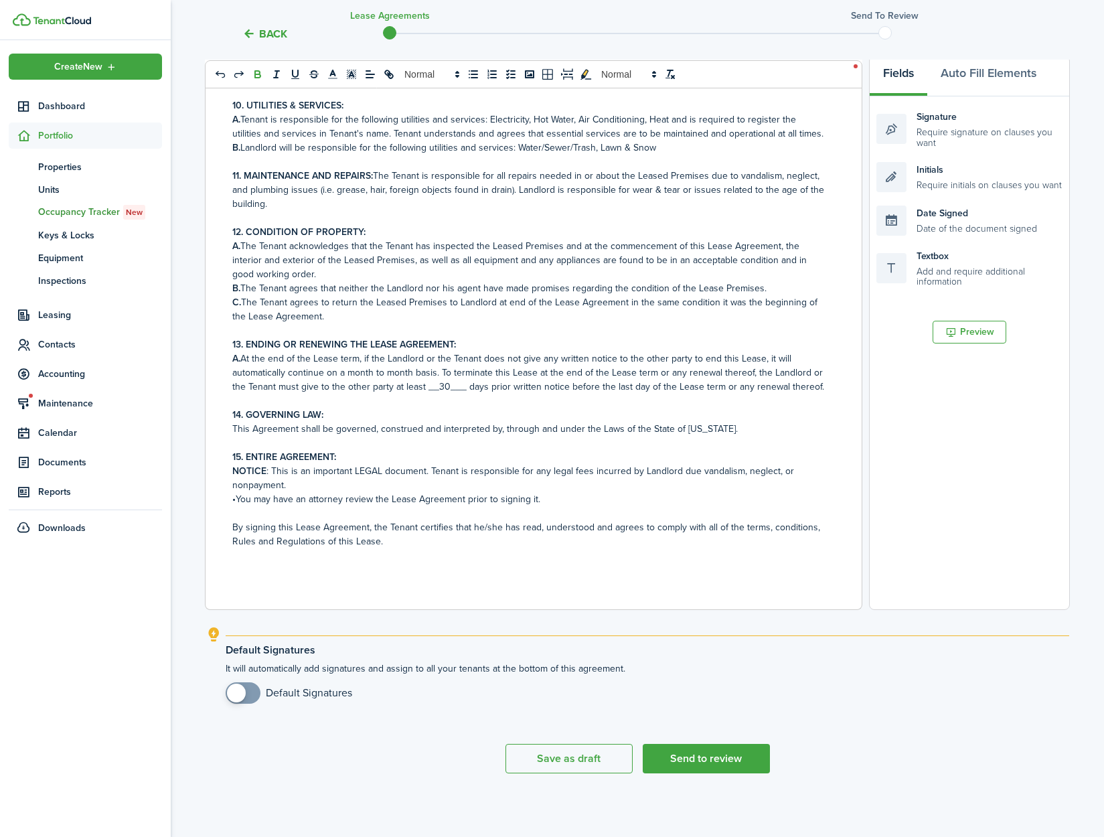
scroll to position [777, 0]
checkbox input "true"
click at [240, 698] on span at bounding box center [236, 693] width 19 height 19
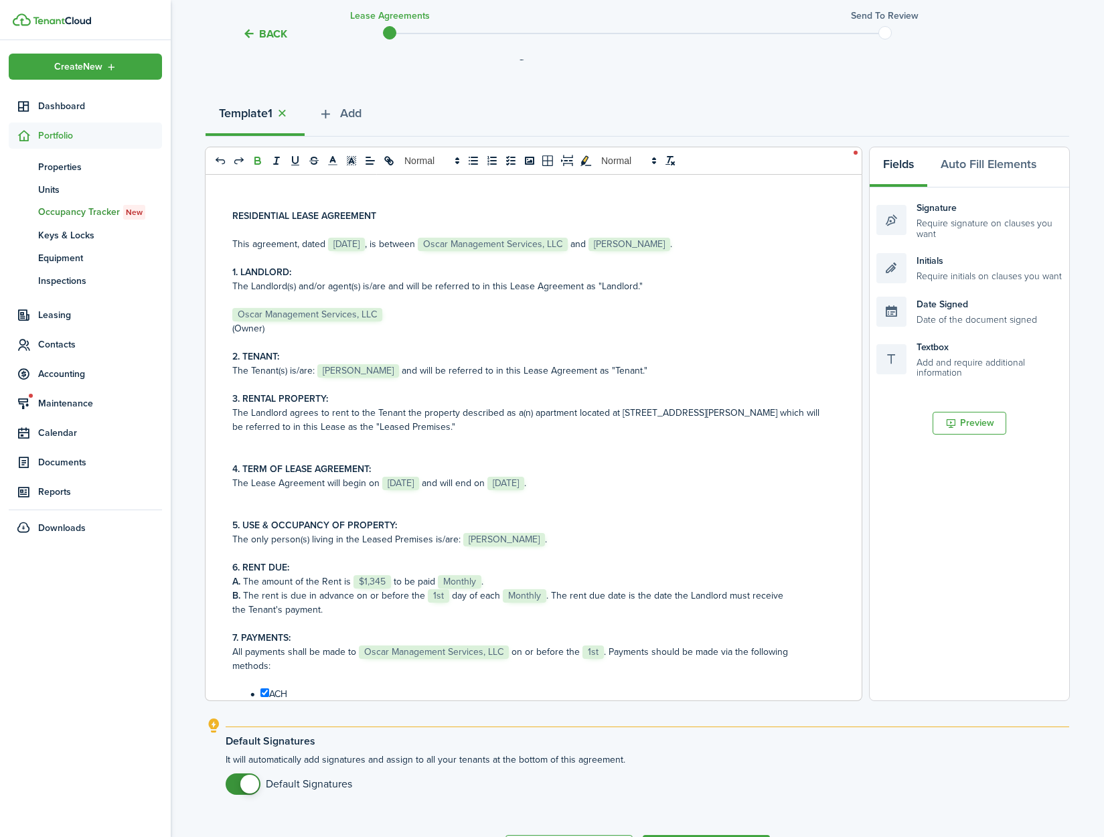
scroll to position [204, 0]
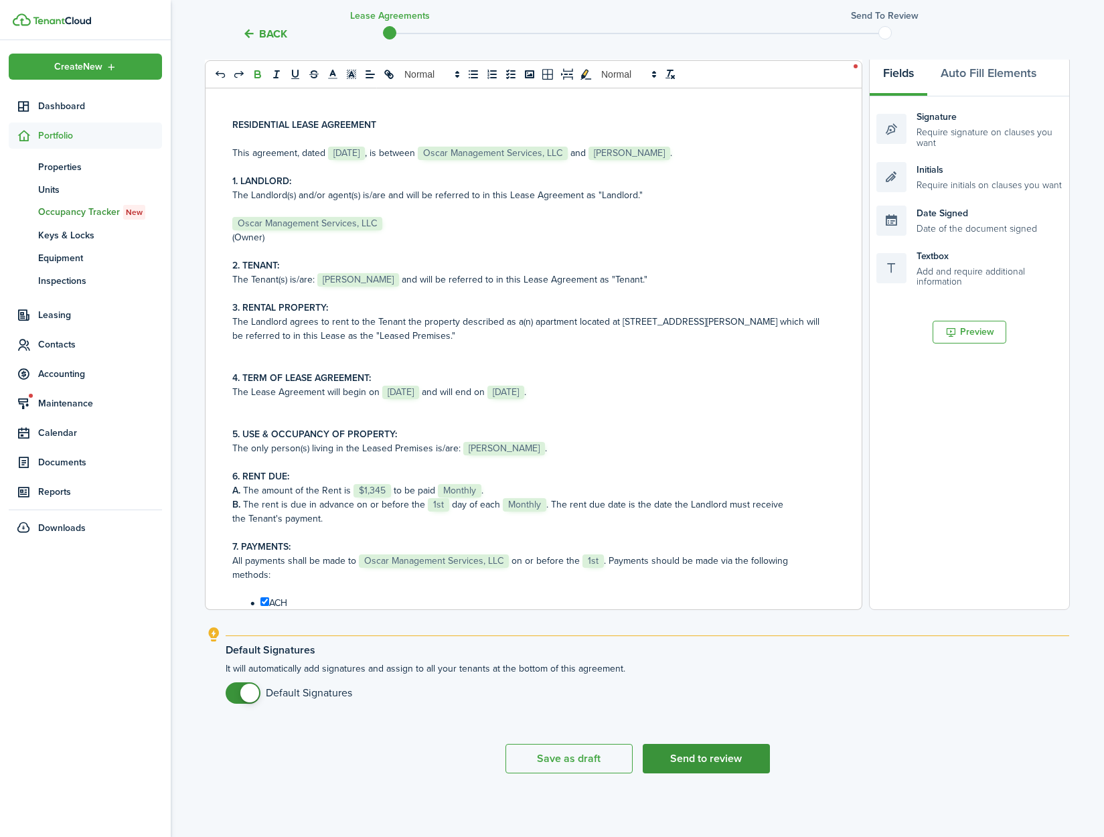
click at [692, 761] on button "Send to review" at bounding box center [706, 758] width 127 height 29
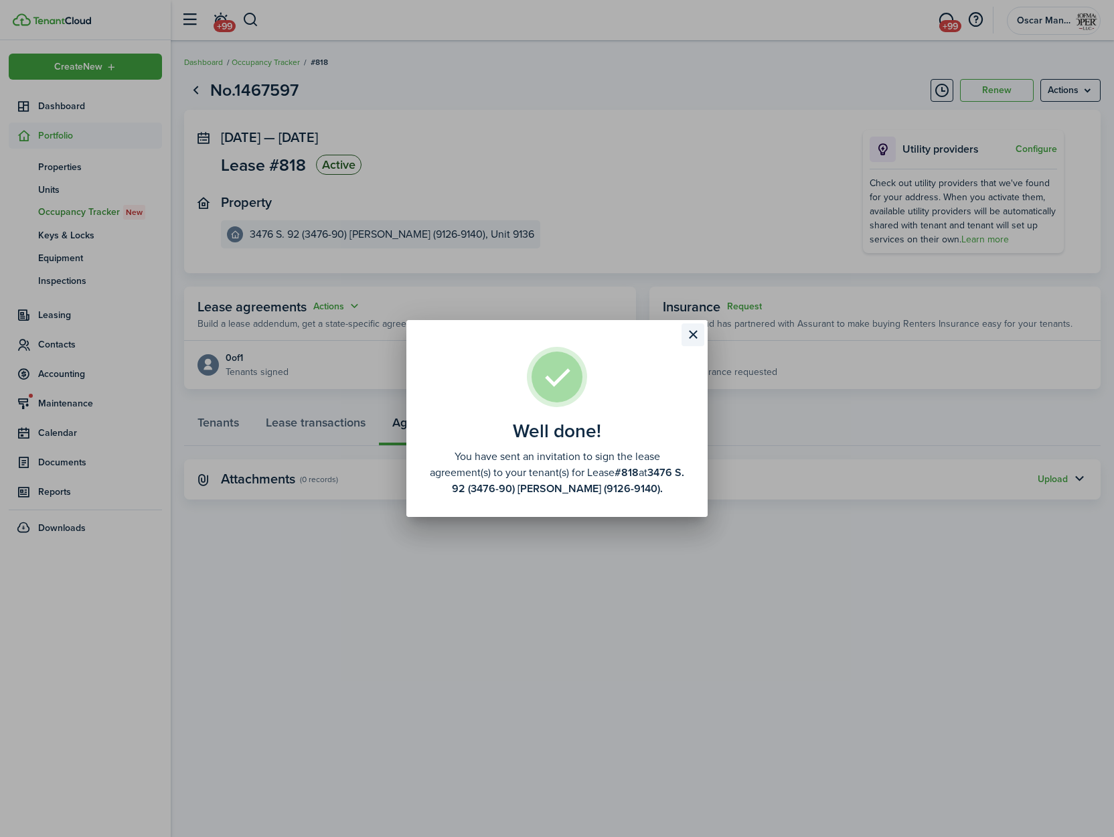
click at [692, 338] on button "Close modal" at bounding box center [693, 334] width 23 height 23
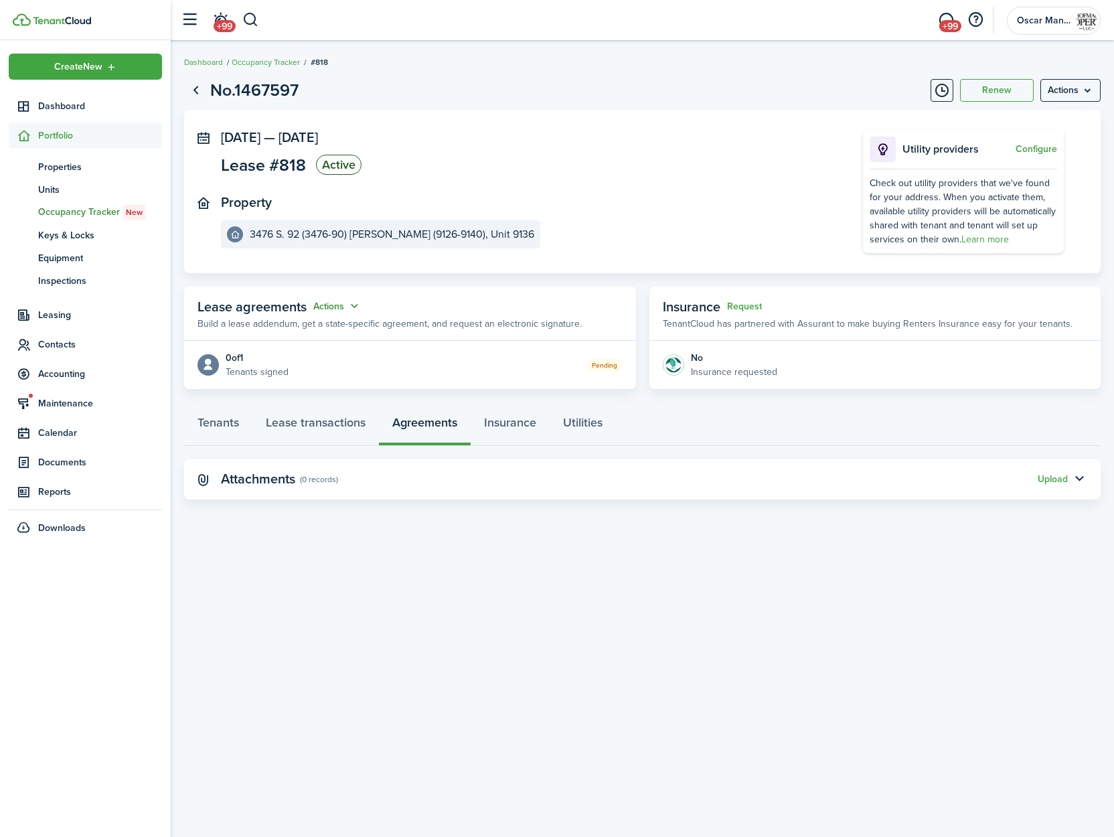
click at [335, 307] on button "Actions" at bounding box center [337, 306] width 48 height 15
click at [327, 337] on link "Edit" at bounding box center [304, 332] width 117 height 23
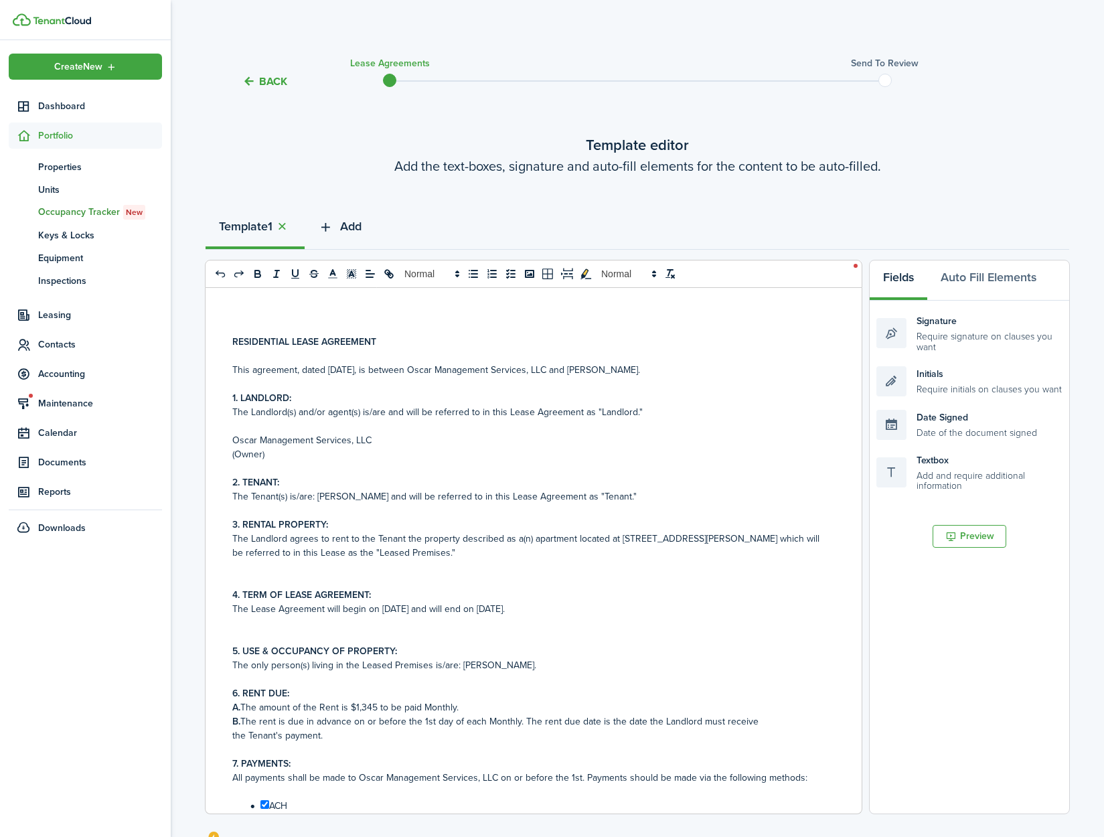
click at [346, 224] on span "Add" at bounding box center [350, 227] width 21 height 18
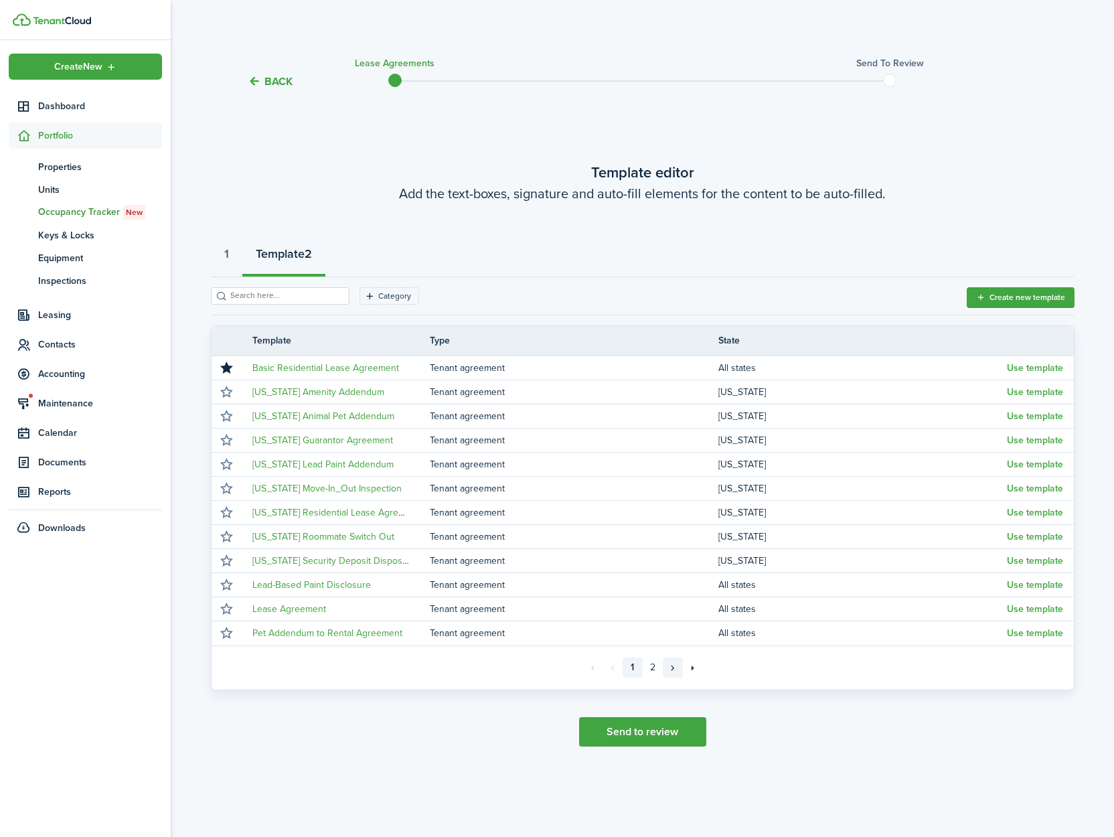
click at [672, 672] on link "»" at bounding box center [673, 668] width 20 height 20
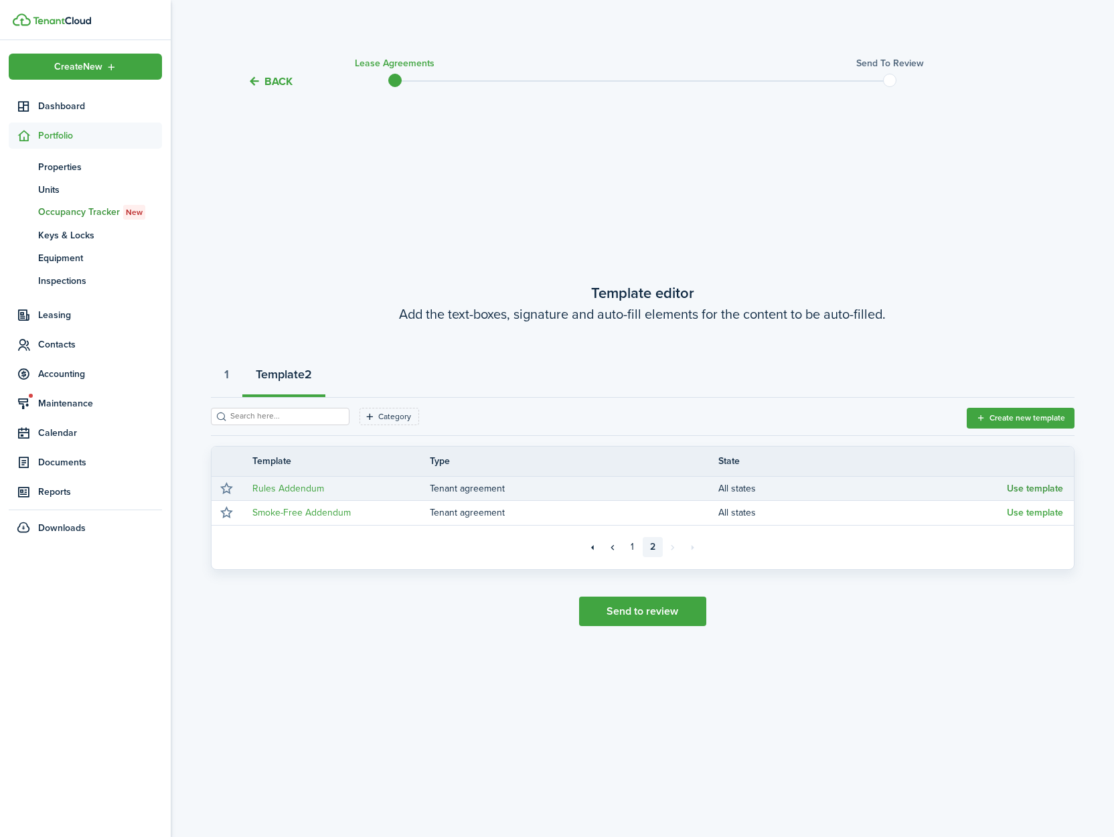
click at [1030, 491] on button "Use template" at bounding box center [1035, 488] width 56 height 11
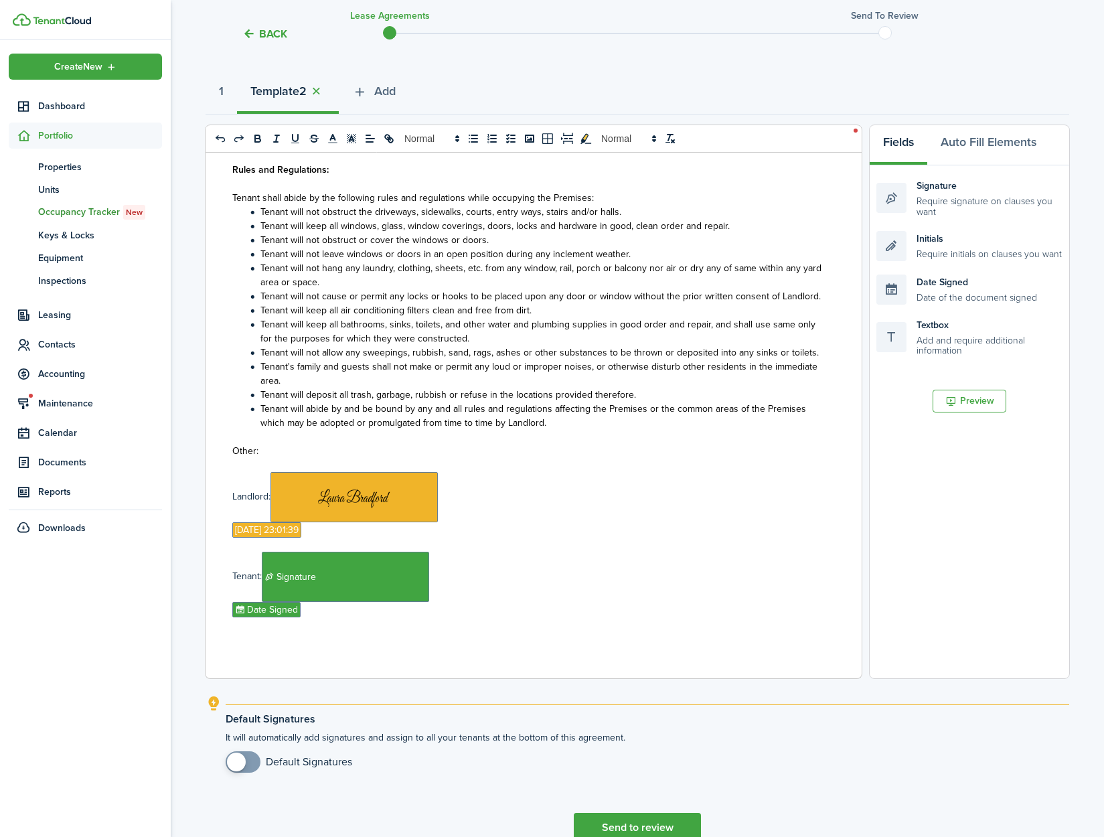
scroll to position [204, 0]
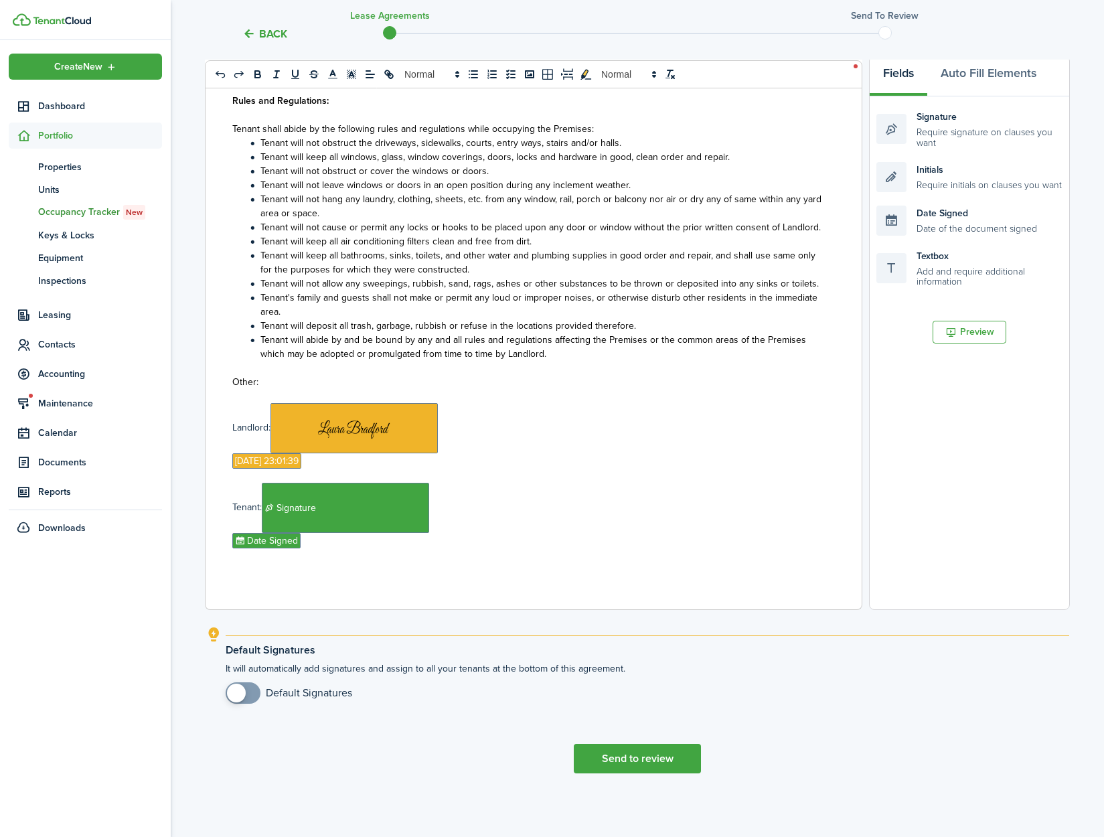
checkbox input "true"
click at [236, 700] on span at bounding box center [236, 693] width 19 height 19
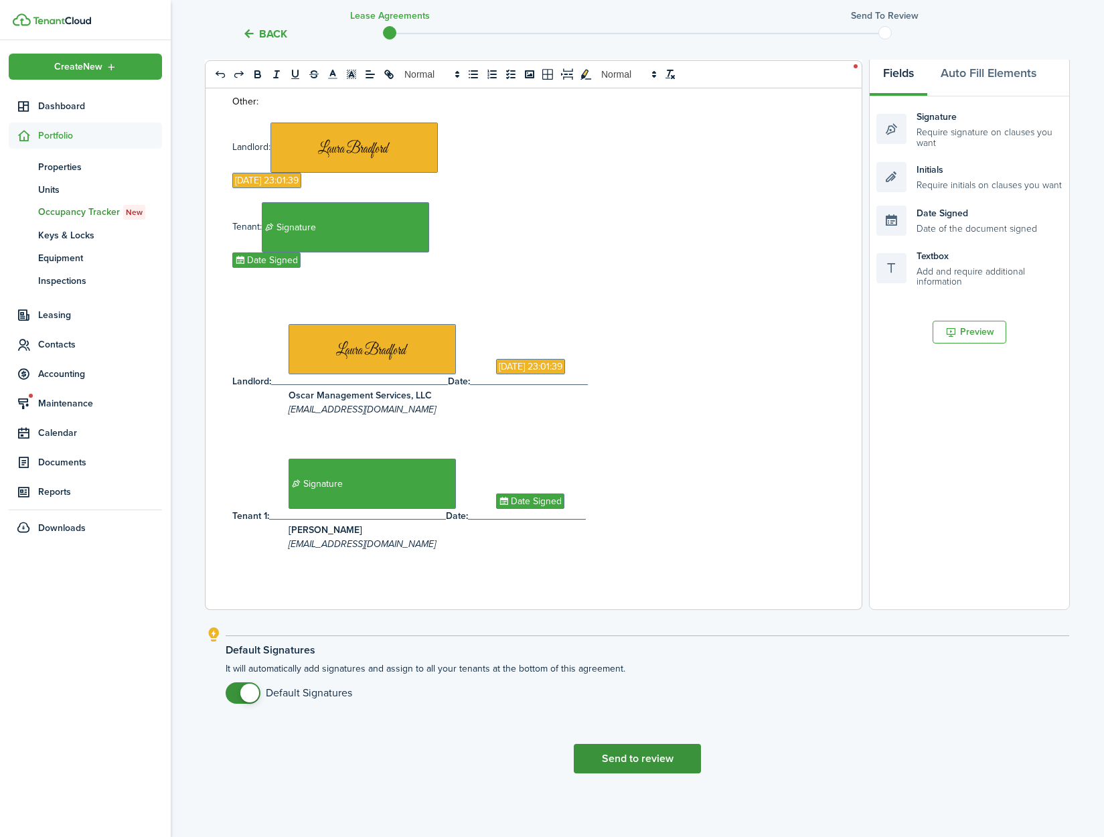
click at [601, 757] on button "Send to review" at bounding box center [637, 758] width 127 height 29
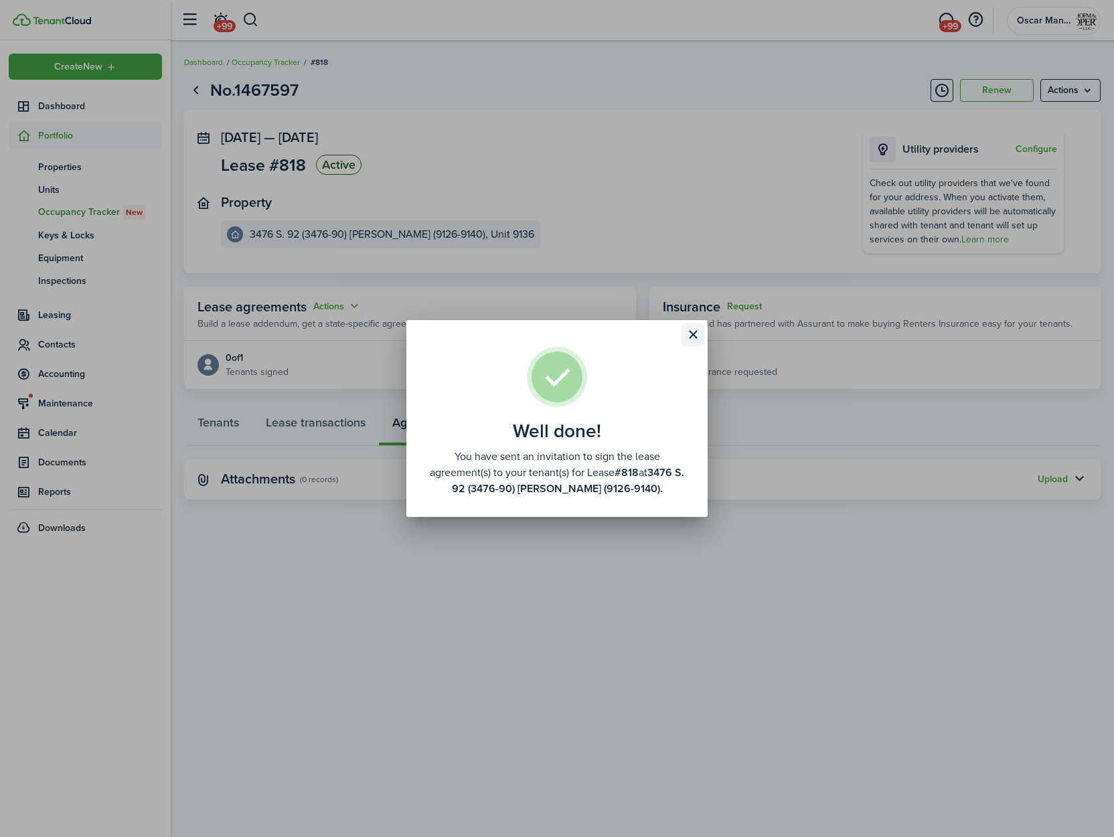
click at [690, 333] on button "Close modal" at bounding box center [693, 334] width 23 height 23
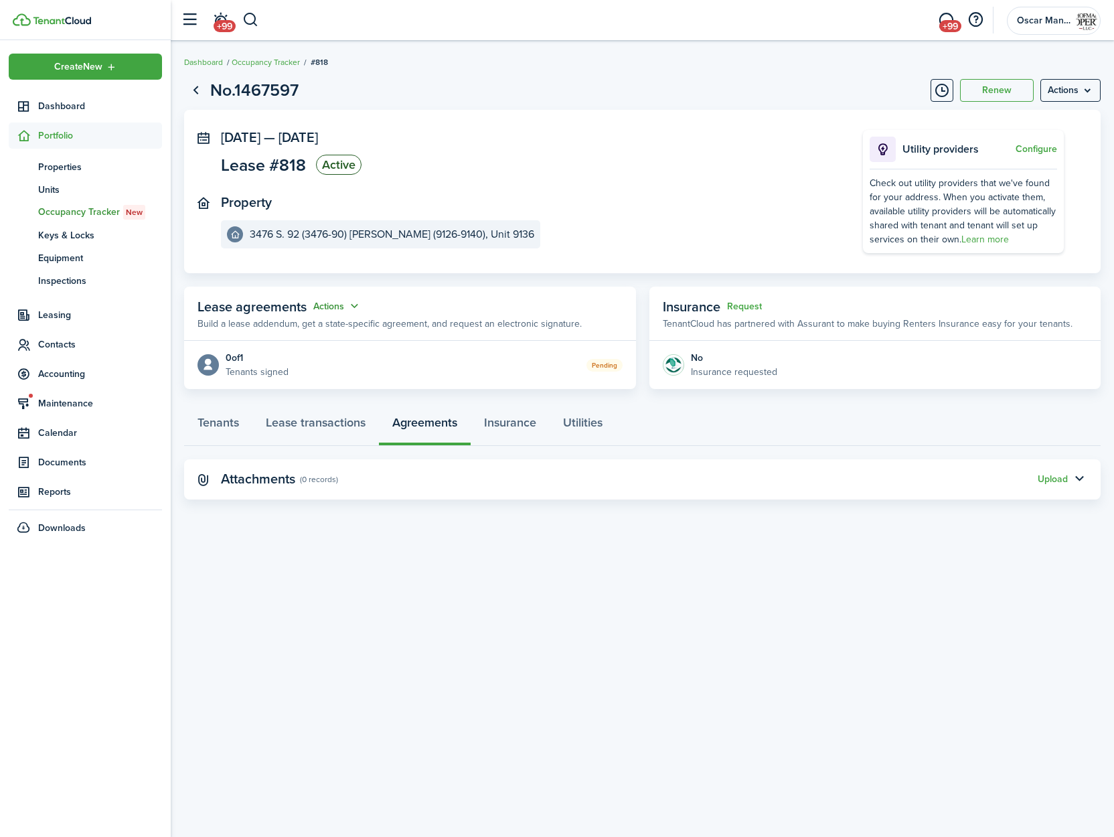
click at [345, 301] on button "Actions" at bounding box center [337, 306] width 48 height 15
click at [339, 336] on link "Edit" at bounding box center [304, 332] width 117 height 23
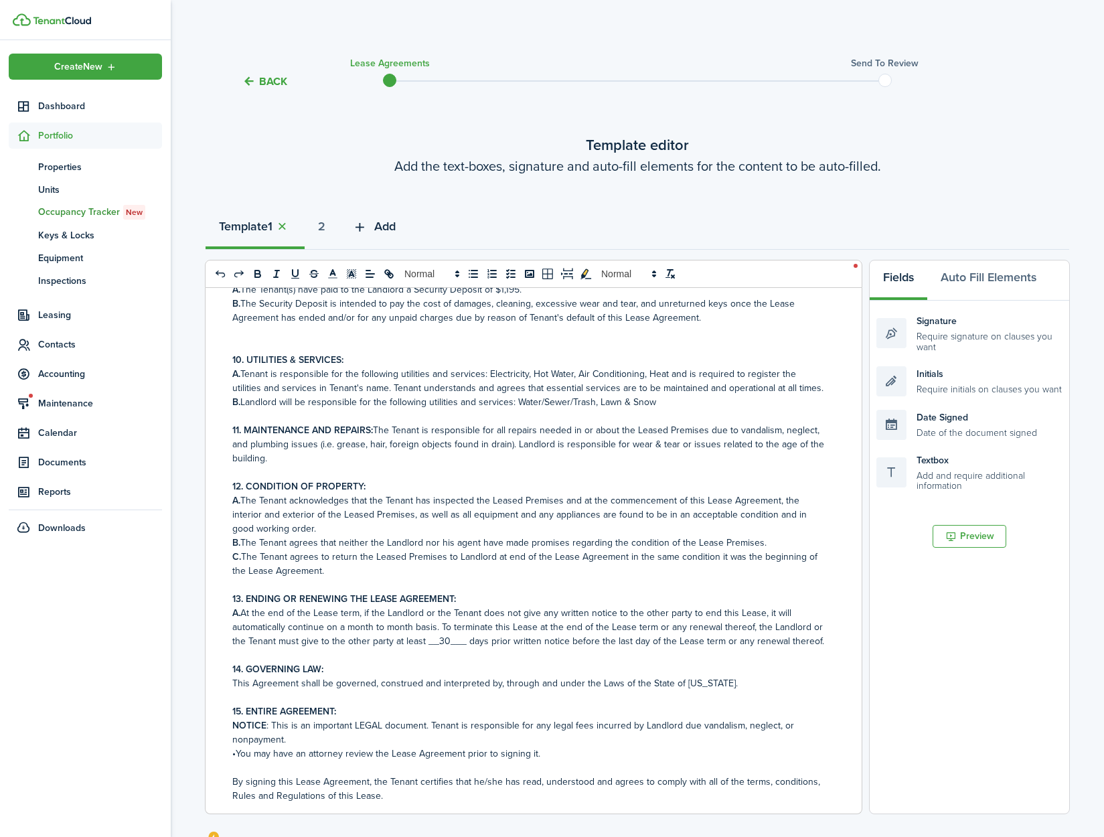
click at [390, 223] on span "Add" at bounding box center [384, 227] width 21 height 18
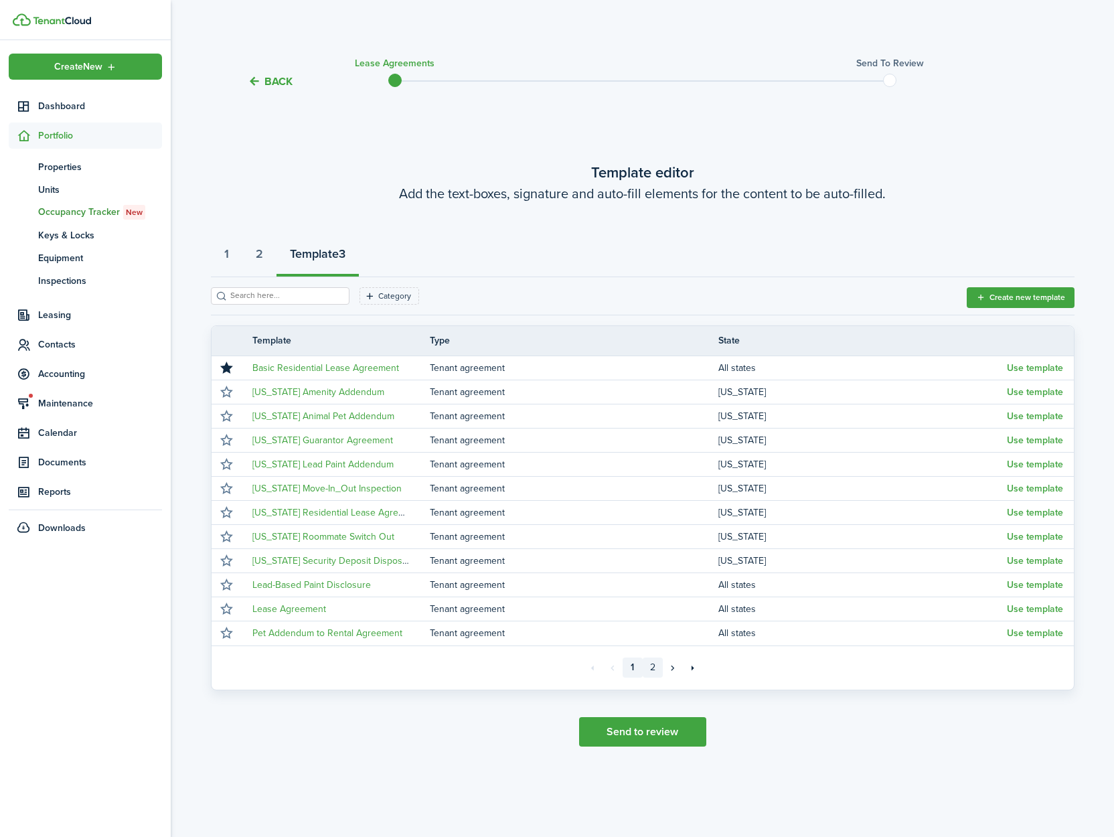
click at [657, 665] on link "2" at bounding box center [653, 668] width 20 height 20
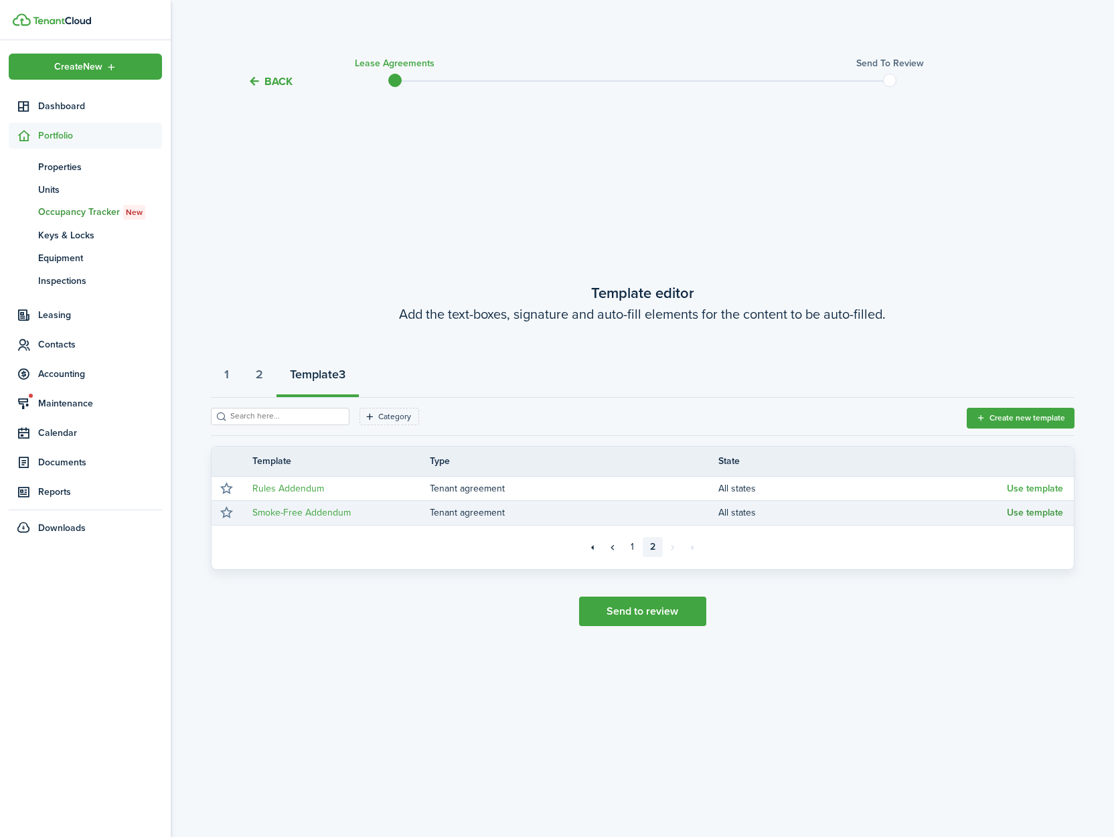
click at [1033, 512] on button "Use template" at bounding box center [1035, 513] width 56 height 11
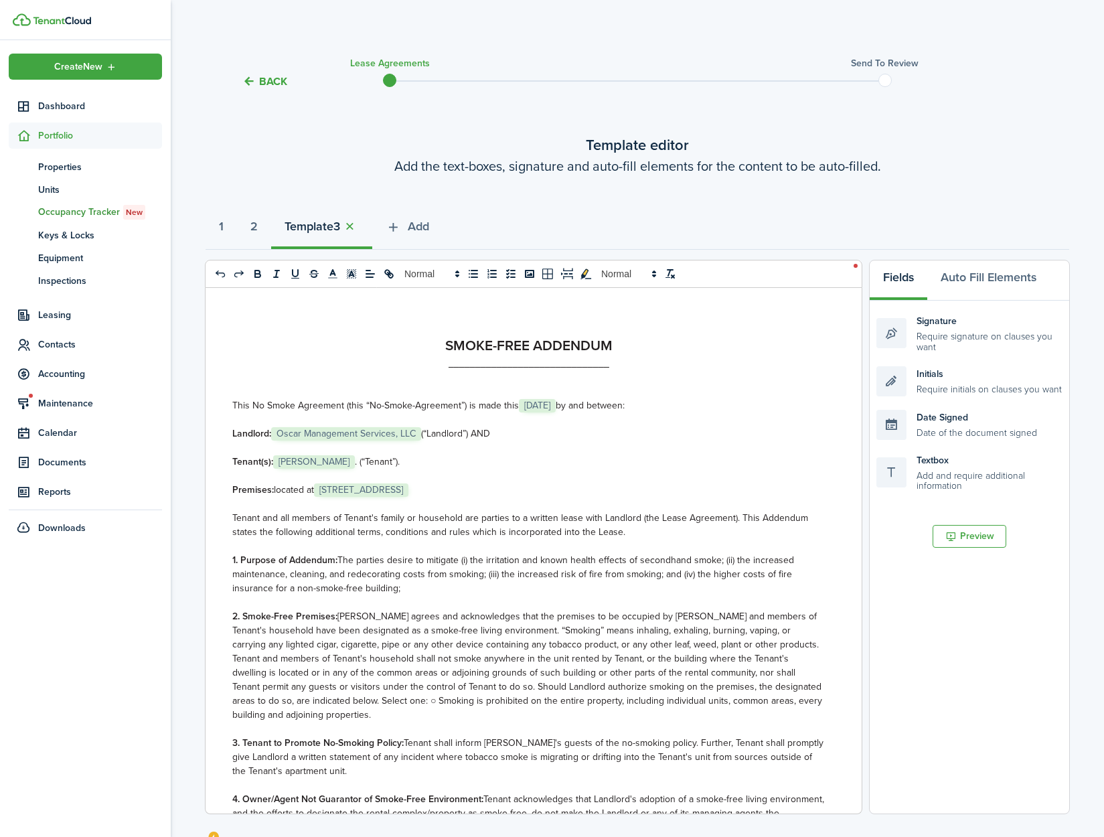
click at [408, 491] on span "[STREET_ADDRESS]" at bounding box center [361, 489] width 94 height 13
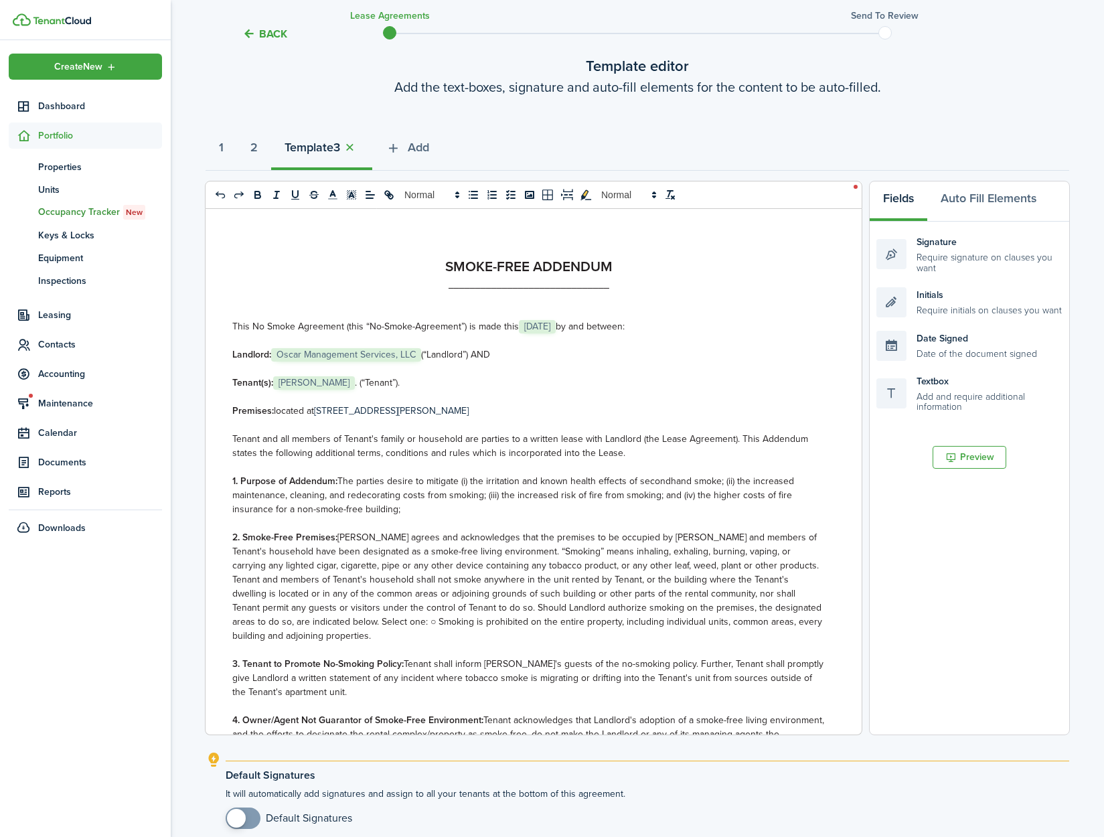
scroll to position [204, 0]
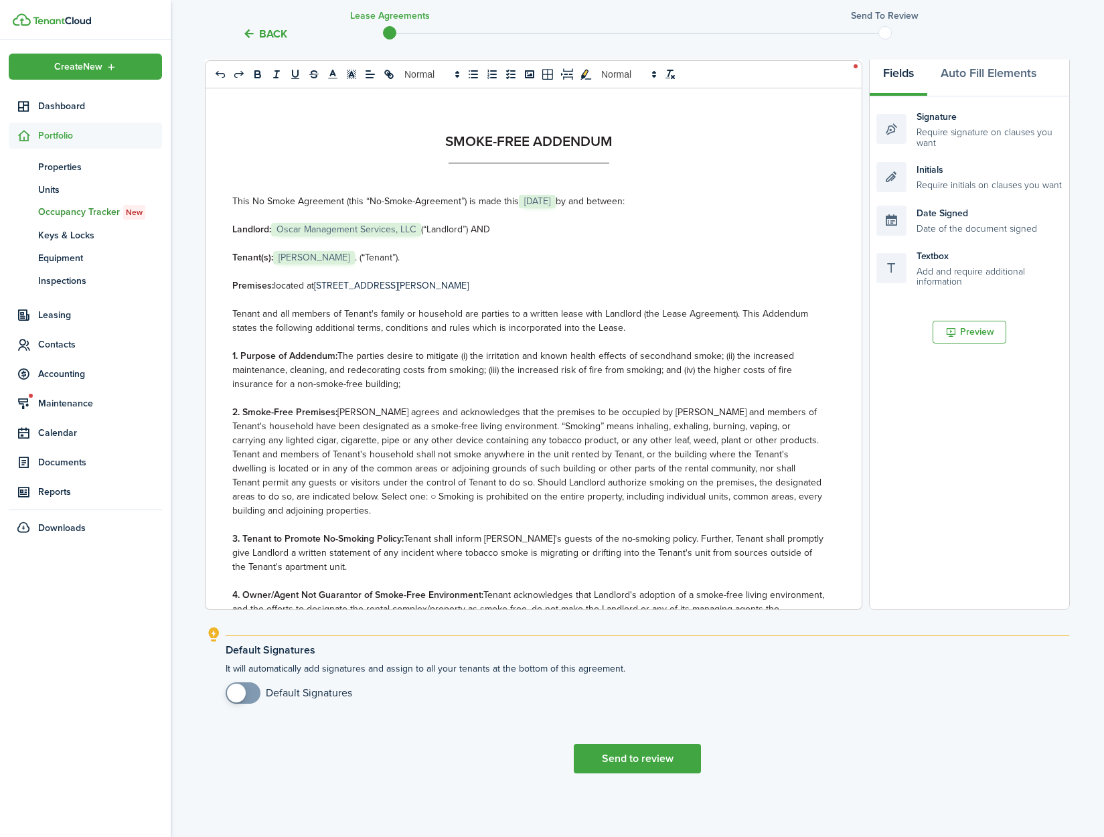
checkbox input "true"
click at [234, 698] on span at bounding box center [236, 693] width 19 height 19
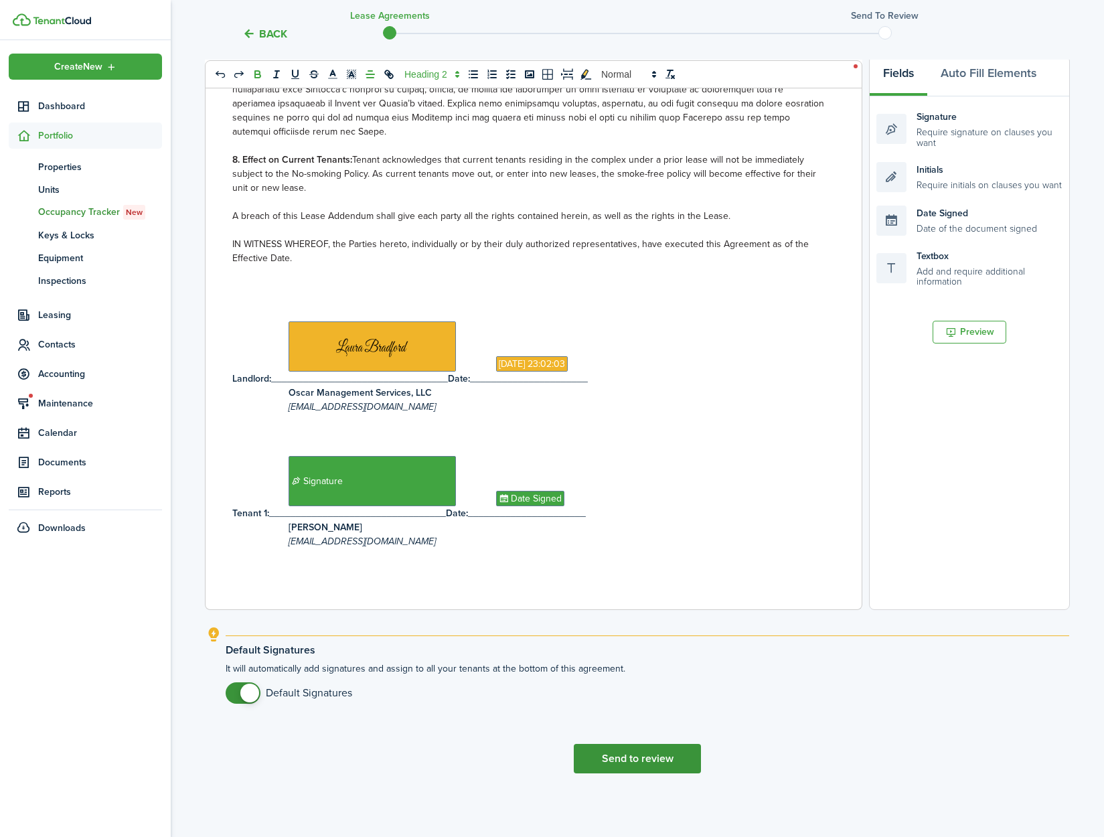
click at [635, 767] on button "Send to review" at bounding box center [637, 758] width 127 height 29
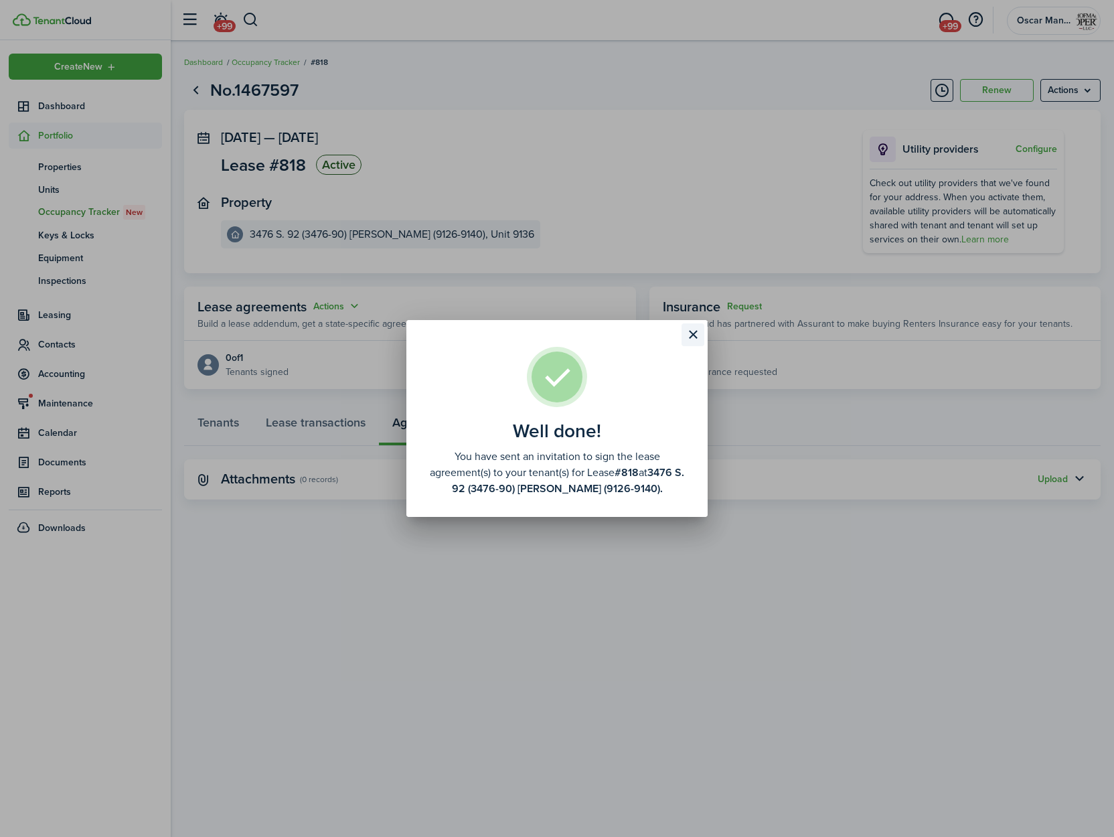
click at [690, 332] on button "Close modal" at bounding box center [693, 334] width 23 height 23
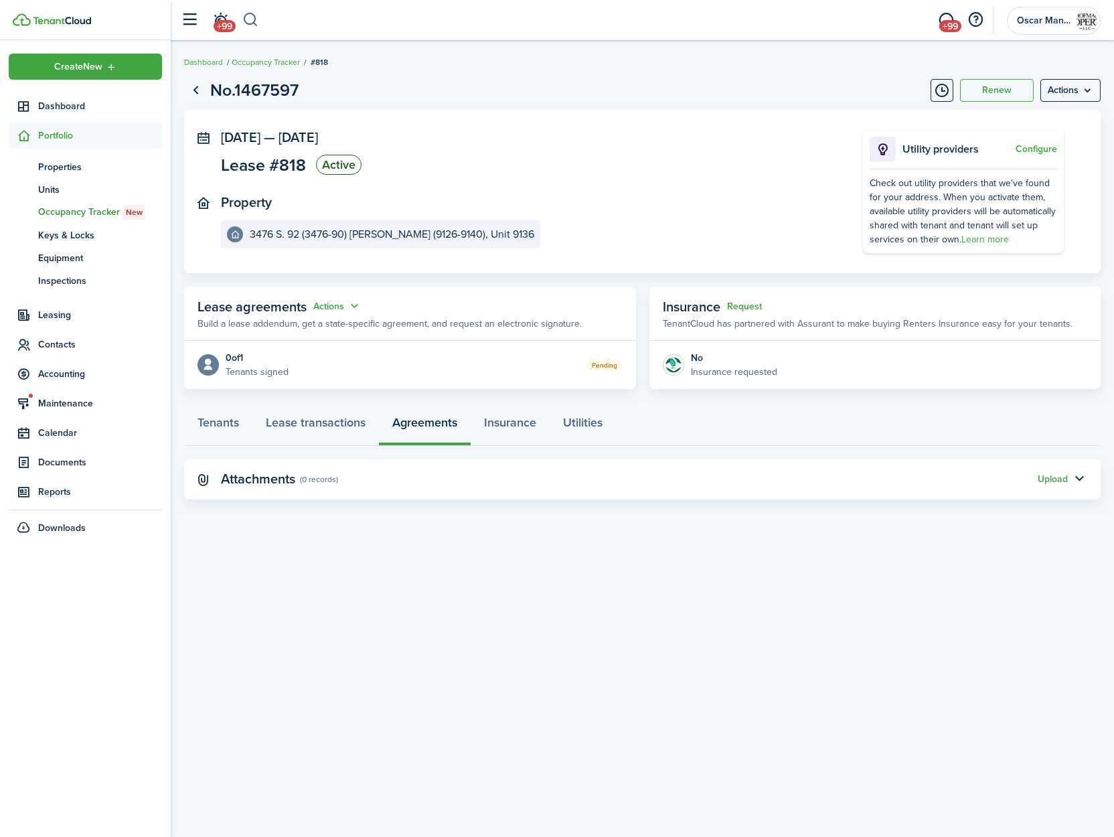
click at [250, 17] on button "button" at bounding box center [250, 20] width 17 height 23
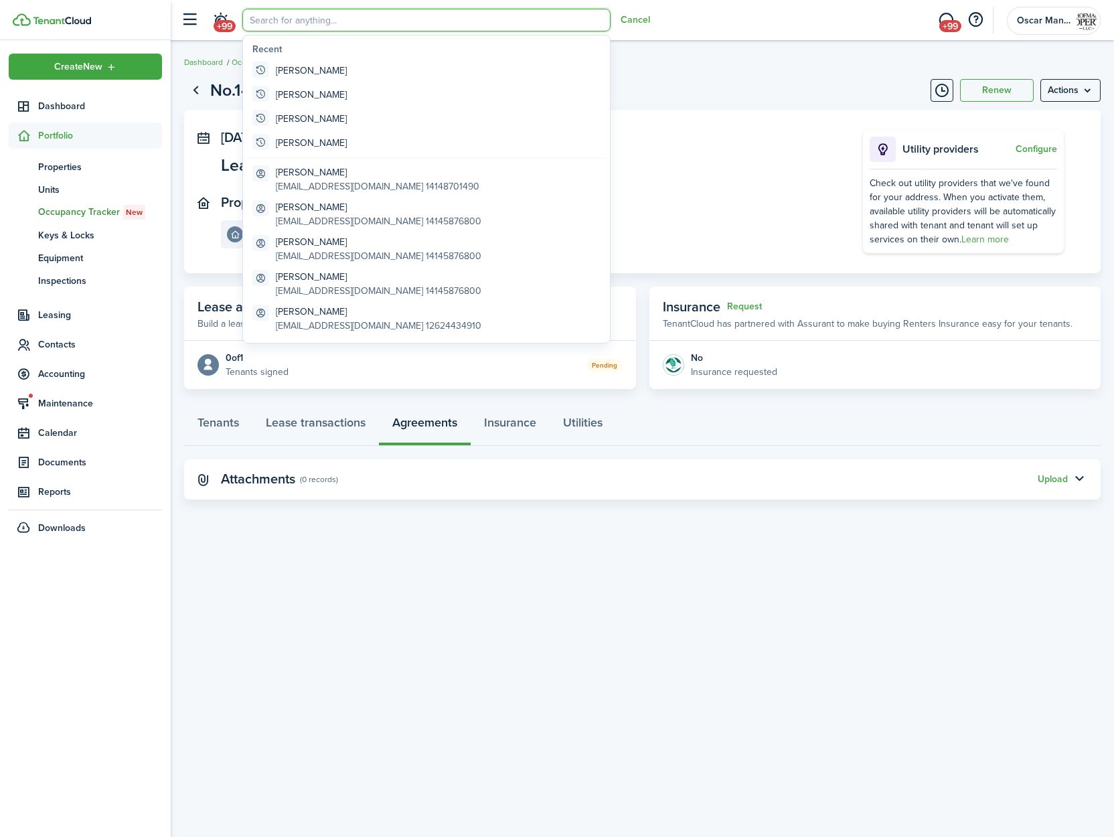
click at [323, 617] on div "No.1467597 Renew Actions Oct 01, 2025 — Apr 30, 2026 Lease #818 Active Property…" at bounding box center [642, 439] width 943 height 736
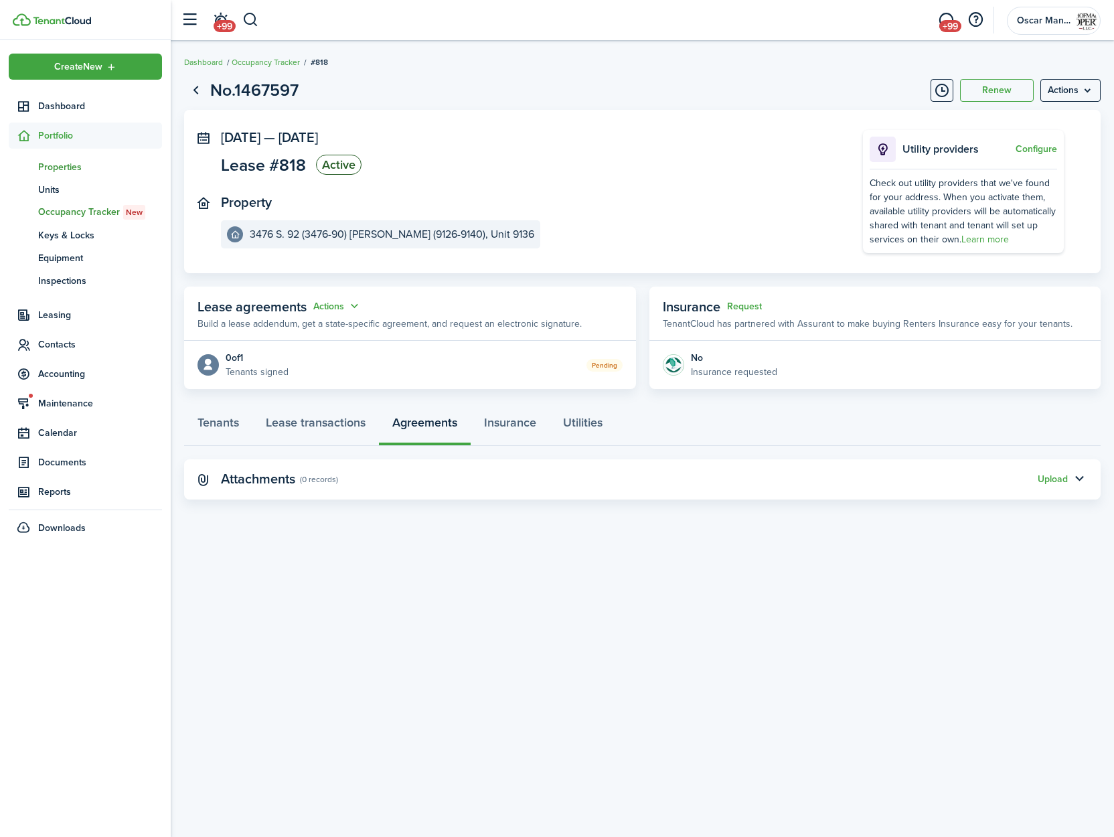
click at [65, 167] on span "Properties" at bounding box center [100, 167] width 124 height 14
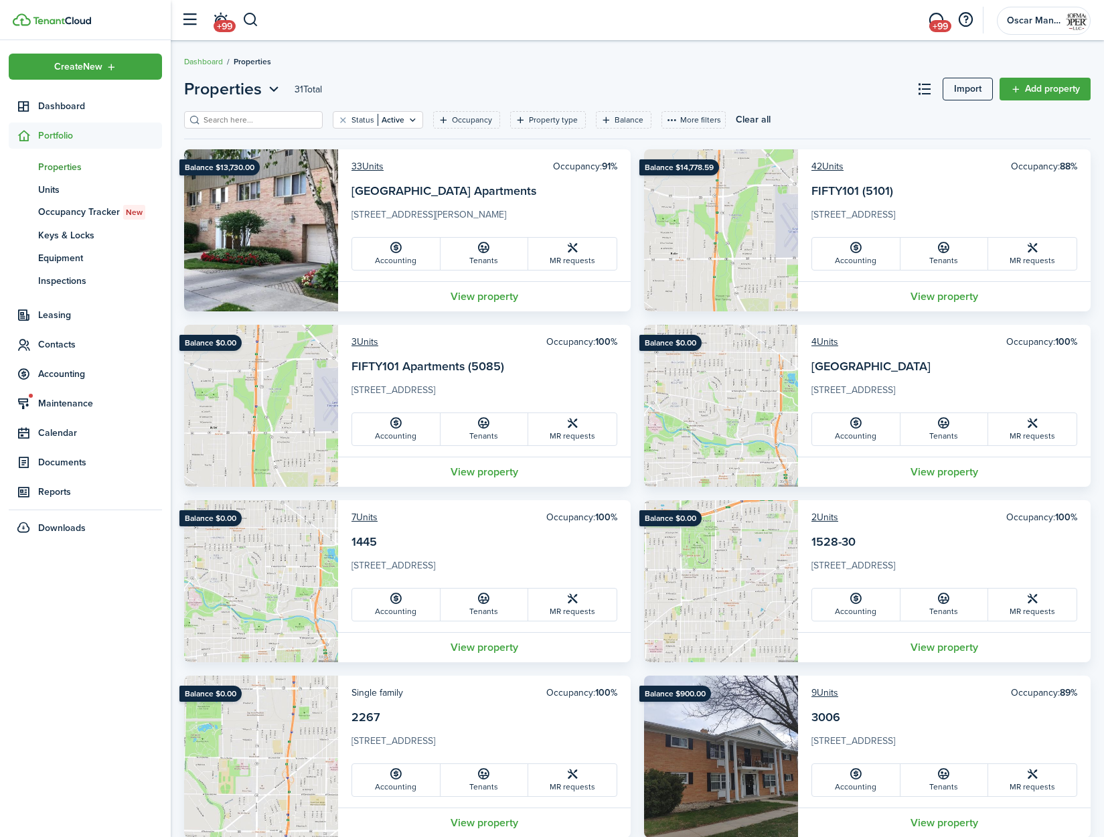
scroll to position [1055, 0]
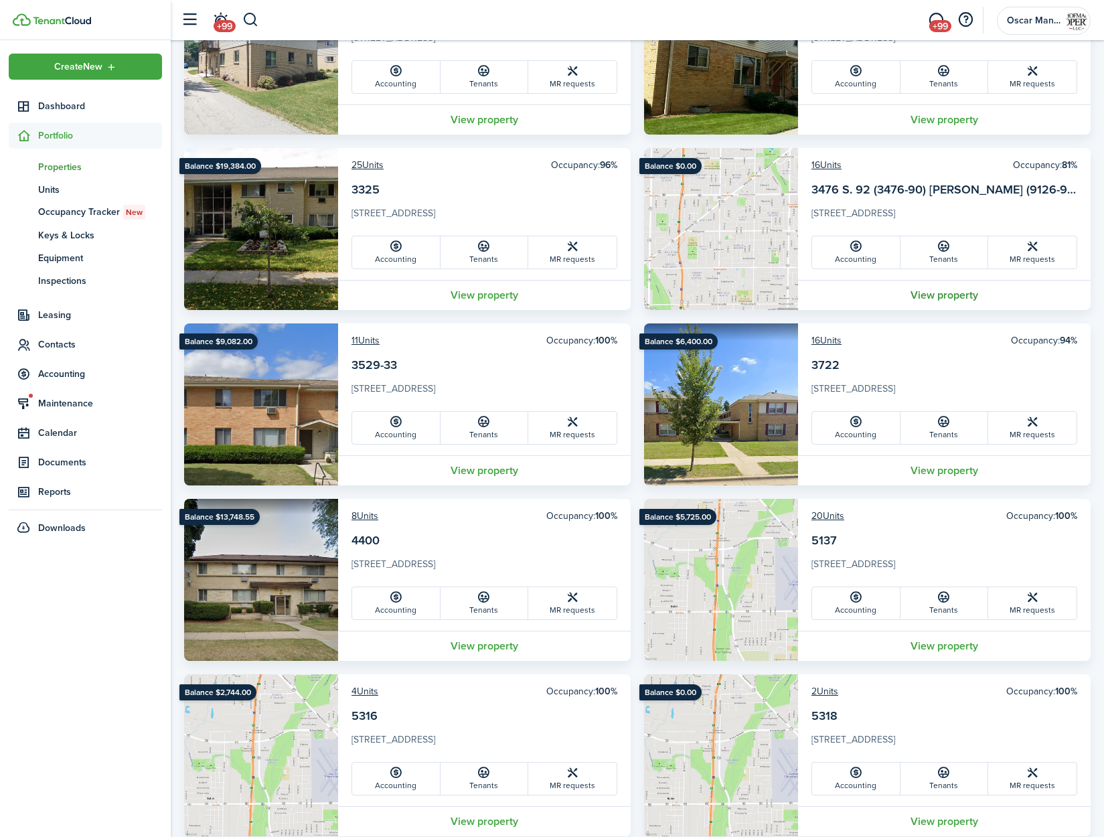
click at [930, 296] on link "View property" at bounding box center [944, 295] width 293 height 30
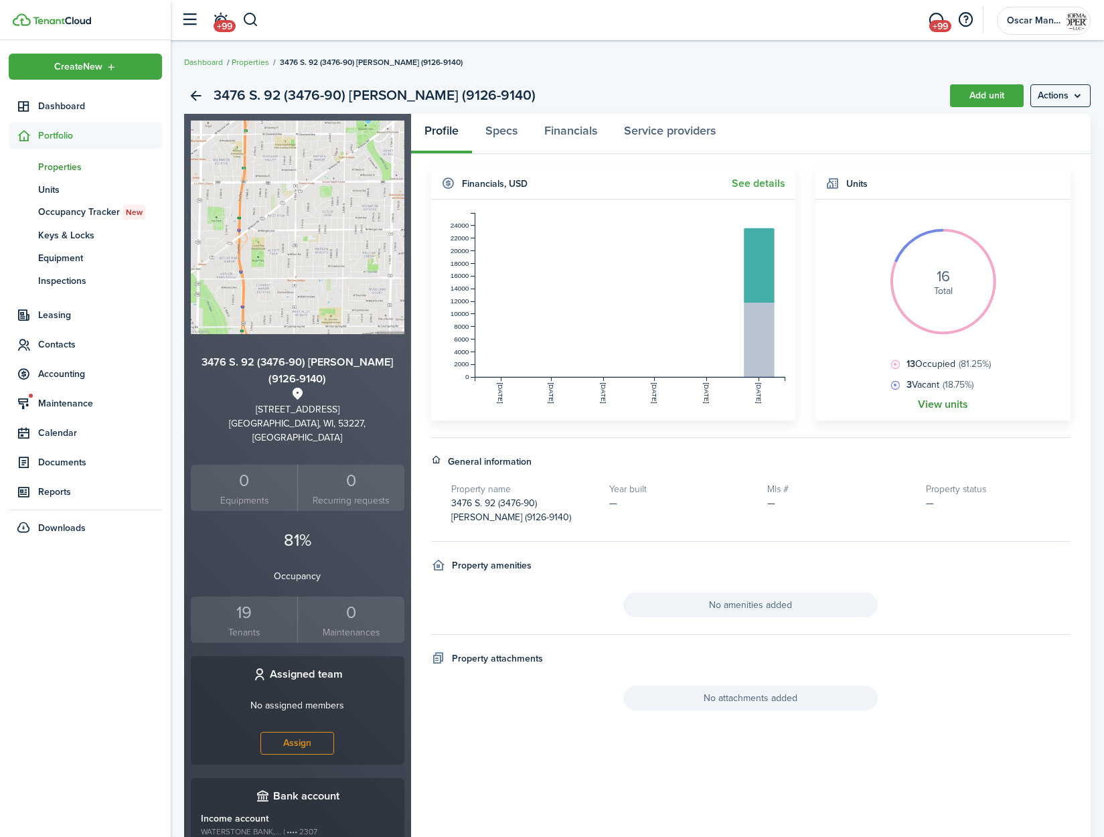
click at [933, 407] on link "View units" at bounding box center [943, 404] width 50 height 12
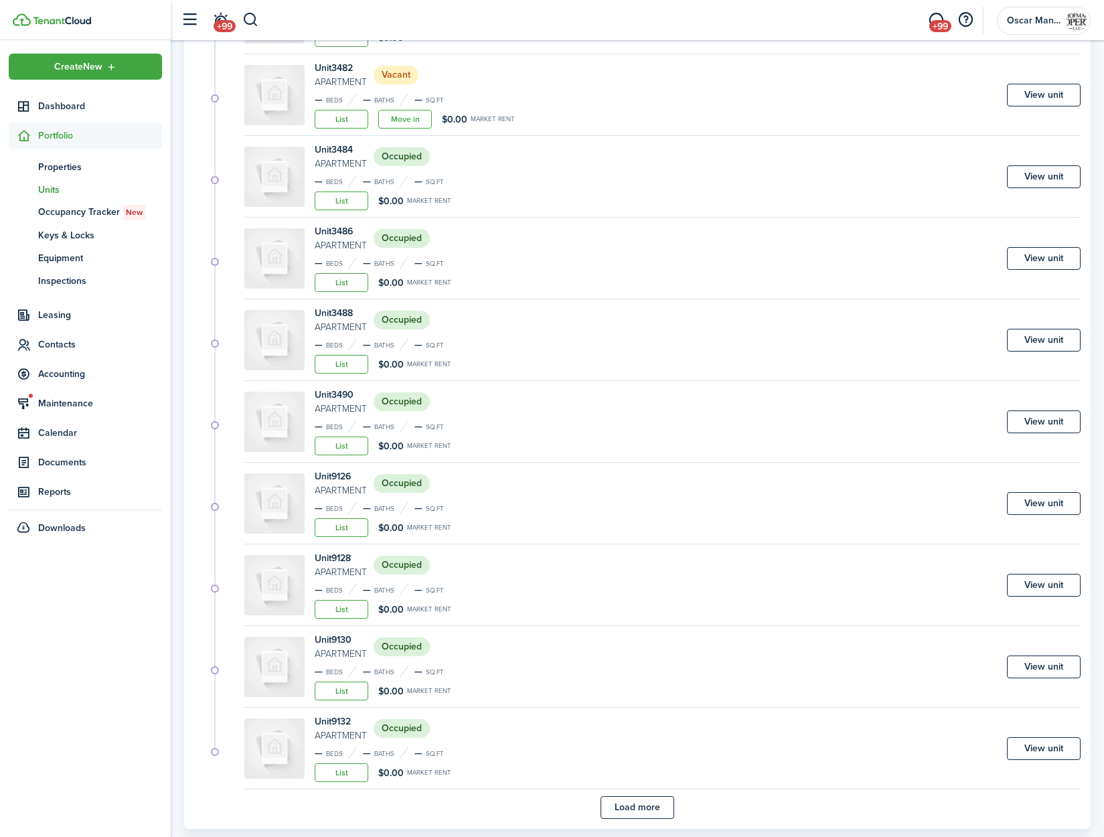
scroll to position [446, 0]
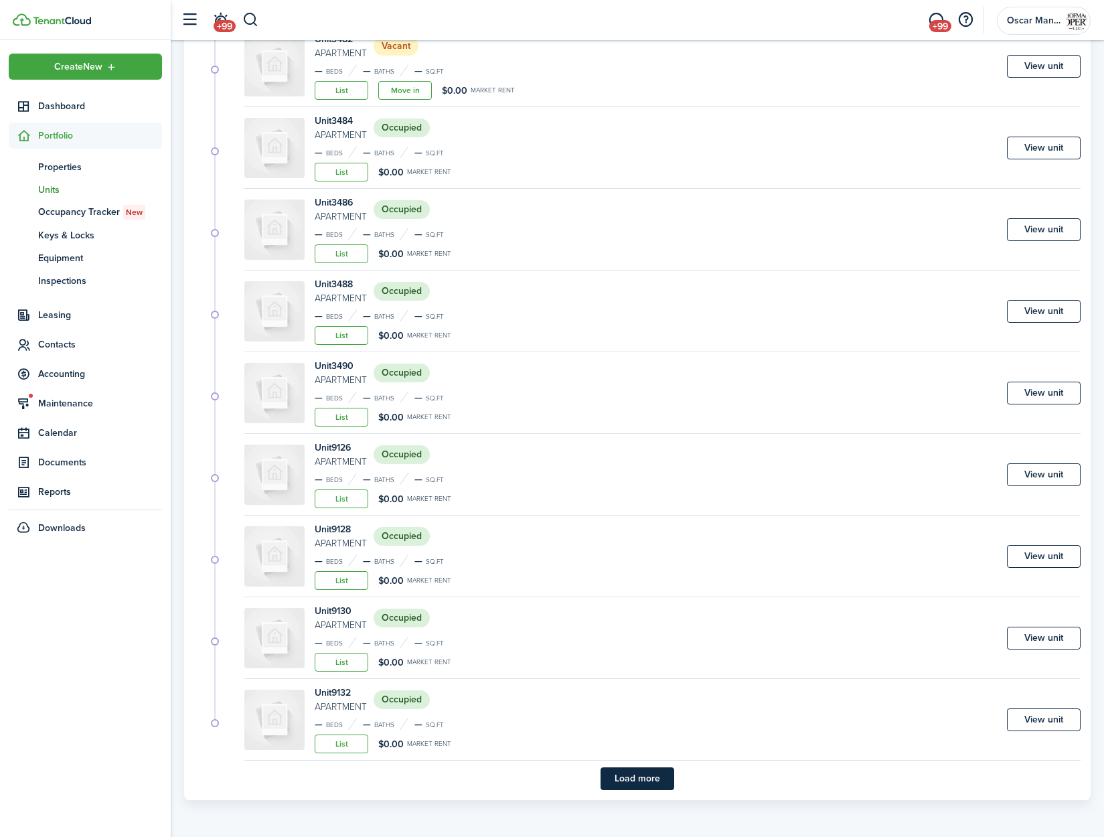
click at [643, 779] on button "Load more" at bounding box center [638, 778] width 74 height 23
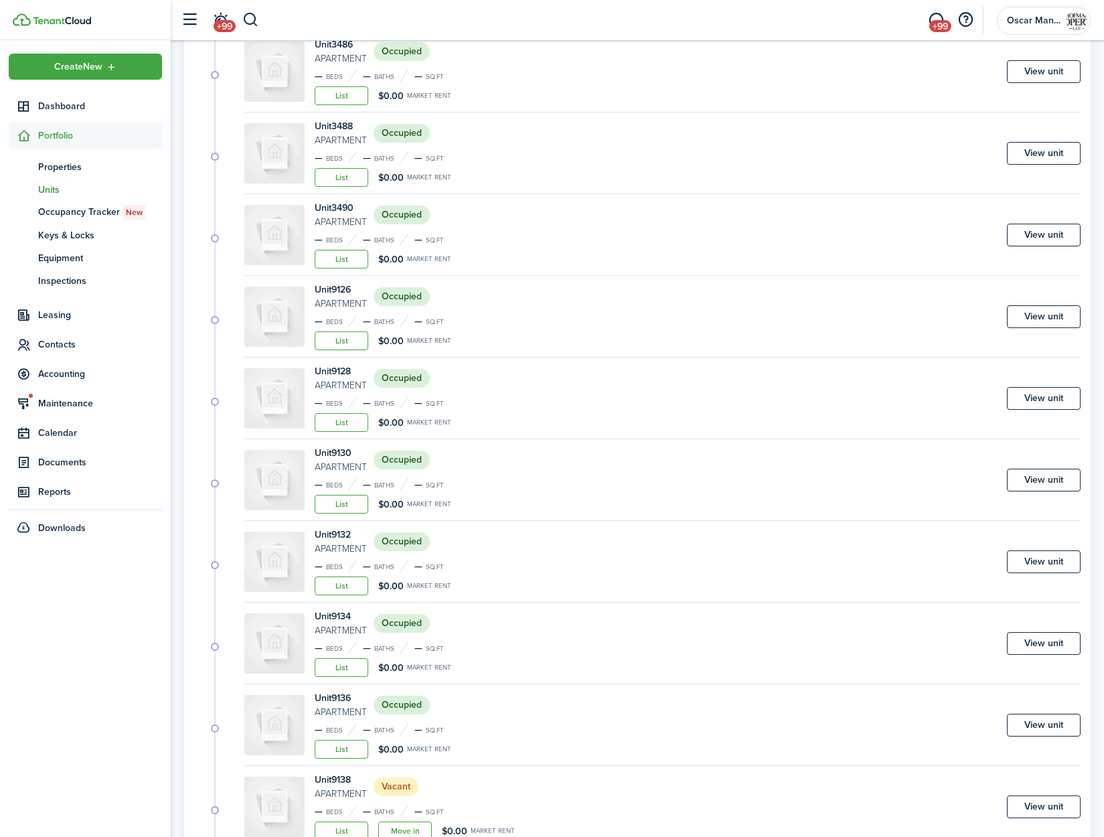
scroll to position [736, 0]
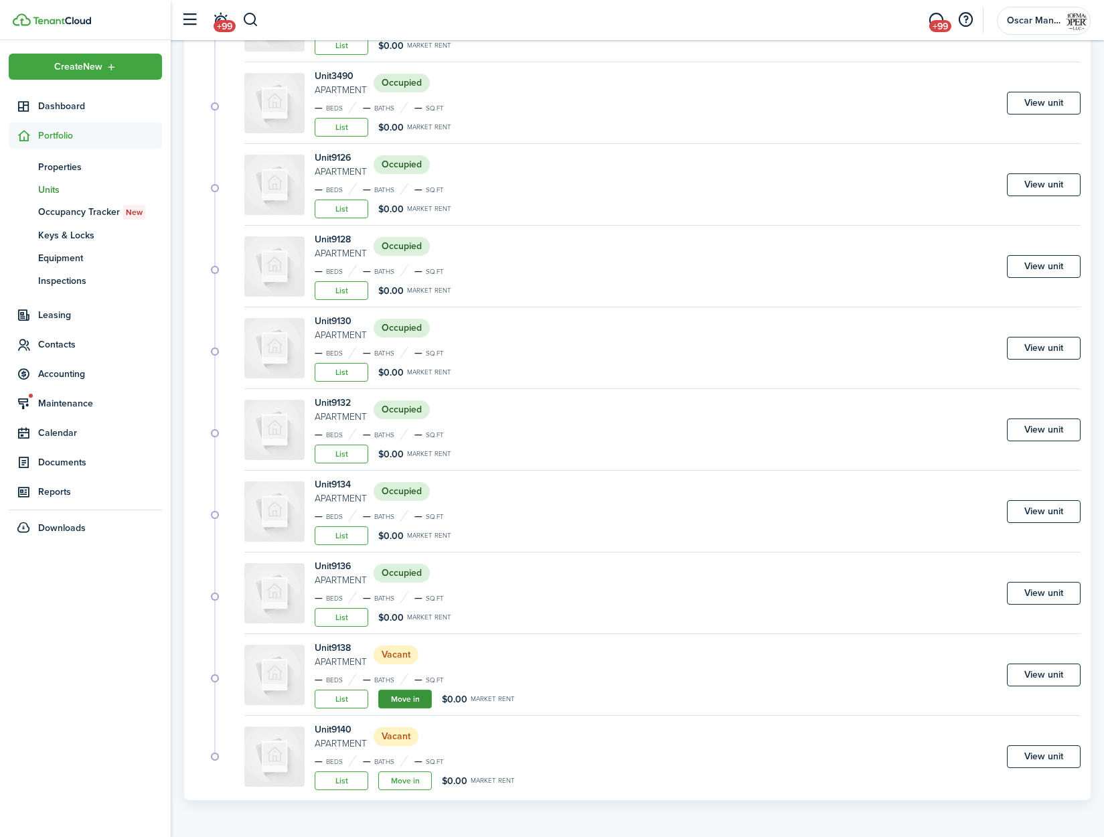
click at [406, 701] on link "Move in" at bounding box center [405, 699] width 54 height 19
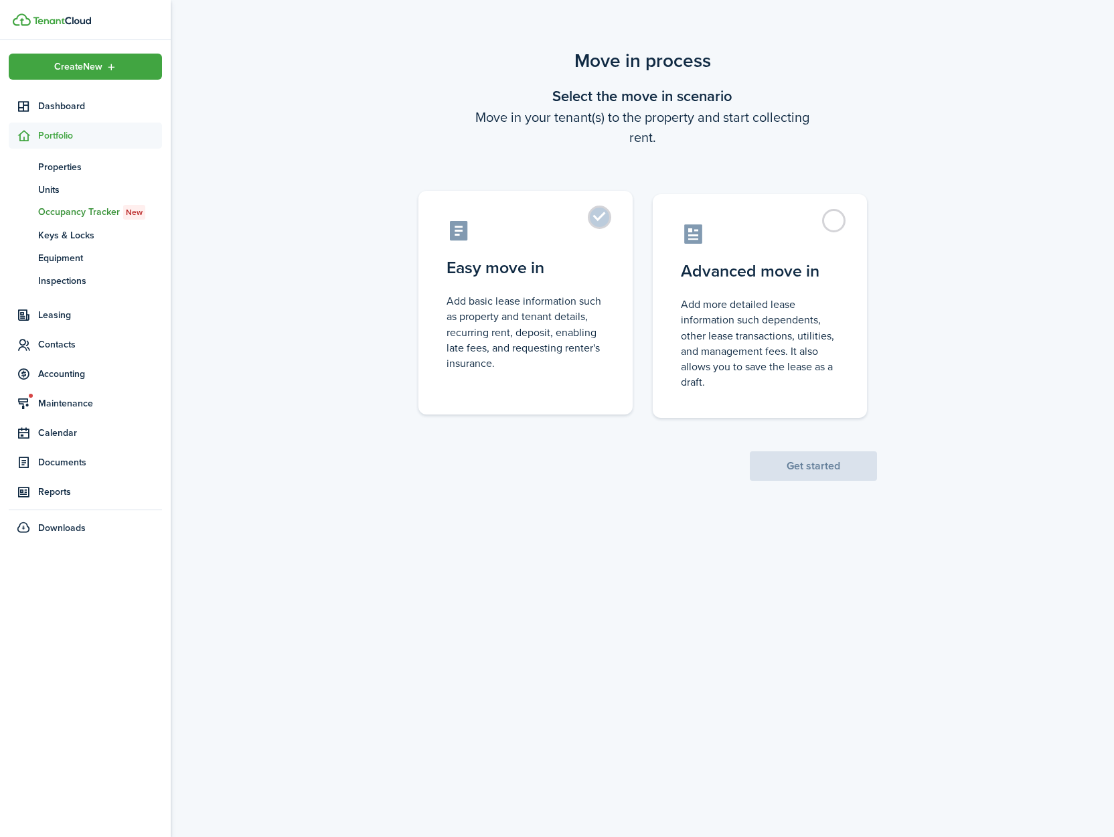
click at [599, 210] on label "Easy move in Add basic lease information such as property and tenant details, r…" at bounding box center [525, 303] width 214 height 224
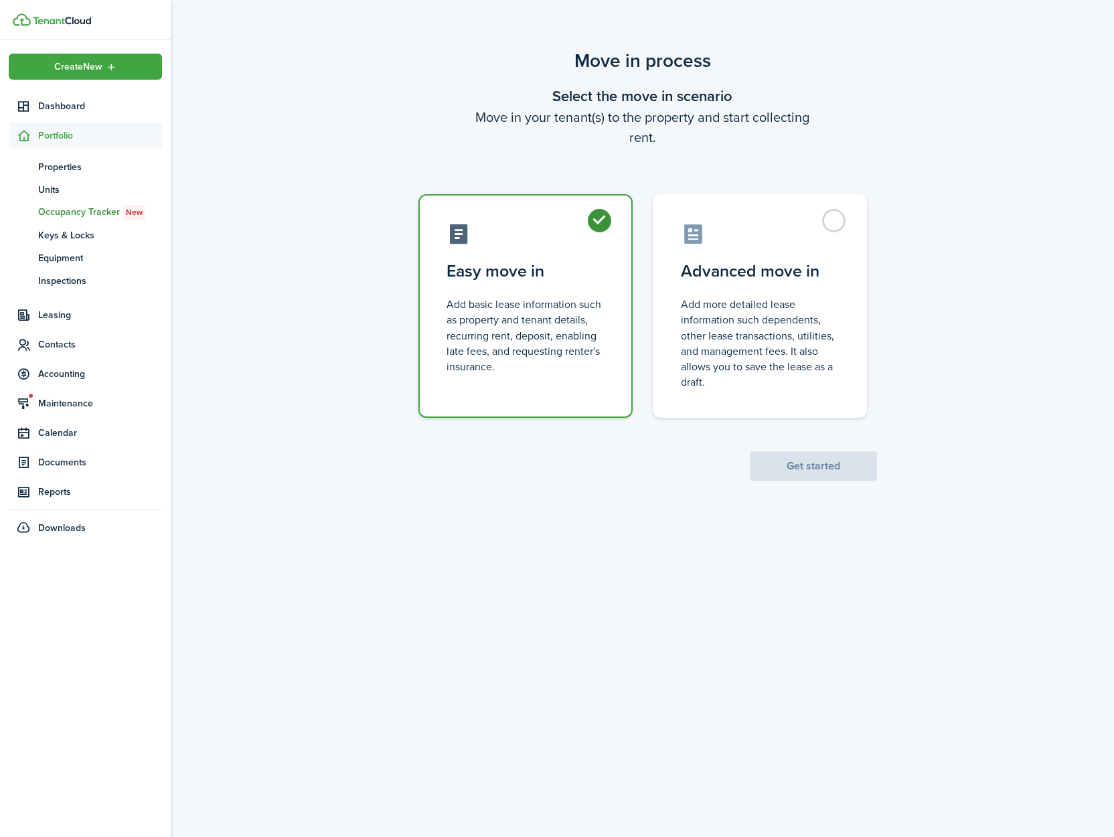
radio input "true"
click at [784, 465] on button "Get started" at bounding box center [813, 465] width 127 height 29
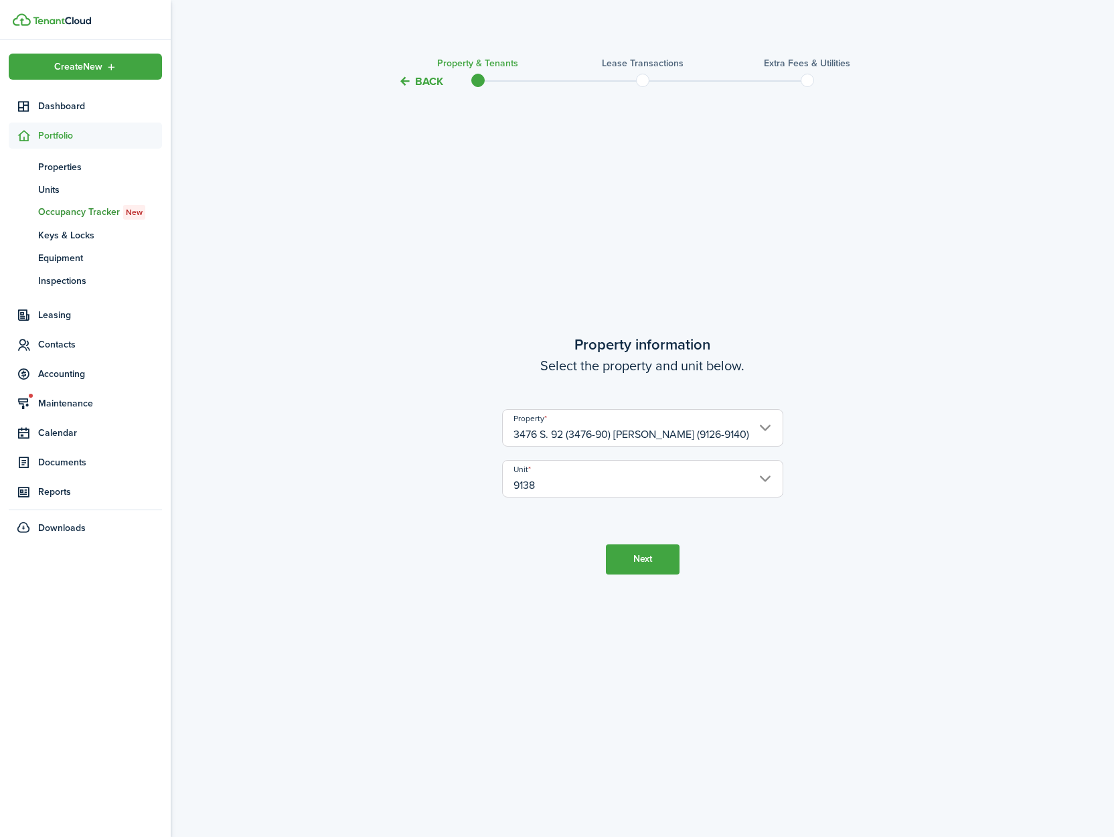
click at [650, 556] on button "Next" at bounding box center [643, 559] width 74 height 30
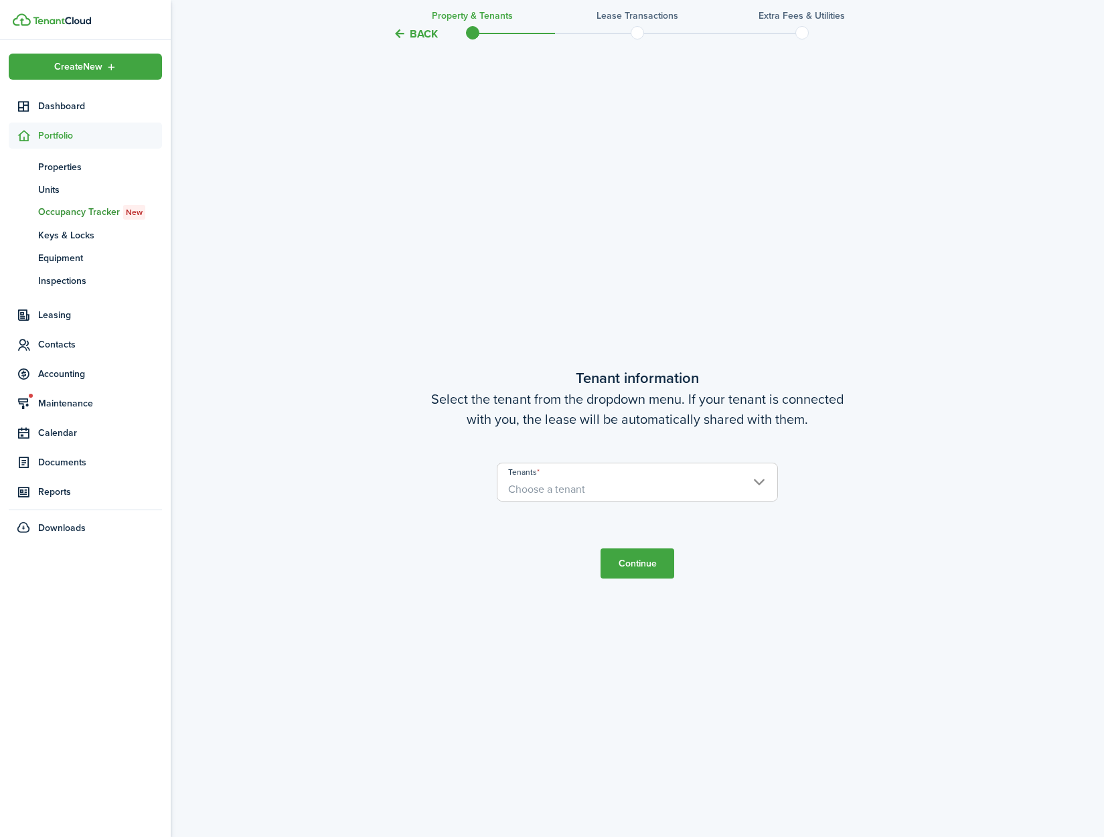
scroll to position [747, 0]
click at [605, 494] on span "Choose a tenant" at bounding box center [638, 488] width 280 height 23
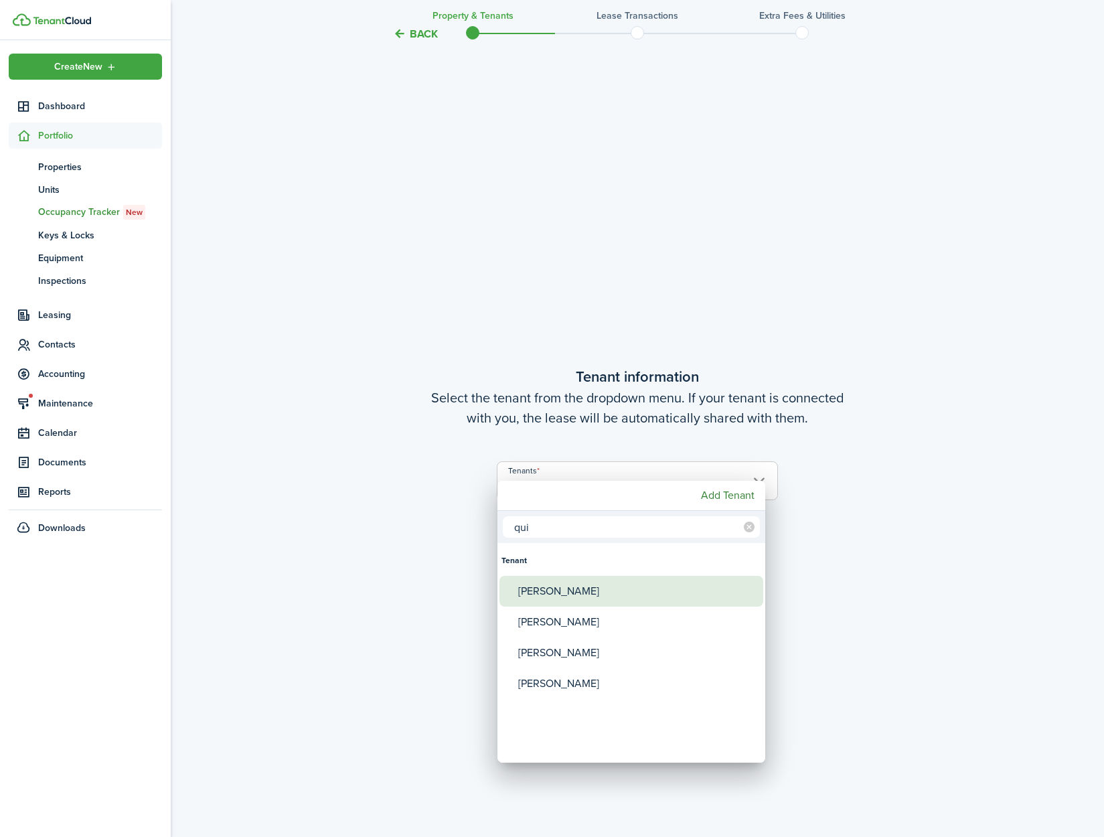
type input "qui"
click at [587, 595] on div "[PERSON_NAME]" at bounding box center [636, 591] width 237 height 31
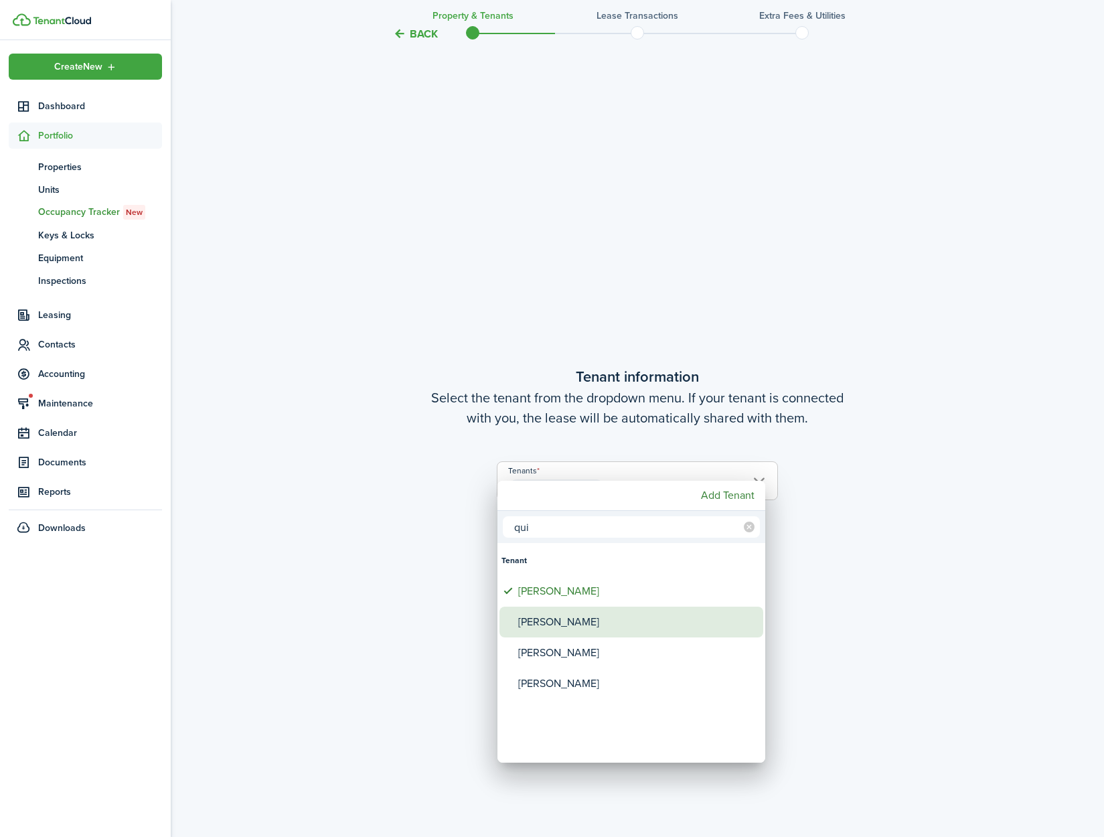
click at [585, 623] on div "[PERSON_NAME]" at bounding box center [636, 622] width 237 height 31
type input "Quiles, Norma Quiles, Jeannette Buzo-Quiles"
click at [820, 633] on div at bounding box center [552, 418] width 1318 height 1051
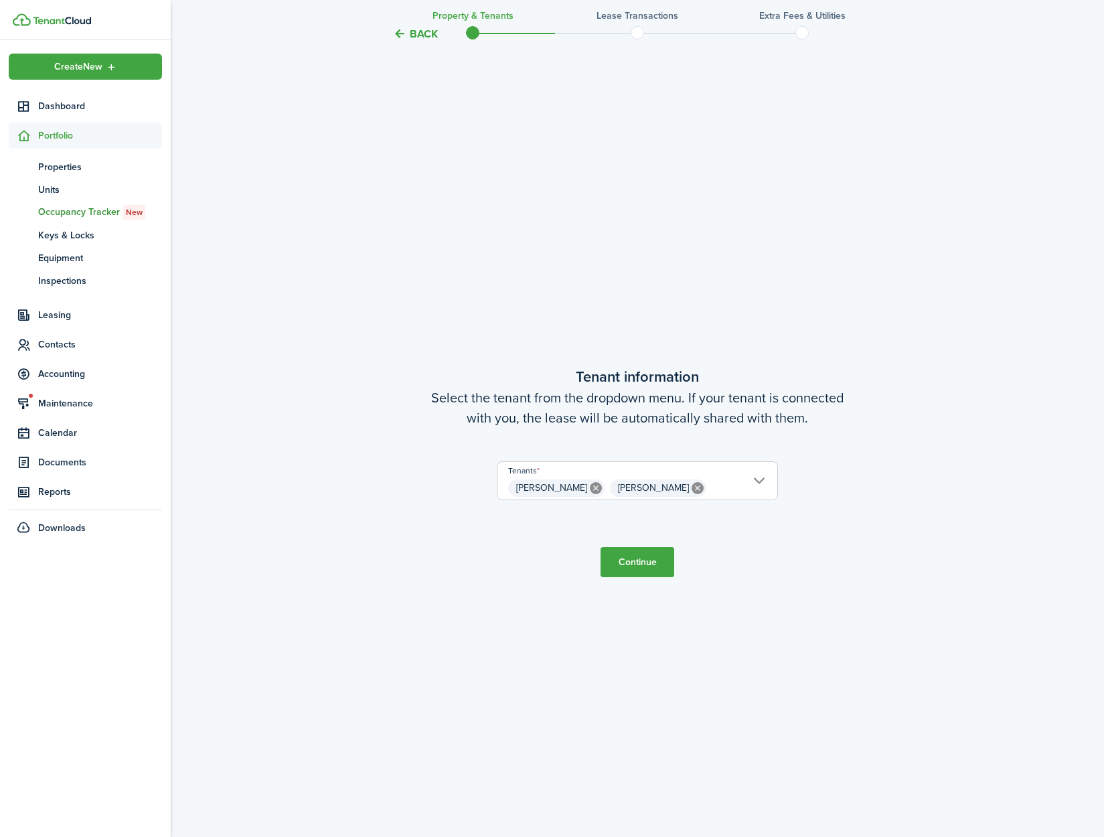
click at [653, 564] on button "Continue" at bounding box center [638, 562] width 74 height 30
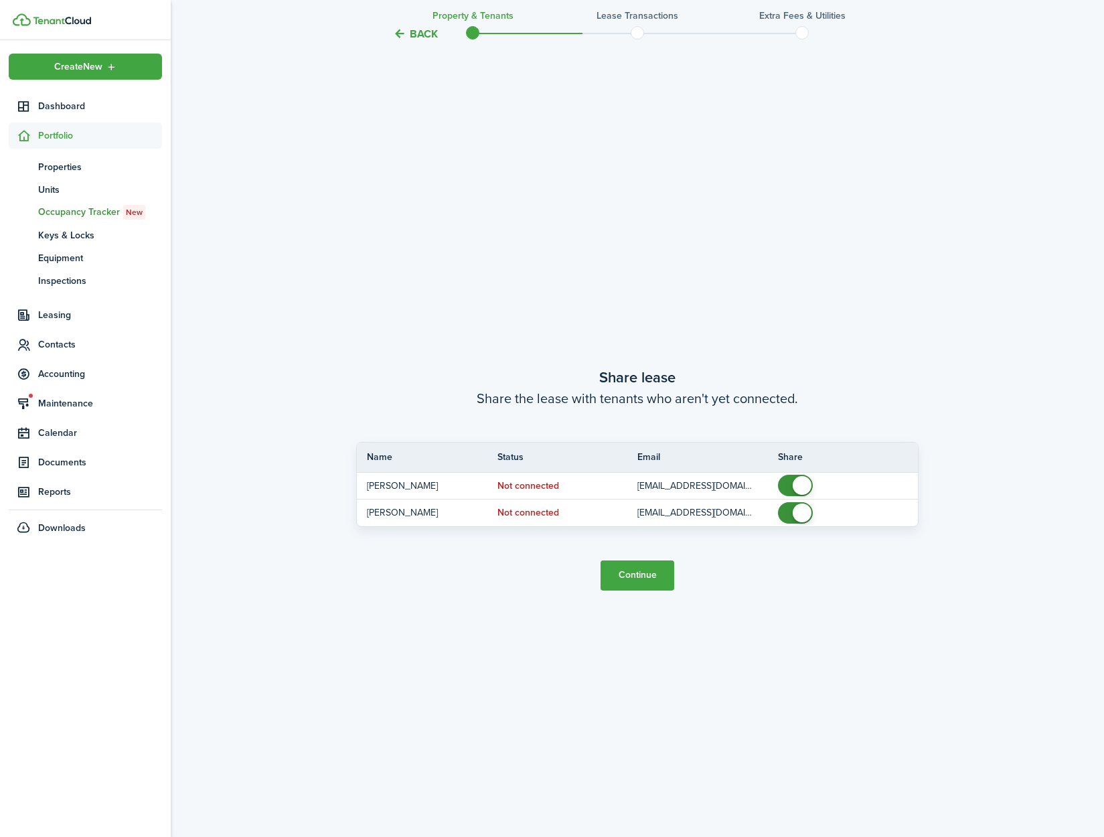
scroll to position [1584, 0]
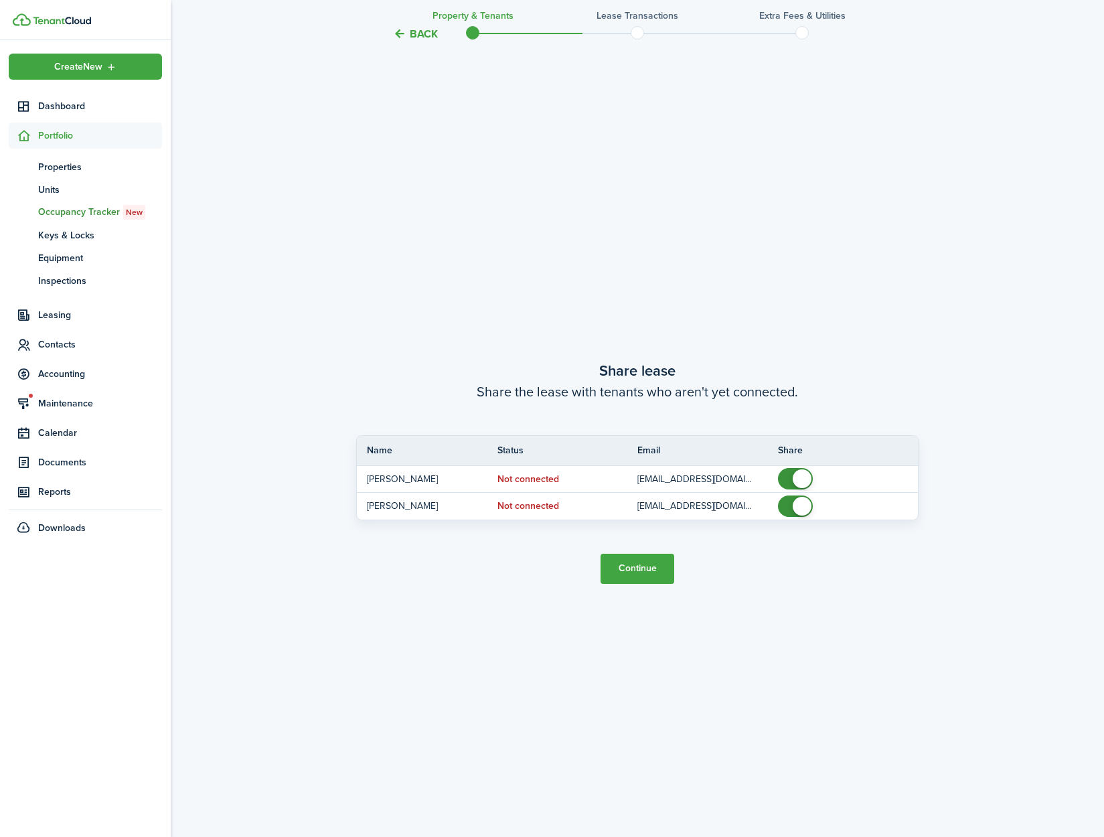
click at [654, 570] on button "Continue" at bounding box center [638, 569] width 74 height 30
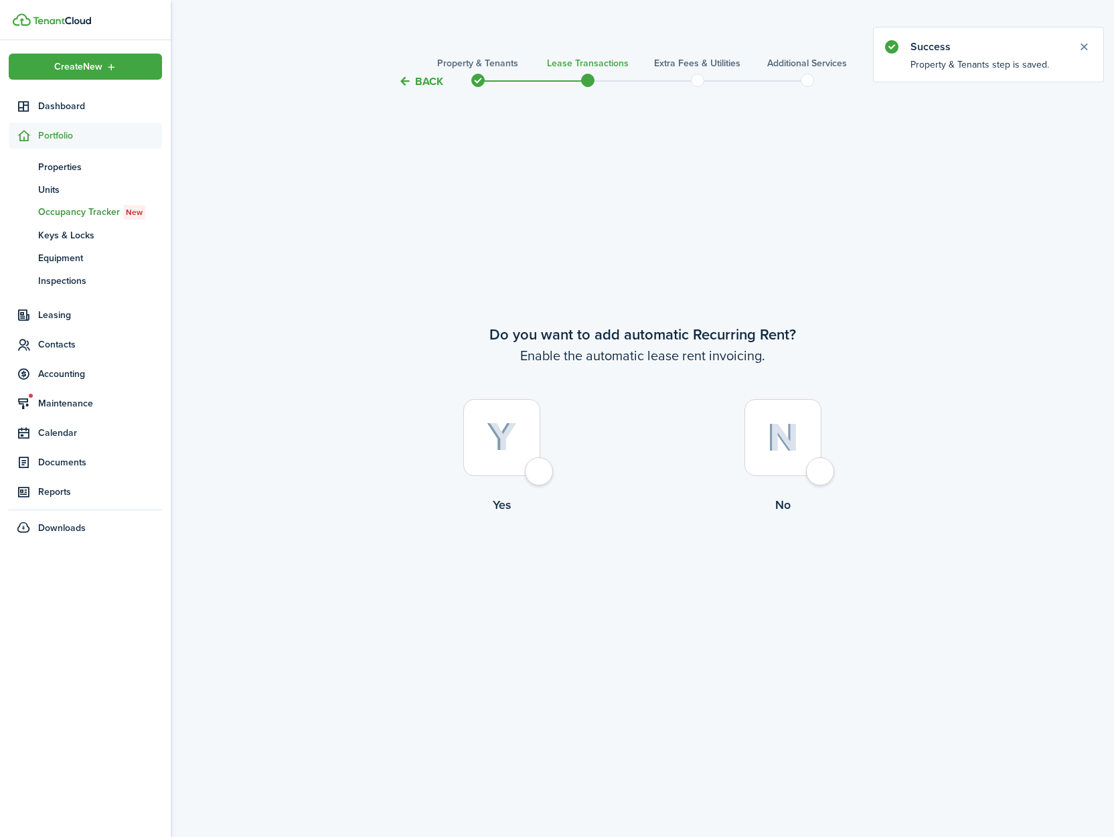
click at [536, 476] on div at bounding box center [501, 437] width 77 height 77
radio input "true"
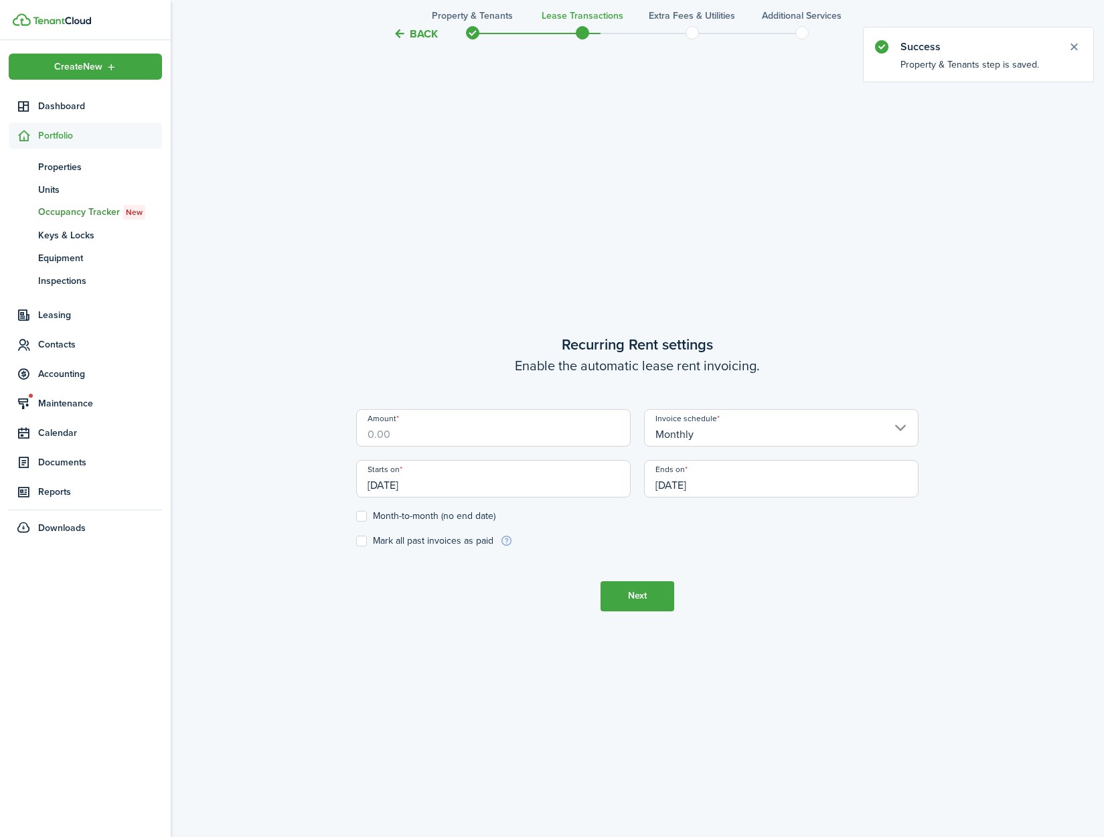
scroll to position [747, 0]
click at [433, 437] on input "Amount" at bounding box center [493, 426] width 275 height 37
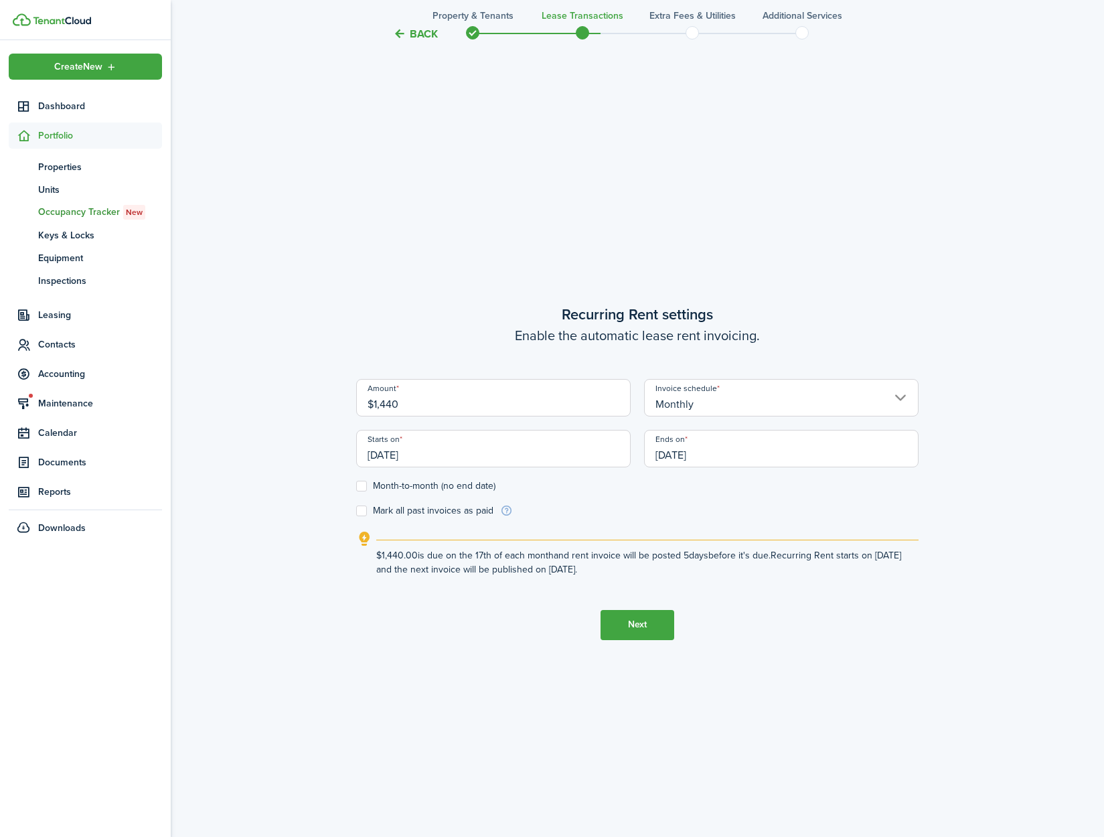
type input "$1,440.00"
click at [612, 521] on lease-wizard-rent-recurring "Recurring Rent settings Enable the automatic lease rent invoicing. Amount $1,44…" at bounding box center [637, 439] width 562 height 273
click at [450, 455] on input "[DATE]" at bounding box center [493, 448] width 275 height 37
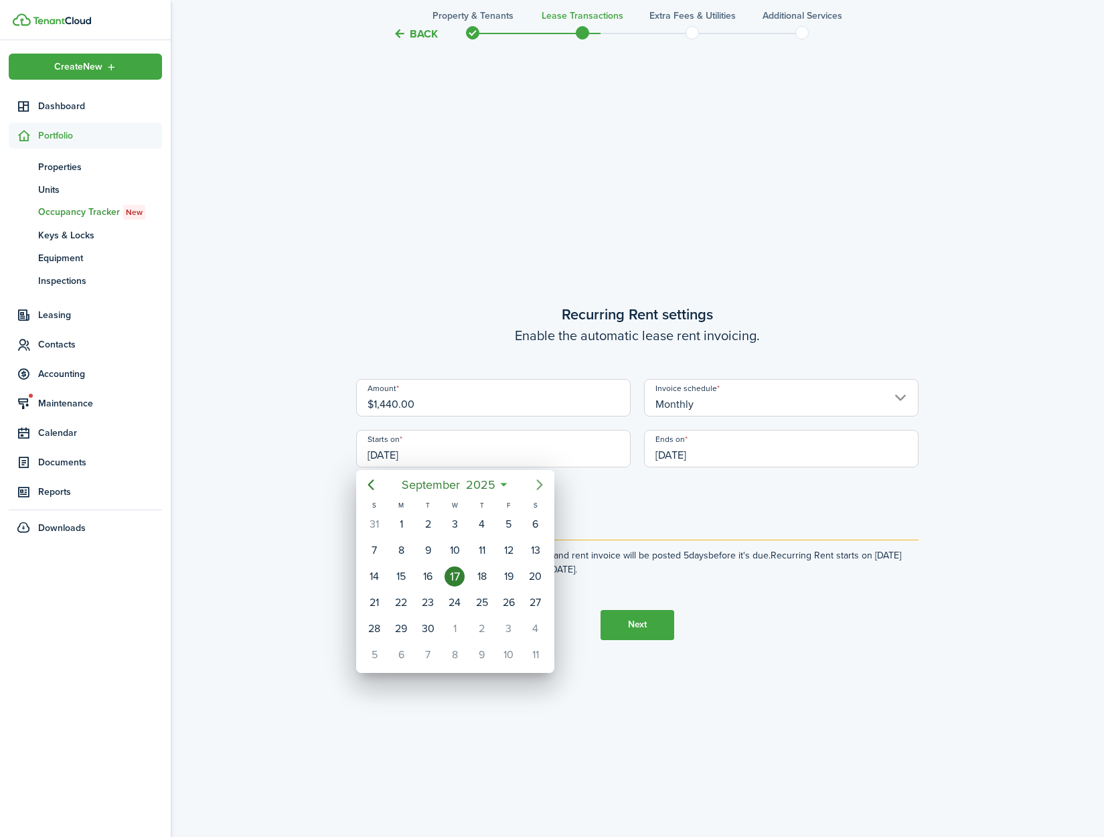
click at [535, 491] on icon "Next page" at bounding box center [540, 485] width 16 height 16
click at [463, 532] on div "[DATE]" at bounding box center [454, 524] width 27 height 25
type input "[DATE]"
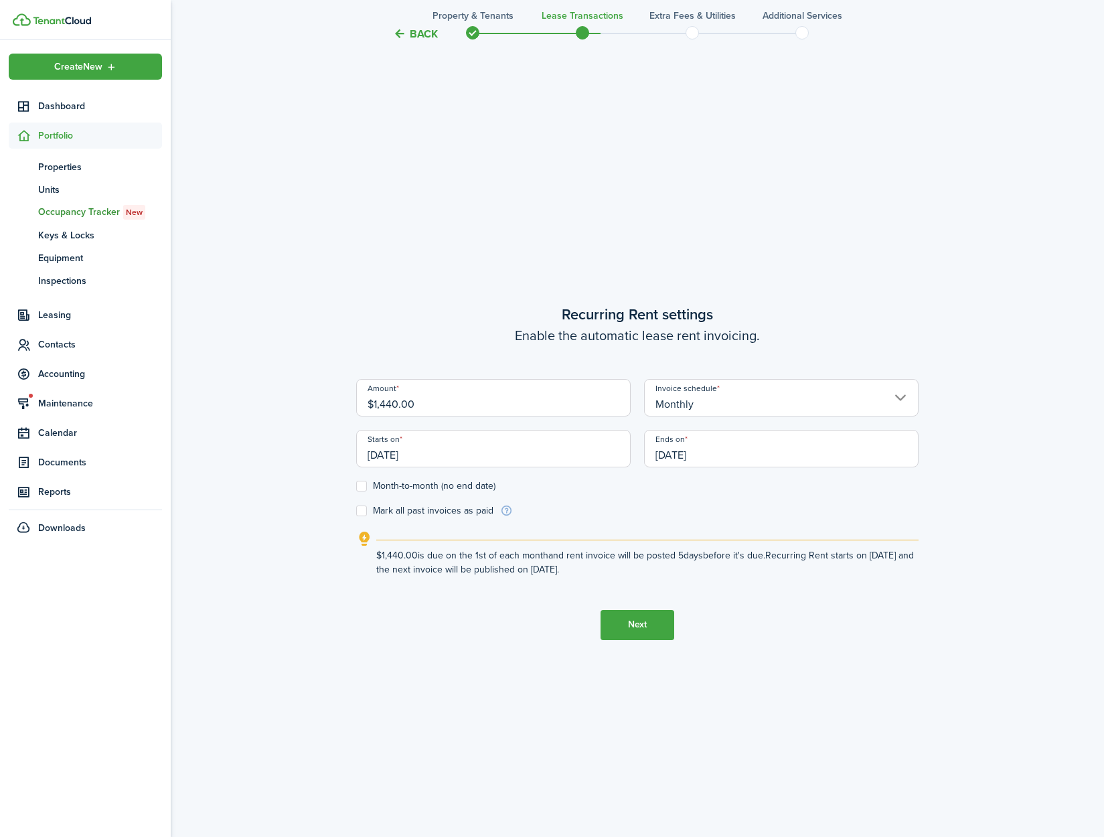
click at [727, 458] on input "[DATE]" at bounding box center [781, 448] width 275 height 37
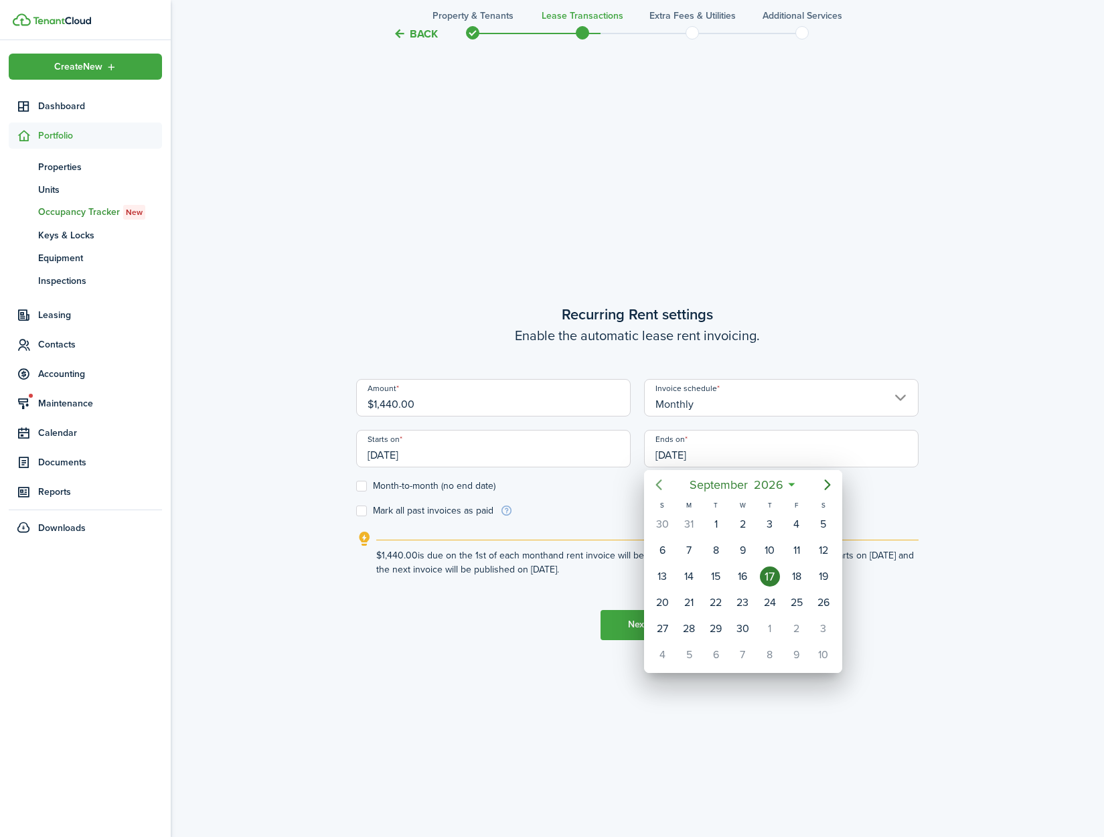
click at [656, 489] on icon "Previous page" at bounding box center [659, 485] width 16 height 16
click at [709, 631] on div "30" at bounding box center [716, 629] width 20 height 20
type input "06/30/2026"
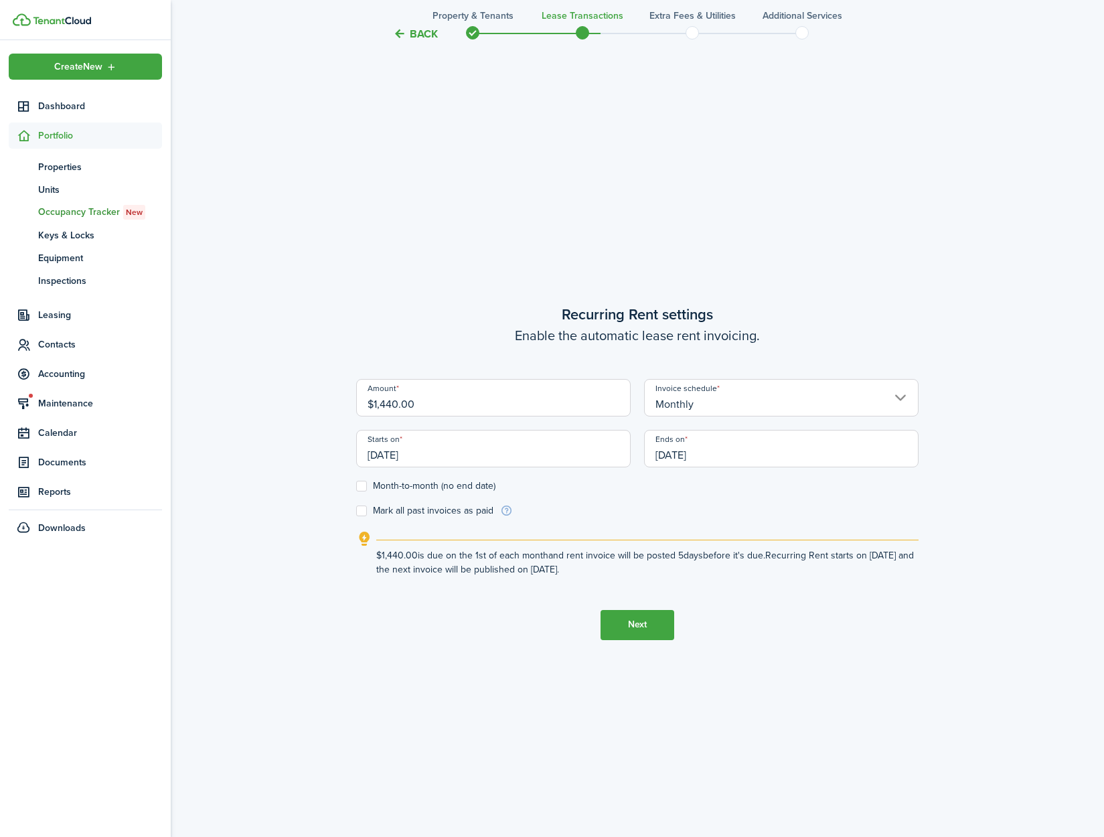
click at [800, 670] on tc-wizard-step "Recurring Rent settings Enable the automatic lease rent invoicing. Amount $1,44…" at bounding box center [637, 471] width 562 height 837
click at [642, 625] on button "Next" at bounding box center [638, 625] width 74 height 30
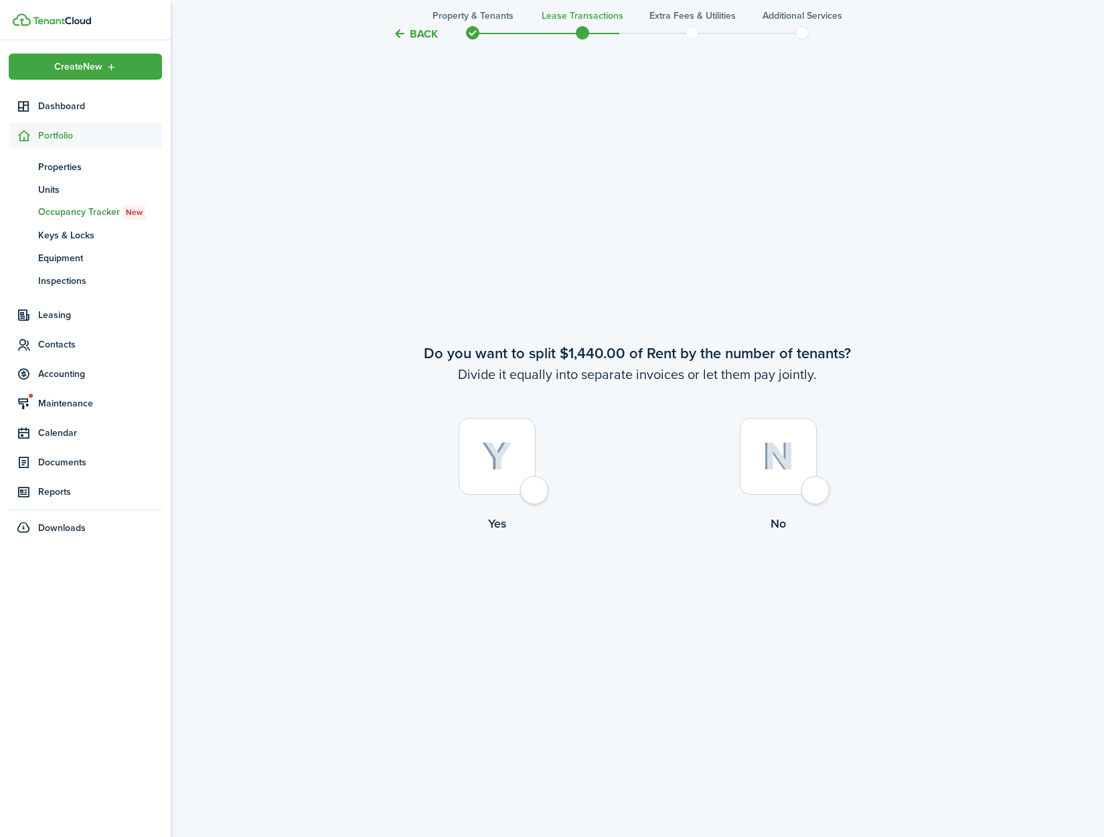
scroll to position [1584, 0]
click at [807, 493] on div at bounding box center [778, 454] width 77 height 77
radio input "true"
click at [536, 493] on div at bounding box center [497, 454] width 77 height 77
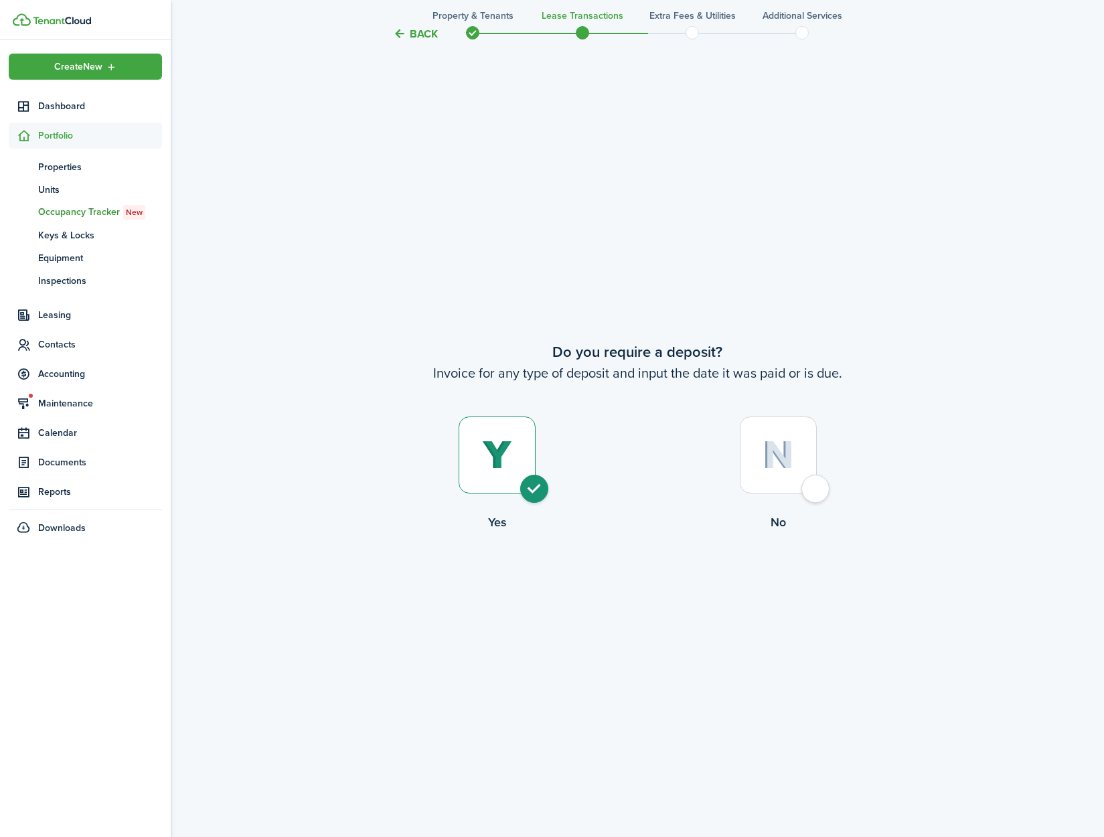
radio input "true"
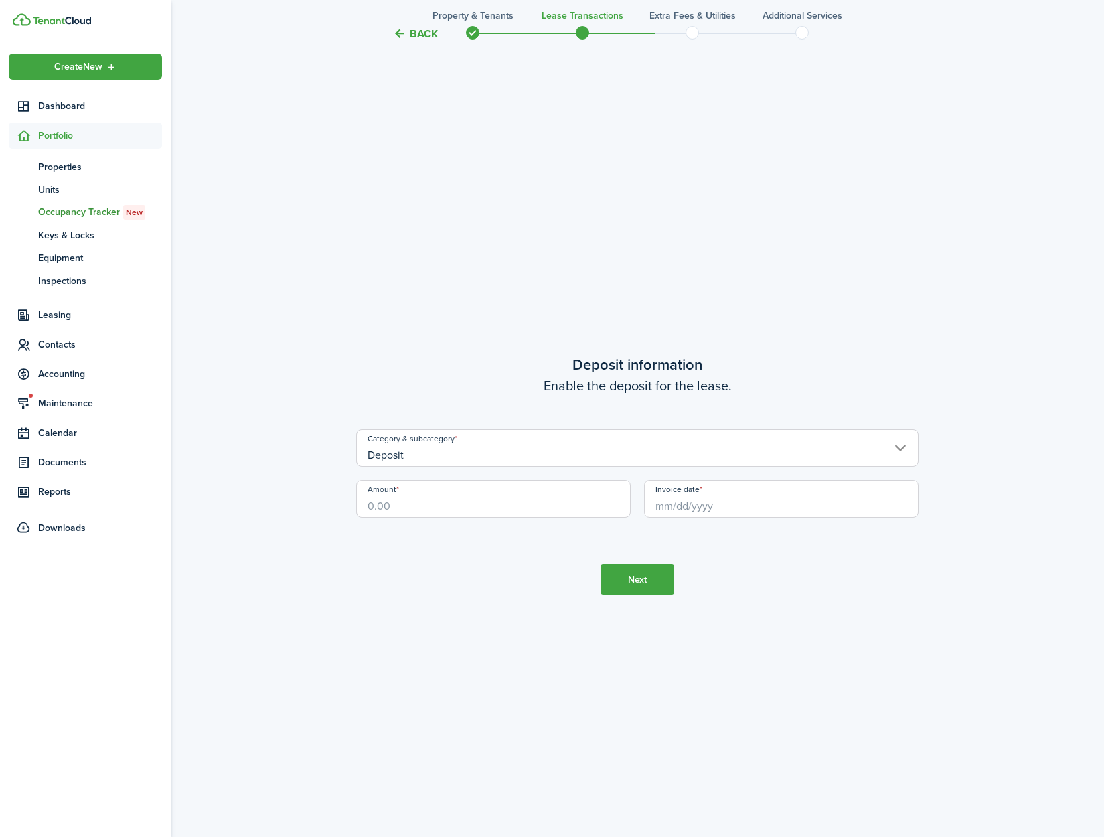
scroll to position [3258, 0]
click at [449, 508] on input "Amount" at bounding box center [493, 495] width 275 height 37
click at [670, 503] on input "Invoice date" at bounding box center [781, 495] width 275 height 37
type input "$1,360.00"
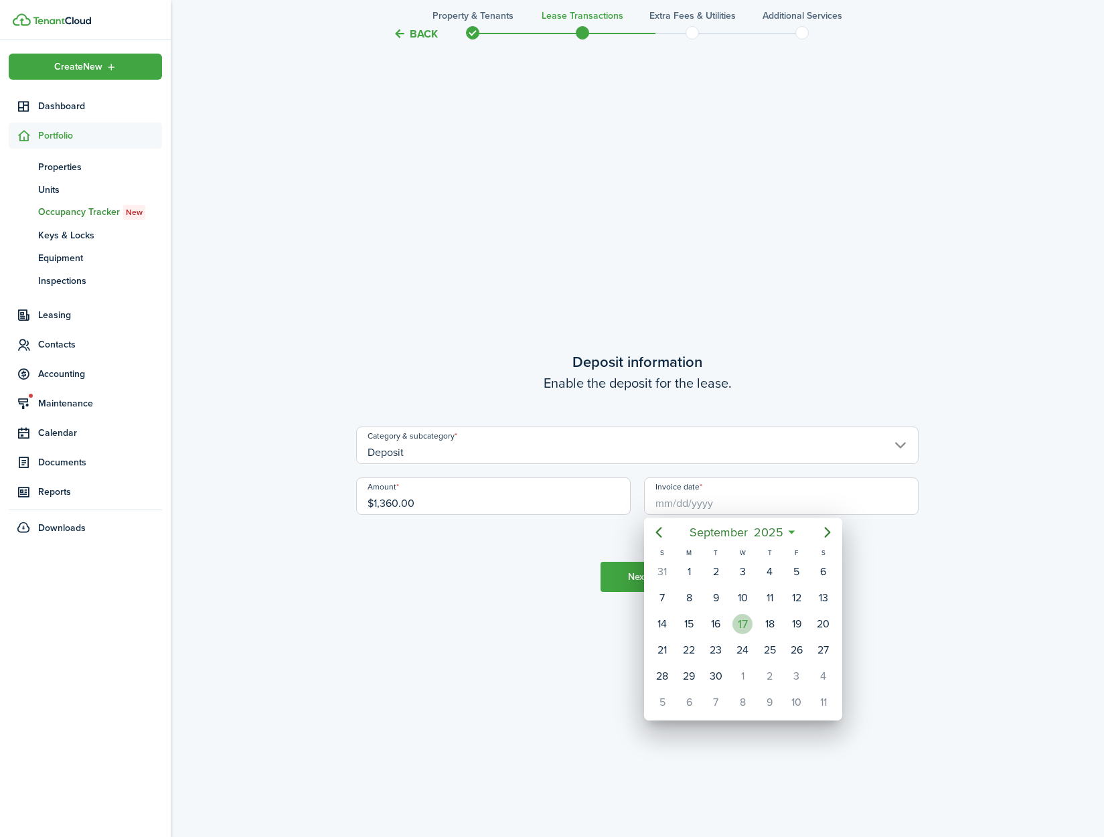
click at [736, 623] on div "17" at bounding box center [743, 624] width 20 height 20
type input "[DATE]"
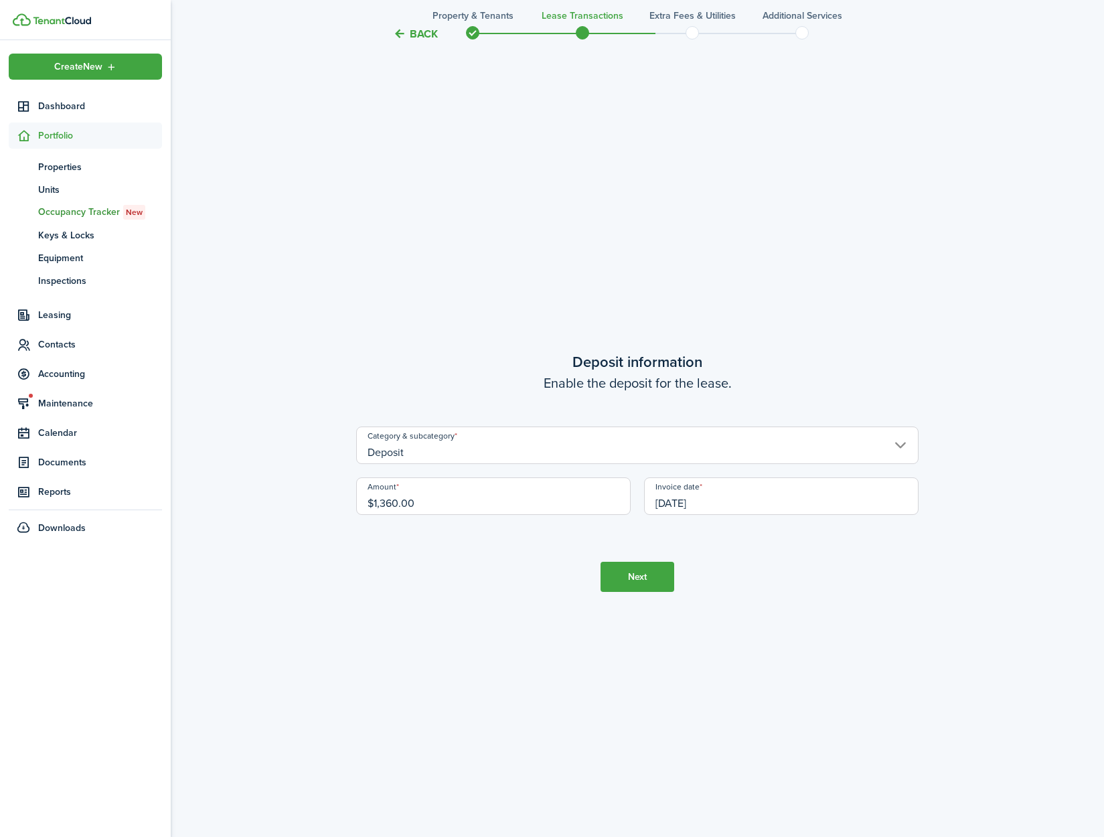
click at [627, 581] on button "Next" at bounding box center [638, 577] width 74 height 30
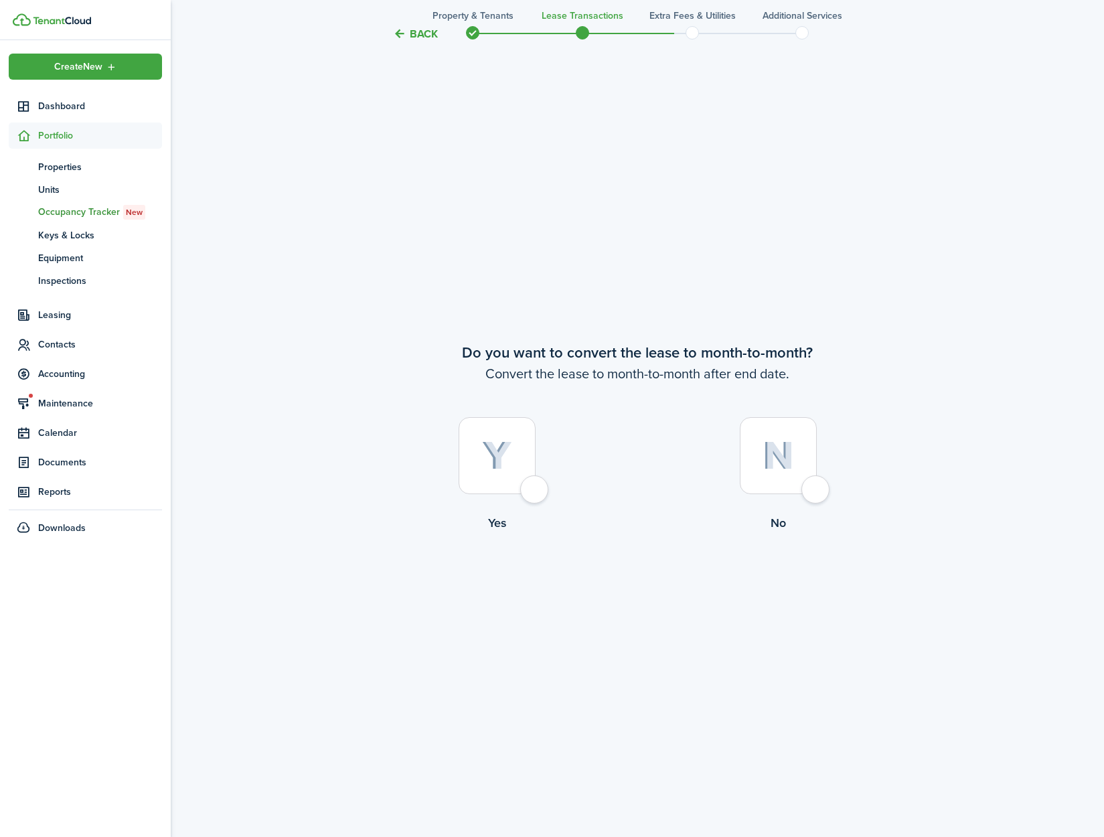
scroll to position [4095, 0]
click at [536, 484] on div at bounding box center [497, 454] width 77 height 77
radio input "true"
click at [630, 600] on button "Continue" at bounding box center [638, 587] width 74 height 30
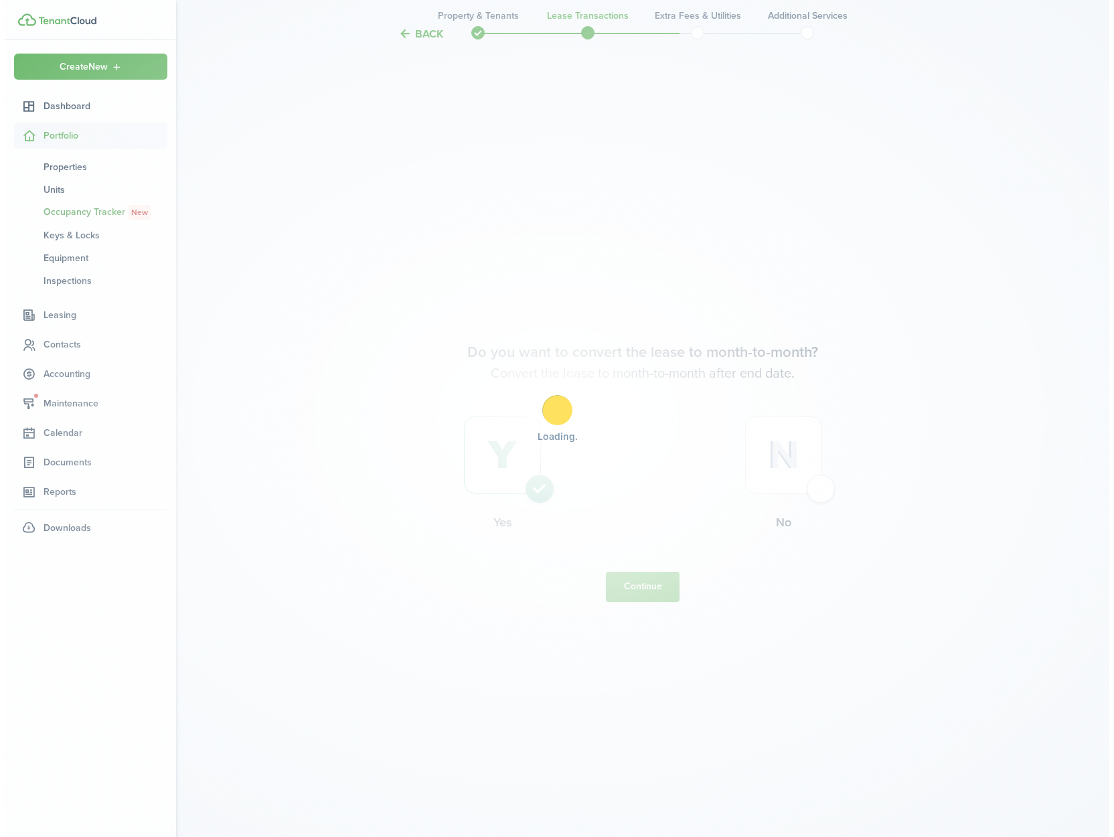
scroll to position [0, 0]
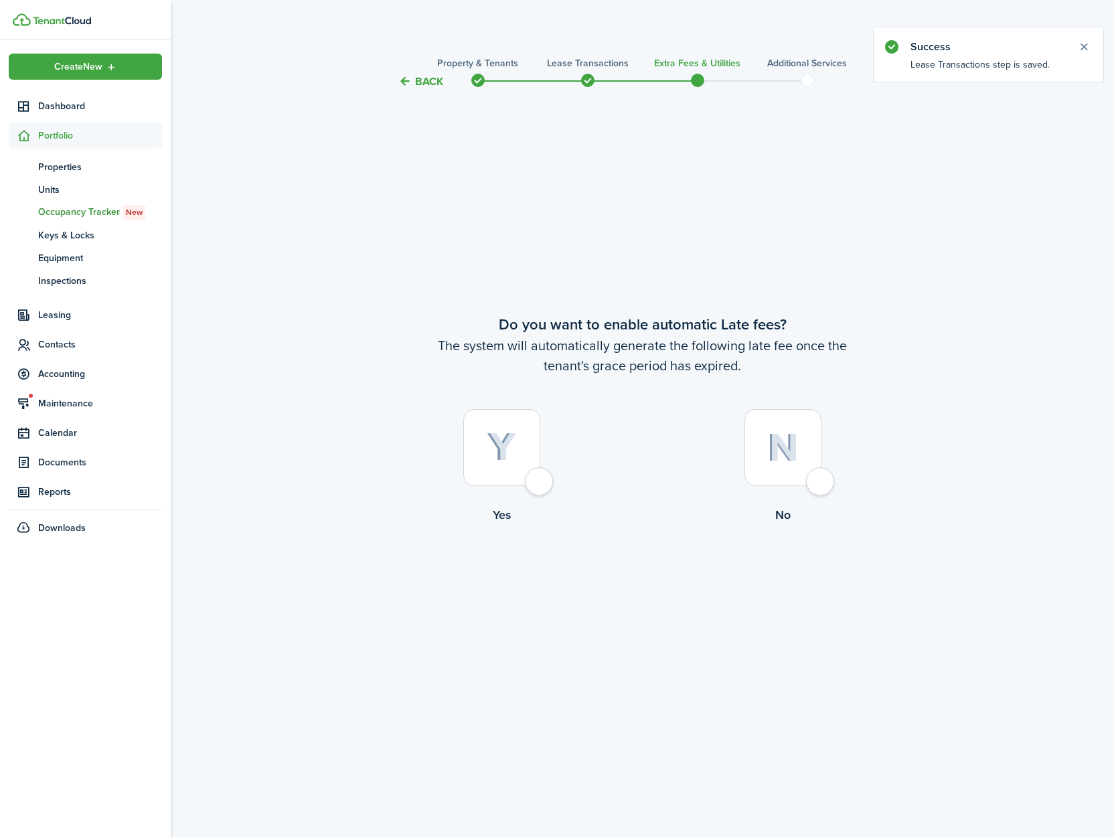
click at [528, 485] on div at bounding box center [501, 447] width 77 height 77
radio input "true"
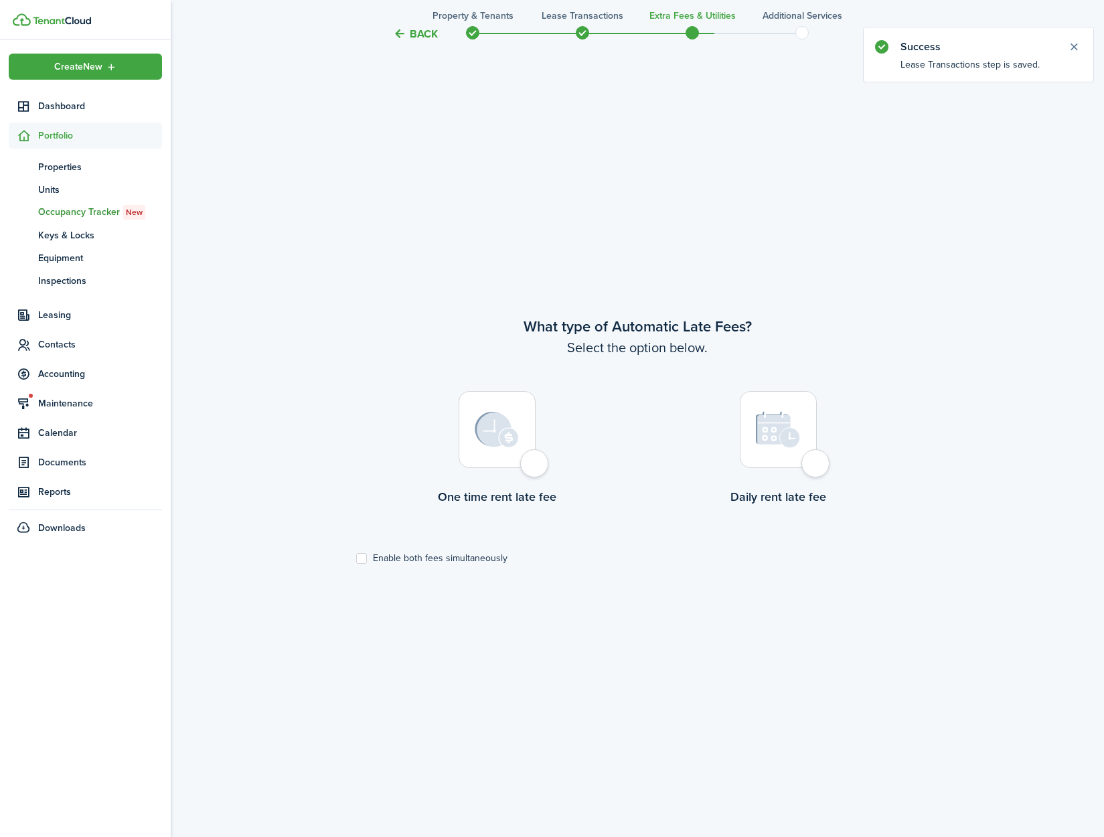
click at [526, 455] on div at bounding box center [497, 429] width 77 height 77
radio input "true"
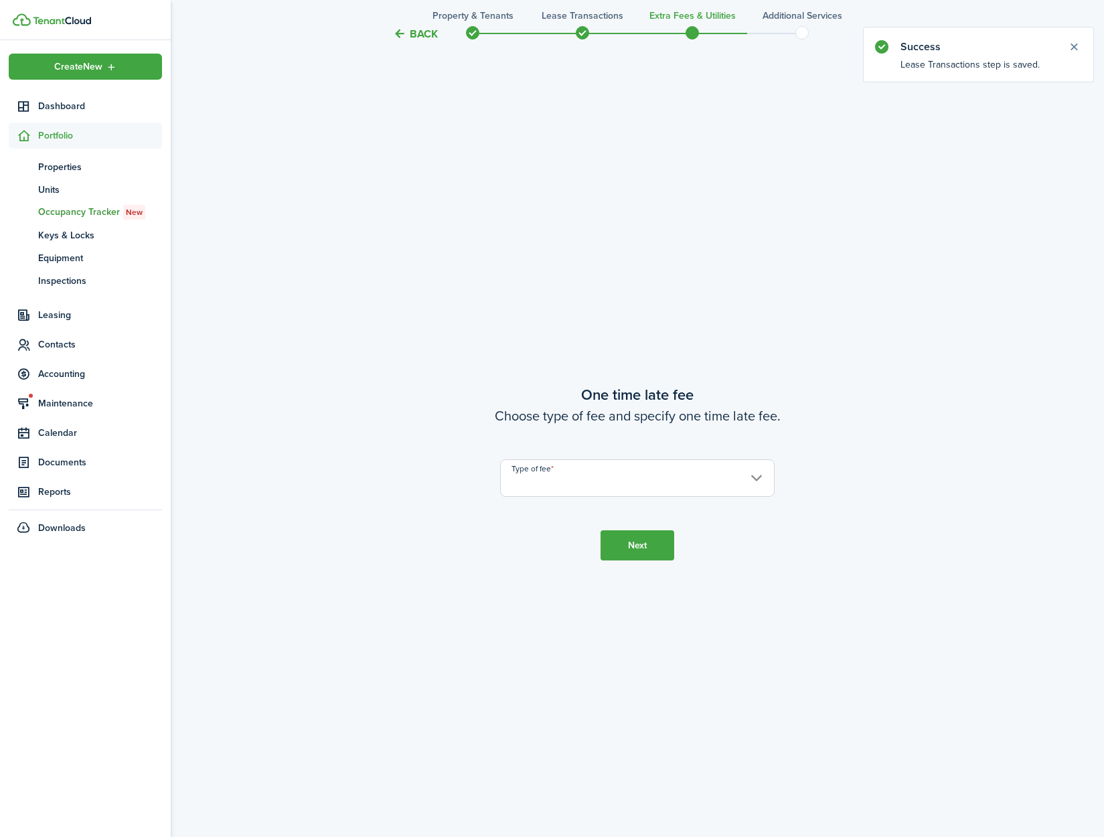
scroll to position [1584, 0]
click at [613, 483] on input "Type of fee" at bounding box center [637, 477] width 275 height 37
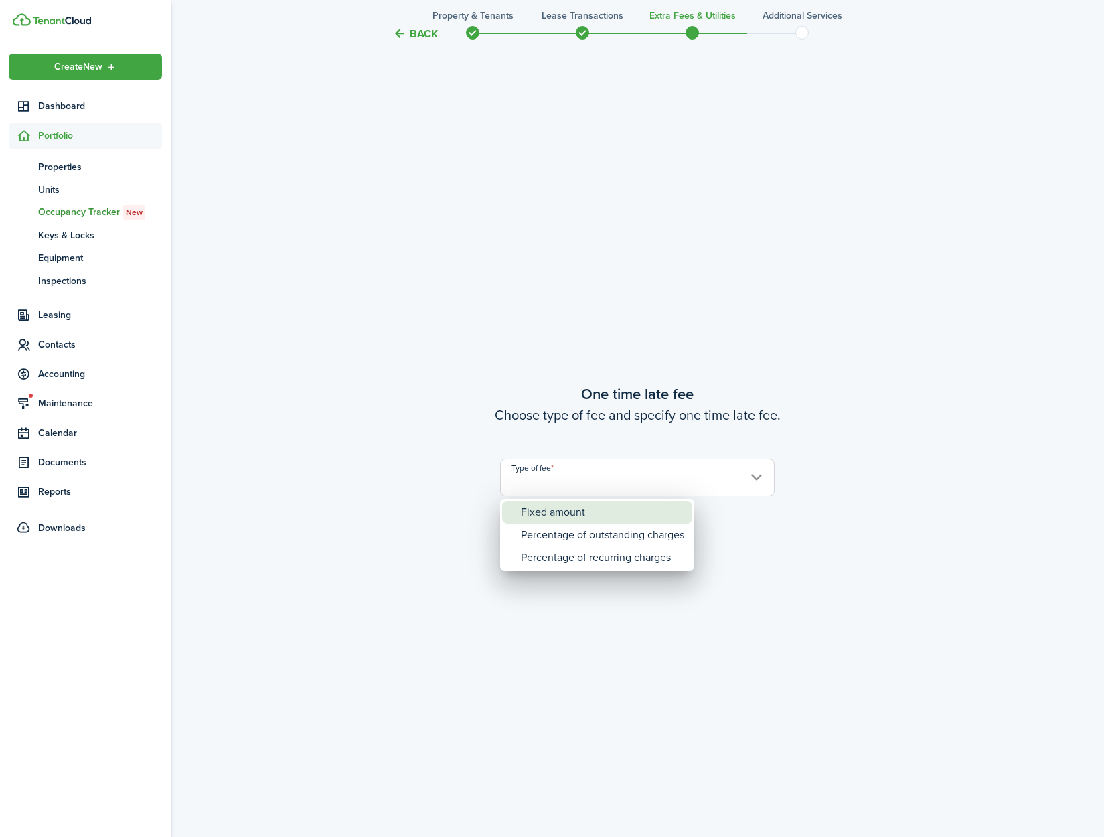
click at [603, 511] on div "Fixed amount" at bounding box center [602, 512] width 163 height 23
type input "Fixed amount"
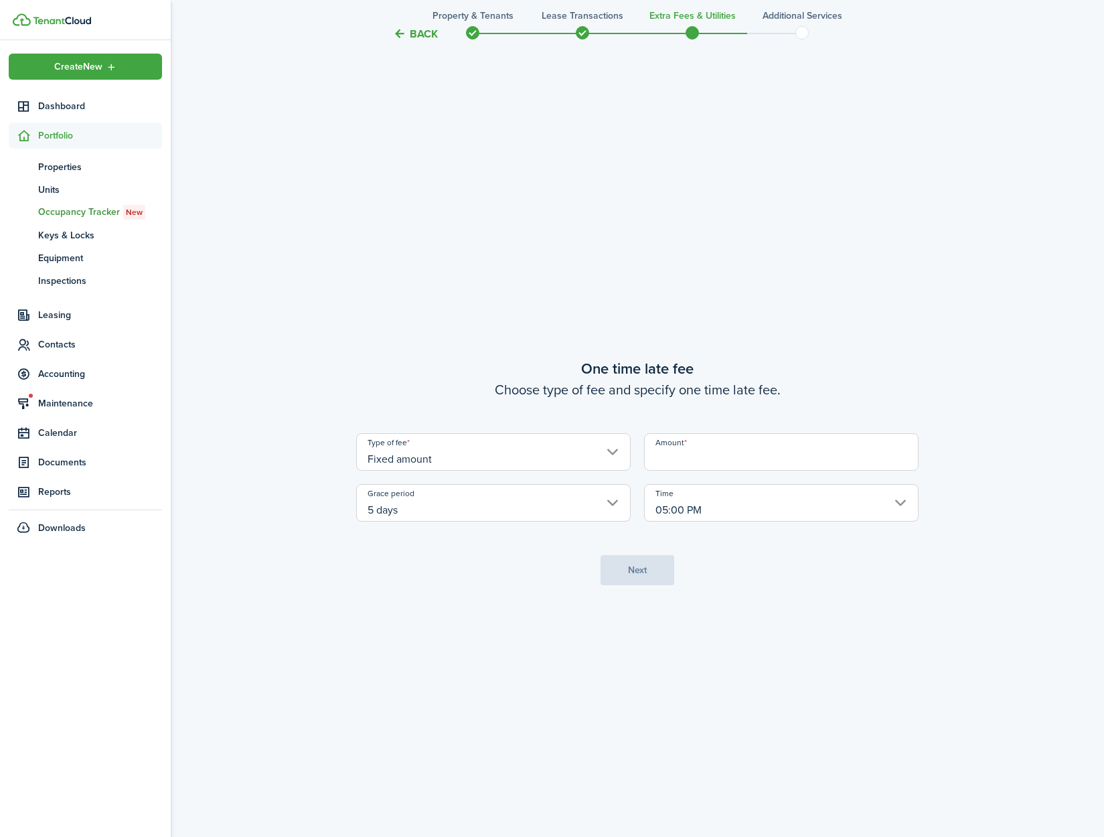
click at [704, 461] on input "Amount" at bounding box center [781, 451] width 275 height 37
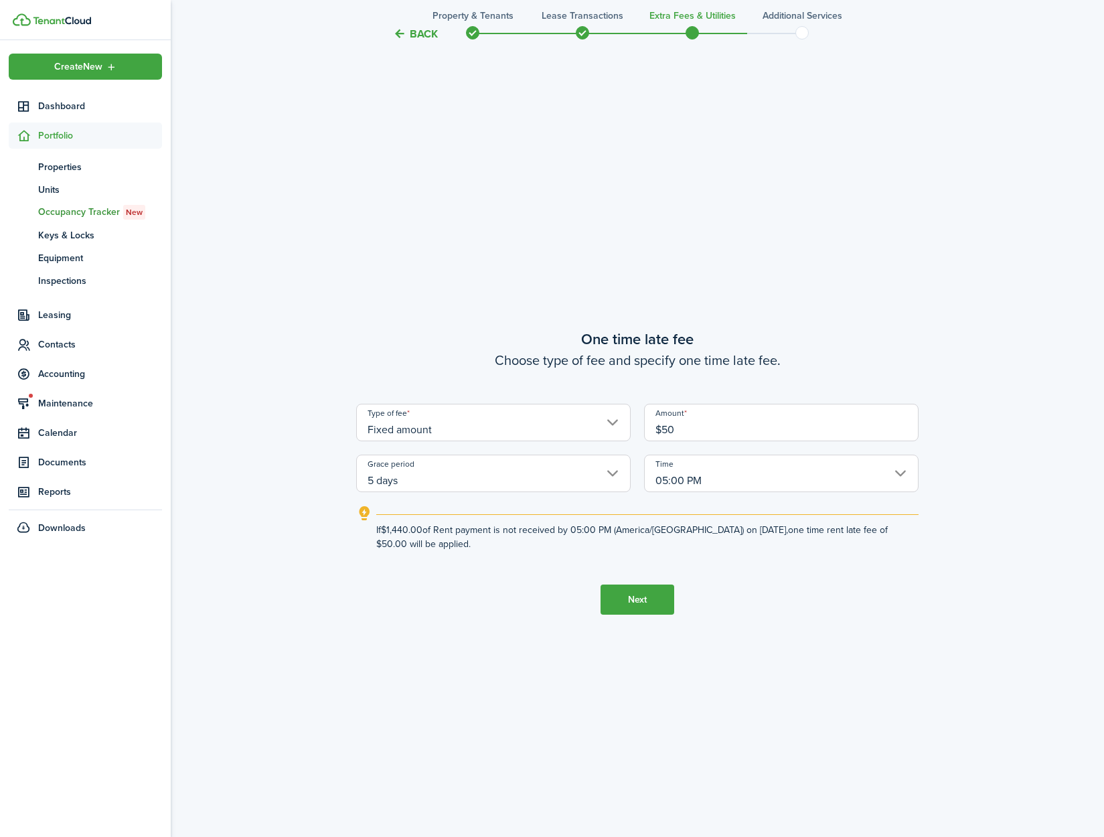
type input "$50.00"
click at [639, 607] on button "Next" at bounding box center [638, 600] width 74 height 30
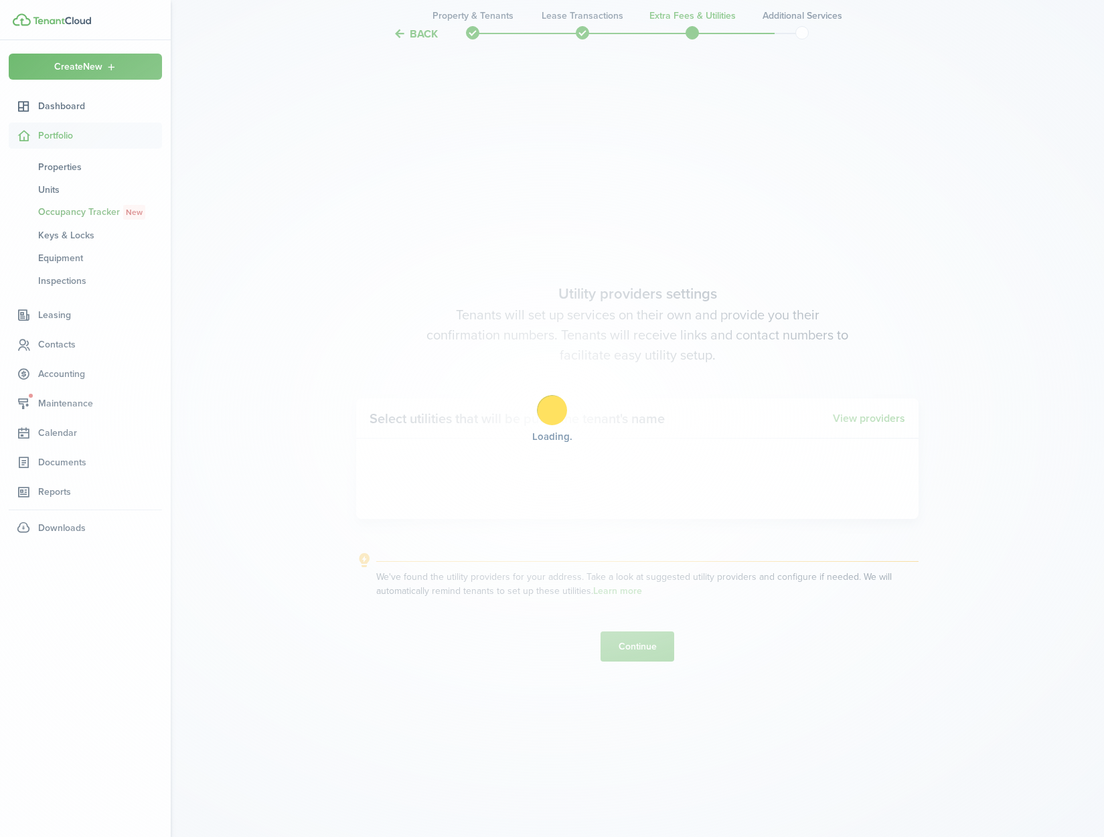
scroll to position [2421, 0]
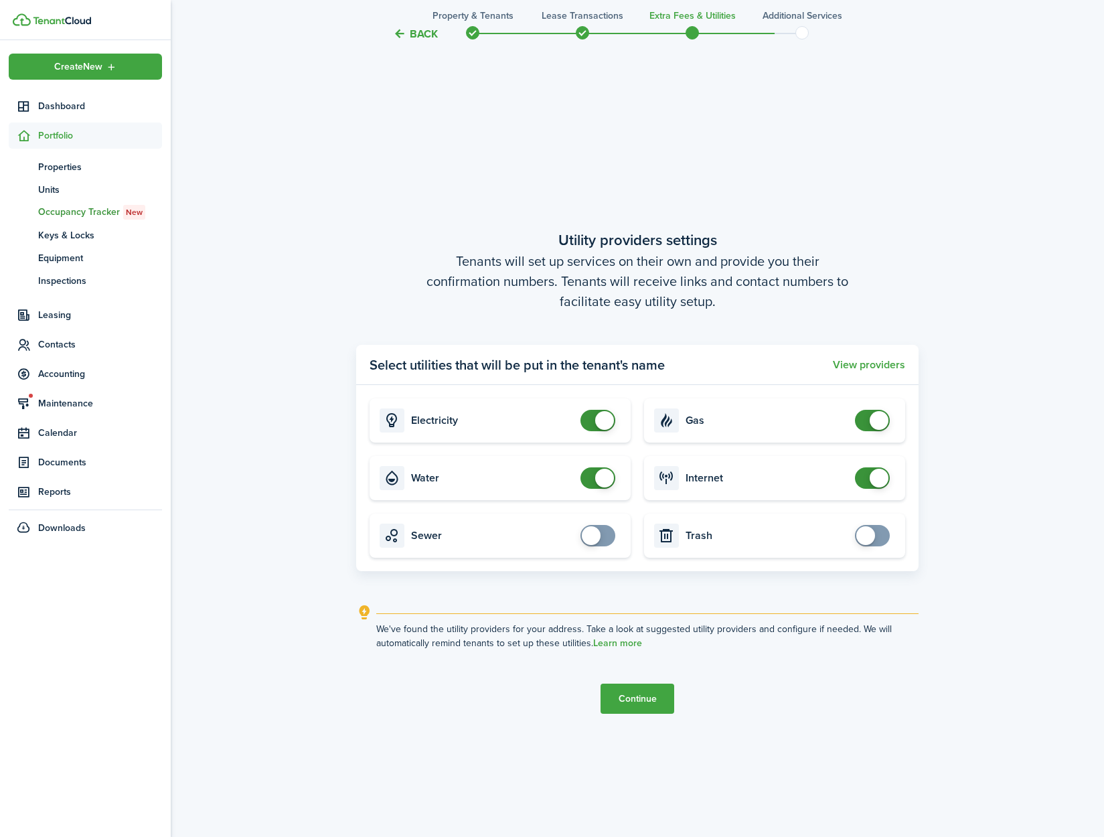
checkbox input "false"
click at [605, 488] on span at bounding box center [597, 477] width 13 height 21
click at [621, 692] on button "Continue" at bounding box center [638, 699] width 74 height 30
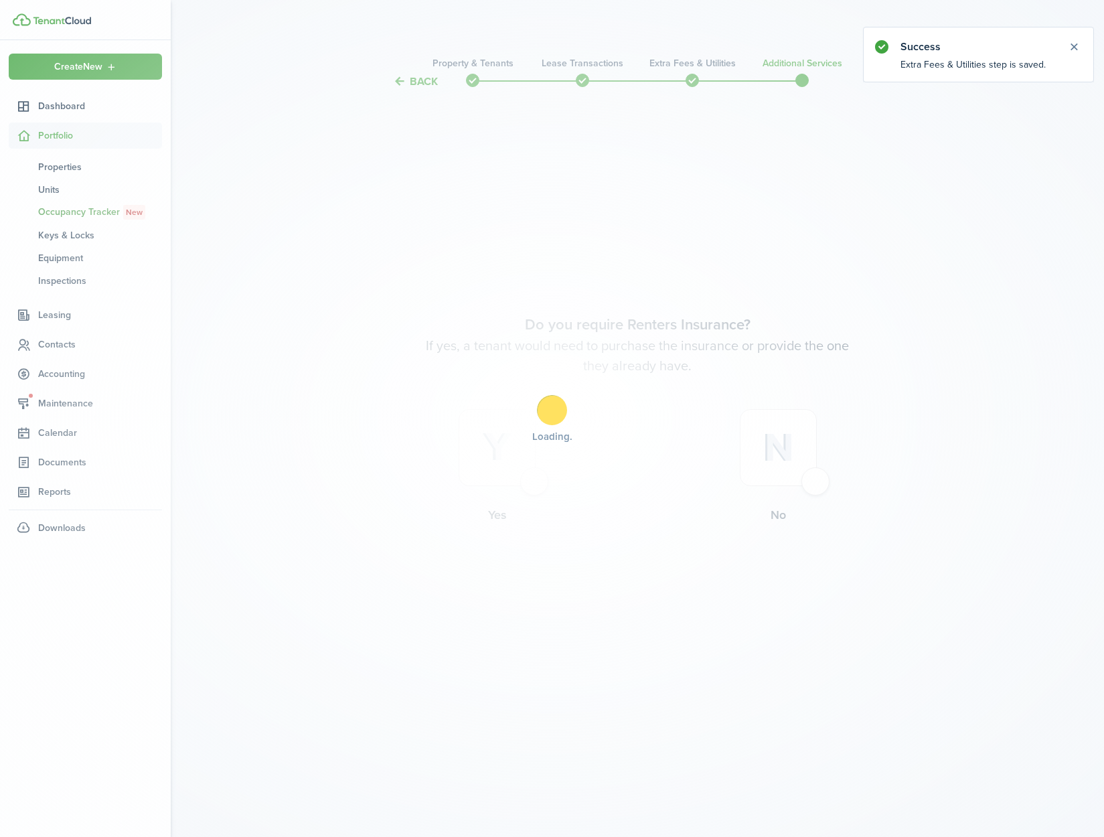
scroll to position [0, 0]
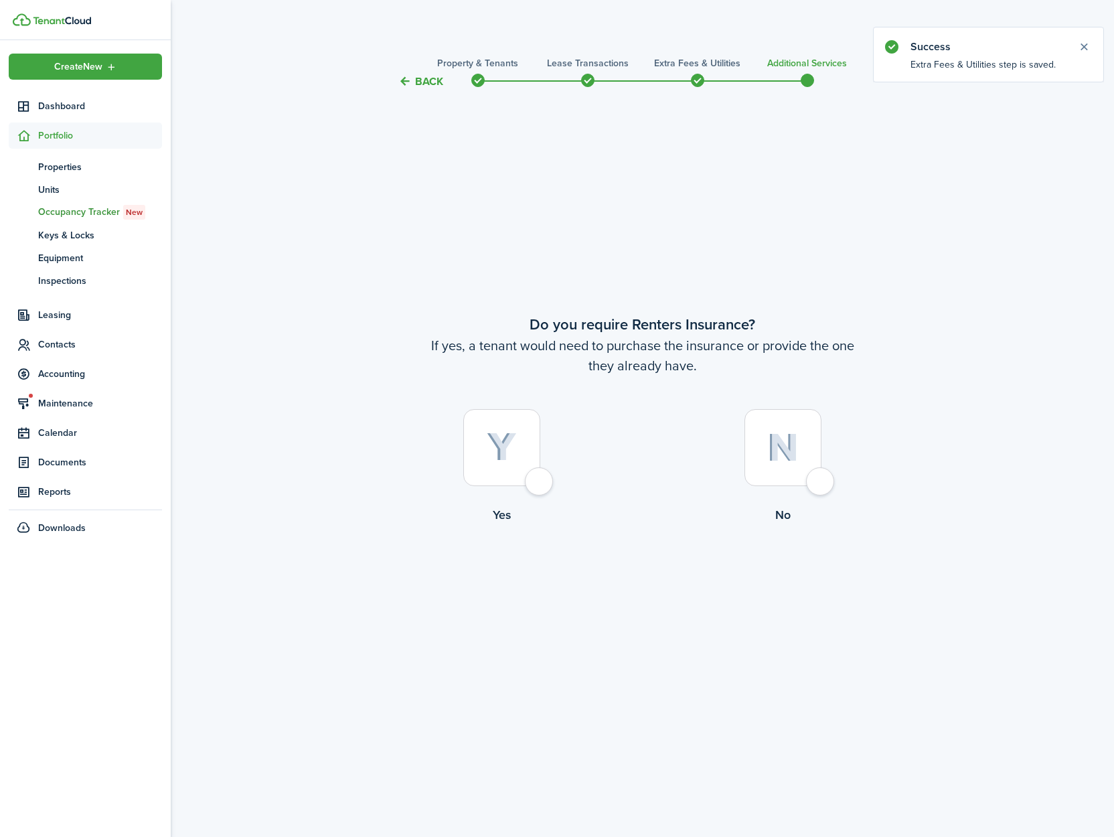
click at [810, 486] on div at bounding box center [783, 447] width 77 height 77
radio input "true"
click at [652, 573] on button "Complete move in" at bounding box center [642, 579] width 98 height 30
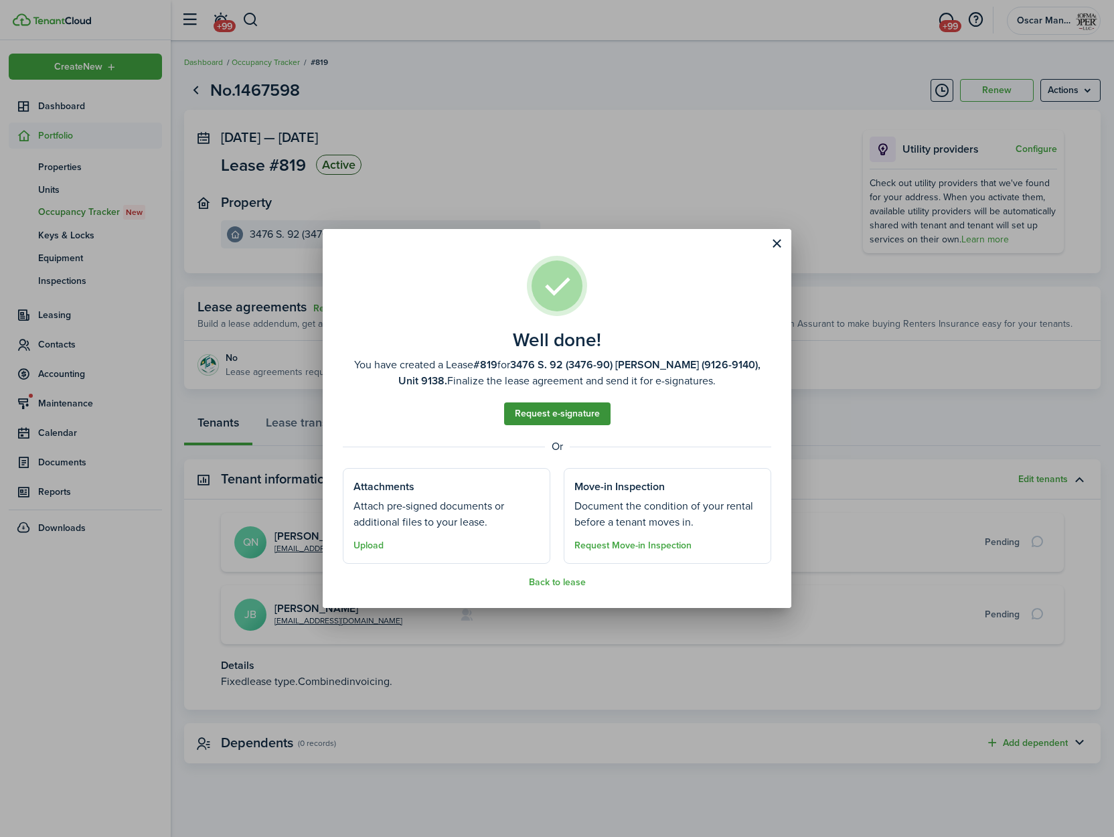
click at [558, 415] on link "Request e-signature" at bounding box center [557, 413] width 106 height 23
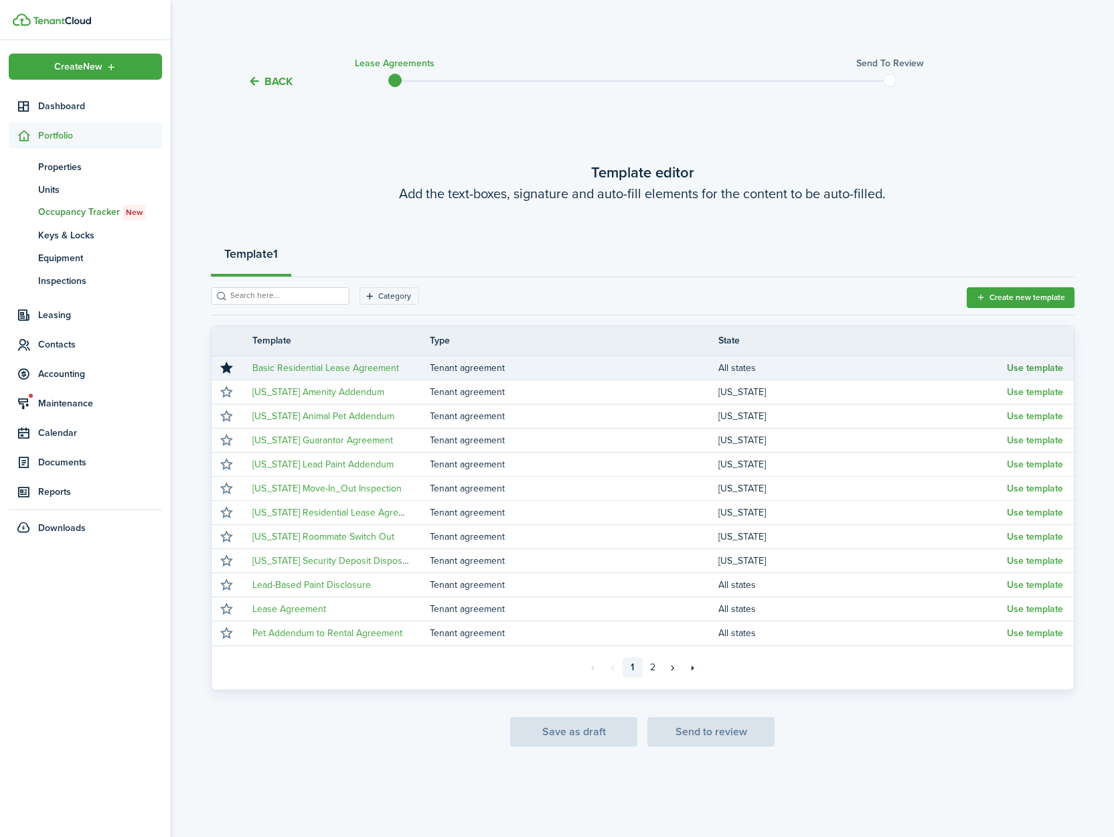
click at [1029, 366] on button "Use template" at bounding box center [1035, 368] width 56 height 11
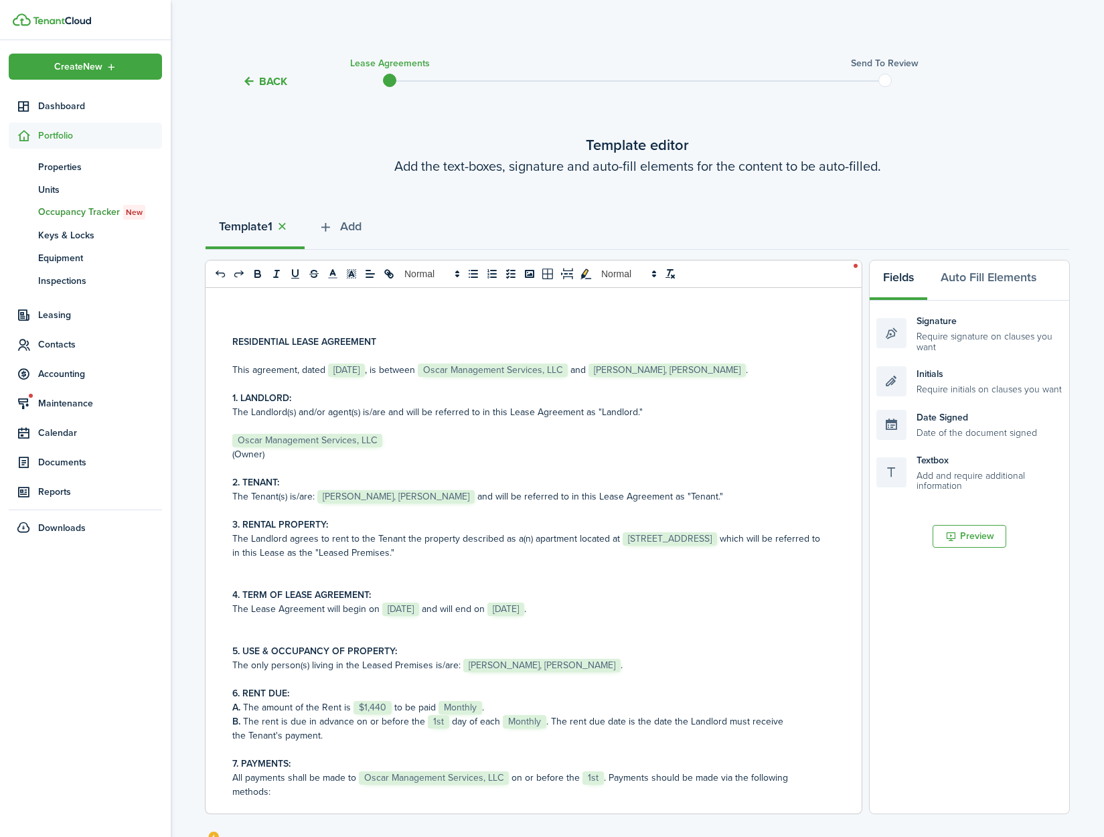
click at [652, 537] on span "[STREET_ADDRESS]" at bounding box center [670, 538] width 94 height 13
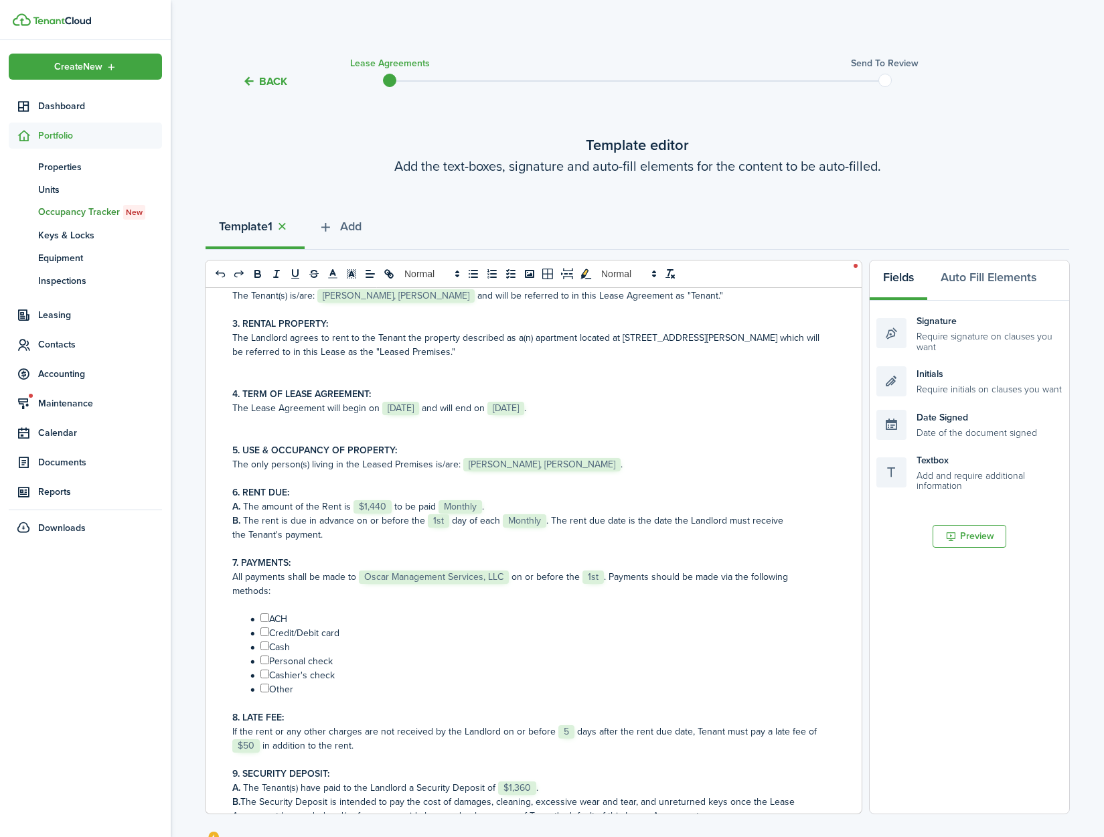
scroll to position [204, 0]
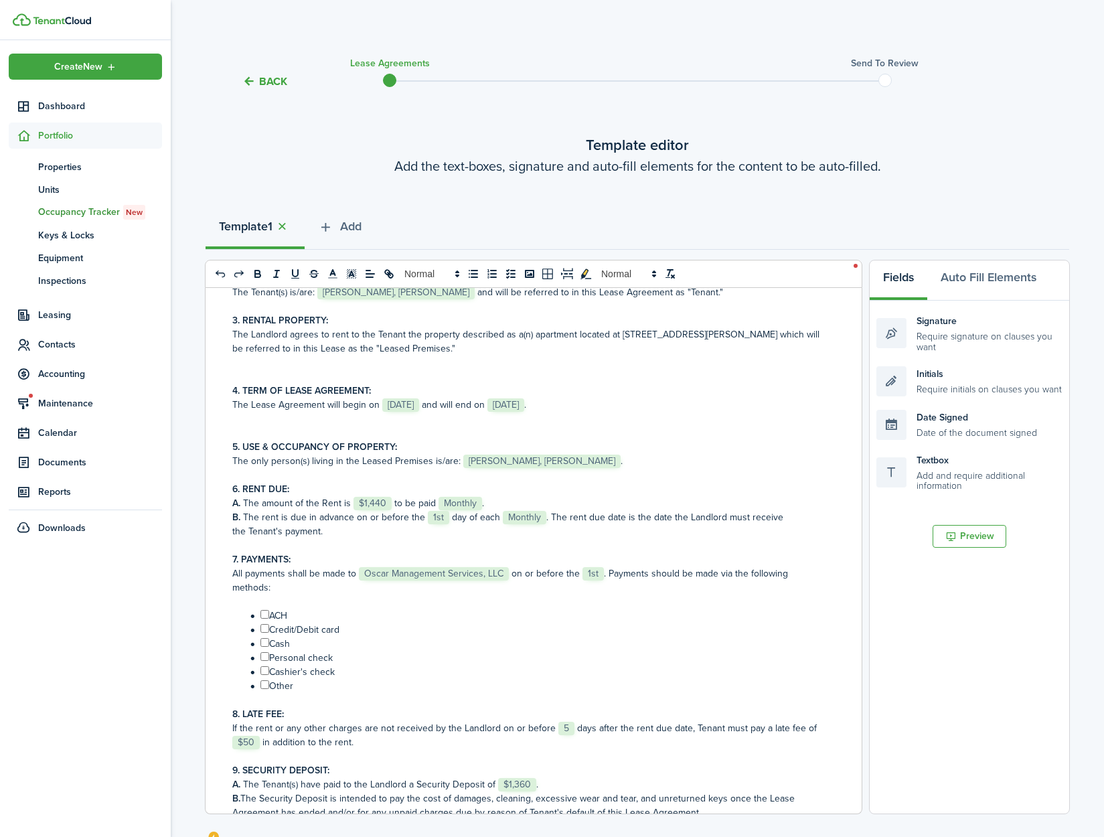
click at [267, 617] on input "﻿ ﻿" at bounding box center [264, 614] width 9 height 9
checkbox input "true"
click at [267, 629] on input "﻿ ﻿" at bounding box center [264, 628] width 9 height 9
checkbox input "true"
drag, startPoint x: 266, startPoint y: 639, endPoint x: 266, endPoint y: 651, distance: 11.4
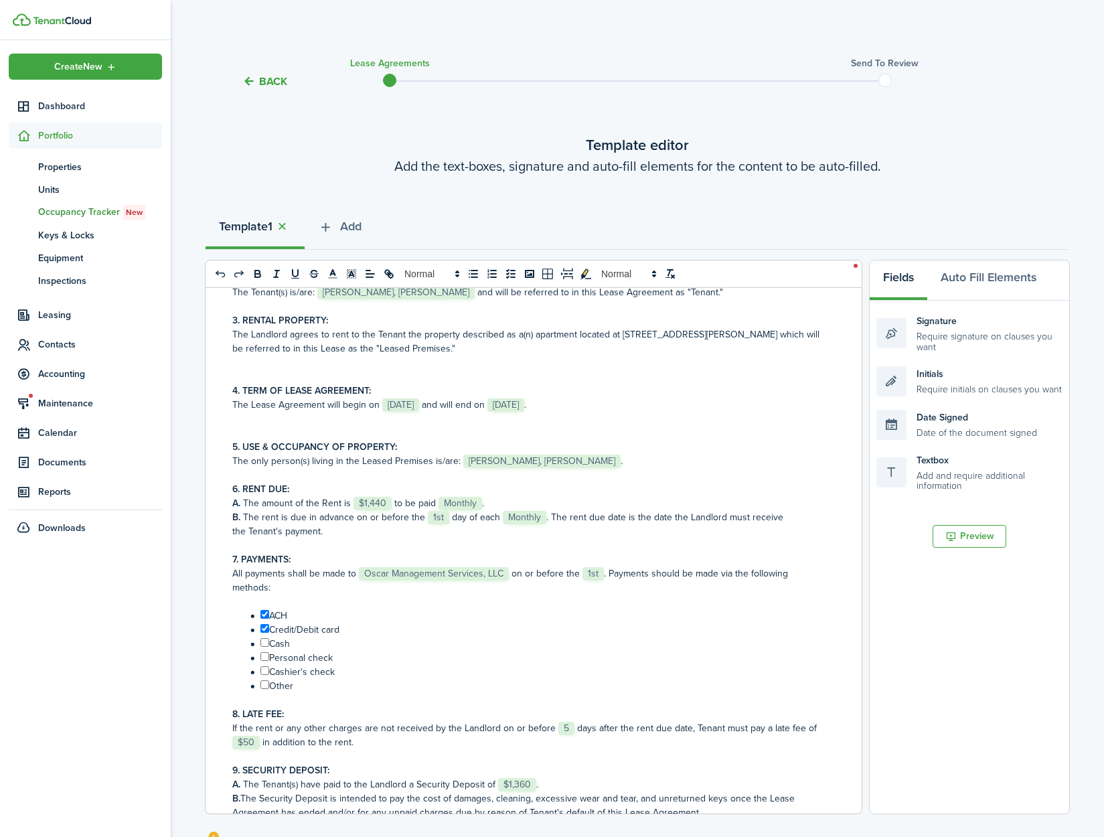
click at [266, 639] on input "﻿ ﻿" at bounding box center [264, 642] width 9 height 9
checkbox input "true"
click at [265, 662] on li "﻿ ﻿ Personal check" at bounding box center [535, 658] width 579 height 14
click at [265, 658] on input "﻿ ﻿" at bounding box center [264, 656] width 9 height 9
checkbox input "true"
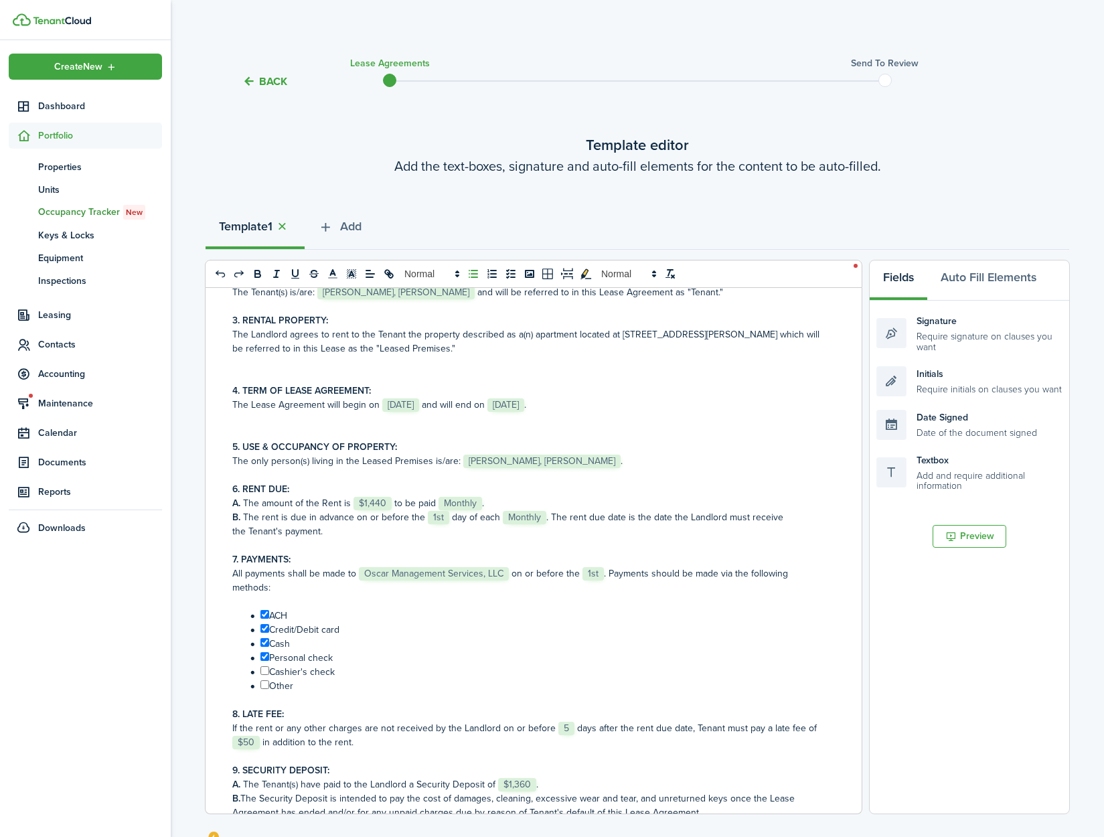
click at [265, 669] on input "﻿ ﻿" at bounding box center [264, 670] width 9 height 9
checkbox input "true"
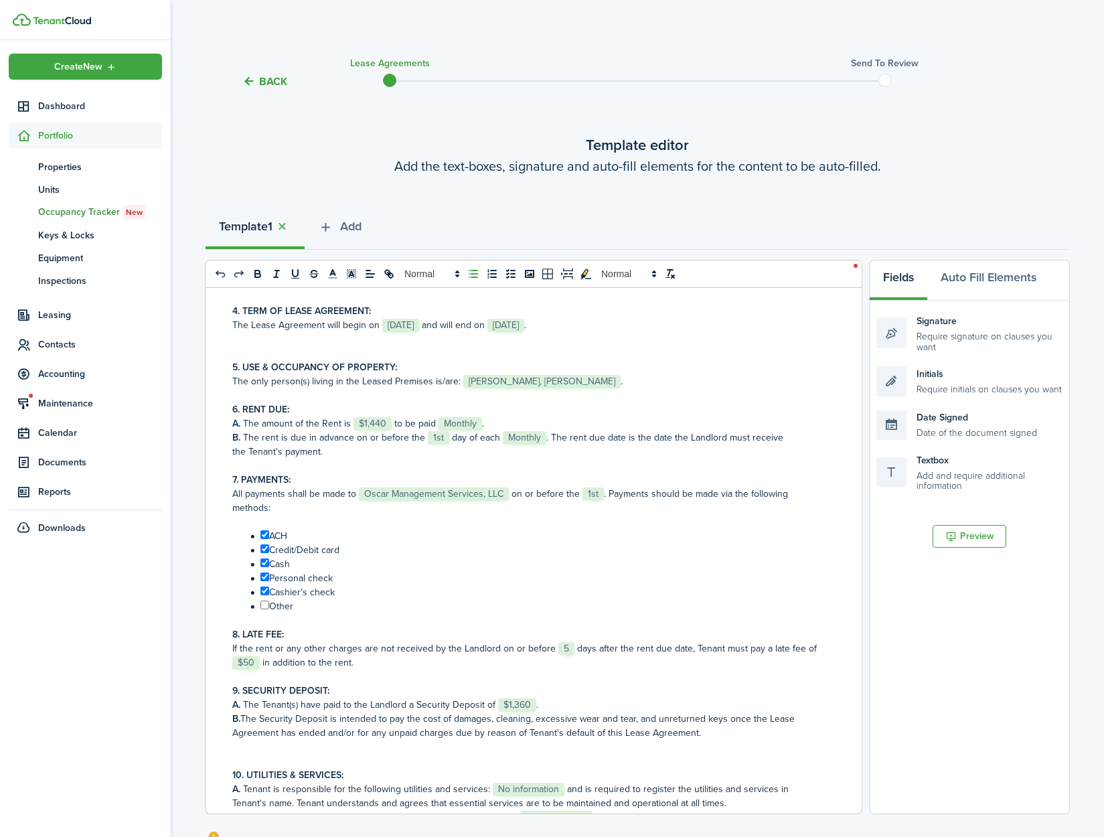
scroll to position [449, 0]
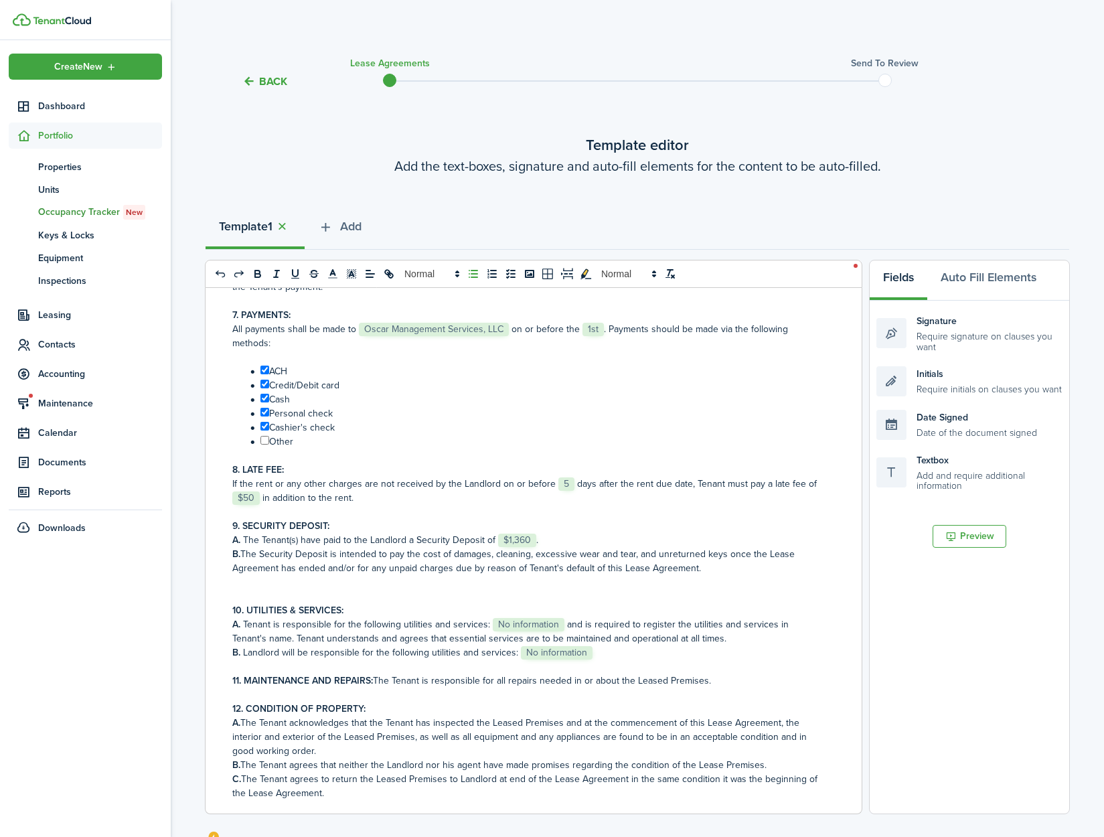
click at [528, 623] on span "No information" at bounding box center [529, 624] width 72 height 13
click at [552, 660] on span "No information" at bounding box center [557, 652] width 72 height 13
click at [712, 674] on p at bounding box center [528, 667] width 593 height 14
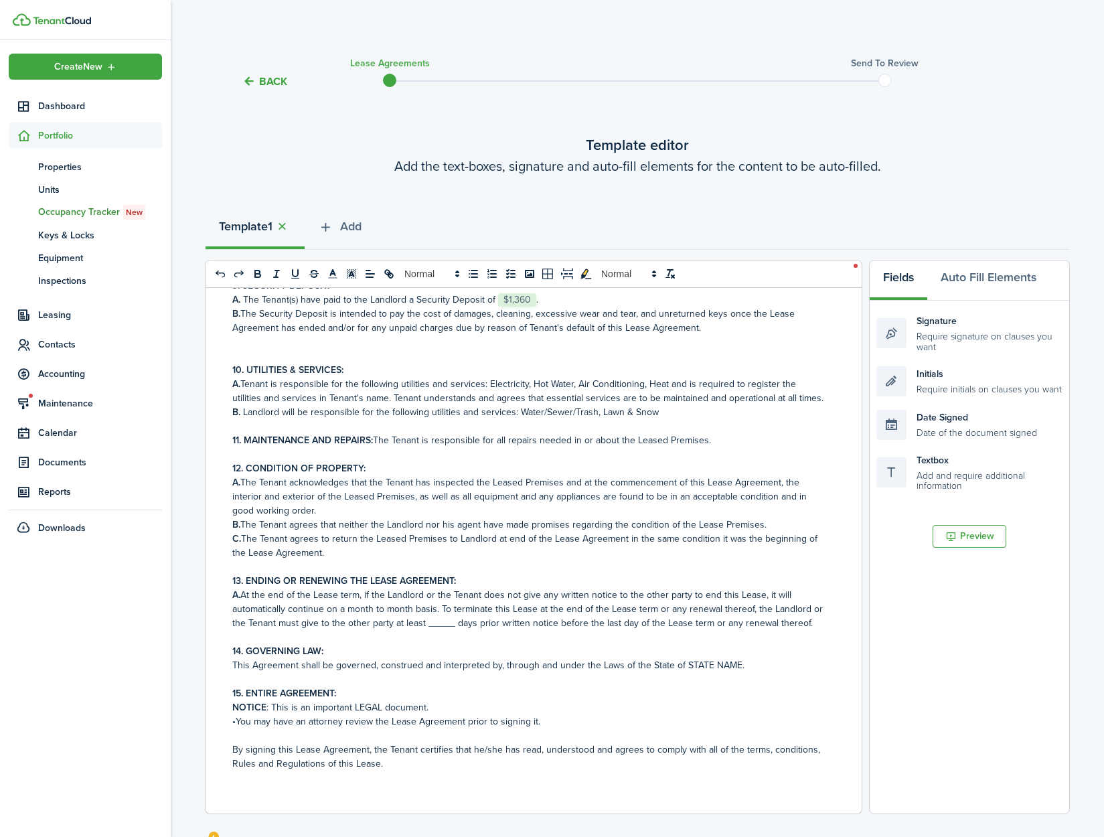
scroll to position [707, 0]
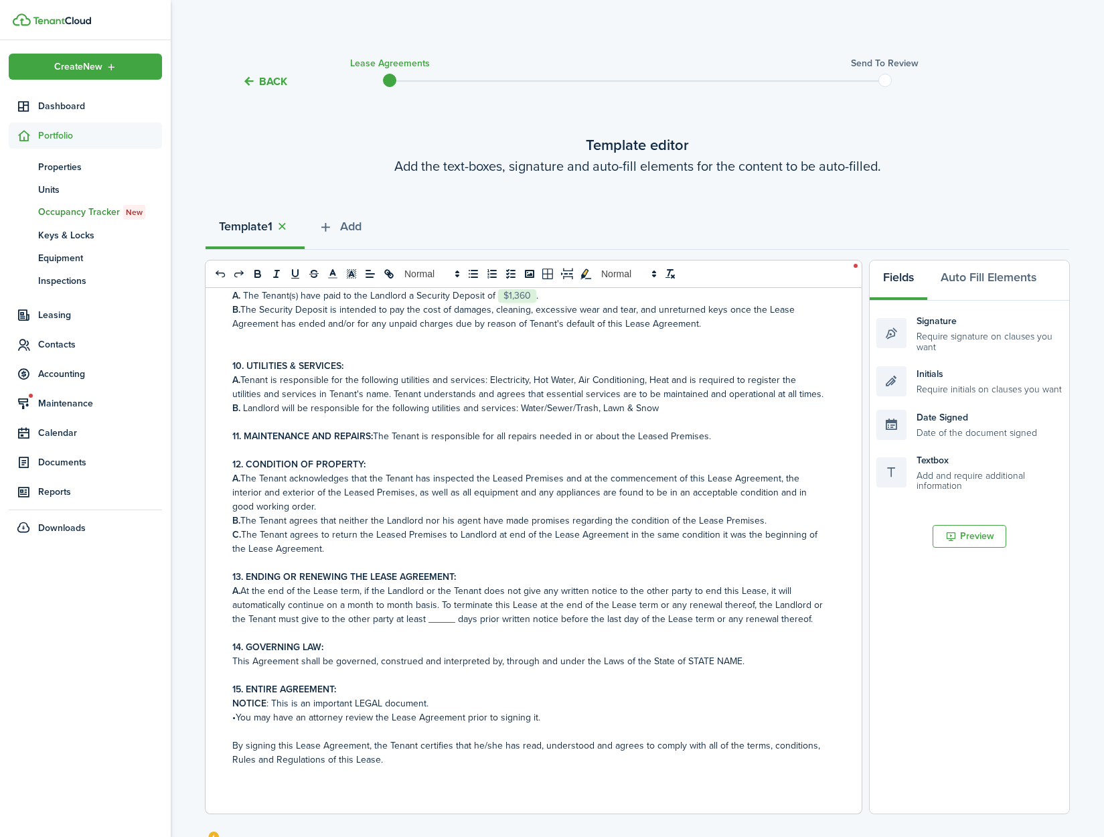
click at [710, 437] on p "11. MAINTENANCE AND REPAIRS: The Tenant is responsible for all repairs needed i…" at bounding box center [528, 436] width 593 height 14
click at [721, 439] on p "11. MAINTENANCE AND REPAIRS: The Tenant is responsible for all repairs needed i…" at bounding box center [528, 436] width 593 height 14
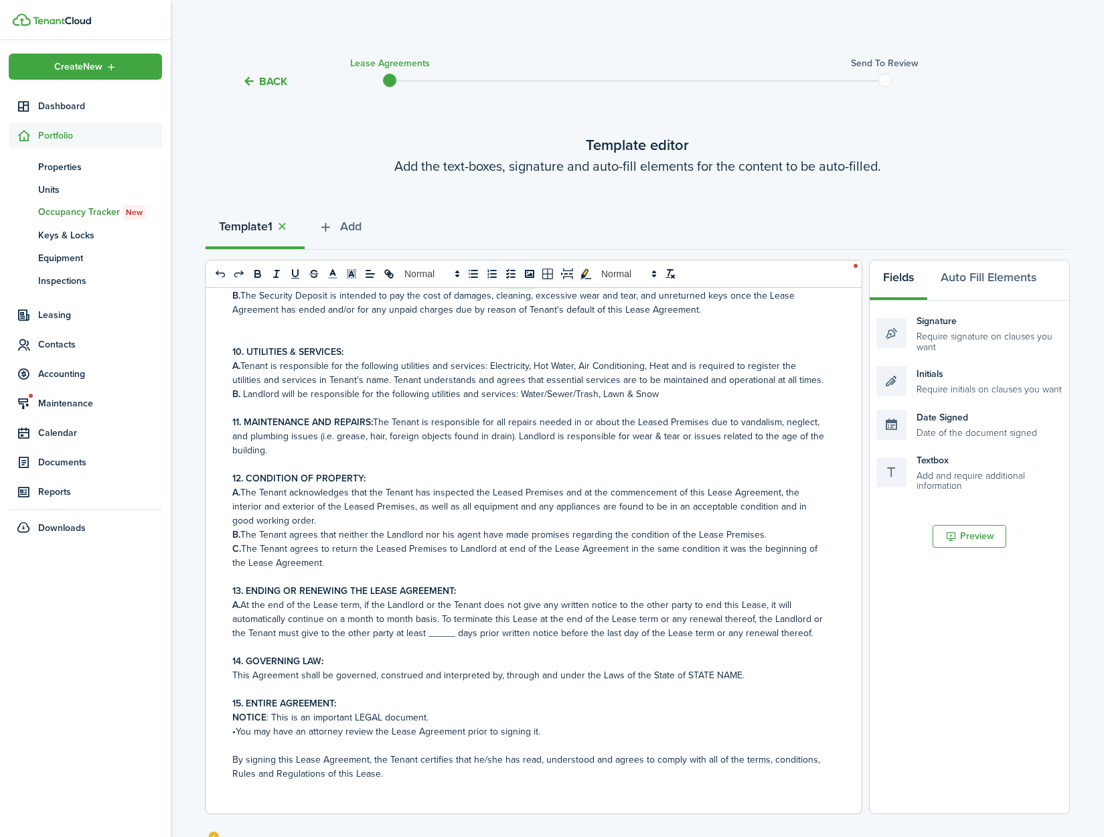
click at [445, 640] on p "A. At the end of the Lease term, if the Landlord or the Tenant does not give an…" at bounding box center [528, 619] width 593 height 42
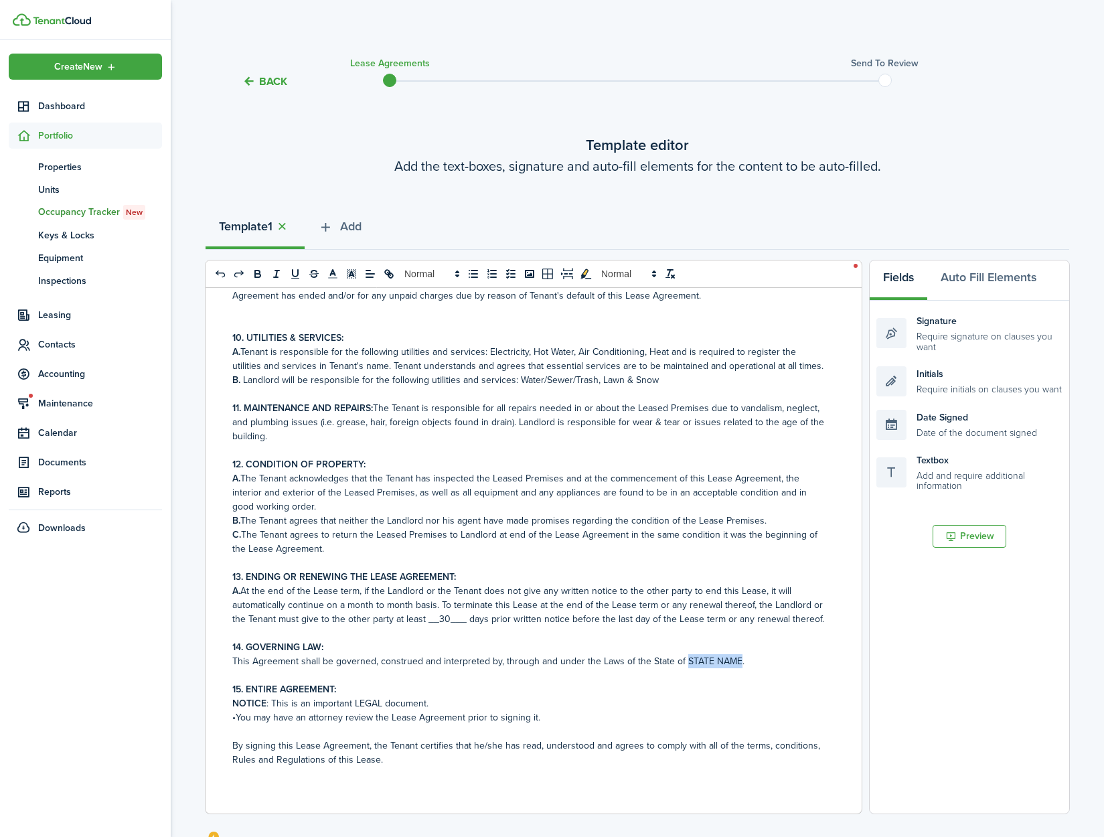
drag, startPoint x: 733, startPoint y: 660, endPoint x: 682, endPoint y: 661, distance: 51.6
click at [682, 661] on p "This Agreement shall be governed, construed and interpreted by, through and und…" at bounding box center [528, 661] width 593 height 14
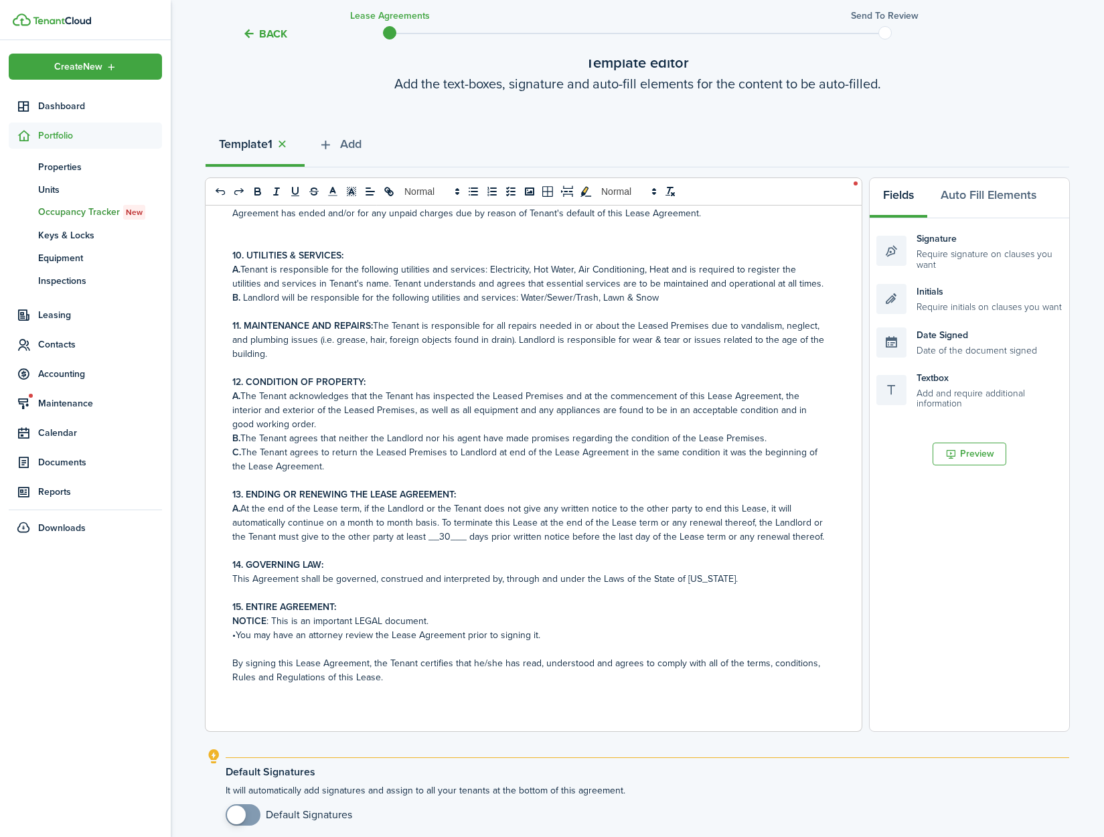
scroll to position [204, 0]
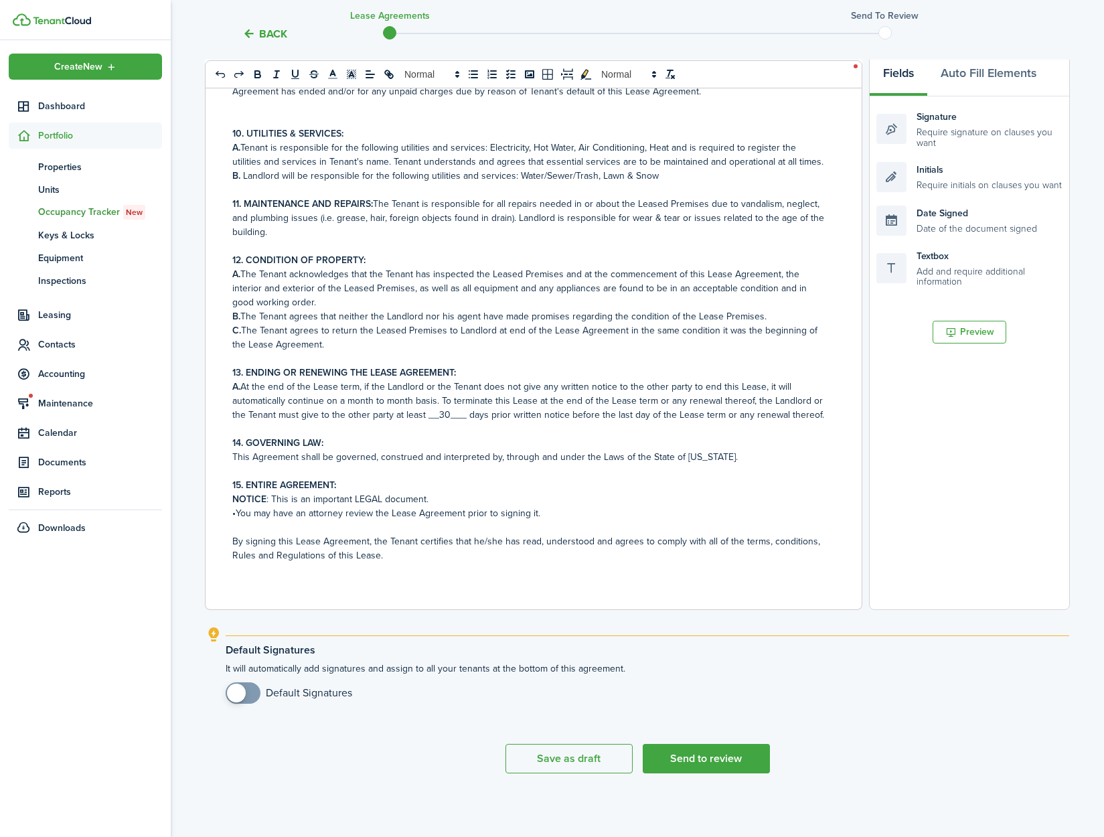
click at [435, 500] on p "NOTICE : This is an important LEGAL document." at bounding box center [528, 499] width 593 height 14
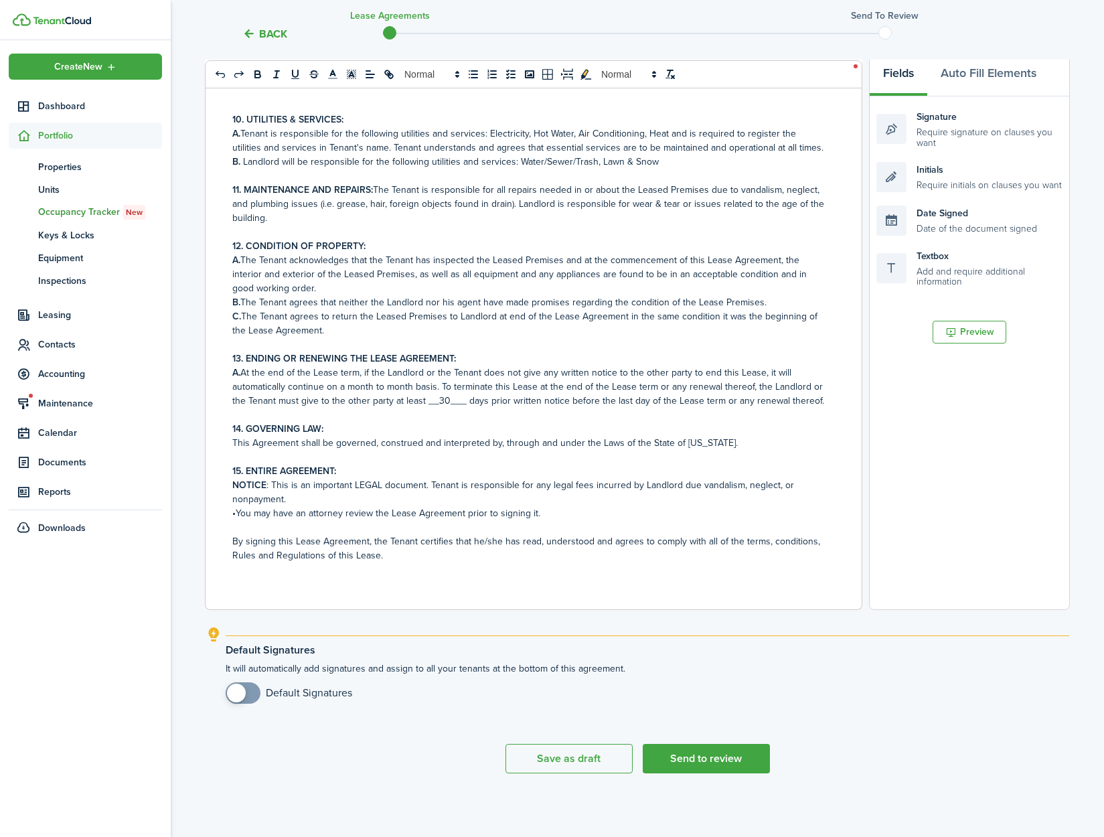
checkbox input "true"
click at [236, 690] on span at bounding box center [236, 693] width 19 height 19
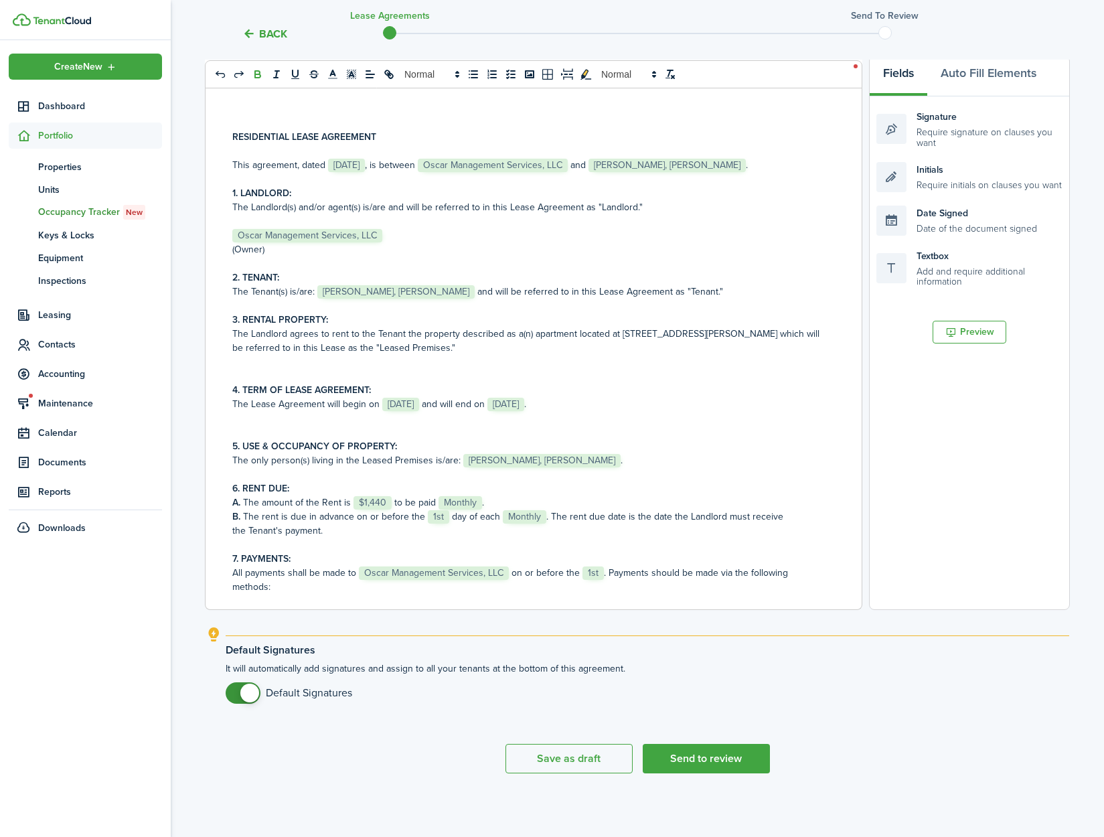
scroll to position [0, 0]
click at [695, 755] on button "Send to review" at bounding box center [706, 758] width 127 height 29
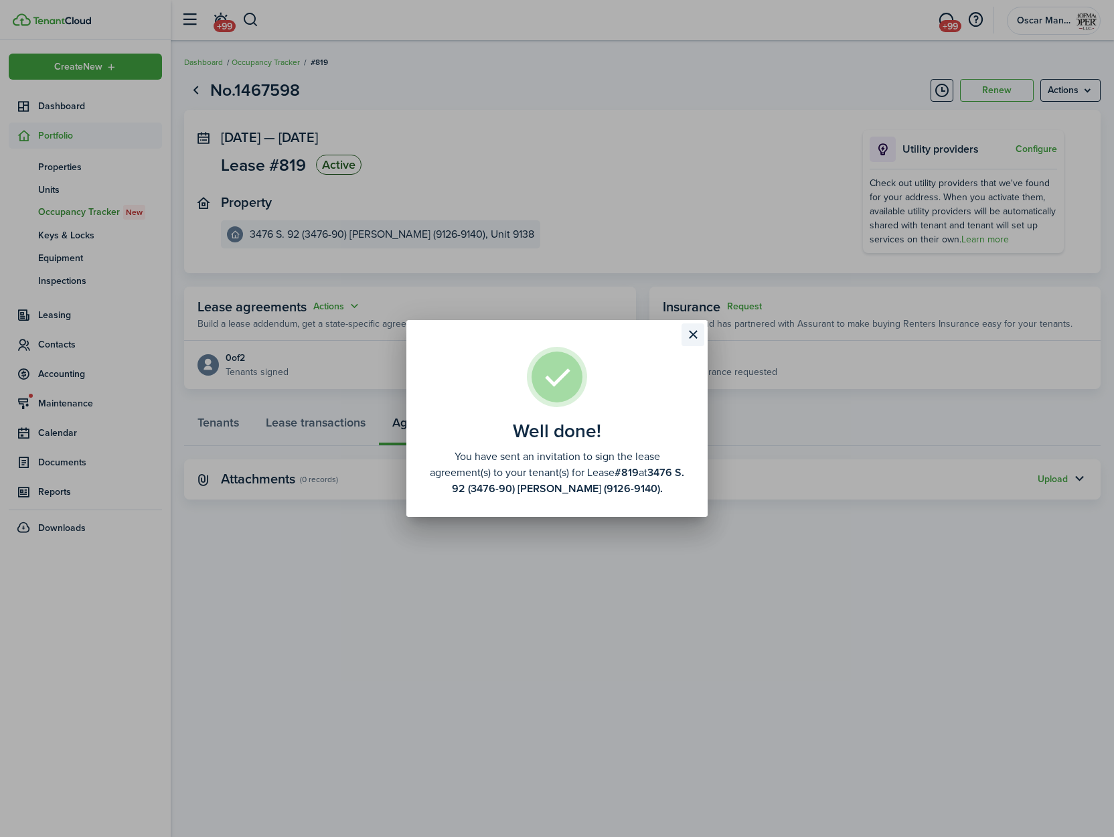
click at [694, 337] on button "Close modal" at bounding box center [693, 334] width 23 height 23
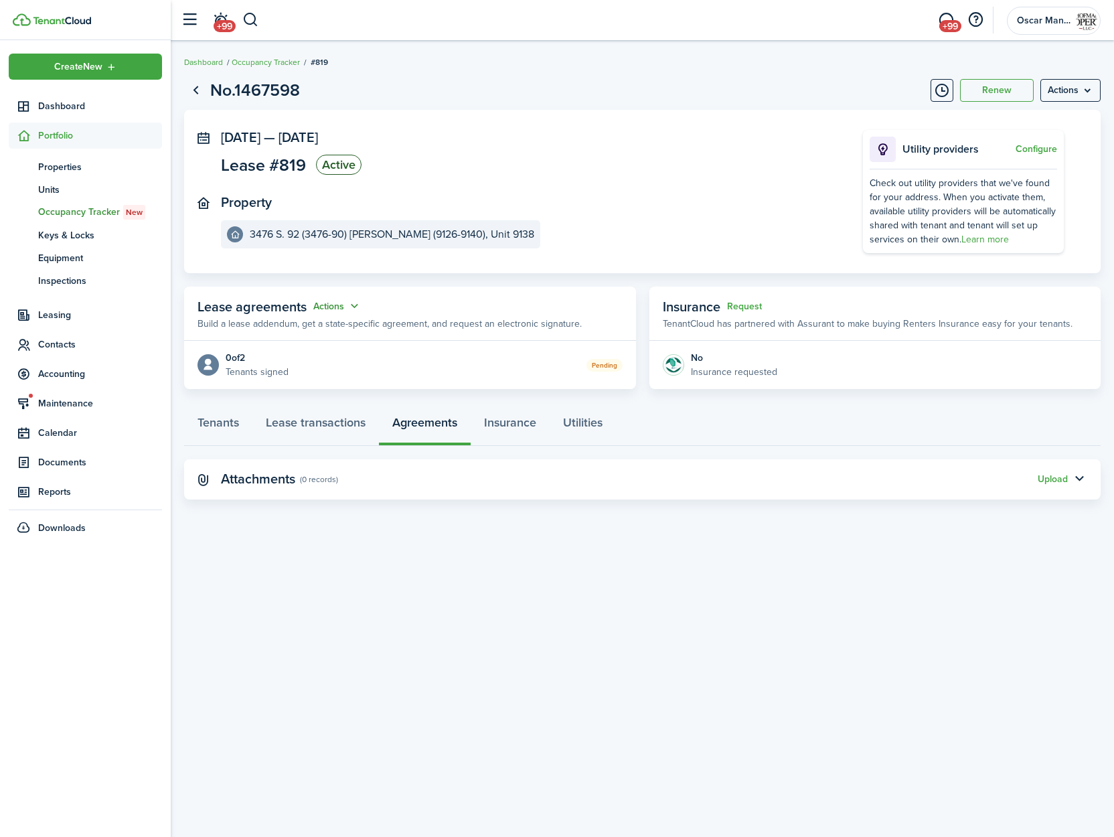
click at [331, 304] on button "Actions" at bounding box center [337, 306] width 48 height 15
click at [326, 327] on link "Edit" at bounding box center [304, 332] width 117 height 23
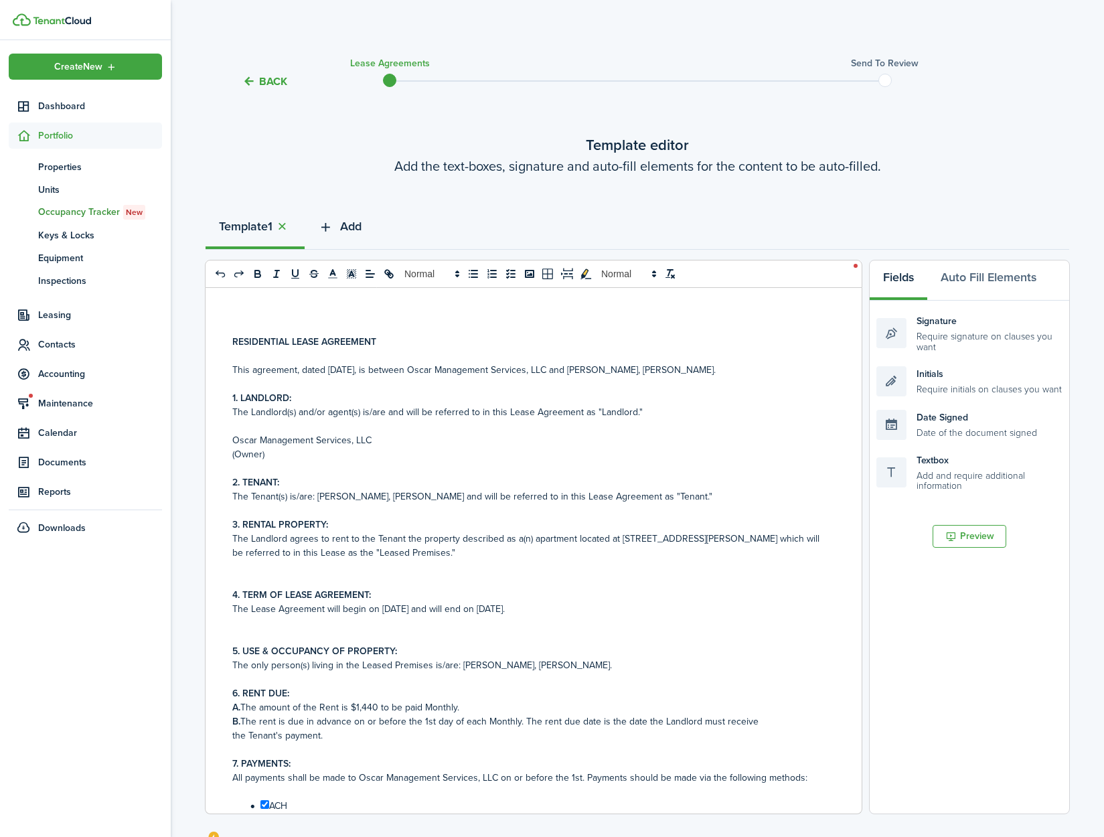
click at [360, 228] on span "Add" at bounding box center [350, 227] width 21 height 18
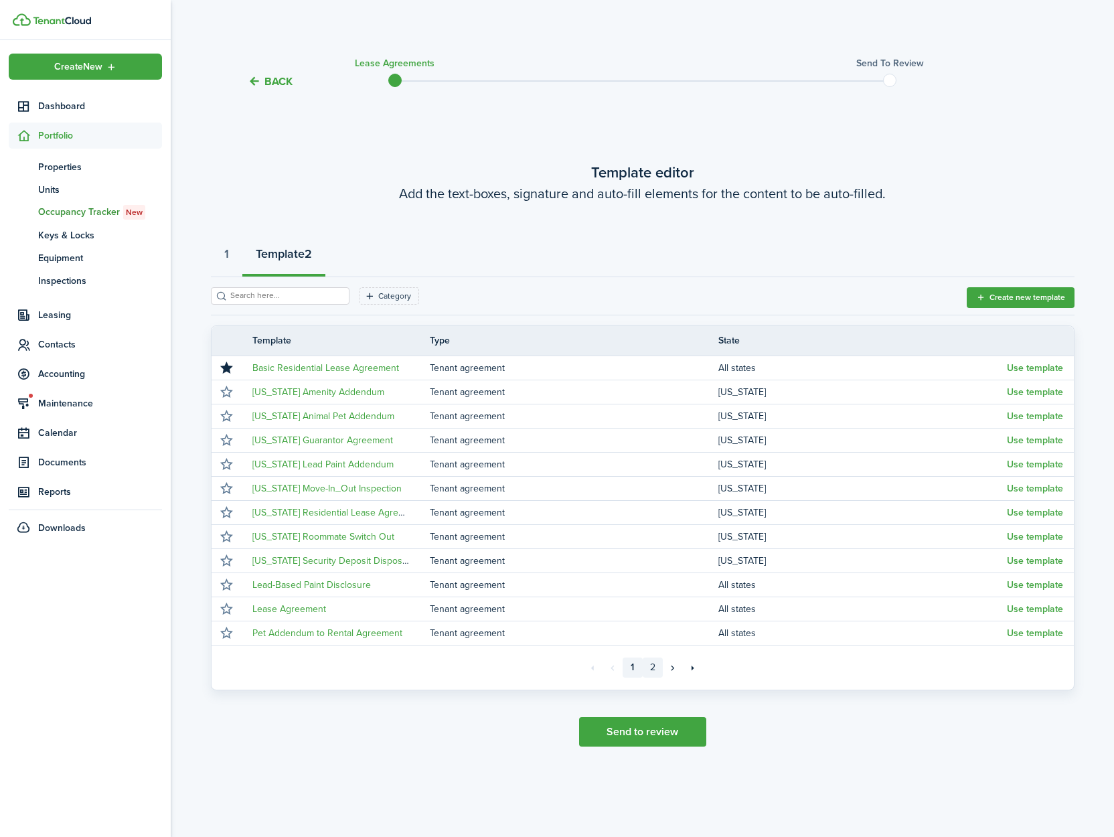
click at [654, 668] on link "2" at bounding box center [653, 668] width 20 height 20
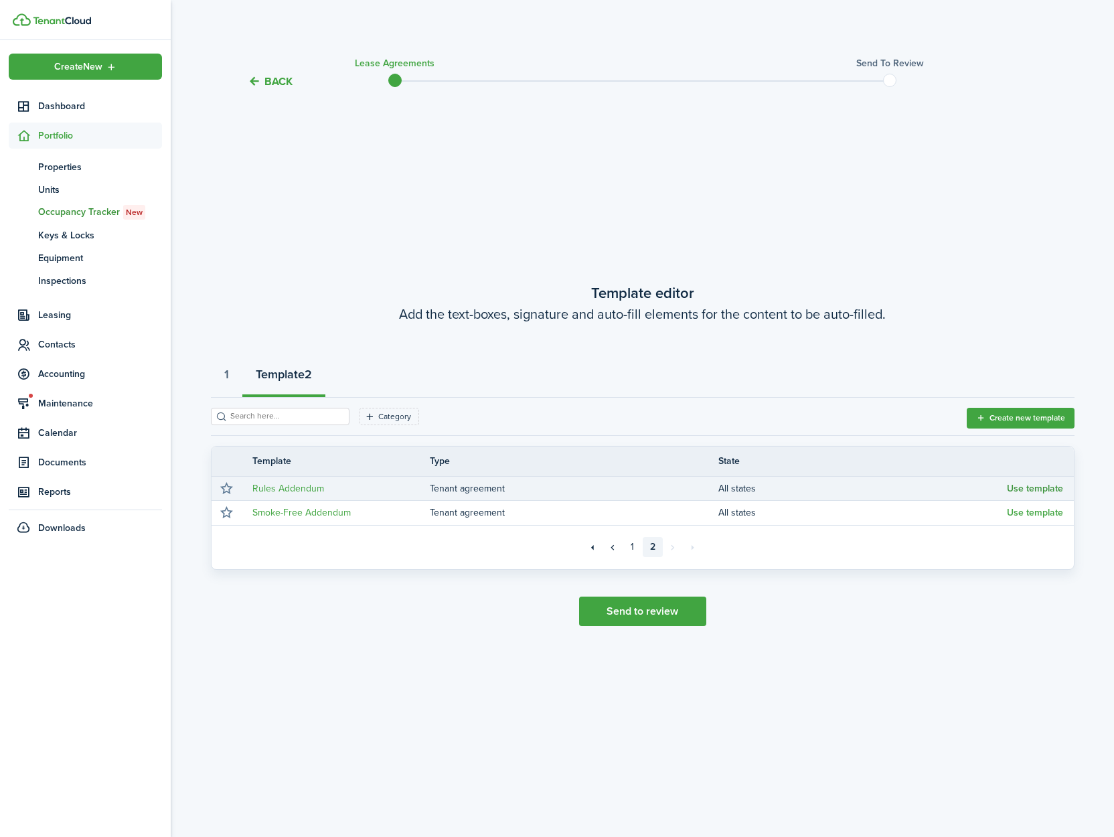
click at [1032, 492] on button "Use template" at bounding box center [1035, 488] width 56 height 11
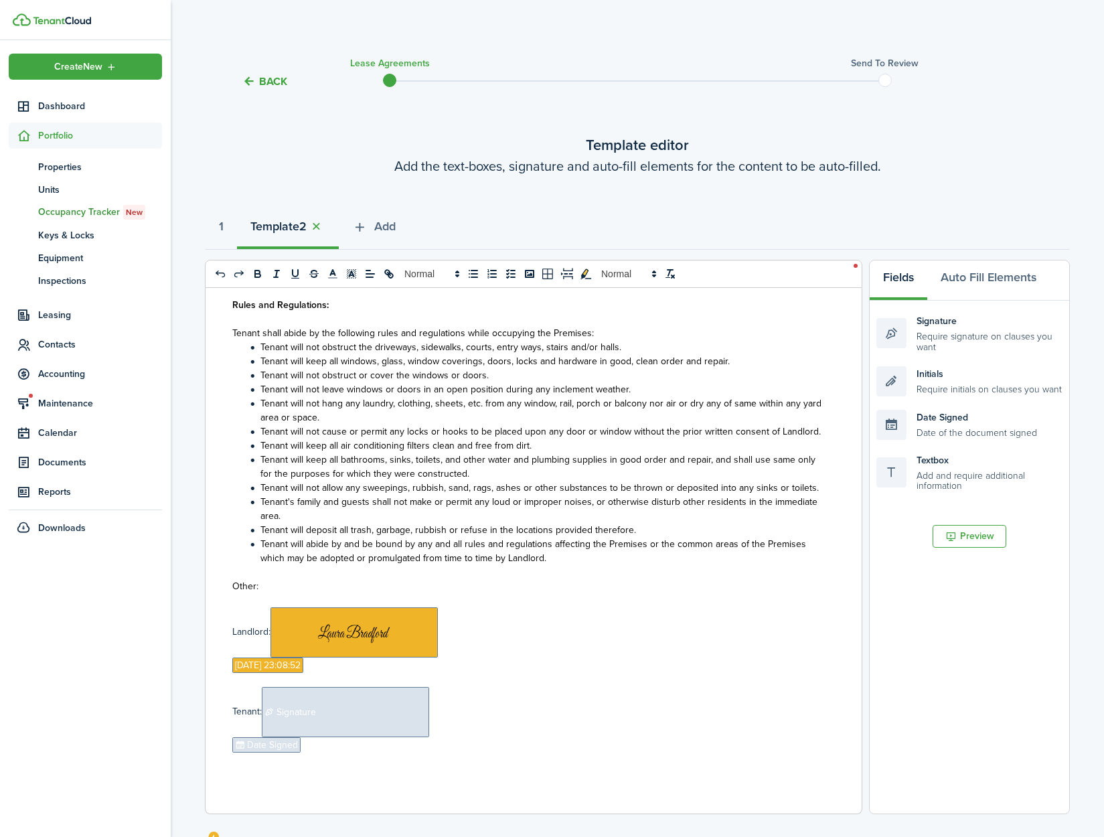
scroll to position [204, 0]
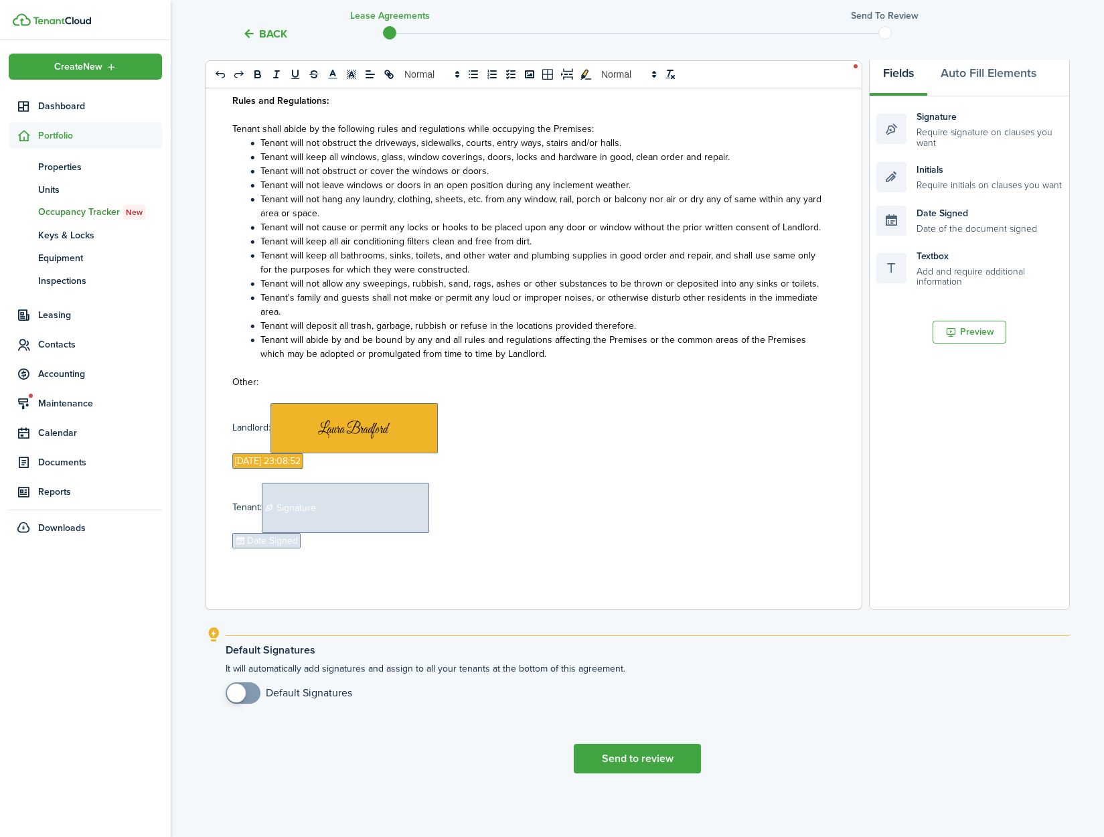
drag, startPoint x: 242, startPoint y: 694, endPoint x: 260, endPoint y: 694, distance: 18.7
checkbox input "true"
click at [242, 694] on span at bounding box center [236, 693] width 19 height 19
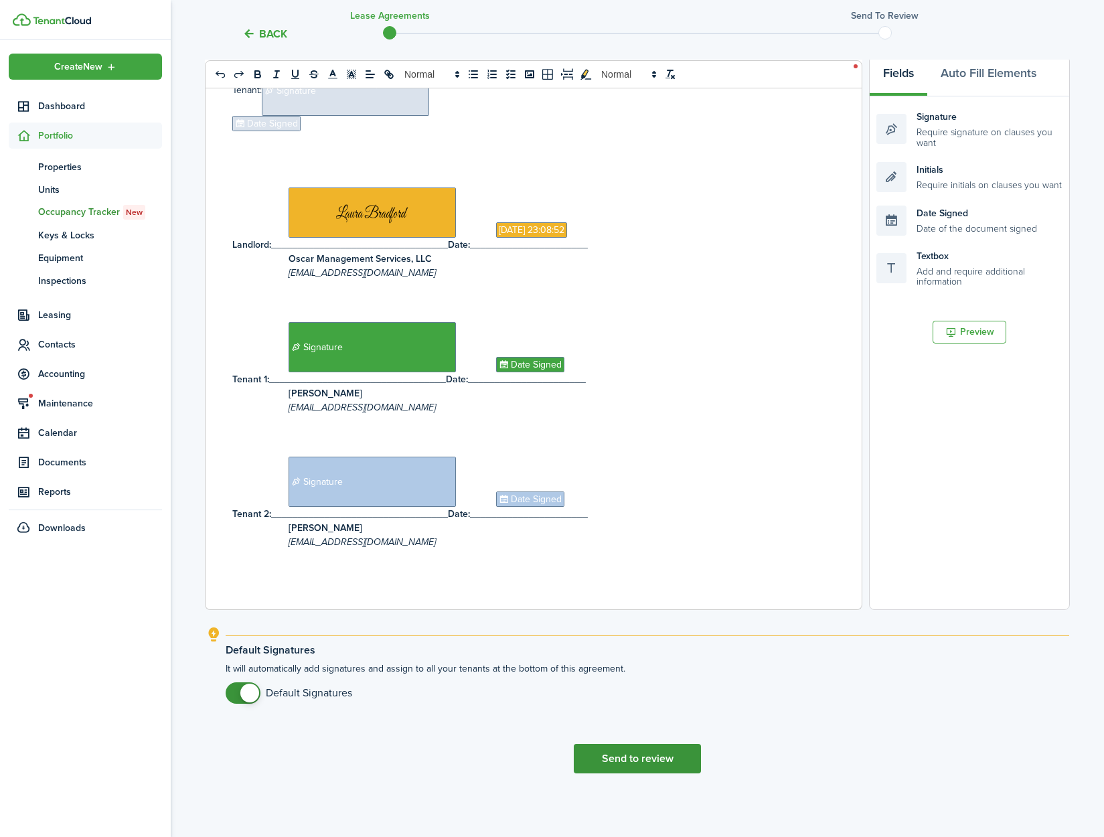
click at [649, 757] on button "Send to review" at bounding box center [637, 758] width 127 height 29
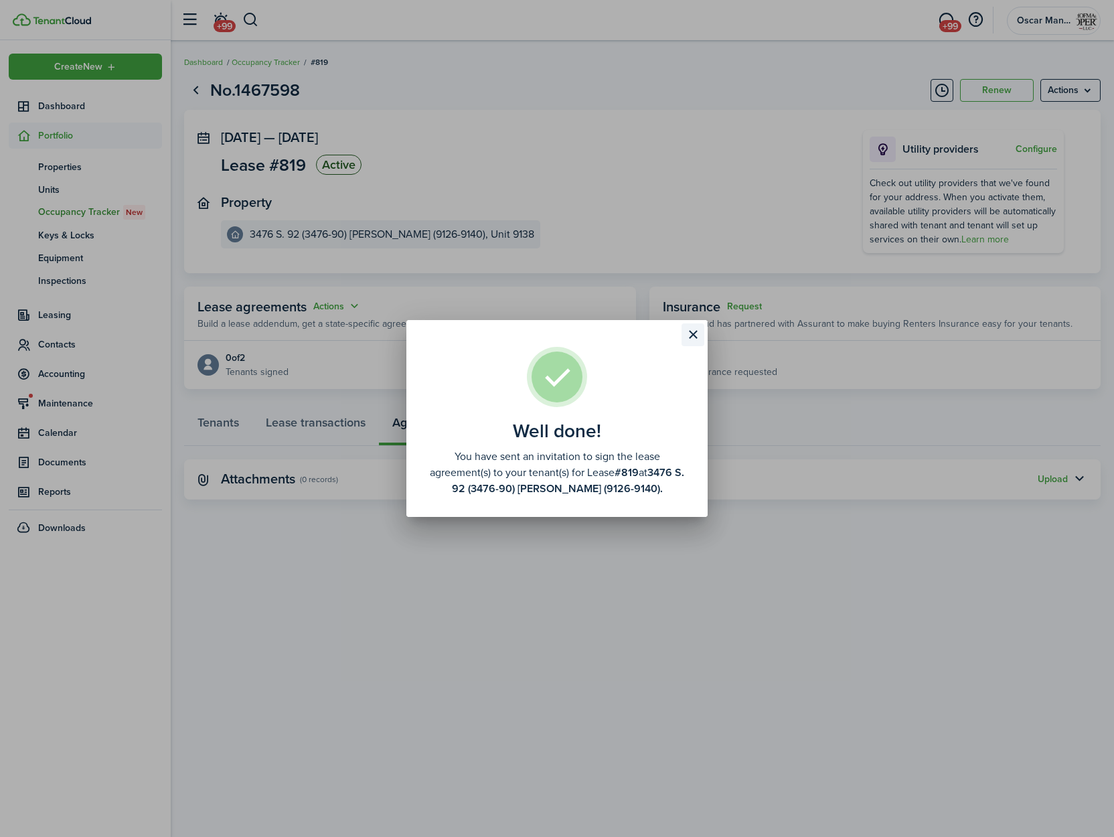
click at [690, 336] on button "Close modal" at bounding box center [693, 334] width 23 height 23
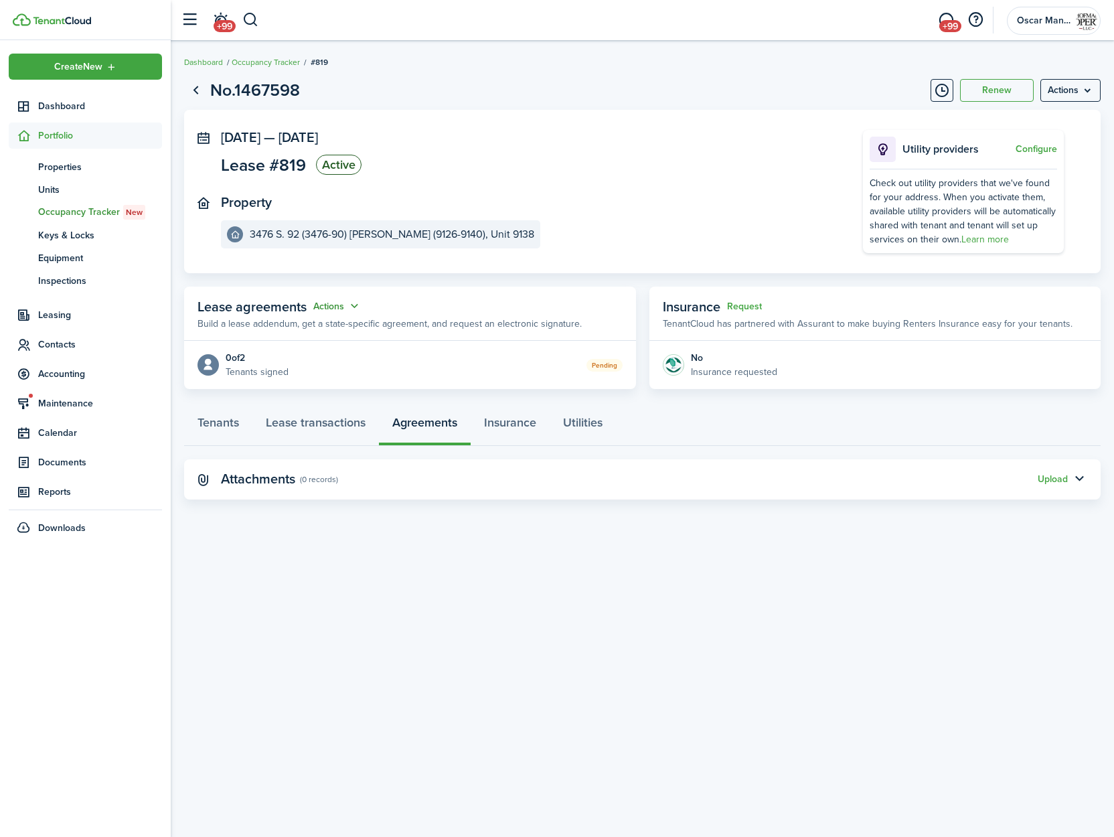
click at [341, 309] on button "Actions" at bounding box center [337, 306] width 48 height 15
click at [340, 334] on link "Edit" at bounding box center [304, 332] width 117 height 23
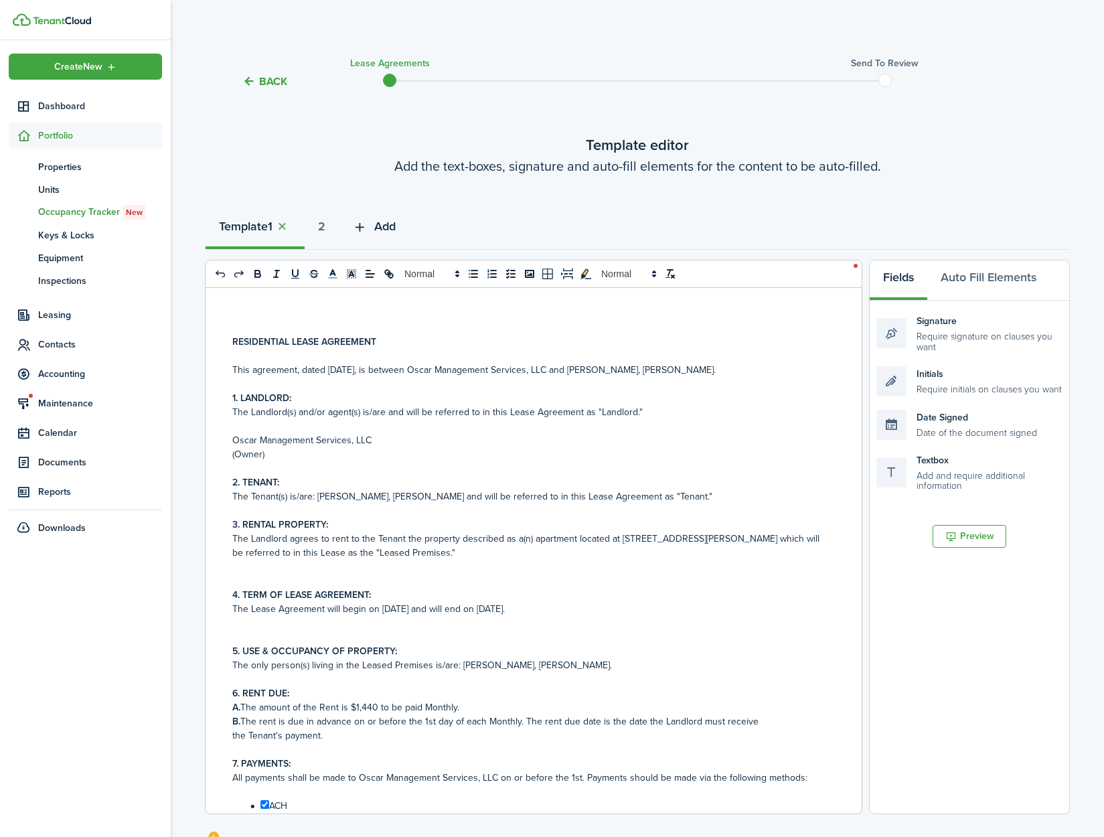
click at [378, 226] on button "Add" at bounding box center [374, 230] width 70 height 40
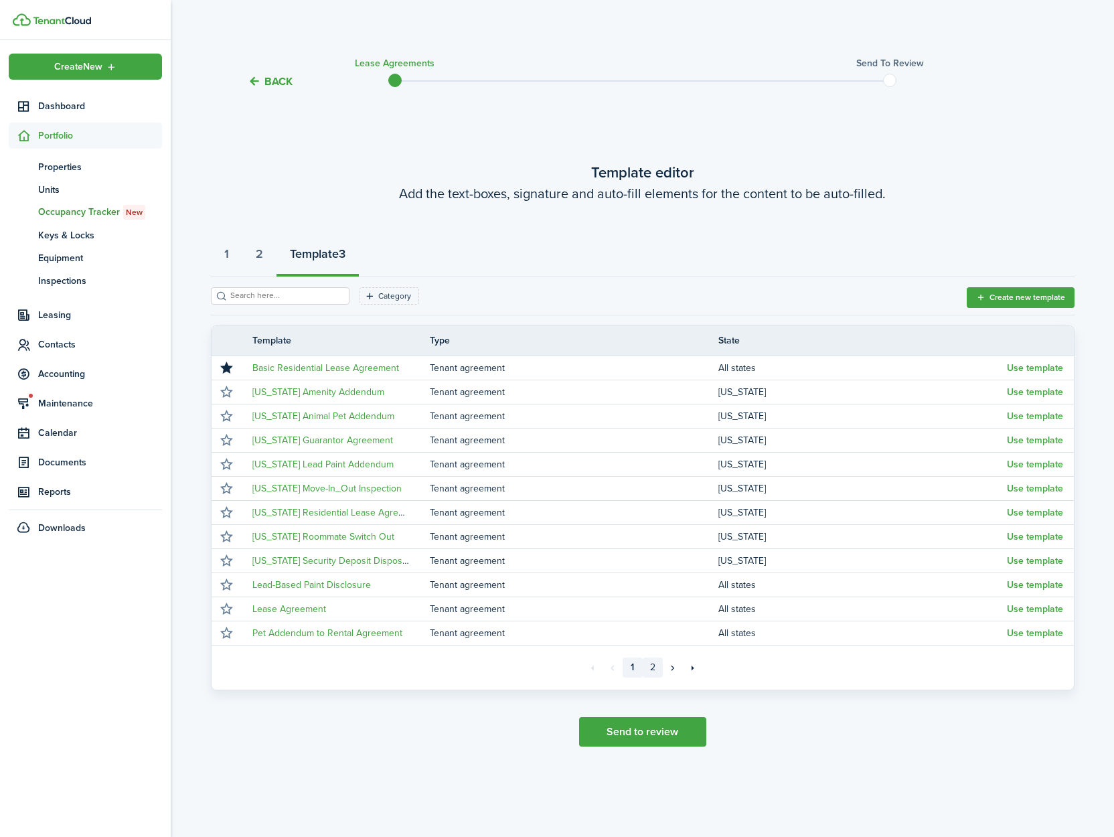
click at [652, 670] on link "2" at bounding box center [653, 668] width 20 height 20
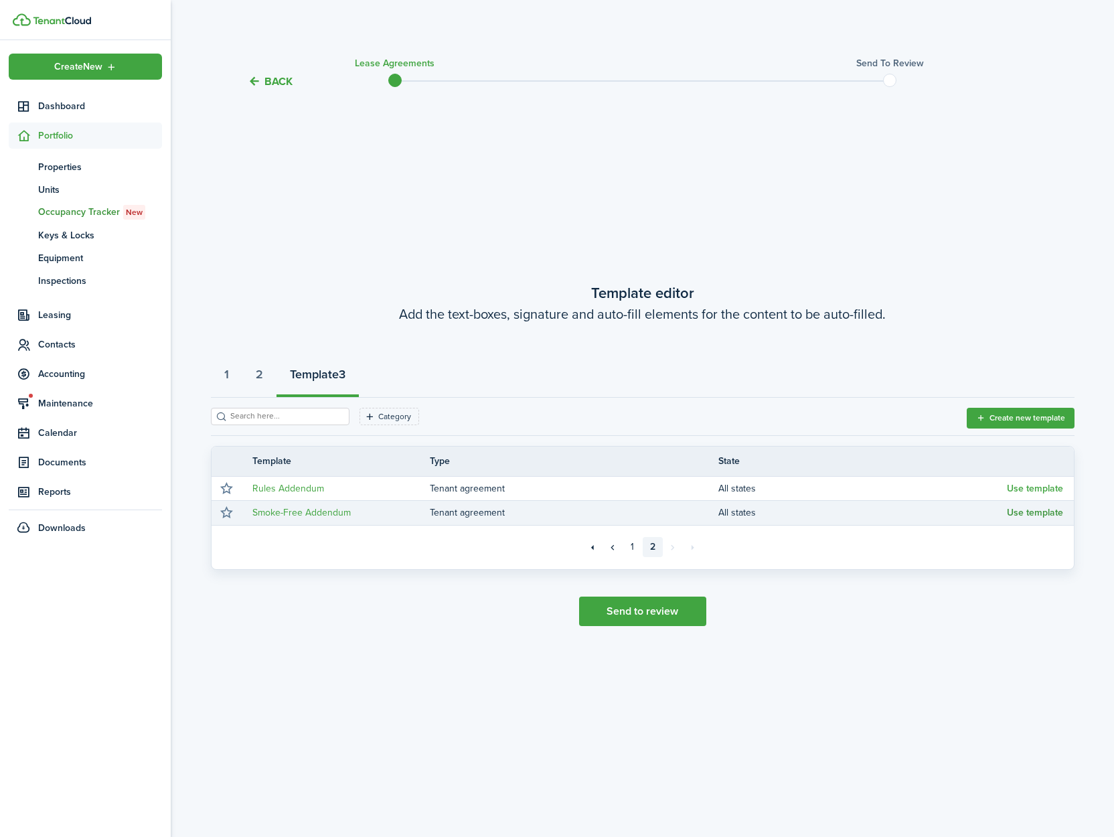
click at [1035, 510] on button "Use template" at bounding box center [1035, 513] width 56 height 11
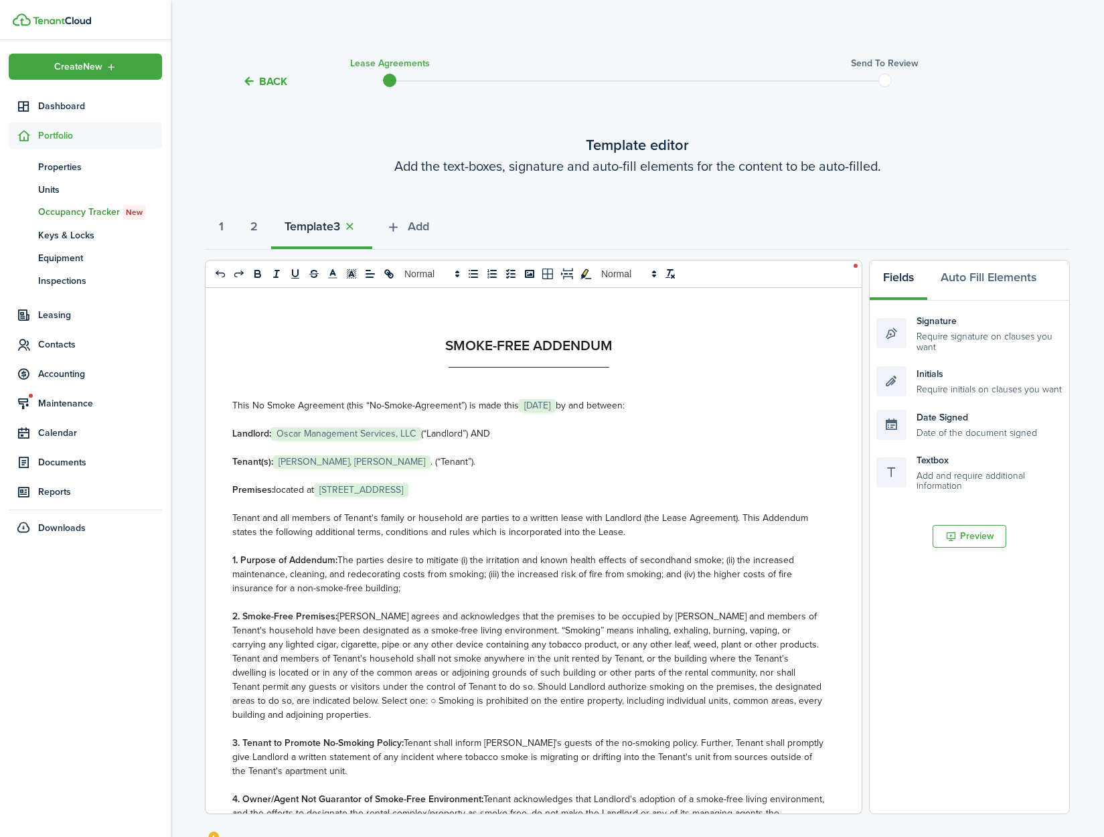
click at [362, 492] on span "[STREET_ADDRESS]" at bounding box center [361, 489] width 94 height 13
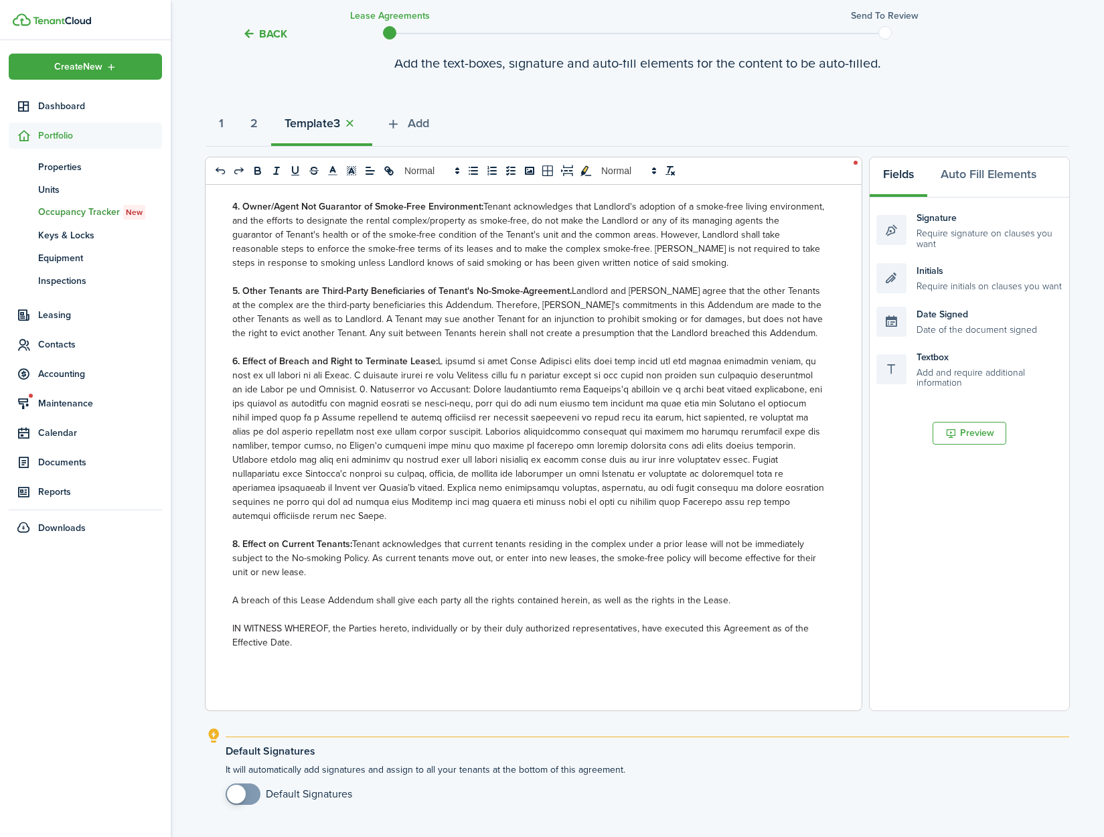
scroll to position [204, 0]
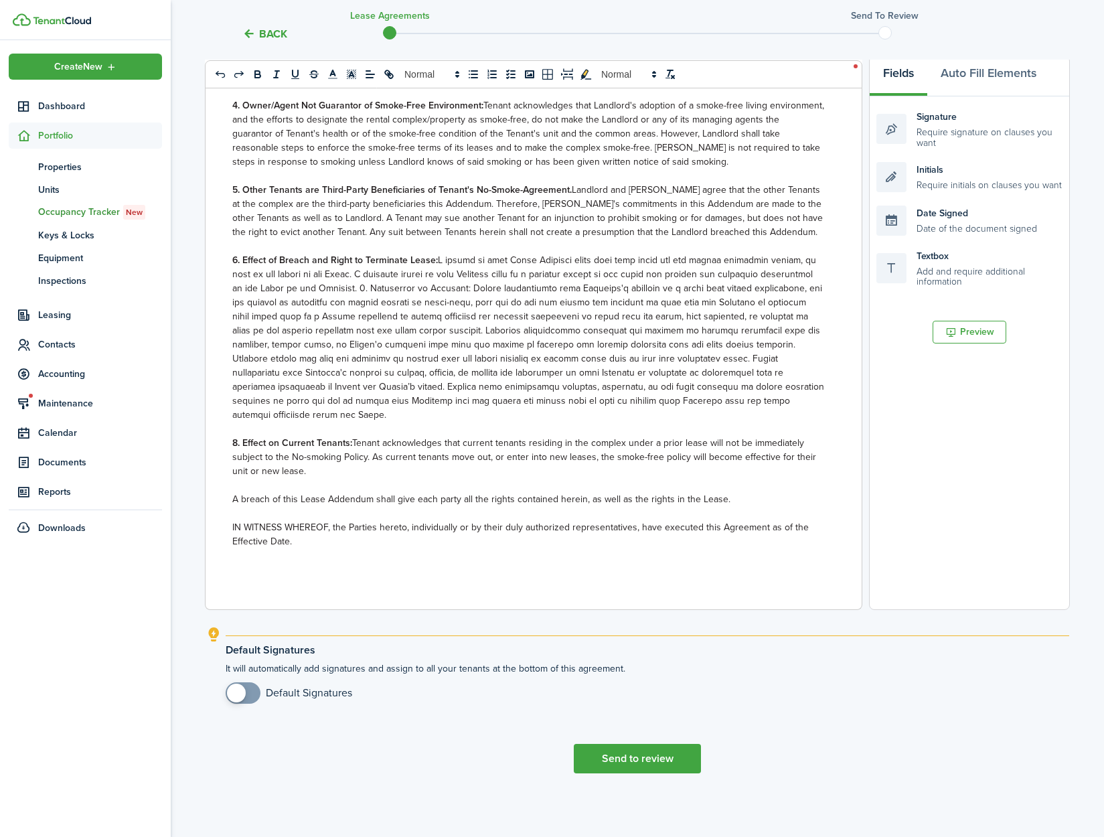
checkbox input "true"
click at [242, 696] on span at bounding box center [236, 693] width 19 height 19
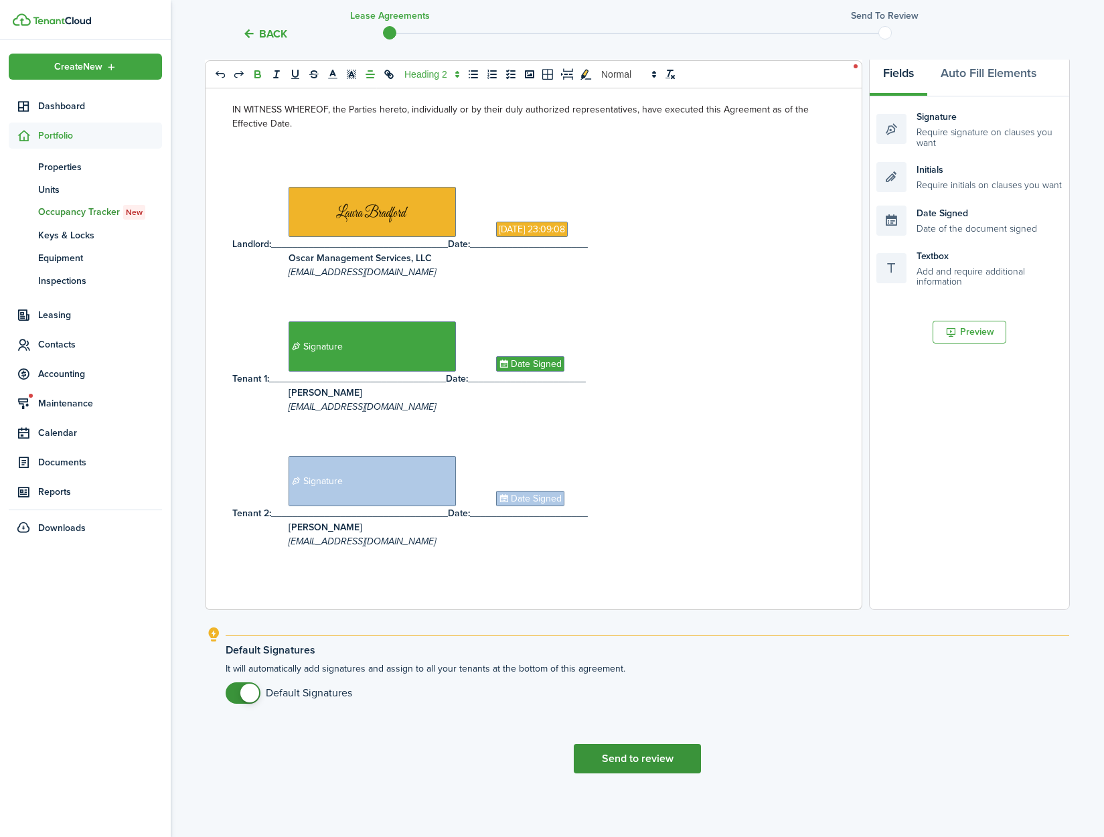
click at [634, 761] on button "Send to review" at bounding box center [637, 758] width 127 height 29
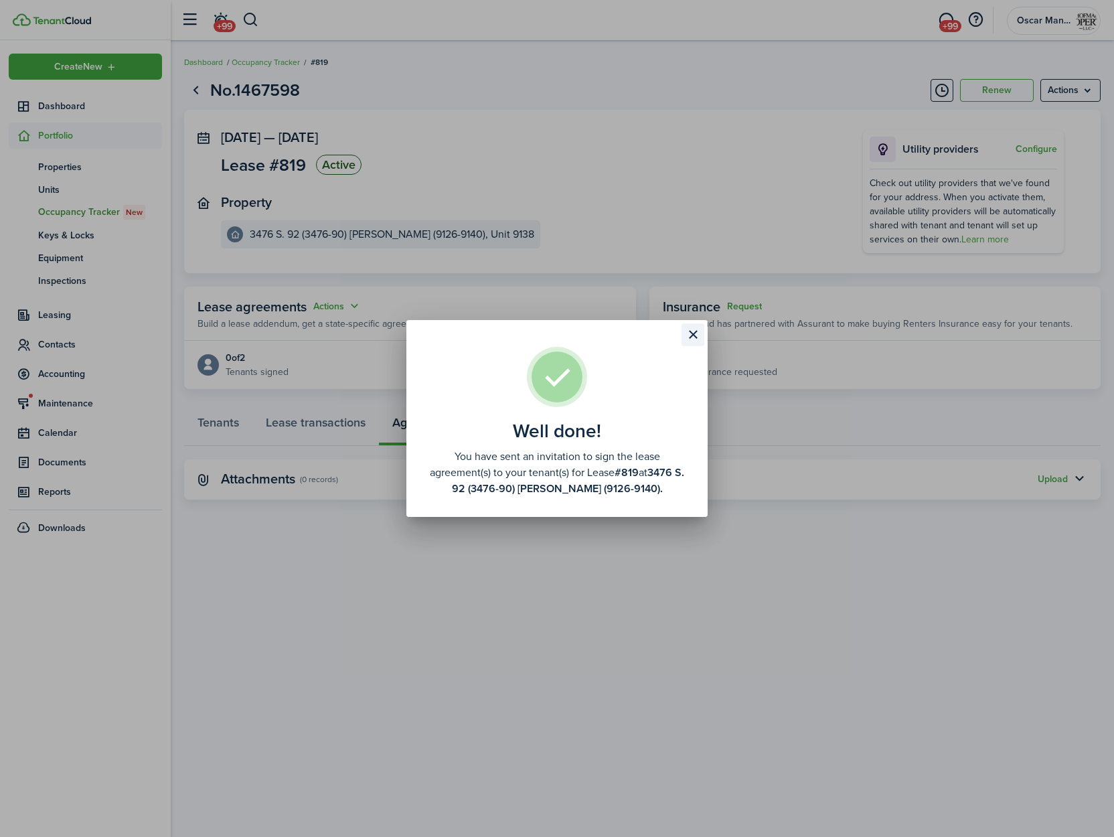
click at [691, 335] on button "Close modal" at bounding box center [693, 334] width 23 height 23
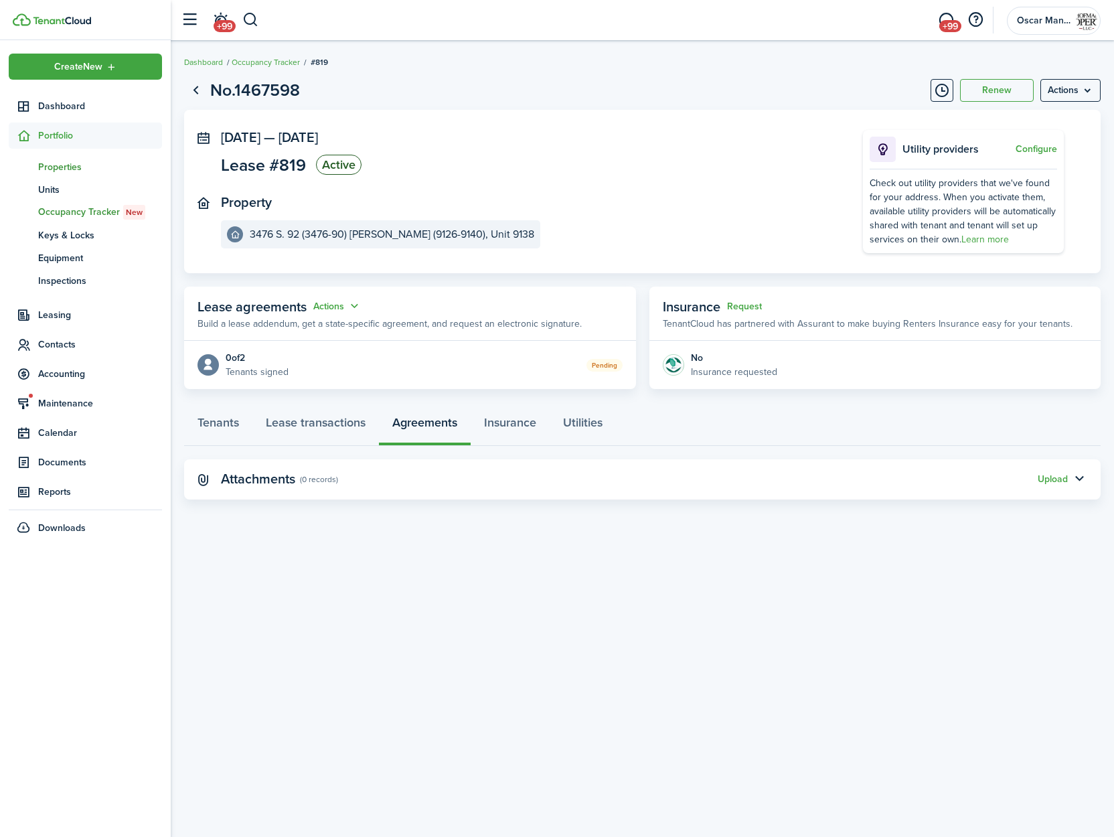
click at [65, 165] on span "Properties" at bounding box center [100, 167] width 124 height 14
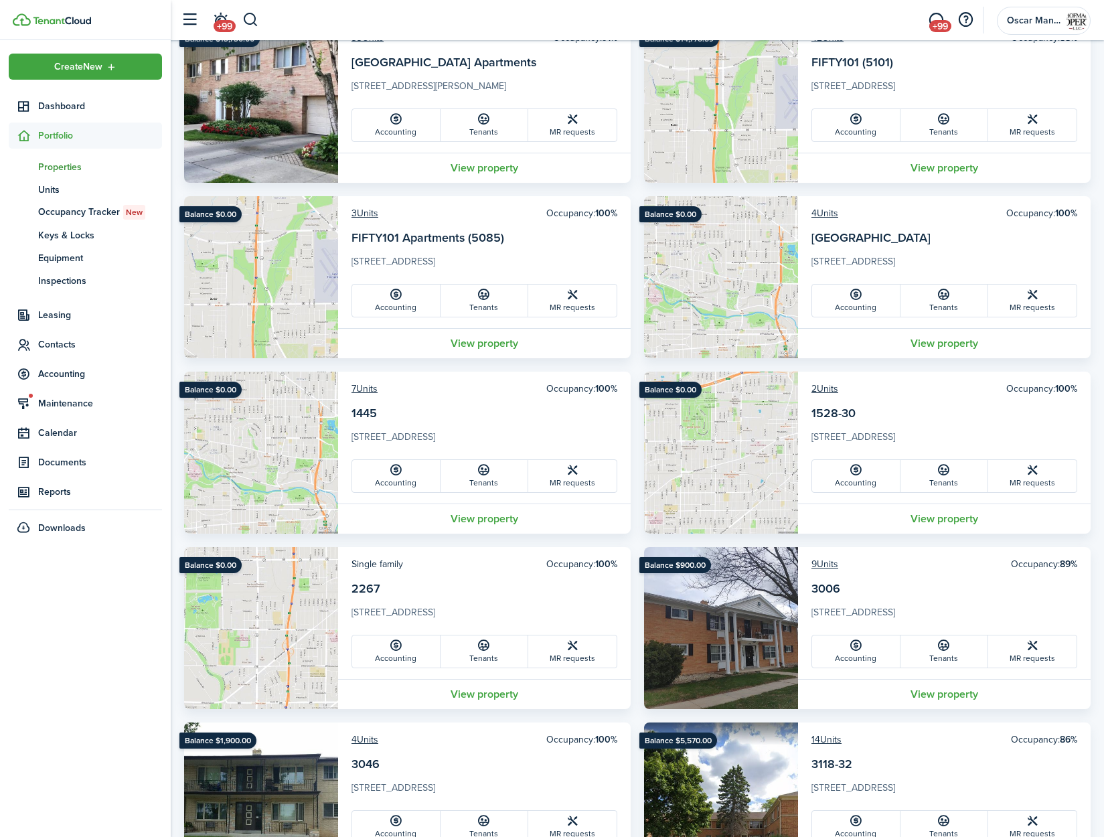
scroll to position [601, 0]
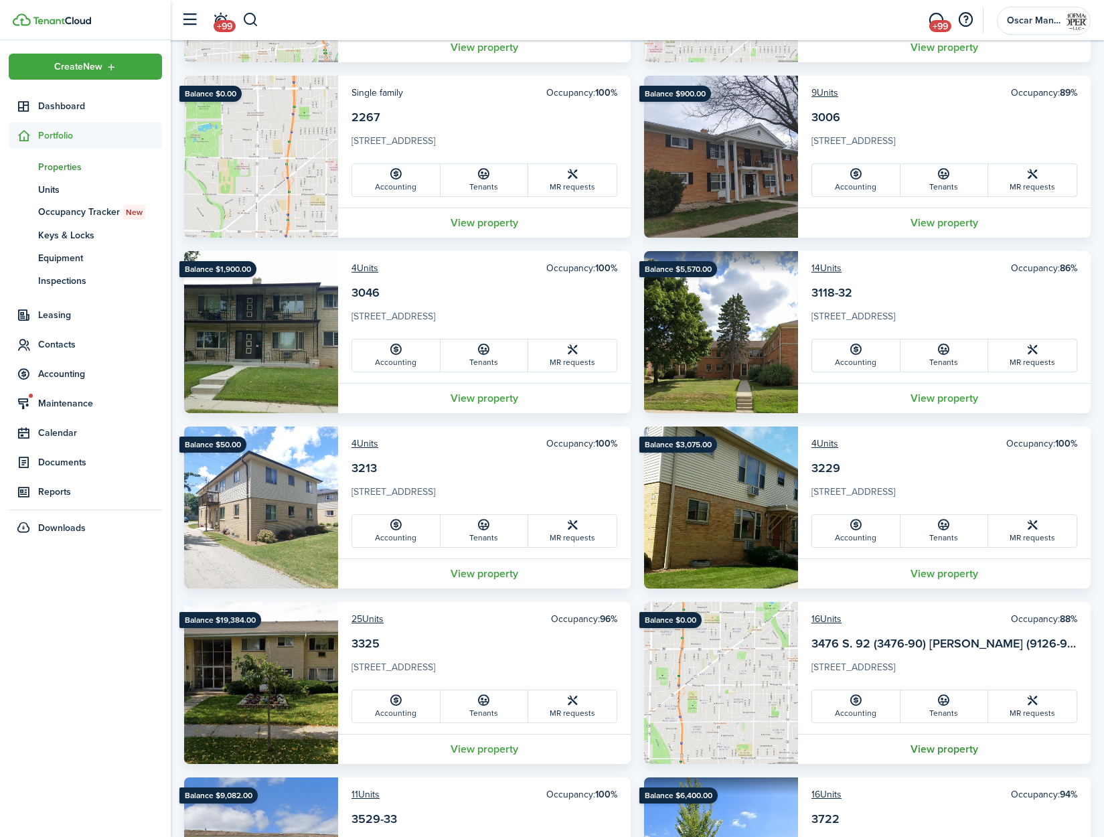
click at [944, 748] on link "View property" at bounding box center [944, 749] width 293 height 30
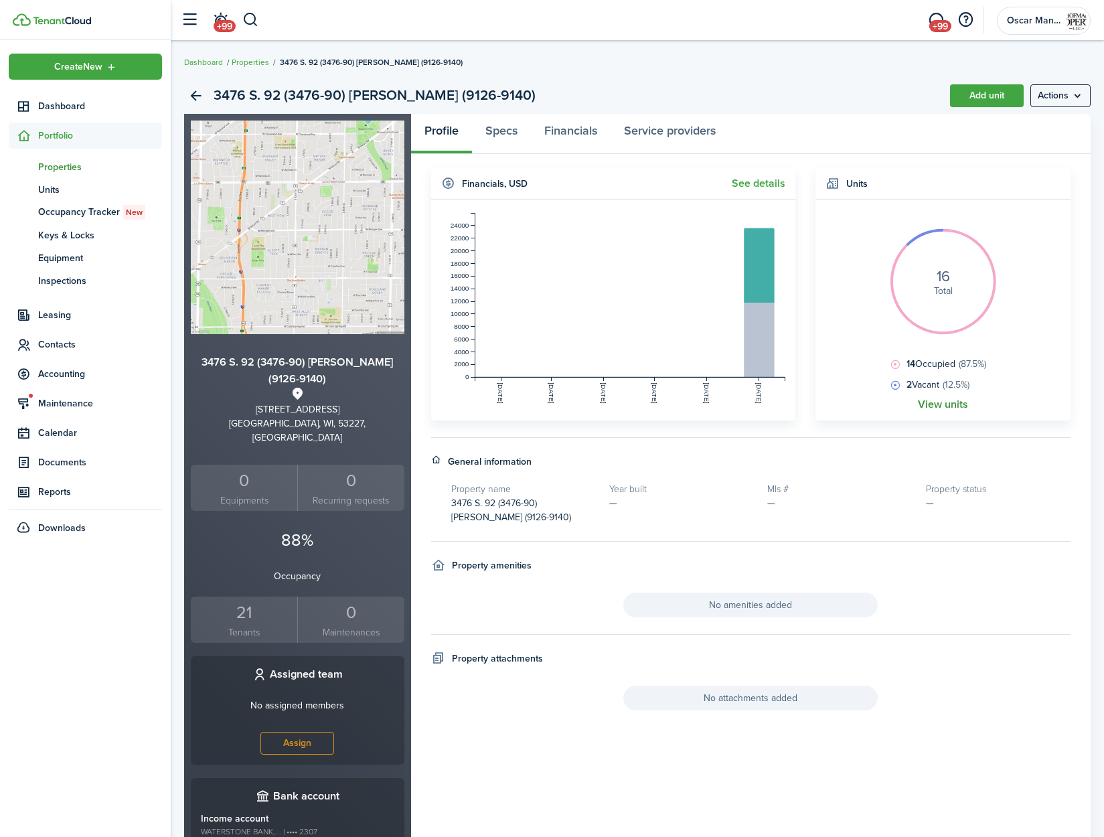
click at [927, 404] on link "View units" at bounding box center [943, 404] width 50 height 12
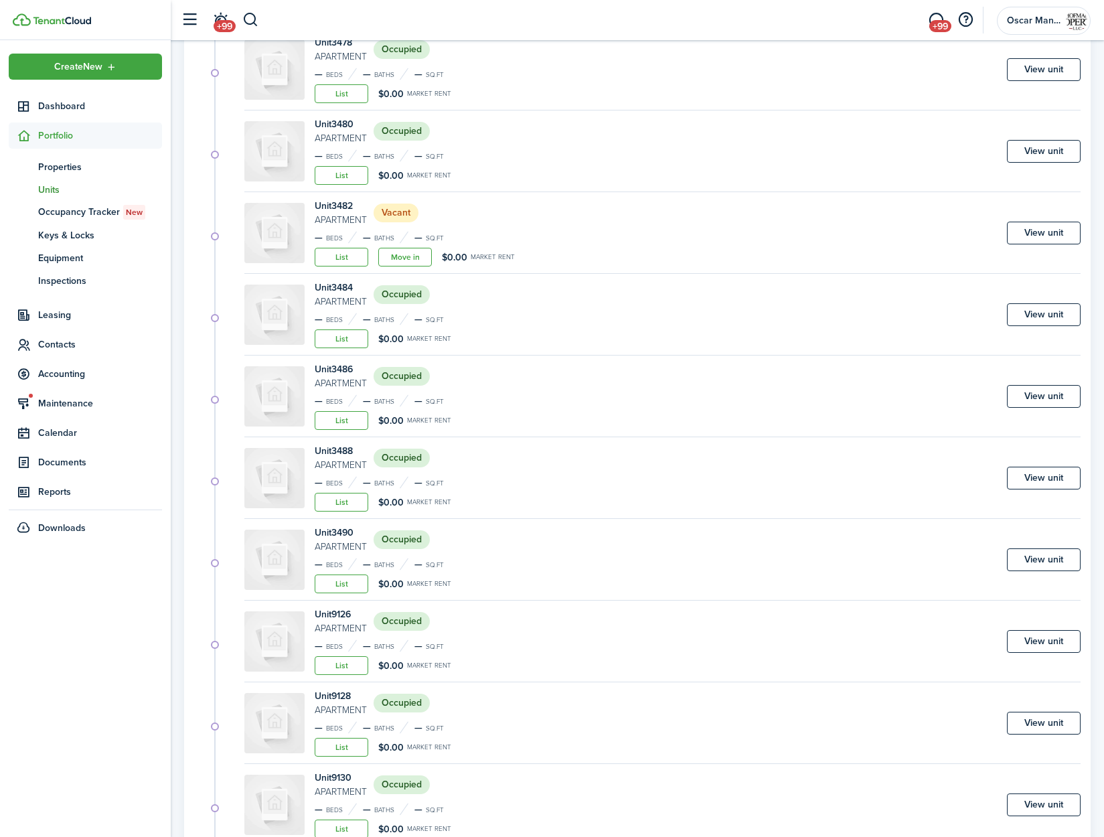
scroll to position [446, 0]
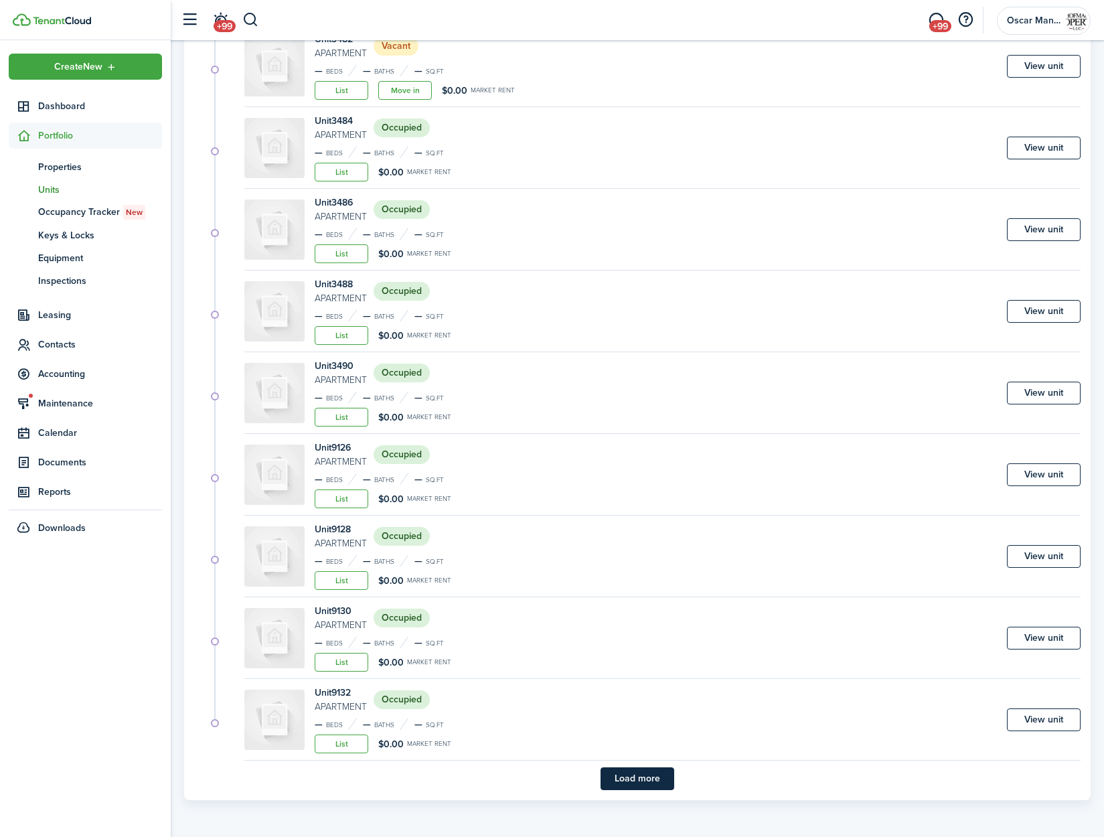
click at [623, 775] on button "Load more" at bounding box center [638, 778] width 74 height 23
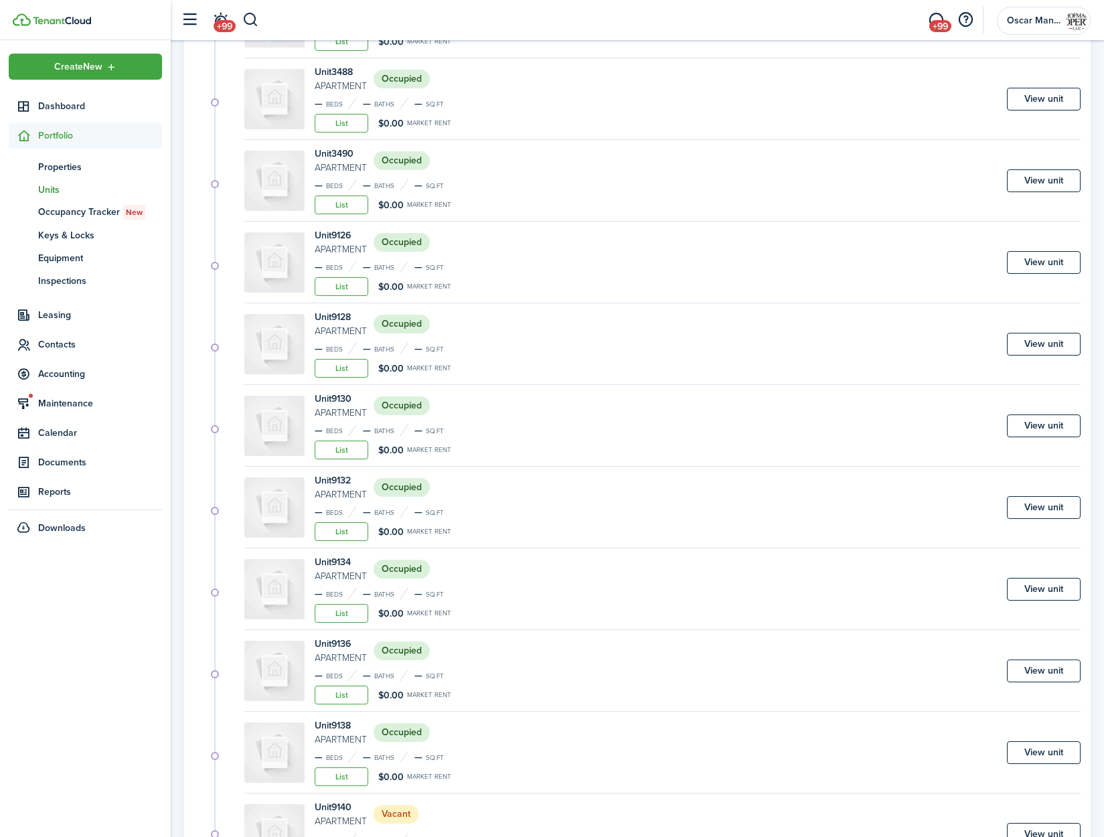
scroll to position [736, 0]
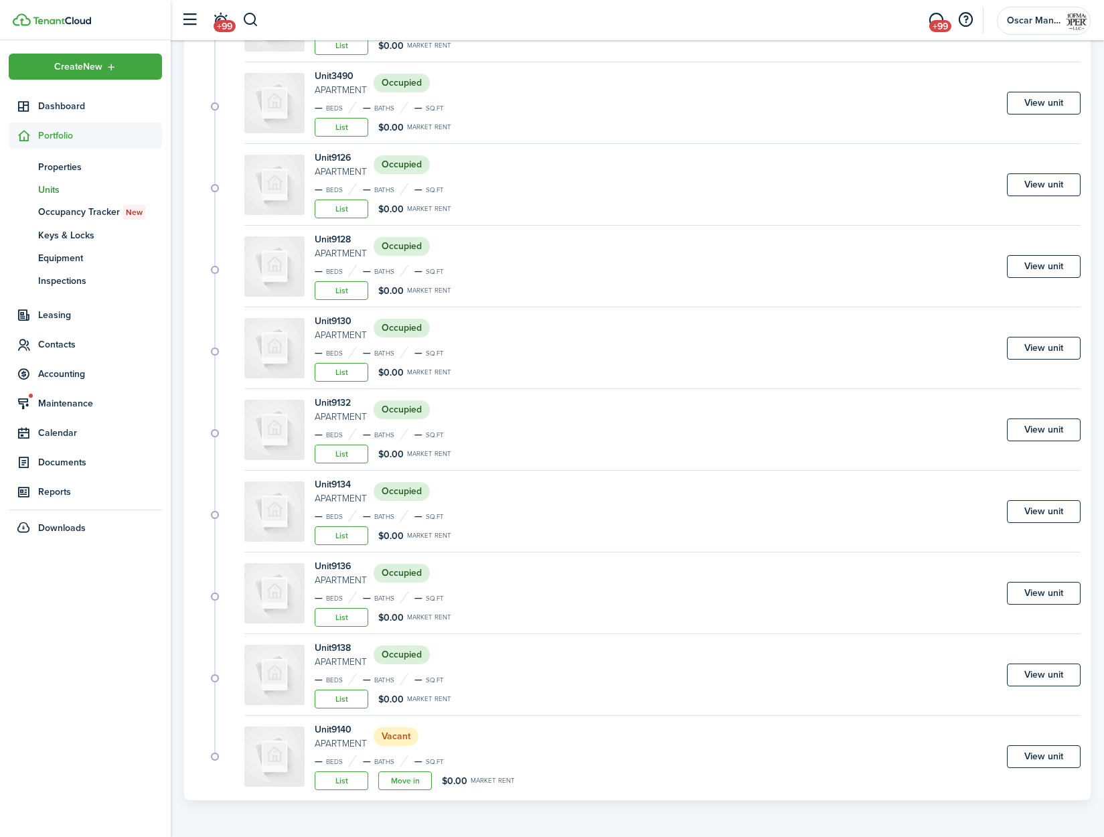
click at [118, 706] on div "Create New Dashboard Portfolio pt Properties un Units oc Occupancy Tracker New …" at bounding box center [85, 438] width 171 height 797
click at [401, 778] on link "Move in" at bounding box center [405, 780] width 54 height 19
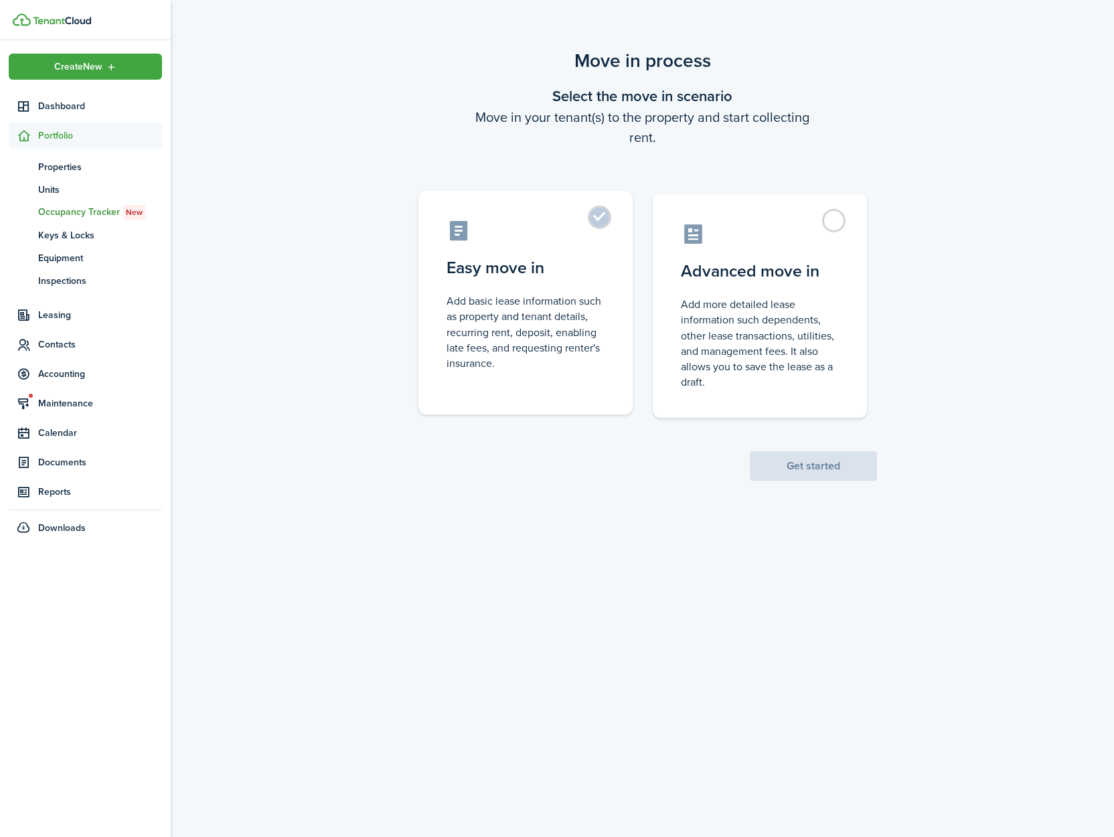
click at [597, 229] on control-radio-card-icon at bounding box center [526, 230] width 158 height 23
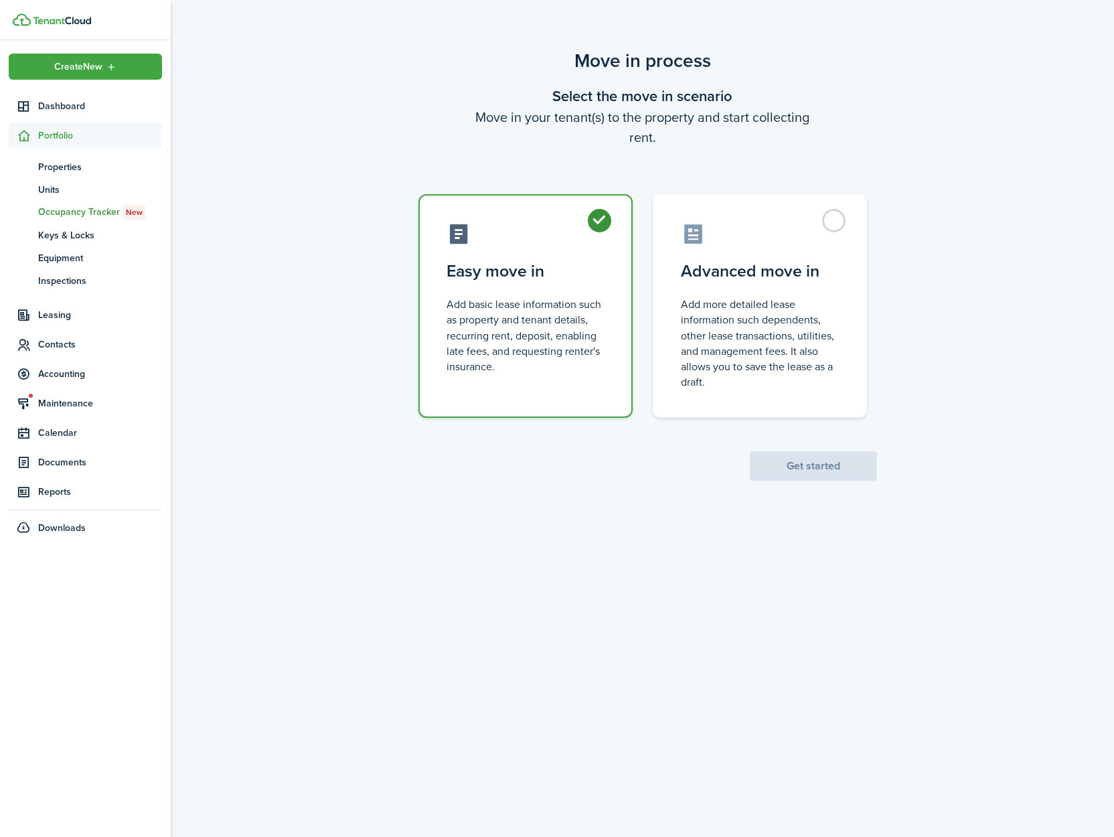
radio input "true"
click at [818, 468] on button "Get started" at bounding box center [813, 465] width 127 height 29
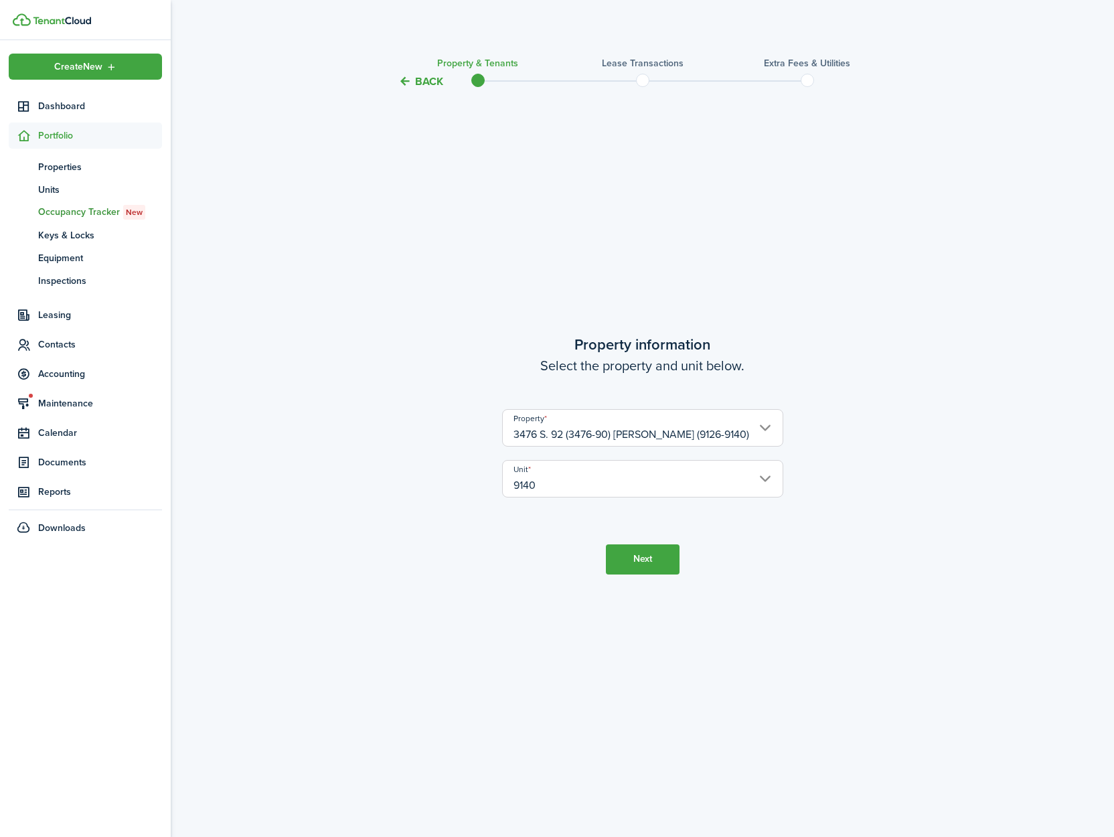
click at [650, 563] on button "Next" at bounding box center [643, 559] width 74 height 30
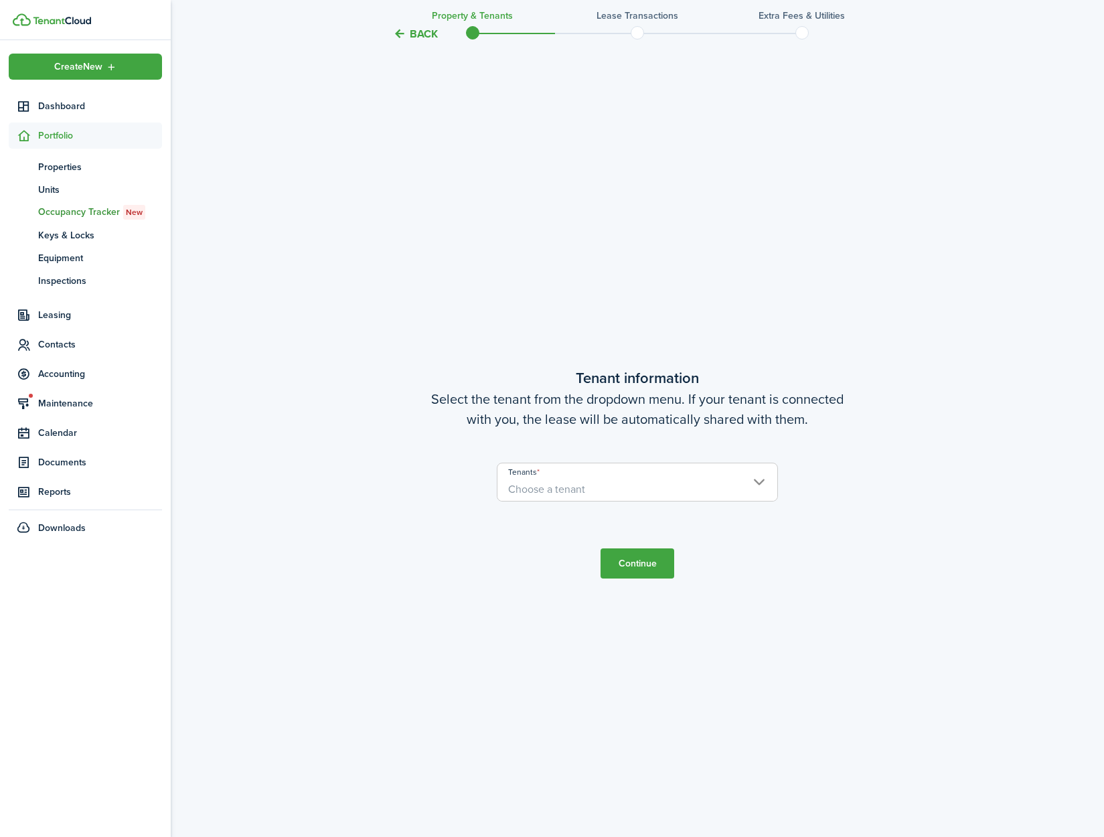
scroll to position [747, 0]
click at [644, 495] on span "Choose a tenant" at bounding box center [638, 488] width 280 height 23
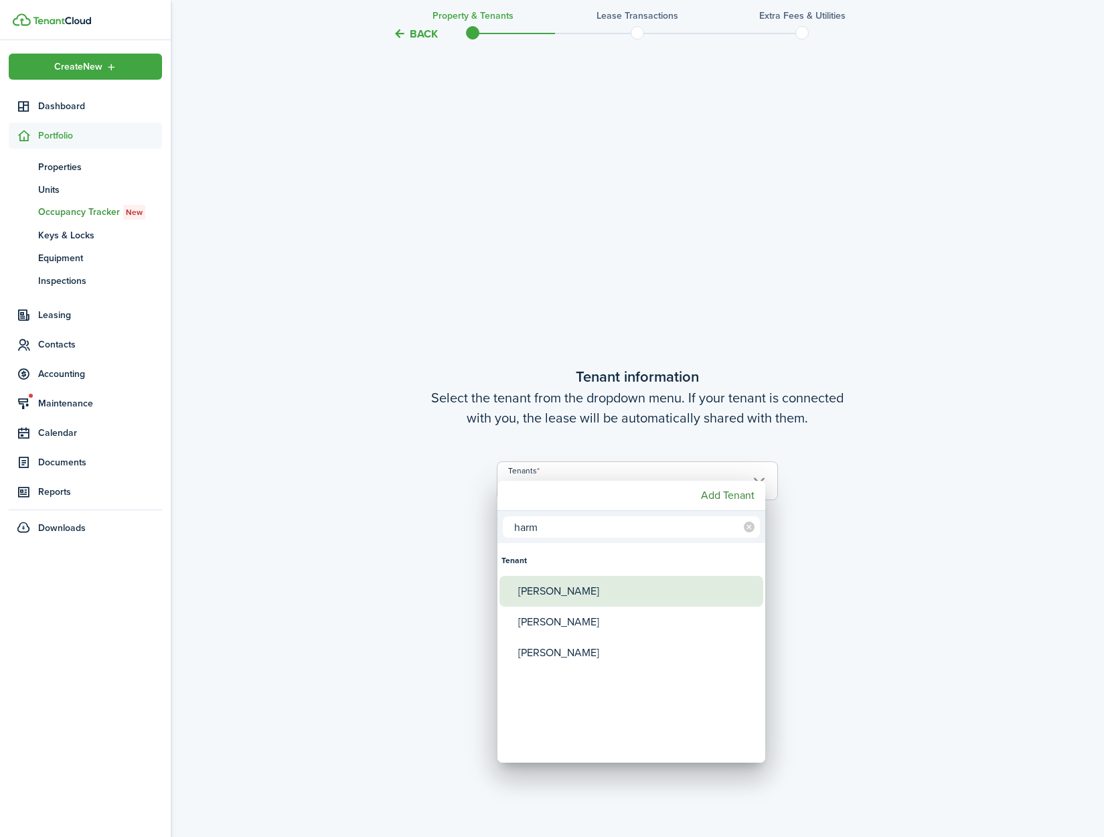
type input "harm"
click at [621, 593] on div "[PERSON_NAME]" at bounding box center [636, 591] width 237 height 31
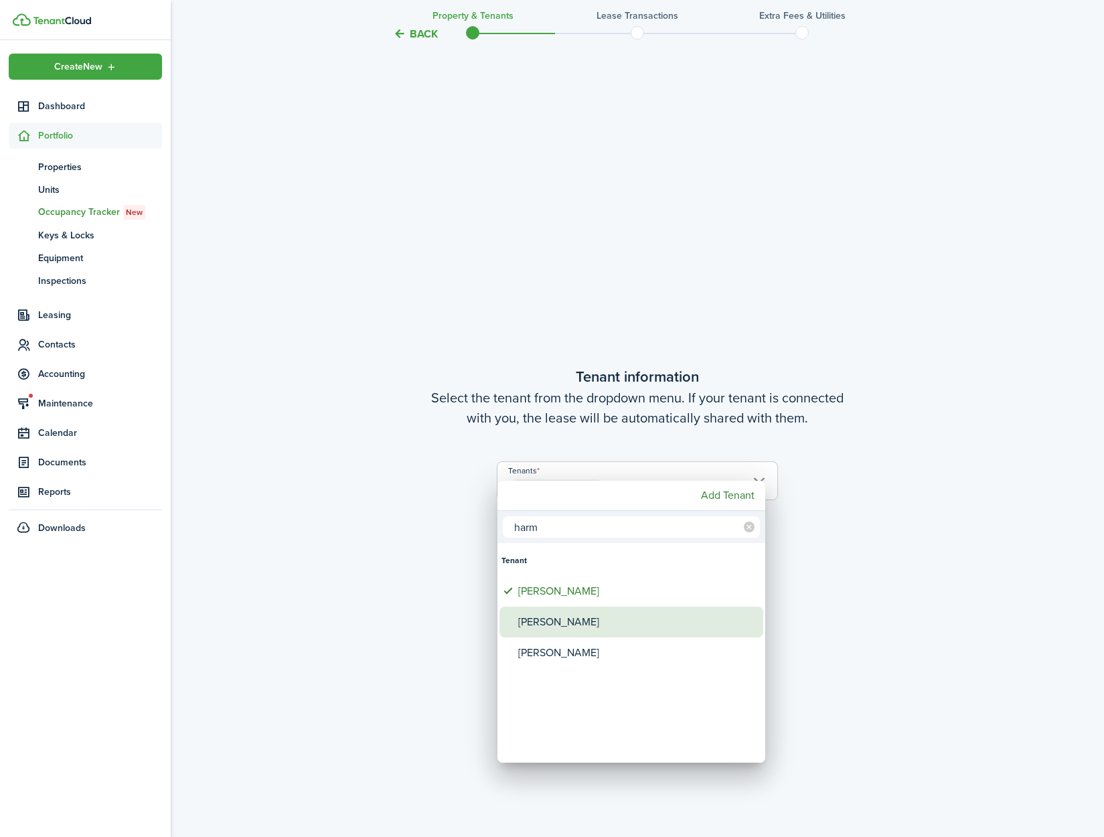
click at [612, 615] on div "[PERSON_NAME]" at bounding box center [636, 622] width 237 height 31
type input "Desmond Harmon, Aloune Harmon"
click at [808, 643] on div at bounding box center [552, 418] width 1318 height 1051
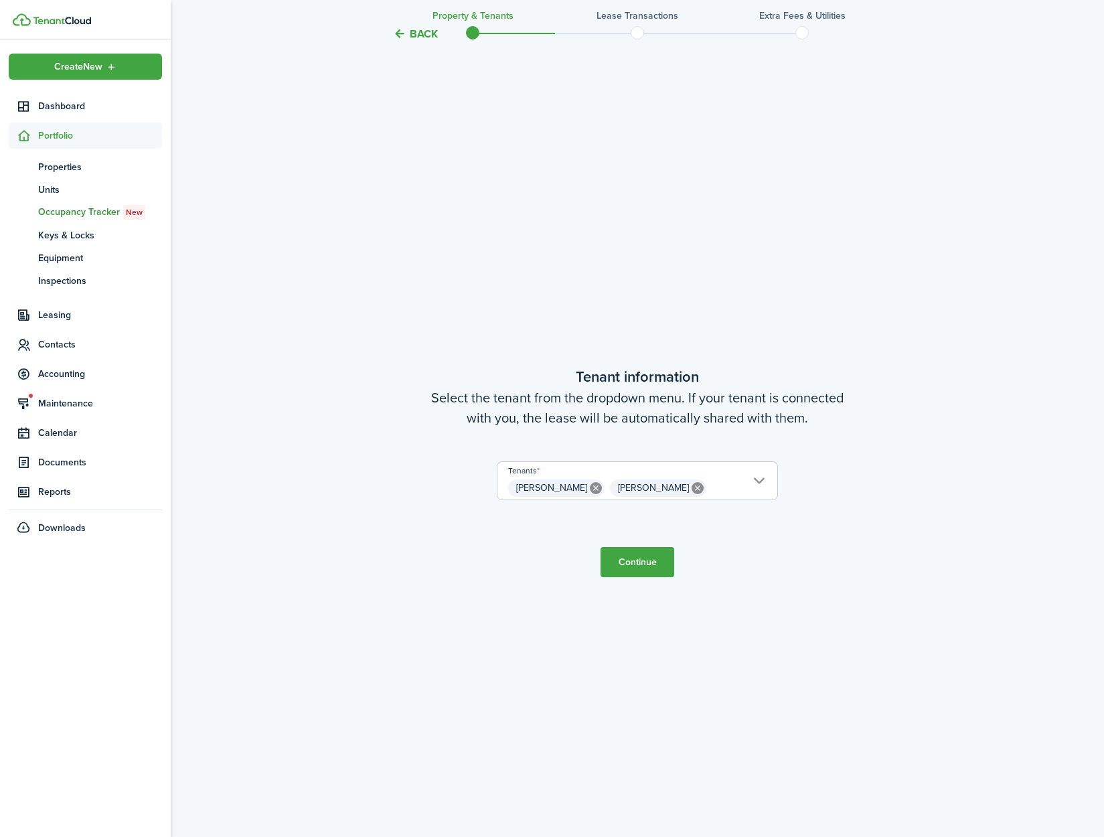
click at [645, 573] on button "Continue" at bounding box center [638, 562] width 74 height 30
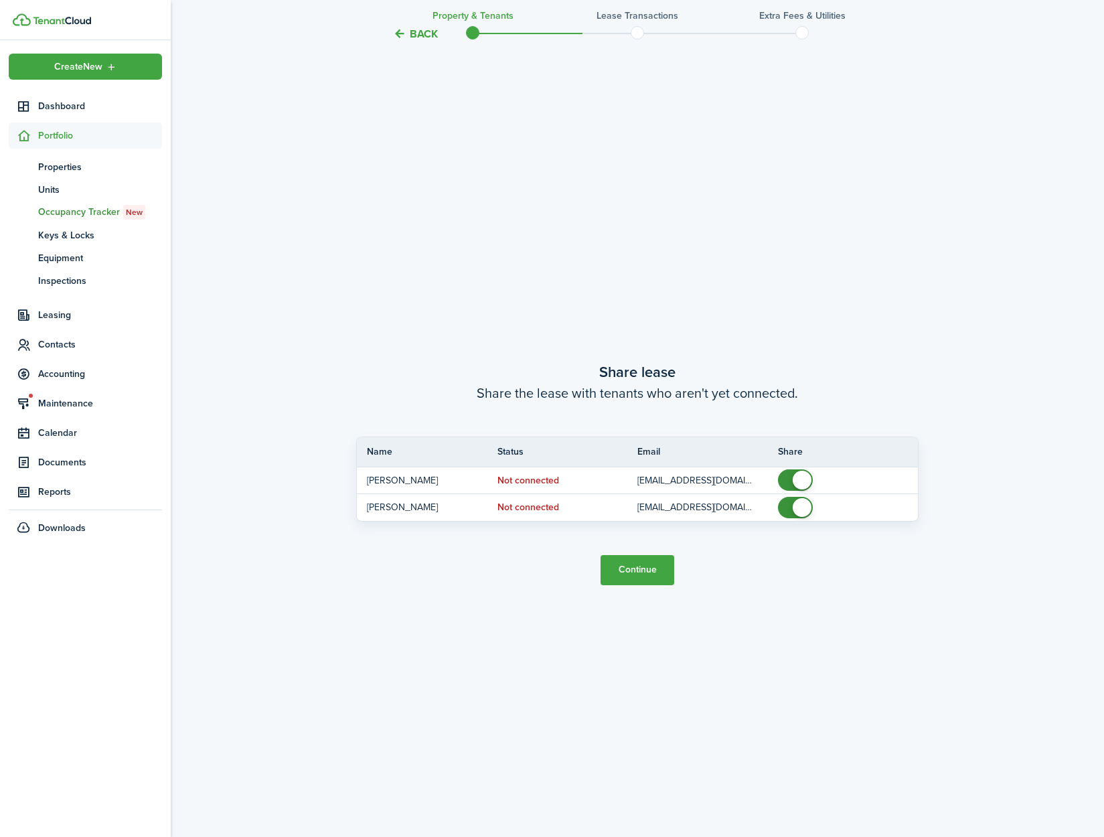
scroll to position [1584, 0]
click at [643, 572] on button "Continue" at bounding box center [638, 569] width 74 height 30
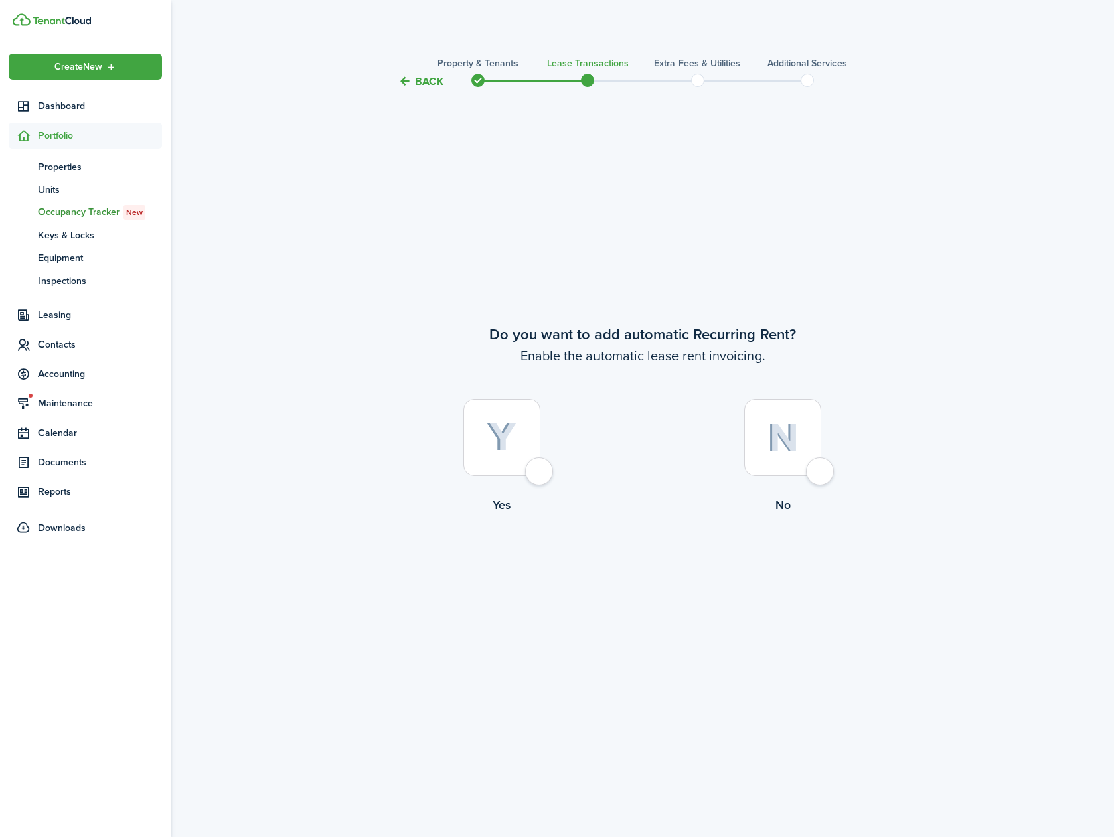
click at [529, 475] on div at bounding box center [501, 437] width 77 height 77
radio input "true"
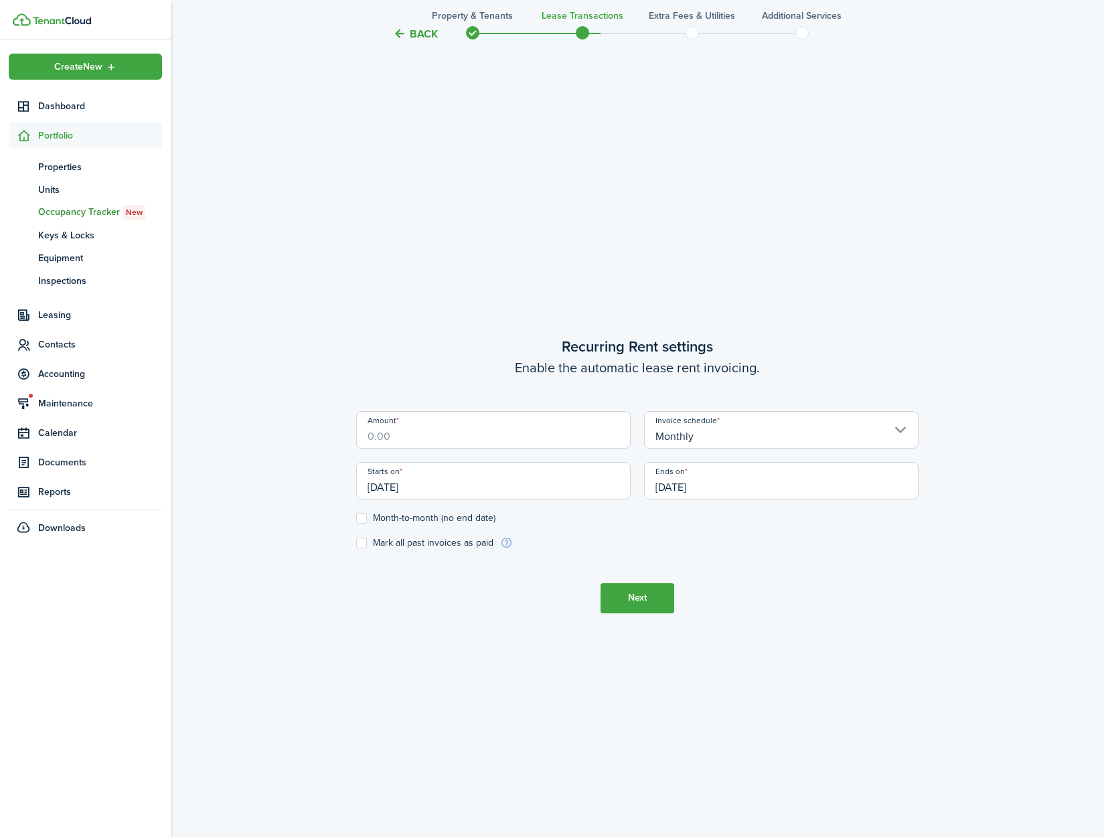
scroll to position [747, 0]
click at [500, 441] on input "Amount" at bounding box center [493, 426] width 275 height 37
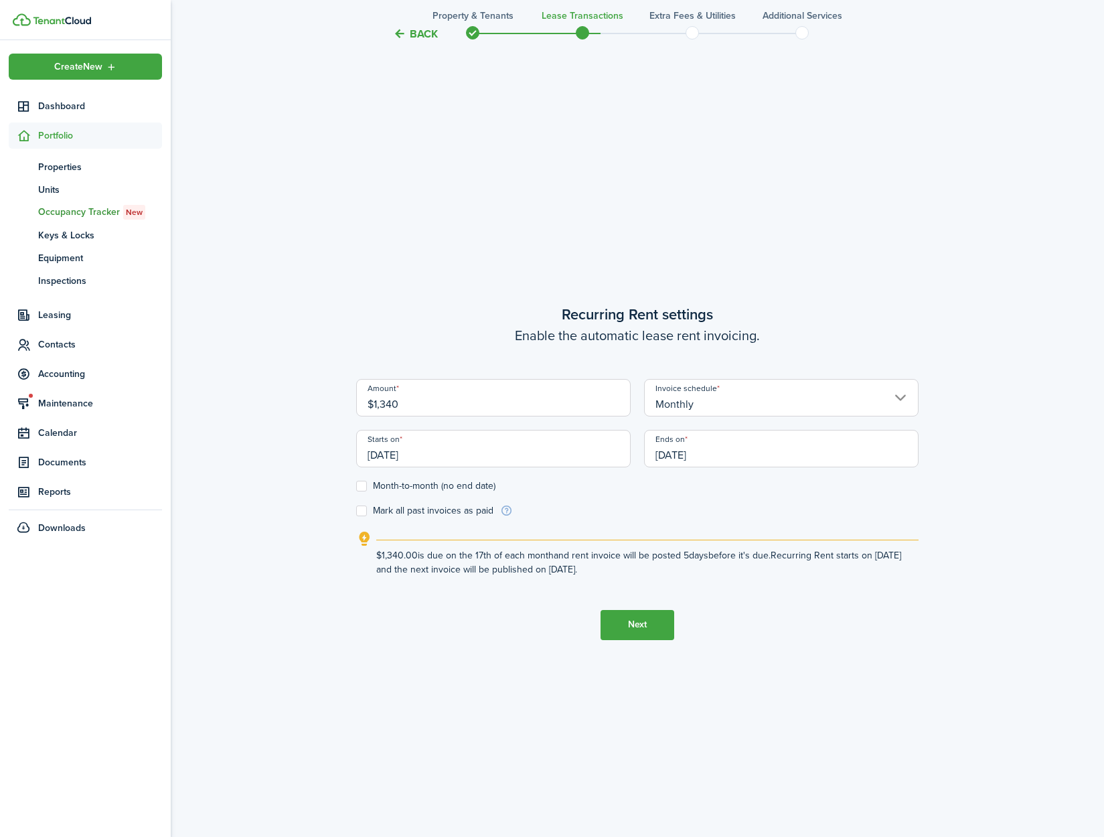
type input "$1,340.00"
click at [587, 506] on form "Amount $1,340.00 Invoice schedule Monthly Starts on 09/17/2025 Ends on 09/17/20…" at bounding box center [637, 448] width 562 height 139
click at [531, 463] on input "[DATE]" at bounding box center [493, 448] width 275 height 37
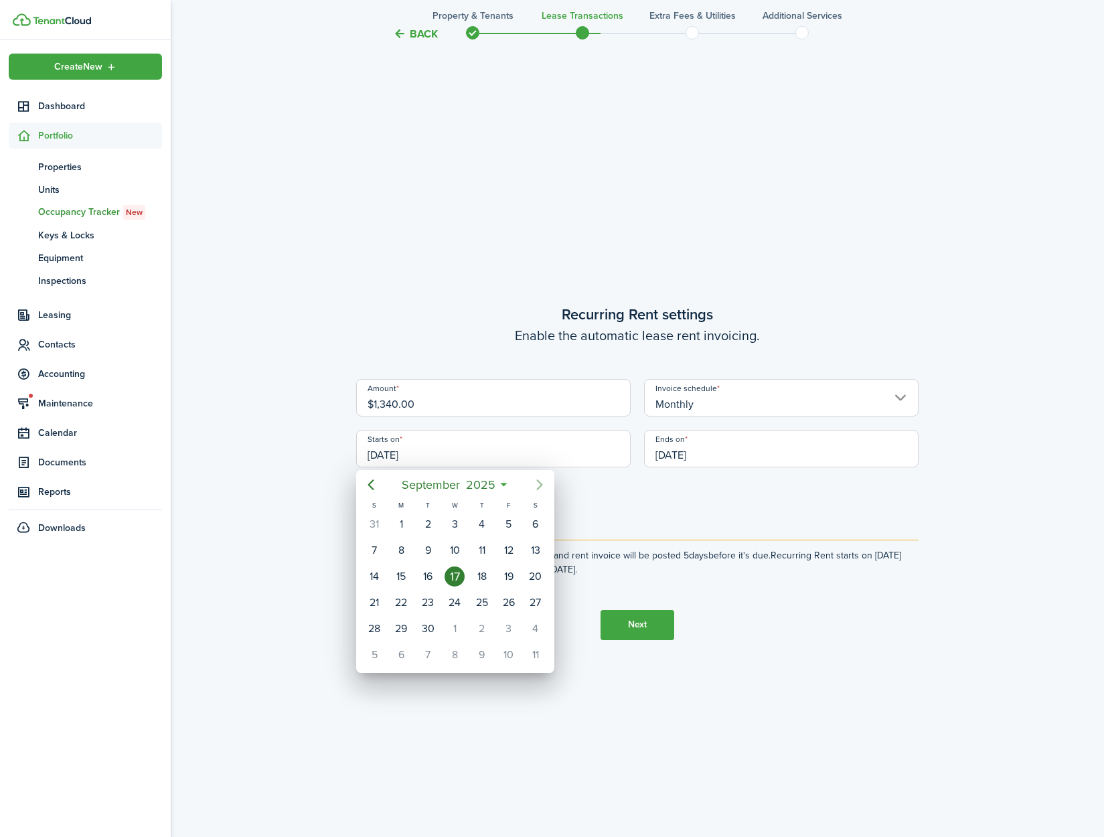
click at [536, 485] on icon "Next page" at bounding box center [540, 485] width 16 height 16
click at [460, 522] on div "1" at bounding box center [455, 524] width 20 height 20
type input "[DATE]"
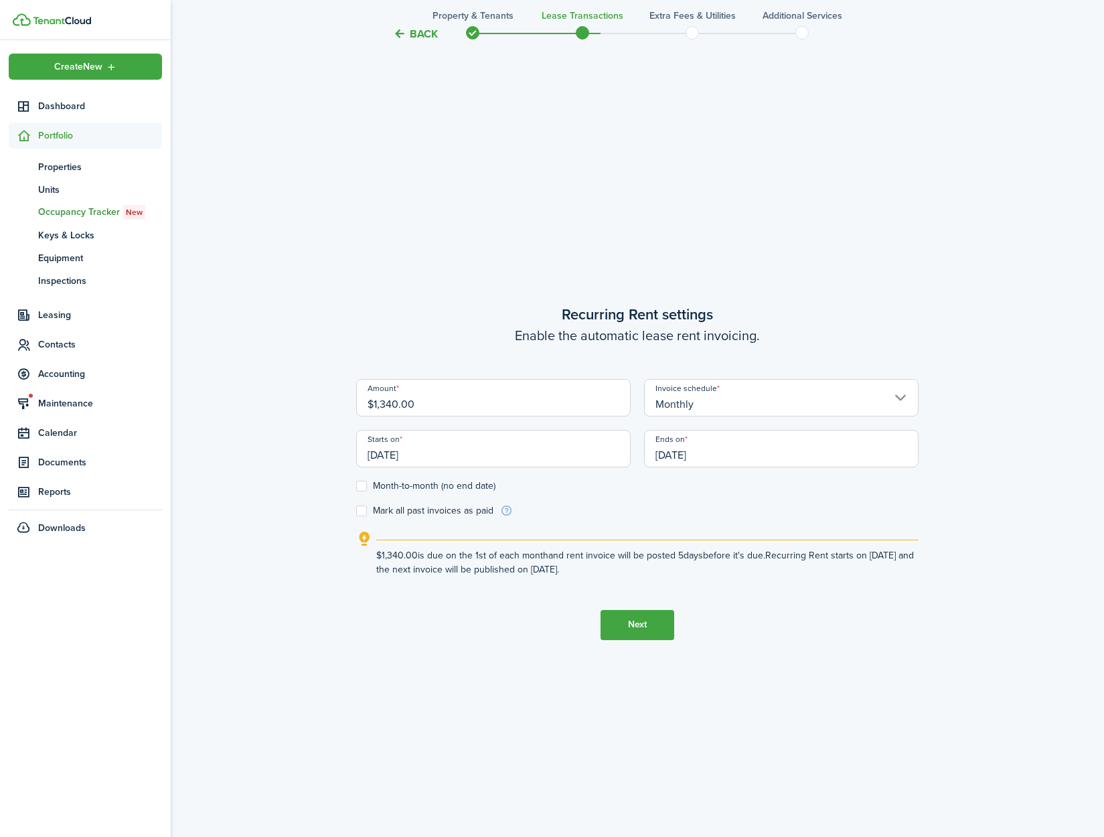
click at [722, 455] on input "[DATE]" at bounding box center [781, 448] width 275 height 37
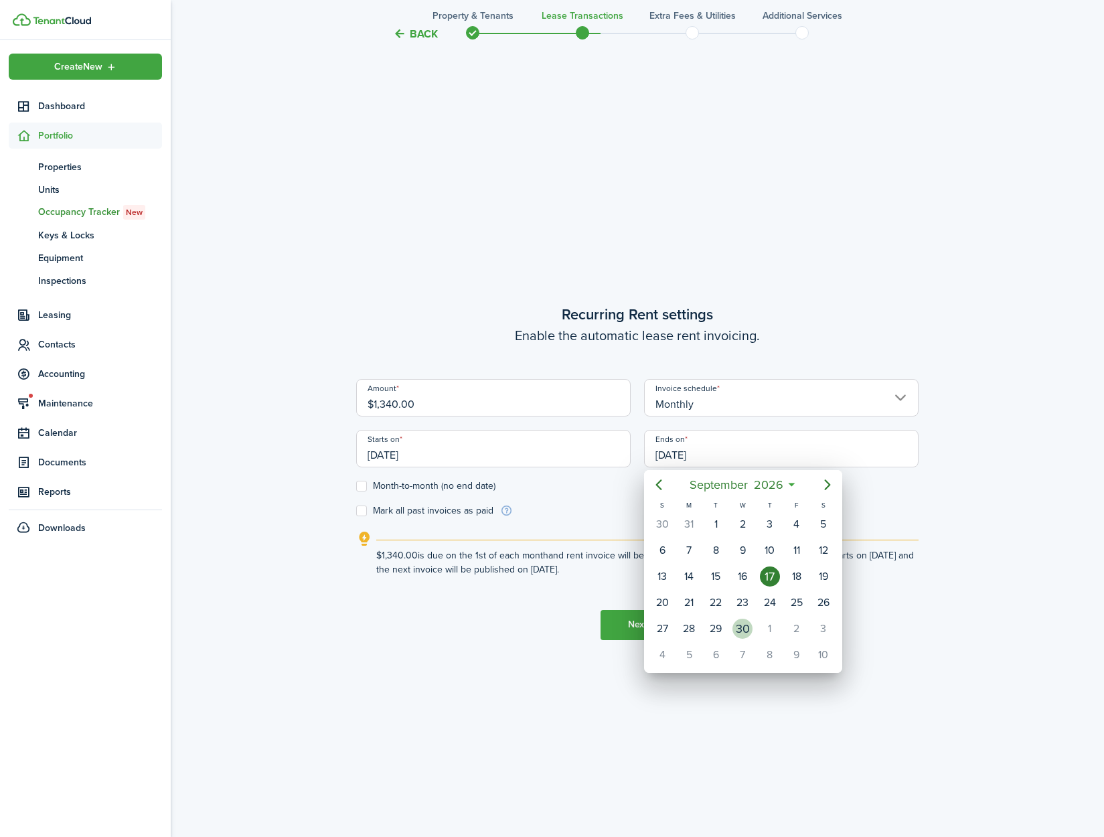
click at [749, 626] on div "30" at bounding box center [743, 629] width 20 height 20
type input "09/30/2026"
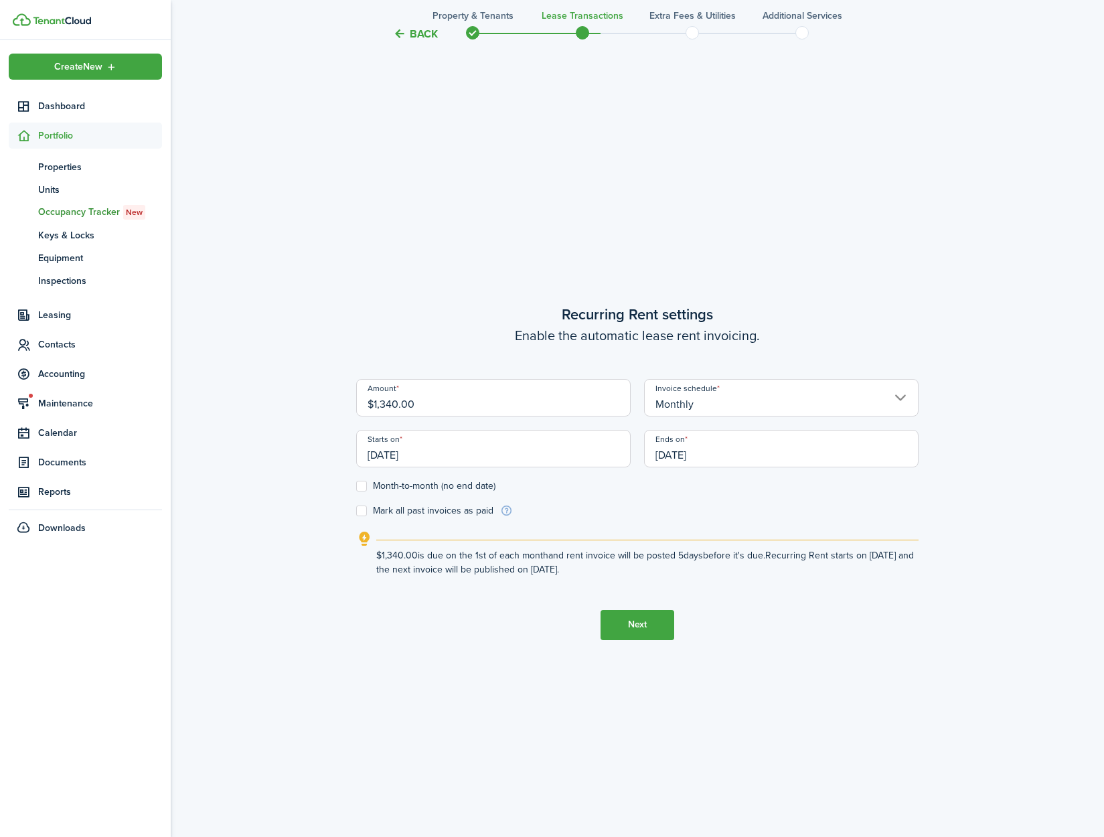
click at [654, 629] on button "Next" at bounding box center [638, 625] width 74 height 30
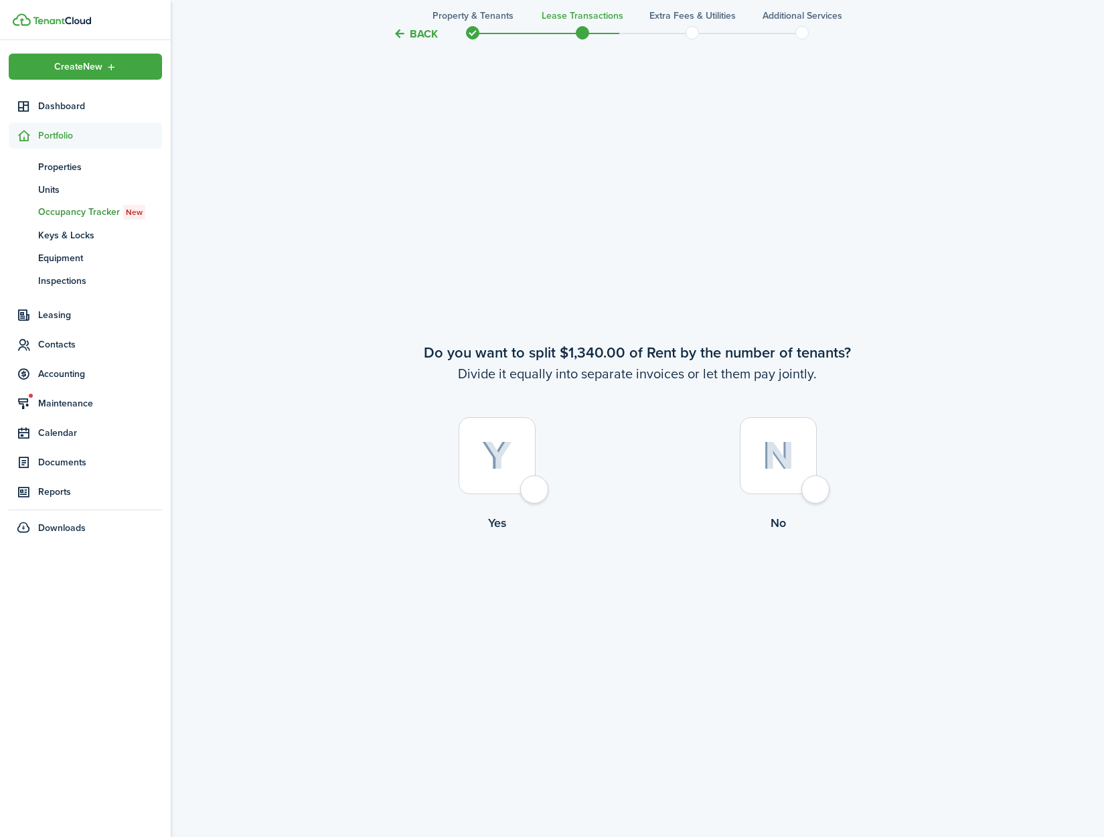
scroll to position [1584, 0]
click at [811, 493] on div at bounding box center [778, 454] width 77 height 77
radio input "true"
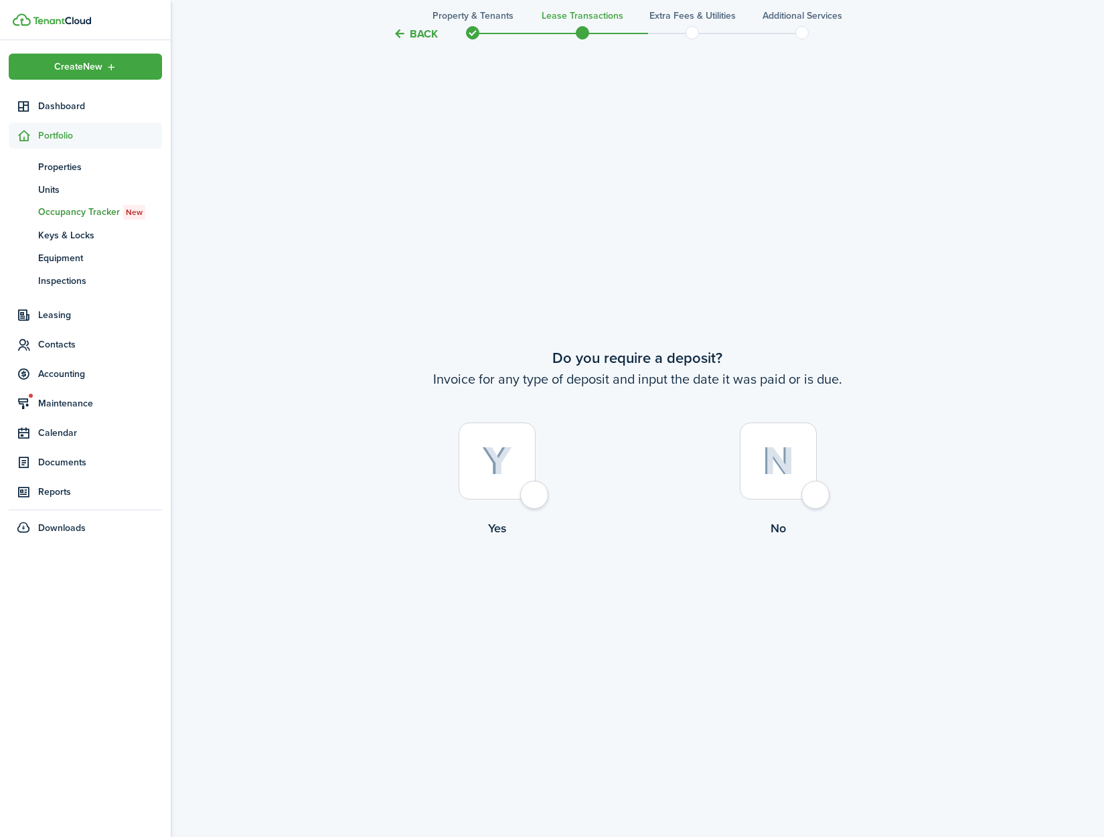
scroll to position [2421, 0]
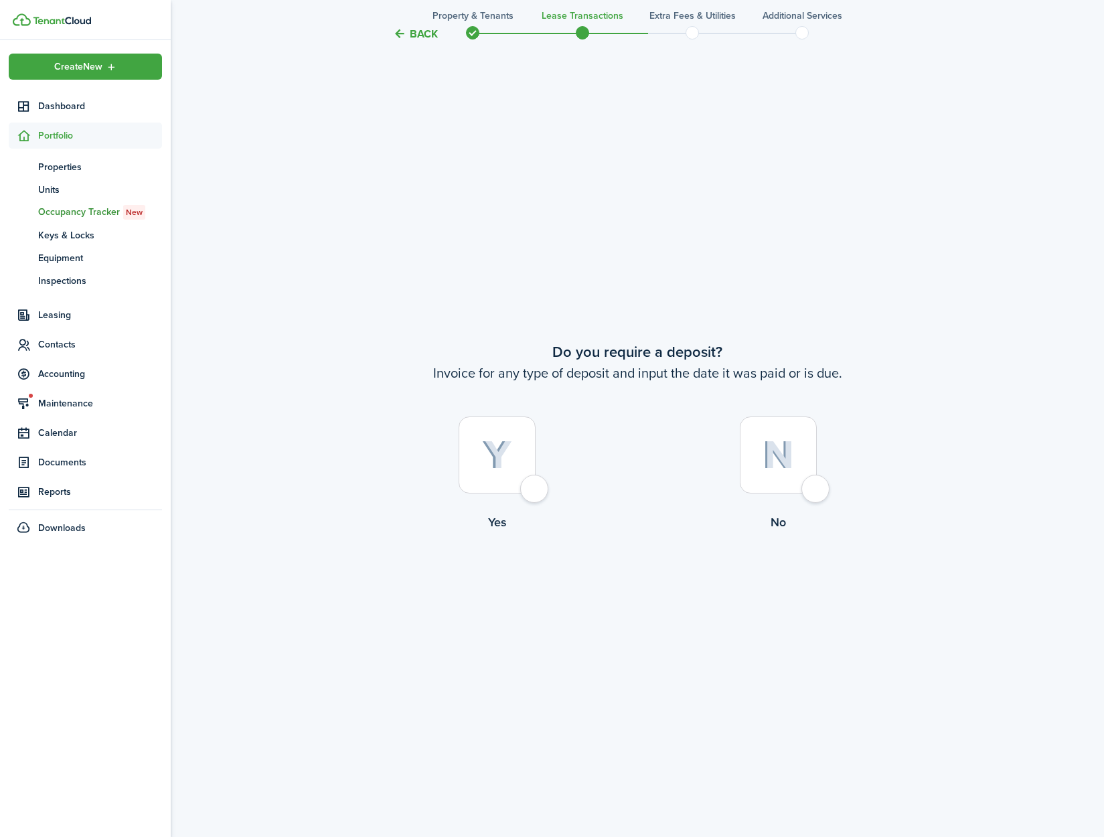
click at [536, 493] on div at bounding box center [497, 454] width 77 height 77
radio input "true"
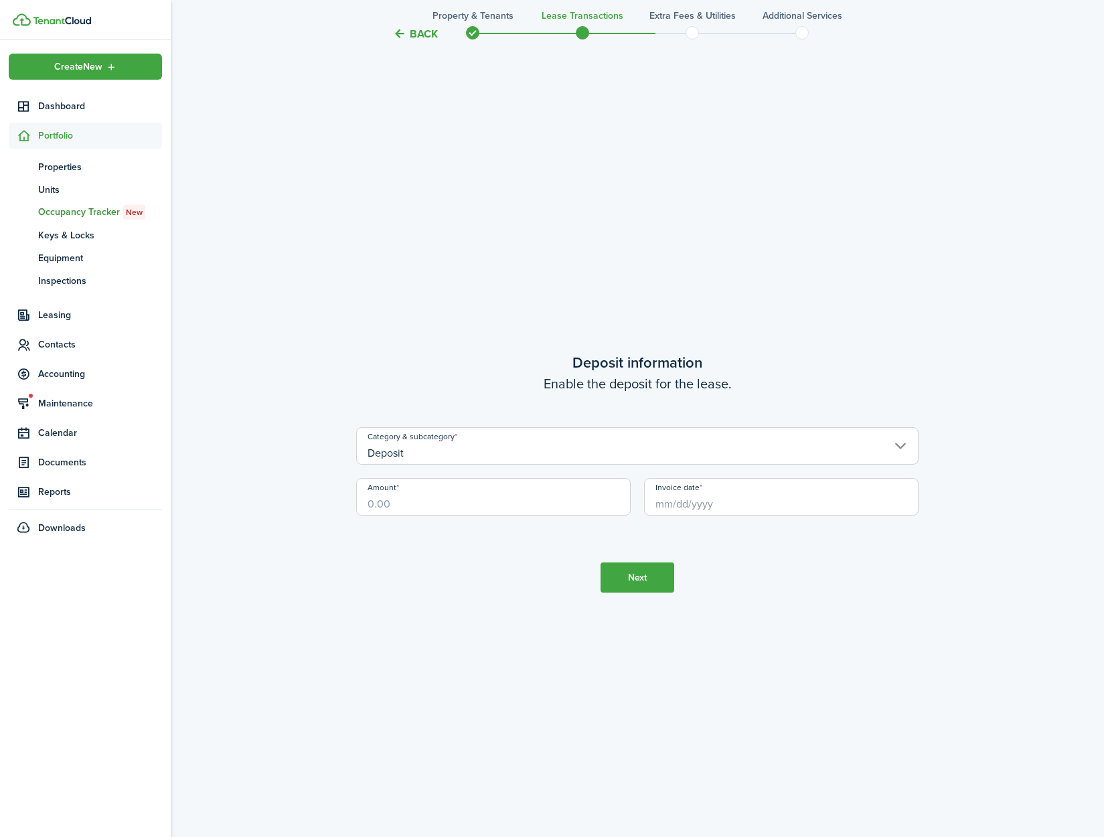
scroll to position [3258, 0]
click at [443, 504] on input "Amount" at bounding box center [493, 495] width 275 height 37
click at [737, 508] on input "Invoice date" at bounding box center [781, 495] width 275 height 37
type input "$1,100.00"
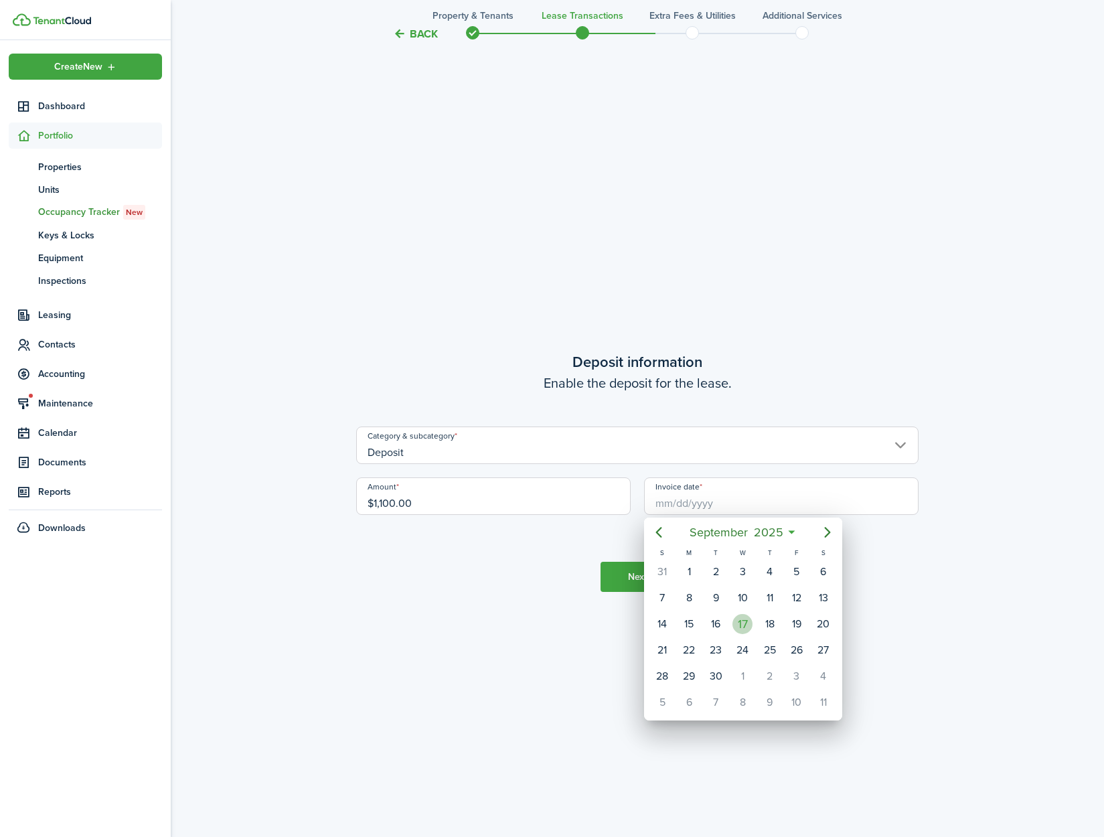
click at [745, 626] on div "17" at bounding box center [743, 624] width 20 height 20
type input "[DATE]"
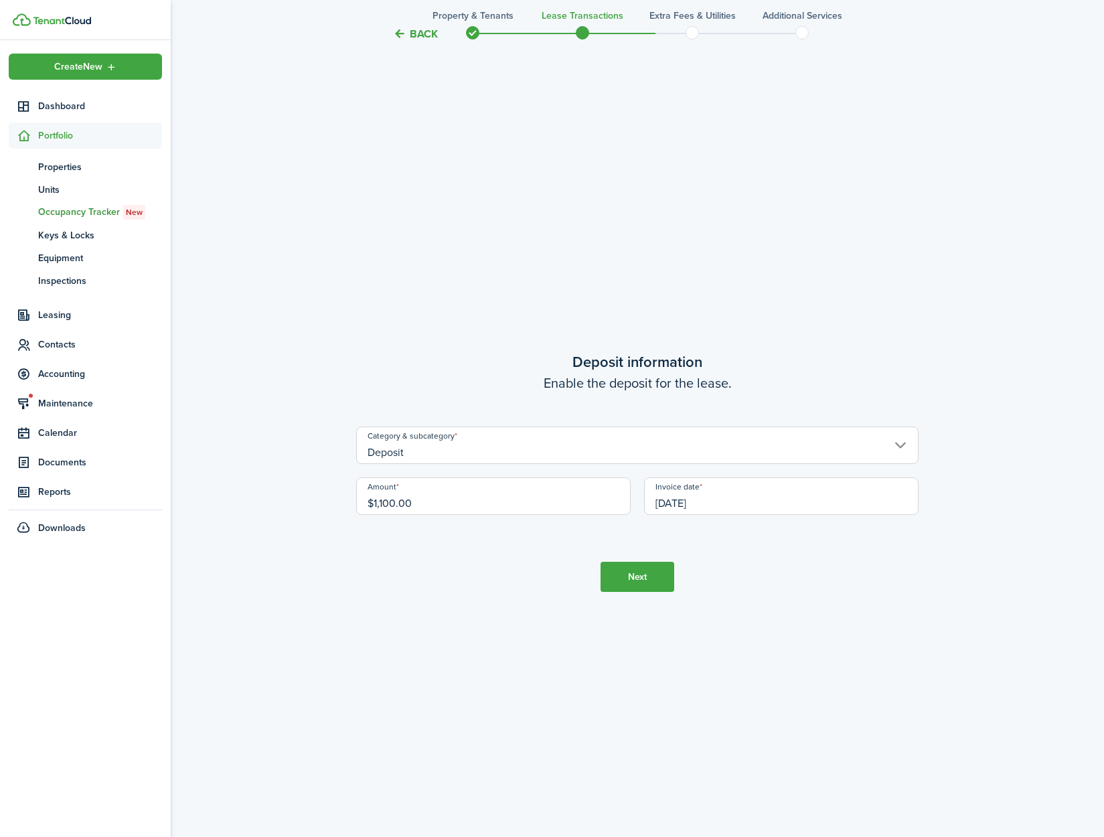
click at [642, 577] on button "Next" at bounding box center [638, 577] width 74 height 30
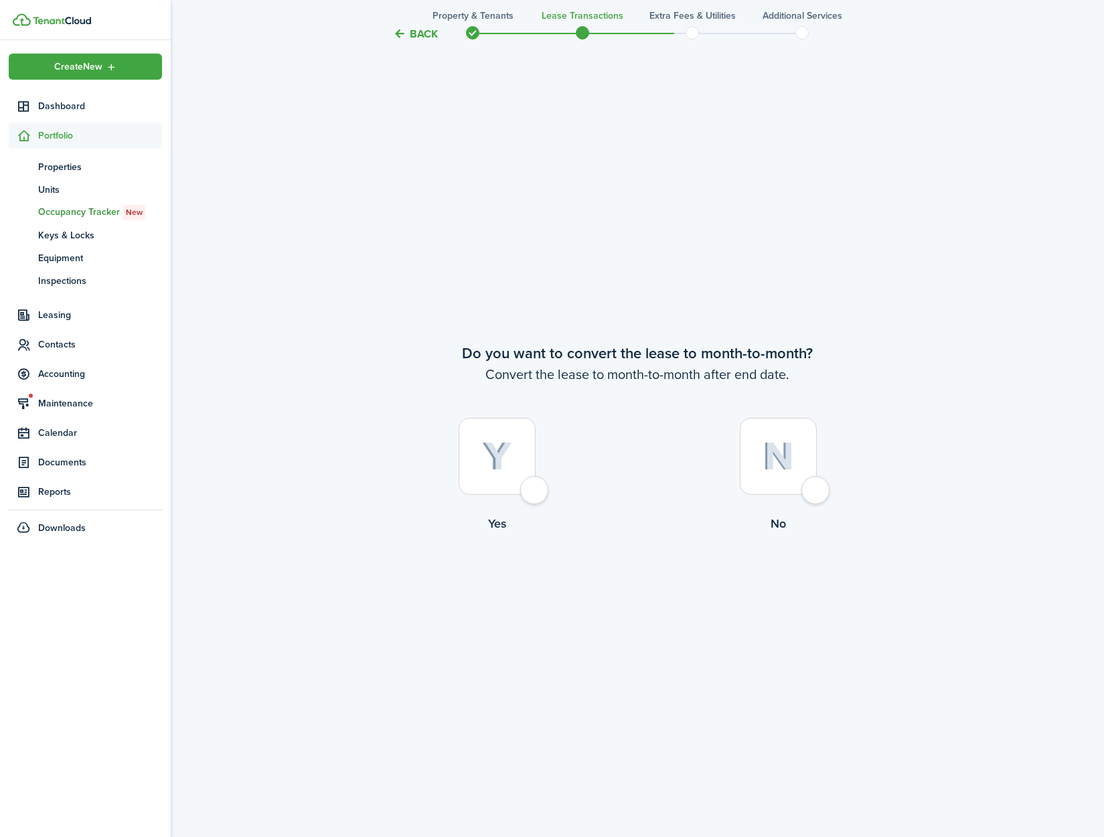
scroll to position [4095, 0]
click at [536, 486] on div at bounding box center [497, 454] width 77 height 77
radio input "true"
click at [645, 583] on button "Continue" at bounding box center [638, 587] width 74 height 30
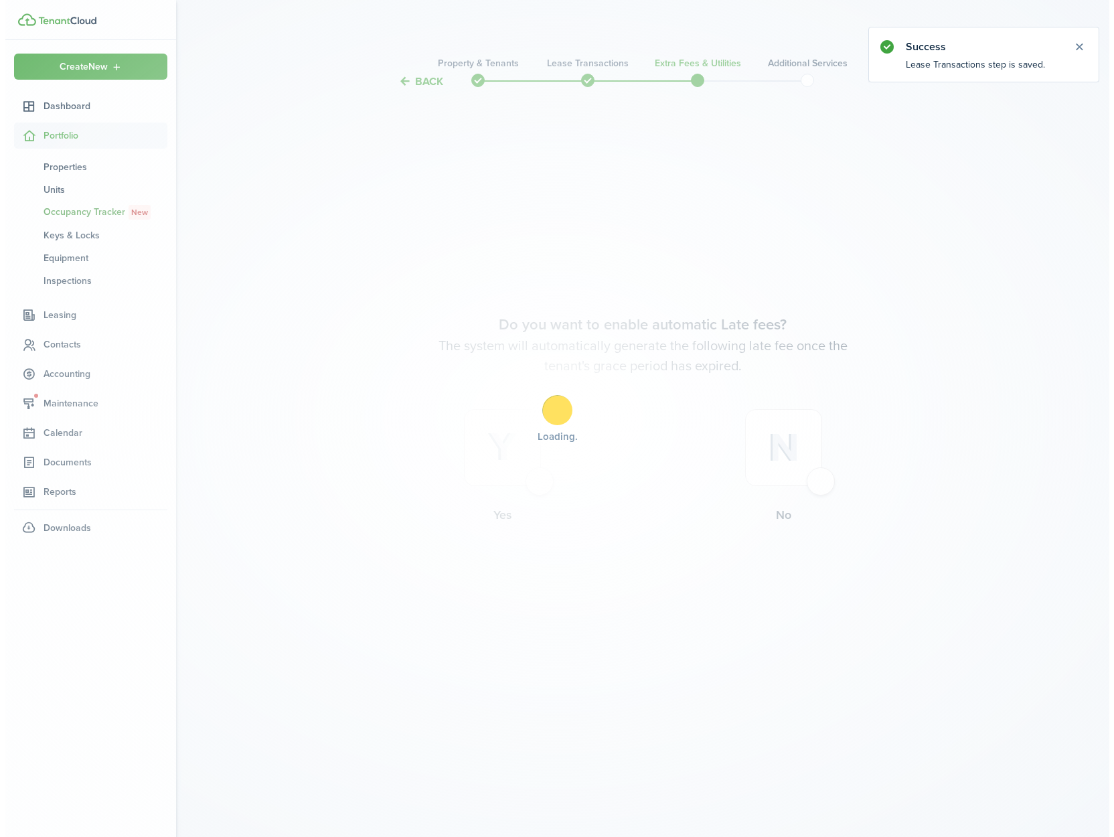
scroll to position [0, 0]
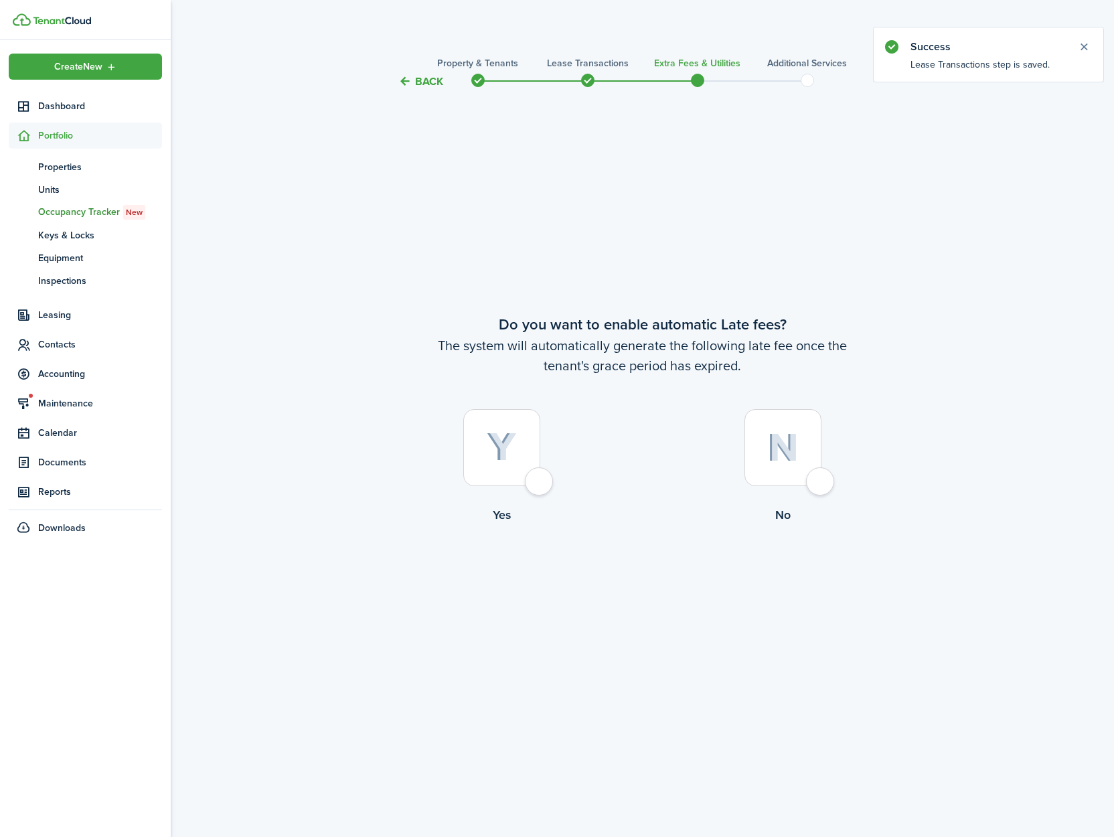
click at [534, 482] on div at bounding box center [501, 447] width 77 height 77
radio input "true"
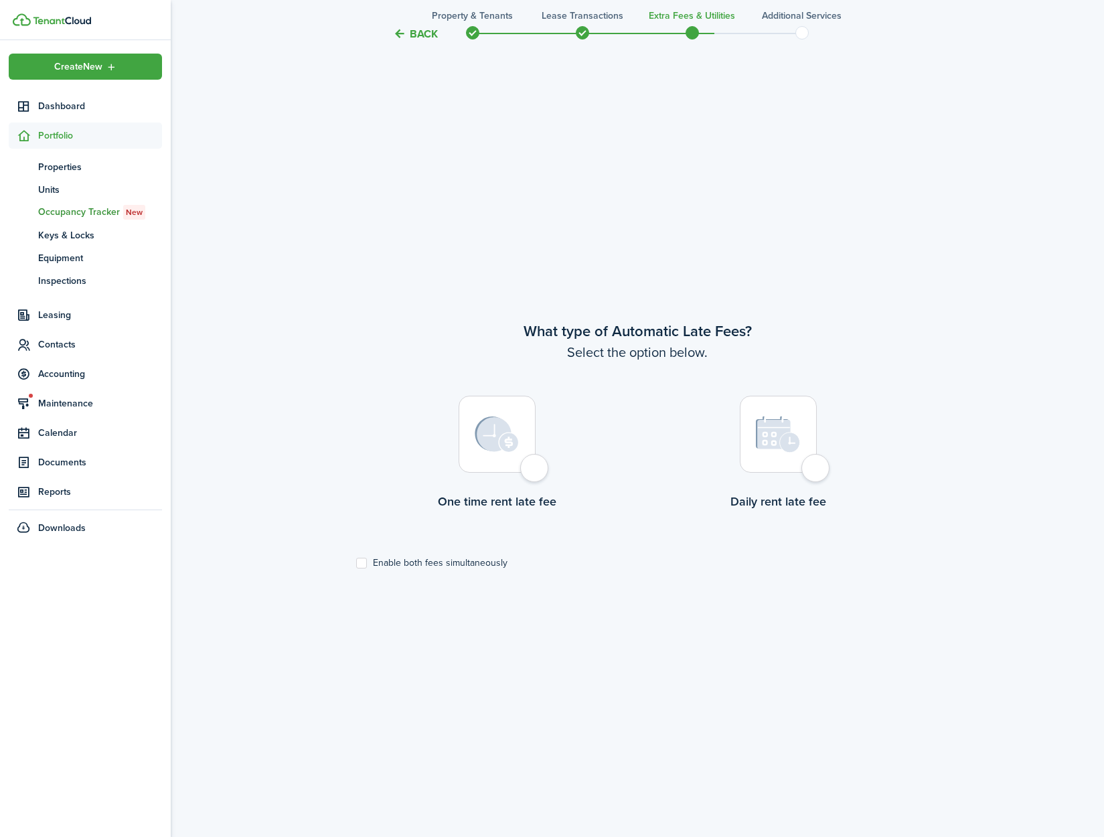
scroll to position [747, 0]
click at [534, 468] on div at bounding box center [497, 429] width 77 height 77
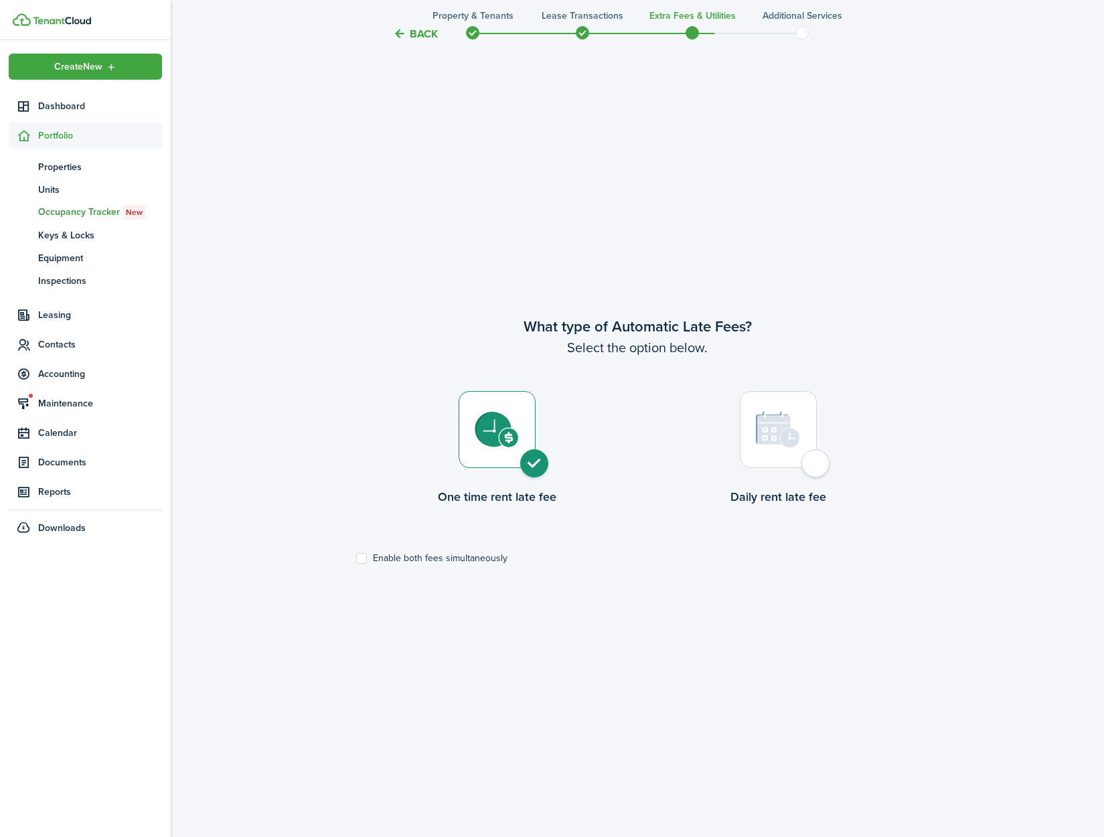
radio input "true"
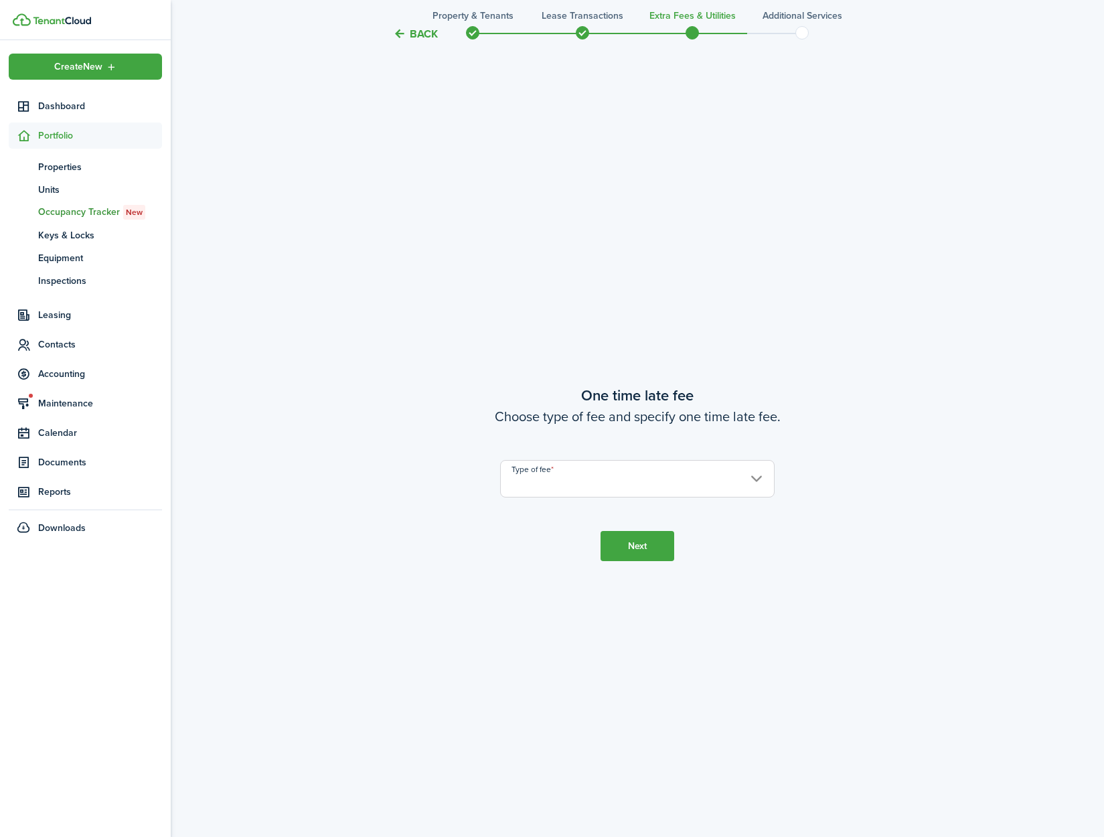
scroll to position [1584, 0]
click at [559, 485] on input "Type of fee" at bounding box center [637, 477] width 275 height 37
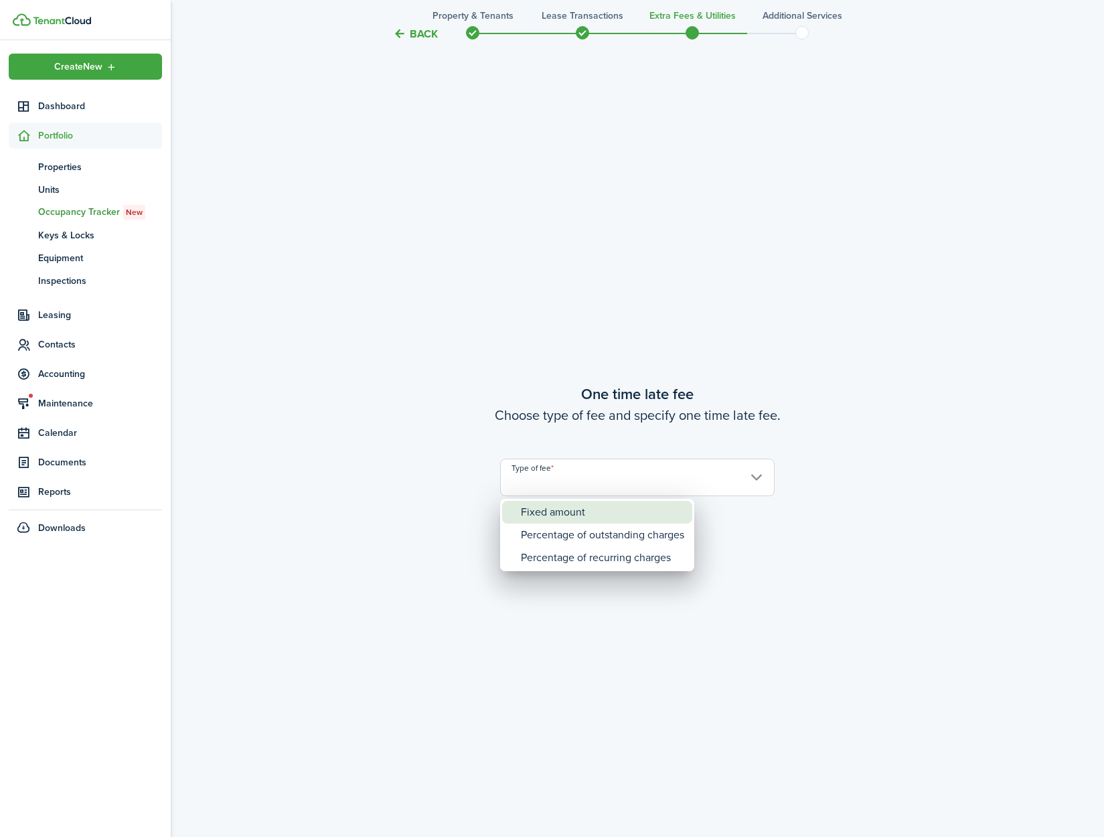
click at [561, 507] on div "Fixed amount" at bounding box center [602, 512] width 163 height 23
type input "Fixed amount"
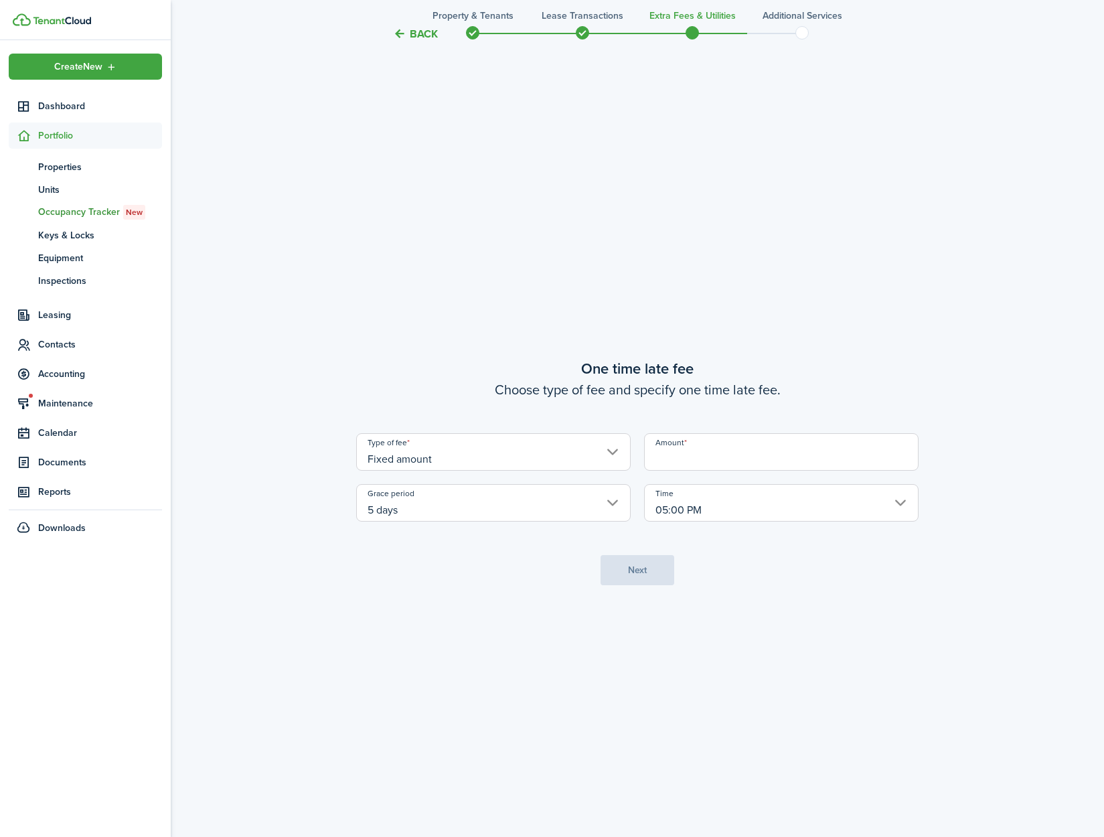
click at [692, 462] on input "Amount" at bounding box center [781, 451] width 275 height 37
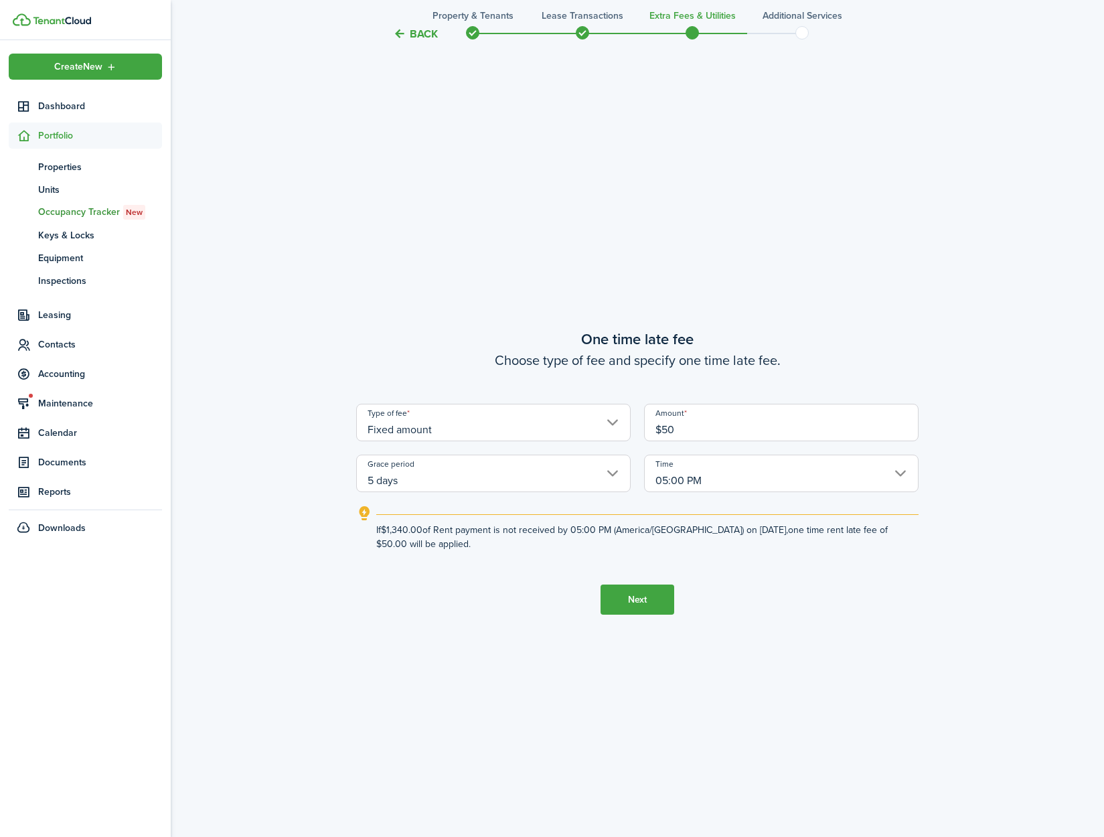
type input "$50.00"
click at [633, 600] on button "Next" at bounding box center [638, 600] width 74 height 30
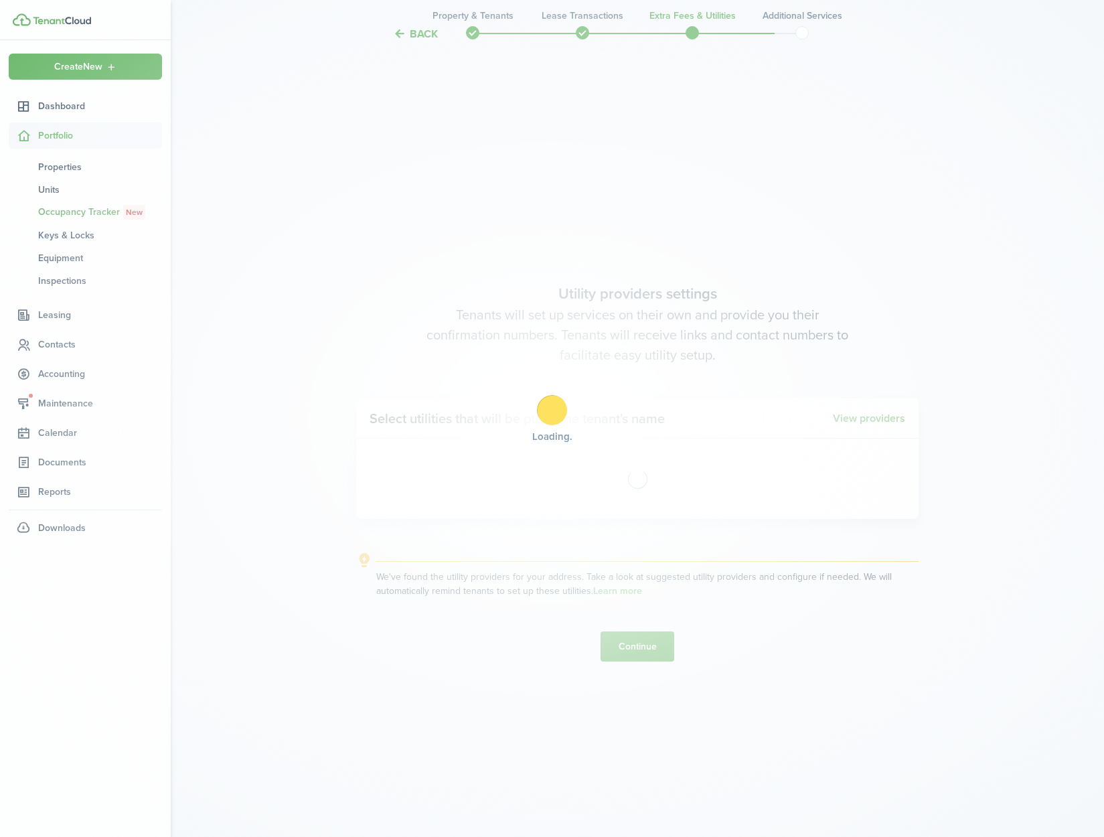
scroll to position [2421, 0]
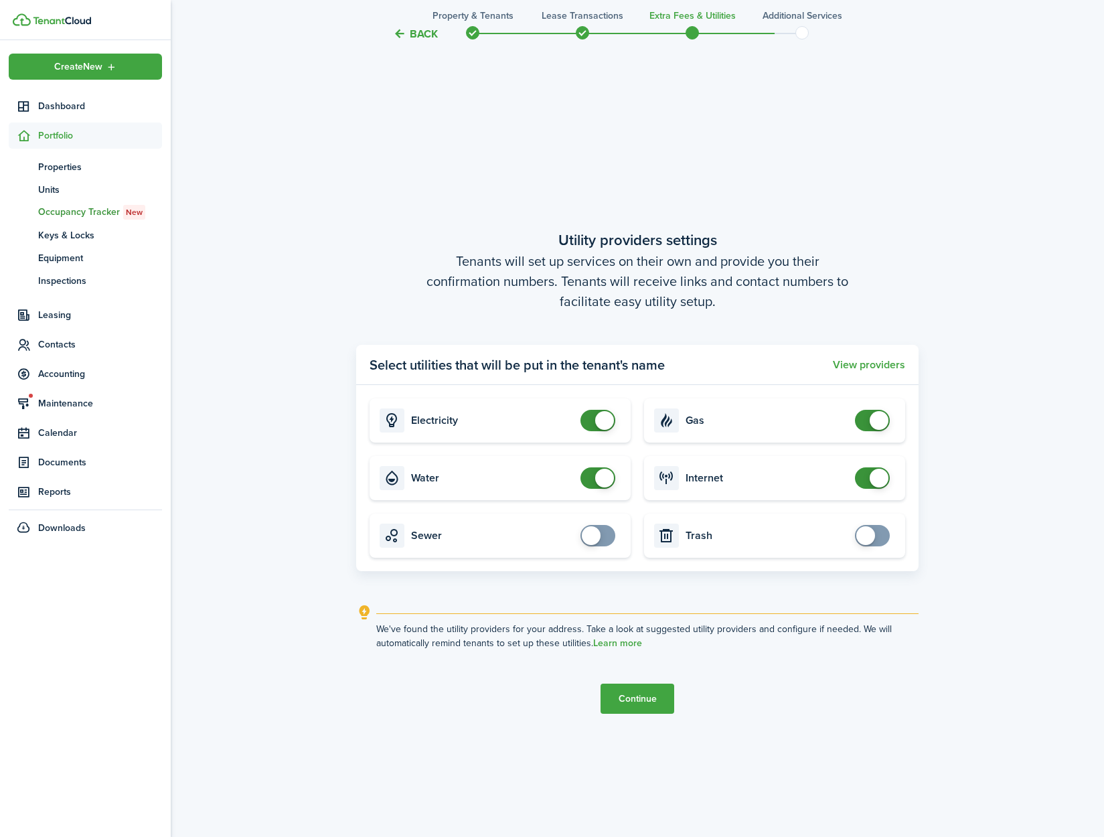
checkbox input "false"
click at [599, 483] on span at bounding box center [604, 478] width 19 height 19
click at [624, 700] on button "Continue" at bounding box center [638, 699] width 74 height 30
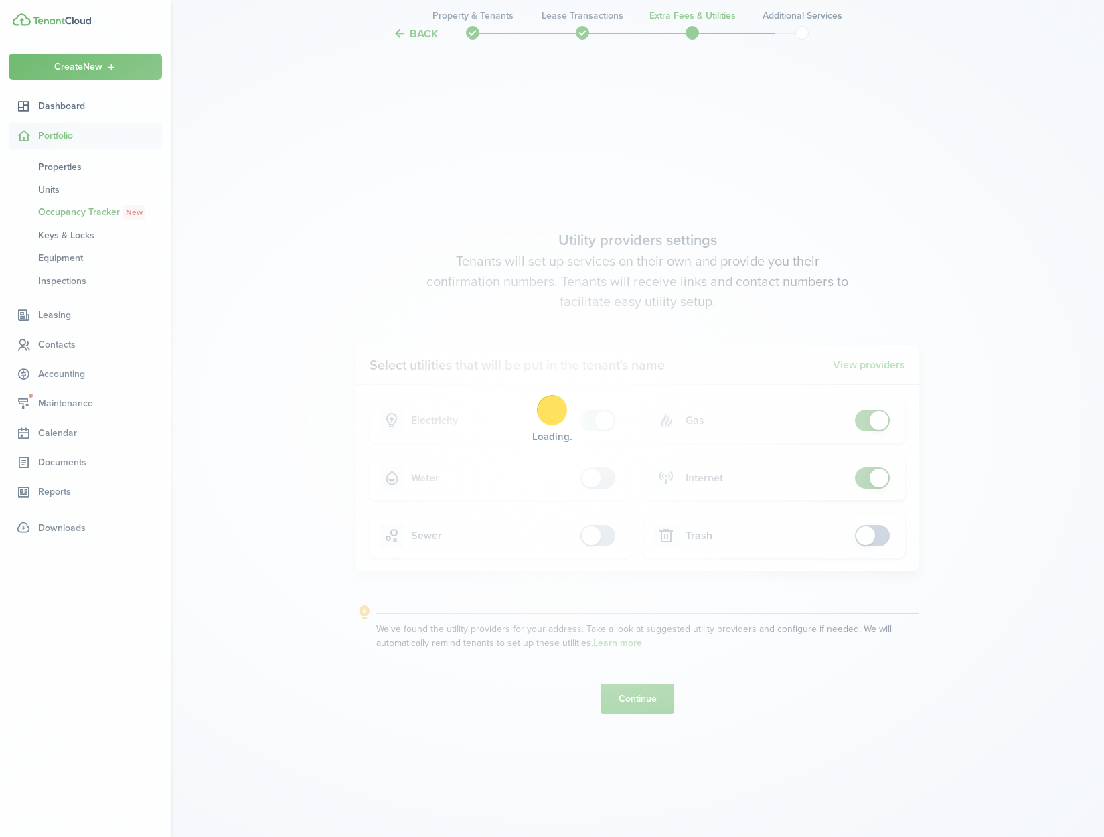
scroll to position [0, 0]
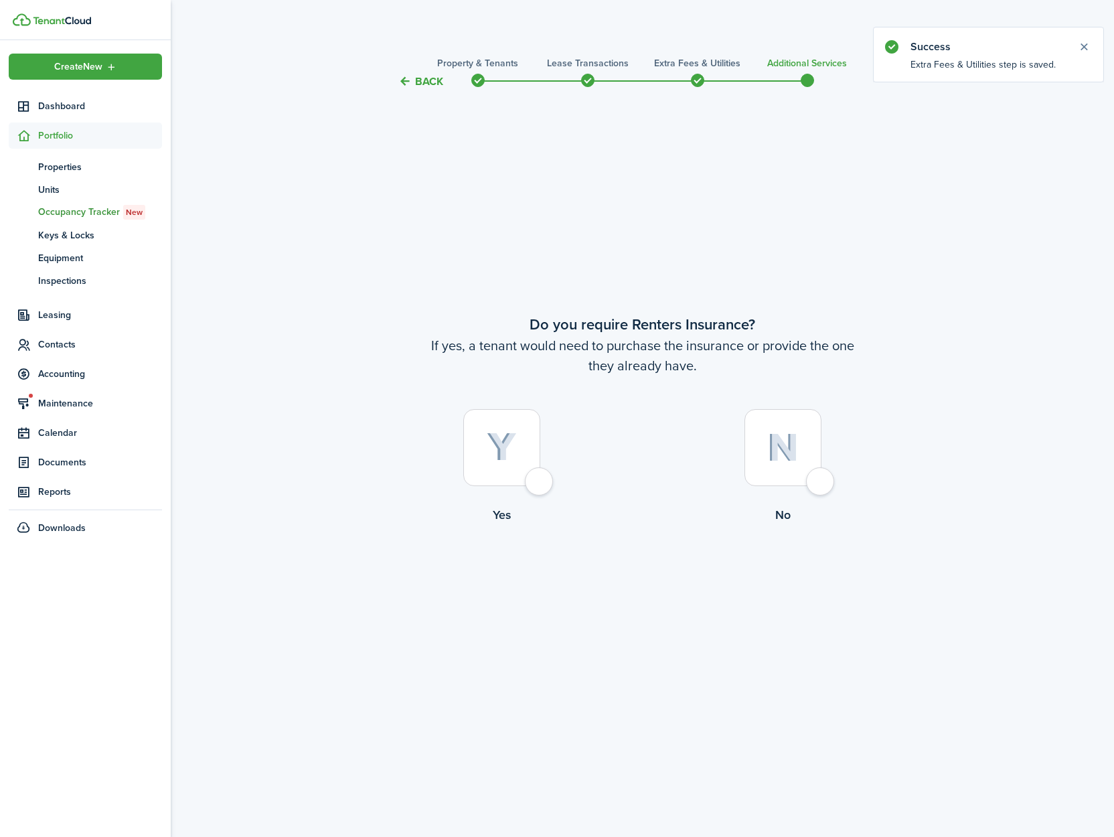
click at [819, 479] on div at bounding box center [783, 447] width 77 height 77
radio input "true"
click at [650, 583] on button "Complete move in" at bounding box center [642, 579] width 98 height 30
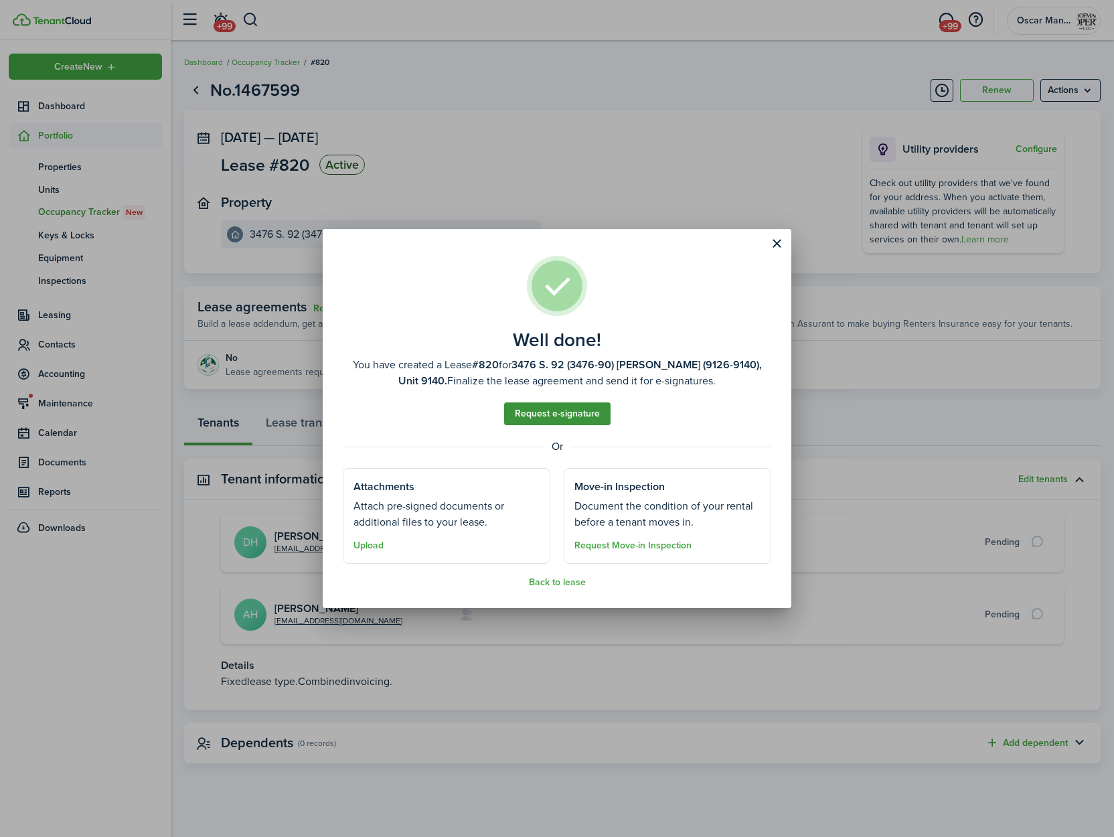
click at [560, 418] on link "Request e-signature" at bounding box center [557, 413] width 106 height 23
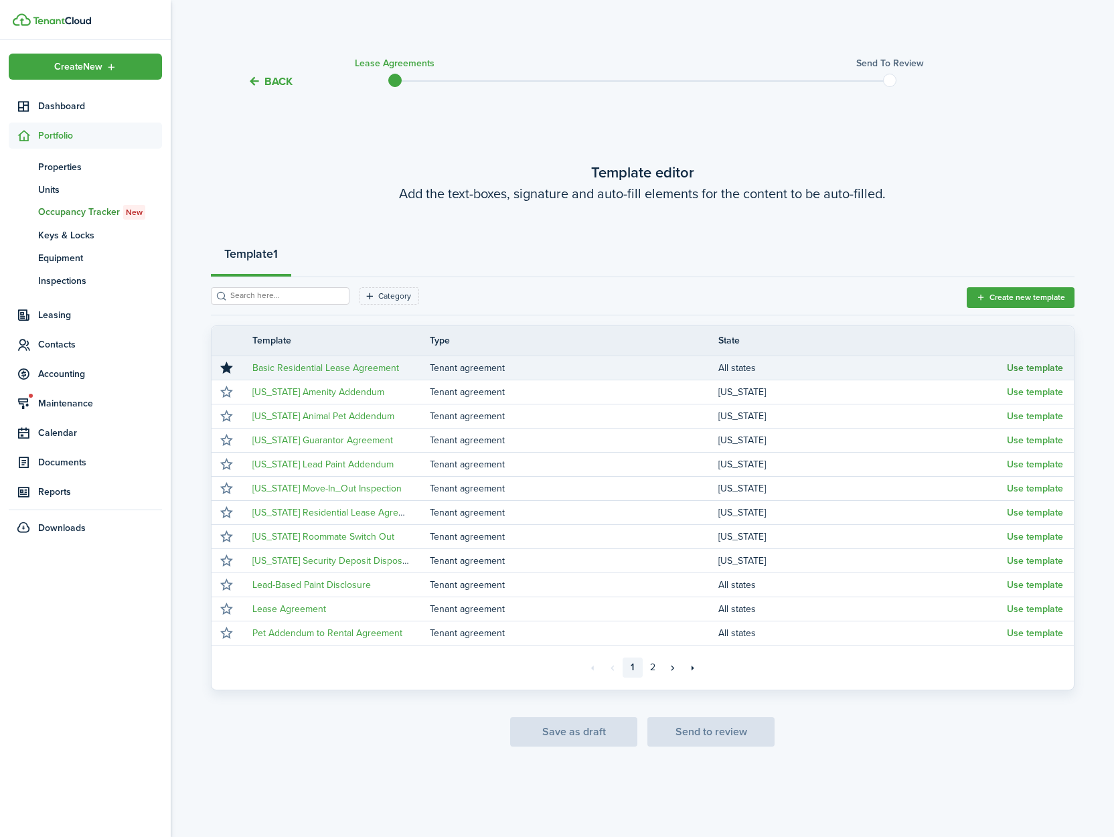
click at [1037, 368] on button "Use template" at bounding box center [1035, 368] width 56 height 11
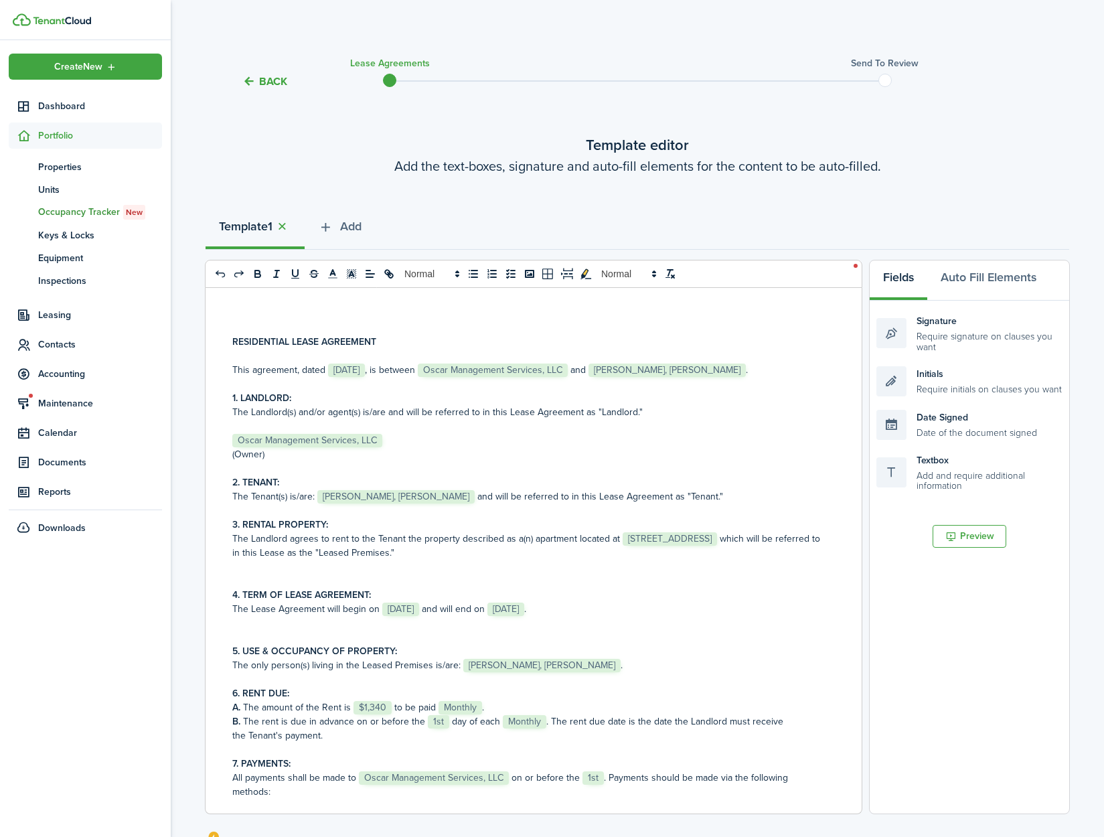
click at [670, 539] on span "[STREET_ADDRESS]" at bounding box center [670, 538] width 94 height 13
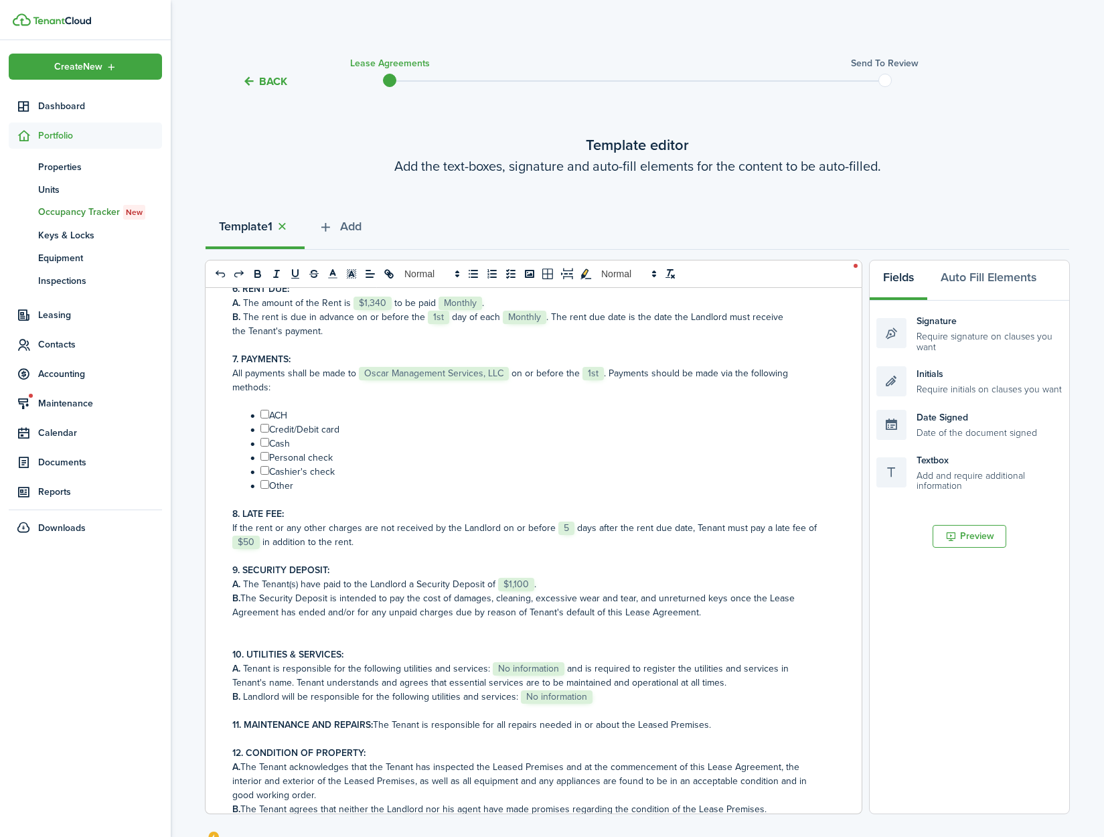
scroll to position [404, 0]
click at [265, 412] on input "﻿ ﻿" at bounding box center [264, 414] width 9 height 9
checkbox input "true"
click at [264, 431] on input "﻿ ﻿" at bounding box center [264, 429] width 9 height 9
checkbox input "true"
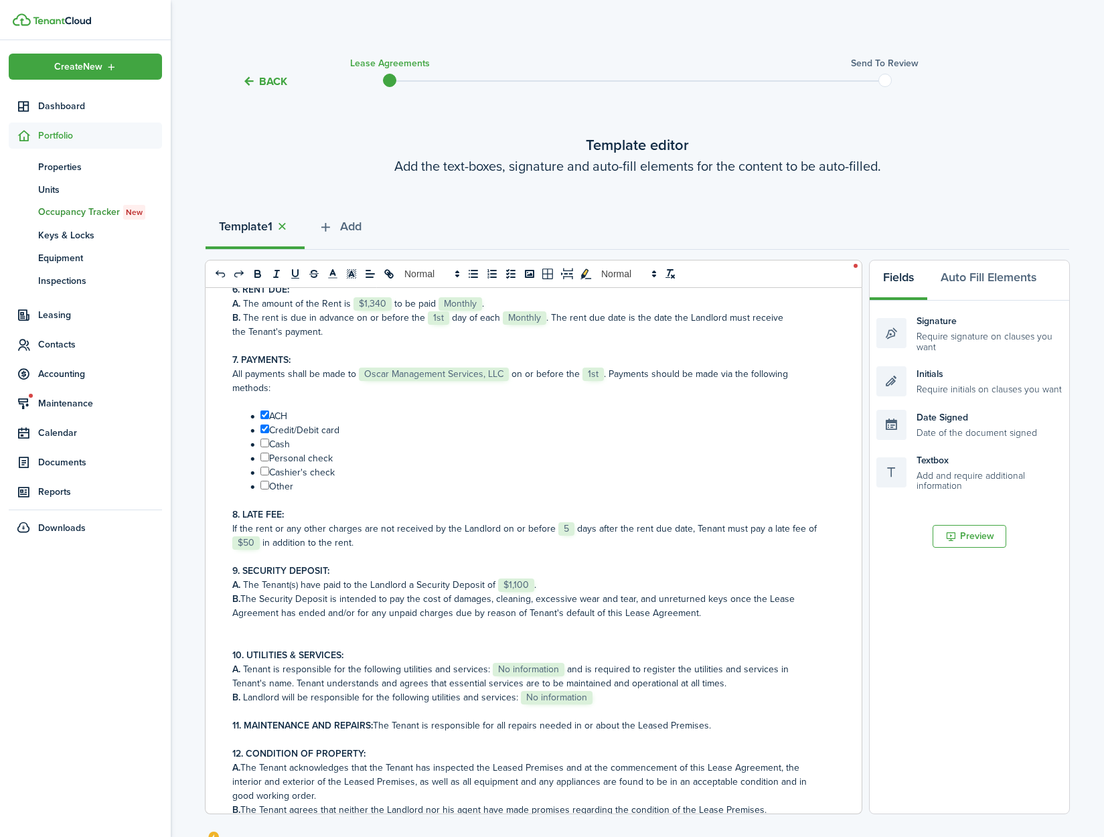
click at [264, 440] on input "﻿ ﻿" at bounding box center [264, 443] width 9 height 9
checkbox input "true"
click at [265, 458] on input "﻿ ﻿" at bounding box center [264, 457] width 9 height 9
checkbox input "true"
click at [265, 469] on input "﻿ ﻿" at bounding box center [264, 471] width 9 height 9
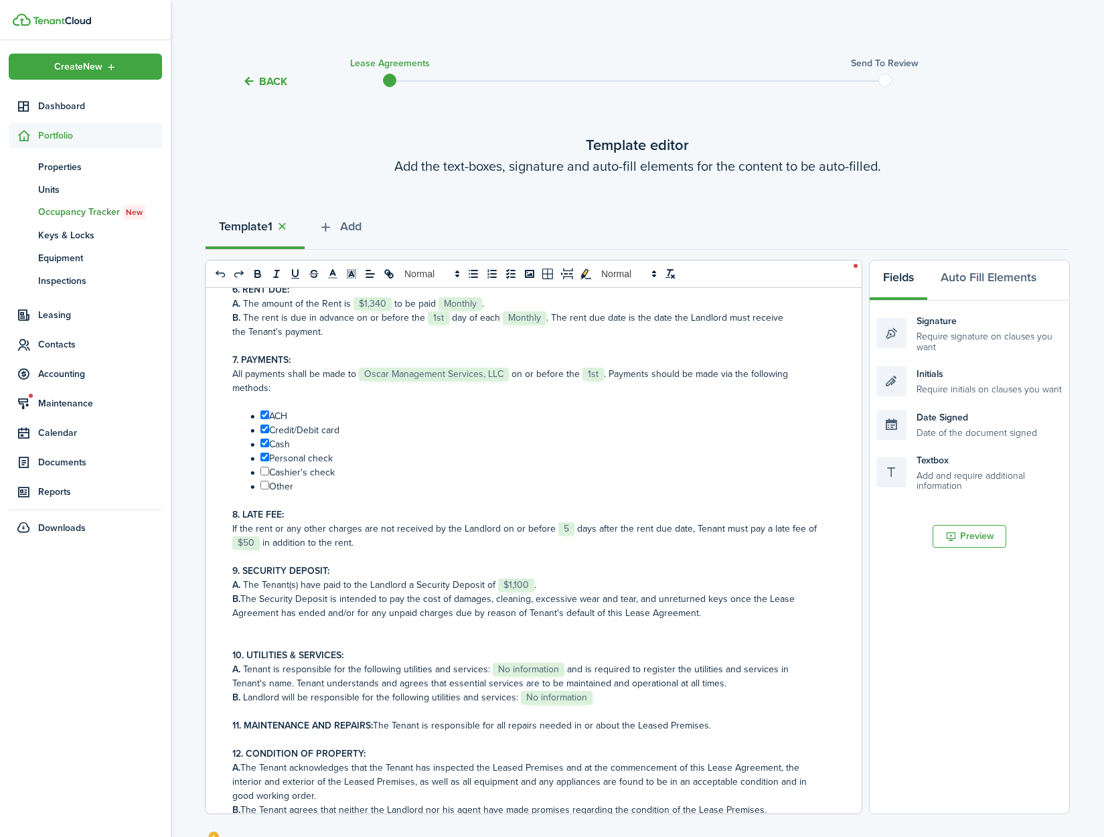
checkbox input "true"
click at [265, 487] on input "﻿ ﻿" at bounding box center [264, 485] width 9 height 9
checkbox input "true"
click at [514, 668] on span "No information" at bounding box center [529, 669] width 72 height 13
click at [567, 704] on span "No information" at bounding box center [557, 697] width 72 height 13
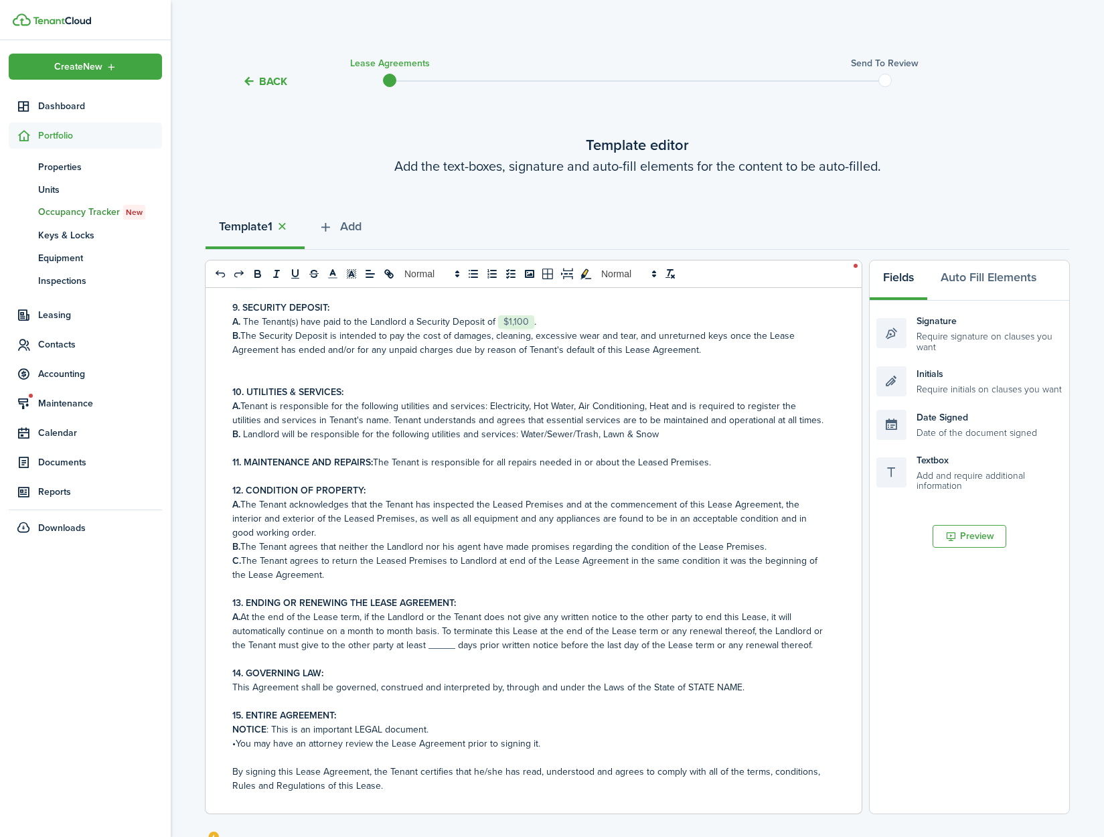
scroll to position [707, 0]
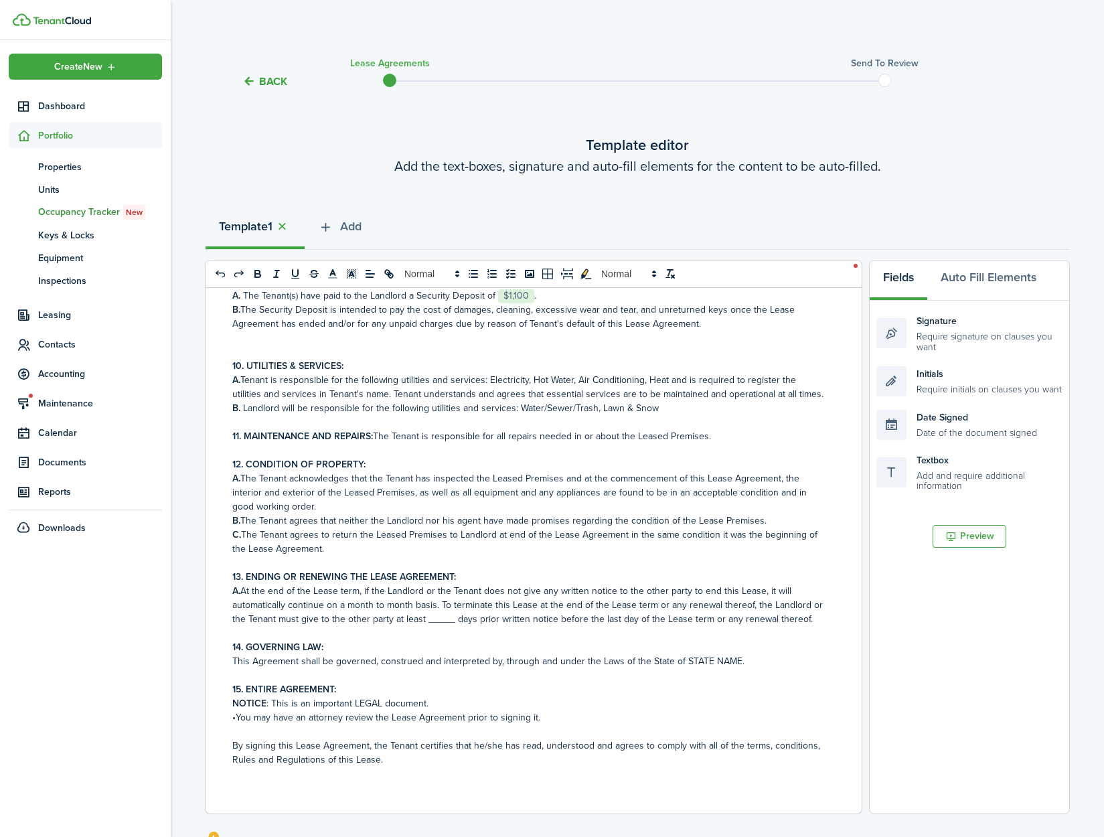
click at [450, 618] on p "A. At the end of the Lease term, if the Landlord or the Tenant does not give an…" at bounding box center [528, 605] width 593 height 42
click at [681, 710] on p "NOTICE : This is an important LEGAL document." at bounding box center [528, 703] width 593 height 14
click at [715, 435] on p "11. MAINTENANCE AND REPAIRS: The Tenant is responsible for all repairs needed i…" at bounding box center [528, 436] width 593 height 14
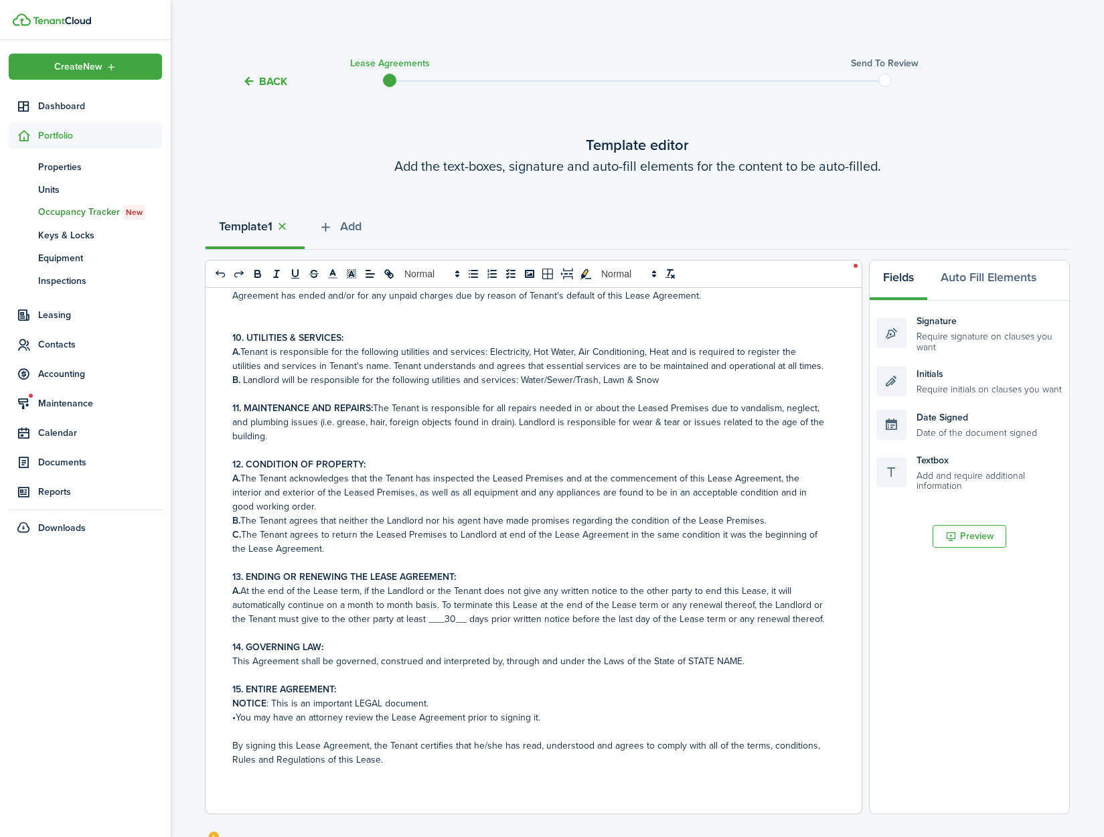
scroll to position [749, 0]
drag, startPoint x: 735, startPoint y: 660, endPoint x: 682, endPoint y: 662, distance: 52.9
click at [682, 662] on p "This Agreement shall be governed, construed and interpreted by, through and und…" at bounding box center [528, 661] width 593 height 14
click at [676, 725] on p at bounding box center [528, 732] width 593 height 14
click at [437, 705] on p "NOTICE : This is an important LEGAL document." at bounding box center [528, 703] width 593 height 14
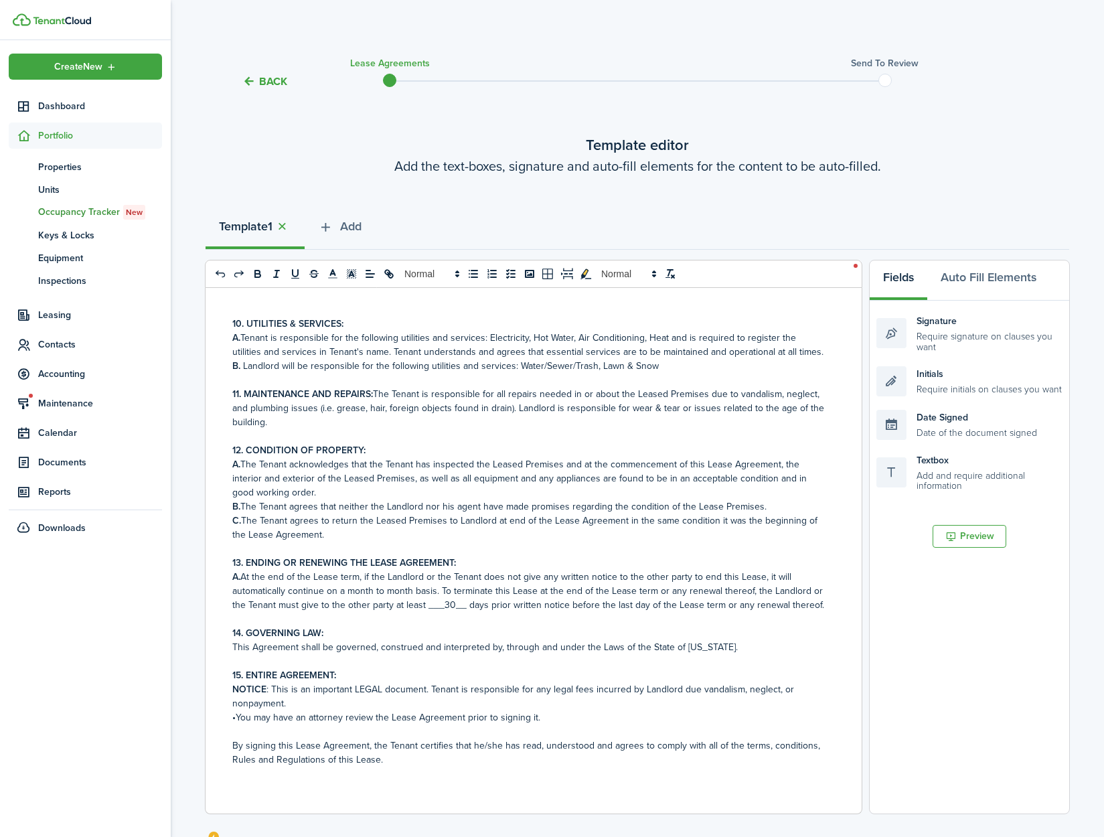
click at [634, 725] on p "•You may have an attorney review the Lease Agreement prior to signing it." at bounding box center [528, 717] width 593 height 14
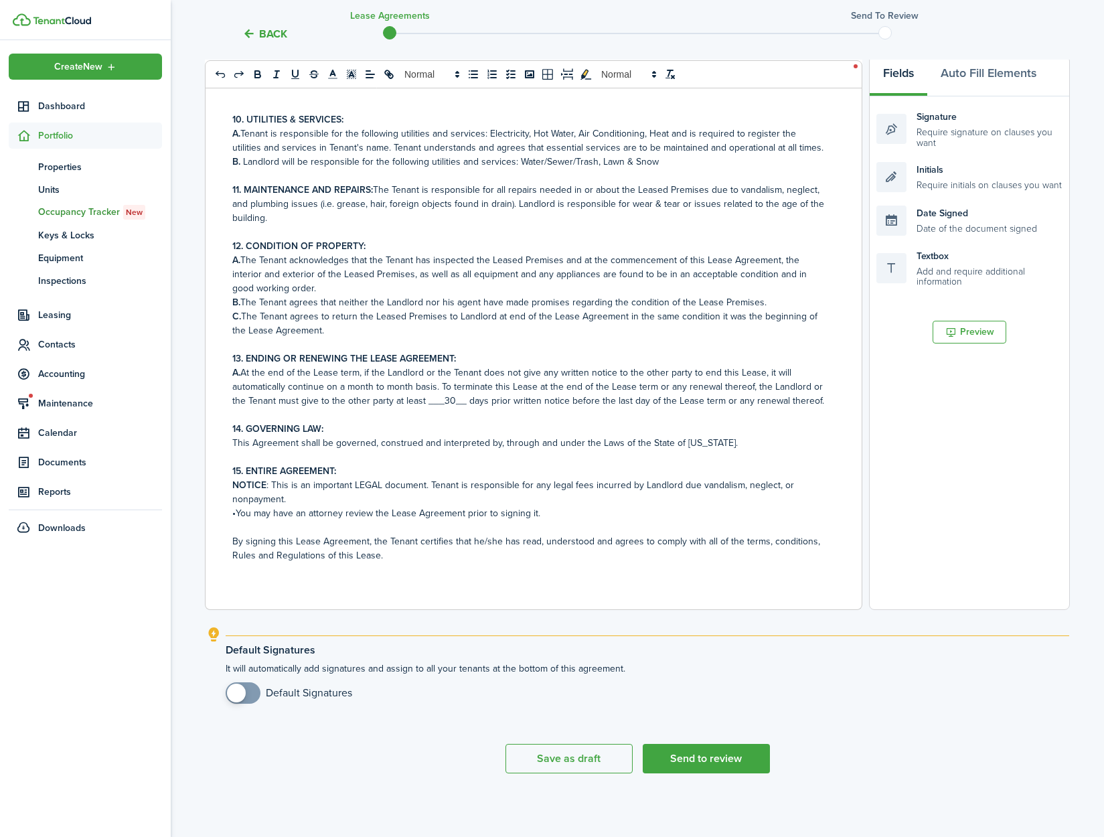
checkbox input "true"
click at [243, 690] on span at bounding box center [236, 693] width 19 height 19
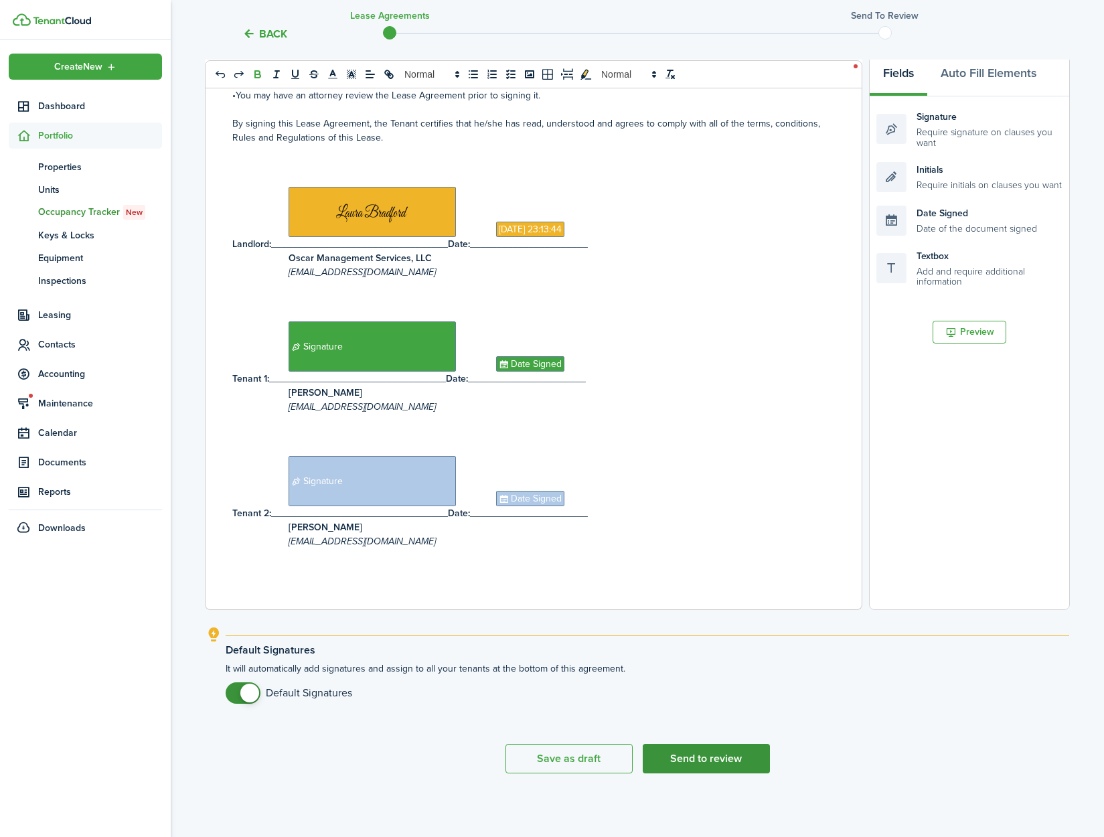
click at [729, 759] on button "Send to review" at bounding box center [706, 758] width 127 height 29
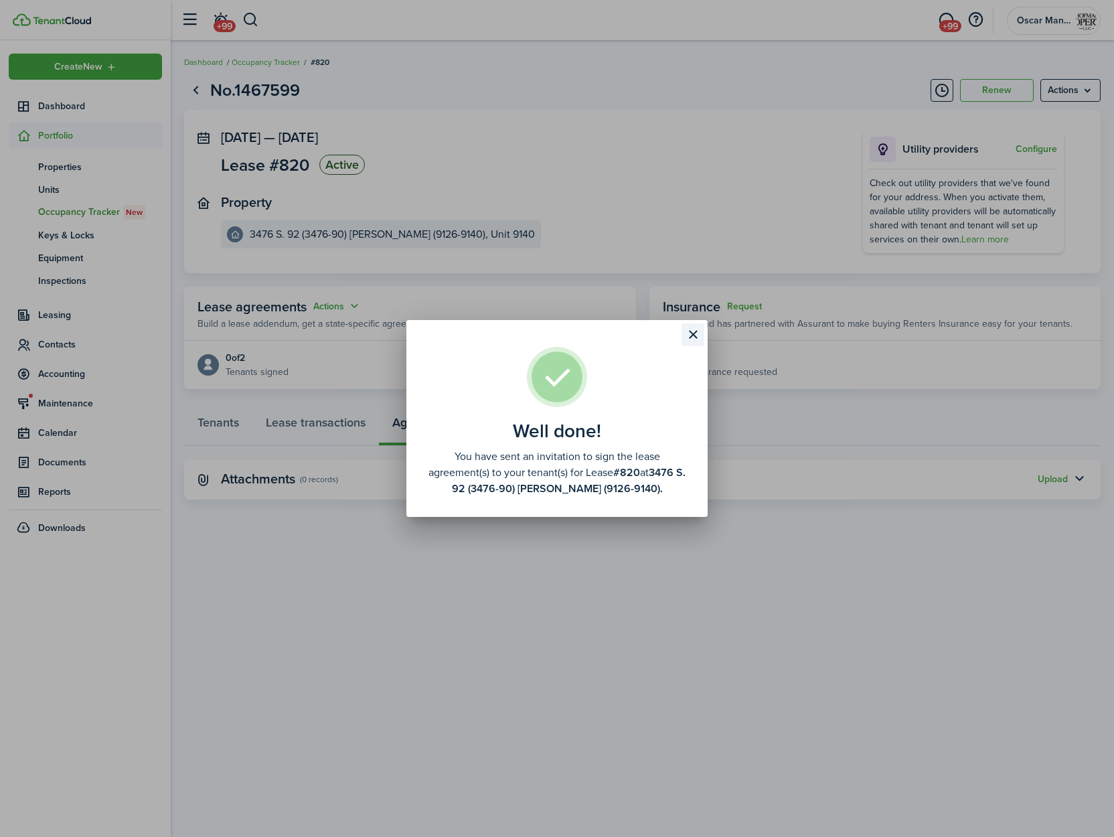
click at [694, 337] on button "Close modal" at bounding box center [693, 334] width 23 height 23
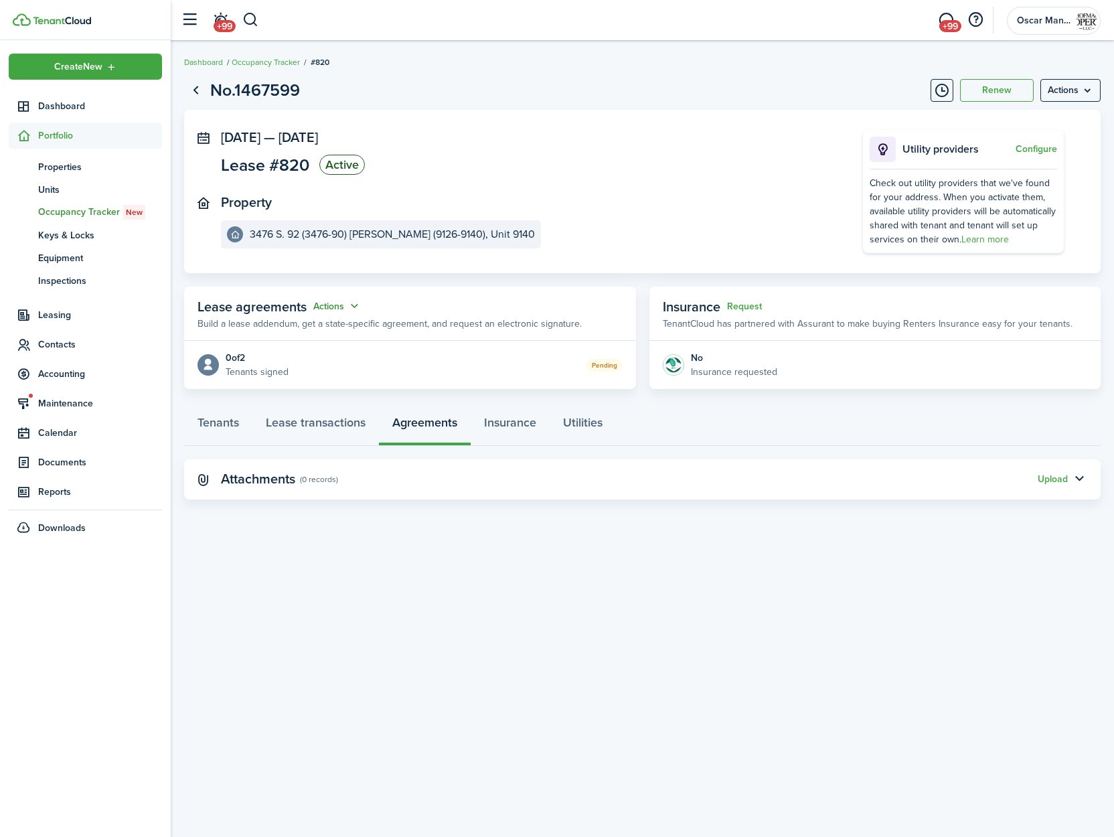
click at [332, 307] on button "Actions" at bounding box center [337, 306] width 48 height 15
click at [321, 333] on link "Edit" at bounding box center [304, 332] width 117 height 23
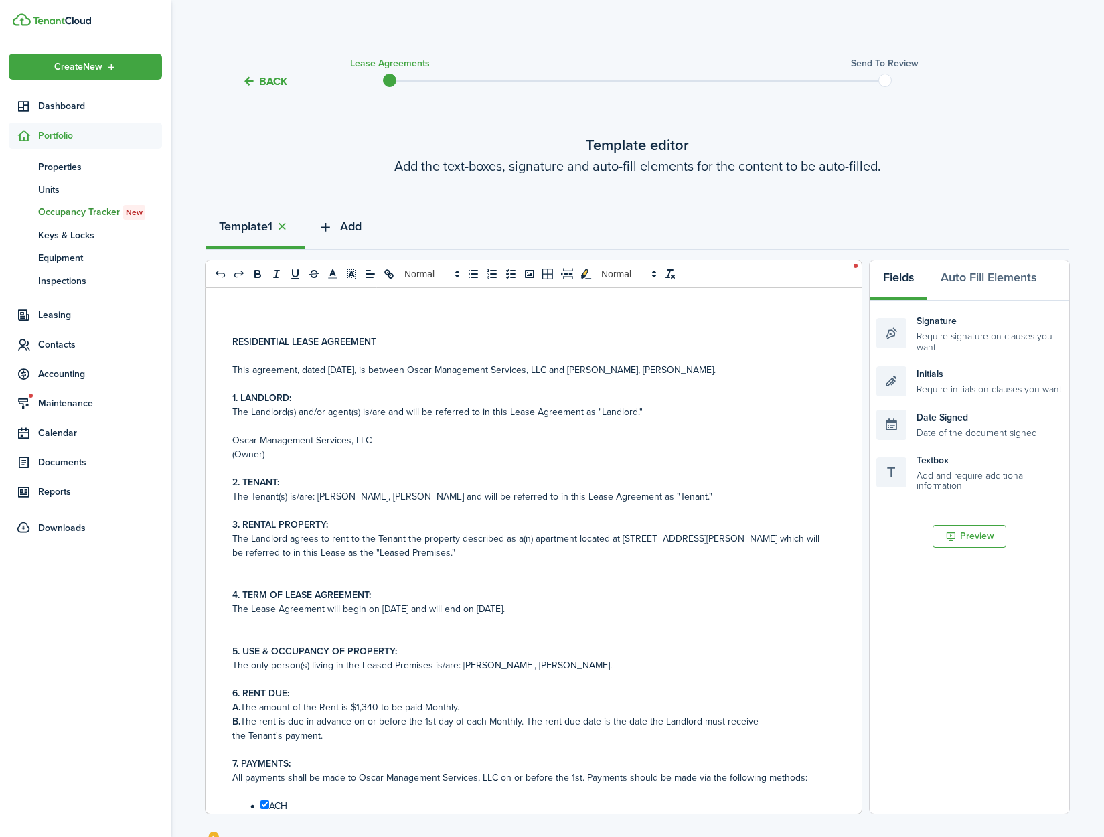
click at [362, 224] on span "Add" at bounding box center [350, 227] width 21 height 18
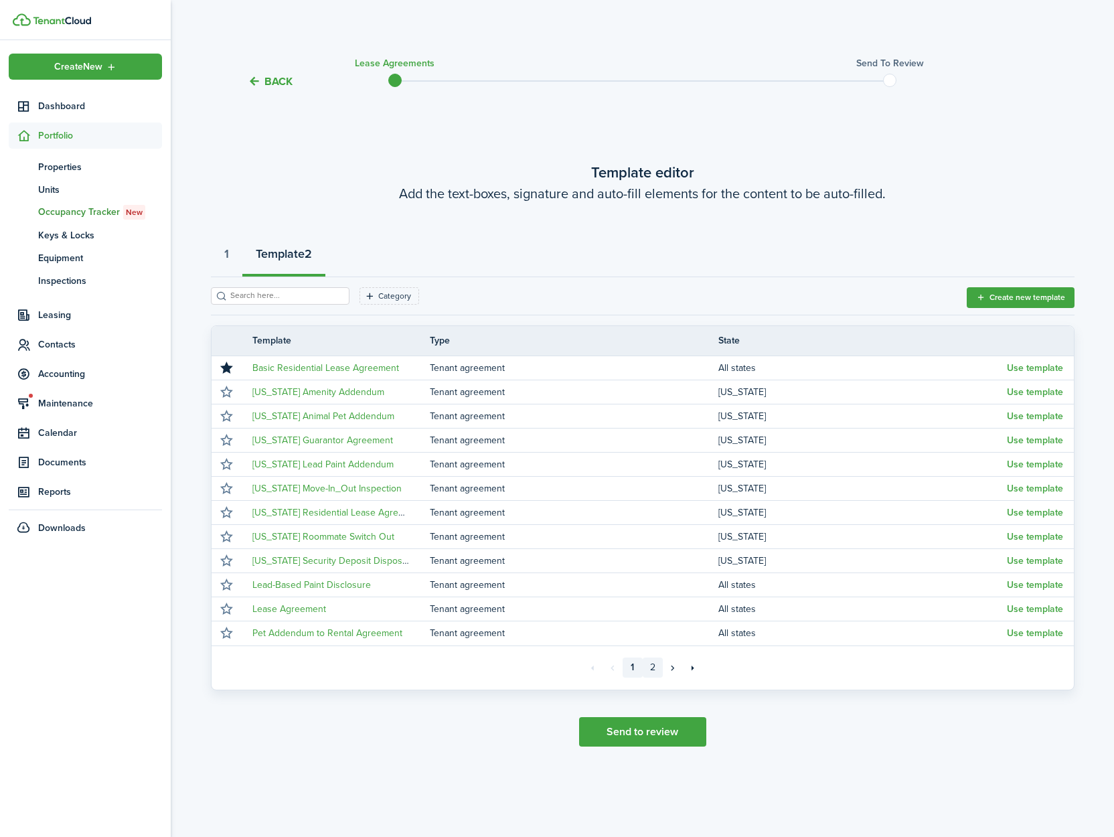
click at [656, 668] on link "2" at bounding box center [653, 668] width 20 height 20
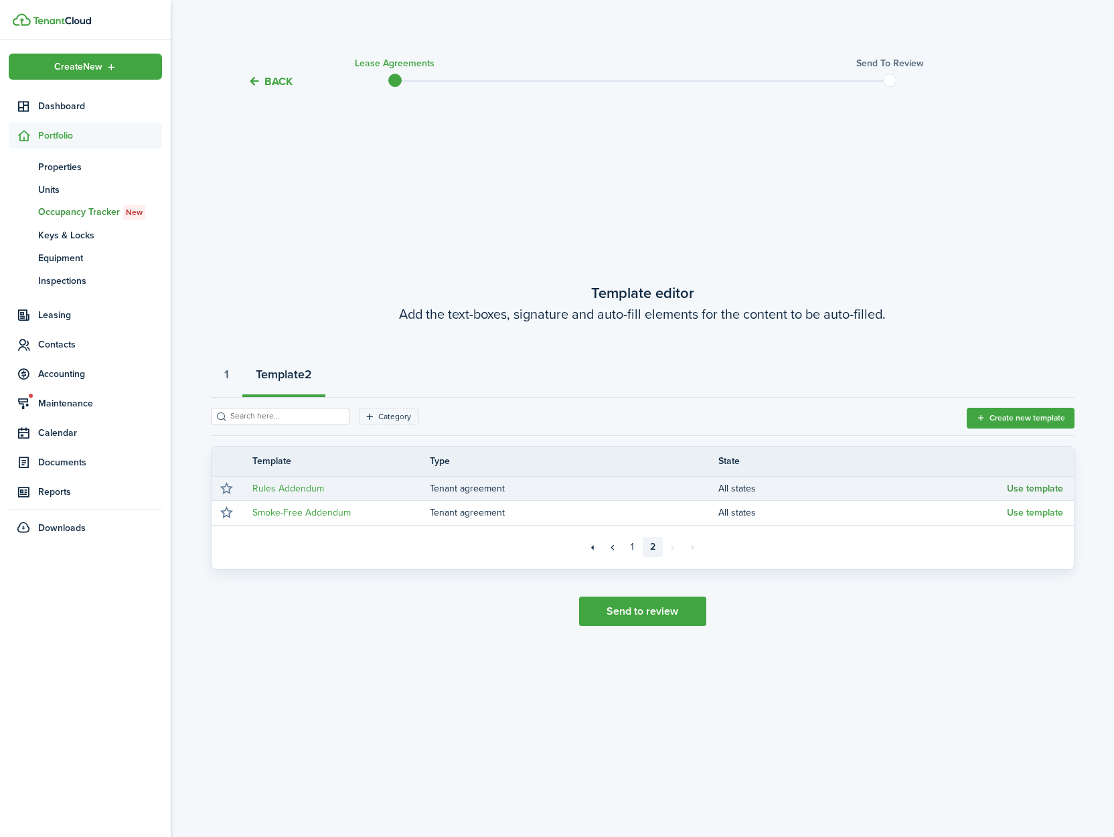
click at [1030, 491] on button "Use template" at bounding box center [1035, 488] width 56 height 11
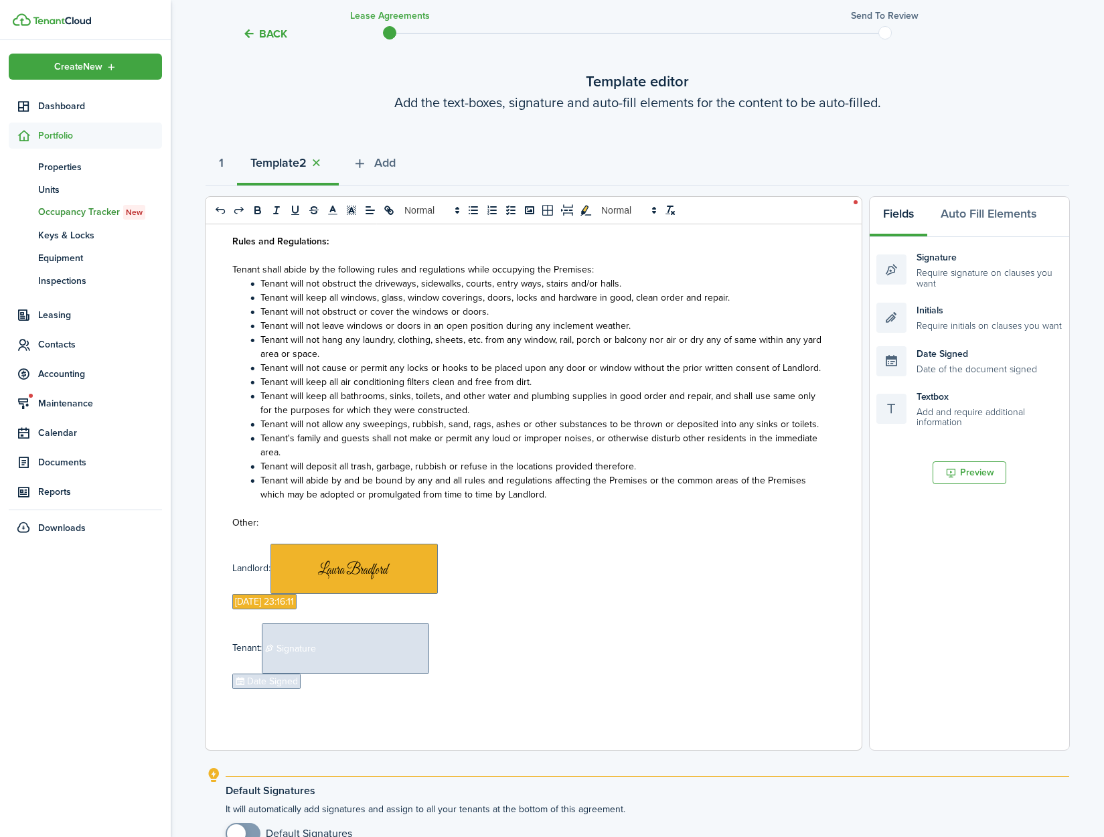
scroll to position [204, 0]
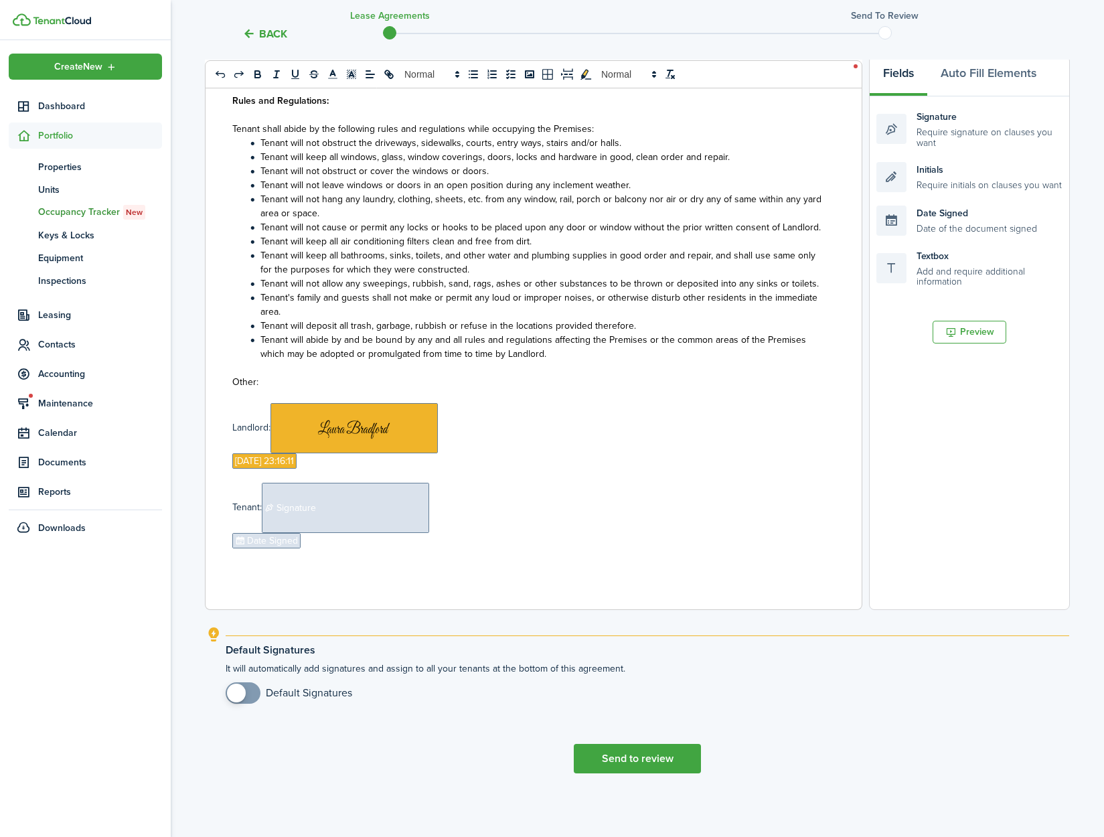
click at [237, 679] on explanation-description "It will automatically add signatures and assign to all your tenants at the bott…" at bounding box center [648, 683] width 844 height 42
checkbox input "true"
click at [237, 686] on span at bounding box center [236, 693] width 19 height 19
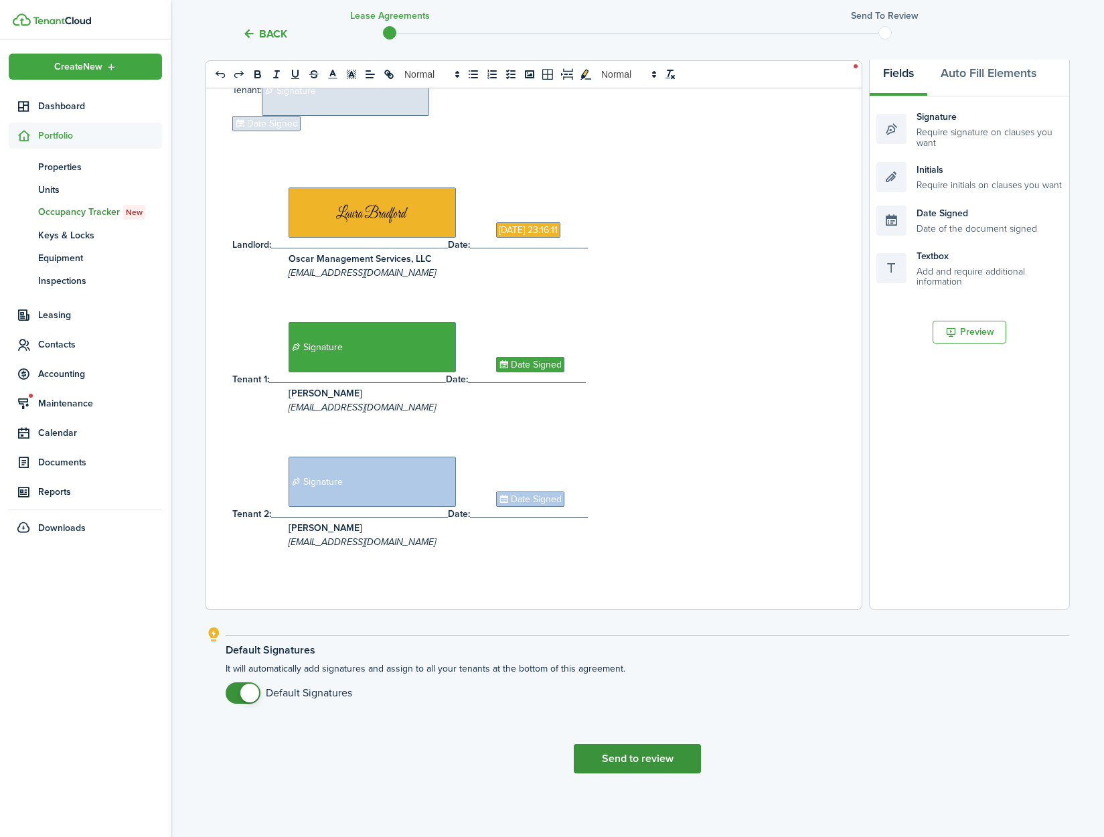
click at [594, 749] on button "Send to review" at bounding box center [637, 758] width 127 height 29
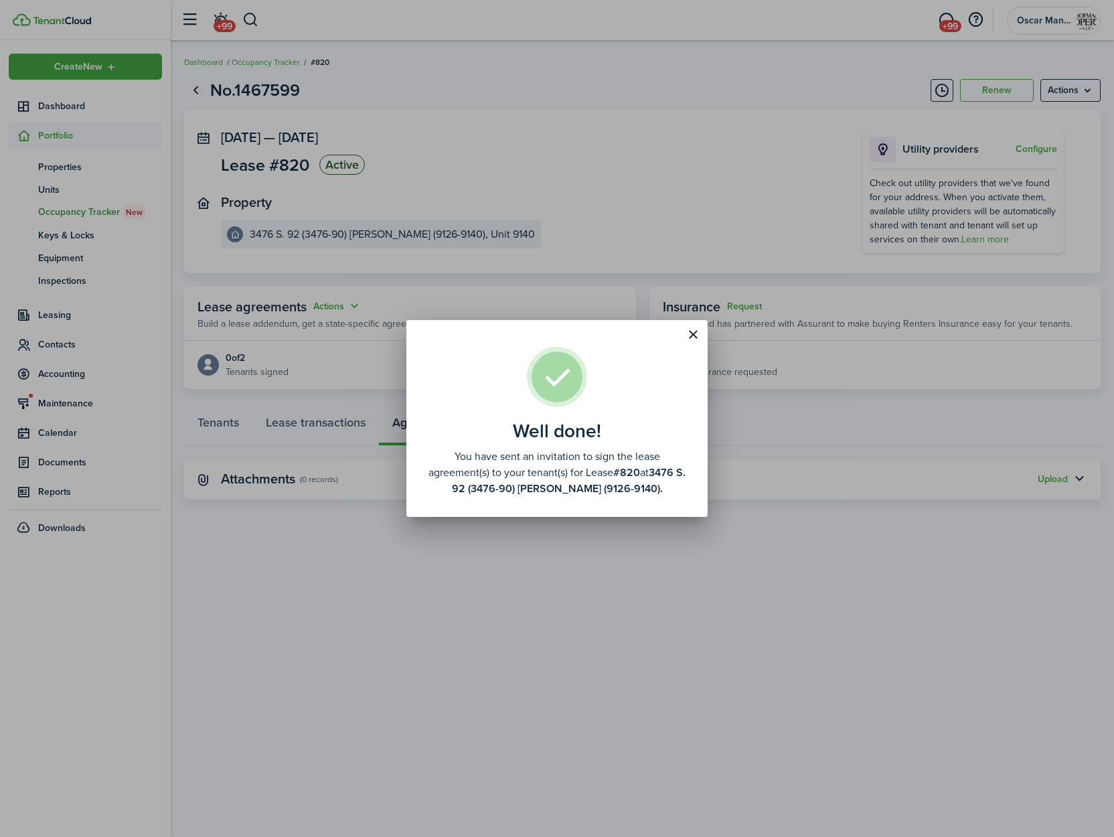
click at [327, 311] on div "Well done! You have sent an invitation to sign the lease agreement(s) to your t…" at bounding box center [557, 418] width 1114 height 837
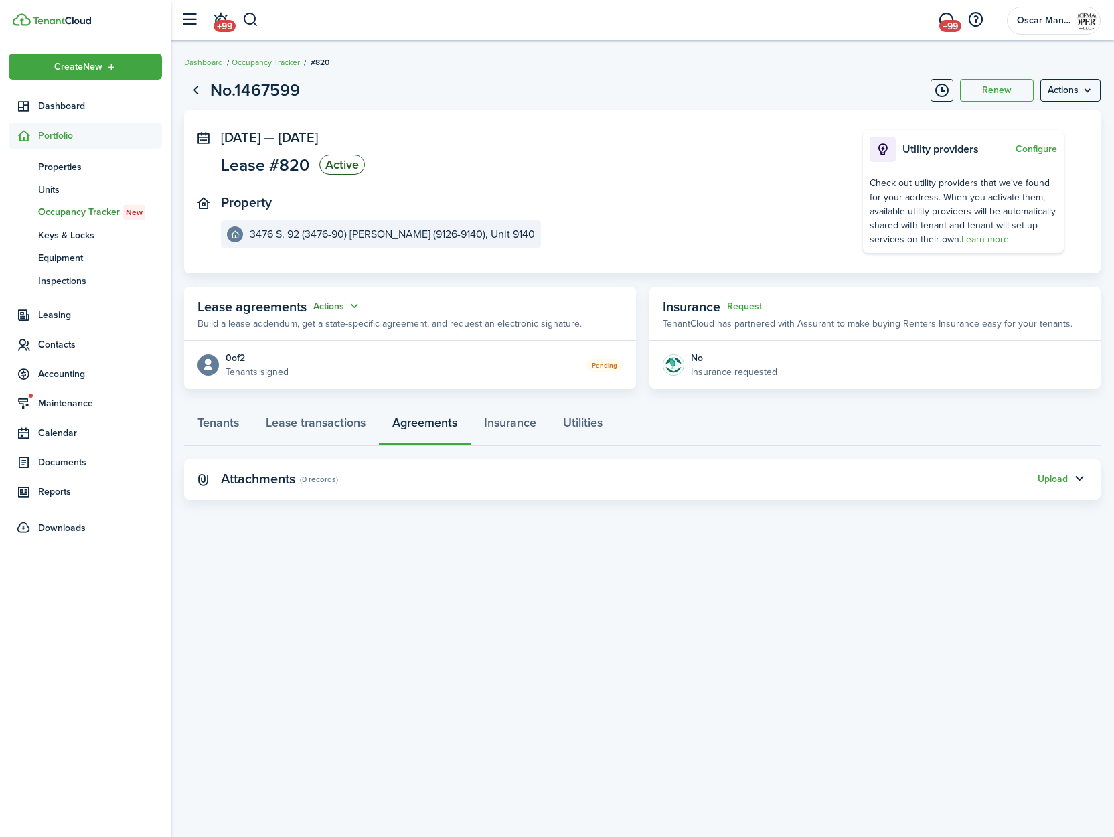
click at [341, 306] on button "Actions" at bounding box center [337, 306] width 48 height 15
click at [341, 329] on link "Edit" at bounding box center [304, 332] width 117 height 23
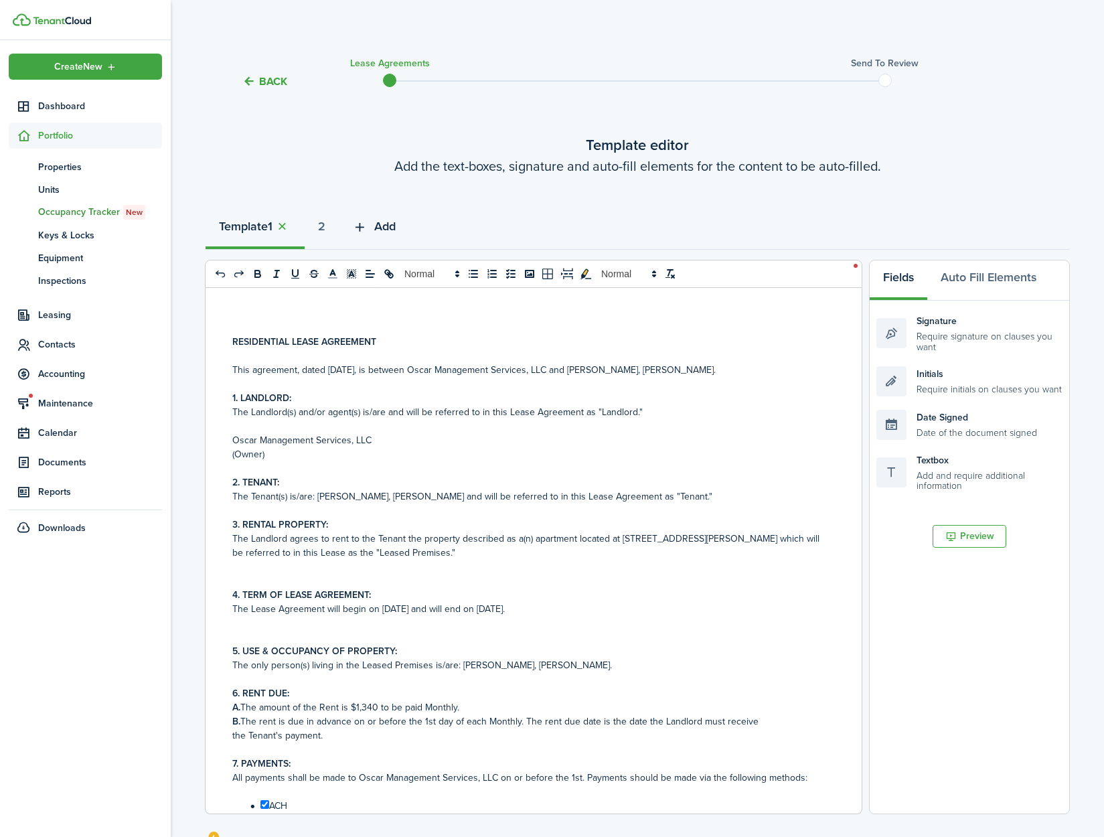
click at [390, 230] on span "Add" at bounding box center [384, 227] width 21 height 18
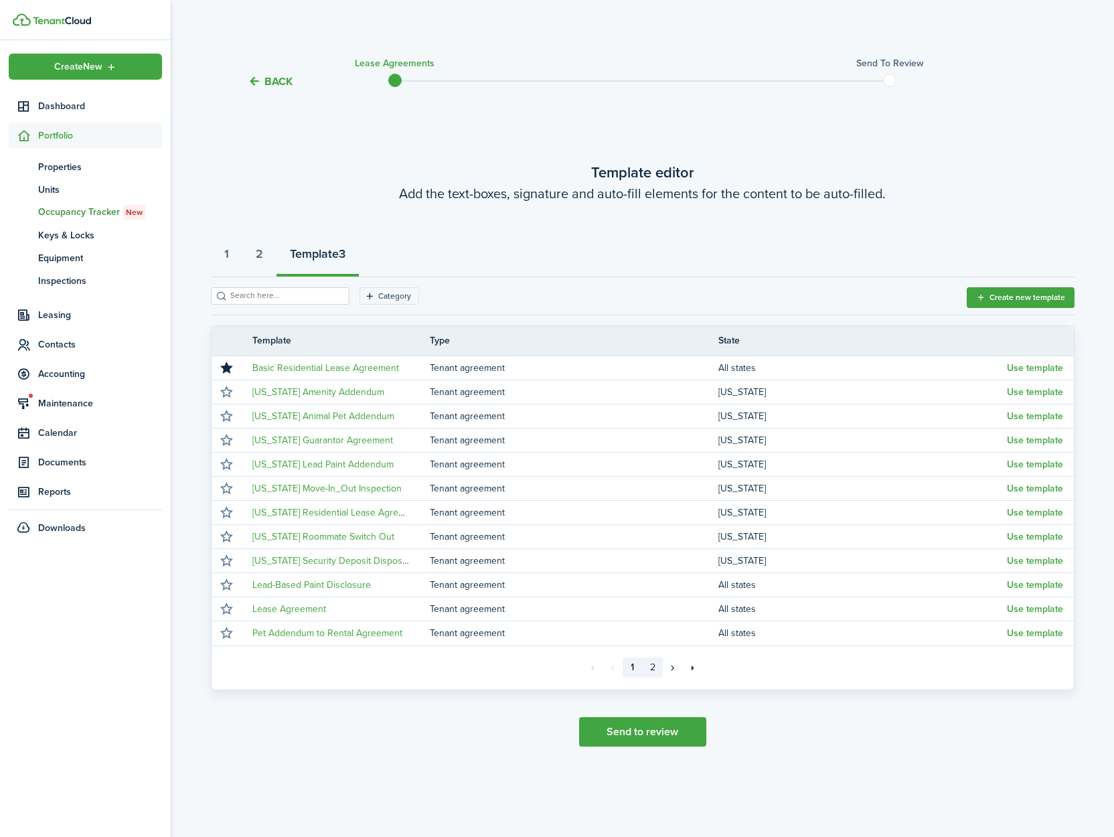
drag, startPoint x: 656, startPoint y: 664, endPoint x: 678, endPoint y: 647, distance: 28.7
click at [656, 664] on link "2" at bounding box center [653, 668] width 20 height 20
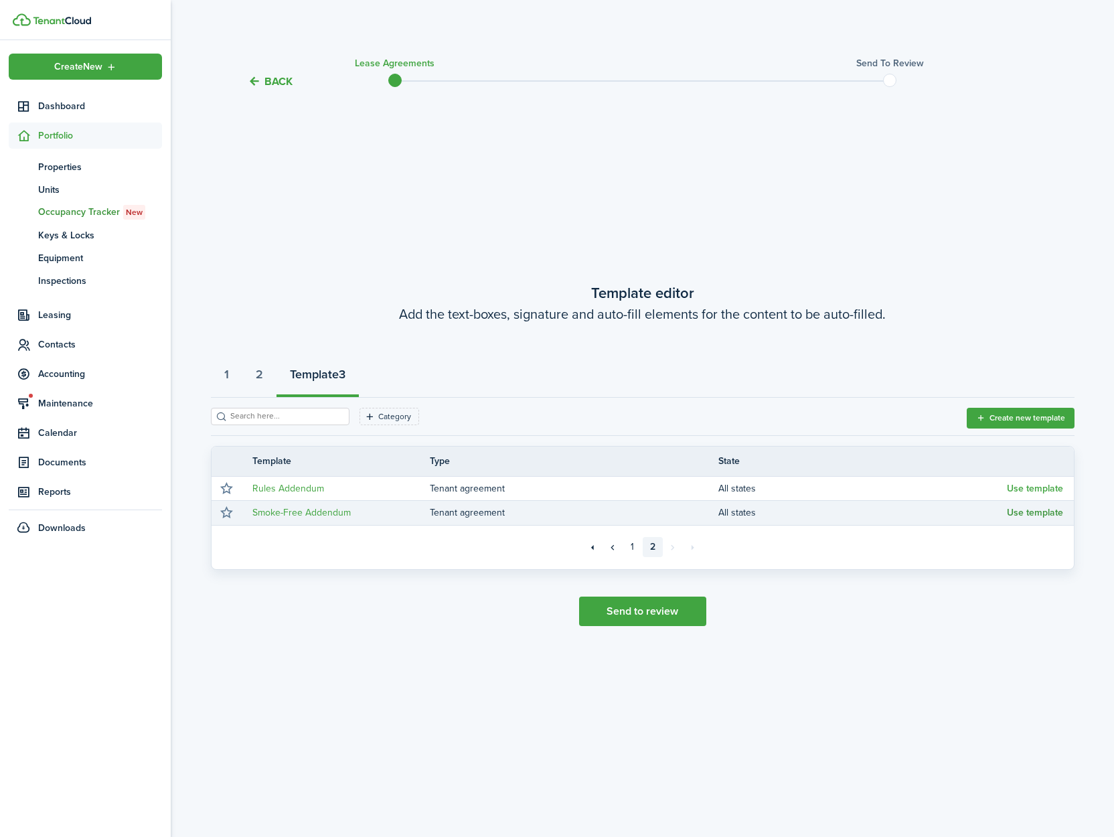
click at [1034, 517] on button "Use template" at bounding box center [1035, 513] width 56 height 11
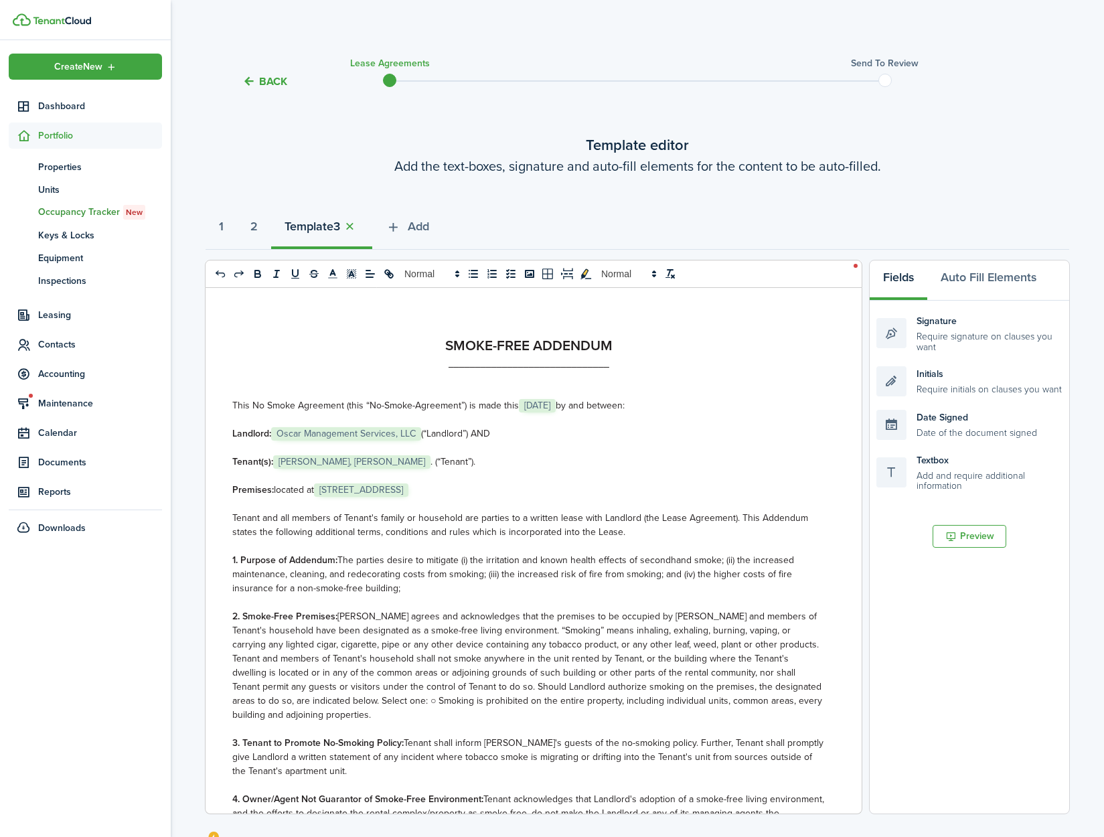
click at [392, 489] on span "[STREET_ADDRESS]" at bounding box center [361, 489] width 94 height 13
click at [634, 492] on p "Premises: located at ﻿9140 W. Morgan Ave, Milwaukee, WI 53228 US﻿" at bounding box center [528, 490] width 593 height 14
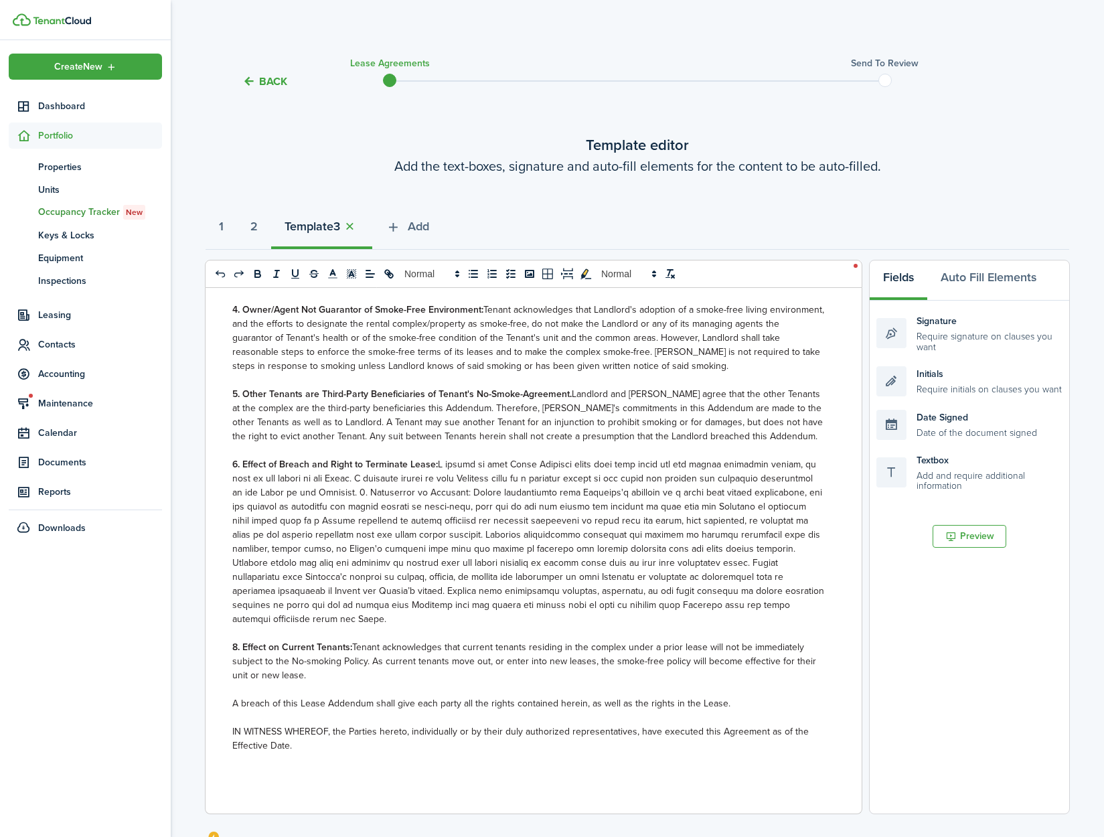
scroll to position [204, 0]
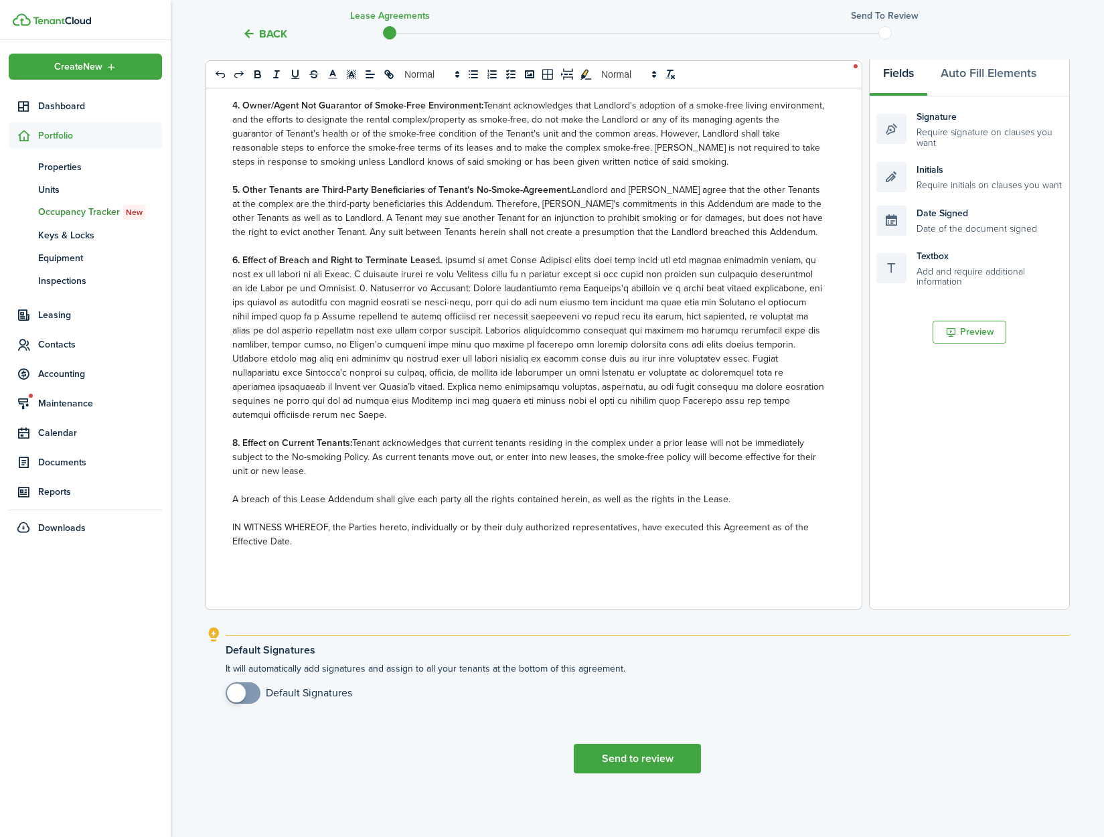
checkbox input "true"
click at [239, 696] on span at bounding box center [236, 693] width 19 height 19
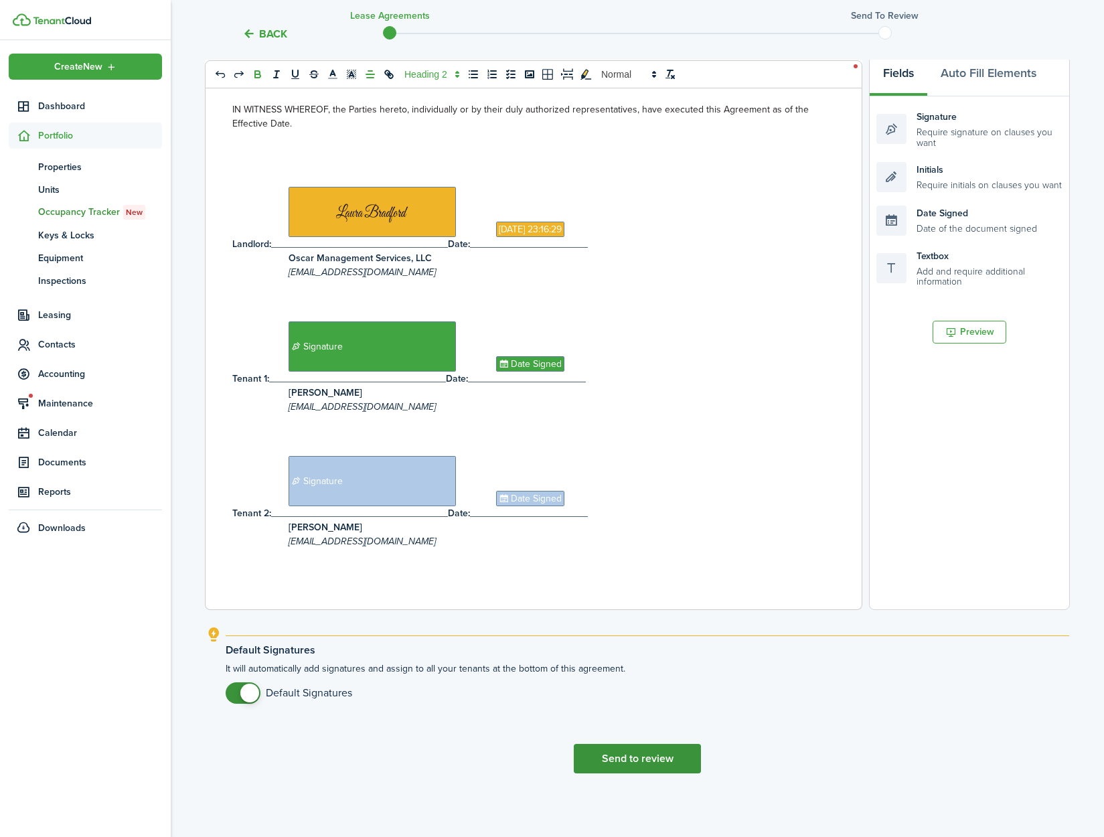
click at [628, 764] on button "Send to review" at bounding box center [637, 758] width 127 height 29
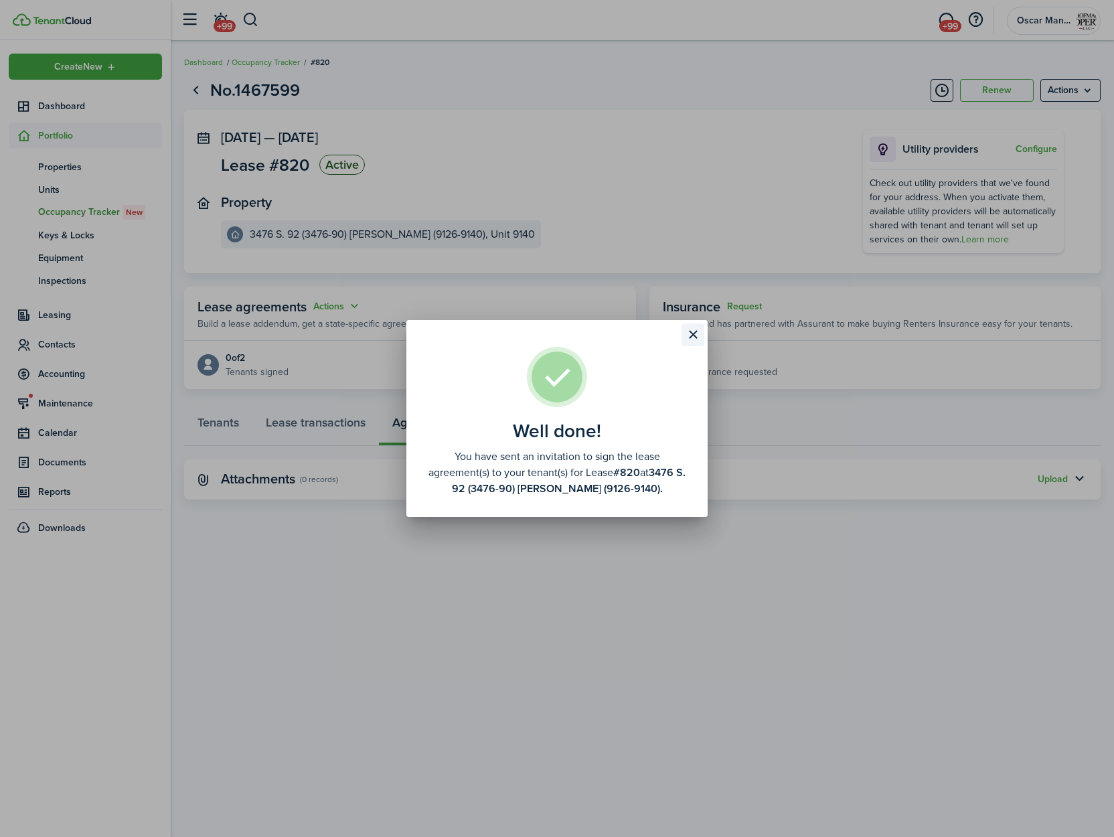
click at [690, 338] on button "Close modal" at bounding box center [693, 334] width 23 height 23
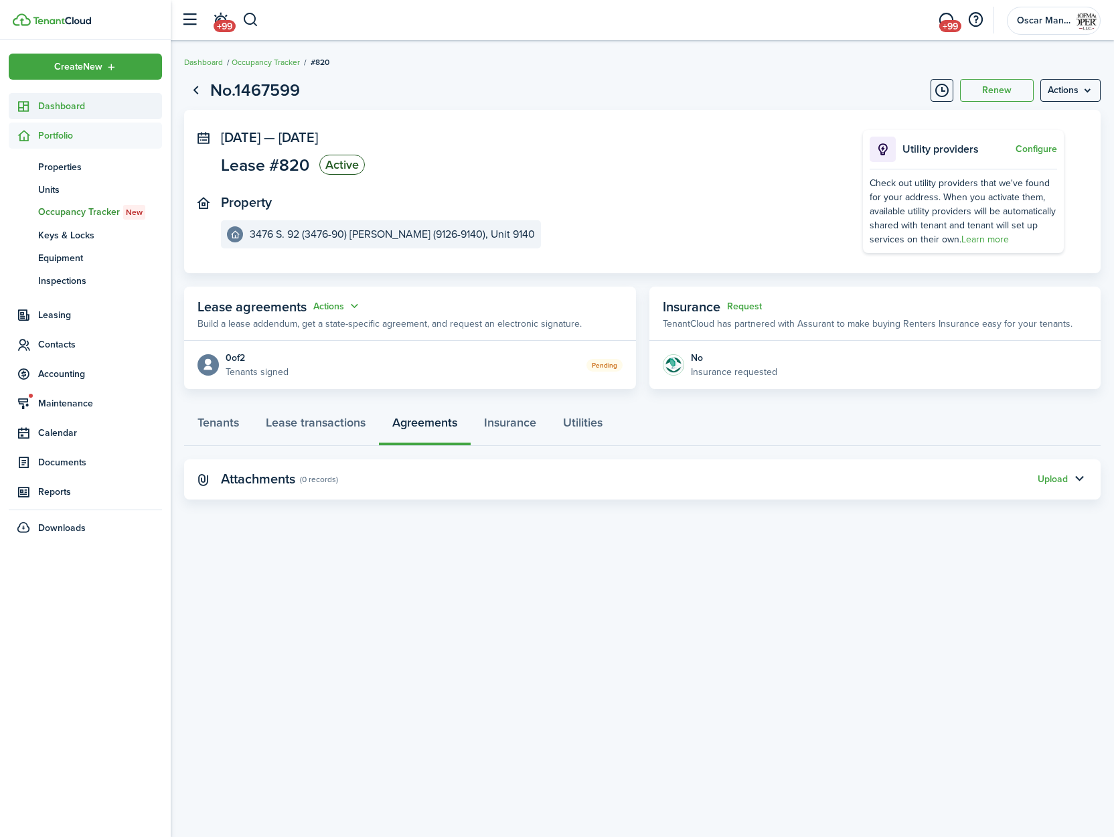
click at [47, 105] on span "Dashboard" at bounding box center [100, 106] width 124 height 14
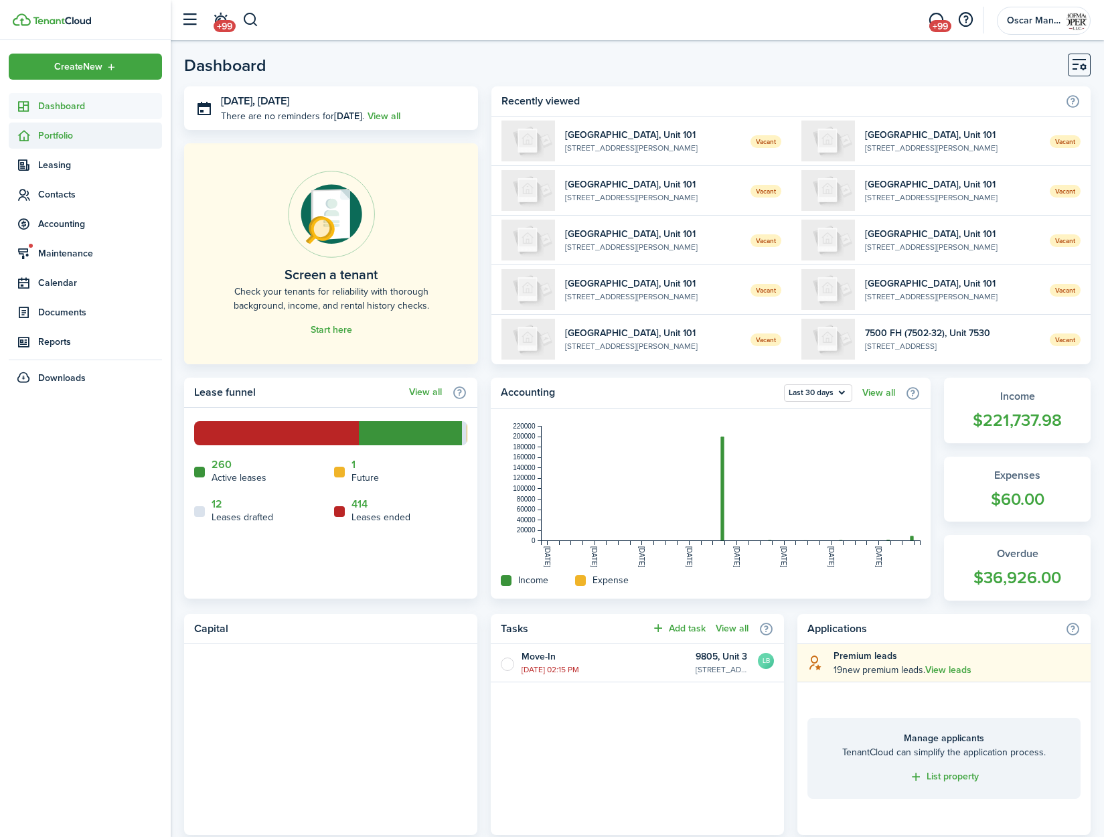
click at [44, 132] on span "Portfolio" at bounding box center [100, 136] width 124 height 14
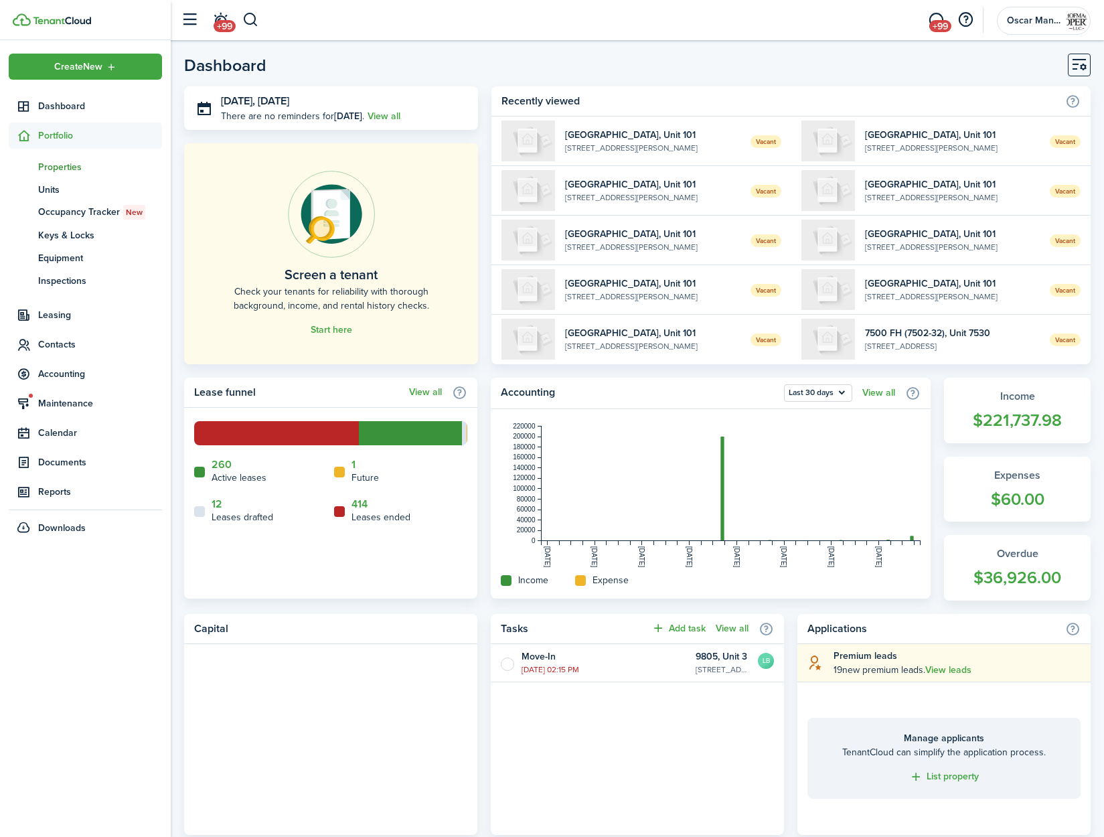
click at [58, 167] on span "Properties" at bounding box center [100, 167] width 124 height 14
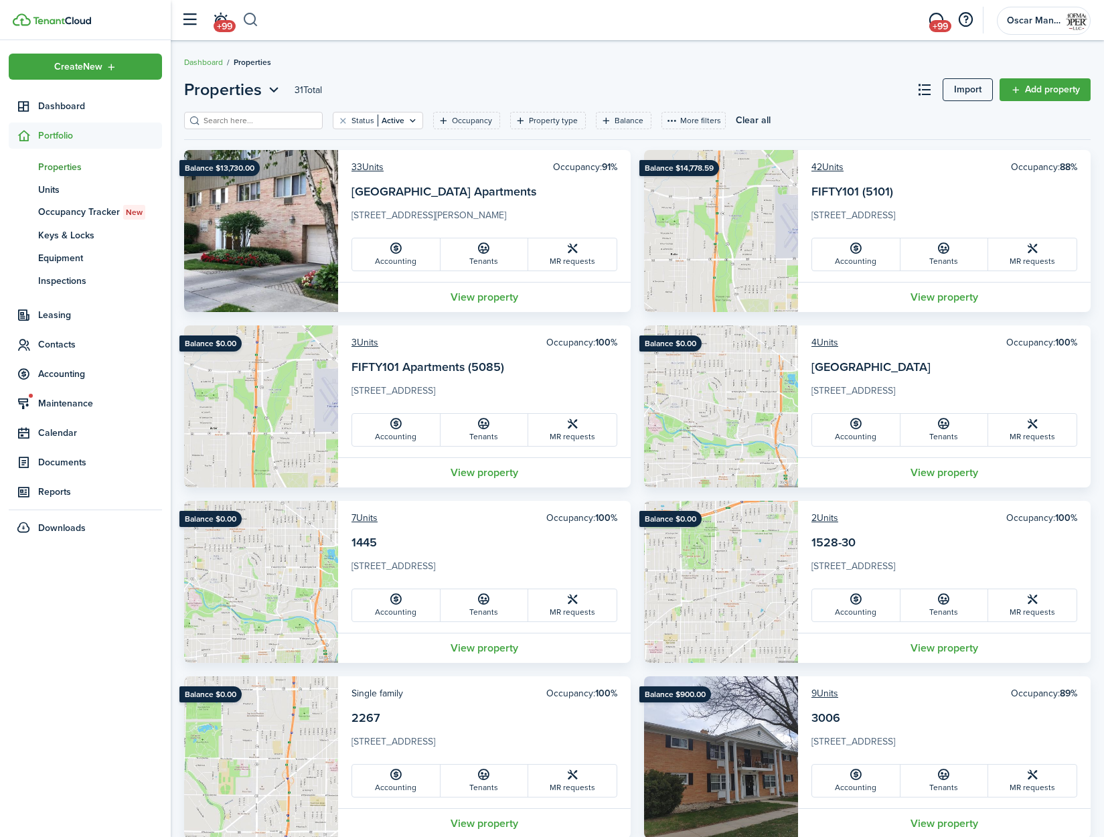
click at [255, 20] on button "button" at bounding box center [250, 20] width 17 height 23
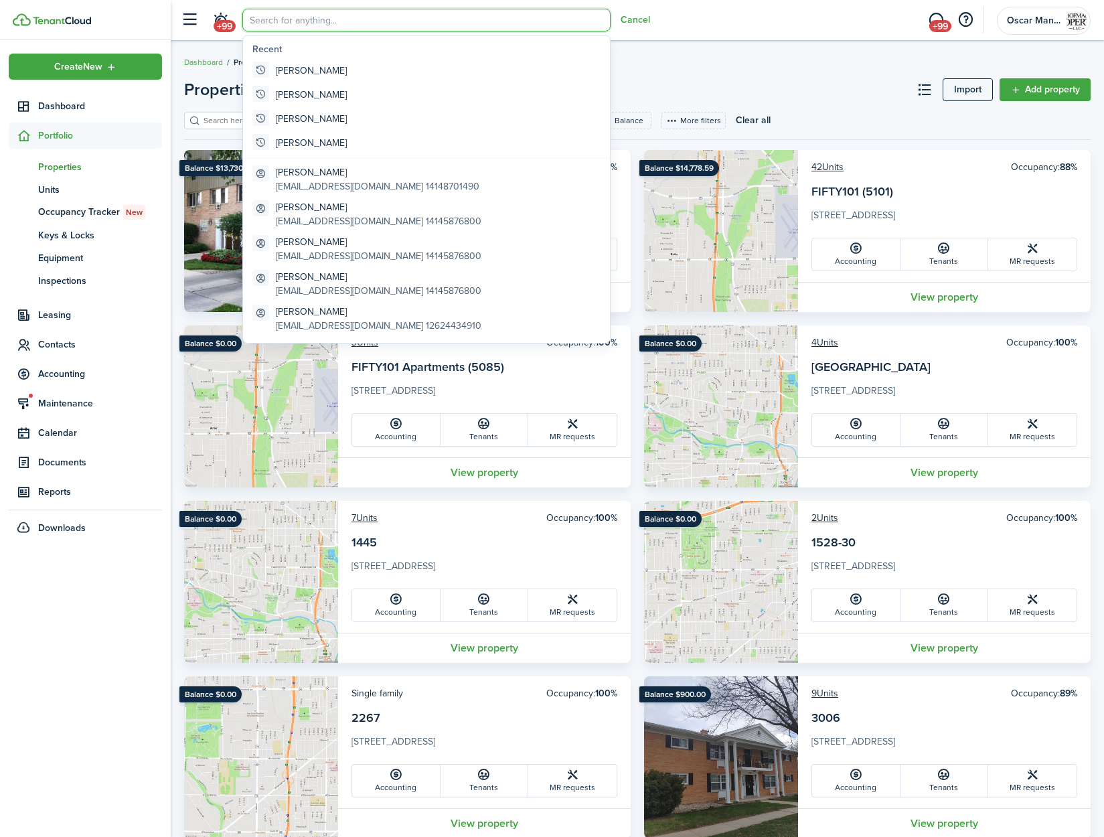
click at [966, 538] on card-title "1528-30" at bounding box center [945, 546] width 266 height 25
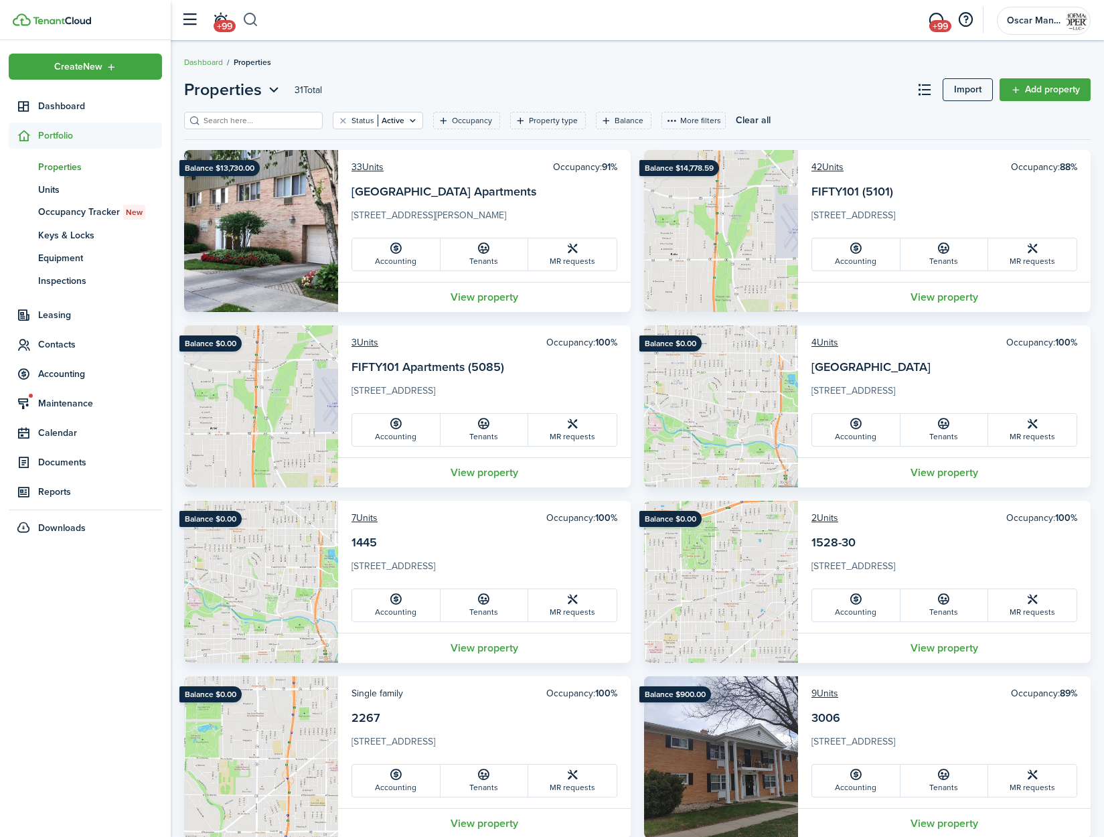
click at [254, 16] on button "button" at bounding box center [250, 20] width 17 height 23
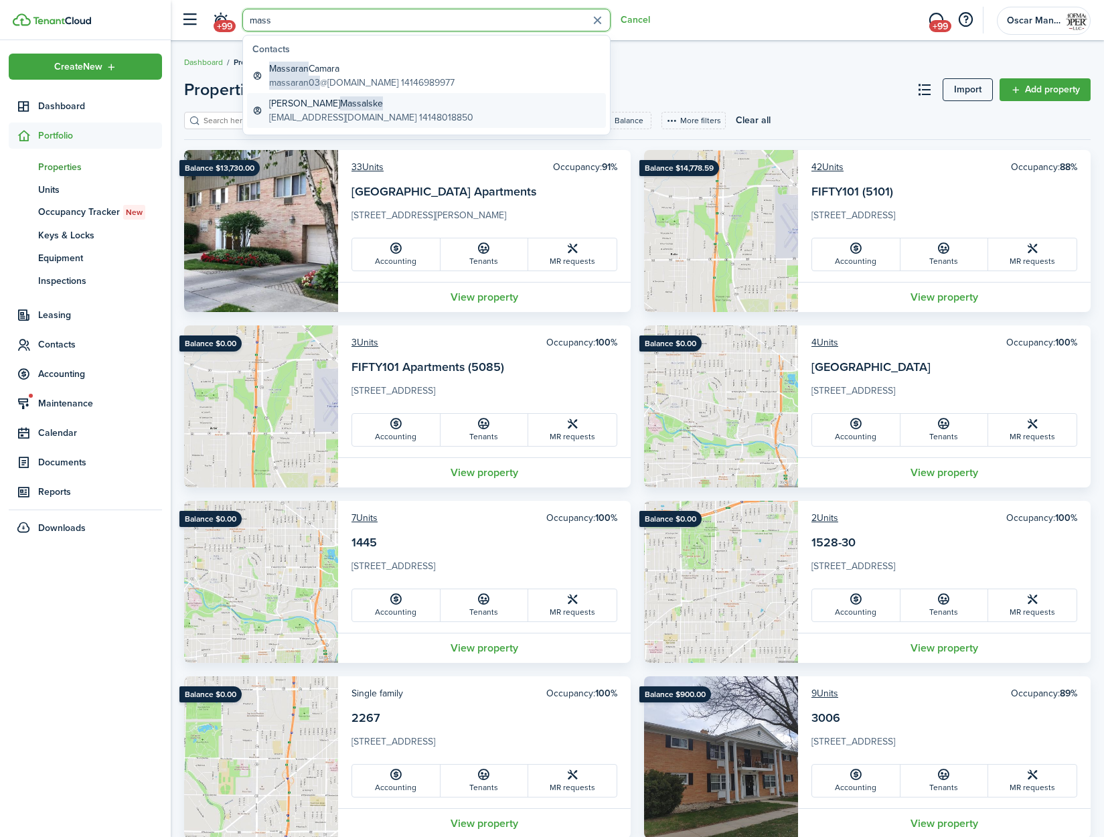
type input "mass"
click at [293, 117] on global-search-item-description "piranhagirl68@gmail.com 14148018850" at bounding box center [371, 117] width 204 height 14
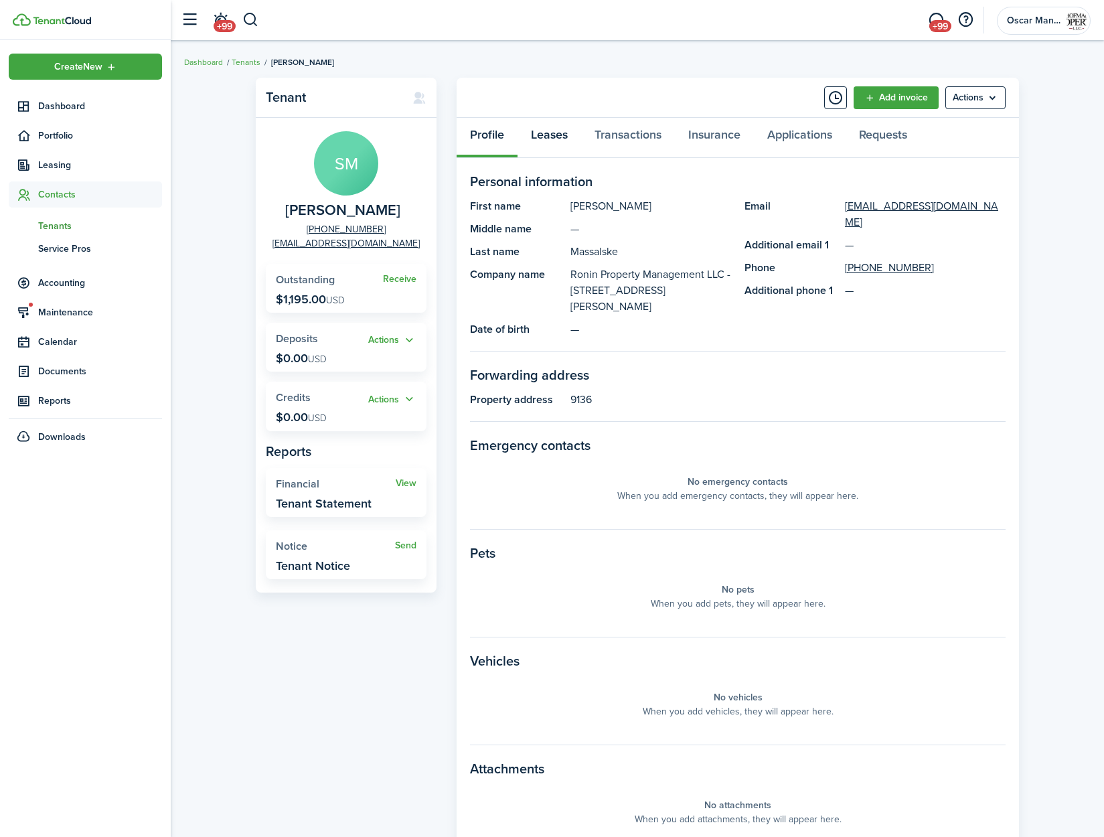
click at [558, 133] on link "Leases" at bounding box center [550, 138] width 64 height 40
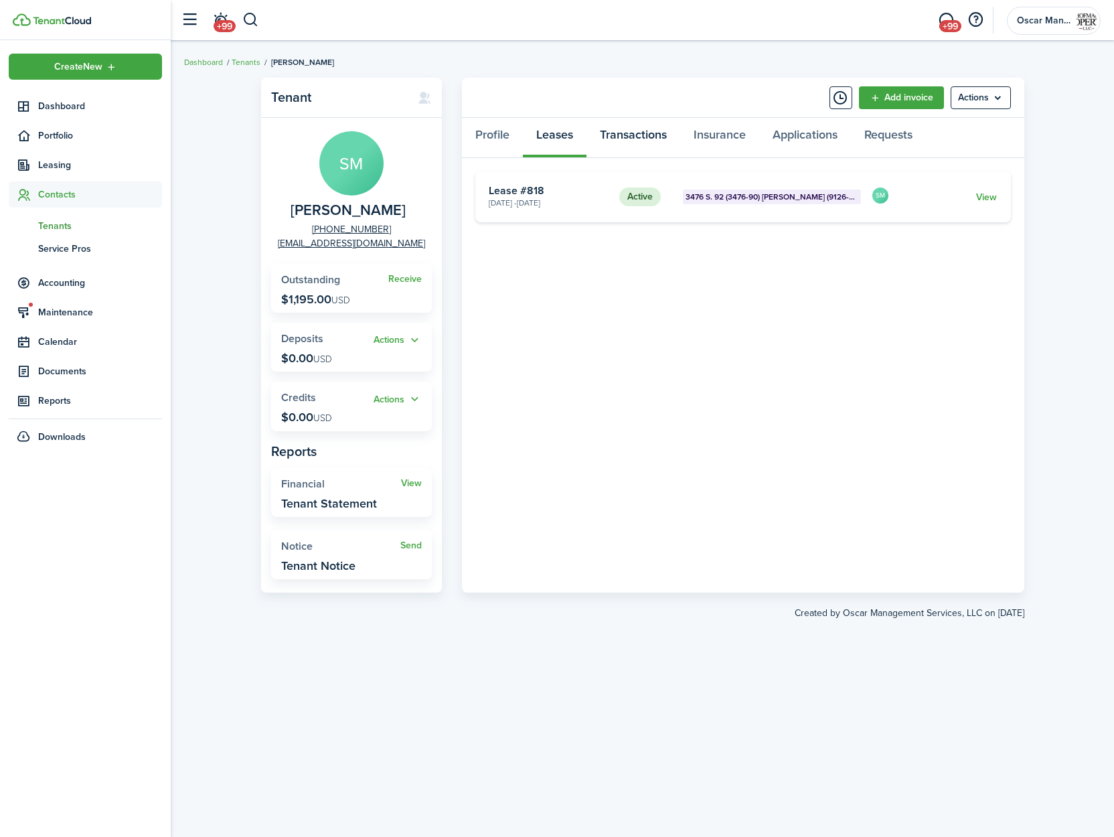
click at [631, 143] on link "Transactions" at bounding box center [634, 138] width 94 height 40
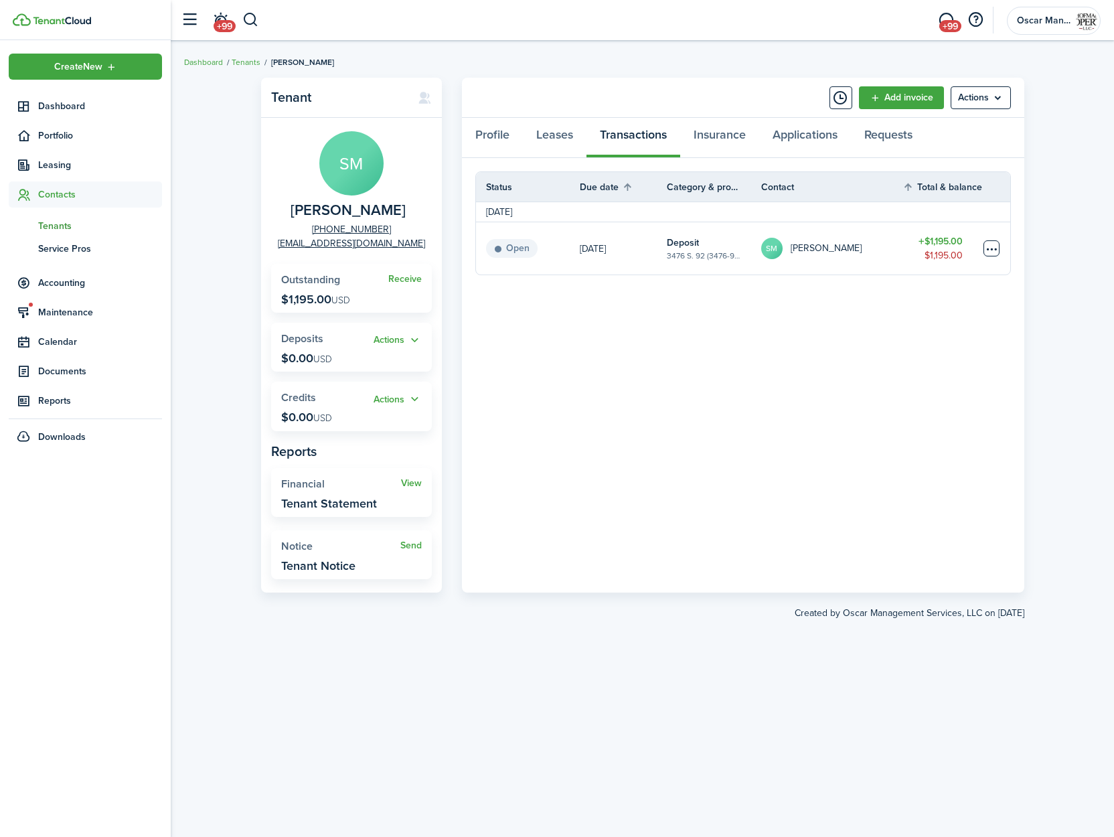
click at [988, 249] on table-menu-btn-icon at bounding box center [992, 248] width 16 height 16
click at [941, 298] on link "Mark as paid" at bounding box center [941, 298] width 117 height 23
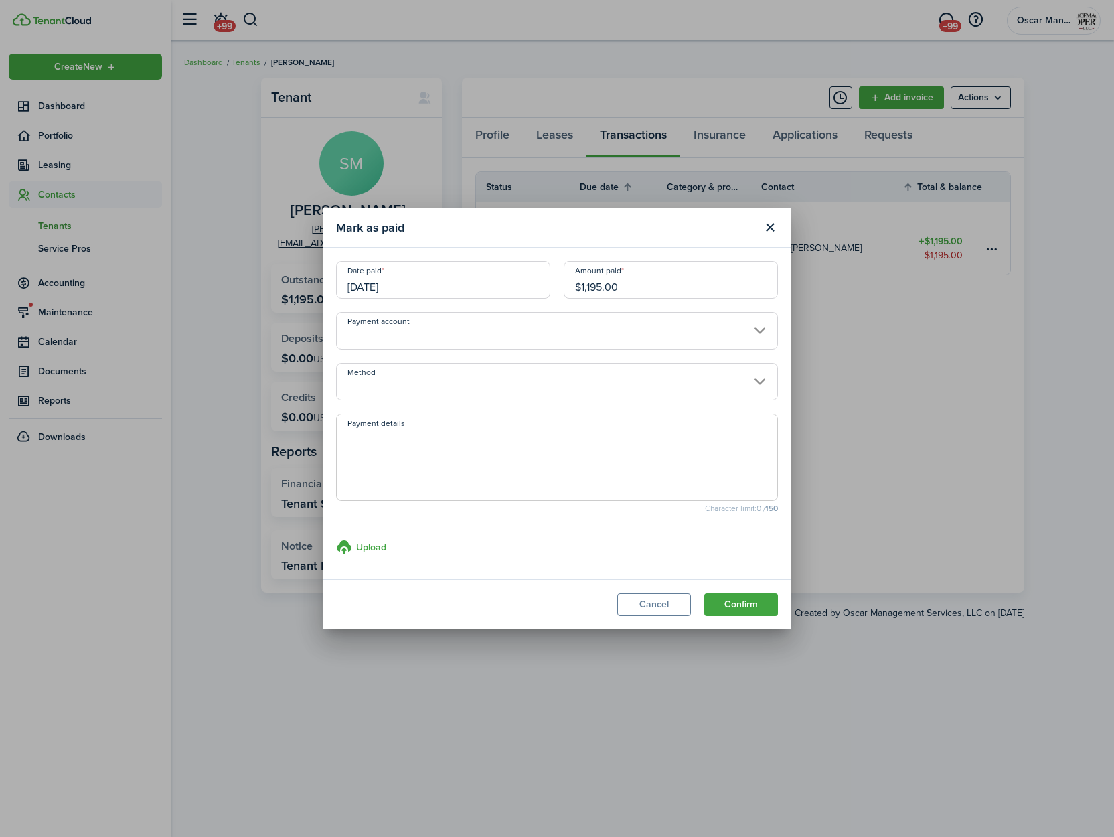
click at [522, 435] on textarea "Payment details" at bounding box center [557, 461] width 441 height 64
type textarea "Paid as part of sale."
click at [768, 600] on button "Confirm" at bounding box center [741, 604] width 74 height 23
